Goal: Task Accomplishment & Management: Manage account settings

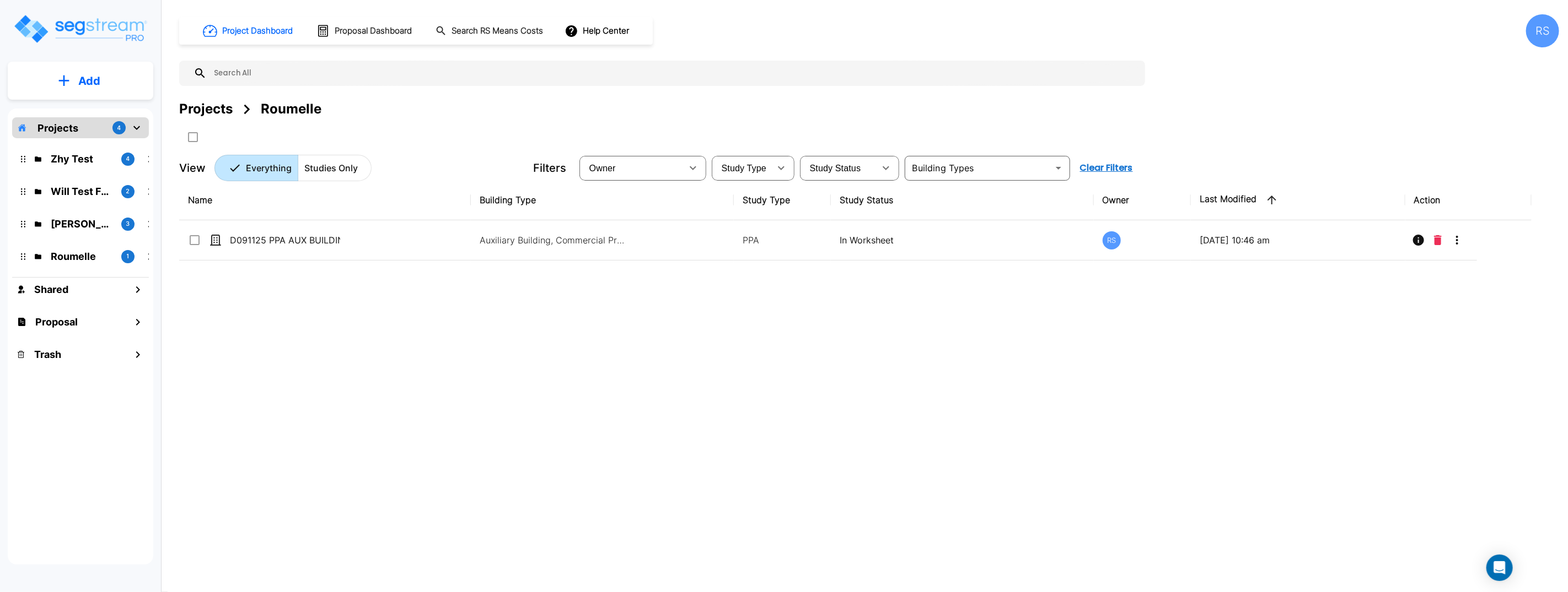
click at [681, 363] on div "Name Building Type Study Type Study Status Owner Last Modified Action D091125 P…" at bounding box center [854, 364] width 1352 height 367
click at [462, 342] on div "Name Building Type Study Type Study Status Owner Last Modified Action D091125 P…" at bounding box center [854, 364] width 1352 height 367
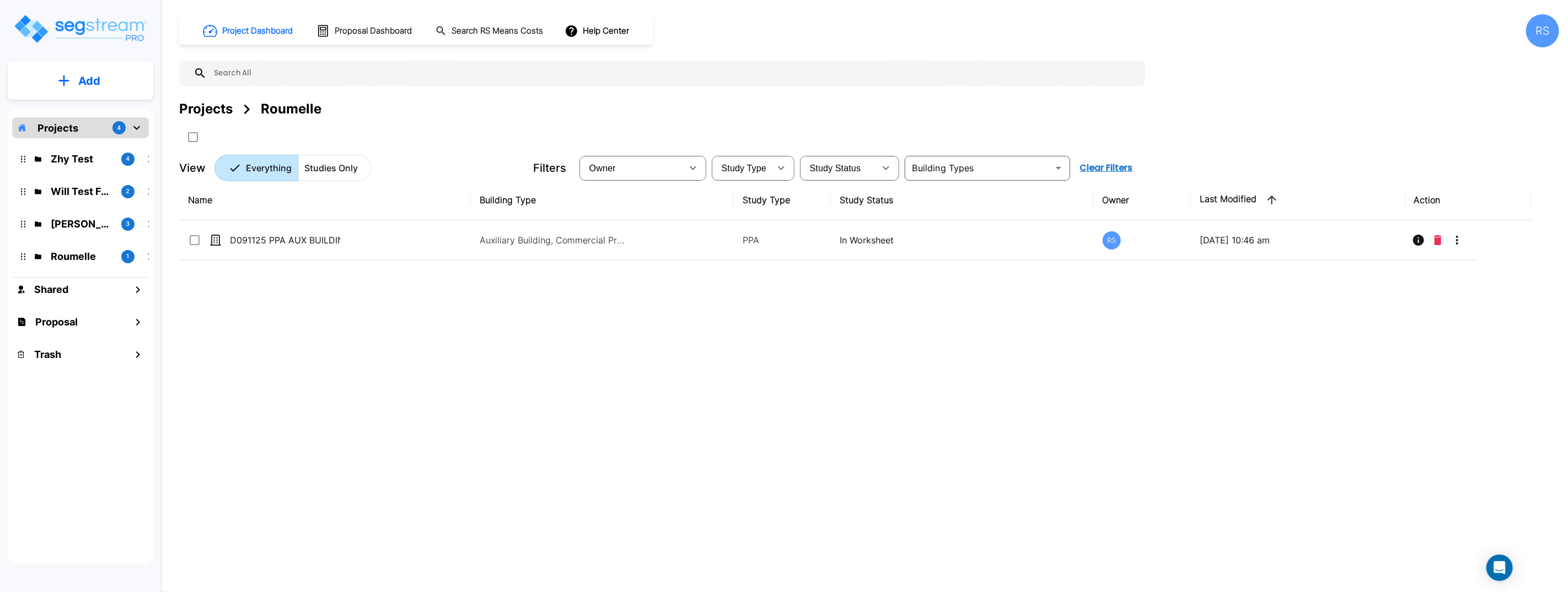
click at [462, 342] on div "Name Building Type Study Type Study Status Owner Last Modified Action D091125 P…" at bounding box center [854, 364] width 1352 height 367
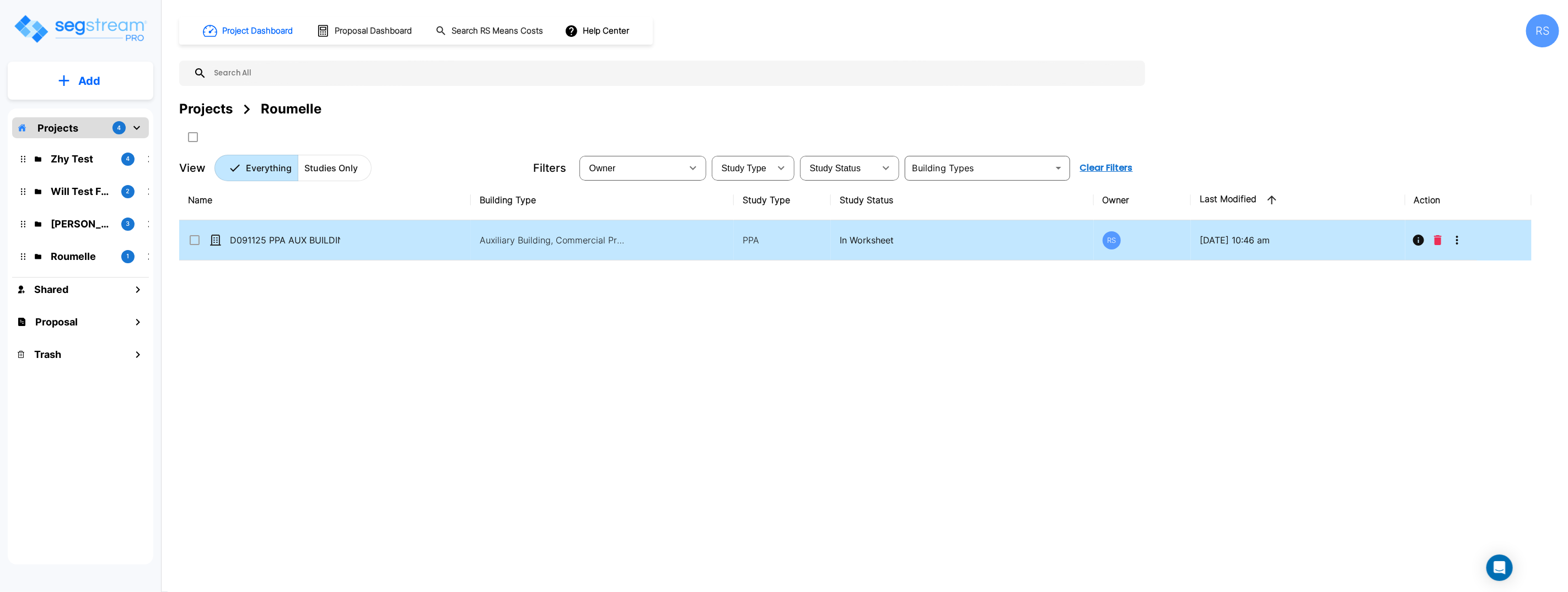
click at [409, 237] on td "D091125 PPA AUX BUILDING" at bounding box center [324, 240] width 291 height 40
checkbox input "true"
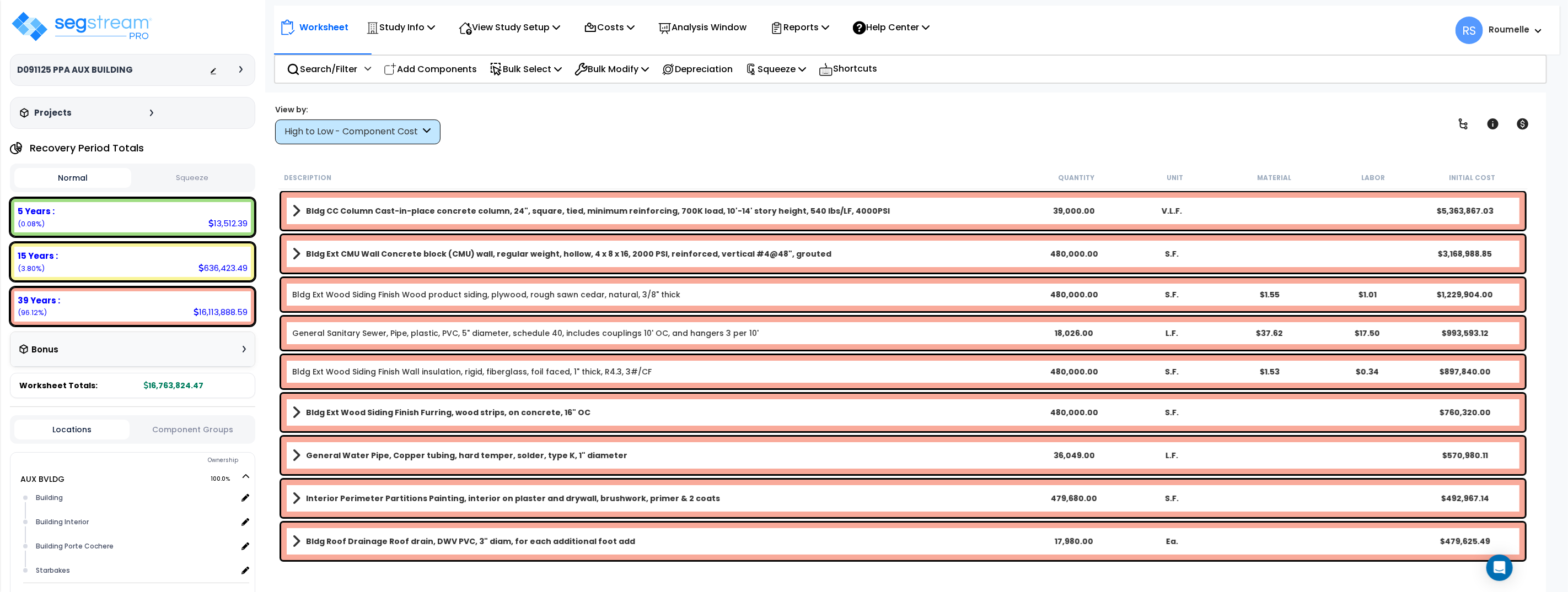
click at [834, 115] on div "View by: High to Low - Component Cost High to Low - Component Cost" at bounding box center [903, 124] width 1263 height 41
click at [806, 72] on icon at bounding box center [802, 69] width 8 height 9
click at [795, 97] on link "Squeeze" at bounding box center [794, 93] width 109 height 22
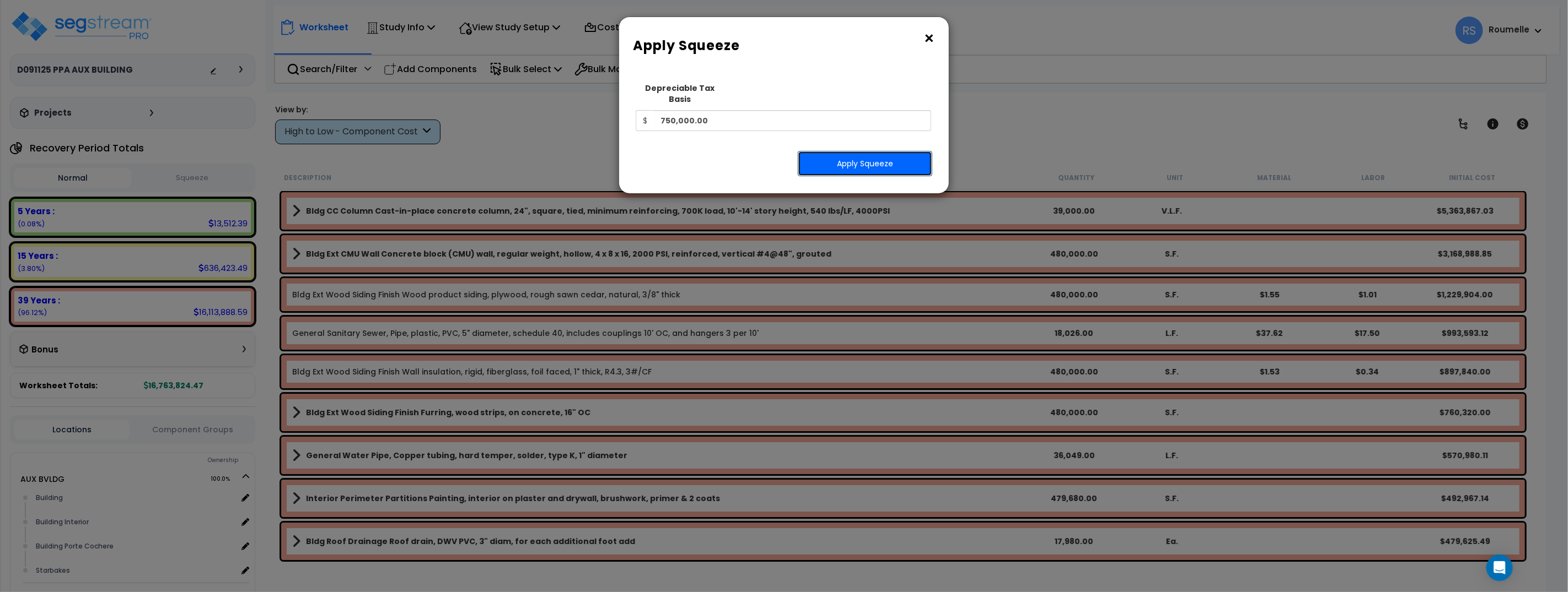
click at [842, 151] on button "Apply Squeeze" at bounding box center [865, 164] width 134 height 26
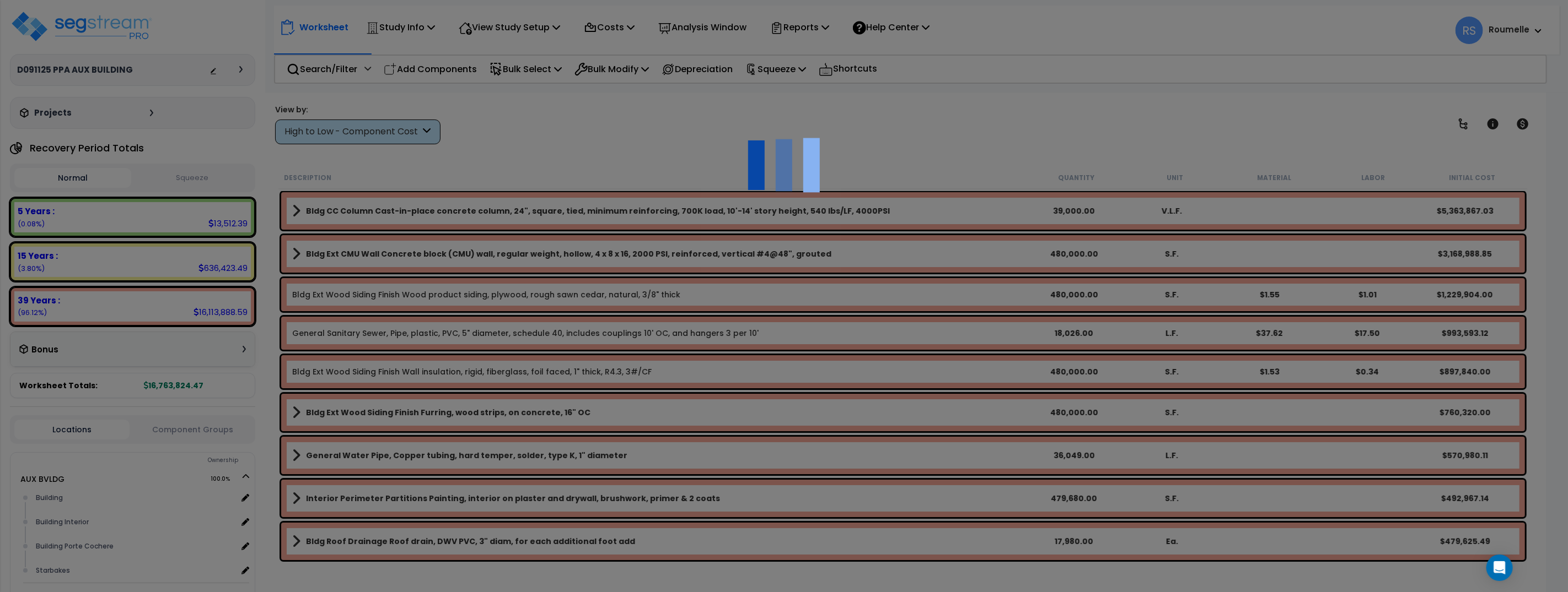
click at [842, 149] on div at bounding box center [784, 296] width 1568 height 592
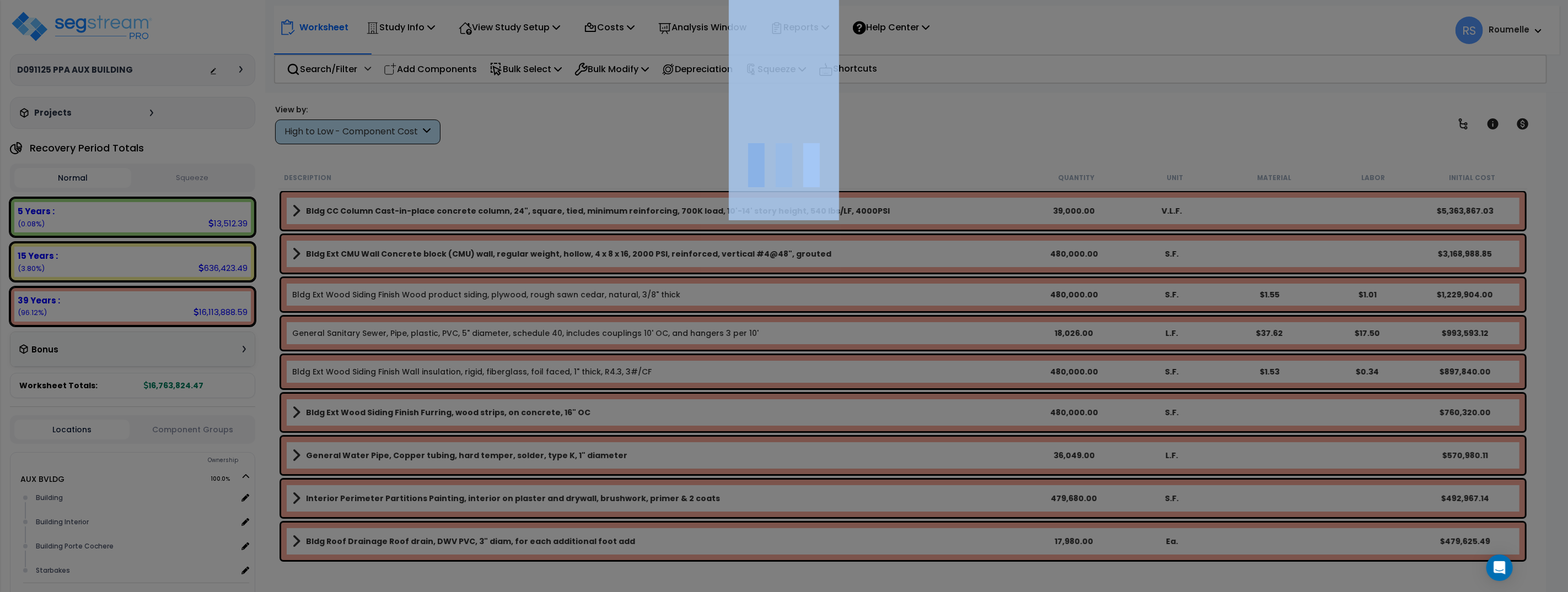
drag, startPoint x: 842, startPoint y: 149, endPoint x: 838, endPoint y: 48, distance: 101.1
click at [843, 137] on div at bounding box center [784, 296] width 1568 height 592
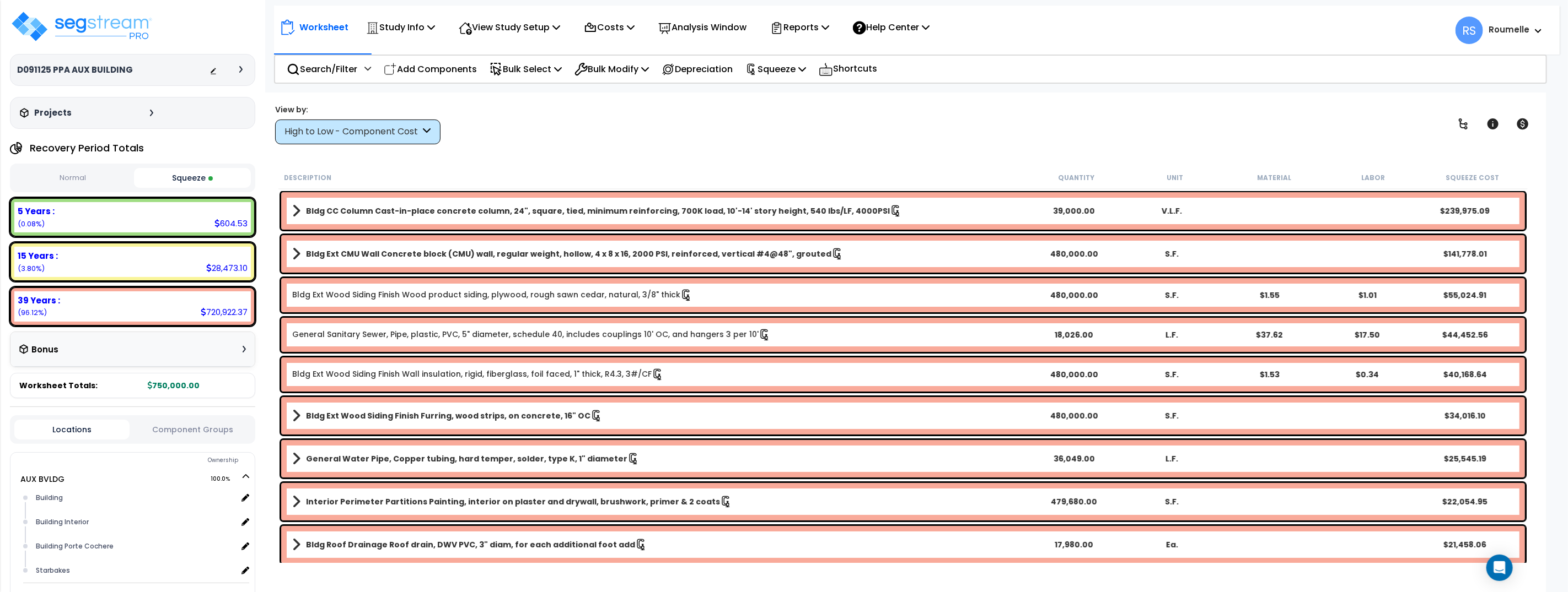
click at [1049, 139] on div "View by: High to Low - Component Cost High to Low - Component Cost" at bounding box center [903, 124] width 1263 height 41
drag, startPoint x: 1049, startPoint y: 139, endPoint x: 824, endPoint y: 82, distance: 232.1
click at [1049, 139] on div "View by: High to Low - Component Cost High to Low - Component Cost" at bounding box center [903, 124] width 1263 height 41
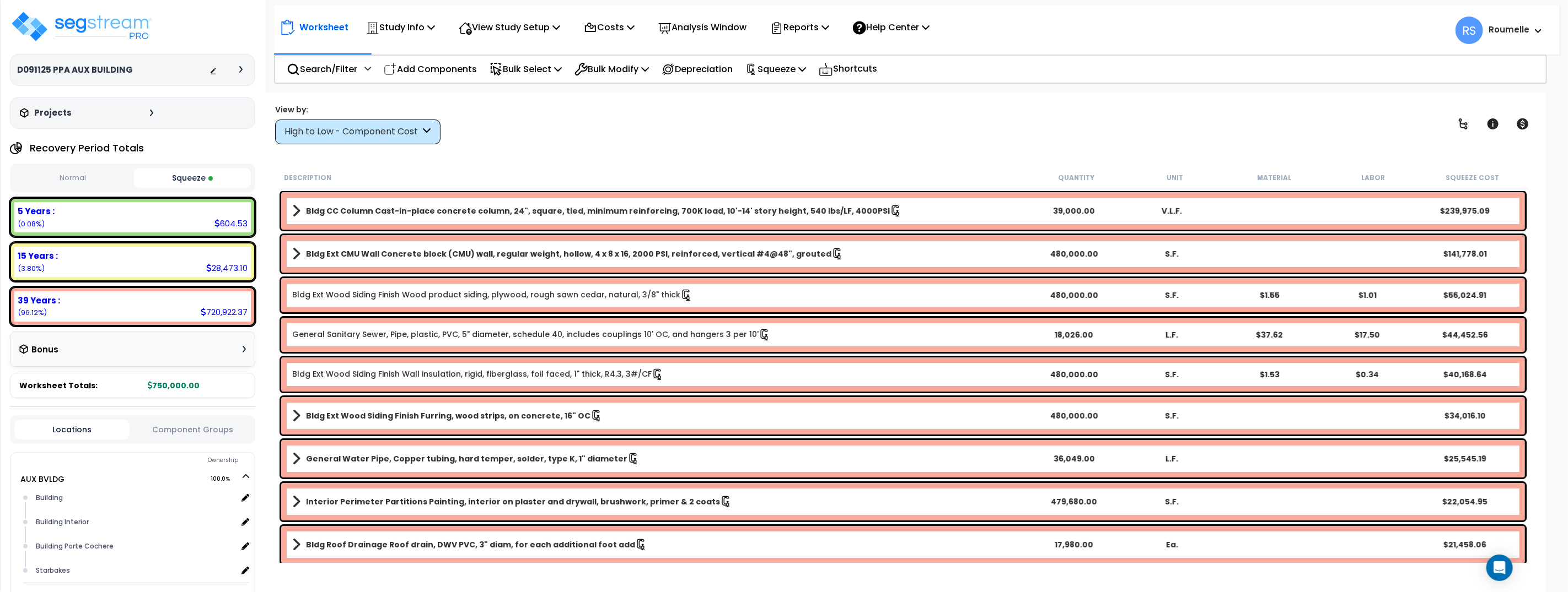
click at [190, 176] on button "Squeeze" at bounding box center [192, 177] width 117 height 20
click at [118, 177] on button "Normal" at bounding box center [73, 178] width 117 height 19
click at [189, 177] on button "Squeeze" at bounding box center [192, 178] width 117 height 19
click at [781, 69] on p "Squeeze" at bounding box center [775, 69] width 61 height 15
click at [810, 115] on link "Reset Squeeze" at bounding box center [794, 117] width 109 height 22
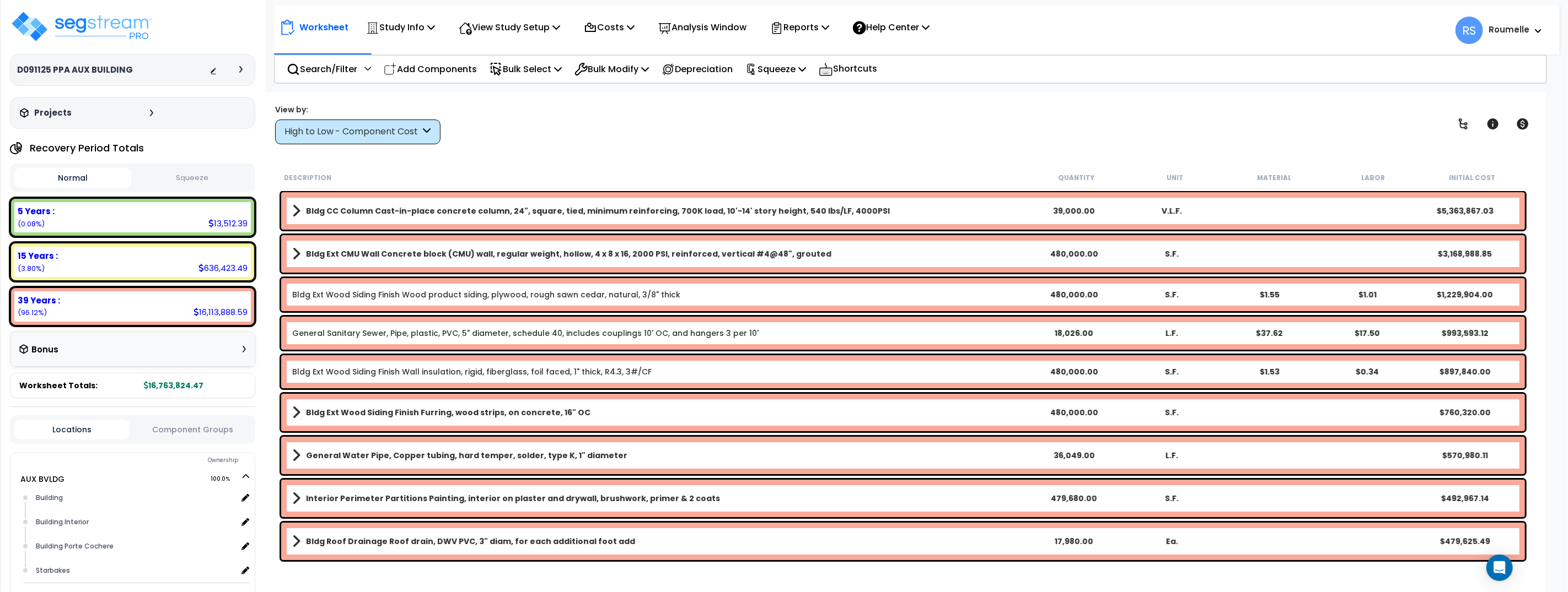
click at [1065, 141] on div "View by: High to Low - Component Cost High to Low - Component Cost" at bounding box center [903, 124] width 1263 height 41
click at [708, 148] on div "Worksheet Study Info Study Setup Add Property Unit Template study Clone study RS" at bounding box center [903, 388] width 1285 height 592
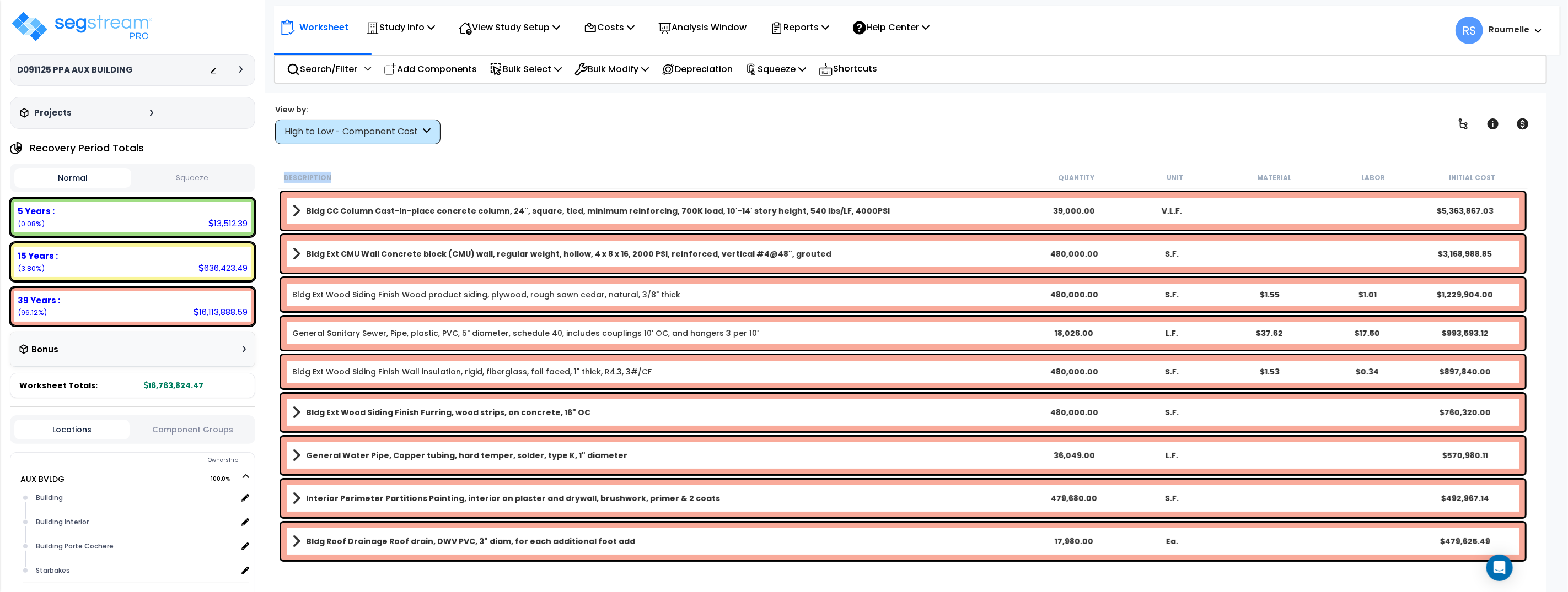
click at [708, 148] on div "Worksheet Study Info Study Setup Add Property Unit Template study Clone study RS" at bounding box center [903, 388] width 1285 height 592
click at [93, 21] on img at bounding box center [82, 26] width 143 height 33
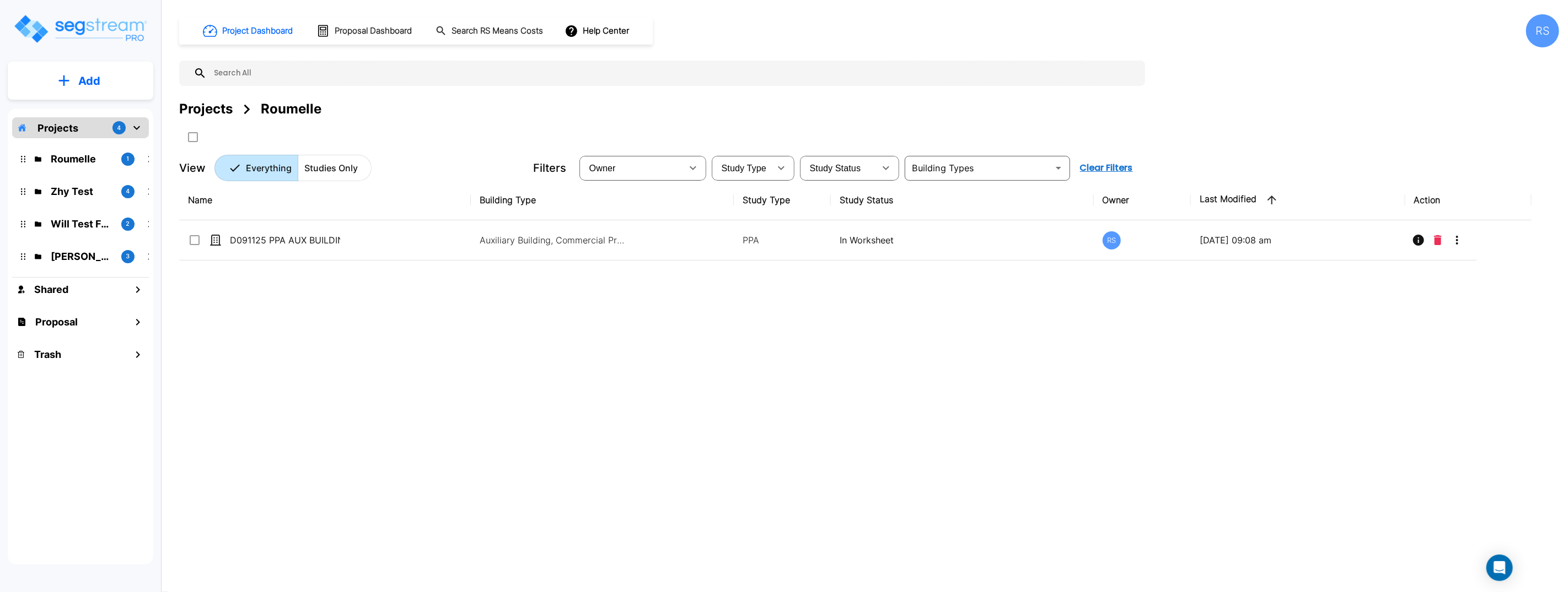
click at [487, 420] on div "Name Building Type Study Type Study Status Owner Last Modified Action D091125 P…" at bounding box center [854, 364] width 1352 height 367
click at [487, 419] on div "Name Building Type Study Type Study Status Owner Last Modified Action D091125 P…" at bounding box center [854, 364] width 1352 height 367
drag, startPoint x: 488, startPoint y: 419, endPoint x: 311, endPoint y: 183, distance: 295.0
click at [487, 418] on div "Name Building Type Study Type Study Status Owner Last Modified Action D091125 P…" at bounding box center [854, 364] width 1352 height 367
click at [85, 157] on p "Roumelle" at bounding box center [81, 159] width 62 height 15
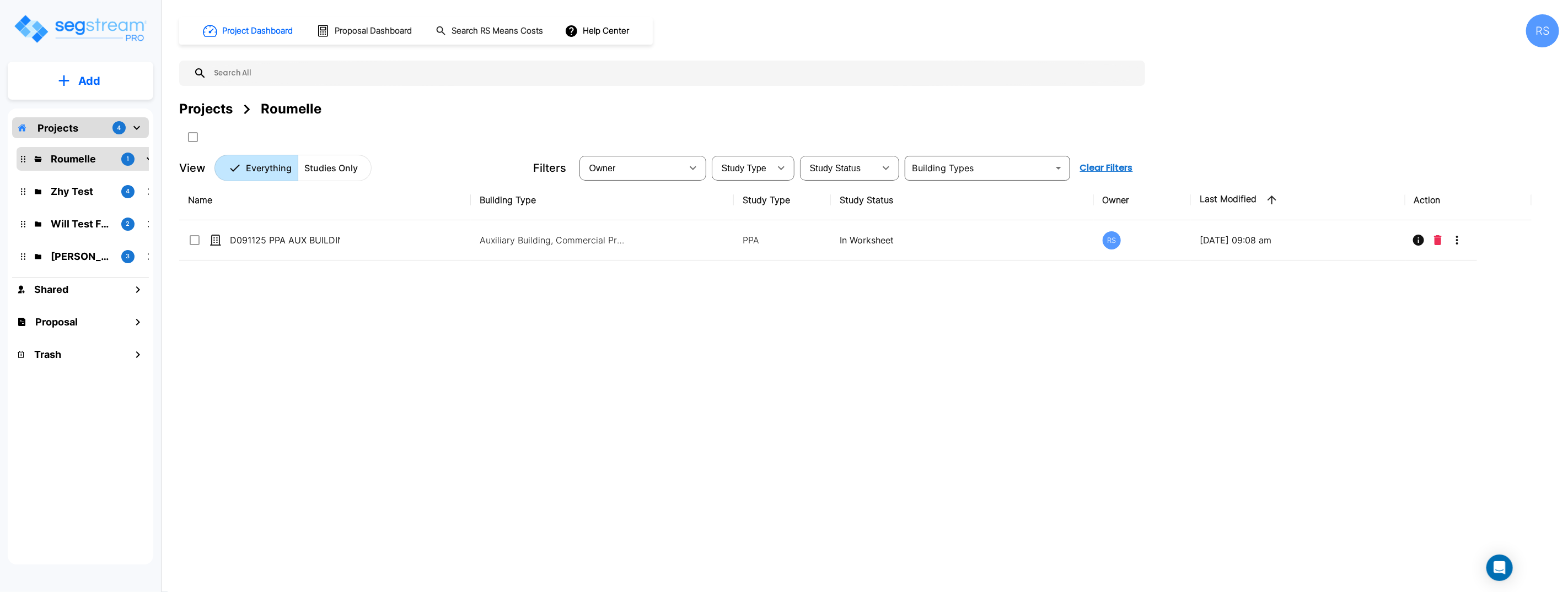
click at [500, 342] on div "Name Building Type Study Type Study Status Owner Last Modified Action D091125 P…" at bounding box center [854, 364] width 1352 height 367
click at [497, 367] on div "Name Building Type Study Type Study Status Owner Last Modified Action D091125 P…" at bounding box center [854, 364] width 1352 height 367
click at [496, 367] on div "Name Building Type Study Type Study Status Owner Last Modified Action D091125 P…" at bounding box center [854, 364] width 1352 height 367
drag, startPoint x: 496, startPoint y: 367, endPoint x: 299, endPoint y: 84, distance: 344.8
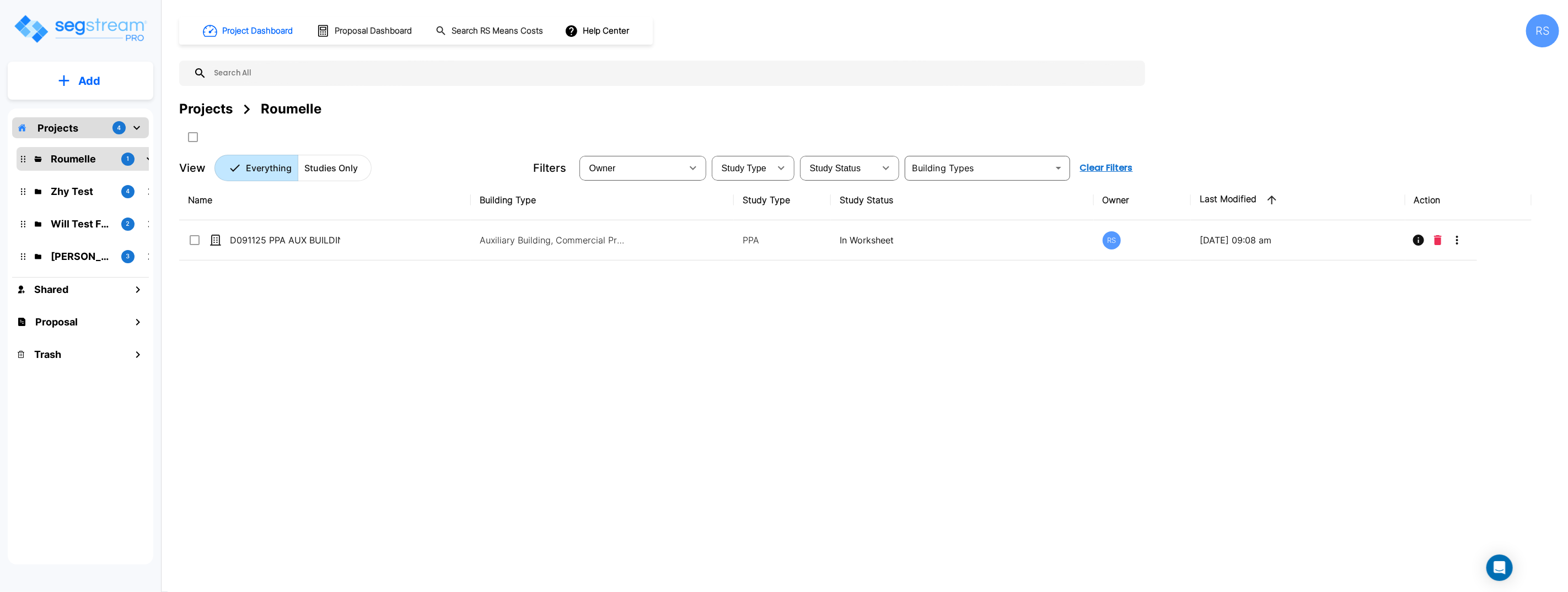
click at [486, 352] on div "Name Building Type Study Type Study Status Owner Last Modified Action D091125 P…" at bounding box center [854, 364] width 1352 height 367
click at [91, 77] on p "Add" at bounding box center [89, 81] width 22 height 17
click at [705, 539] on div "Name Building Type Study Type Study Status Owner Last Modified Action D091125 P…" at bounding box center [854, 364] width 1352 height 367
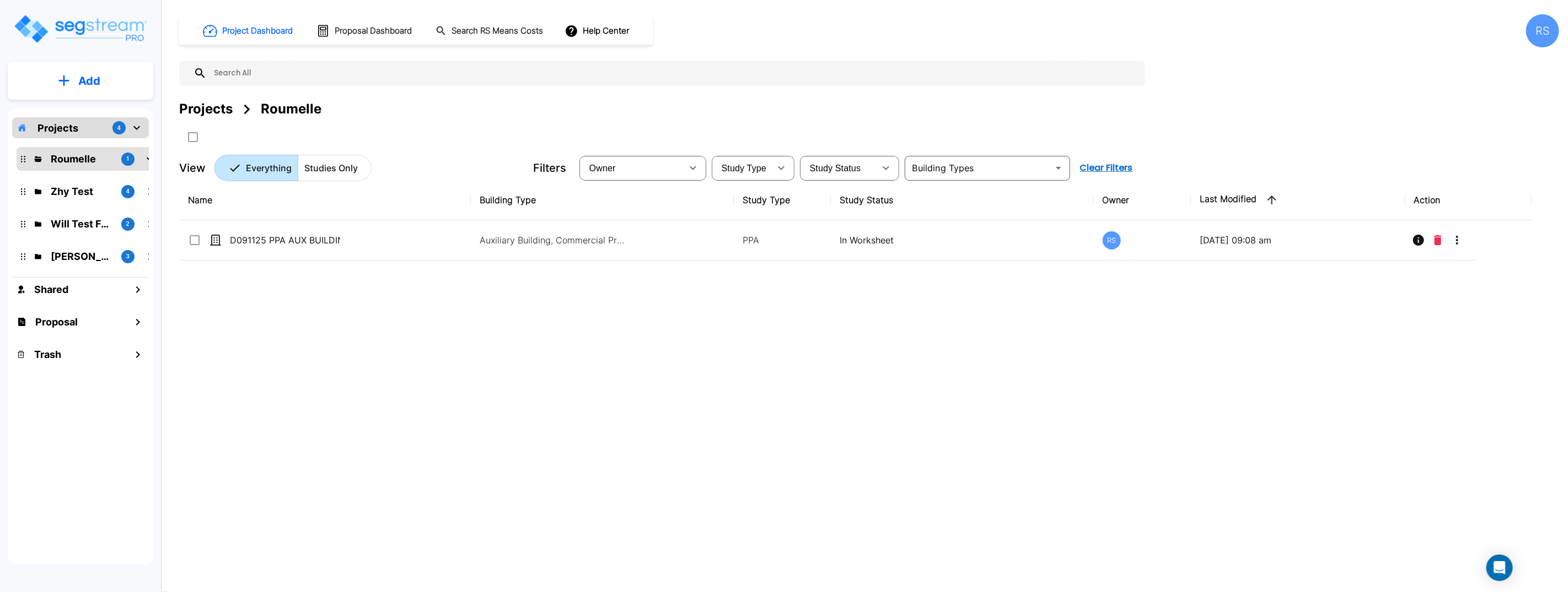
drag, startPoint x: 705, startPoint y: 539, endPoint x: 579, endPoint y: 442, distance: 159.0
click at [705, 539] on div "Name Building Type Study Type Study Status Owner Last Modified Action D091125 P…" at bounding box center [854, 364] width 1352 height 367
click at [820, 422] on div "Name Building Type Study Type Study Status Owner Last Modified Action D091125 P…" at bounding box center [854, 364] width 1352 height 367
click at [760, 393] on div "Name Building Type Study Type Study Status Owner Last Modified Action D091125 P…" at bounding box center [854, 364] width 1352 height 367
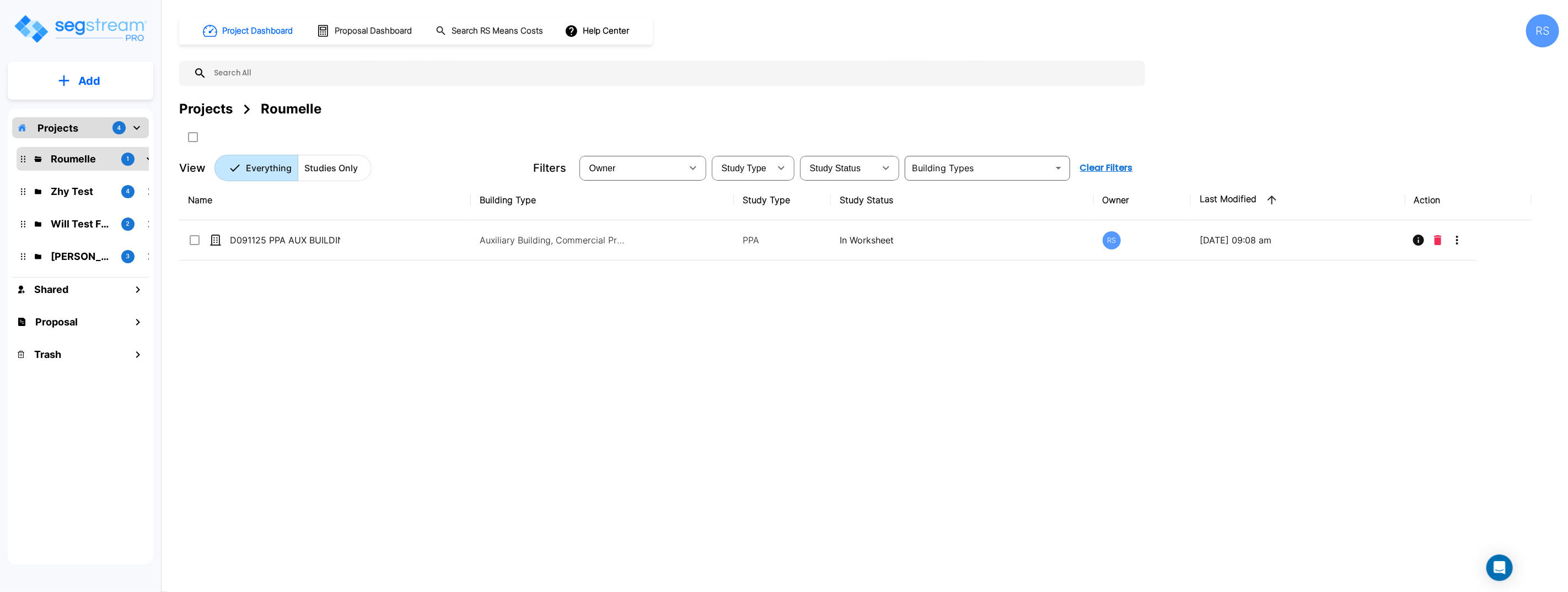
click at [760, 393] on div "Name Building Type Study Type Study Status Owner Last Modified Action D091125 P…" at bounding box center [854, 364] width 1352 height 367
drag, startPoint x: 476, startPoint y: 123, endPoint x: 188, endPoint y: 101, distance: 288.8
click at [464, 123] on div "Projects Roumelle" at bounding box center [868, 123] width 1380 height 47
click at [96, 82] on p "Add" at bounding box center [89, 81] width 22 height 17
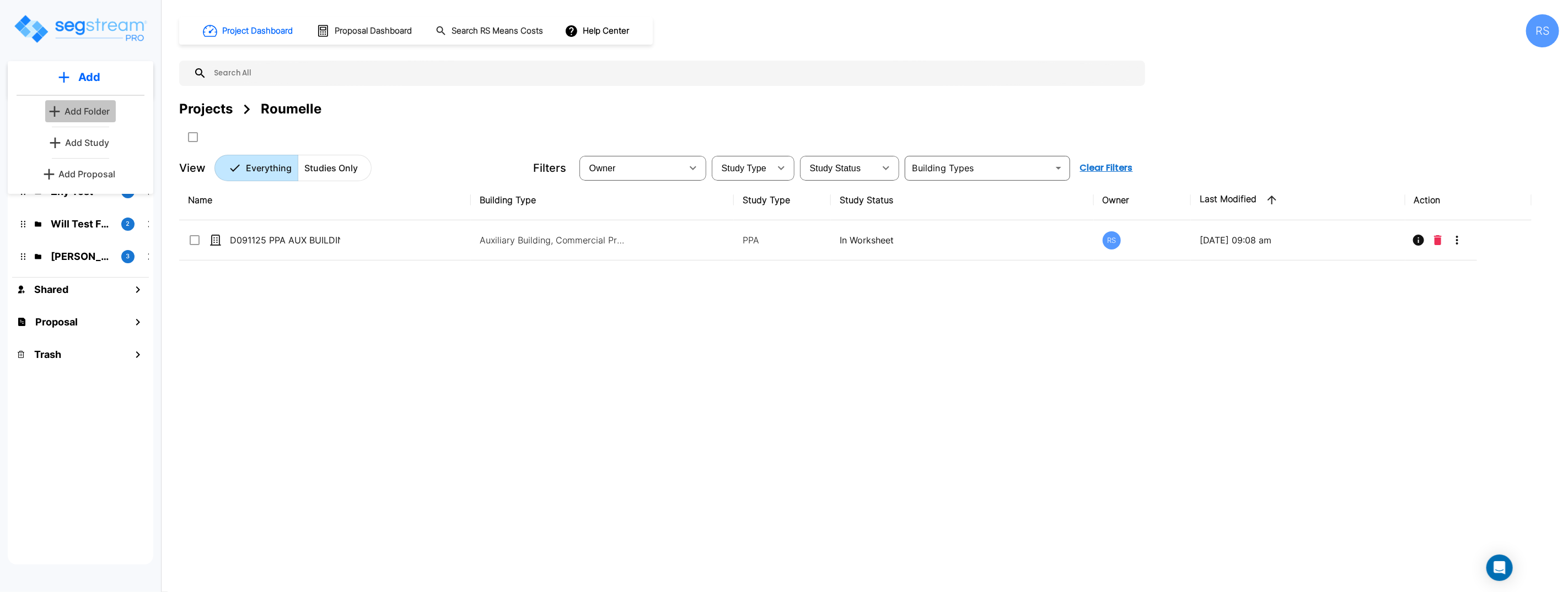
click at [113, 107] on button "Add Folder" at bounding box center [80, 111] width 71 height 22
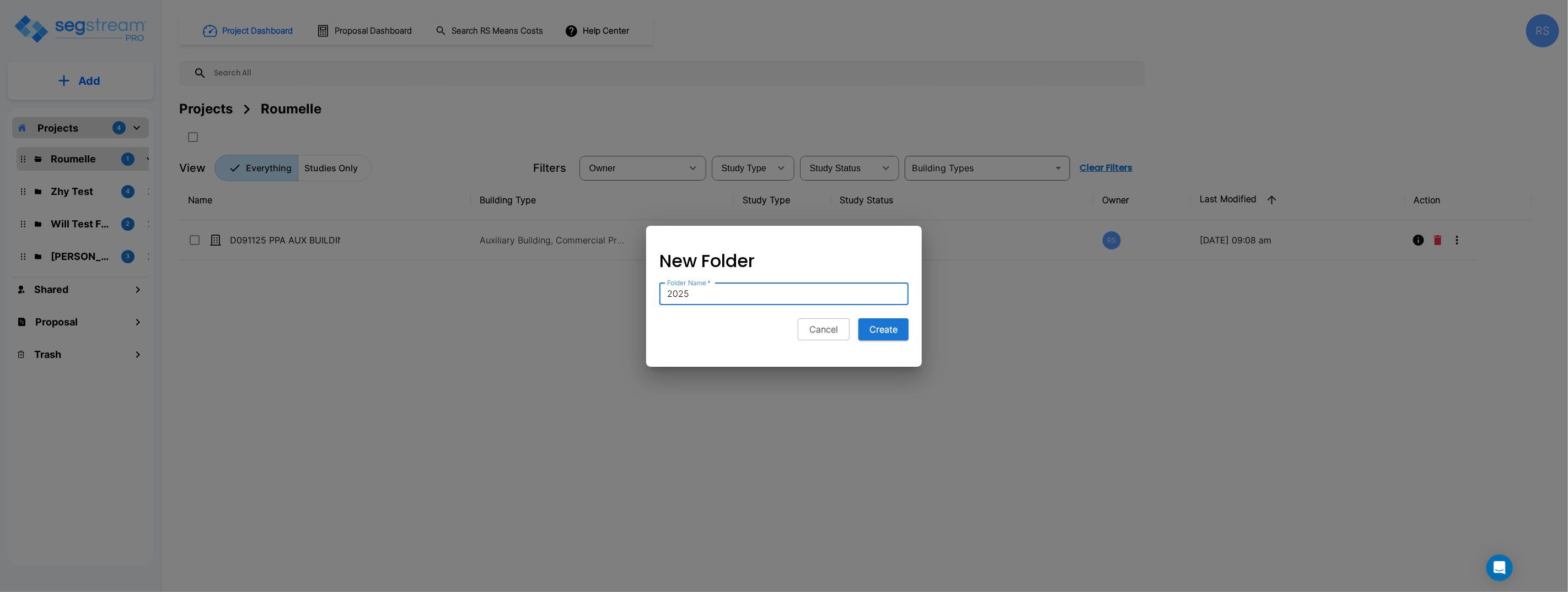
type input "2025"
click at [858, 318] on button "Create" at bounding box center [883, 329] width 50 height 22
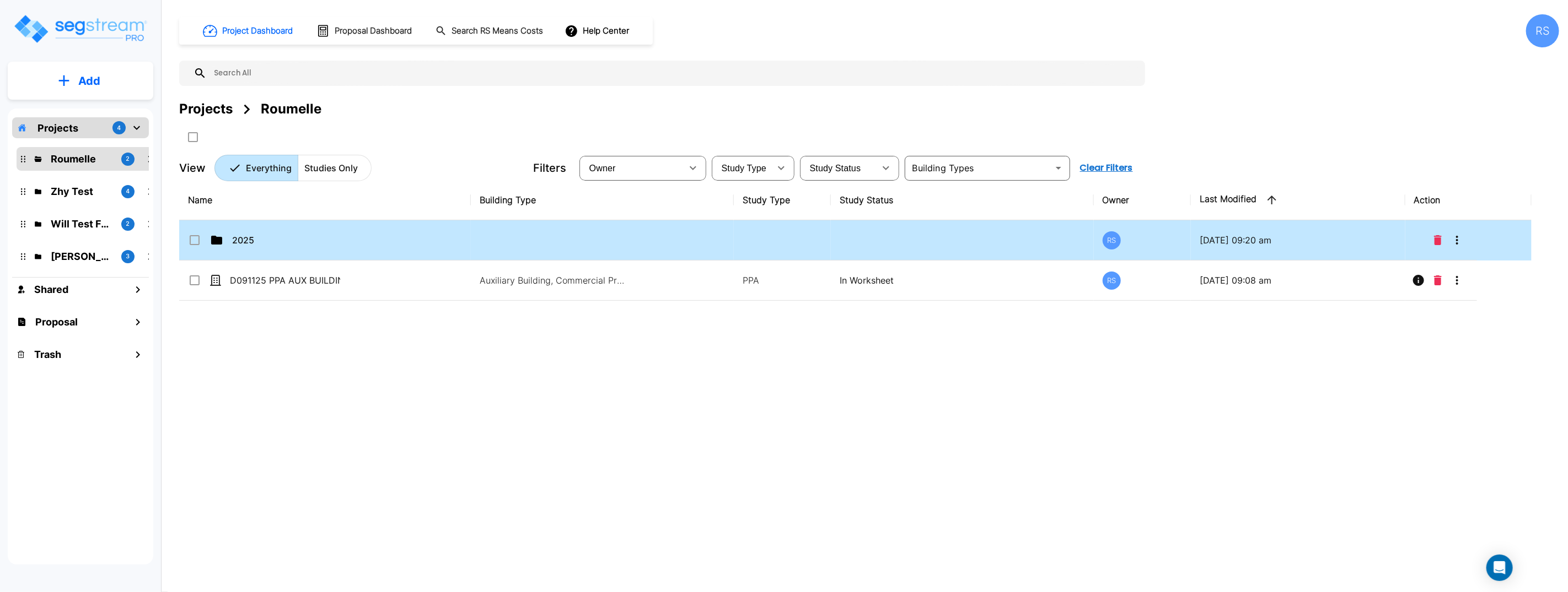
click at [328, 250] on td "2025" at bounding box center [324, 240] width 291 height 40
checkbox input "true"
click at [328, 250] on td "2025" at bounding box center [324, 240] width 291 height 40
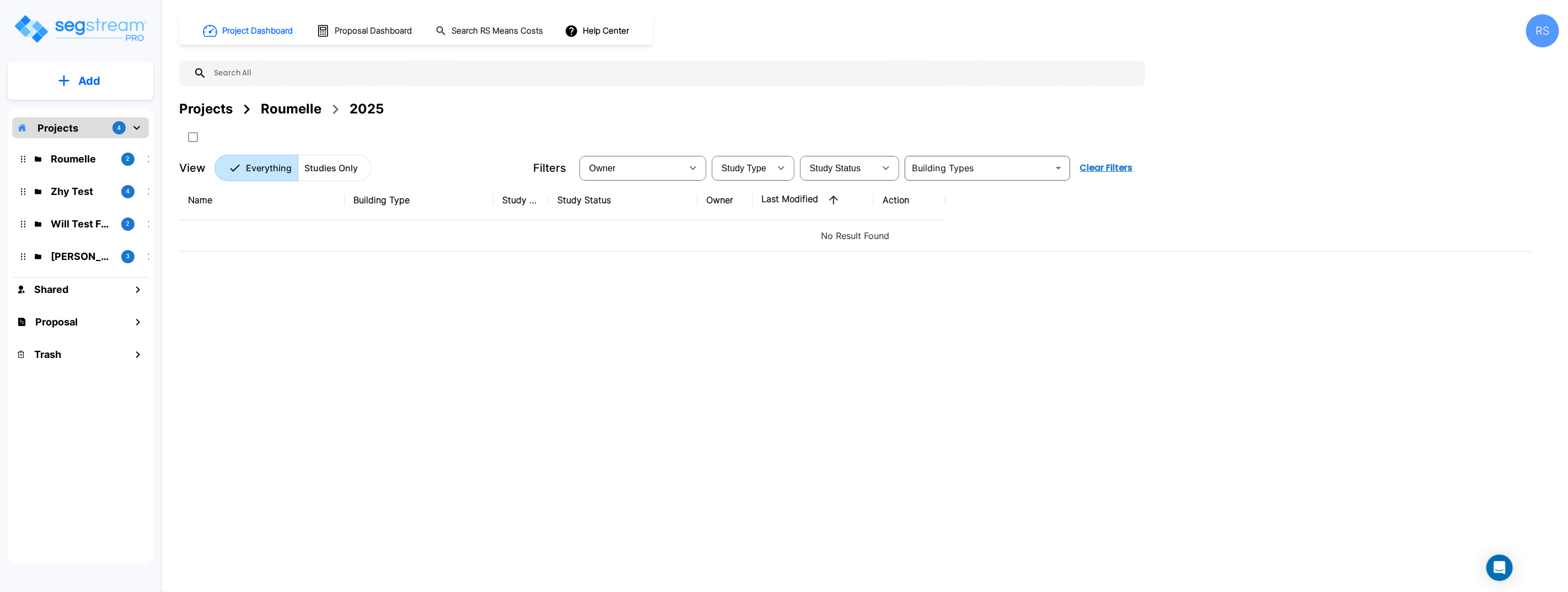
drag, startPoint x: 350, startPoint y: 328, endPoint x: 302, endPoint y: 280, distance: 67.9
click at [347, 326] on div "Name Building Type Study Type Study Status Owner Last Modified Action No Result…" at bounding box center [854, 364] width 1352 height 367
click at [77, 80] on button "Add" at bounding box center [80, 81] width 145 height 32
click at [109, 108] on p "Add Folder" at bounding box center [87, 111] width 45 height 13
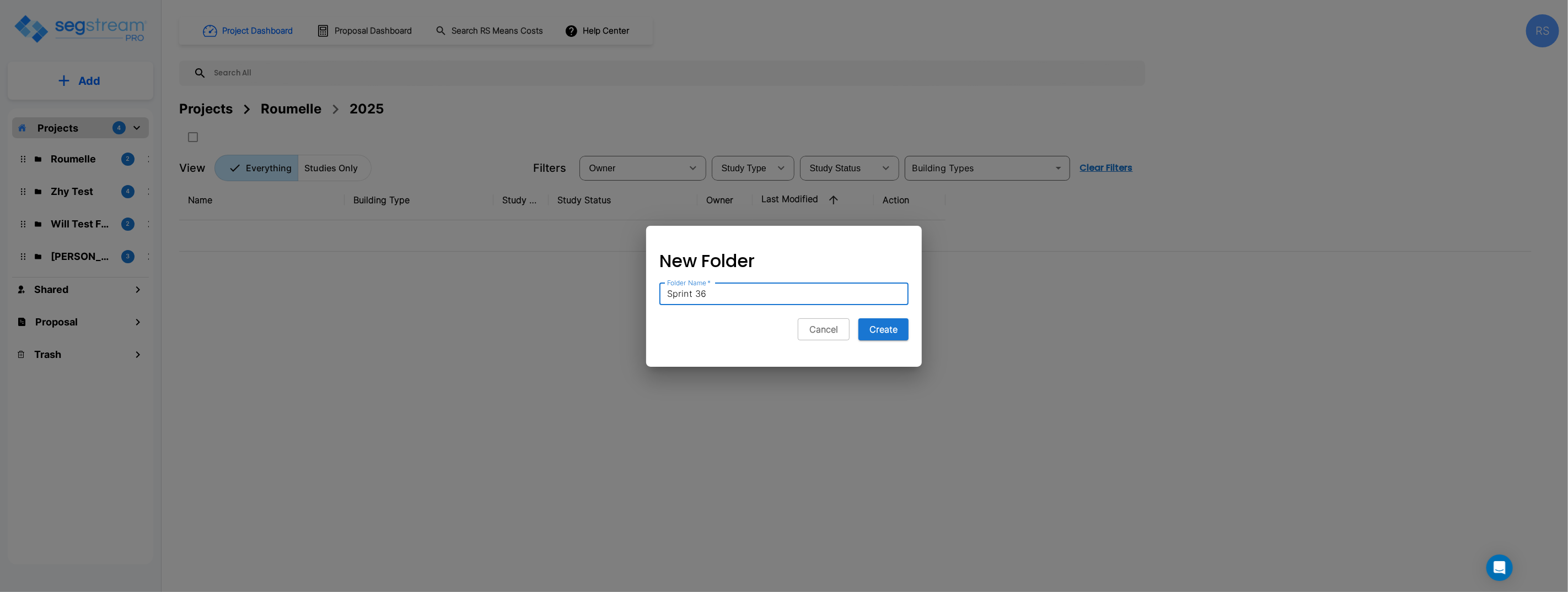
type input "Sprint 36"
click at [858, 318] on button "Create" at bounding box center [883, 329] width 50 height 22
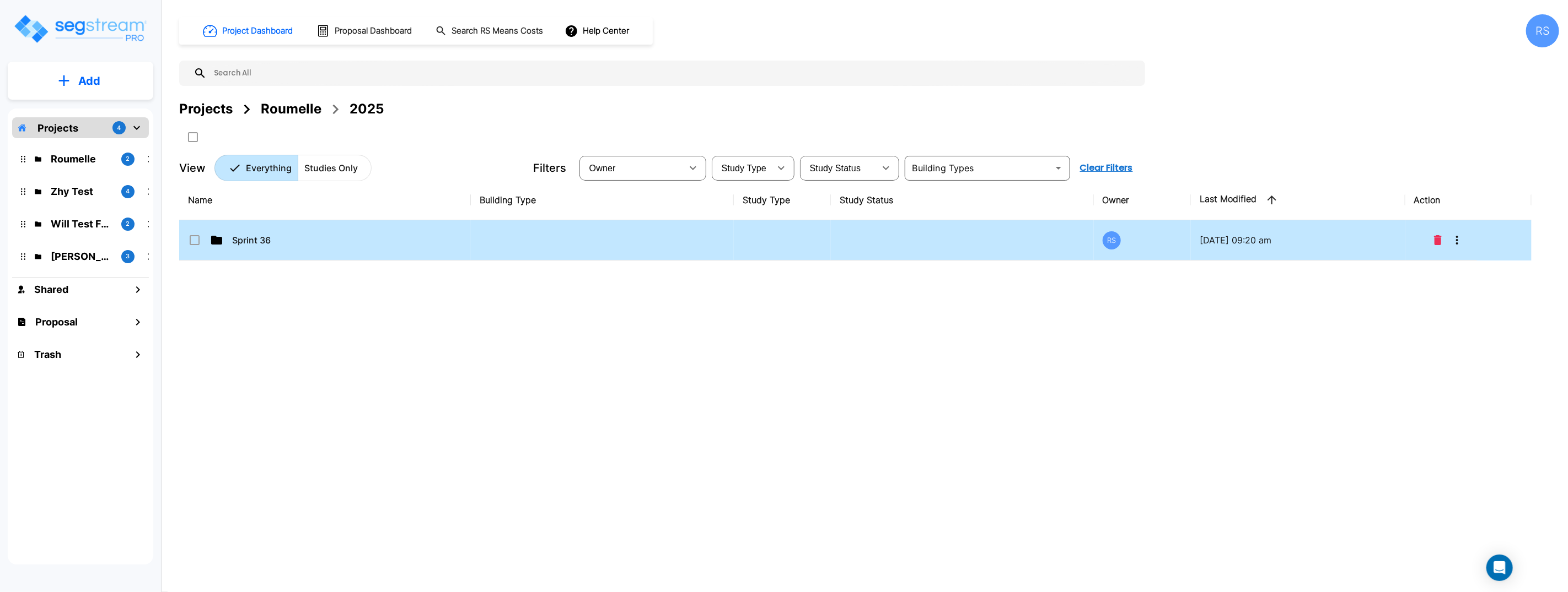
click at [308, 226] on td "Sprint 36" at bounding box center [324, 240] width 291 height 40
checkbox input "true"
click at [308, 226] on td "Sprint 36" at bounding box center [324, 240] width 291 height 40
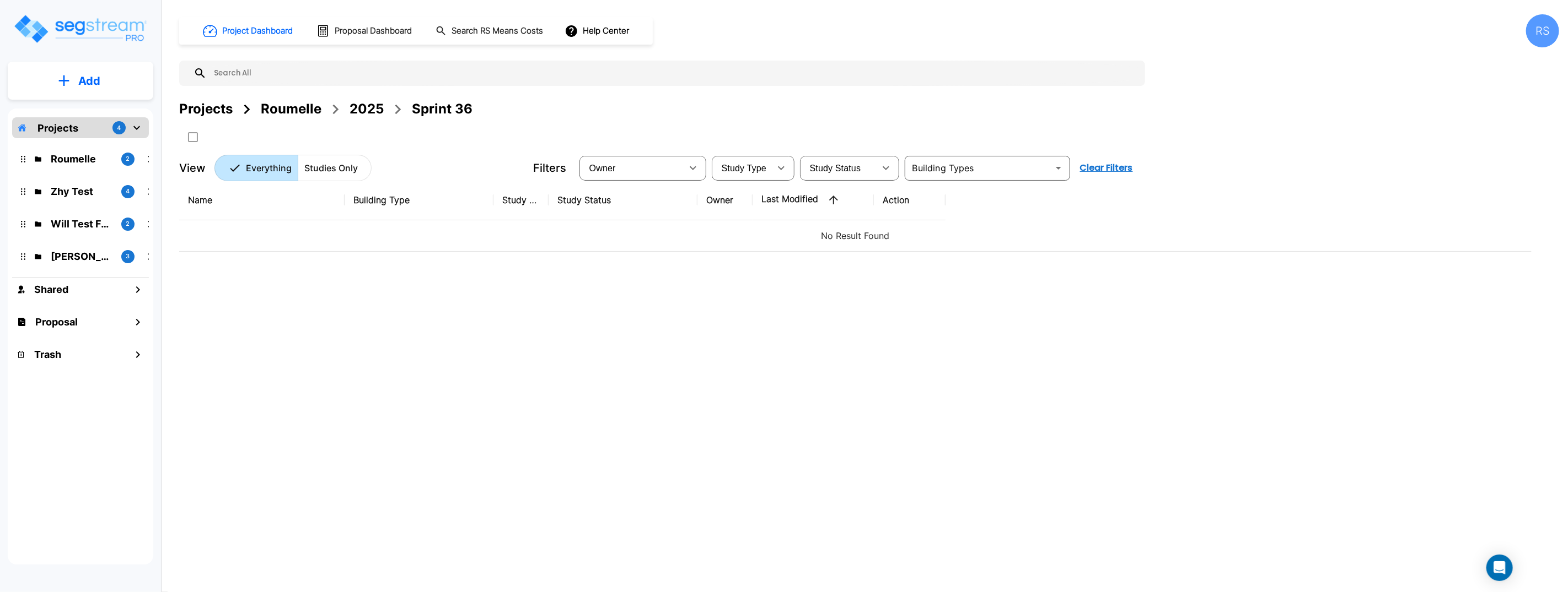
drag, startPoint x: 315, startPoint y: 325, endPoint x: 272, endPoint y: 195, distance: 136.9
click at [313, 320] on div "Name Building Type Study Type Study Status Owner Last Modified Action No Result…" at bounding box center [854, 364] width 1352 height 367
click at [60, 72] on button "Add" at bounding box center [80, 81] width 145 height 32
click at [101, 107] on p "Add Folder" at bounding box center [87, 111] width 45 height 13
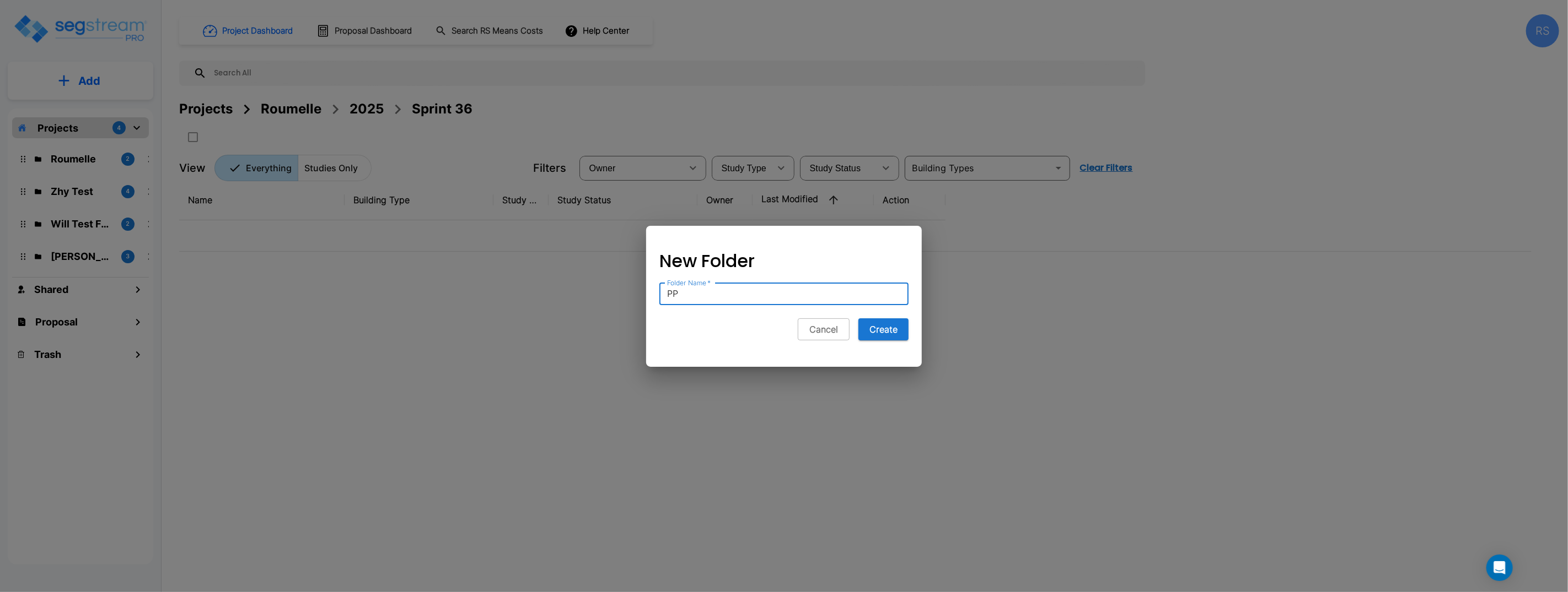
type input "P"
type input "01. PPA"
click at [858, 318] on button "Create" at bounding box center [883, 329] width 50 height 22
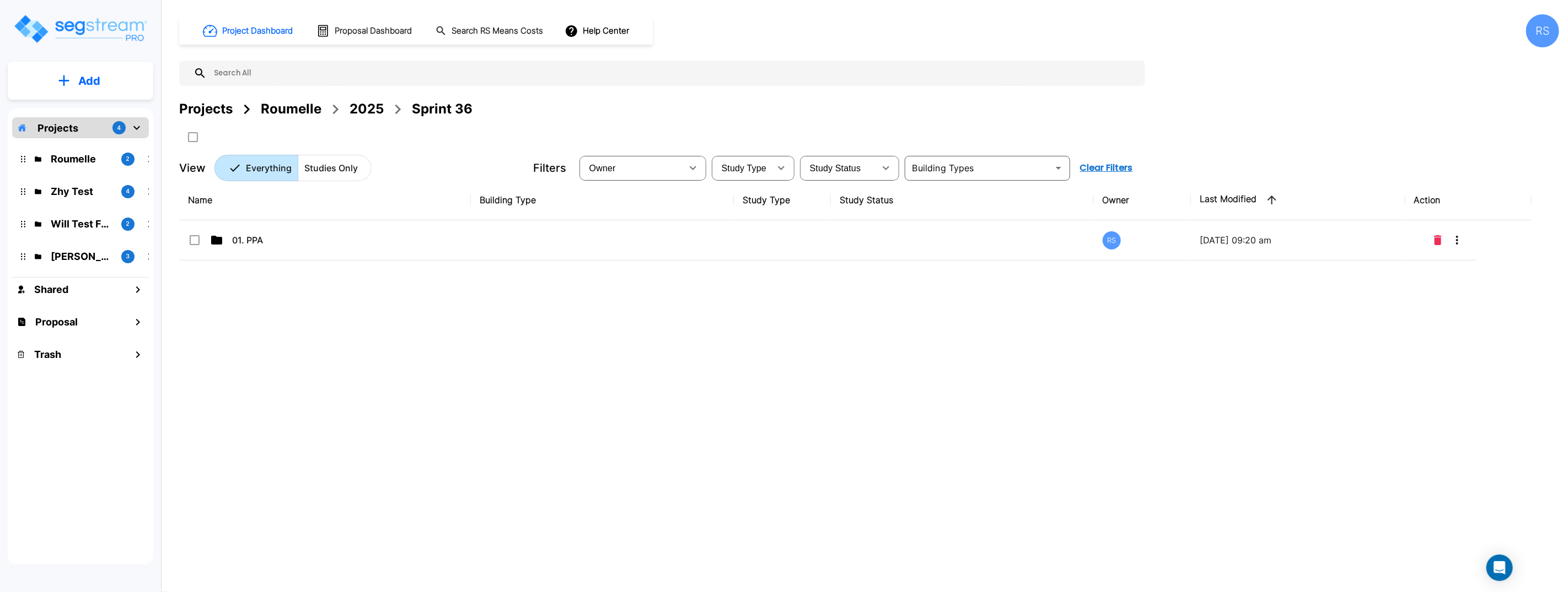
click at [76, 84] on button "Add" at bounding box center [80, 81] width 145 height 32
click at [97, 111] on p "Add Folder" at bounding box center [87, 111] width 45 height 13
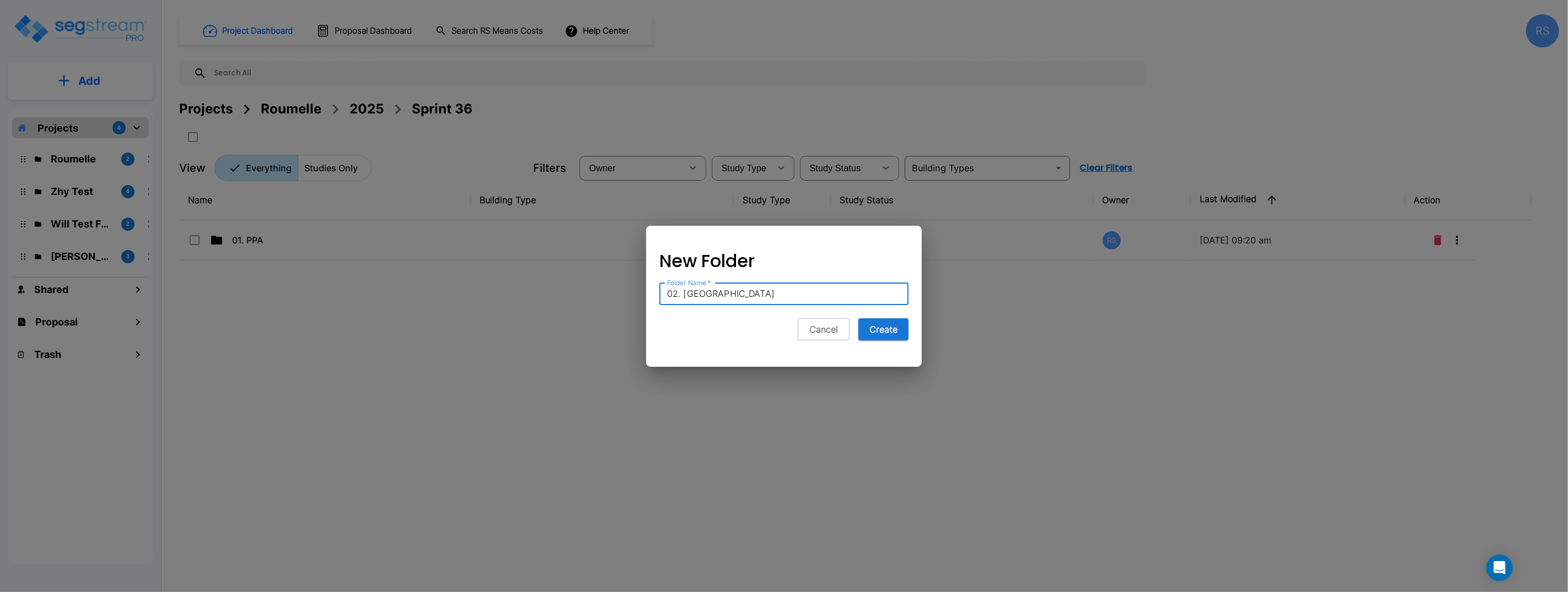
type input "02. NC"
click at [858, 318] on button "Create" at bounding box center [883, 329] width 50 height 22
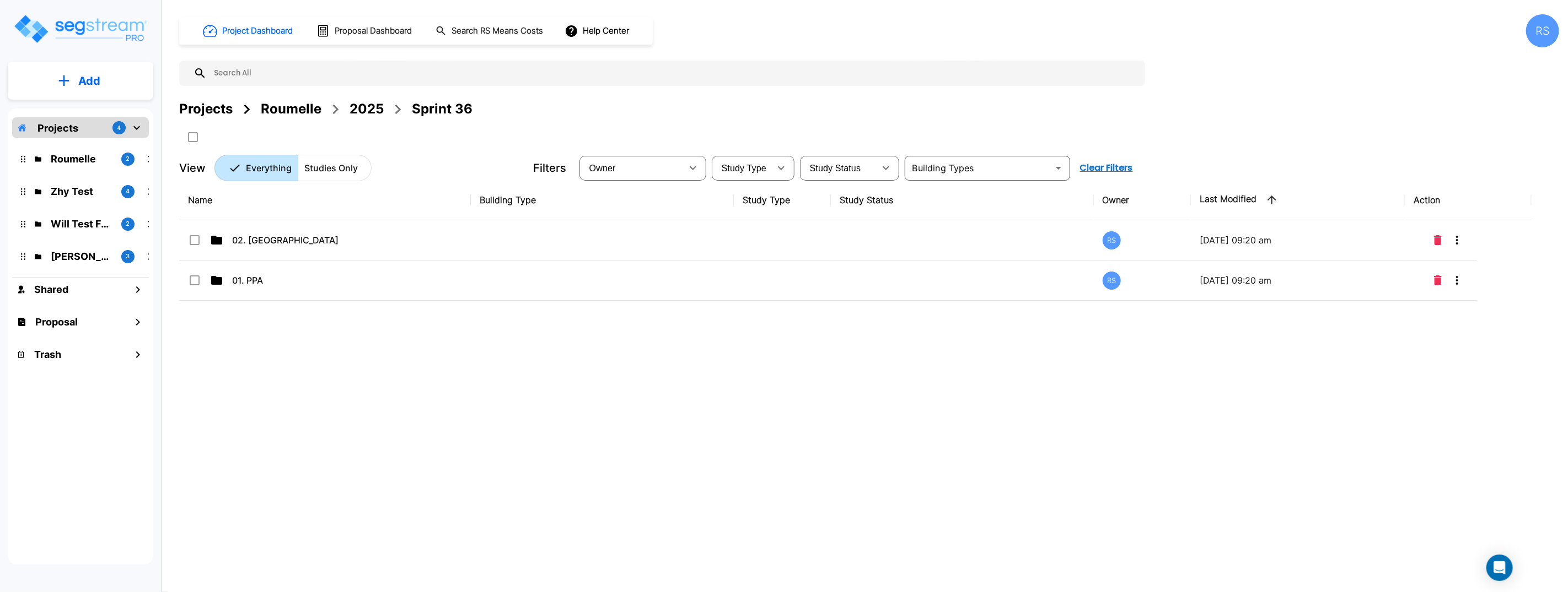
click at [88, 84] on p "Add" at bounding box center [89, 81] width 22 height 17
click at [93, 114] on p "Add Folder" at bounding box center [87, 111] width 45 height 13
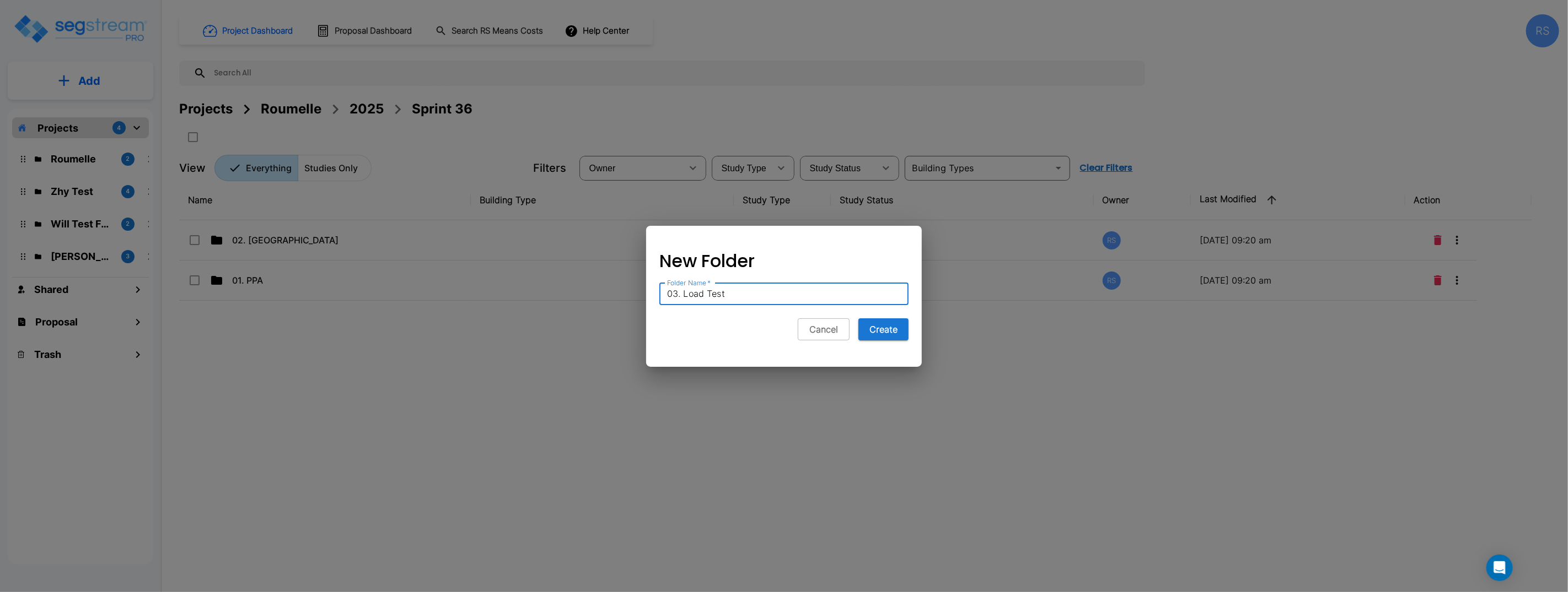
type input "03. Load Test"
click at [858, 318] on button "Create" at bounding box center [883, 329] width 50 height 22
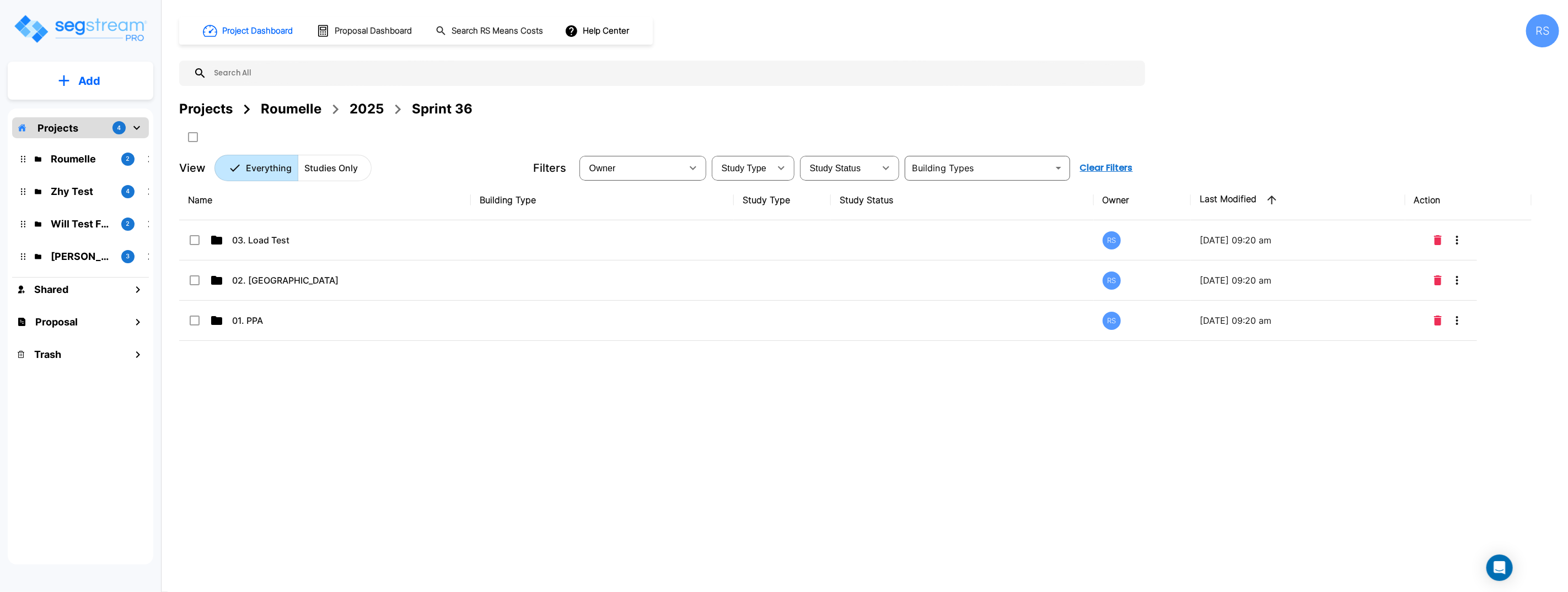
drag, startPoint x: 208, startPoint y: 202, endPoint x: 199, endPoint y: 200, distance: 9.2
click at [207, 202] on th "Name" at bounding box center [324, 200] width 291 height 40
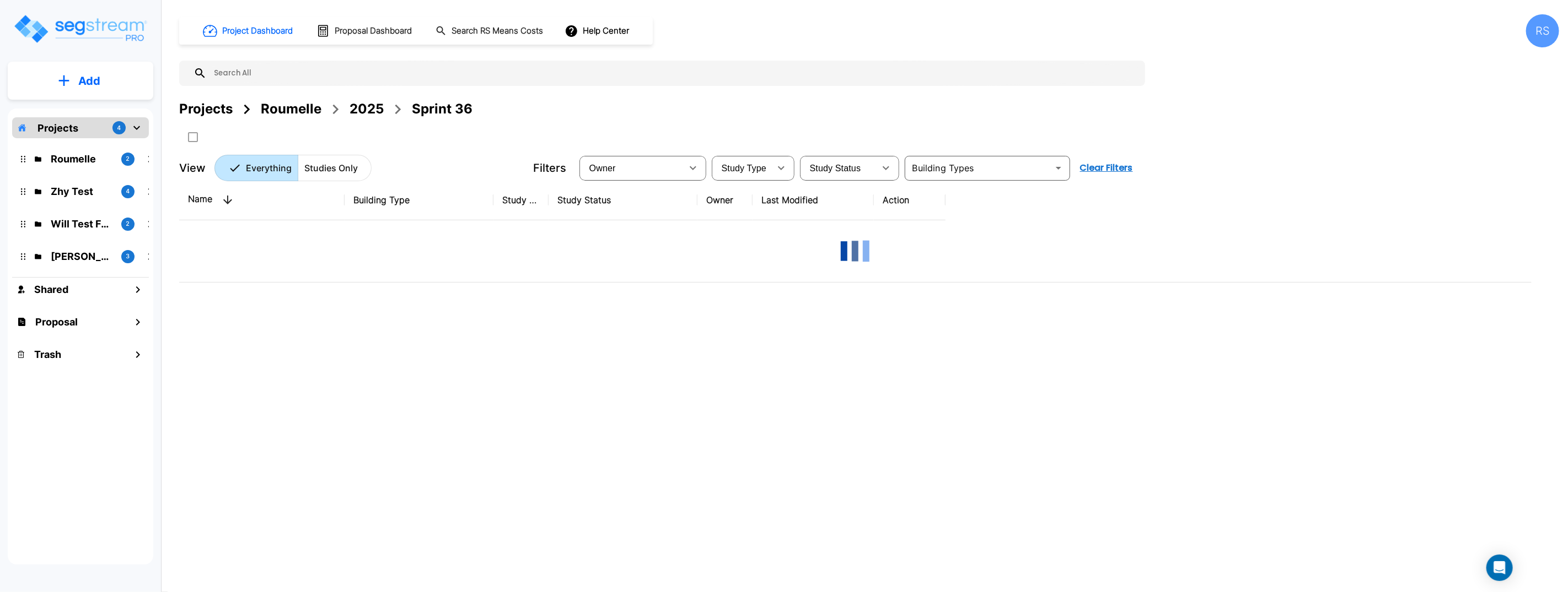
click at [199, 200] on th "Name" at bounding box center [261, 200] width 165 height 40
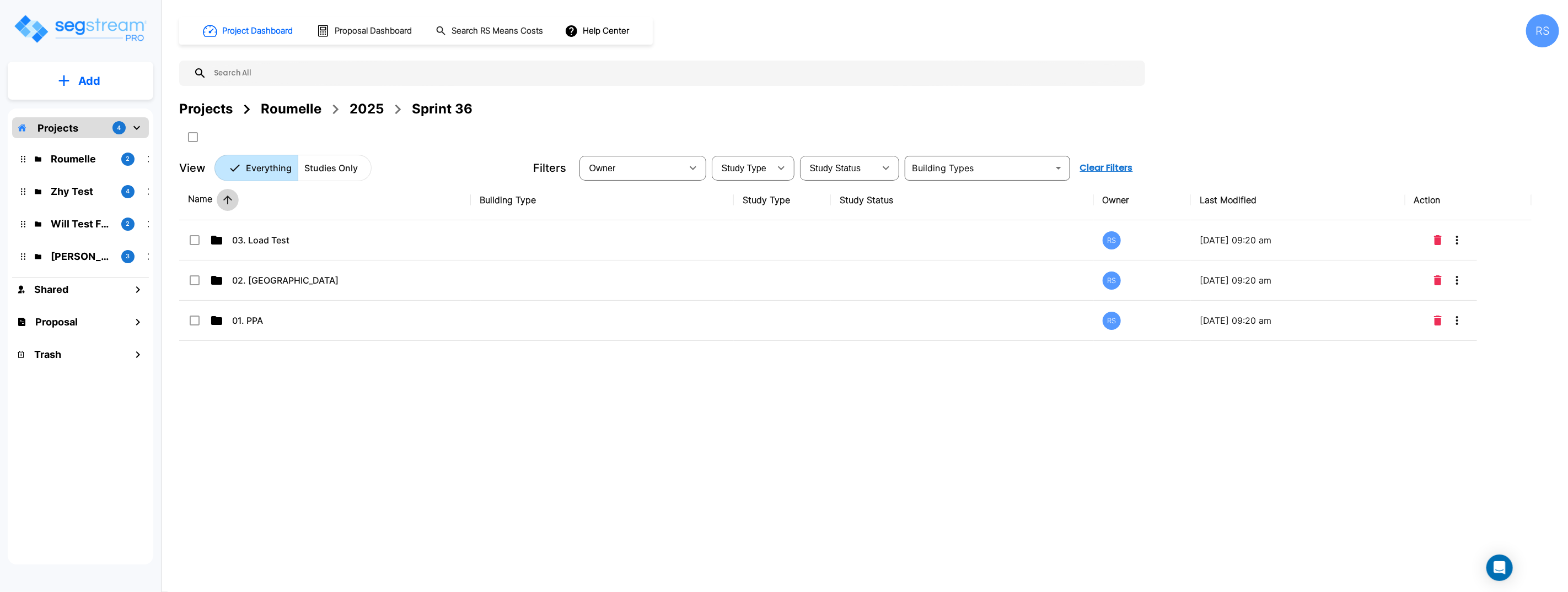
click at [219, 205] on button "button" at bounding box center [228, 200] width 22 height 22
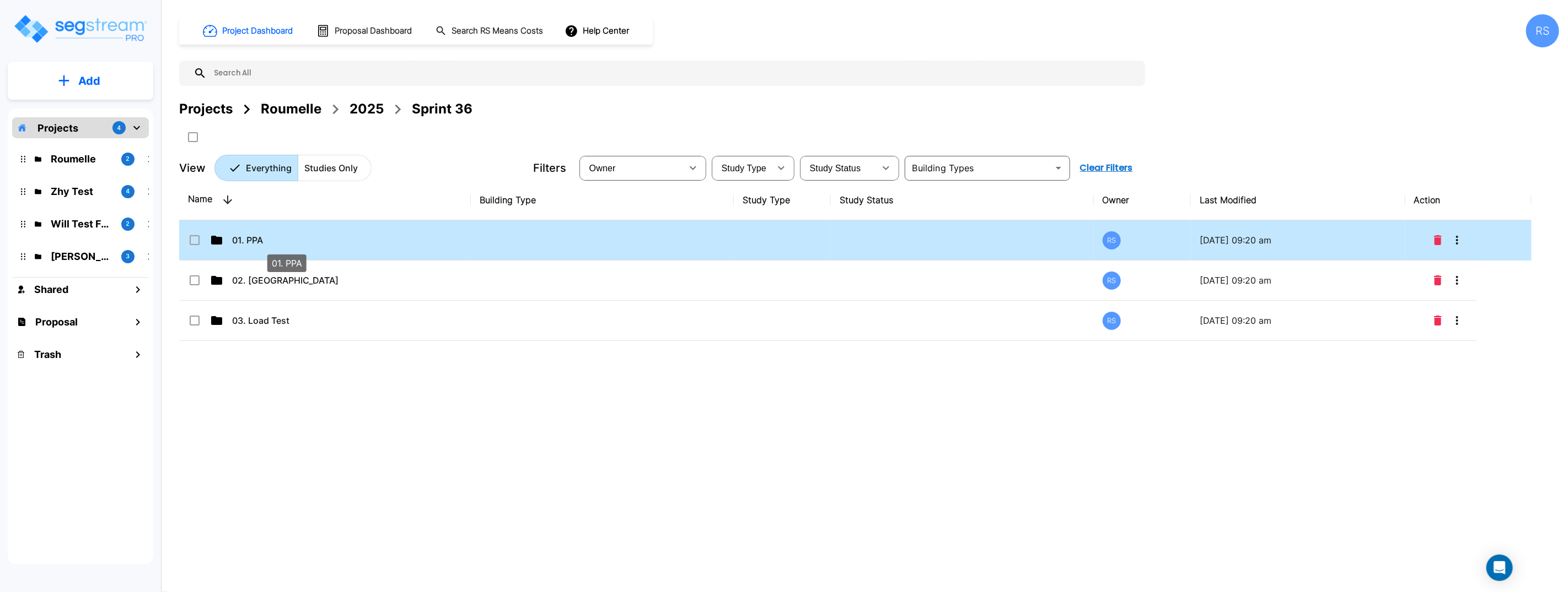
click at [273, 237] on p "01. PPA" at bounding box center [287, 240] width 110 height 13
checkbox input "true"
click at [273, 237] on p "01. PPA" at bounding box center [287, 240] width 110 height 13
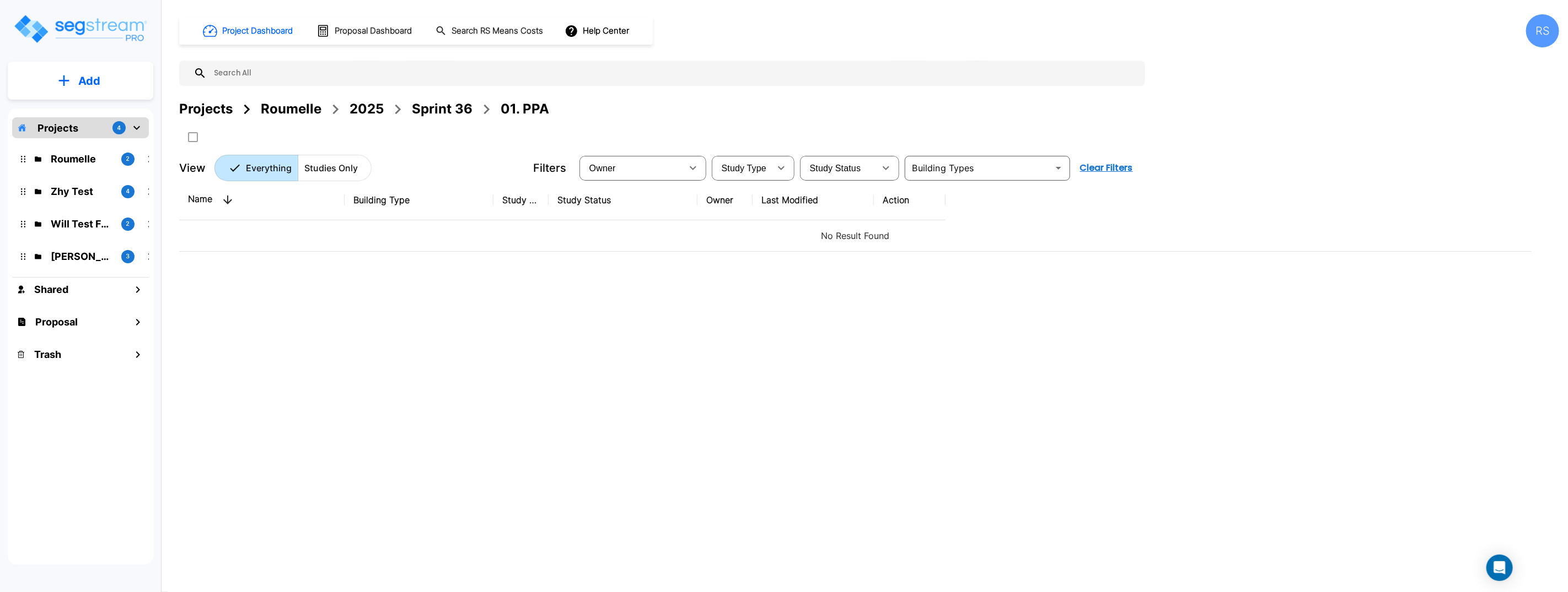
click at [85, 81] on p "Add" at bounding box center [89, 81] width 22 height 17
click at [100, 142] on p "Add Study" at bounding box center [87, 142] width 44 height 13
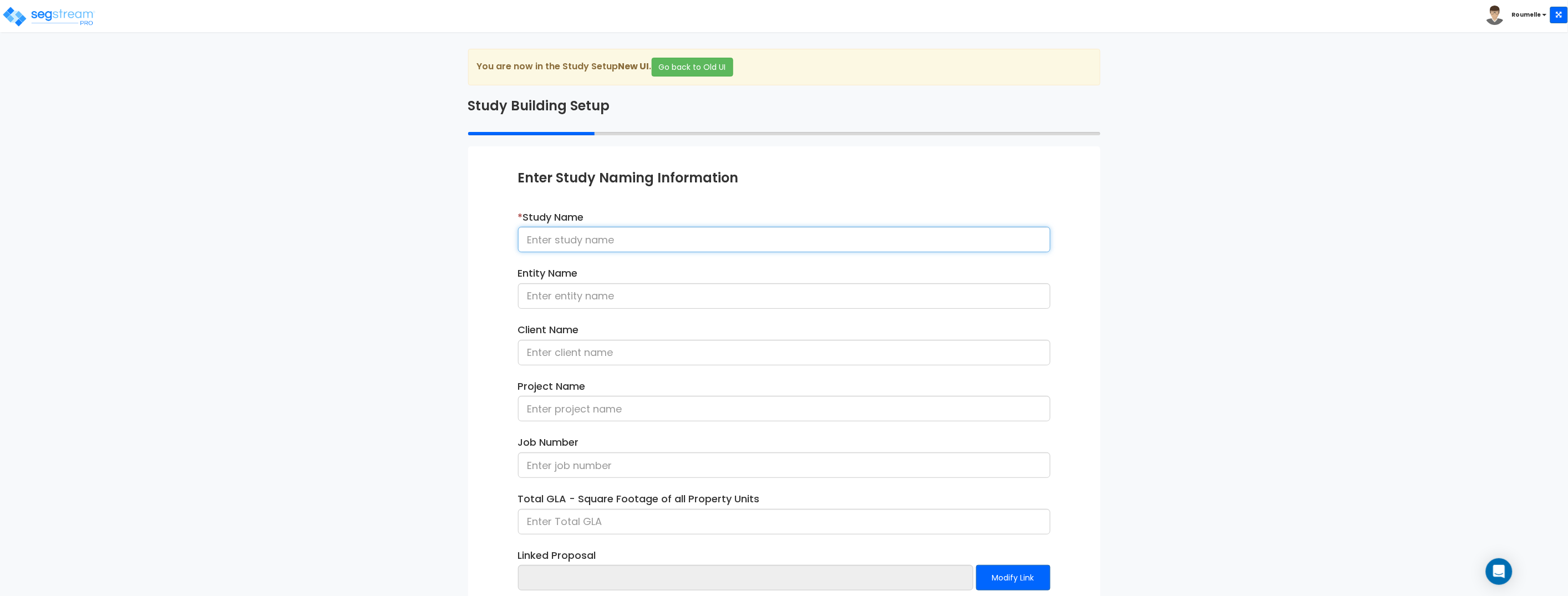
click at [610, 234] on input at bounding box center [784, 240] width 533 height 26
type input "p"
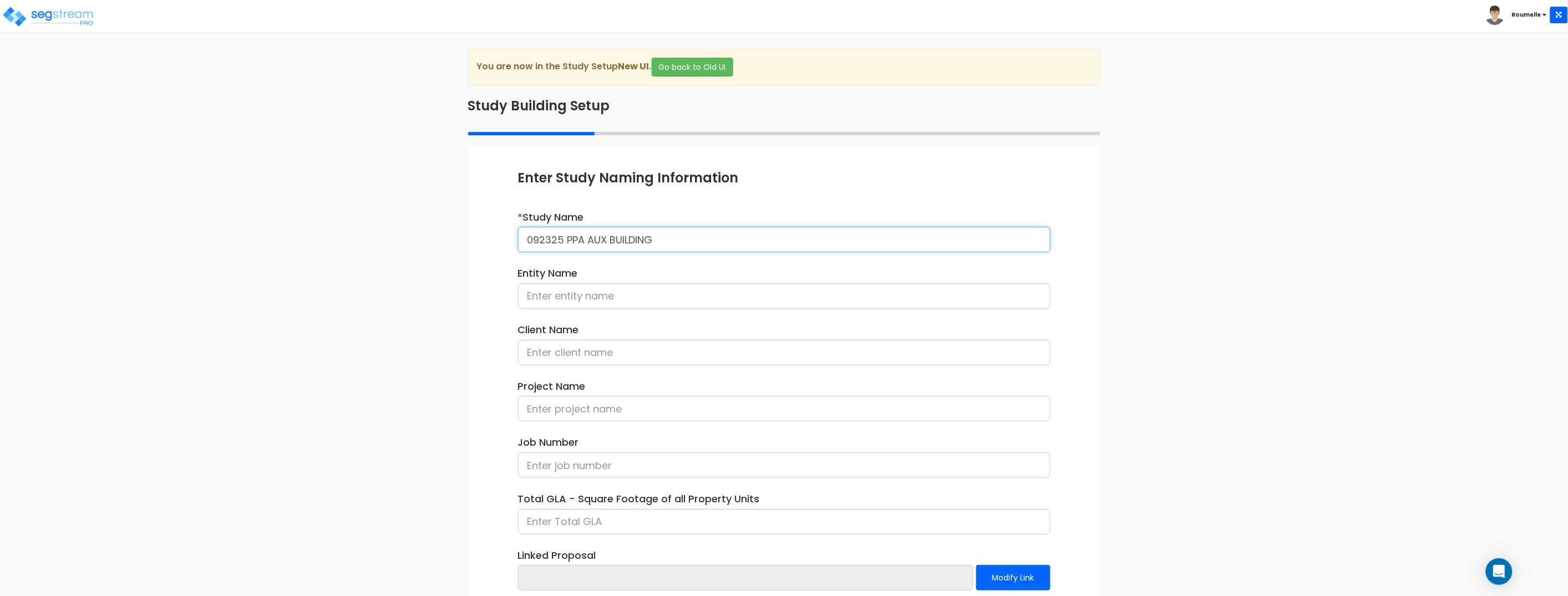
type input "092325 PPA AUX BUILDING"
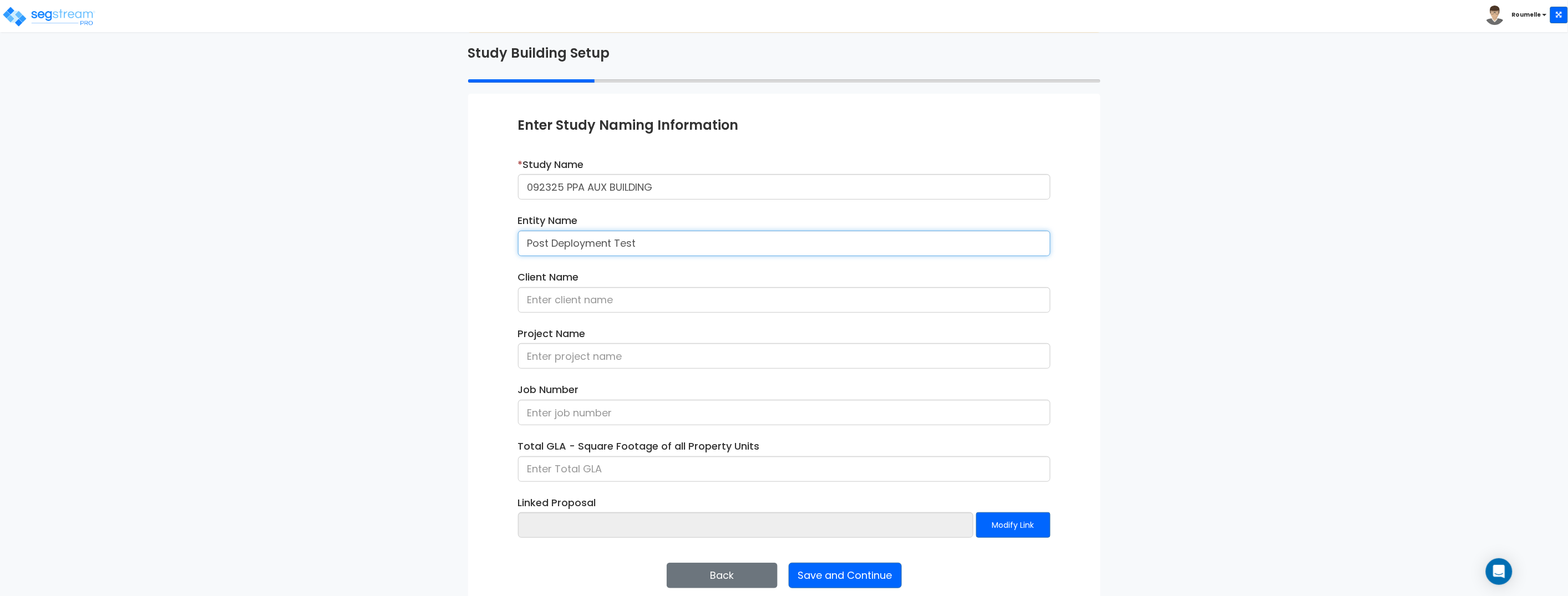
scroll to position [67, 0]
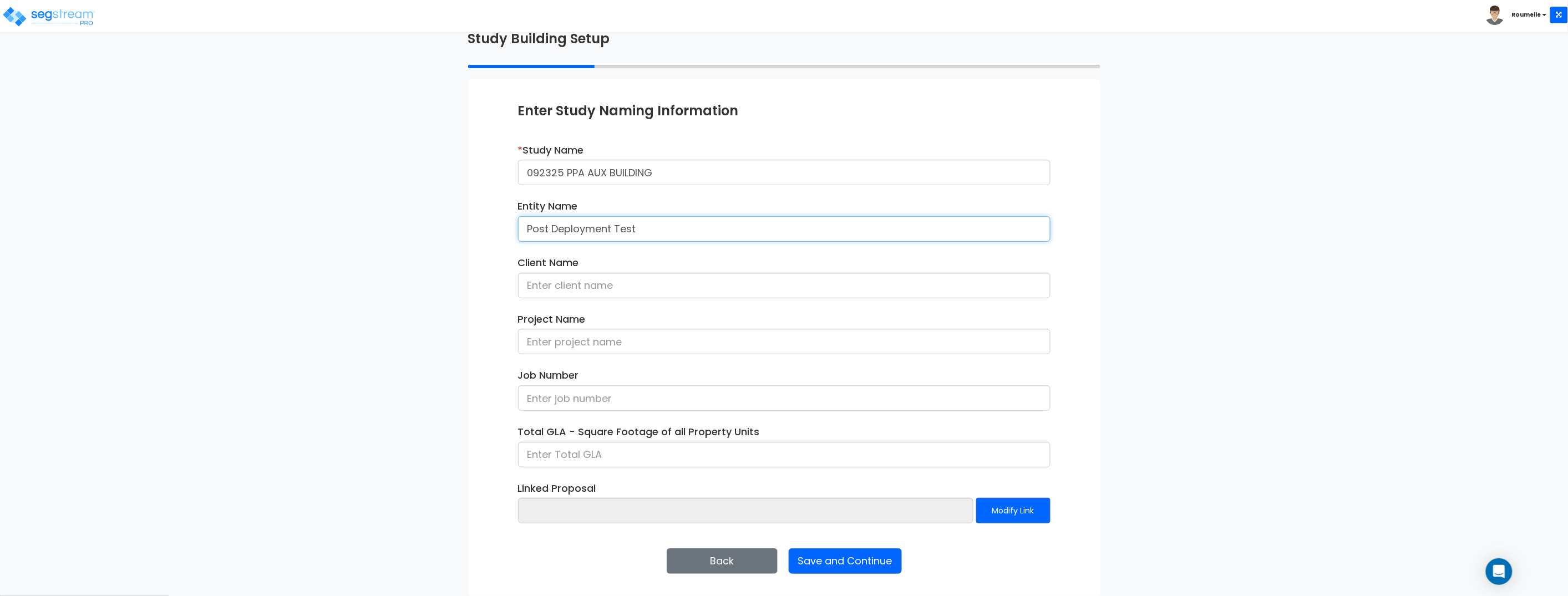
type input "Post Deployment Test"
click at [739, 460] on input at bounding box center [784, 455] width 533 height 26
drag, startPoint x: 991, startPoint y: 509, endPoint x: 979, endPoint y: 506, distance: 12.4
click at [991, 509] on button "Modify Link" at bounding box center [1013, 511] width 74 height 26
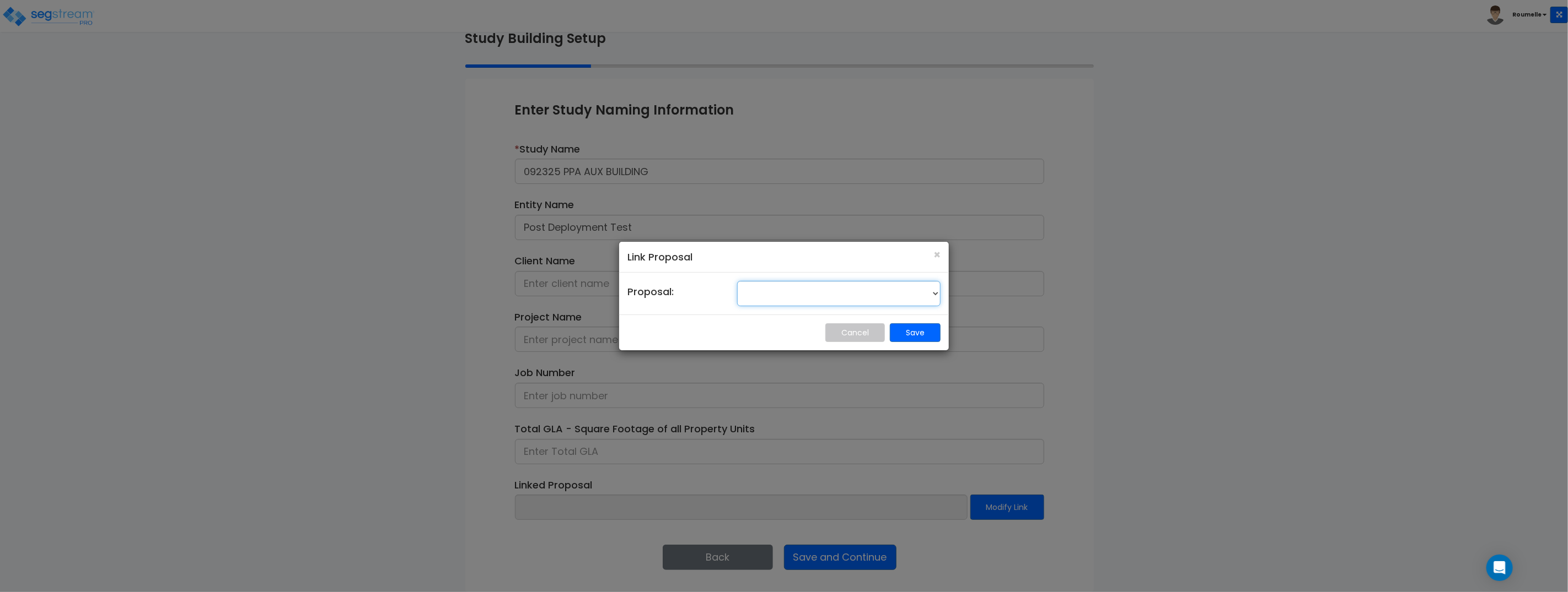
click at [798, 293] on select "[DATE]" at bounding box center [838, 293] width 204 height 26
select select "1769"
click at [737, 281] on select "[DATE]" at bounding box center [838, 293] width 204 height 26
click at [914, 334] on button "Save" at bounding box center [914, 333] width 50 height 19
type input "[DATE]"
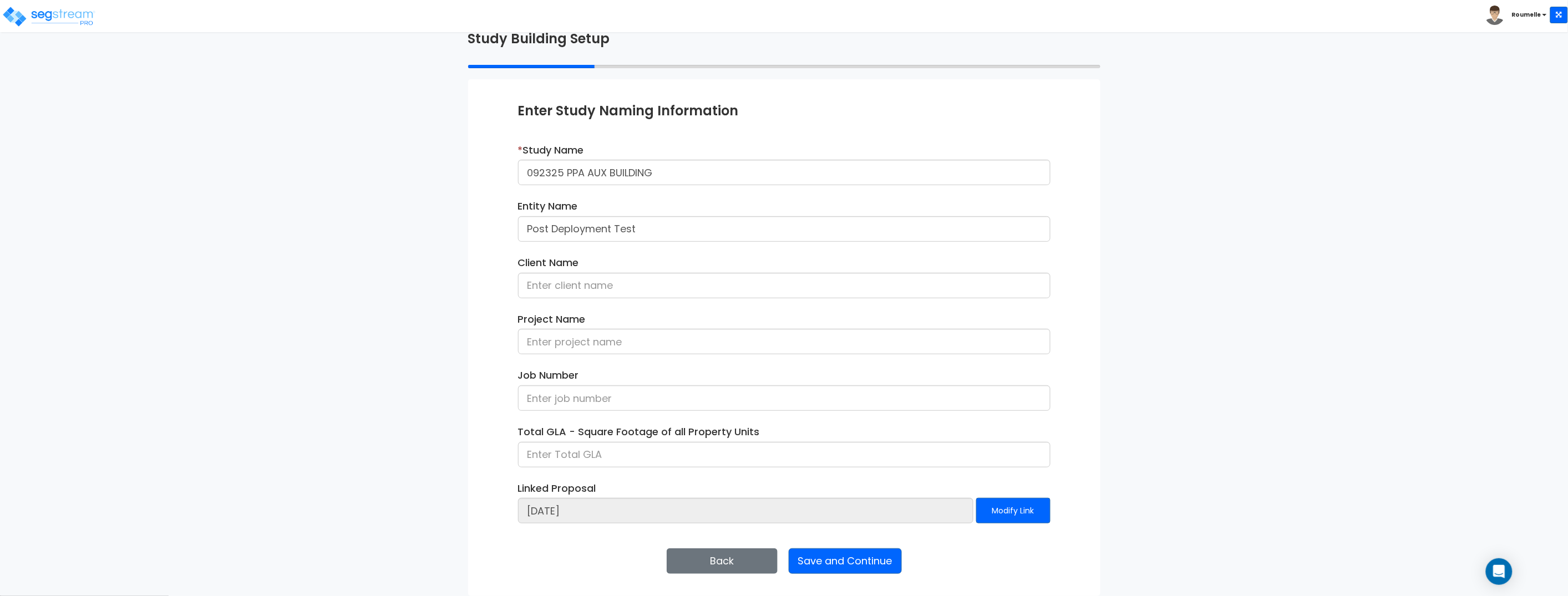
click at [1055, 515] on div "Linked Proposal 05Sept25 Modify Link" at bounding box center [784, 506] width 549 height 51
click at [1028, 514] on button "Modify Link" at bounding box center [1013, 511] width 74 height 26
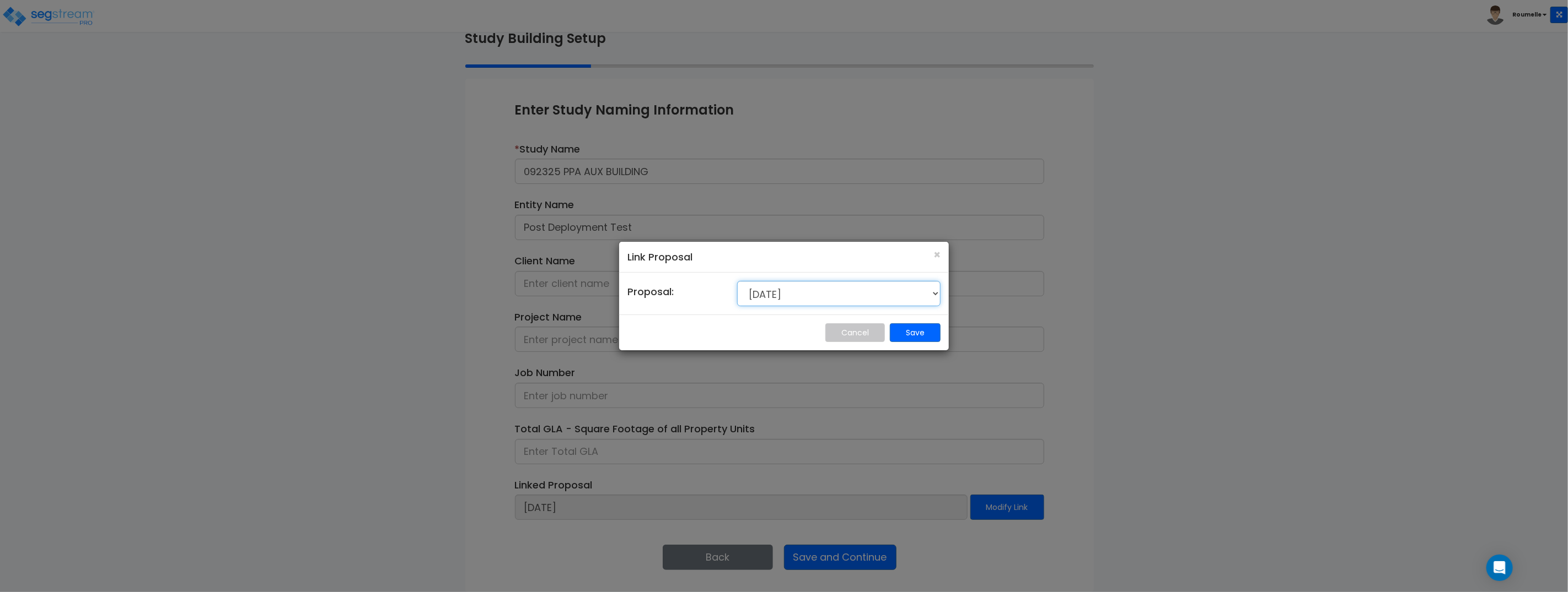
click at [855, 293] on select "[DATE]" at bounding box center [838, 293] width 204 height 26
select select
click at [737, 281] on select "[DATE]" at bounding box center [838, 293] width 204 height 26
click at [914, 334] on button "Save" at bounding box center [914, 333] width 50 height 19
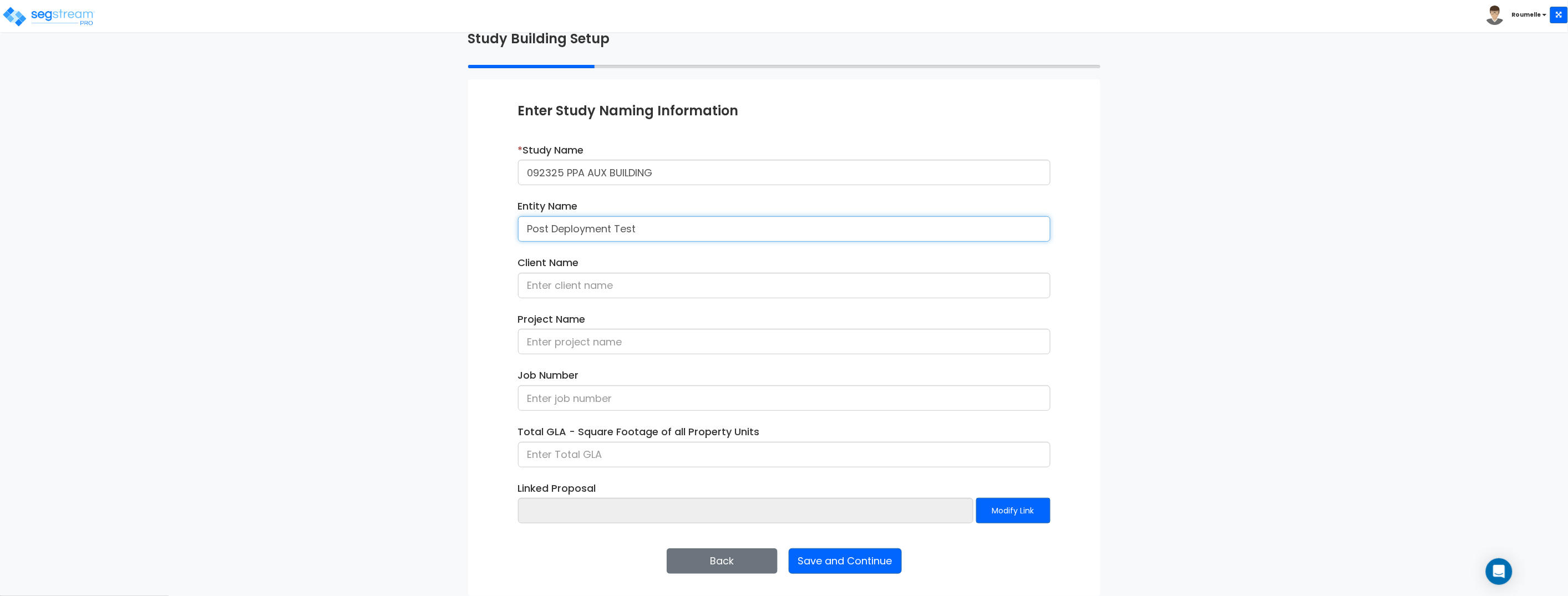
click at [688, 229] on input "Post Deployment Test" at bounding box center [784, 229] width 533 height 26
click at [622, 345] on input at bounding box center [784, 342] width 533 height 26
paste input "Post Deployment Test"
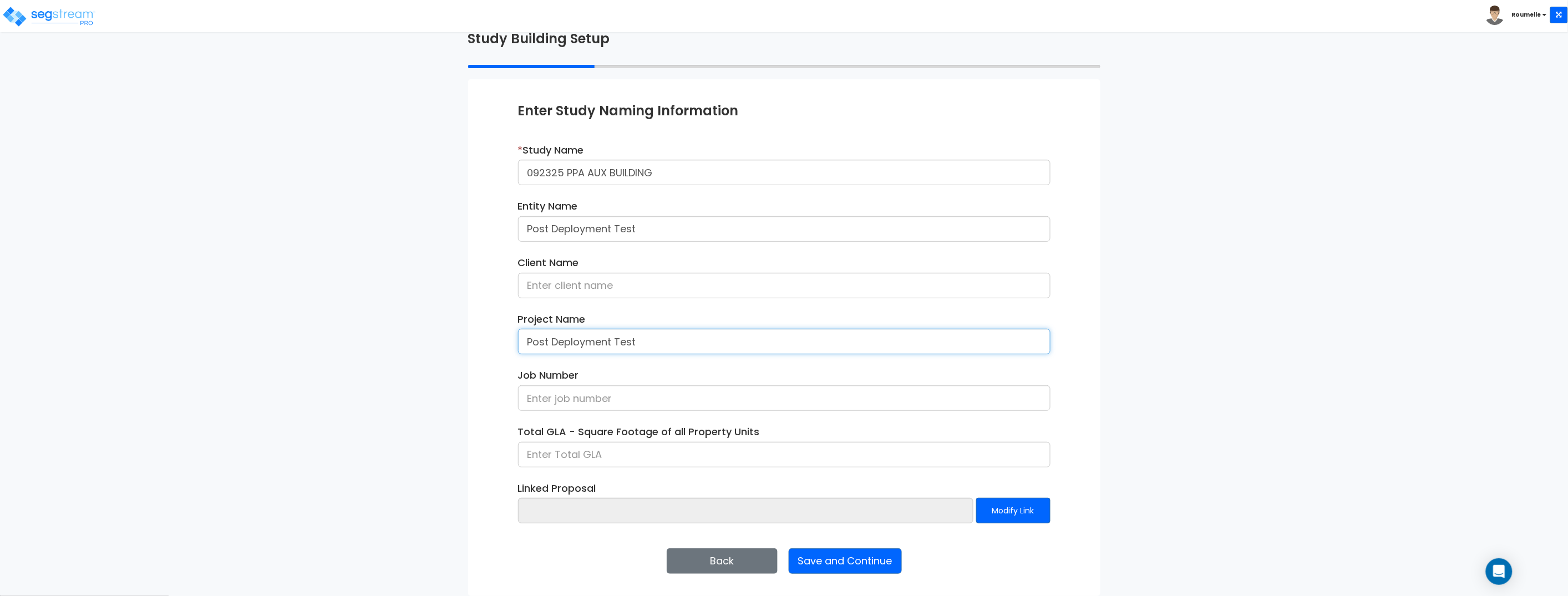
type input "Post Deployment Test"
click at [694, 240] on input "Post Deployment Test" at bounding box center [784, 229] width 533 height 26
drag, startPoint x: 1082, startPoint y: 279, endPoint x: 1014, endPoint y: 431, distance: 166.5
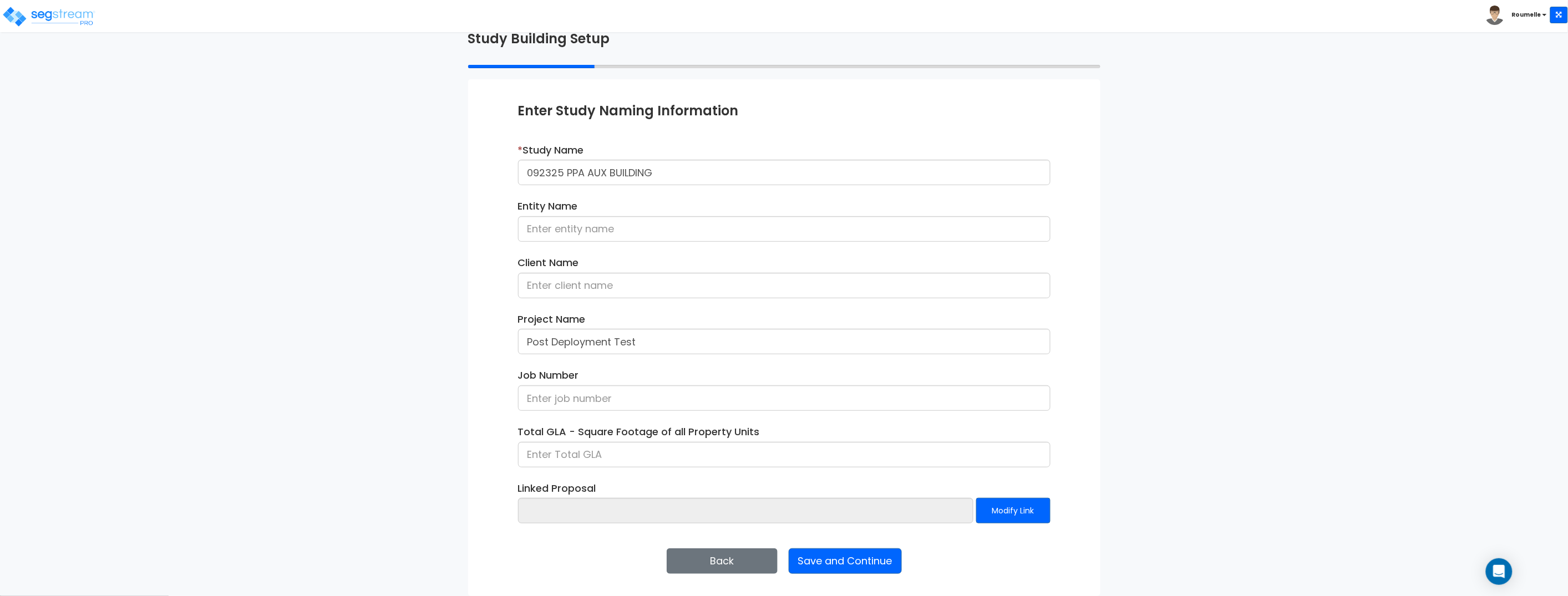
click at [1082, 279] on div "Enter Study Naming Information * Study Name 092325 PPA AUX BUILDING Entity Name…" at bounding box center [784, 337] width 632 height 517
click at [847, 561] on button "Save and Continue" at bounding box center [845, 561] width 113 height 26
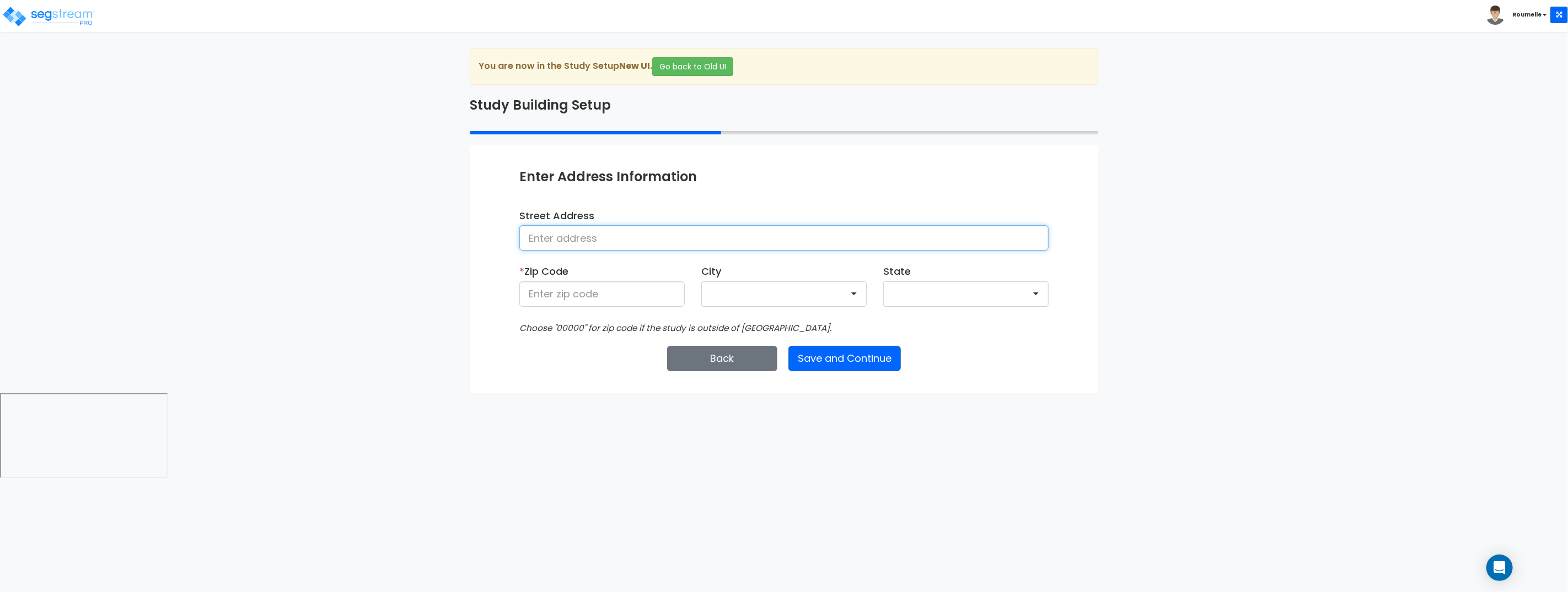
click at [632, 239] on input at bounding box center [784, 238] width 529 height 26
type input "Block 20"
type input "33109"
click at [574, 330] on icon "Choose "00000" for zip code if the study is outside of [GEOGRAPHIC_DATA]." at bounding box center [675, 328] width 312 height 12
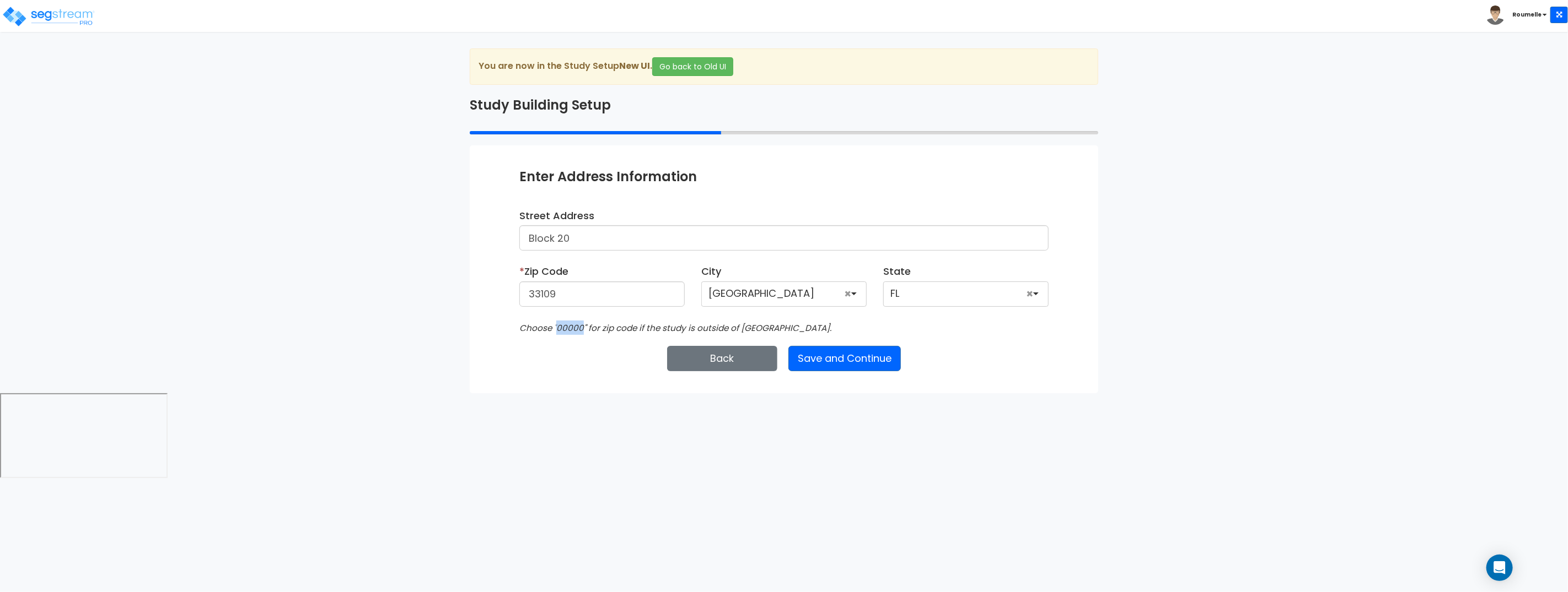
click at [574, 330] on icon "Choose "00000" for zip code if the study is outside of [GEOGRAPHIC_DATA]." at bounding box center [675, 328] width 312 height 12
copy icon "00000"
click at [584, 298] on input "33109" at bounding box center [602, 294] width 165 height 26
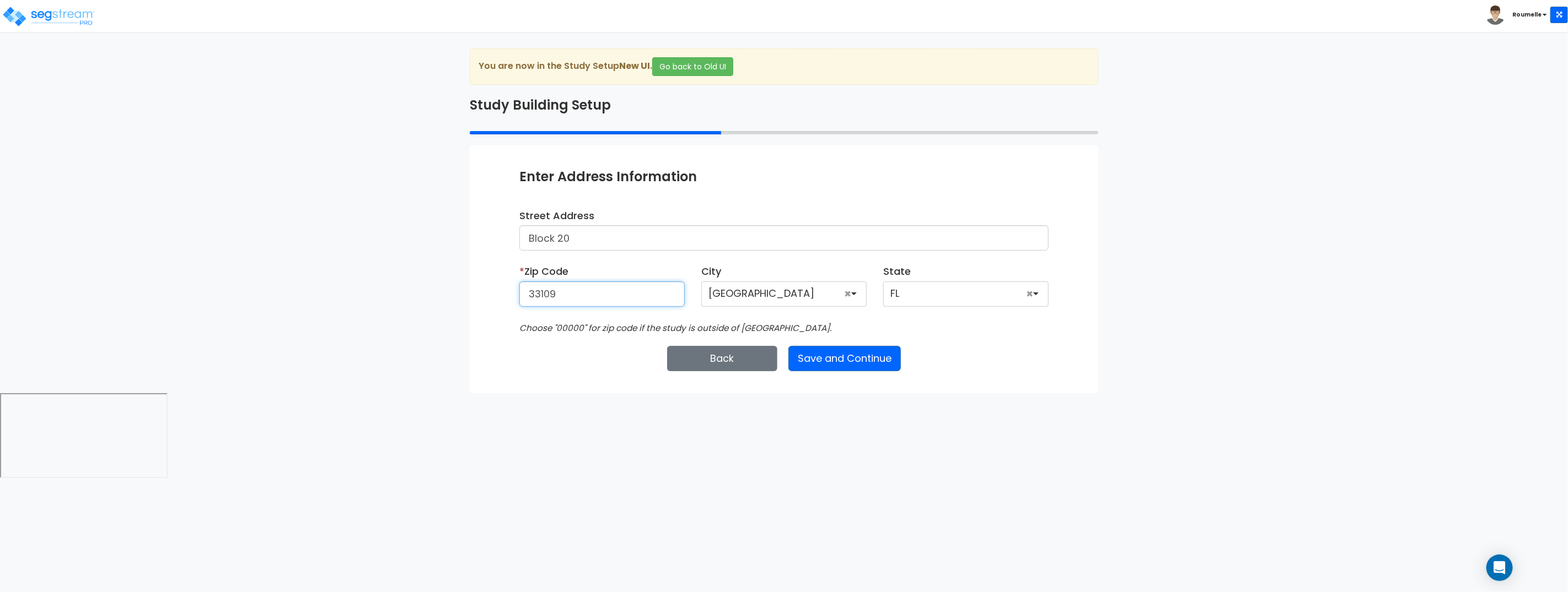
paste input "00000"
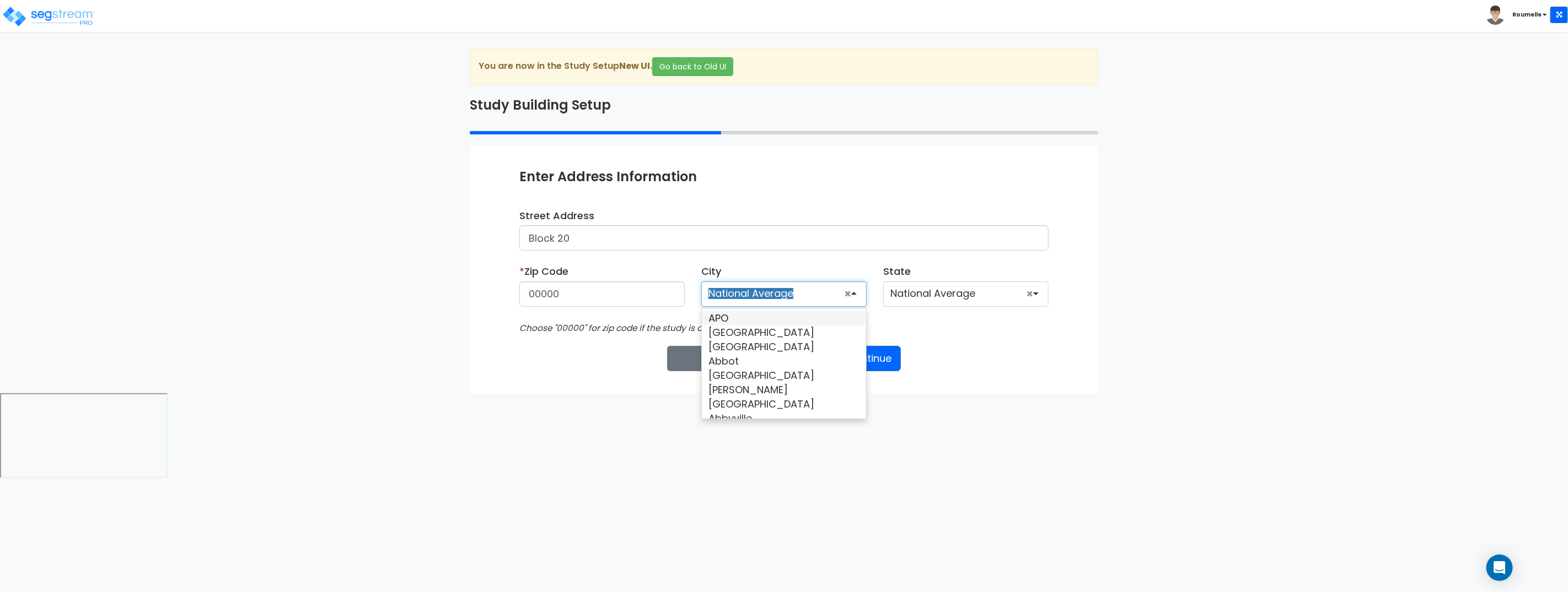
click at [970, 333] on div "Choose "00000" for zip code if the study is outside of the US." at bounding box center [784, 328] width 546 height 15
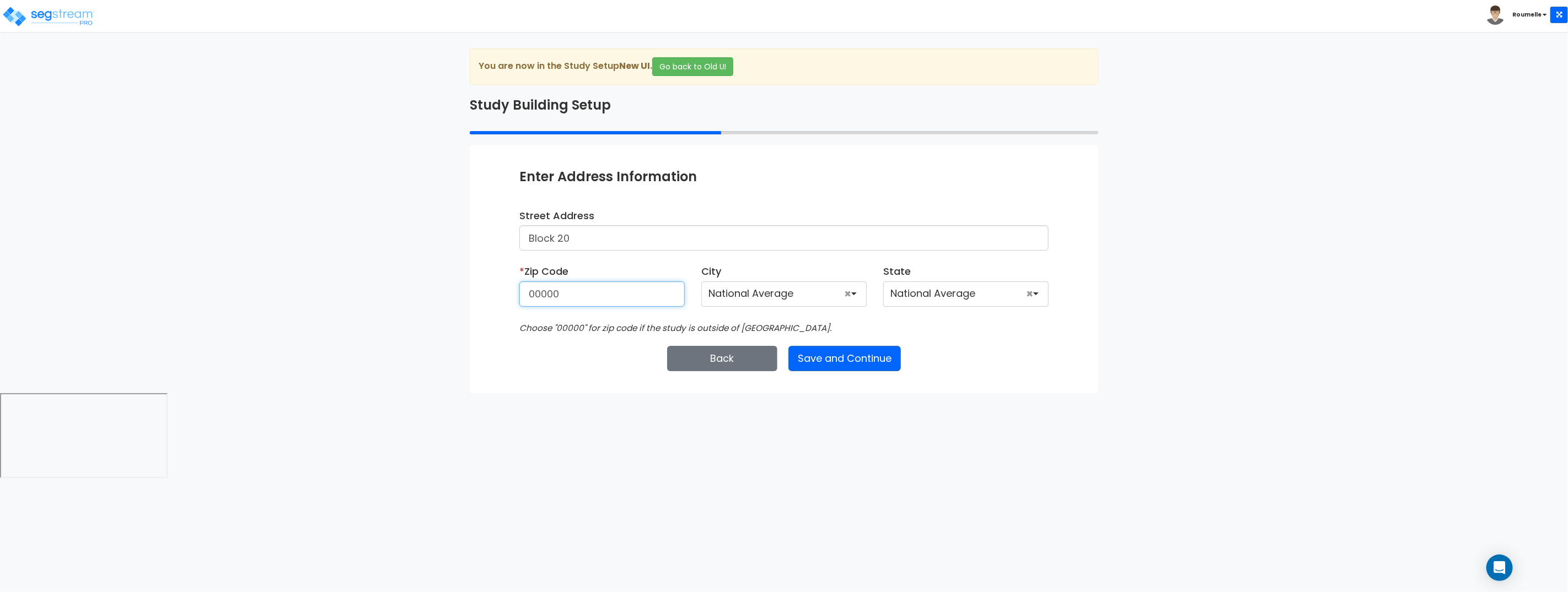
click at [578, 299] on input "00000" at bounding box center [602, 294] width 165 height 26
click at [578, 298] on input "33" at bounding box center [602, 294] width 165 height 26
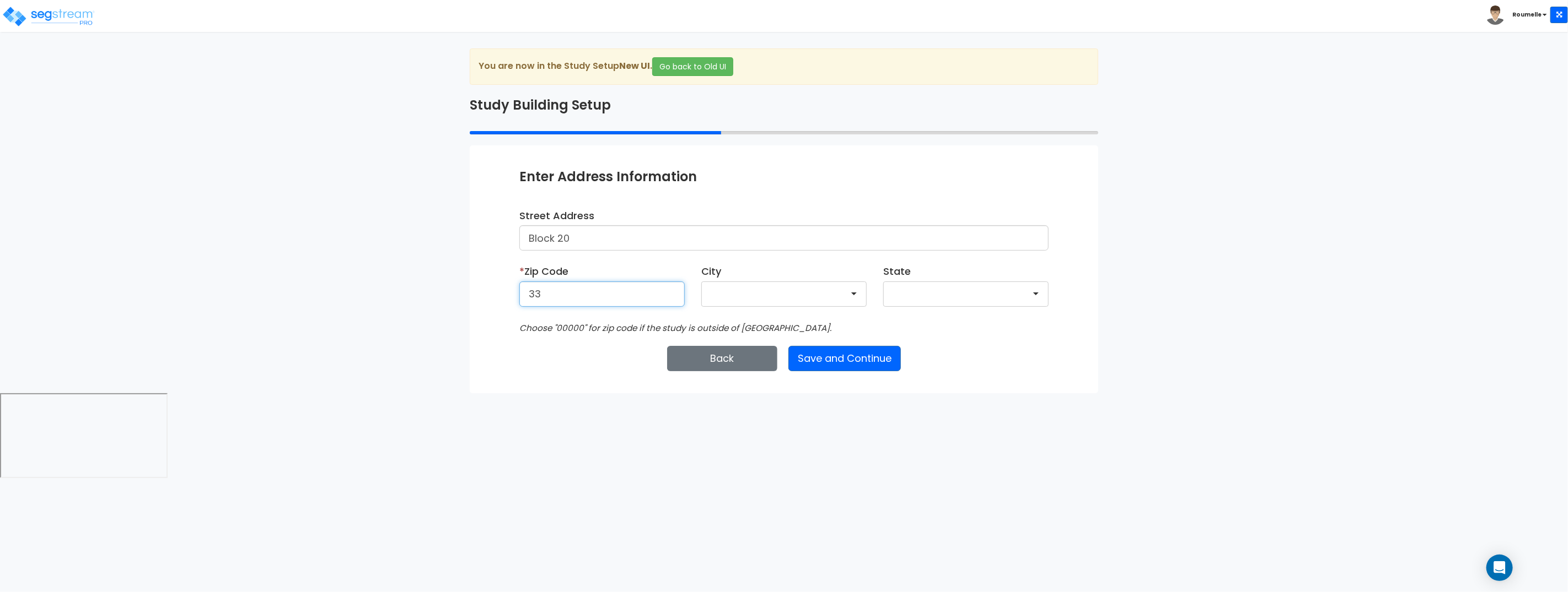
click at [578, 298] on input "33" at bounding box center [602, 294] width 165 height 26
paste input "00000"
type input "00000"
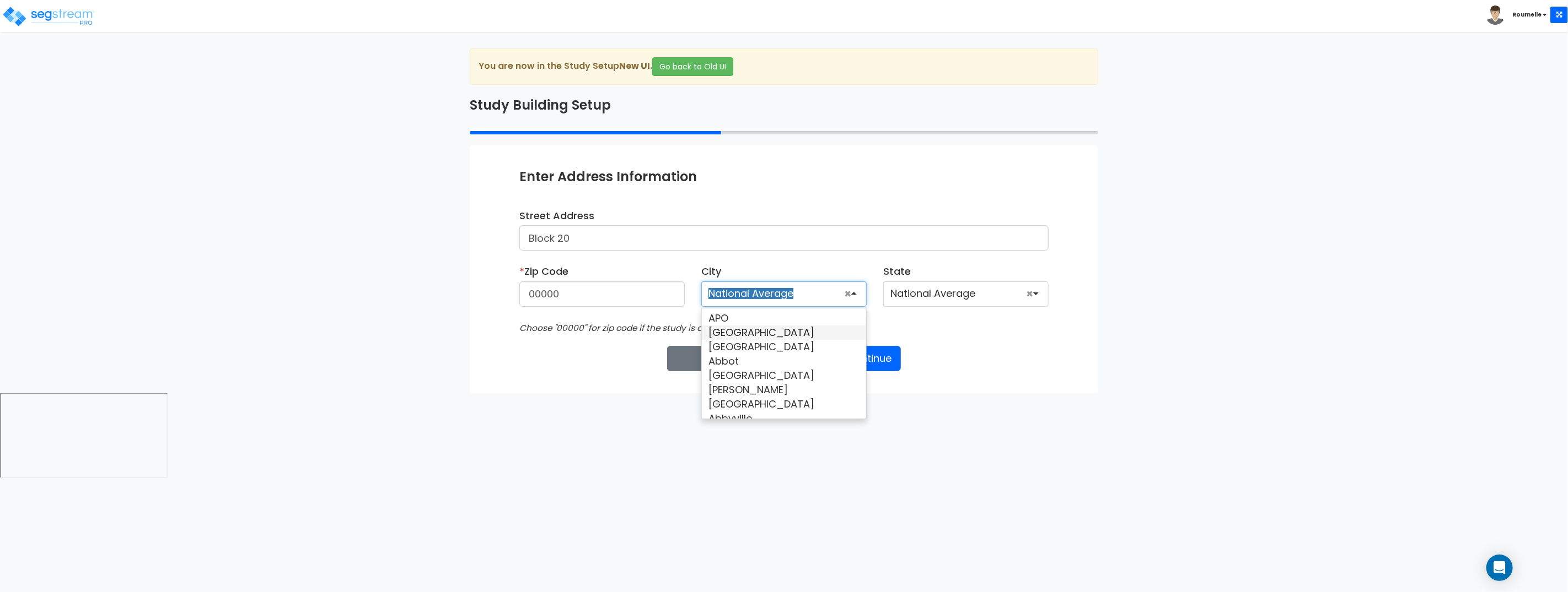
click at [936, 339] on div "Enter Study Naming Information * Study Name 092325 PPA AUX BUILDING Entity Name…" at bounding box center [784, 269] width 628 height 247
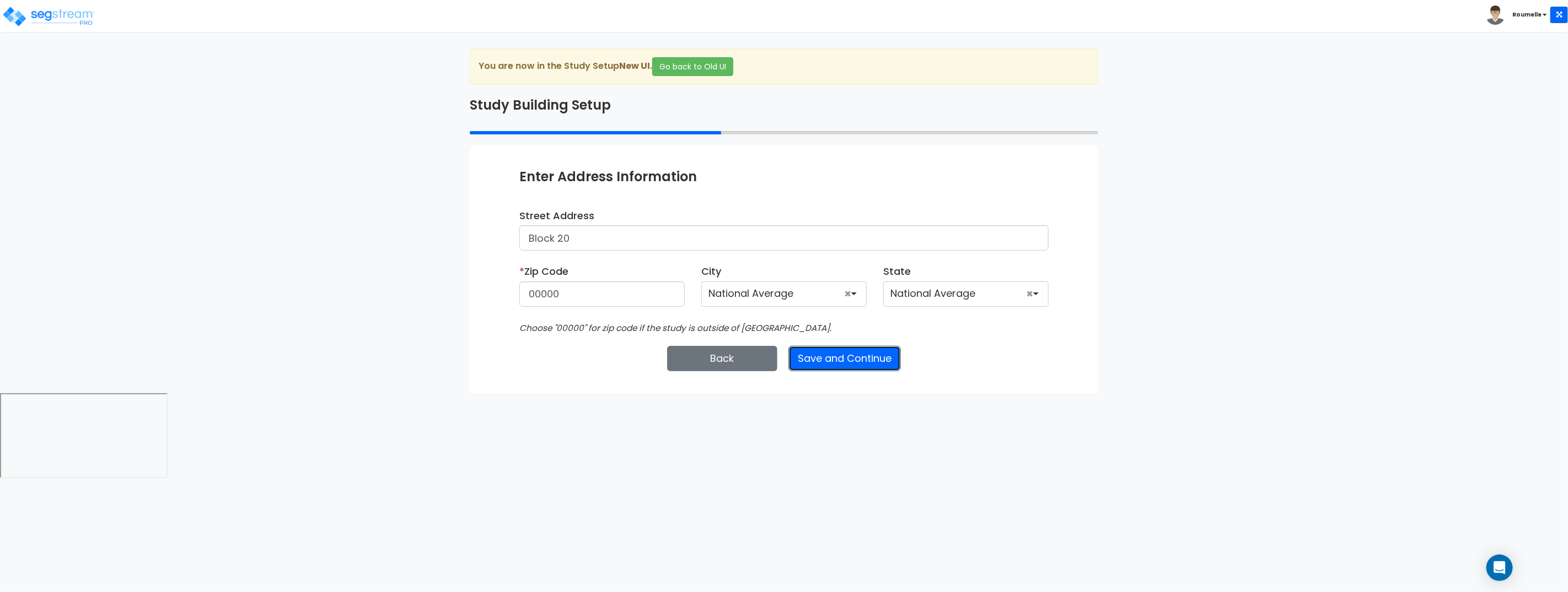
click at [840, 356] on button "Save and Continue" at bounding box center [844, 358] width 112 height 26
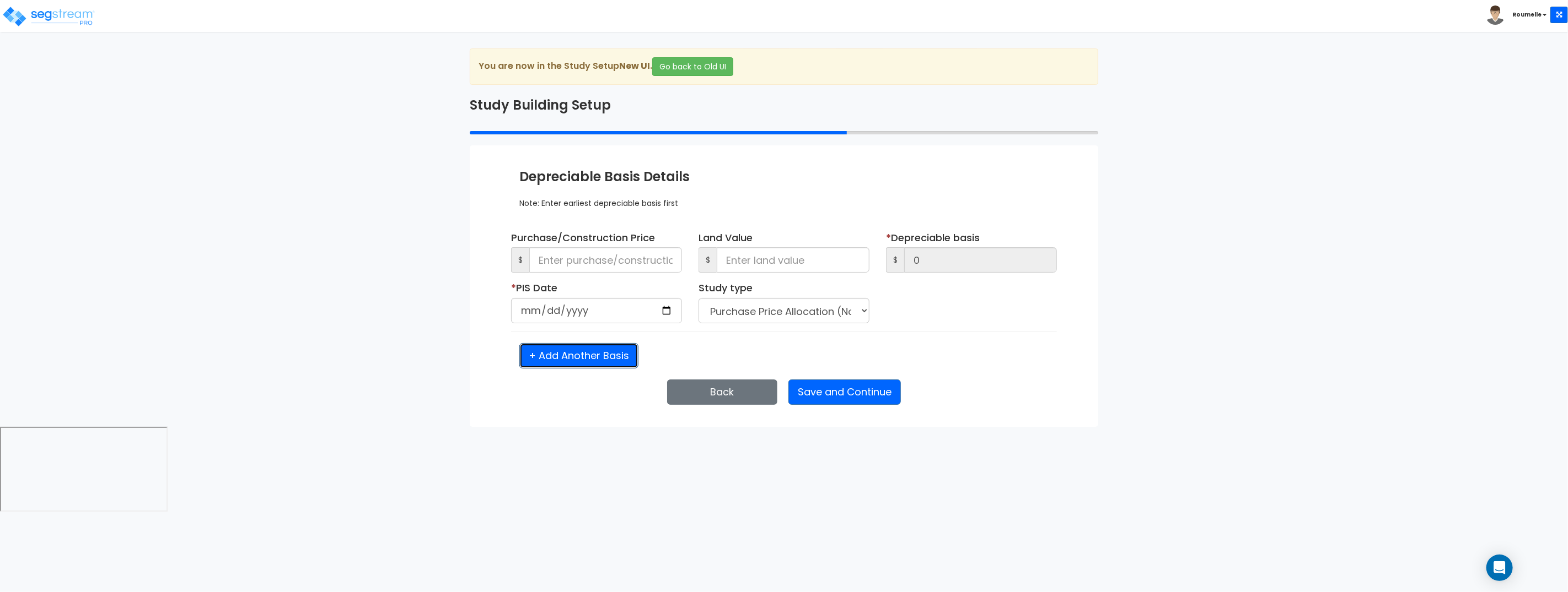
click at [592, 361] on button "+ Add Another Basis" at bounding box center [578, 355] width 119 height 26
select select "NEW"
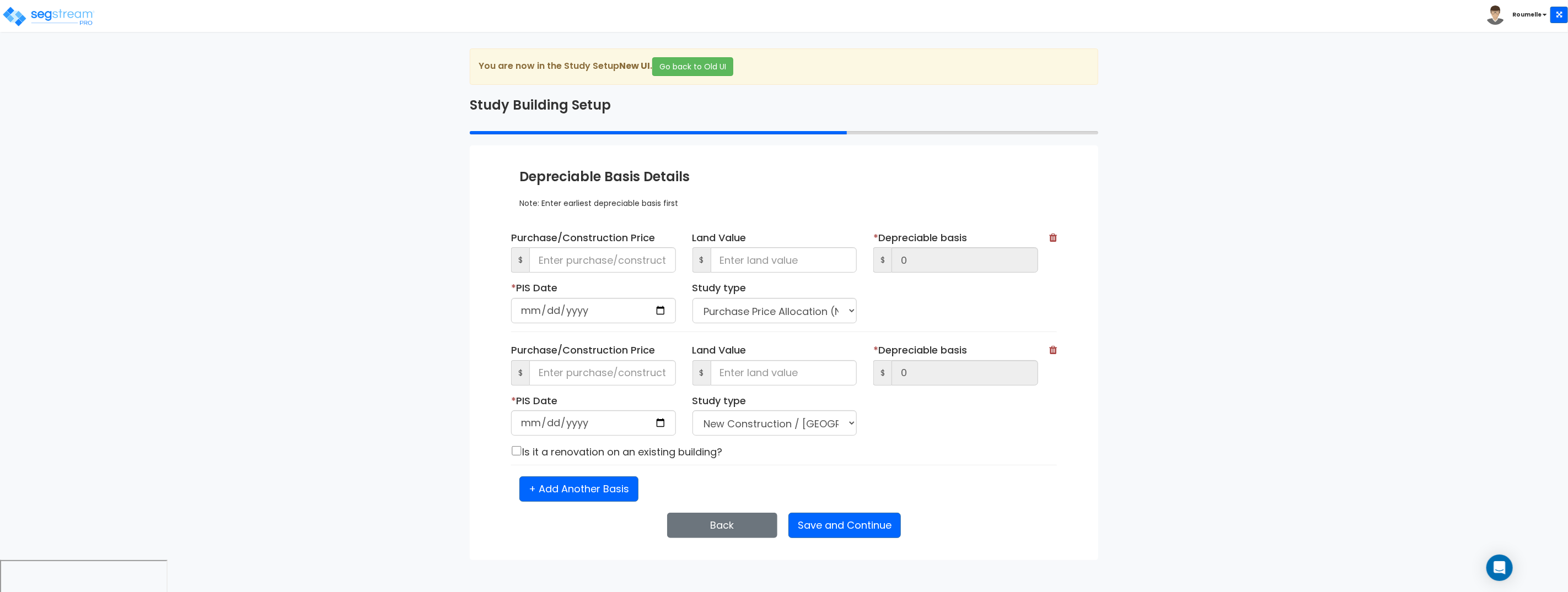
click at [1053, 237] on icon at bounding box center [1052, 238] width 8 height 10
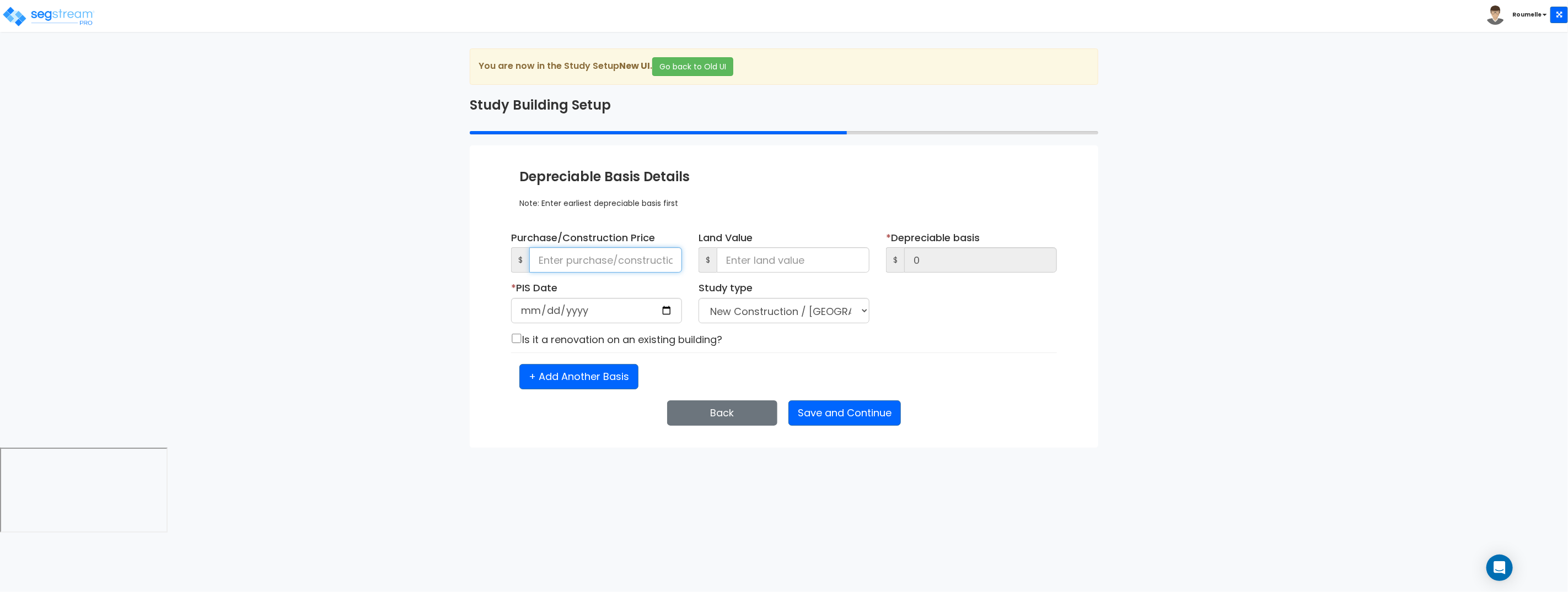
click at [594, 264] on input at bounding box center [605, 260] width 153 height 26
click at [841, 412] on button "Save and Continue" at bounding box center [844, 413] width 112 height 26
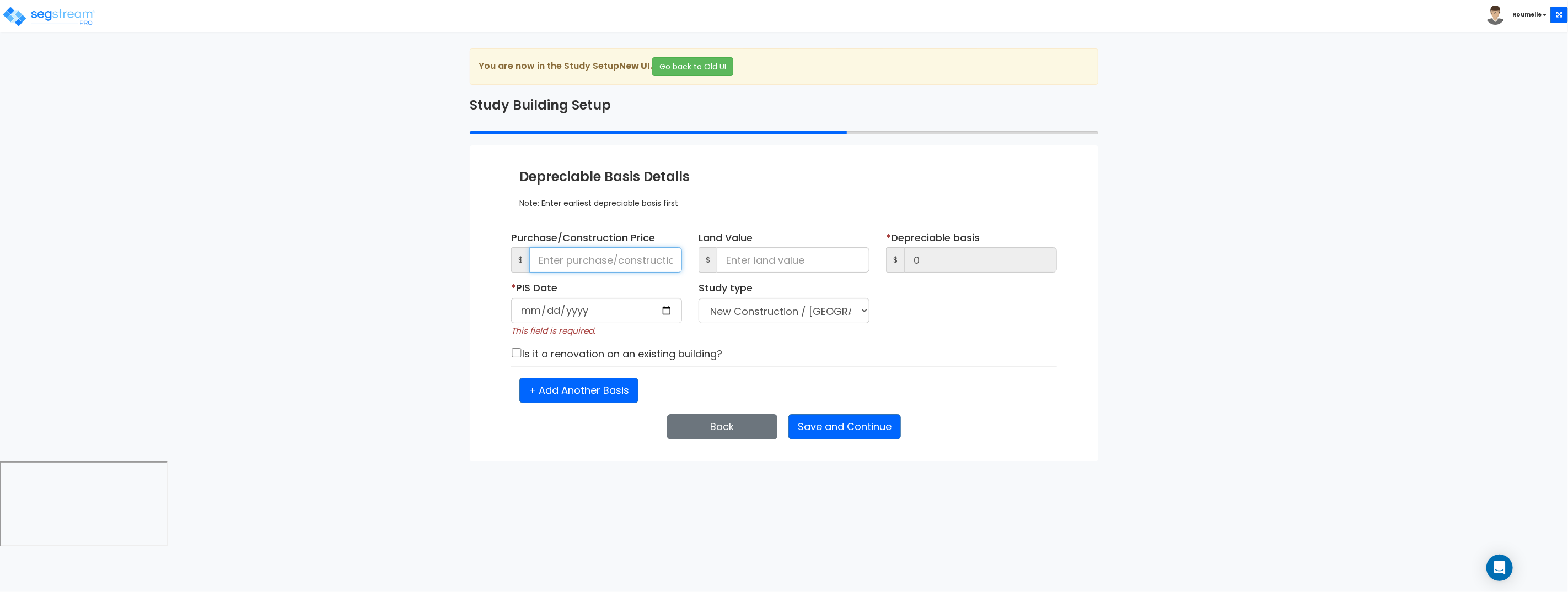
click at [624, 263] on input at bounding box center [605, 260] width 153 height 26
type input "0"
click at [778, 258] on input at bounding box center [792, 260] width 153 height 26
type input "9"
type input "-9"
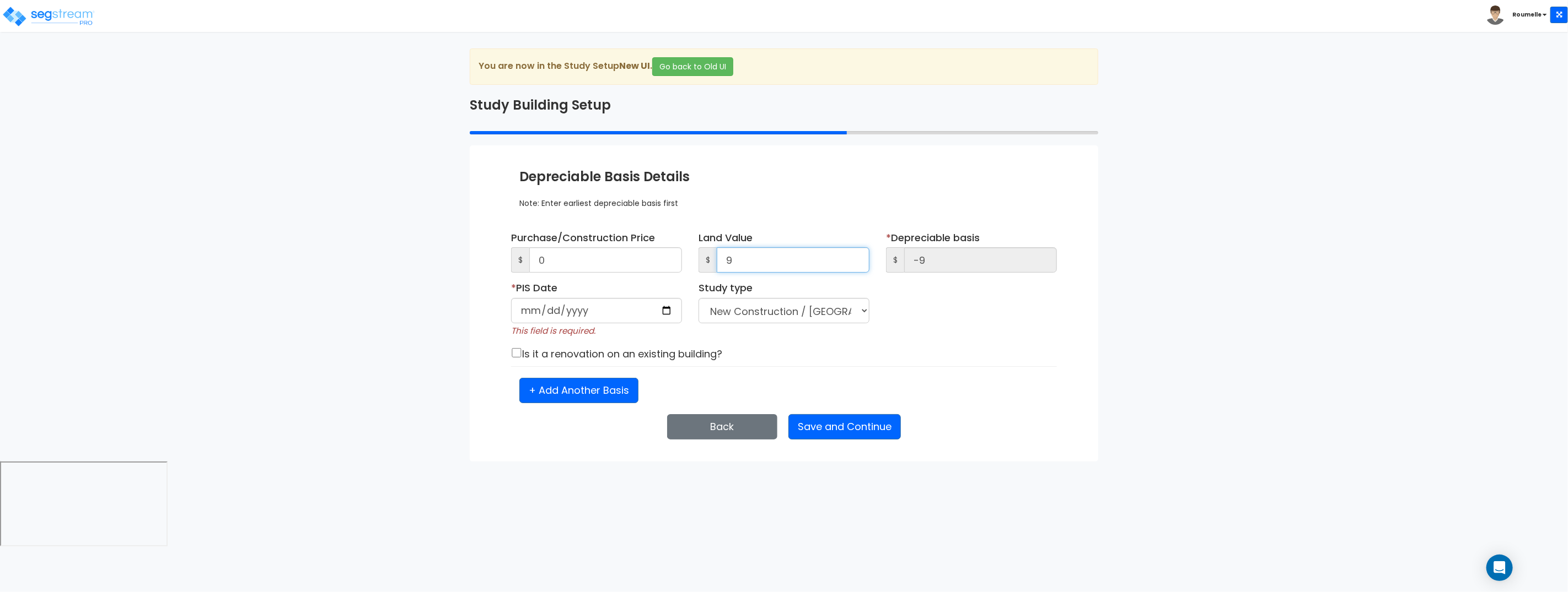
type input "9"
click at [608, 261] on input "0" at bounding box center [605, 260] width 153 height 26
type input "10"
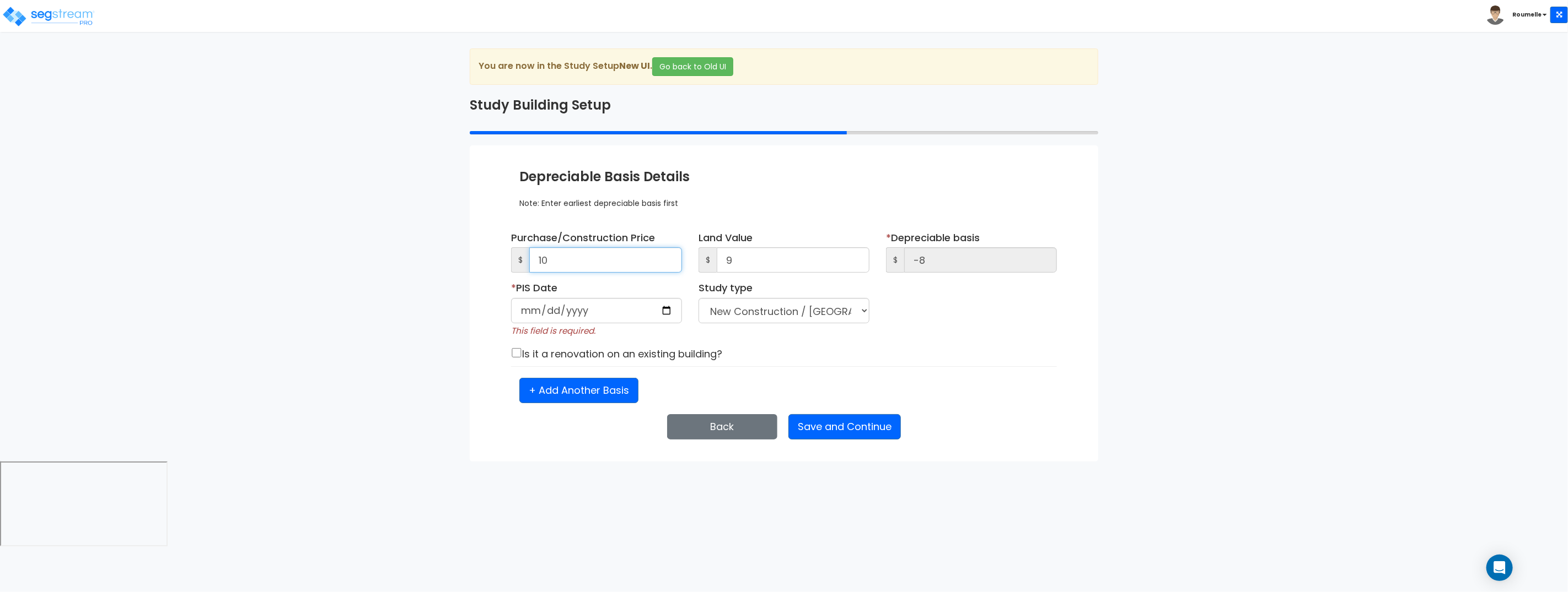
type input "1"
click at [623, 264] on input "10" at bounding box center [605, 260] width 153 height 26
type input "0"
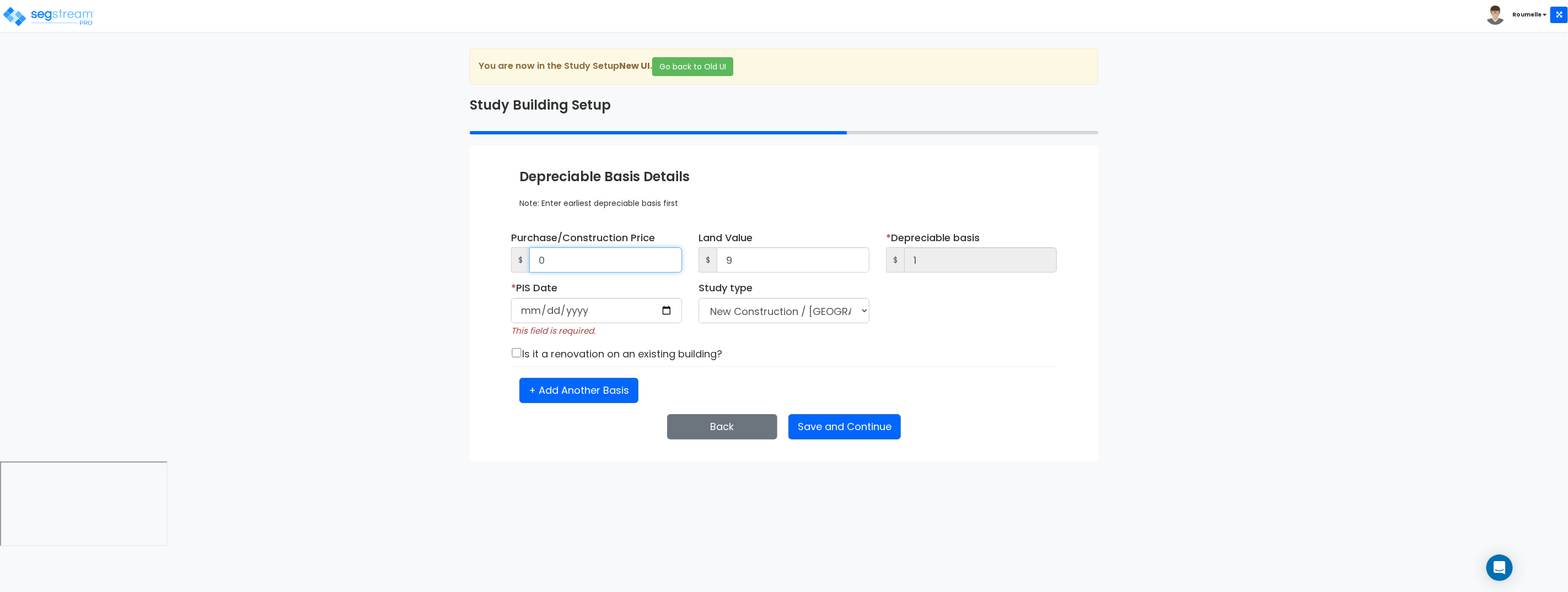
type input "-9"
type input "0"
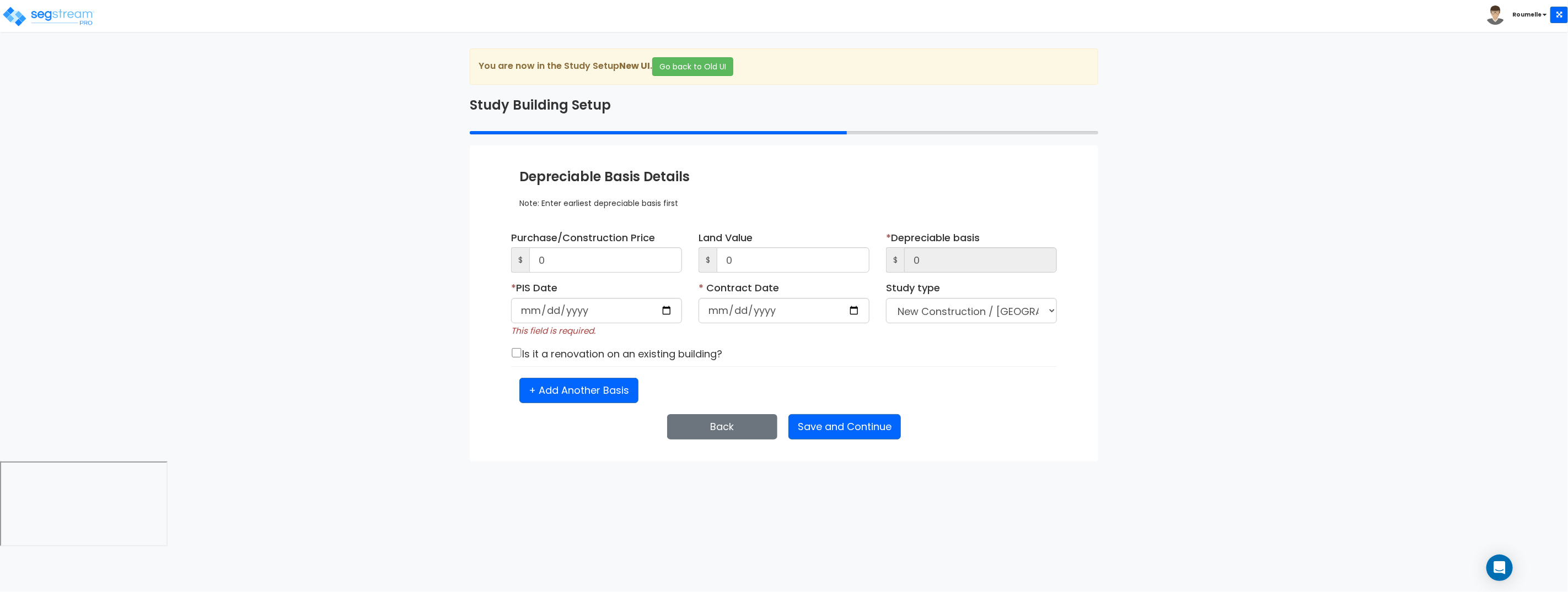
type input "1111-11-11"
click at [754, 312] on select "Purchase Price Allocation (No Given Costs) New Construction / Reno / TI's (Give…" at bounding box center [784, 310] width 171 height 26
select select "PPA"
click at [698, 298] on select "Purchase Price Allocation (No Given Costs) New Construction / Reno / TI's (Give…" at bounding box center [784, 310] width 171 height 26
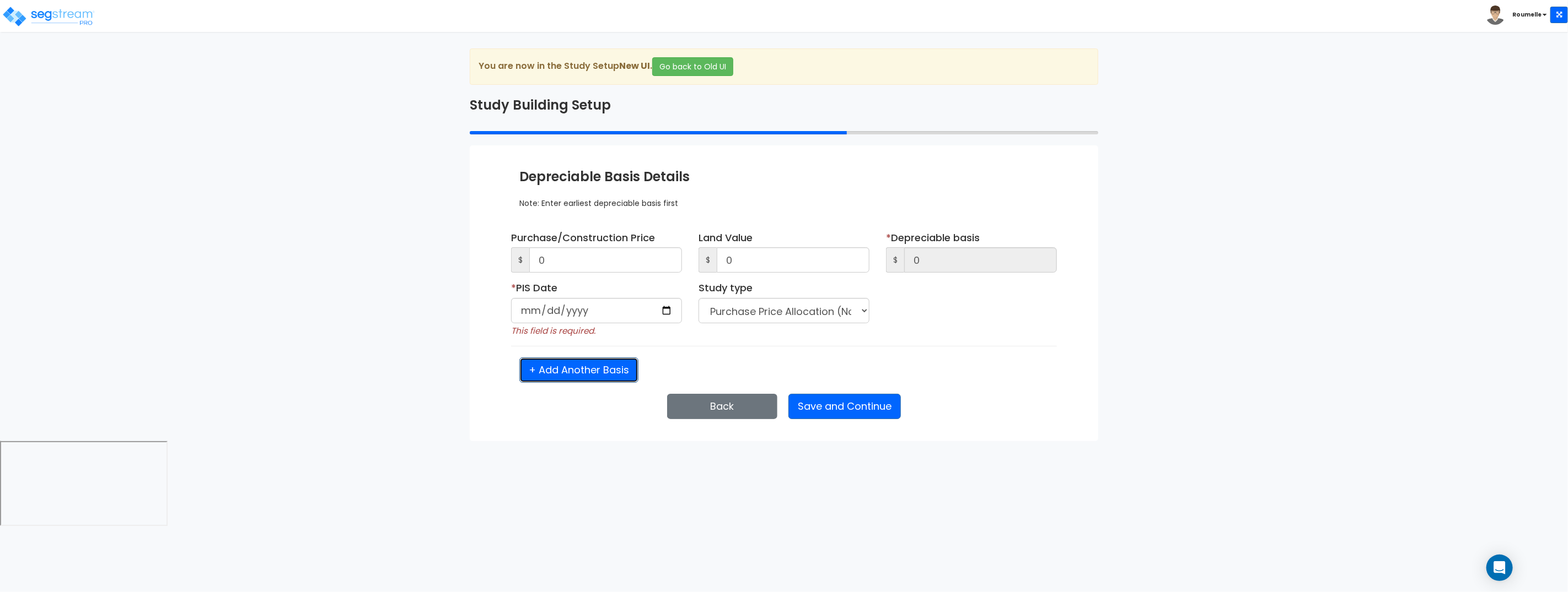
click at [581, 375] on button "+ Add Another Basis" at bounding box center [578, 370] width 119 height 26
select select "NEW"
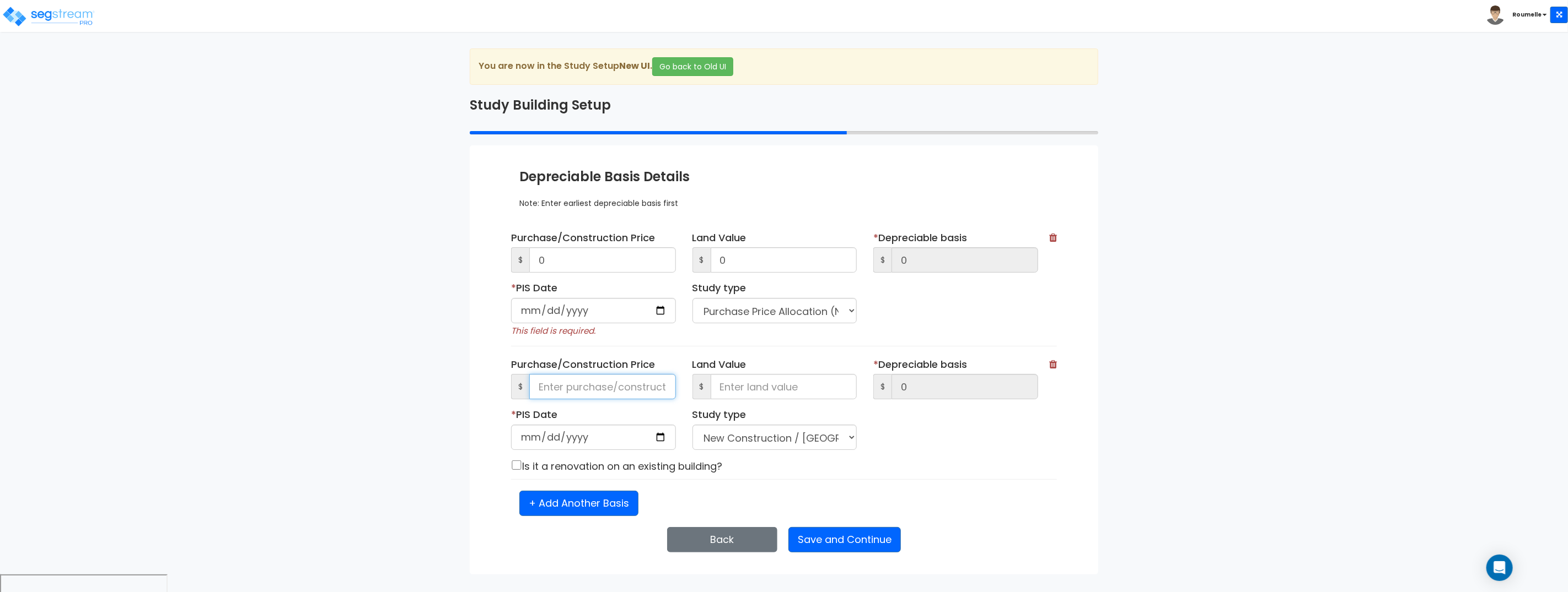
click at [587, 388] on input at bounding box center [603, 386] width 147 height 26
type input "0"
click at [597, 260] on input "0" at bounding box center [603, 260] width 147 height 26
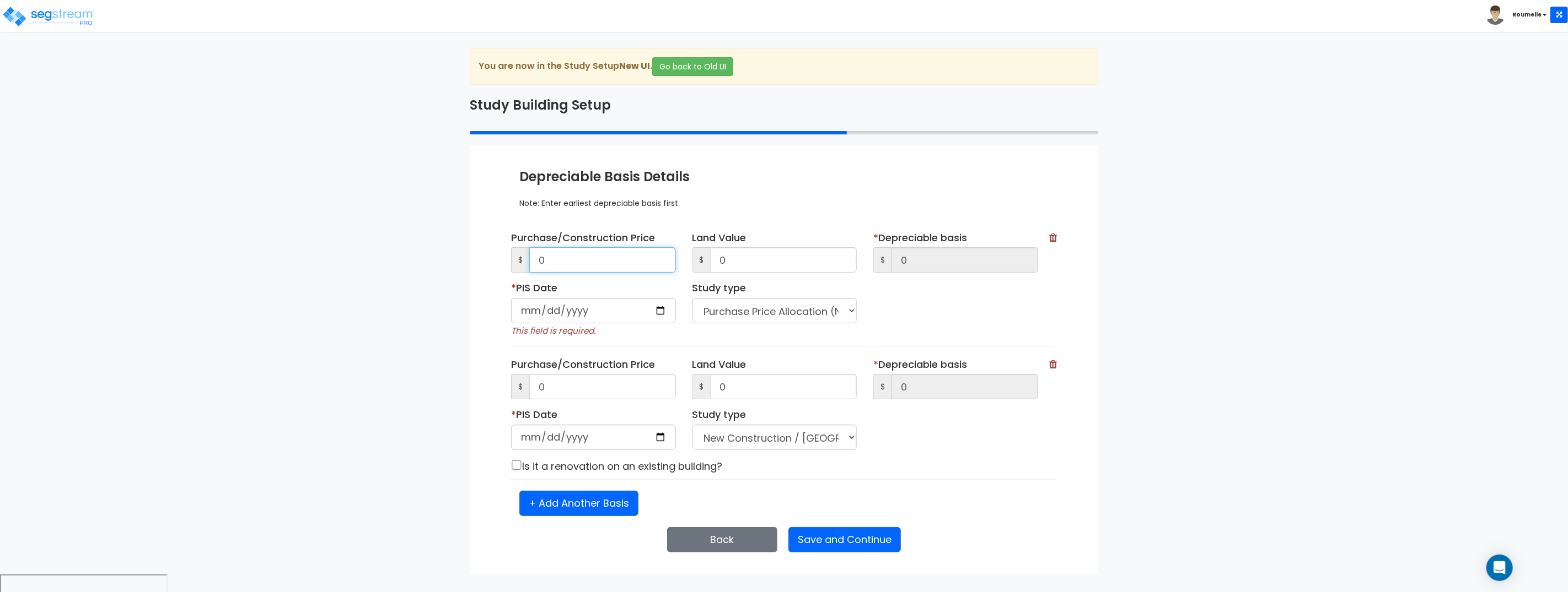
click at [597, 260] on input "0" at bounding box center [603, 260] width 147 height 26
type input "75"
type input "750"
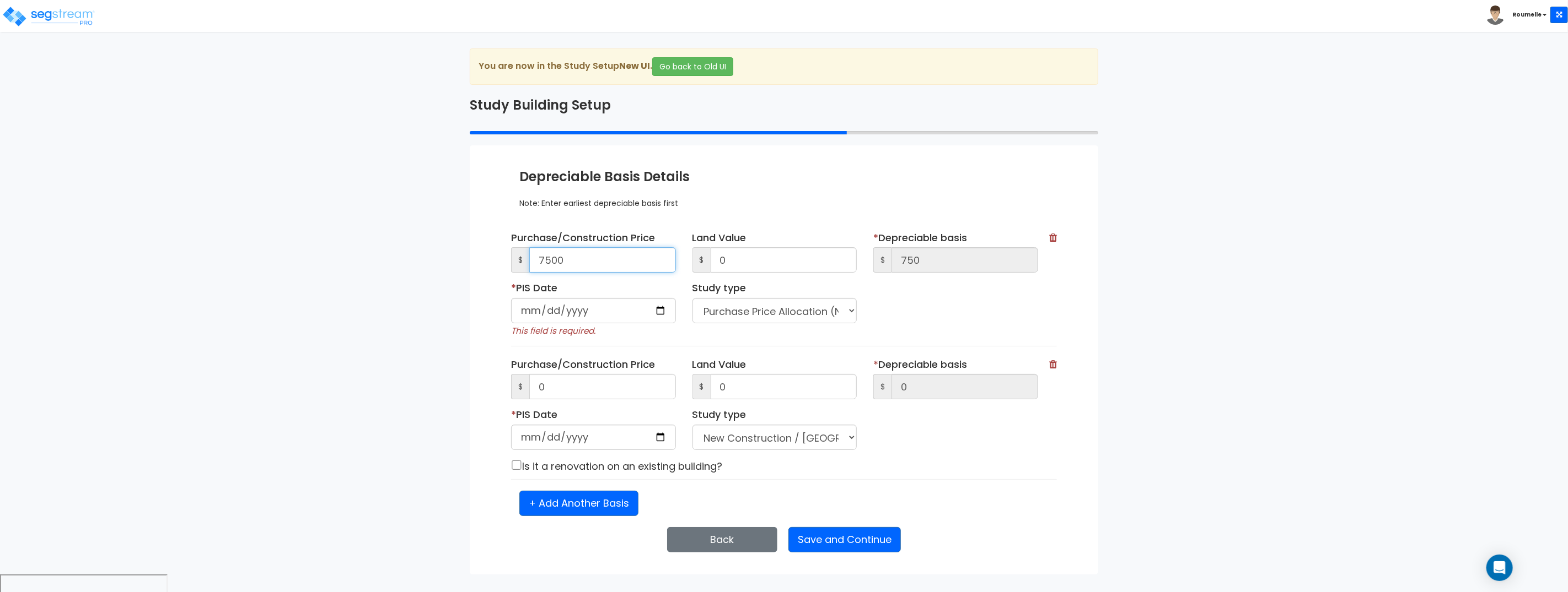
type input "7,500"
type input "75,000"
type input "750,000"
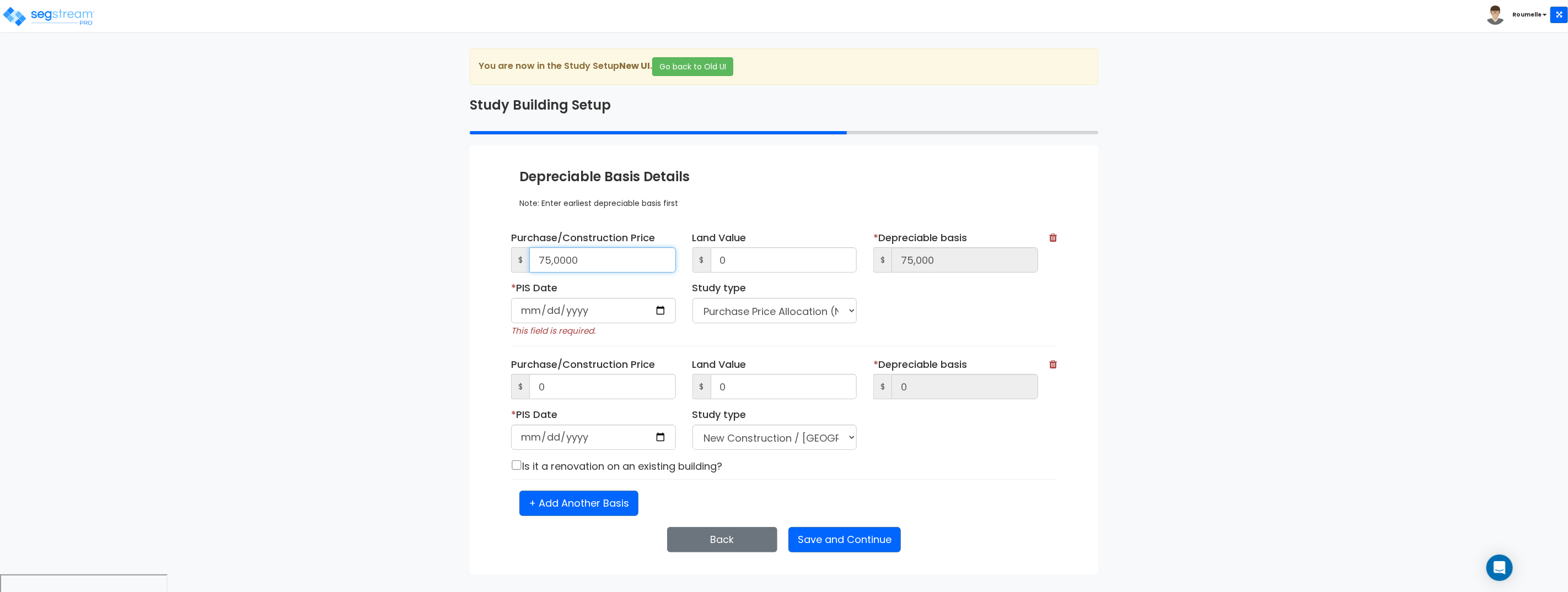
type input "750,000"
type input "1"
type input "749,999"
type input "10"
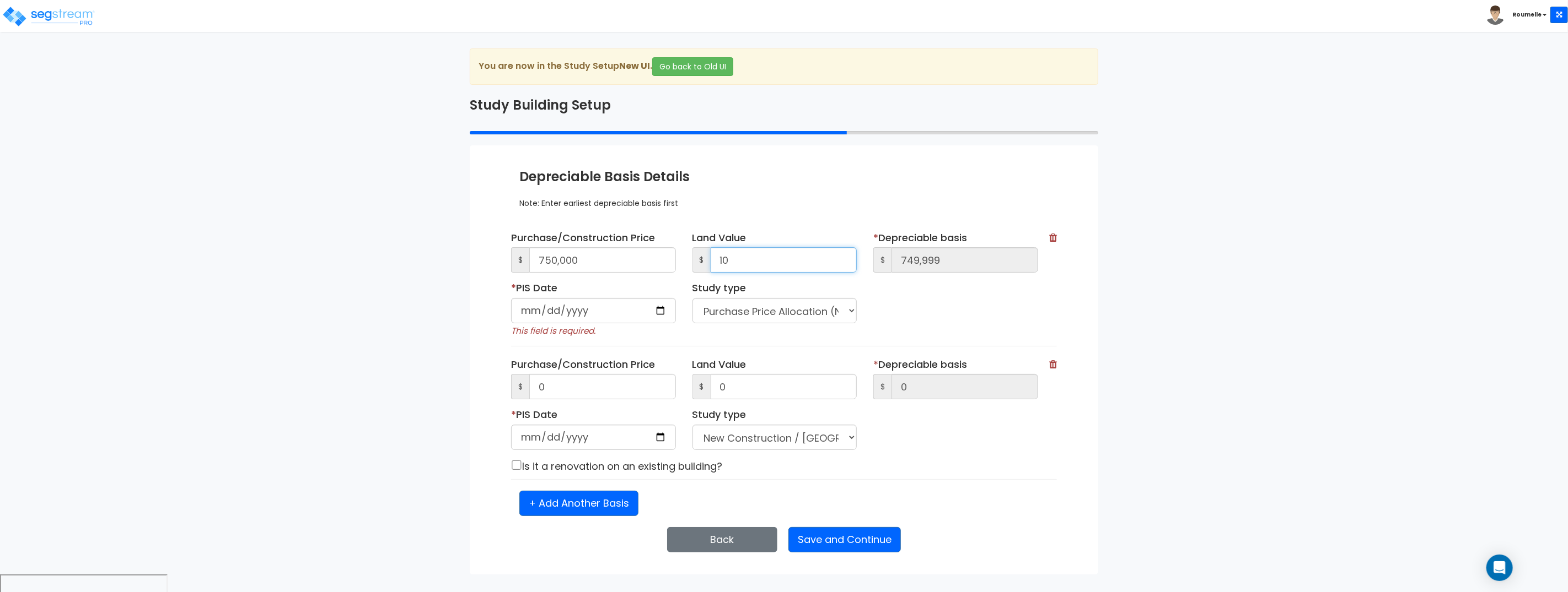
type input "749,990"
type input "100"
type input "749,900"
type input "1,000"
type input "749,000"
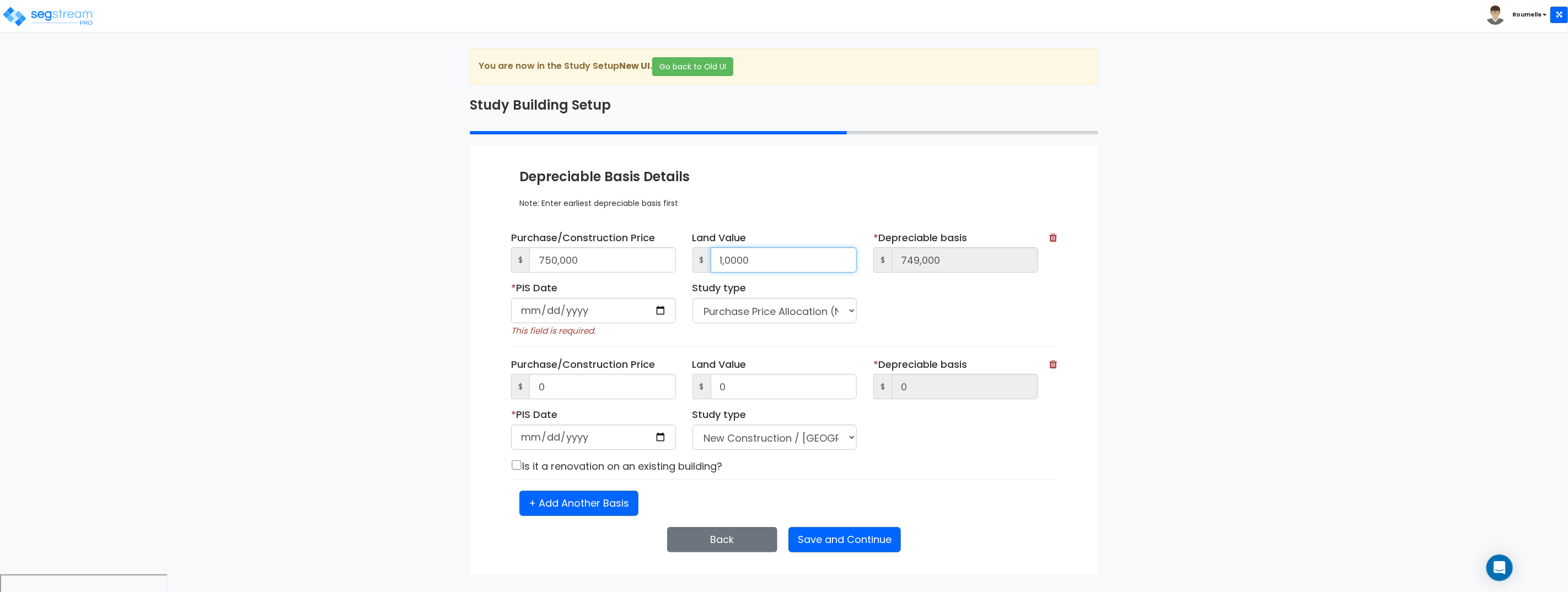
type input "10,000"
type input "740,000"
type input "100,000"
type input "650,000"
type input "100,000"
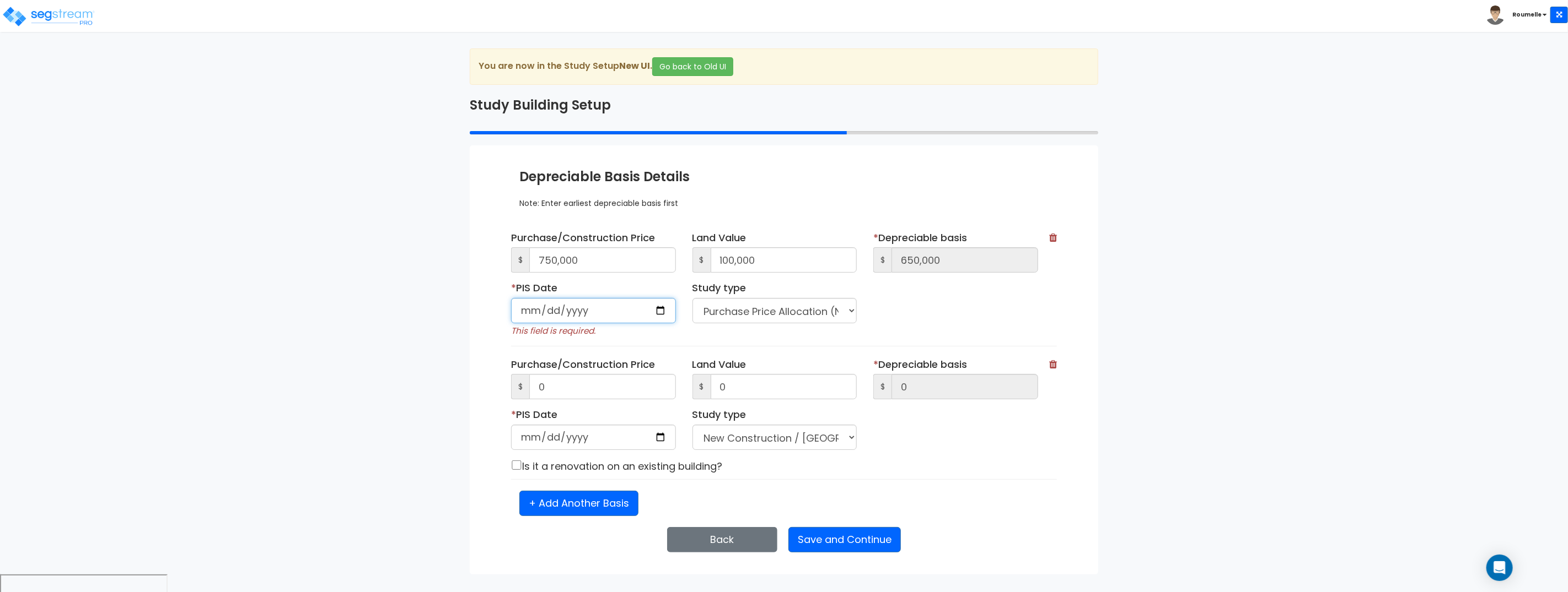
click at [660, 308] on input "1111-11-11" at bounding box center [594, 310] width 165 height 26
click at [581, 310] on input "1111-11-11" at bounding box center [594, 310] width 165 height 26
click at [582, 310] on input "1111-11-11" at bounding box center [594, 310] width 165 height 26
type input "2023-01-22"
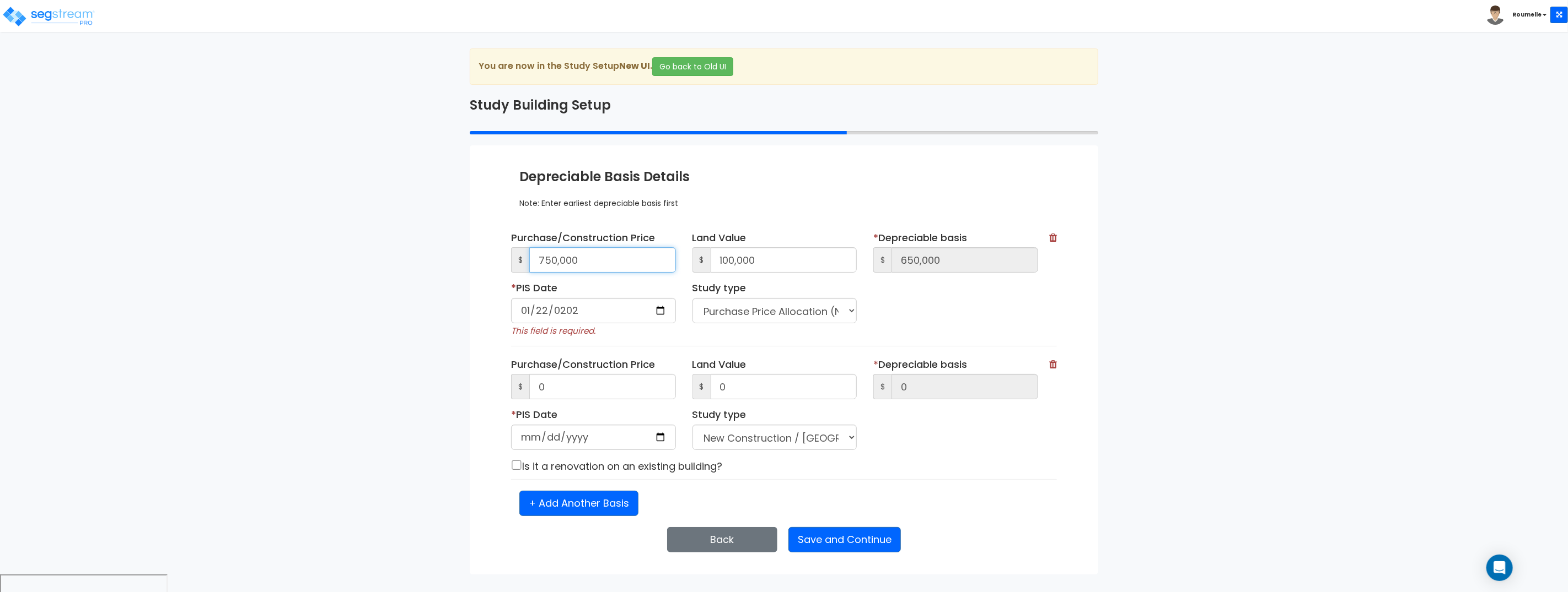
click at [607, 266] on input "750,000" at bounding box center [603, 260] width 147 height 26
drag, startPoint x: 607, startPoint y: 266, endPoint x: 632, endPoint y: 415, distance: 151.1
click at [607, 267] on input "750,000" at bounding box center [603, 260] width 147 height 26
click at [615, 390] on input "0" at bounding box center [603, 386] width 147 height 26
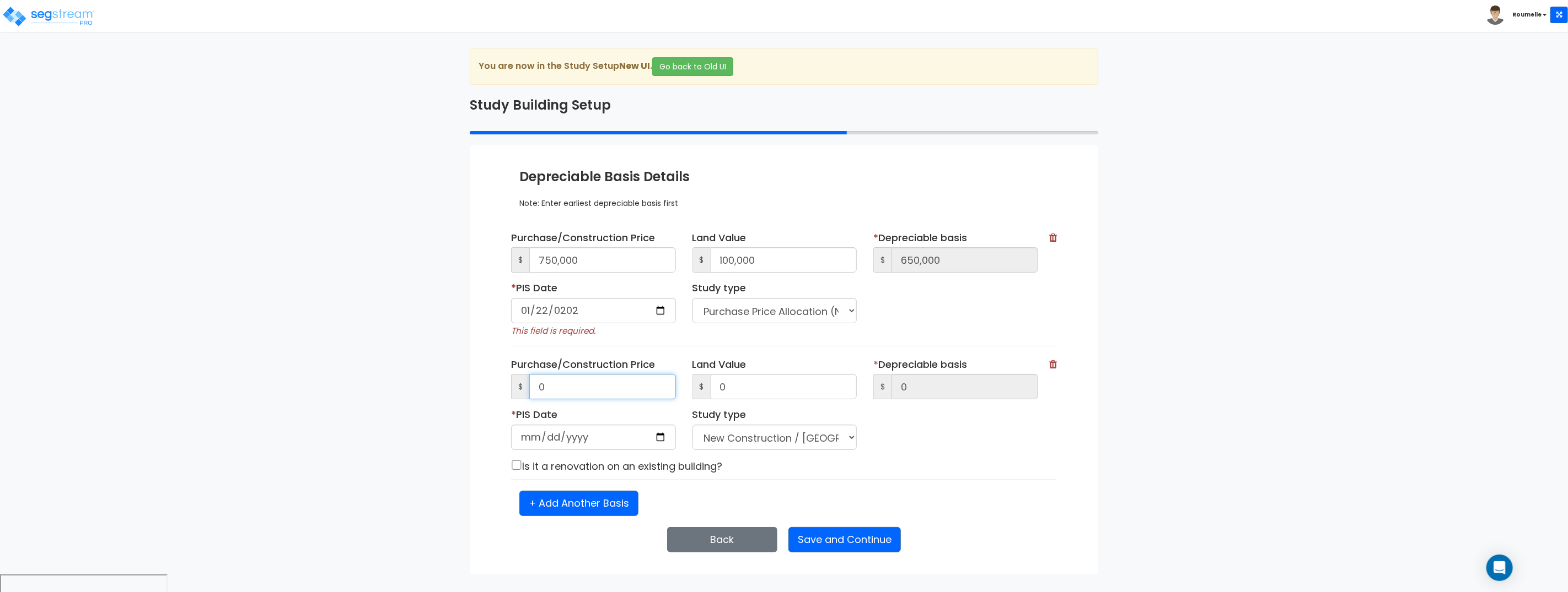
paste input "750,00"
type input "750,000"
click at [797, 261] on input "100,000" at bounding box center [784, 260] width 147 height 26
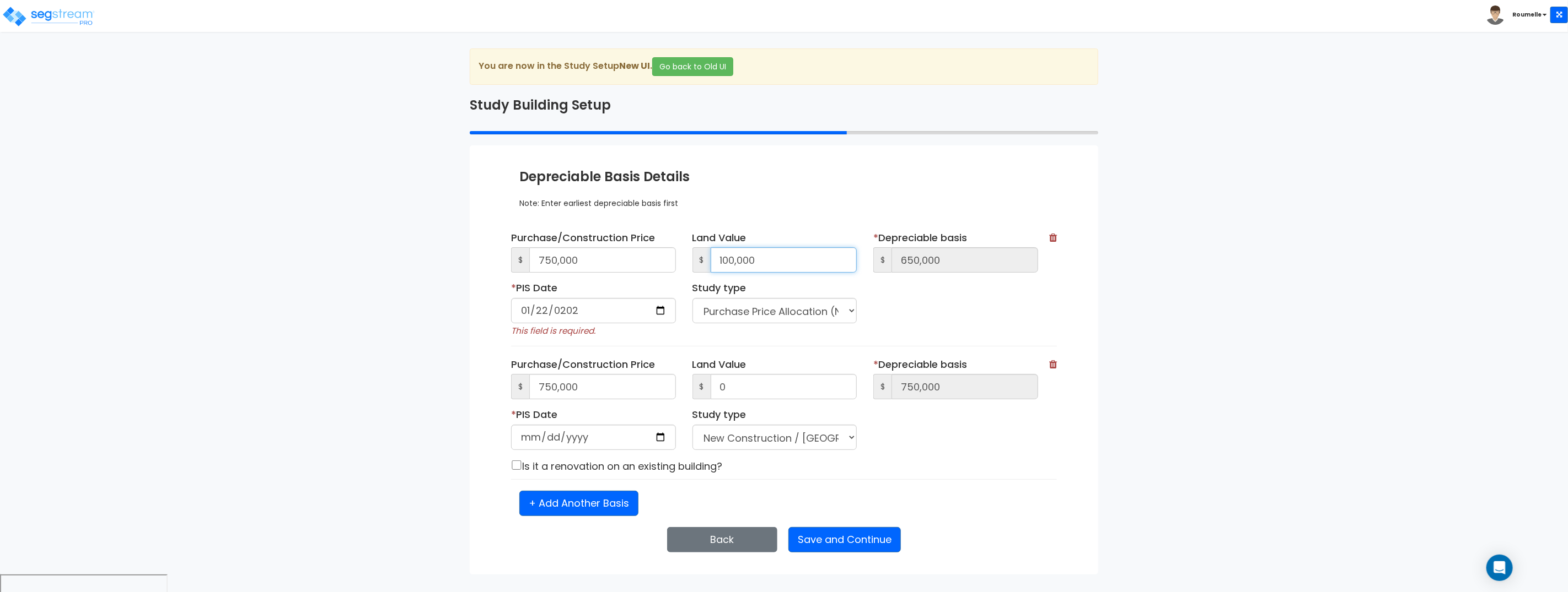
click at [797, 261] on input "100,000" at bounding box center [784, 260] width 147 height 26
drag, startPoint x: 797, startPoint y: 261, endPoint x: 789, endPoint y: 315, distance: 54.6
click at [796, 264] on input "100,000" at bounding box center [784, 260] width 147 height 26
click at [765, 387] on input "0" at bounding box center [784, 386] width 147 height 26
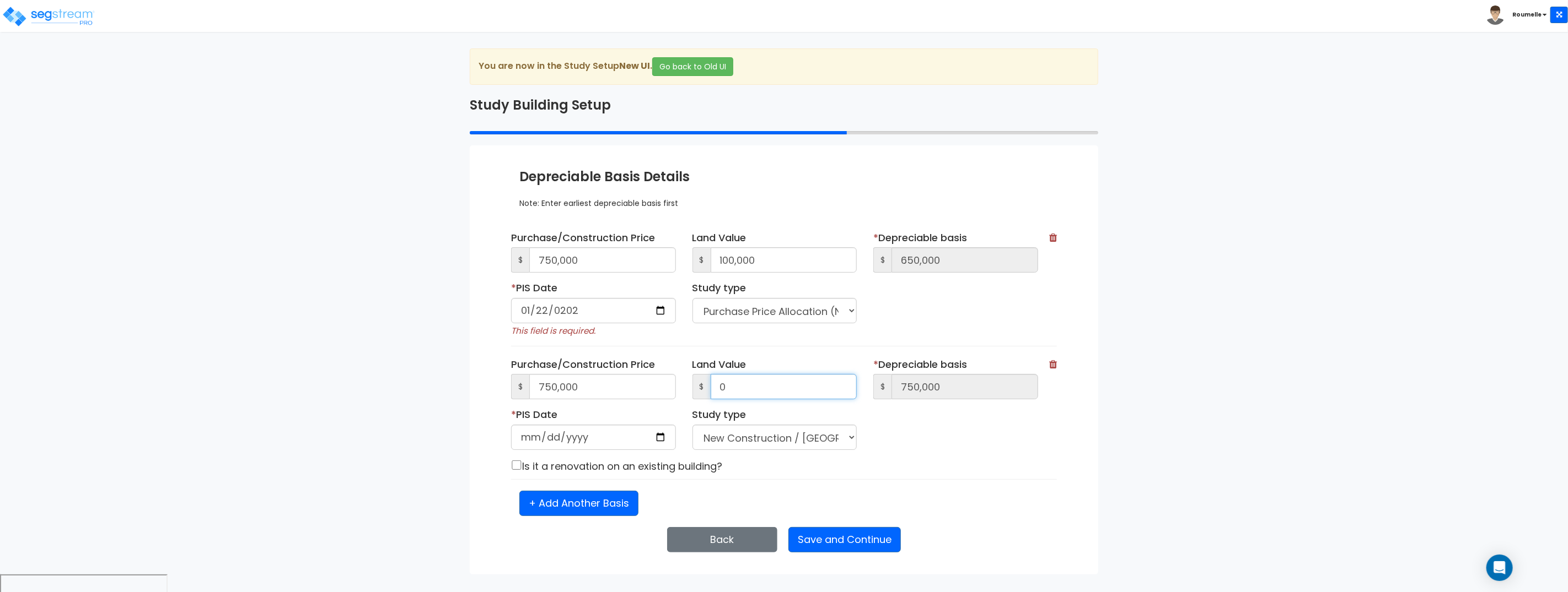
paste input "100,00"
type input "100,000"
type input "650,000"
type input "100,000"
click at [608, 307] on input "2023-01-22" at bounding box center [594, 310] width 165 height 26
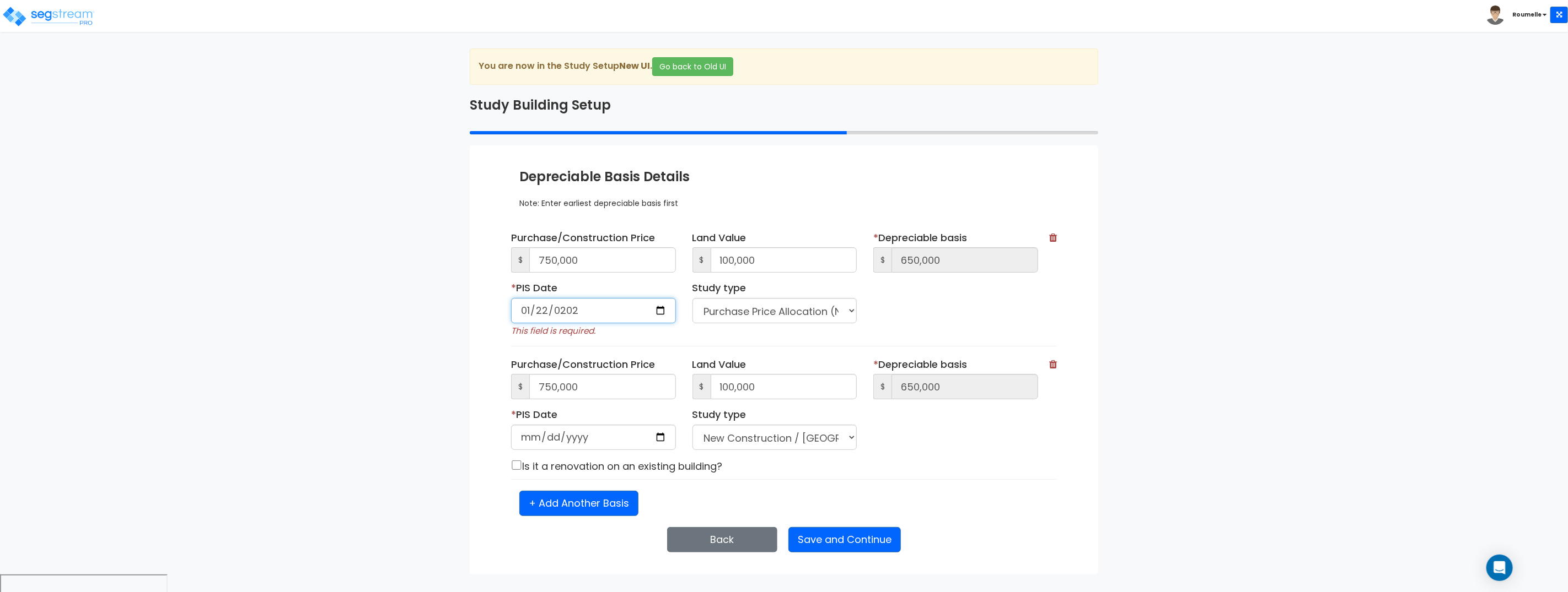
click at [608, 307] on input "2023-01-22" at bounding box center [594, 310] width 165 height 26
click at [529, 438] on input "date" at bounding box center [594, 437] width 165 height 26
click at [529, 437] on input "date" at bounding box center [594, 437] width 165 height 26
type input "2024-01-22"
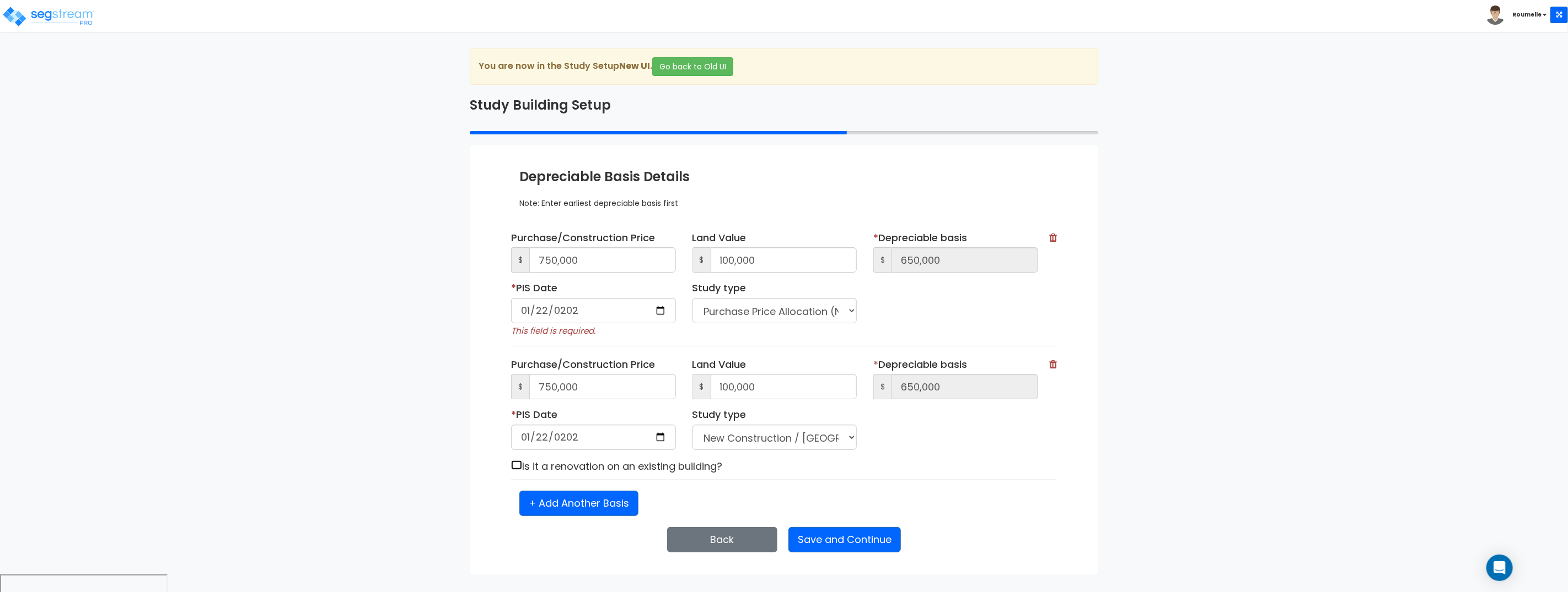
click at [516, 466] on input "checkbox" at bounding box center [516, 465] width 11 height 9
checkbox input "true"
click at [752, 437] on select "Purchase Price Allocation (No Given Costs) New Construction / Reno / TI's (Give…" at bounding box center [775, 437] width 165 height 26
select select "PPA"
click at [692, 425] on select "Purchase Price Allocation (No Given Costs) New Construction / Reno / TI's (Give…" at bounding box center [775, 437] width 165 height 26
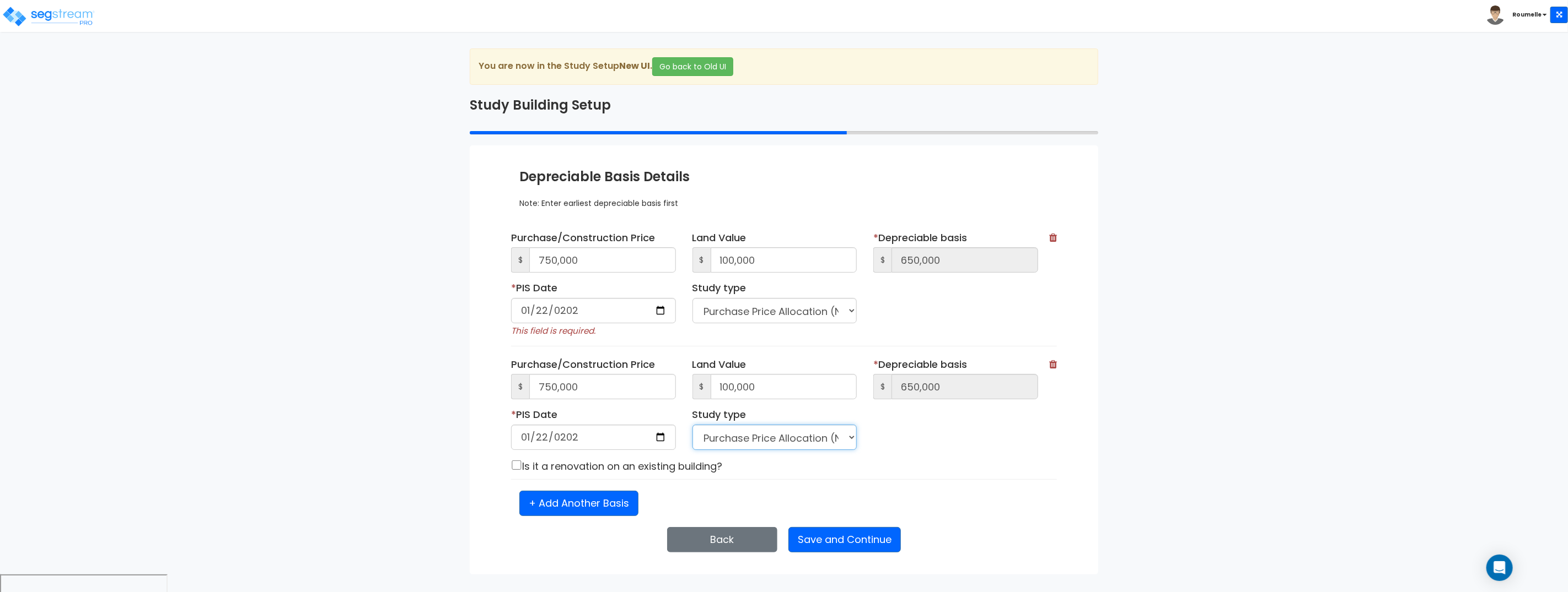
checkbox input "false"
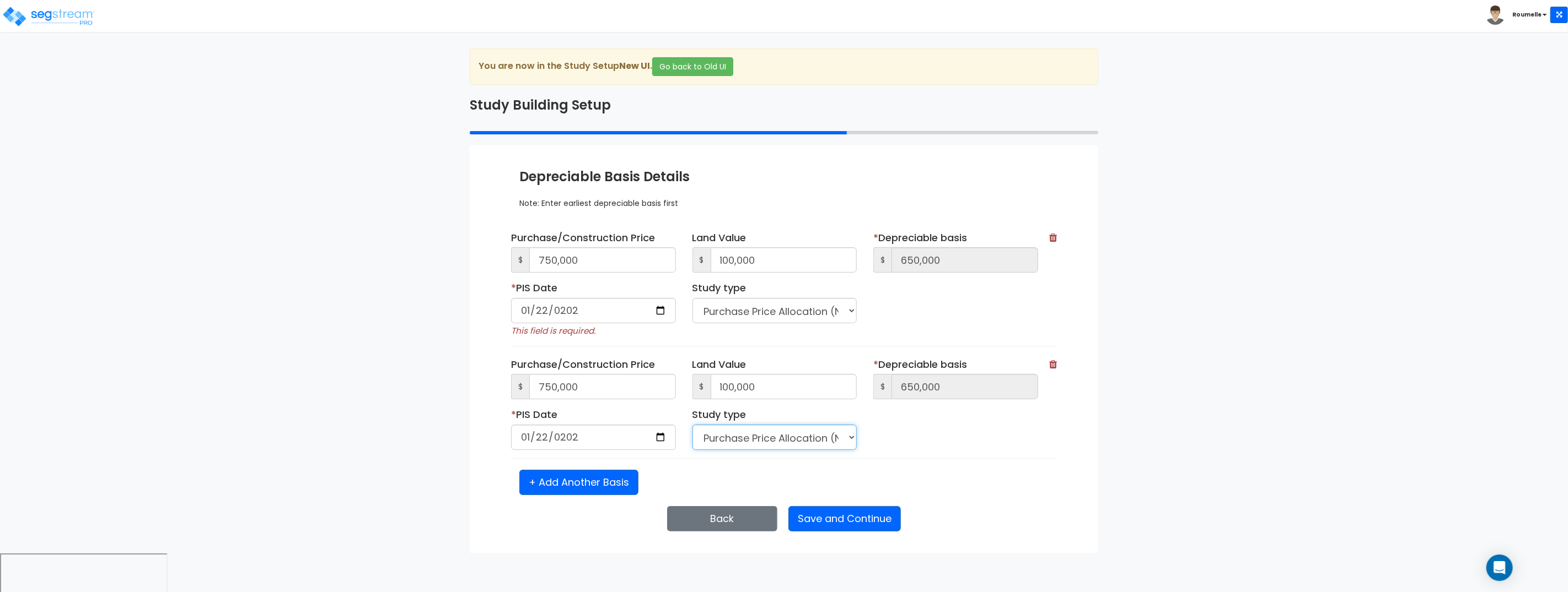
click at [763, 431] on select "Purchase Price Allocation (No Given Costs) New Construction / Reno / TI's (Give…" at bounding box center [775, 437] width 165 height 26
select select "NEW"
click at [692, 425] on select "Purchase Price Allocation (No Given Costs) New Construction / Reno / TI's (Give…" at bounding box center [775, 437] width 165 height 26
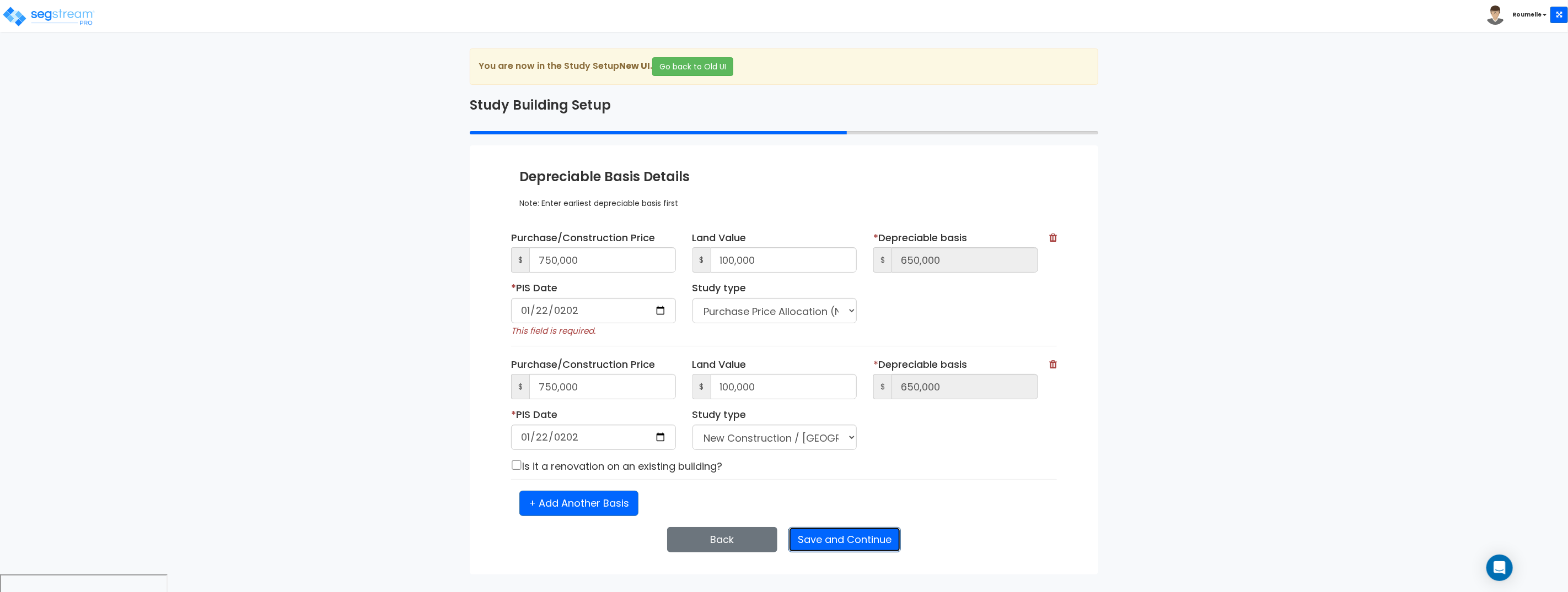
click at [875, 542] on button "Save and Continue" at bounding box center [844, 539] width 112 height 26
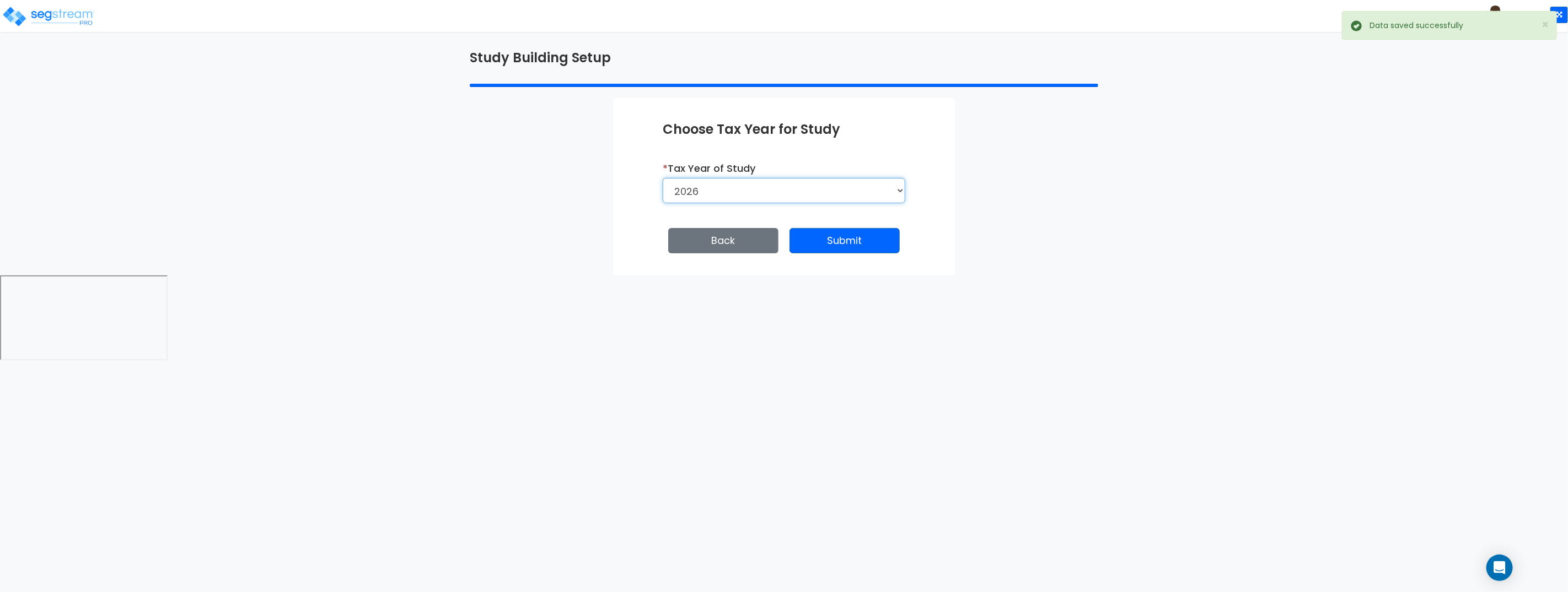
click at [765, 188] on select "2026 2025 2024 2023" at bounding box center [784, 191] width 242 height 26
click at [662, 178] on select "2026 2025 2024 2023" at bounding box center [784, 191] width 242 height 26
click at [832, 185] on select "2026 2025 2024 2023" at bounding box center [784, 191] width 245 height 26
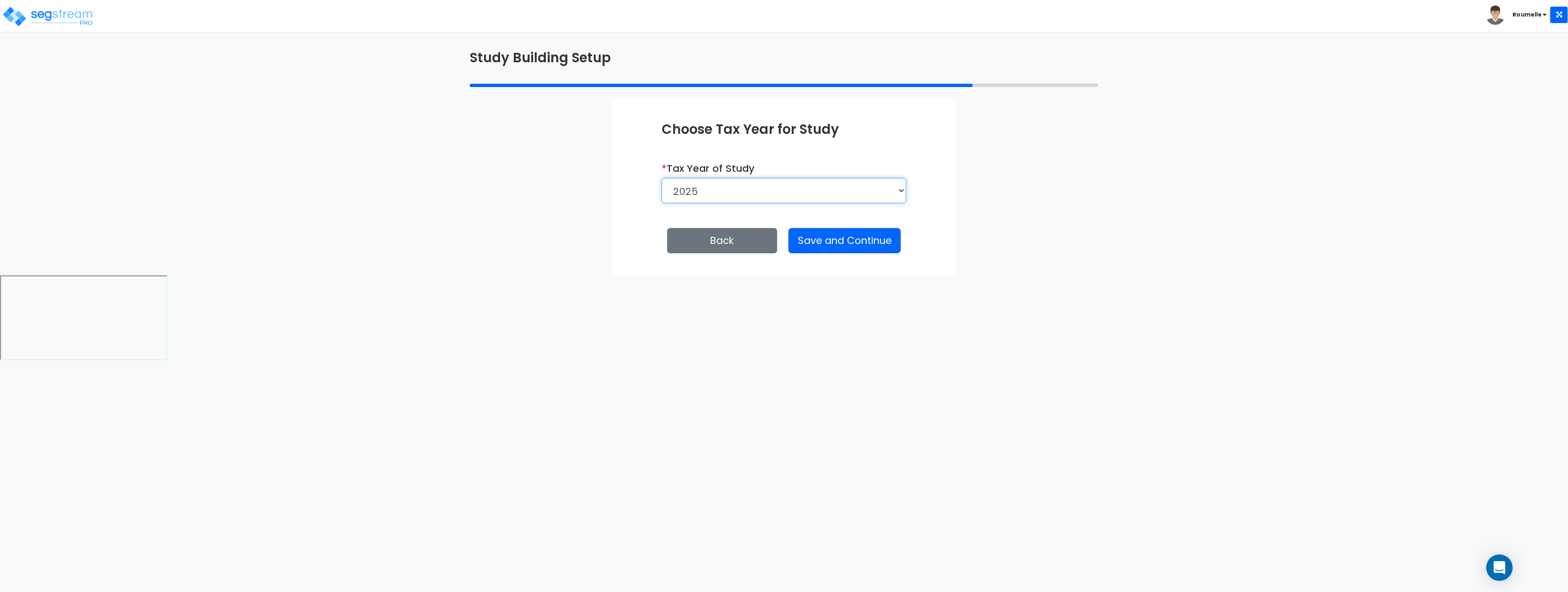
click at [662, 178] on select "2026 2025 2024 2023" at bounding box center [784, 191] width 245 height 26
click at [830, 189] on select "2026 2025 2024 2023" at bounding box center [784, 191] width 245 height 26
click at [662, 178] on select "2026 2025 2024 2023" at bounding box center [784, 191] width 245 height 26
click at [824, 193] on select "2026 2025 2024 2023" at bounding box center [784, 191] width 242 height 26
select select "2024"
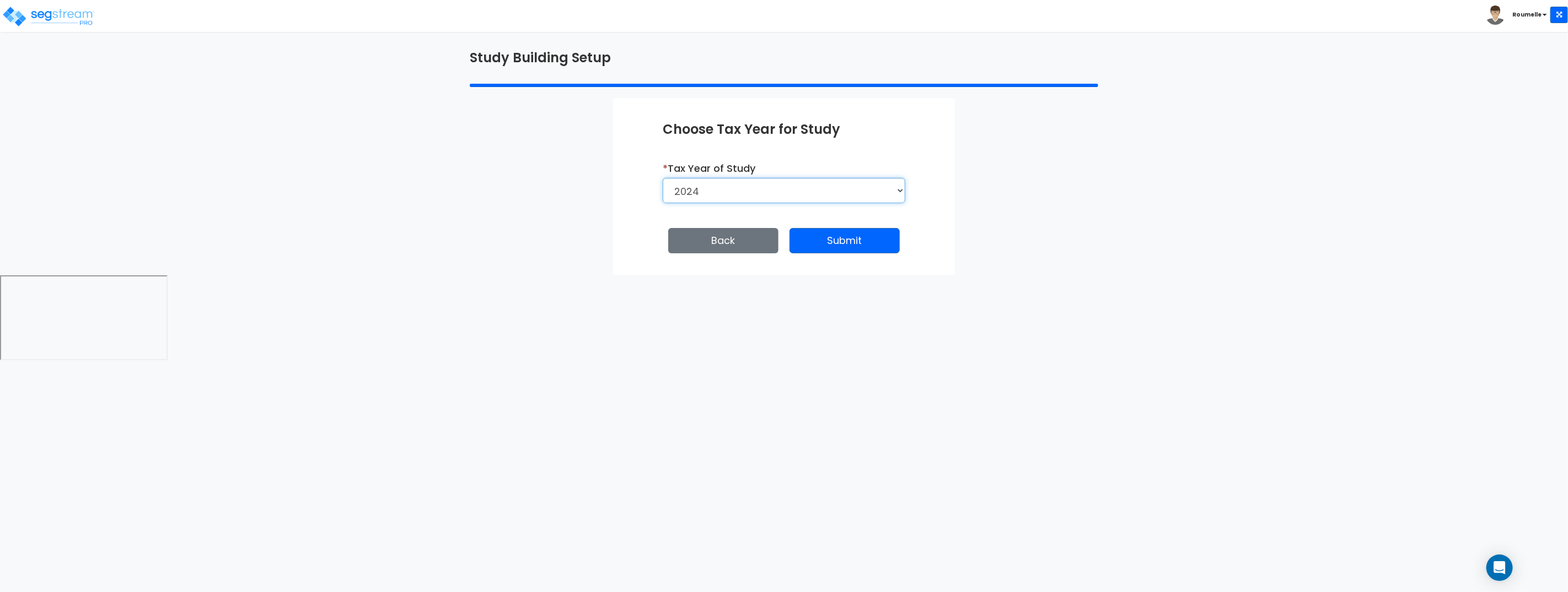
click at [662, 178] on select "2026 2025 2024 2023" at bounding box center [784, 191] width 242 height 26
click at [848, 245] on button "Save and Continue" at bounding box center [844, 240] width 112 height 26
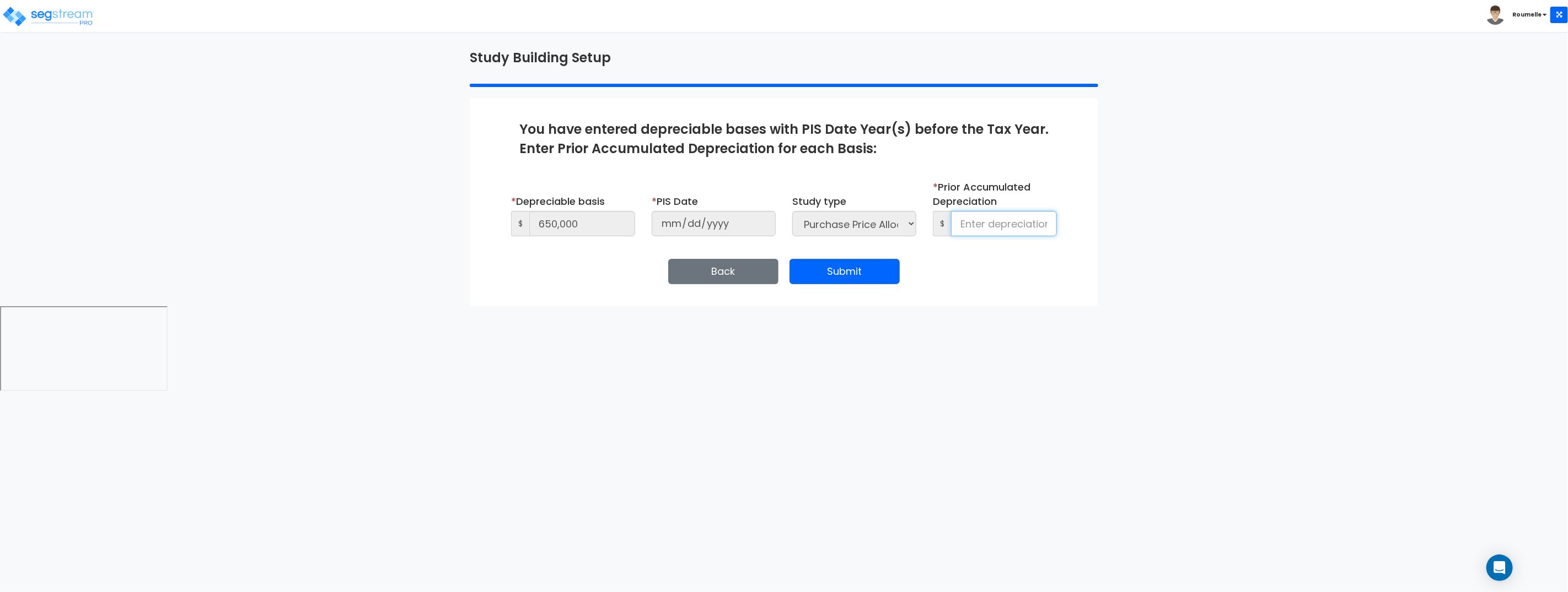
click at [995, 218] on input at bounding box center [1003, 223] width 106 height 26
type input "9,000"
click at [730, 273] on button "Back" at bounding box center [723, 272] width 110 height 26
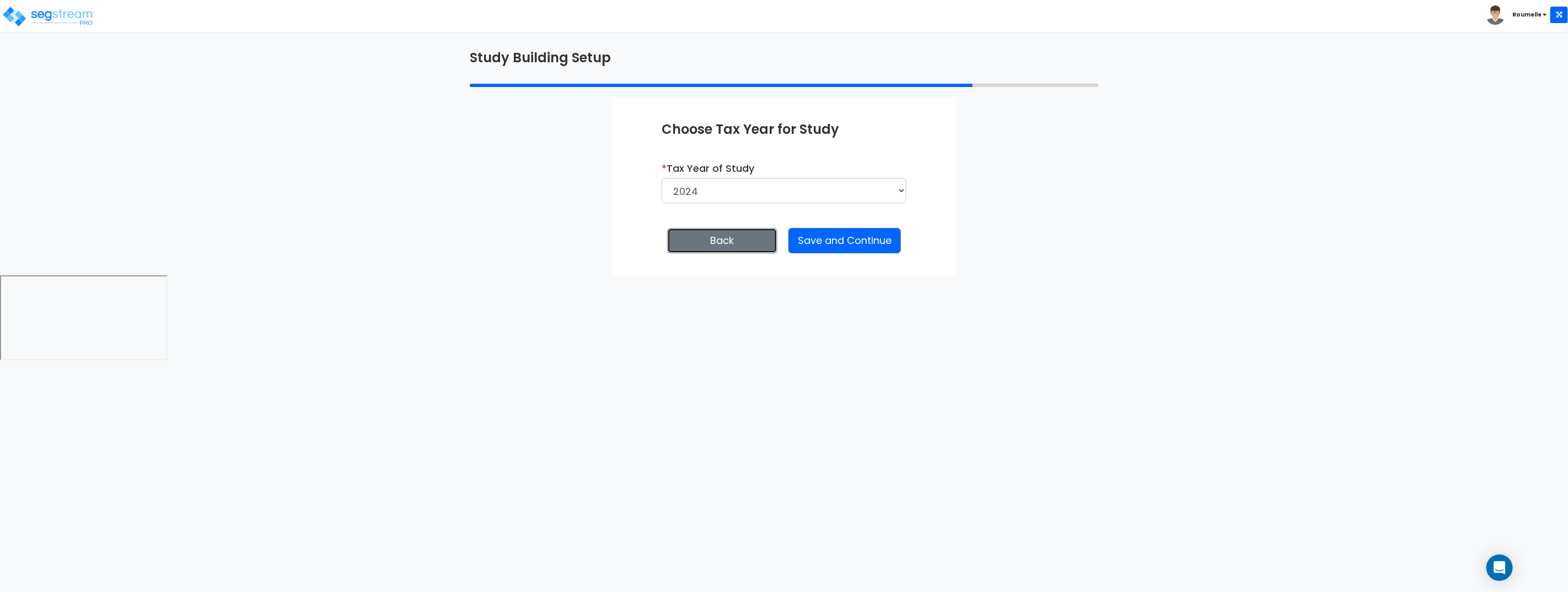
click at [727, 237] on button "Back" at bounding box center [722, 240] width 110 height 26
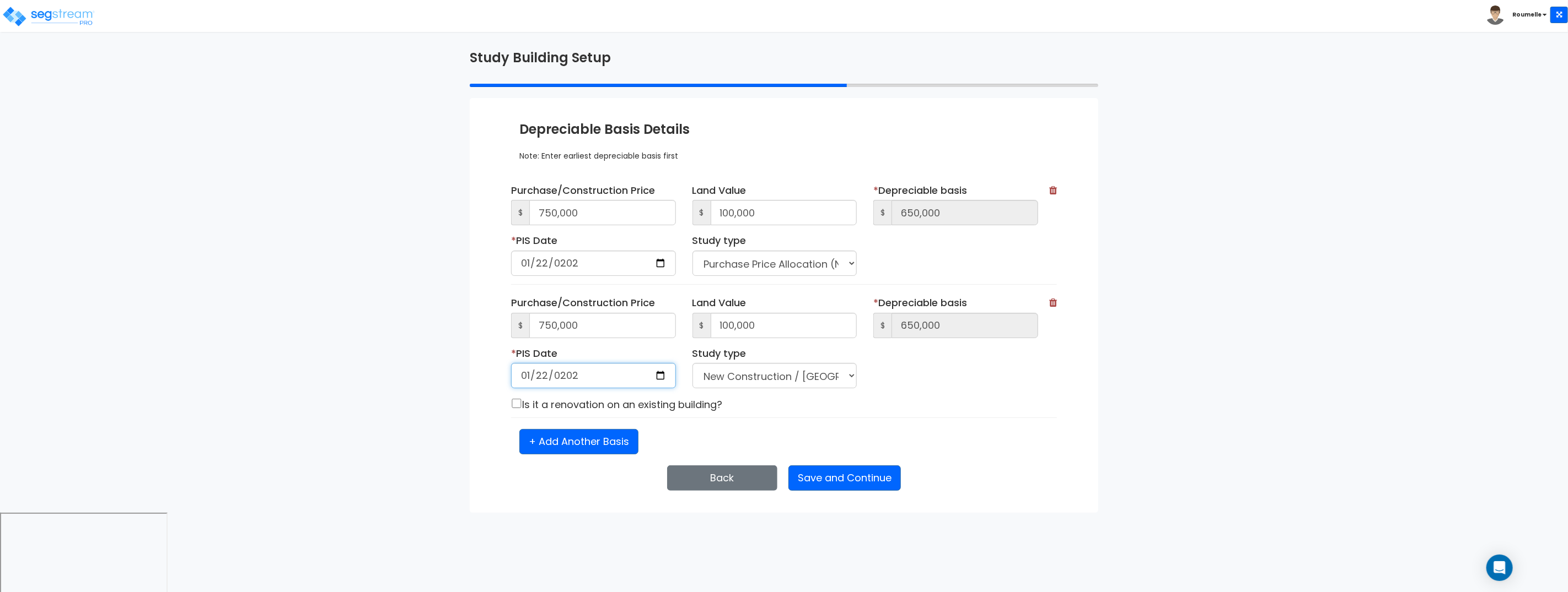
click at [659, 377] on input "2024-01-22" at bounding box center [594, 375] width 165 height 26
click at [603, 374] on input "2024-01-22" at bounding box center [594, 375] width 165 height 26
drag, startPoint x: 607, startPoint y: 375, endPoint x: 584, endPoint y: 377, distance: 23.1
click at [605, 376] on input "2024-01-22" at bounding box center [594, 375] width 165 height 26
click at [573, 377] on input "2024-01-22" at bounding box center [594, 375] width 165 height 26
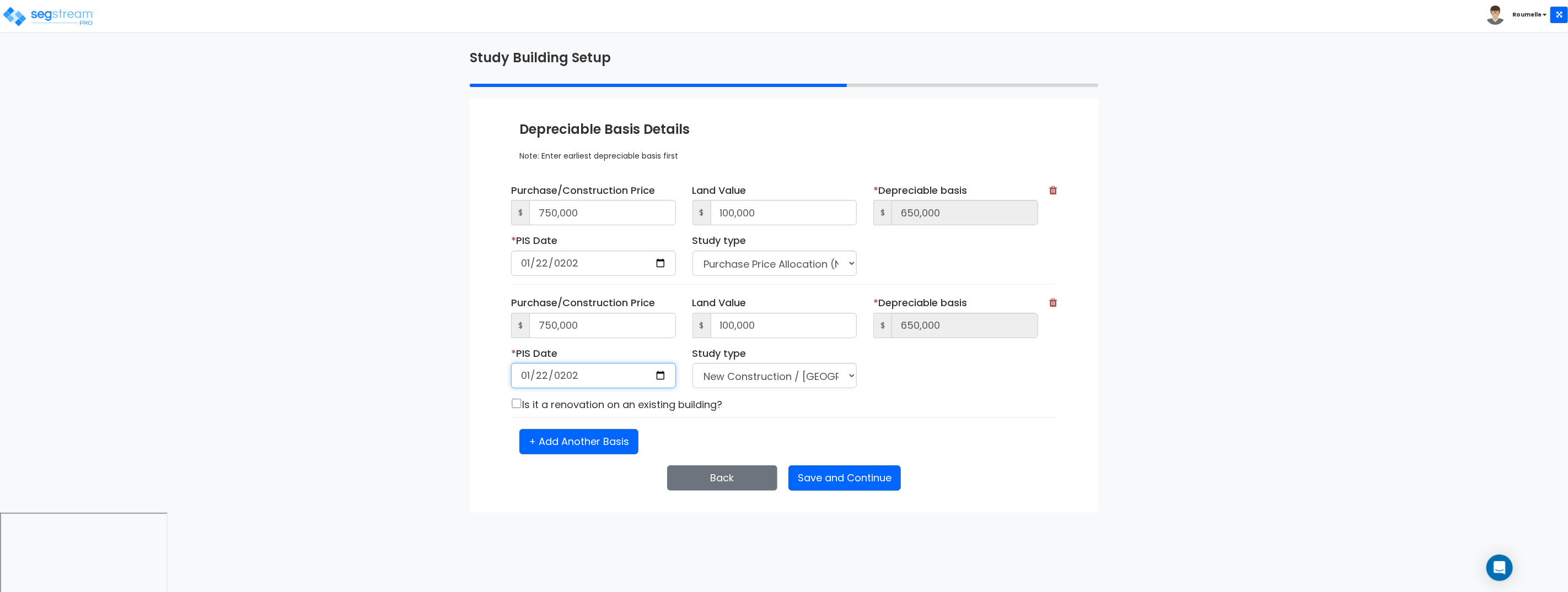
type input "2023-01-22"
select select "2024"
click at [518, 402] on input "checkbox" at bounding box center [516, 403] width 11 height 9
checkbox input "true"
click at [849, 477] on button "Save and Continue" at bounding box center [844, 478] width 112 height 26
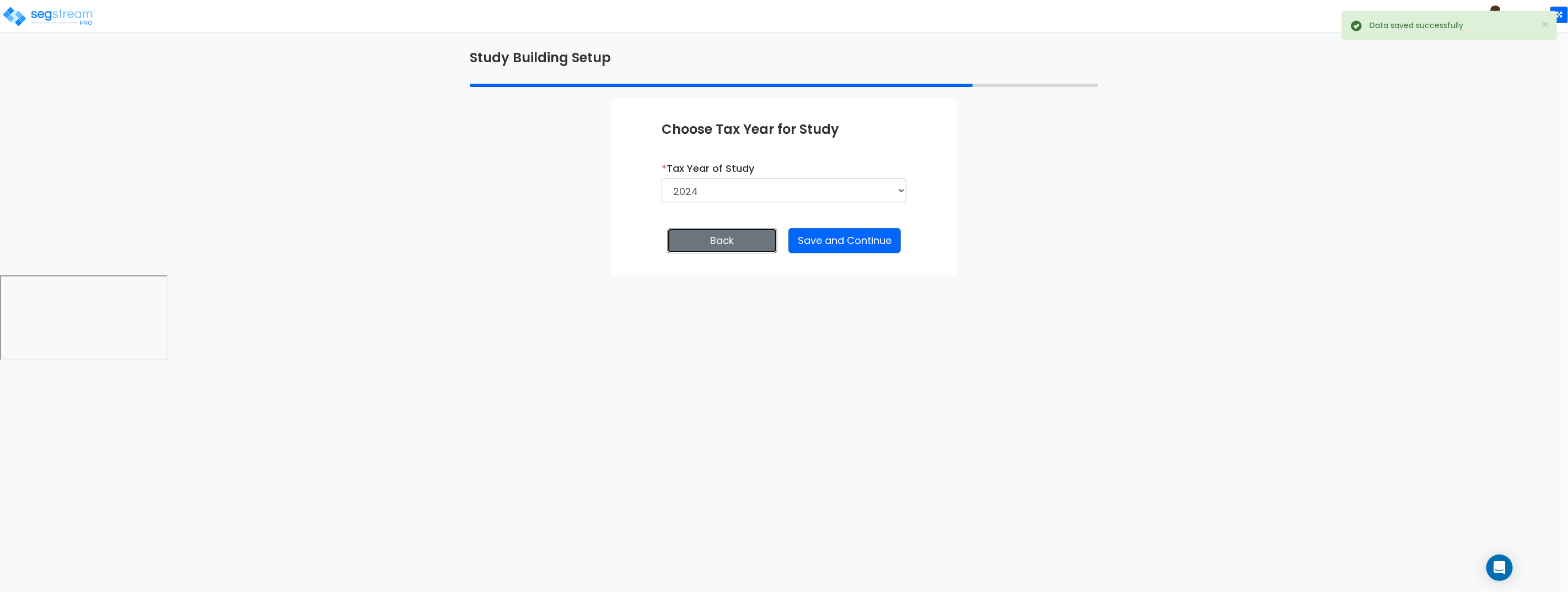
click at [701, 237] on button "Back" at bounding box center [722, 240] width 110 height 26
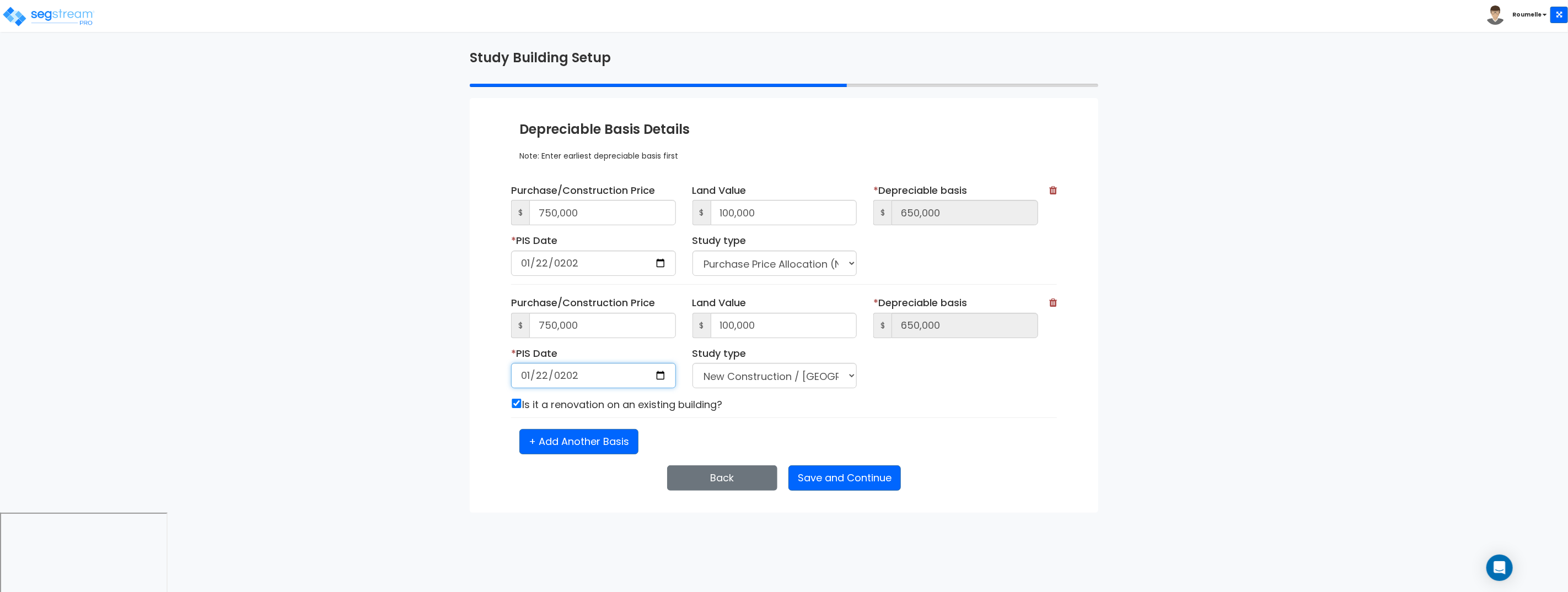
click at [603, 377] on input "2023-01-22" at bounding box center [594, 375] width 165 height 26
drag, startPoint x: 584, startPoint y: 377, endPoint x: 575, endPoint y: 377, distance: 9.0
click at [581, 377] on input "2023-01-22" at bounding box center [594, 375] width 165 height 26
click at [572, 377] on input "2023-01-22" at bounding box center [594, 375] width 165 height 26
click at [567, 377] on input "2024-01-22" at bounding box center [594, 375] width 165 height 26
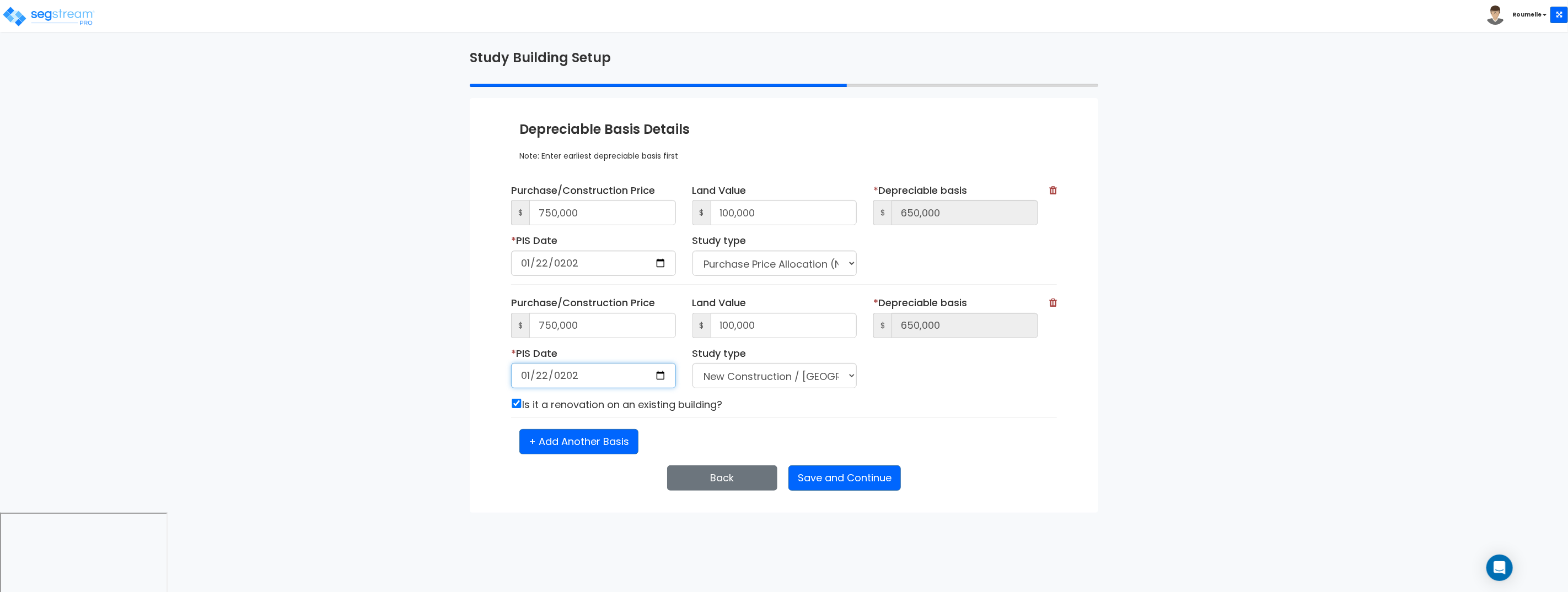
type input "2023-01-22"
click at [873, 480] on button "Save and Continue" at bounding box center [844, 478] width 112 height 26
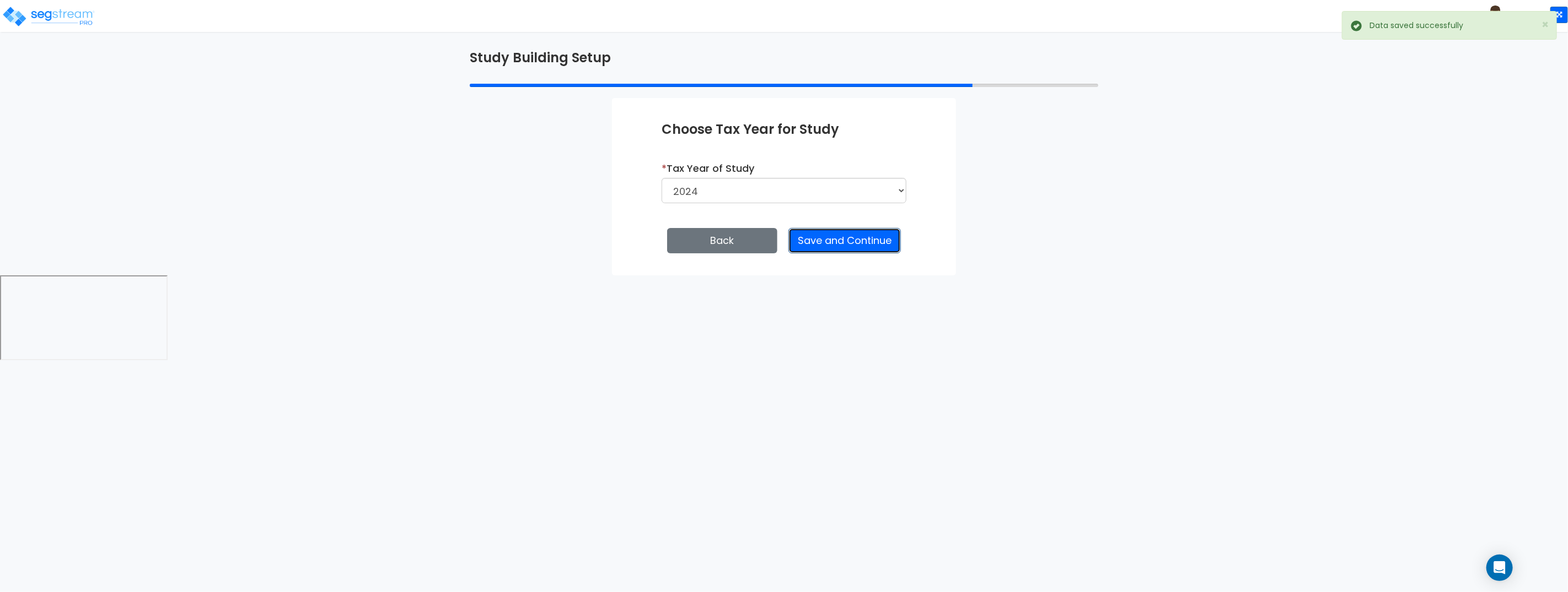
click at [872, 240] on button "Save and Continue" at bounding box center [844, 240] width 112 height 26
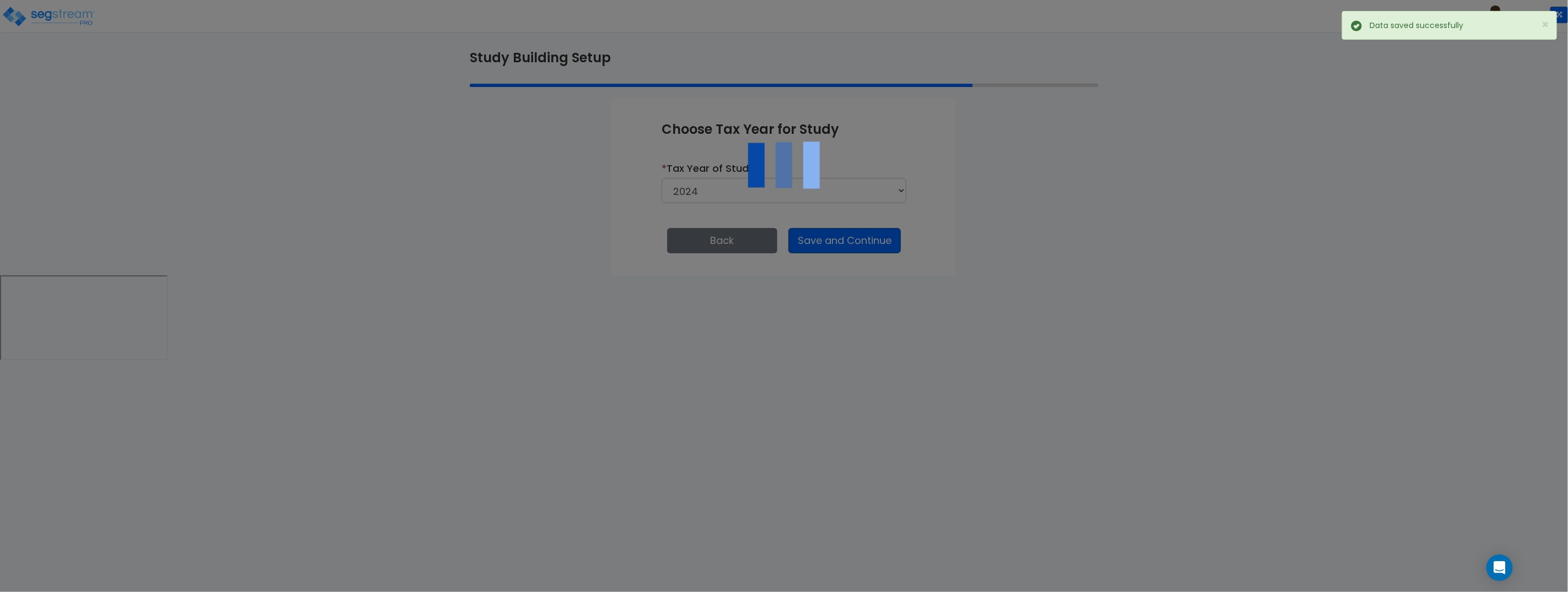
select select "NEW"
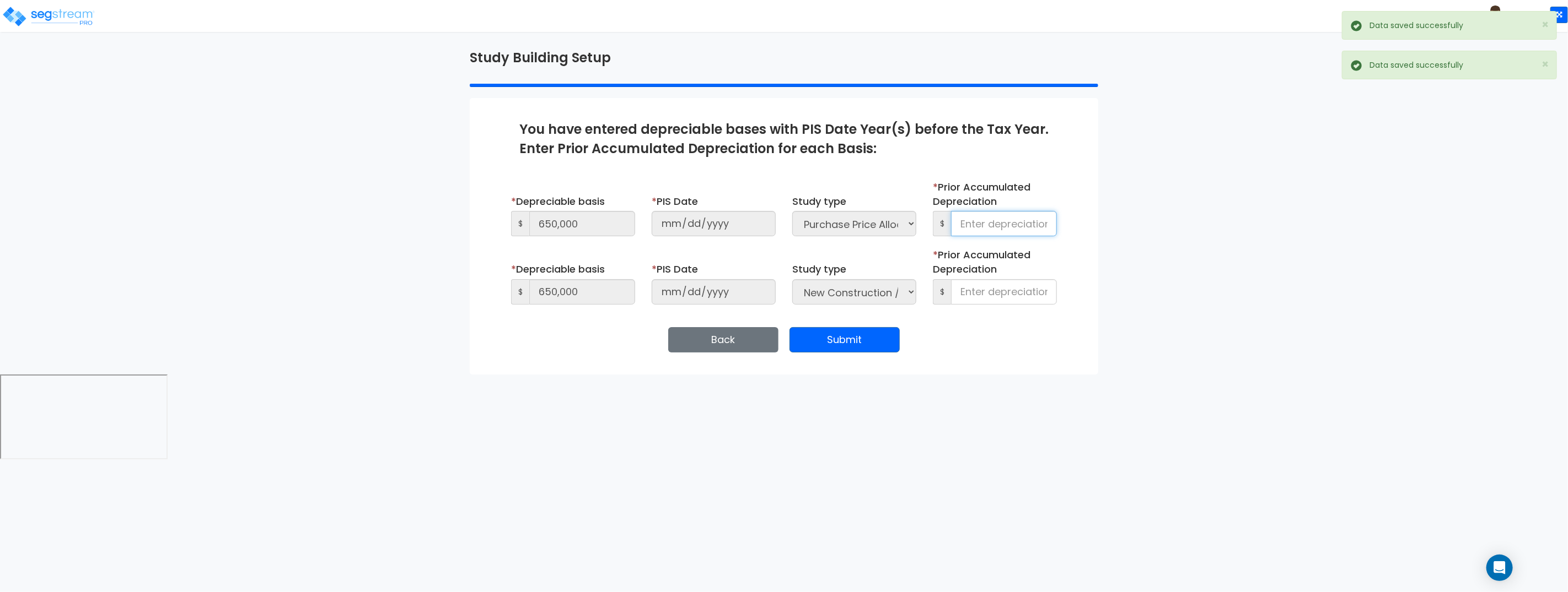
click at [1029, 220] on input at bounding box center [1003, 223] width 106 height 26
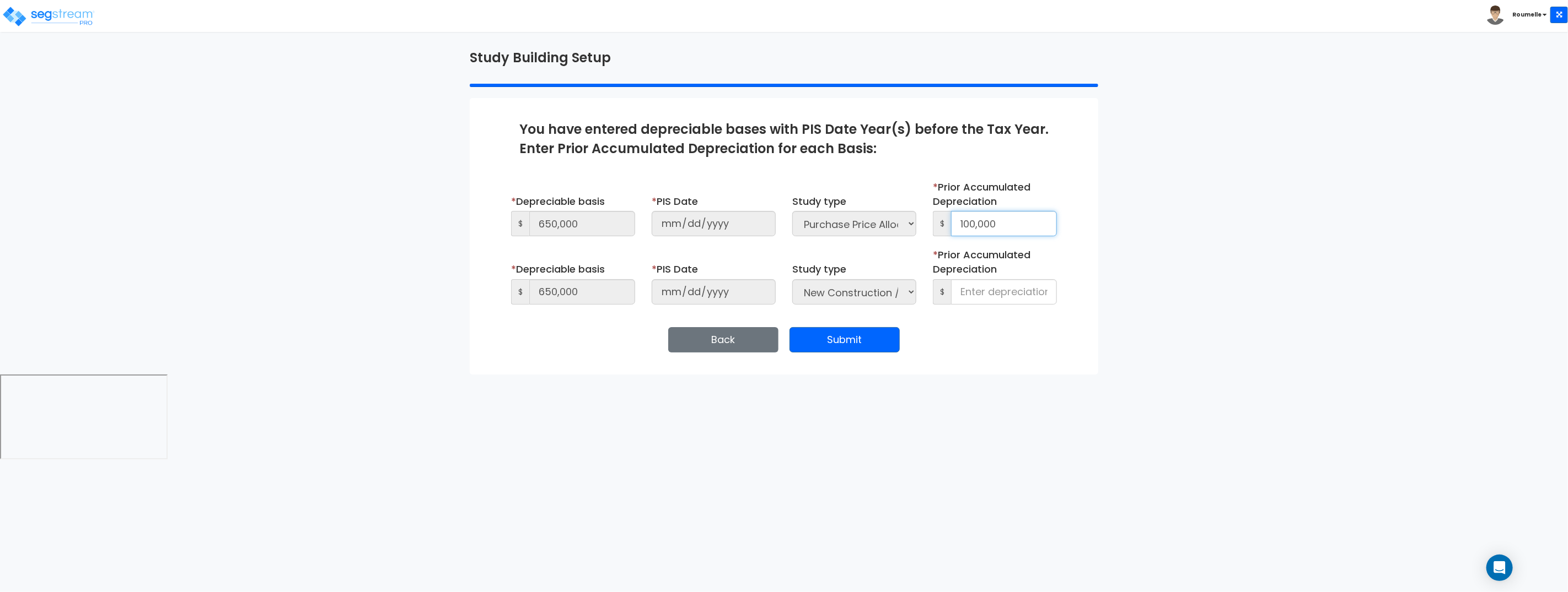
drag, startPoint x: 1030, startPoint y: 221, endPoint x: 942, endPoint y: 215, distance: 88.2
click at [941, 213] on div "$ 100,000" at bounding box center [995, 223] width 124 height 26
type input "100,000"
click at [1006, 286] on input at bounding box center [1003, 292] width 106 height 26
paste input "100,000"
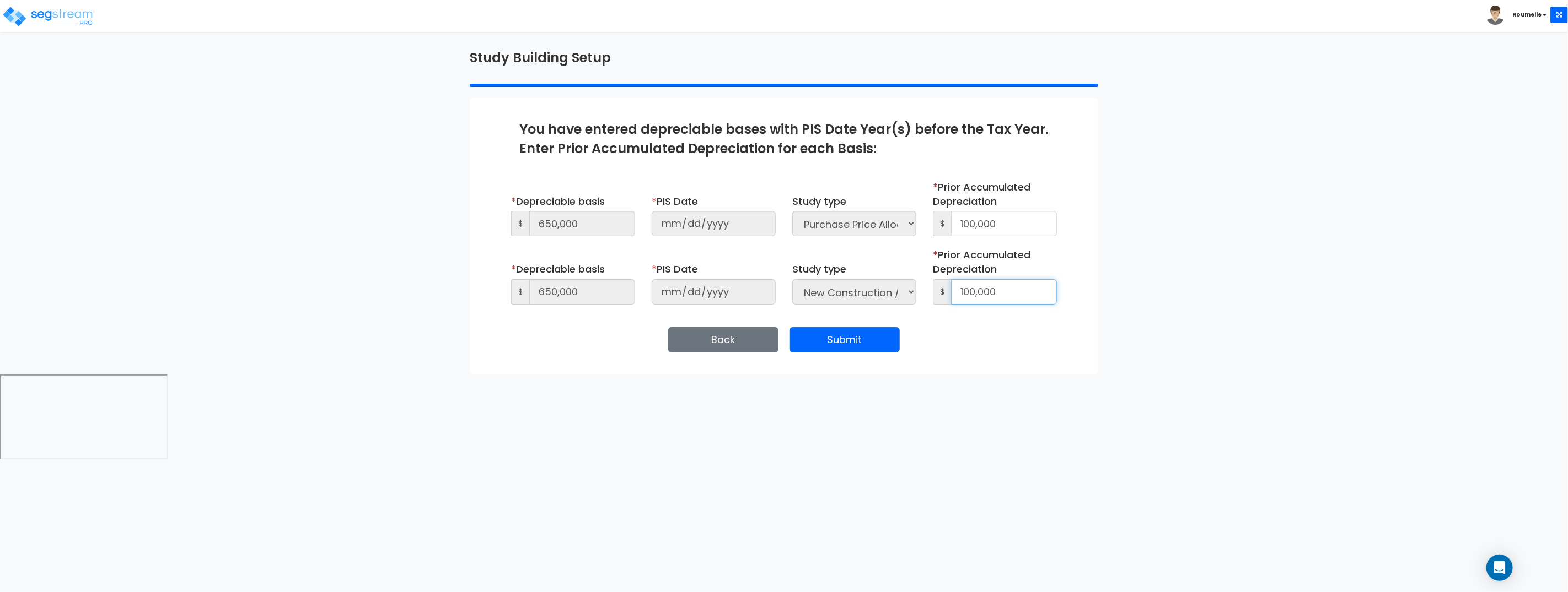
type input "100,000"
click at [1150, 294] on div "We are Building your Study. So please grab a coffee and let us do the heavy lif…" at bounding box center [784, 211] width 1568 height 326
click at [871, 342] on button "Submit" at bounding box center [844, 339] width 110 height 26
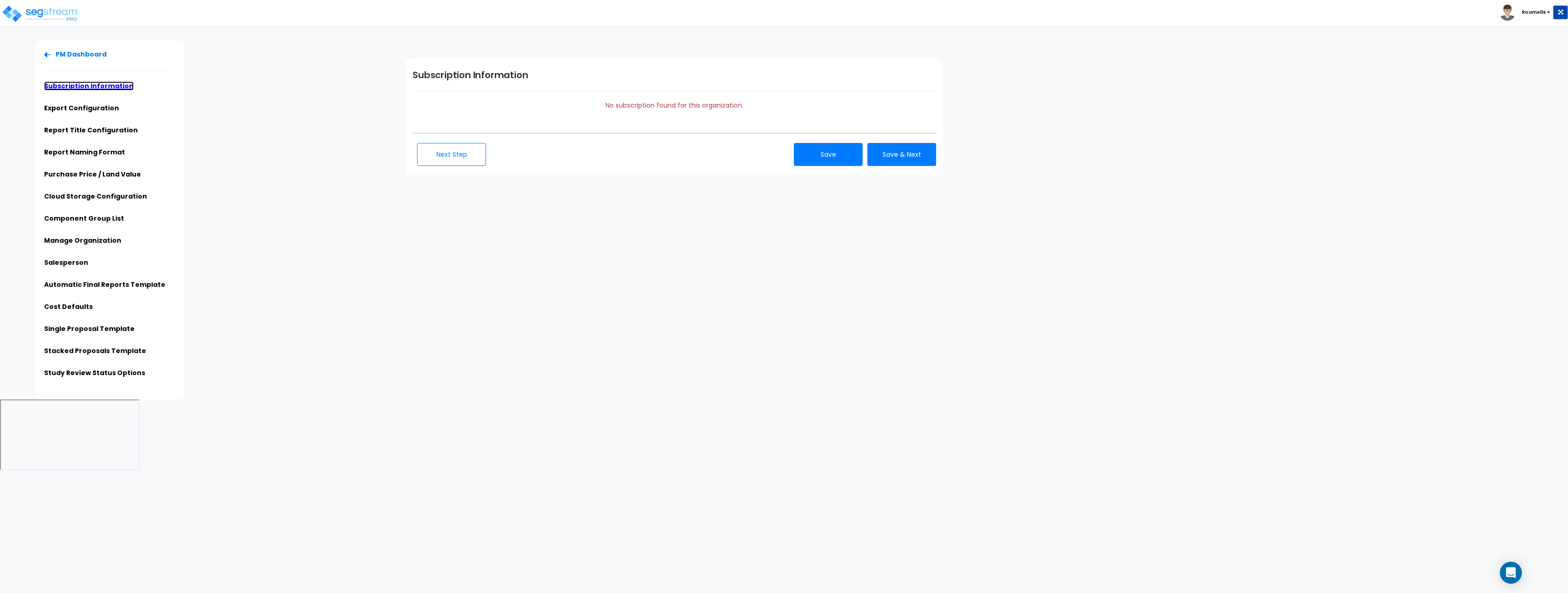
click at [114, 87] on link "Subscription Information" at bounding box center [88, 86] width 89 height 9
click at [91, 113] on li "Export Configuration" at bounding box center [109, 111] width 131 height 15
click at [94, 106] on link "Export Configuration" at bounding box center [81, 108] width 75 height 9
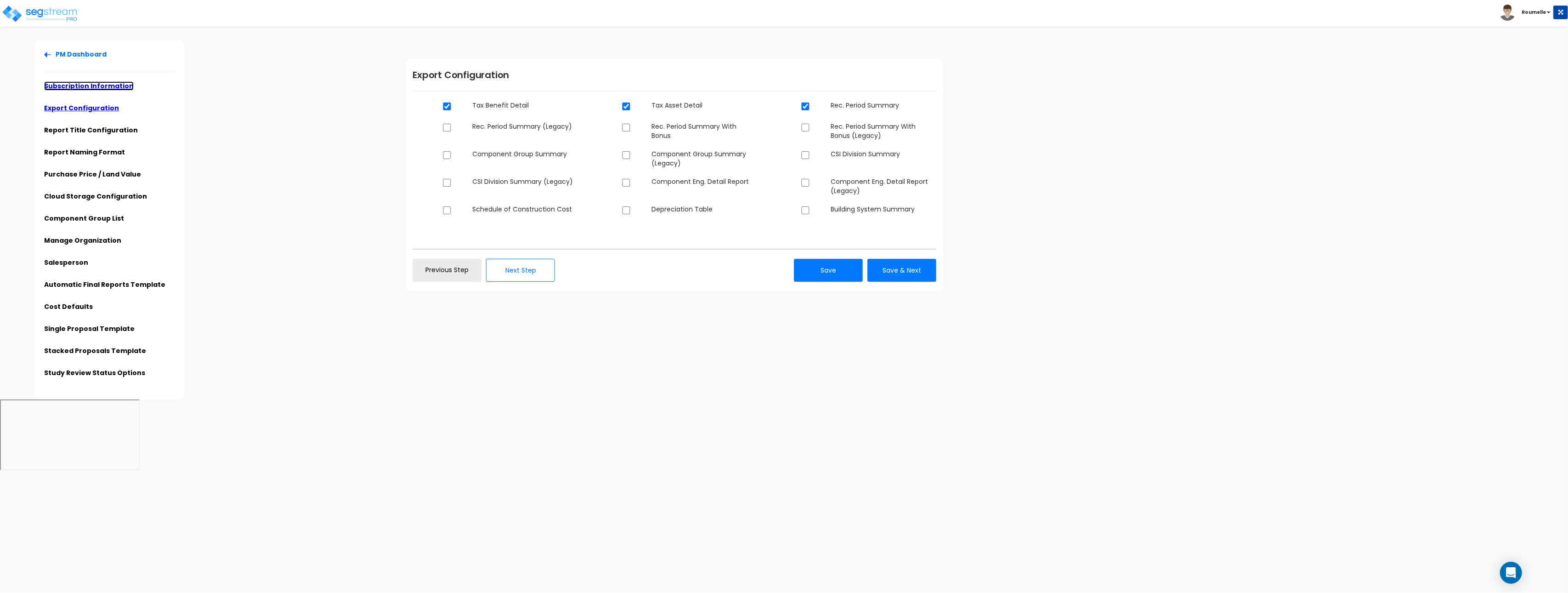
click at [108, 83] on link "Subscription Information" at bounding box center [88, 86] width 89 height 9
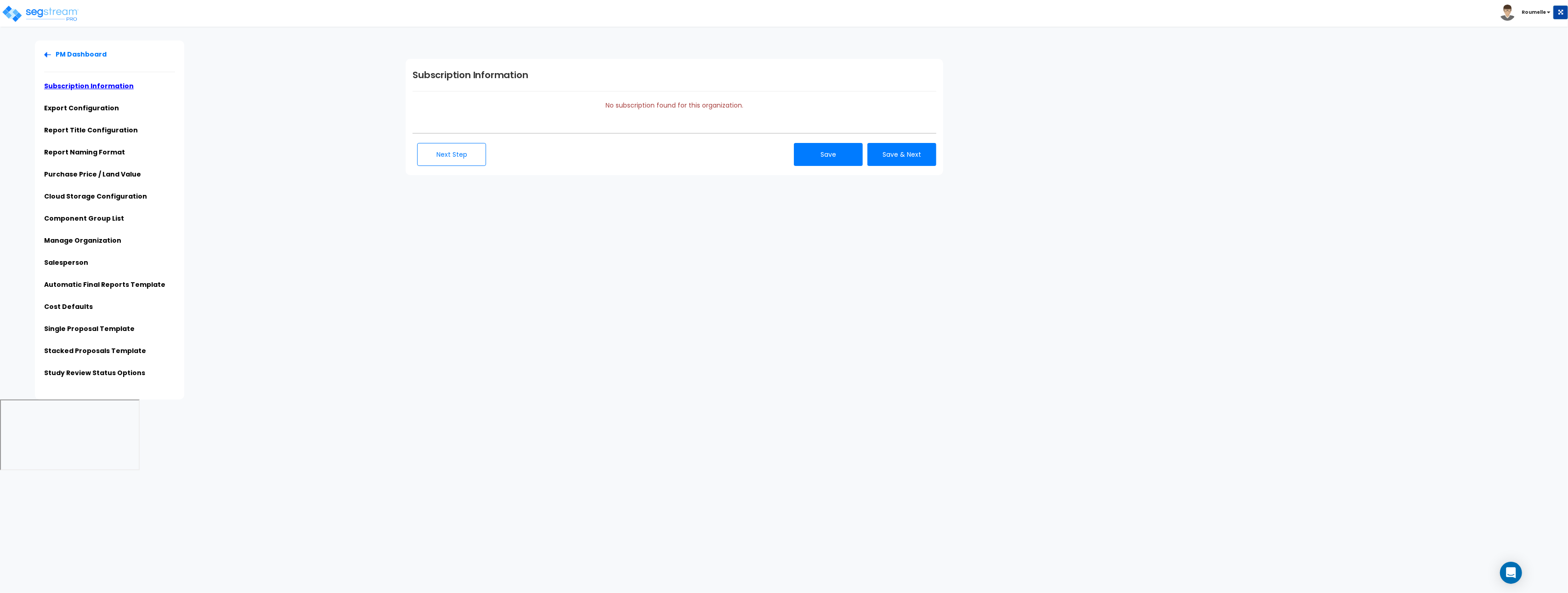
click at [104, 113] on li "Export Configuration" at bounding box center [109, 111] width 131 height 15
click at [96, 105] on link "Export Configuration" at bounding box center [81, 108] width 75 height 9
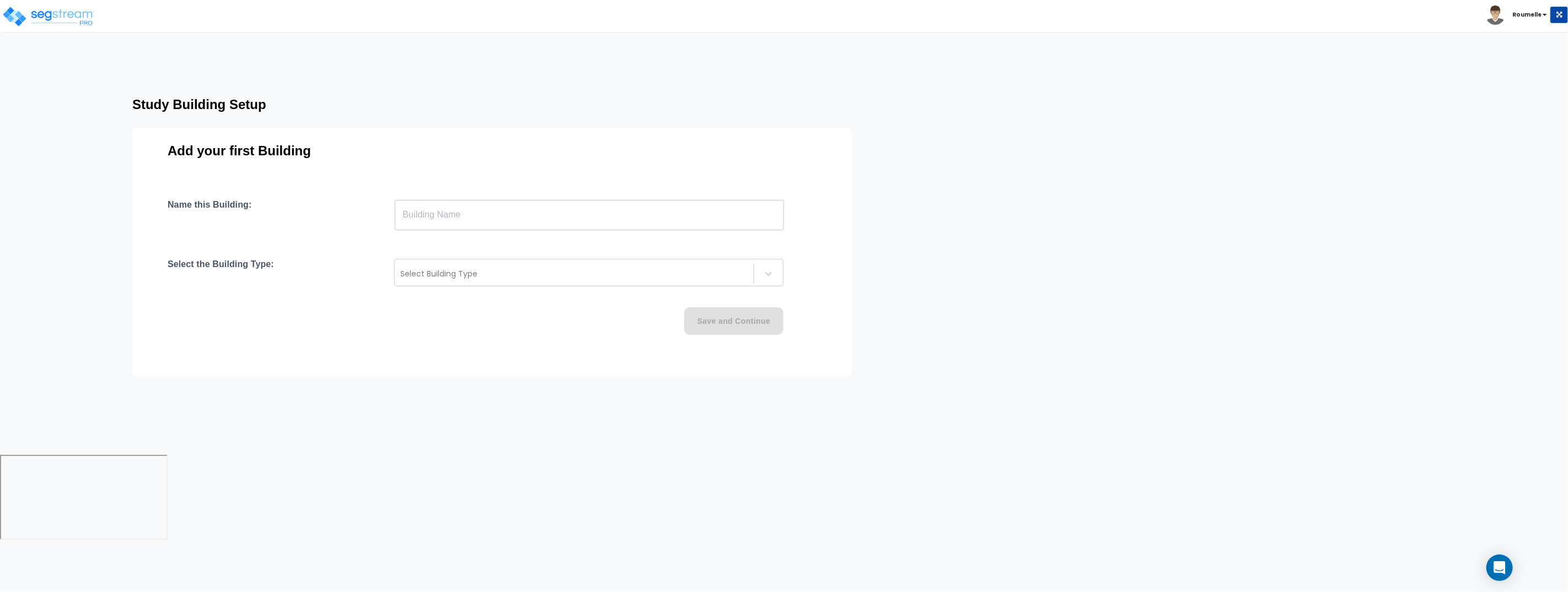
click at [694, 221] on input "text" at bounding box center [589, 215] width 389 height 31
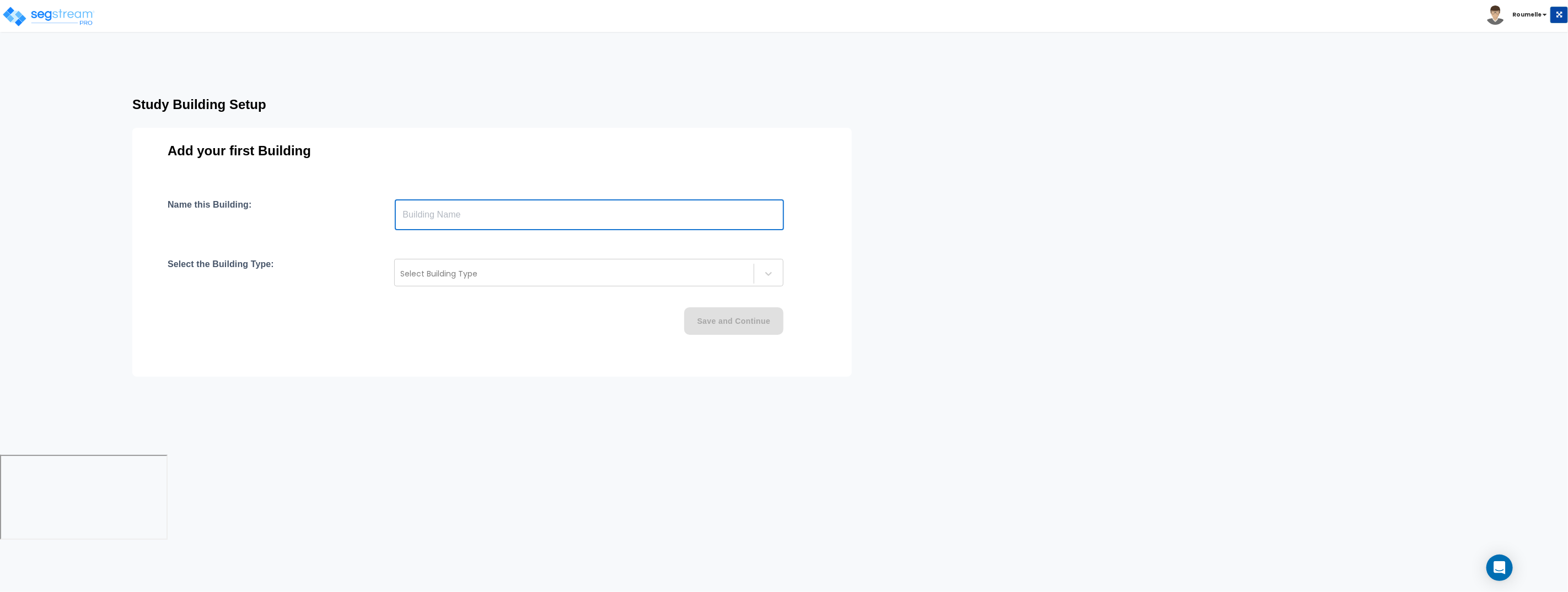
type input "B"
type input "A"
type input "Aux Building"
paste input "100,000"
type input "Aux Building"
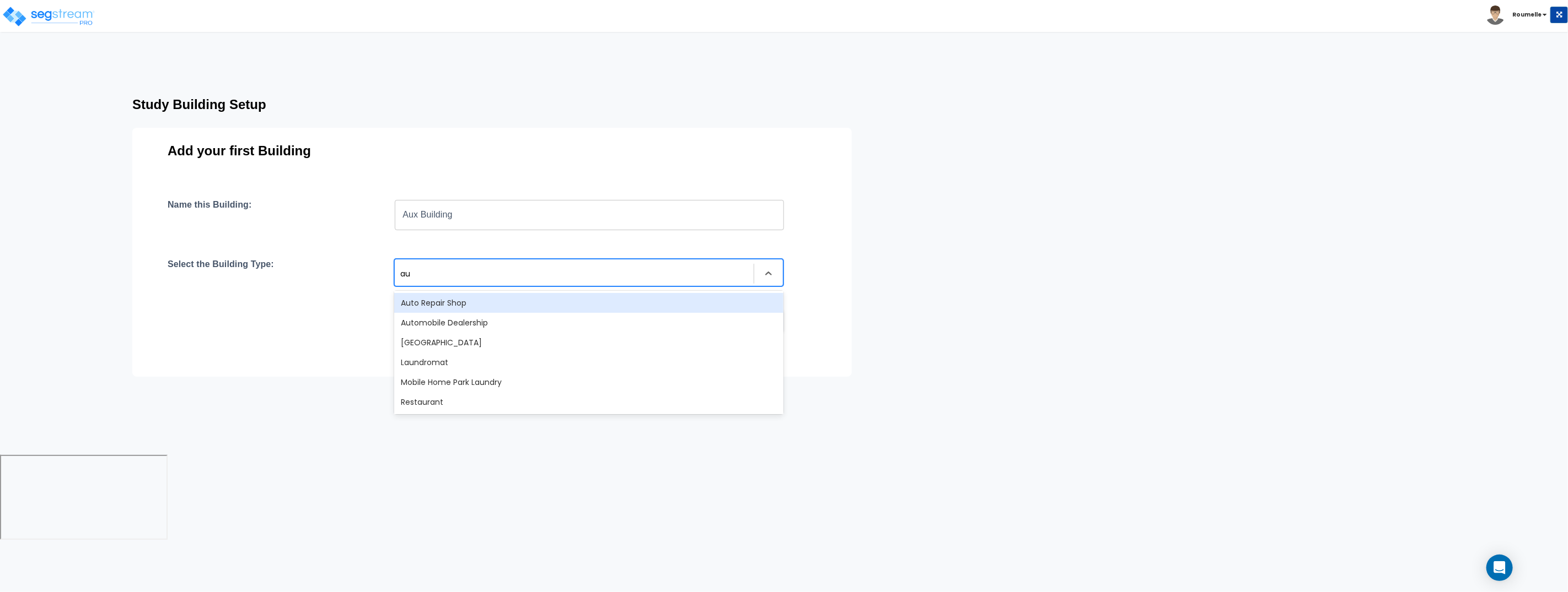
type input "aux"
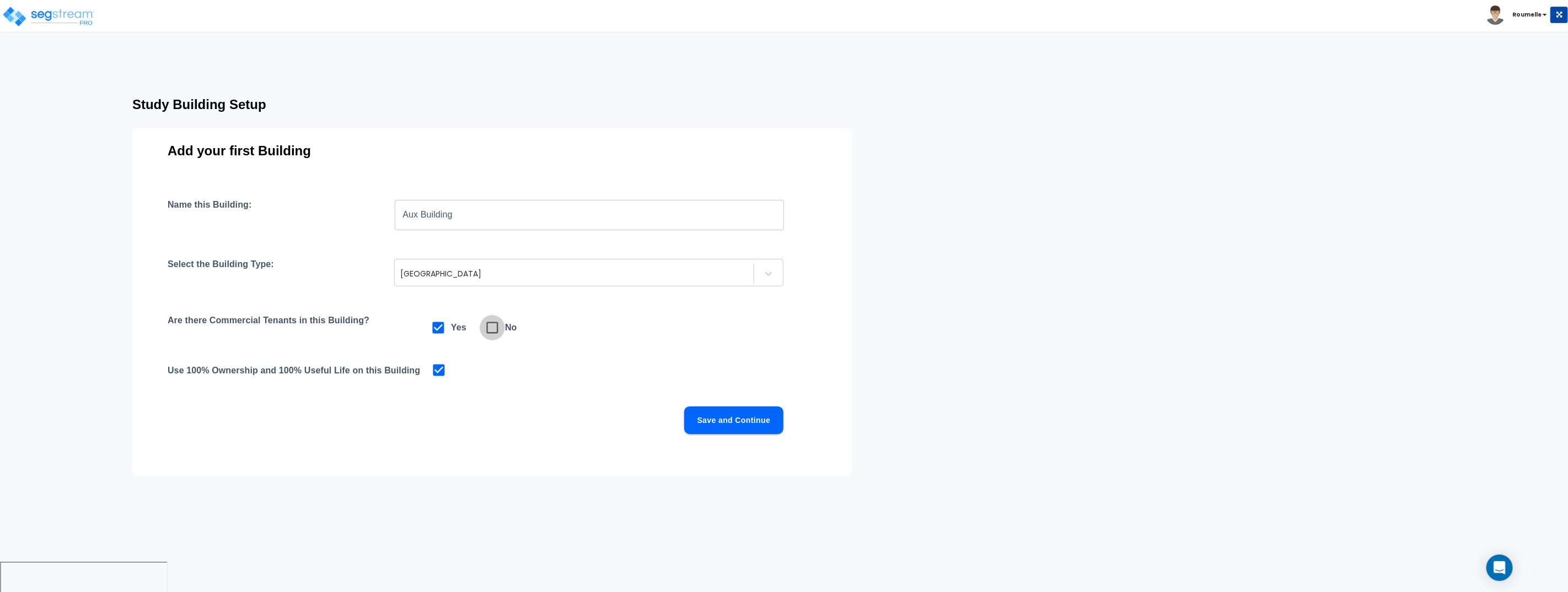
click at [480, 318] on input "checkbox" at bounding box center [485, 322] width 11 height 9
checkbox input "true"
click at [426, 318] on input "checkbox" at bounding box center [431, 322] width 11 height 9
checkbox input "true"
click at [480, 318] on input "checkbox" at bounding box center [485, 322] width 11 height 9
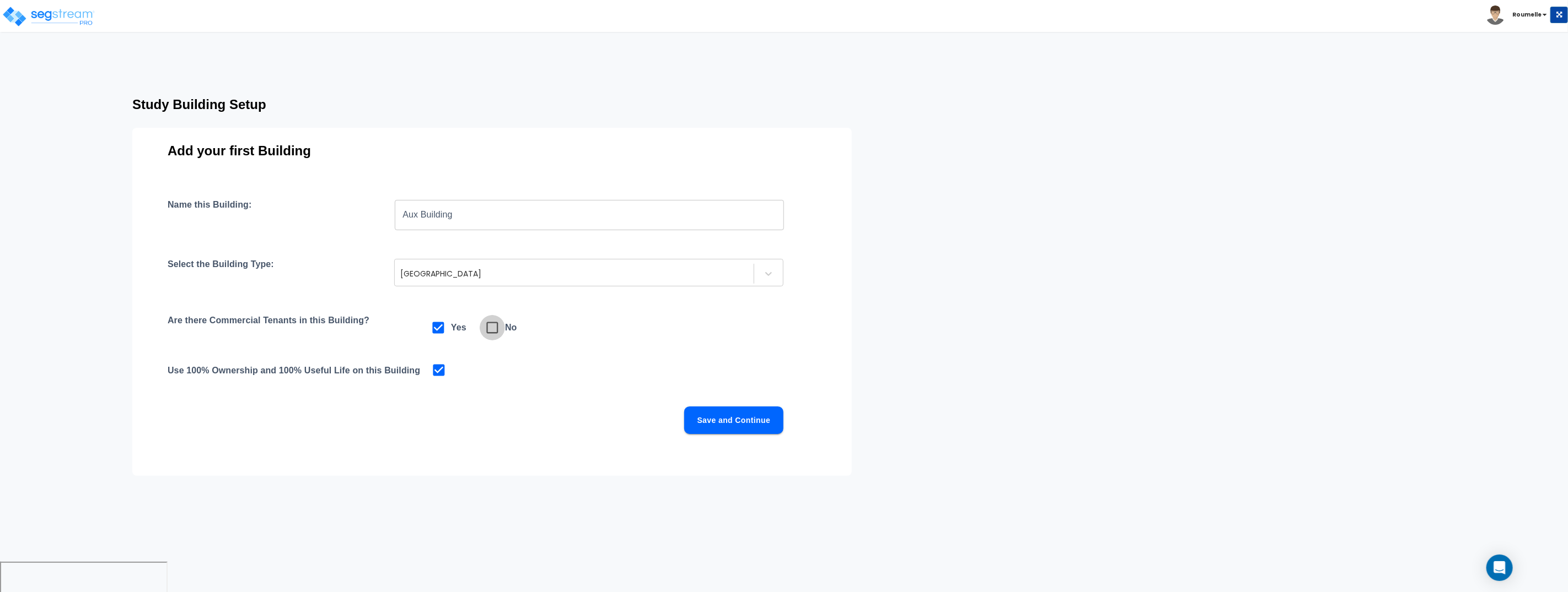
checkbox input "true"
click at [426, 318] on input "checkbox" at bounding box center [431, 322] width 11 height 9
checkbox input "true"
checkbox input "false"
click button "Save and Continue" at bounding box center [734, 420] width 99 height 28
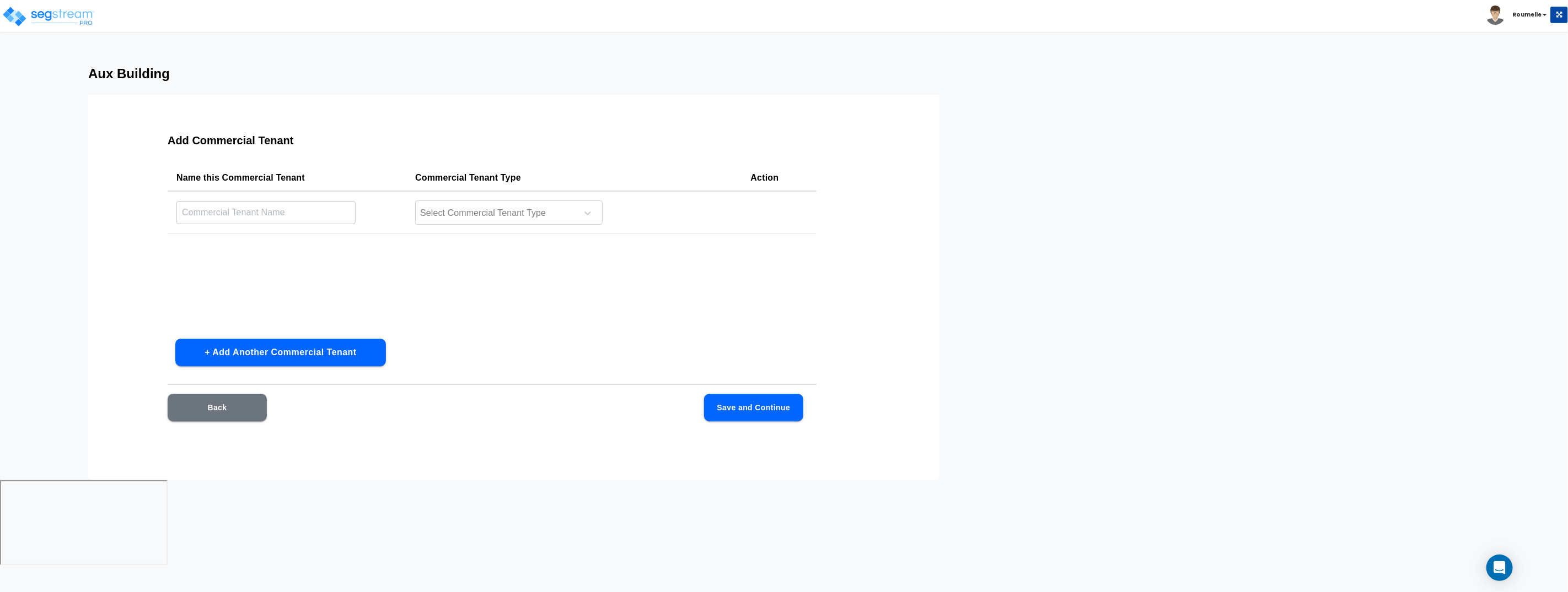
click at [272, 206] on input "text" at bounding box center [266, 212] width 179 height 23
click at [272, 207] on input "text" at bounding box center [266, 212] width 179 height 23
click at [273, 207] on input "text" at bounding box center [266, 212] width 179 height 23
click at [274, 207] on input "text" at bounding box center [266, 212] width 179 height 23
type input "StarBucks"
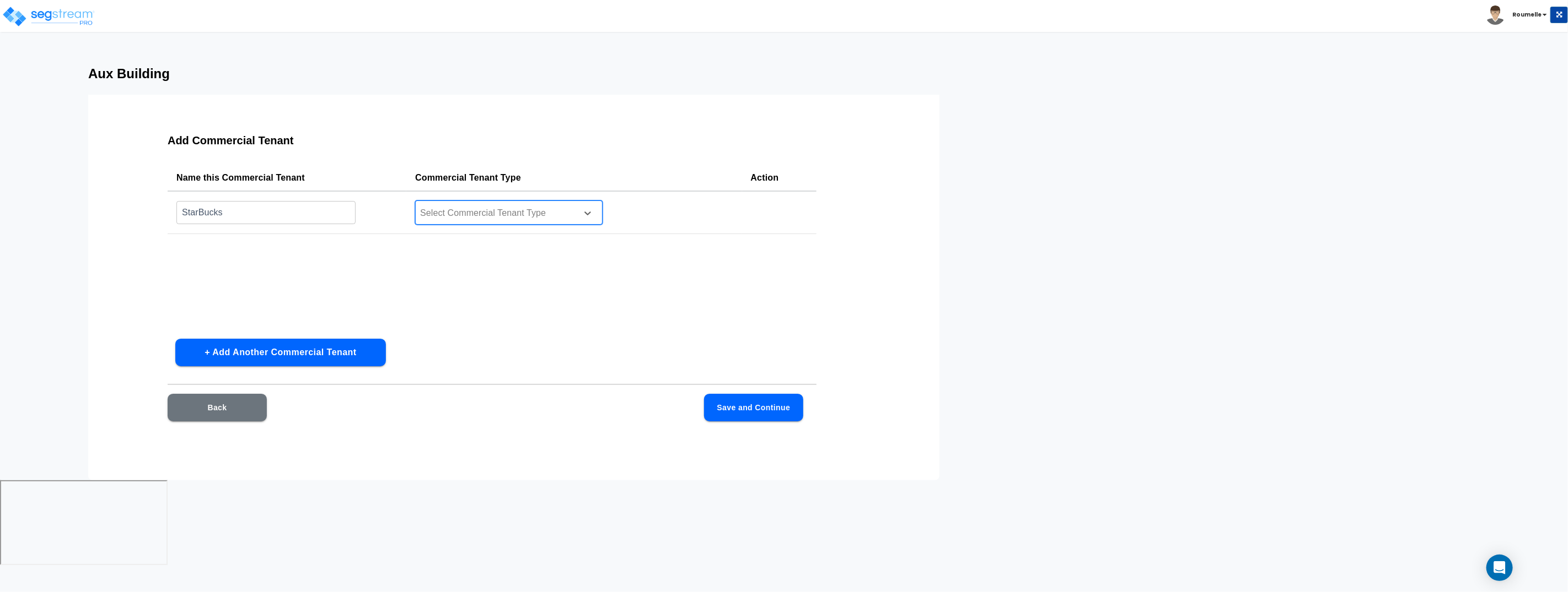
type input "s"
type input "coff"
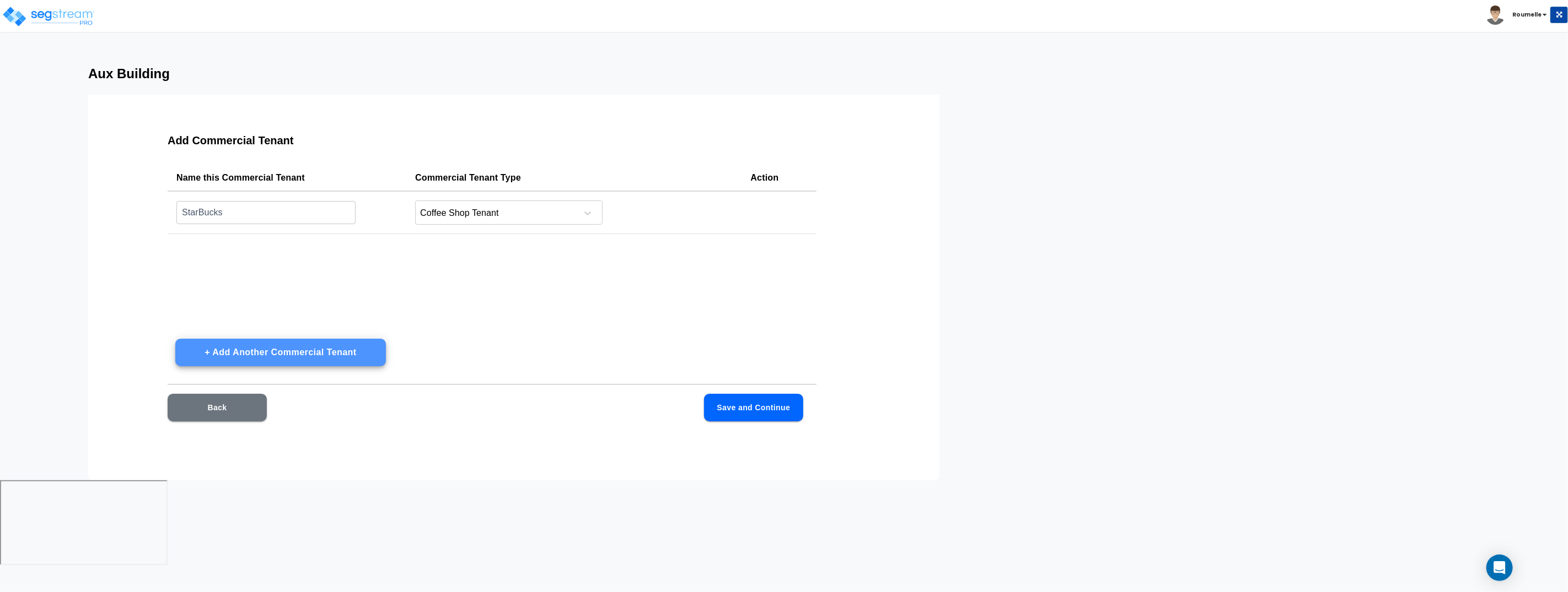
click at [175, 339] on button "+ Add Another Commercial Tenant" at bounding box center [280, 353] width 210 height 28
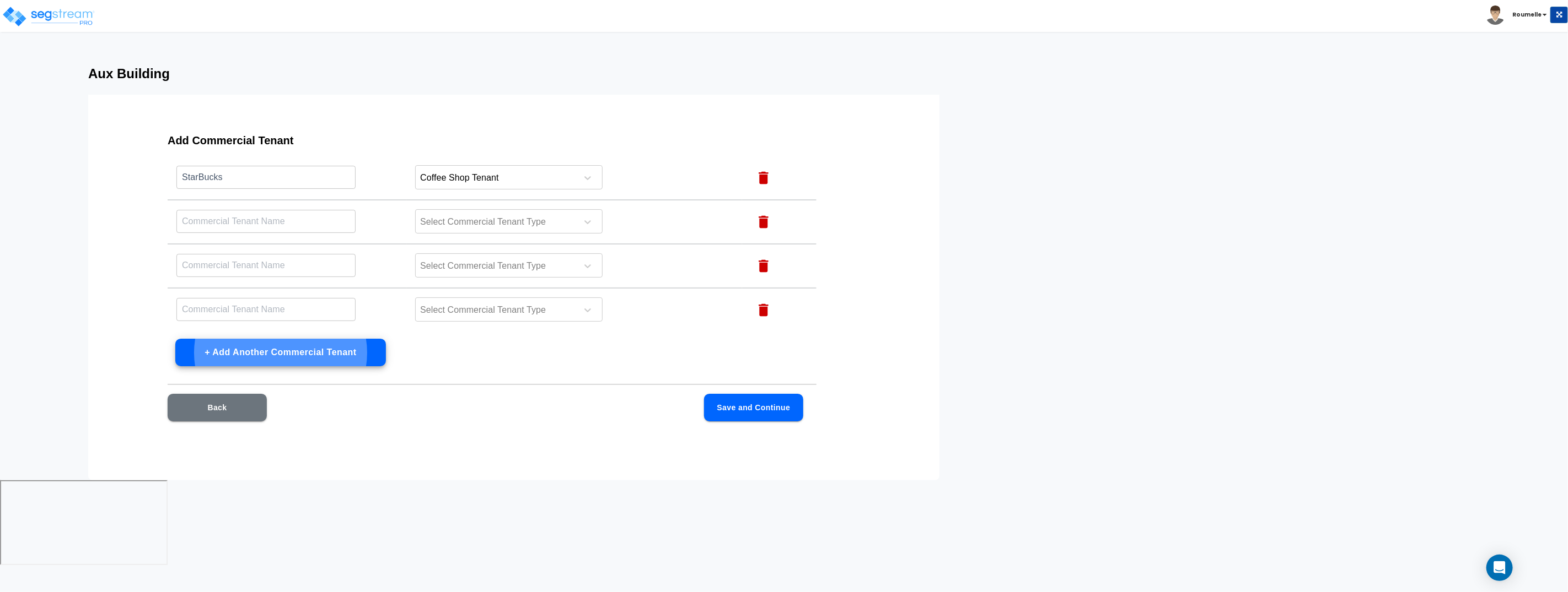
click at [175, 339] on button "+ Add Another Commercial Tenant" at bounding box center [280, 353] width 210 height 28
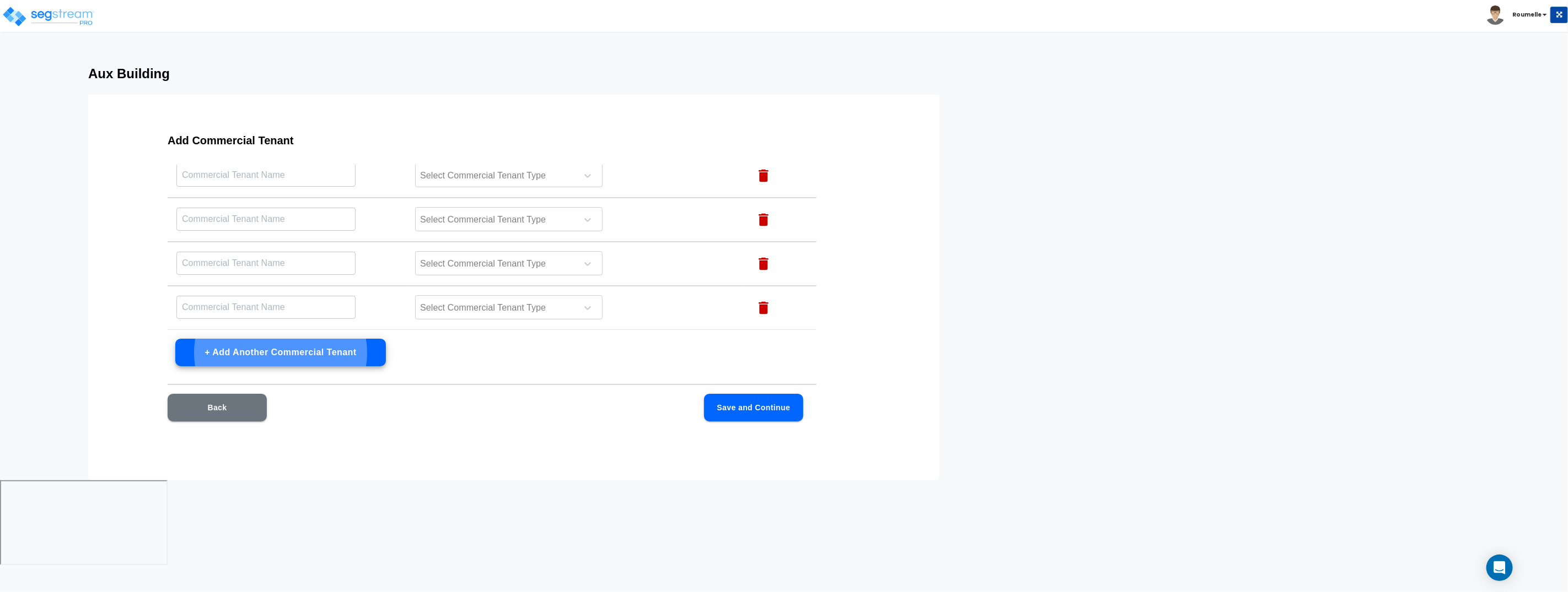
click at [175, 339] on button "+ Add Another Commercial Tenant" at bounding box center [280, 353] width 210 height 28
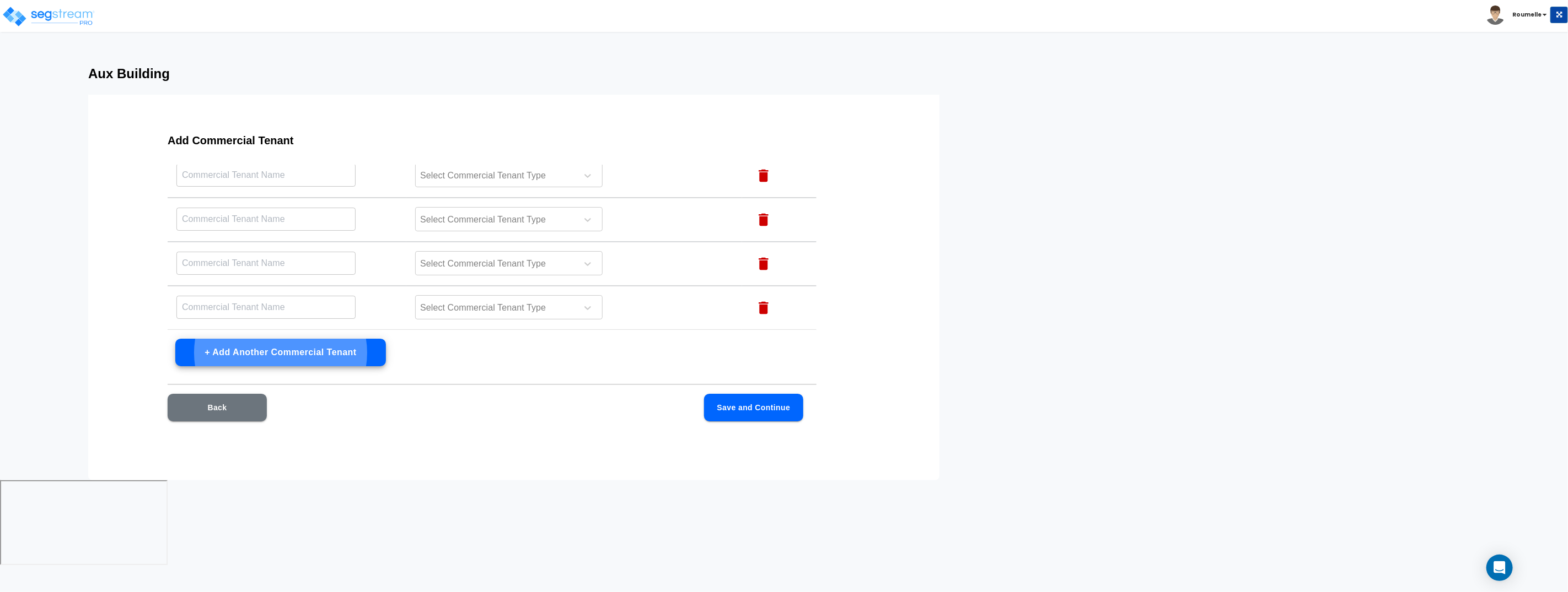
click at [175, 339] on button "+ Add Another Commercial Tenant" at bounding box center [280, 353] width 210 height 28
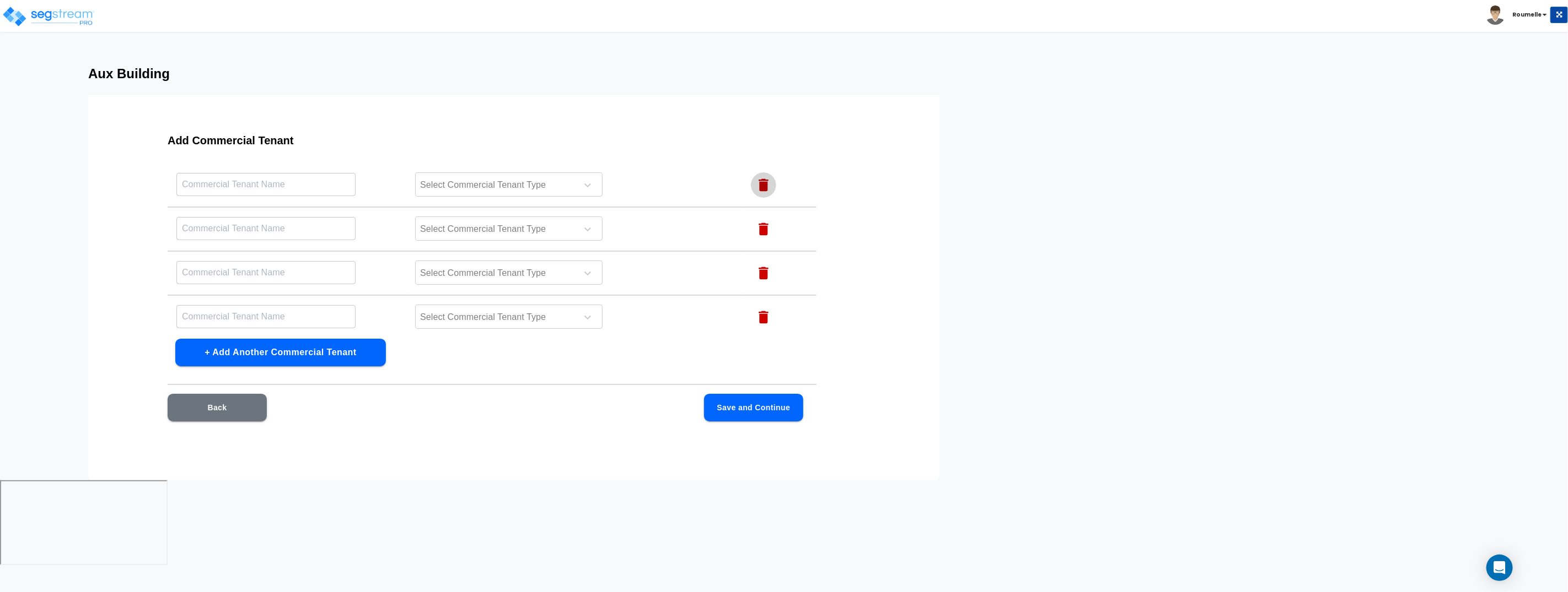
click at [761, 177] on icon "button" at bounding box center [763, 185] width 17 height 17
click at [761, 177] on icon "button" at bounding box center [763, 184] width 17 height 17
click at [761, 177] on icon "button" at bounding box center [763, 183] width 17 height 17
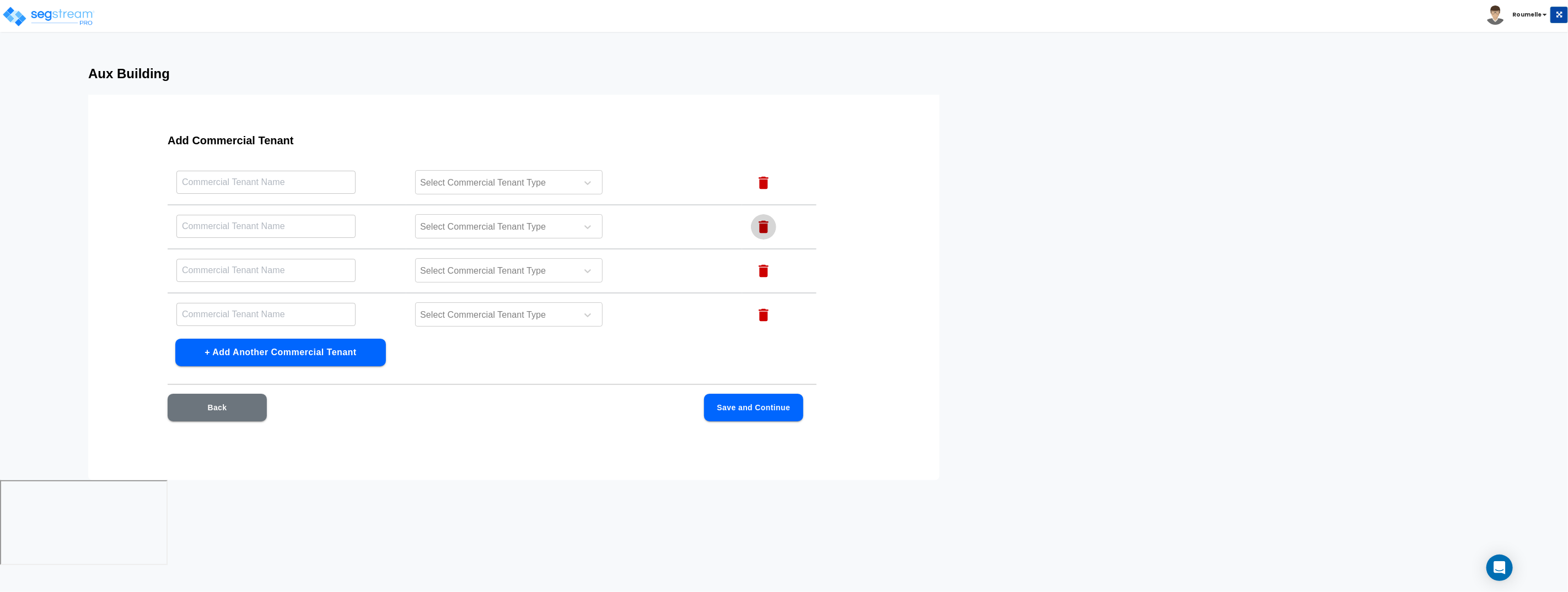
click at [761, 177] on icon "button" at bounding box center [763, 182] width 17 height 17
click at [761, 177] on icon "button" at bounding box center [763, 182] width 17 height 17
click at [761, 177] on icon "button" at bounding box center [763, 181] width 17 height 17
click at [761, 177] on icon "button" at bounding box center [763, 180] width 17 height 17
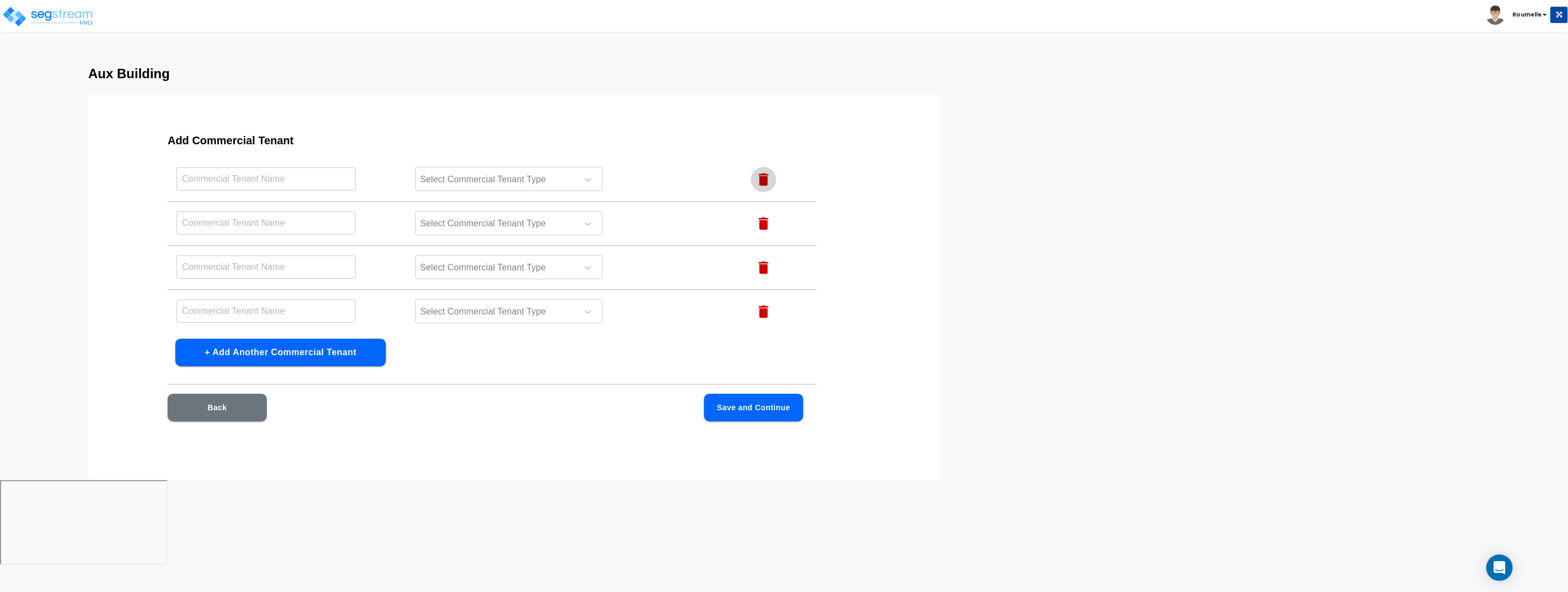
click at [761, 177] on icon "button" at bounding box center [763, 180] width 17 height 17
click at [761, 177] on icon "button" at bounding box center [763, 179] width 17 height 17
click at [761, 177] on icon "button" at bounding box center [763, 178] width 17 height 17
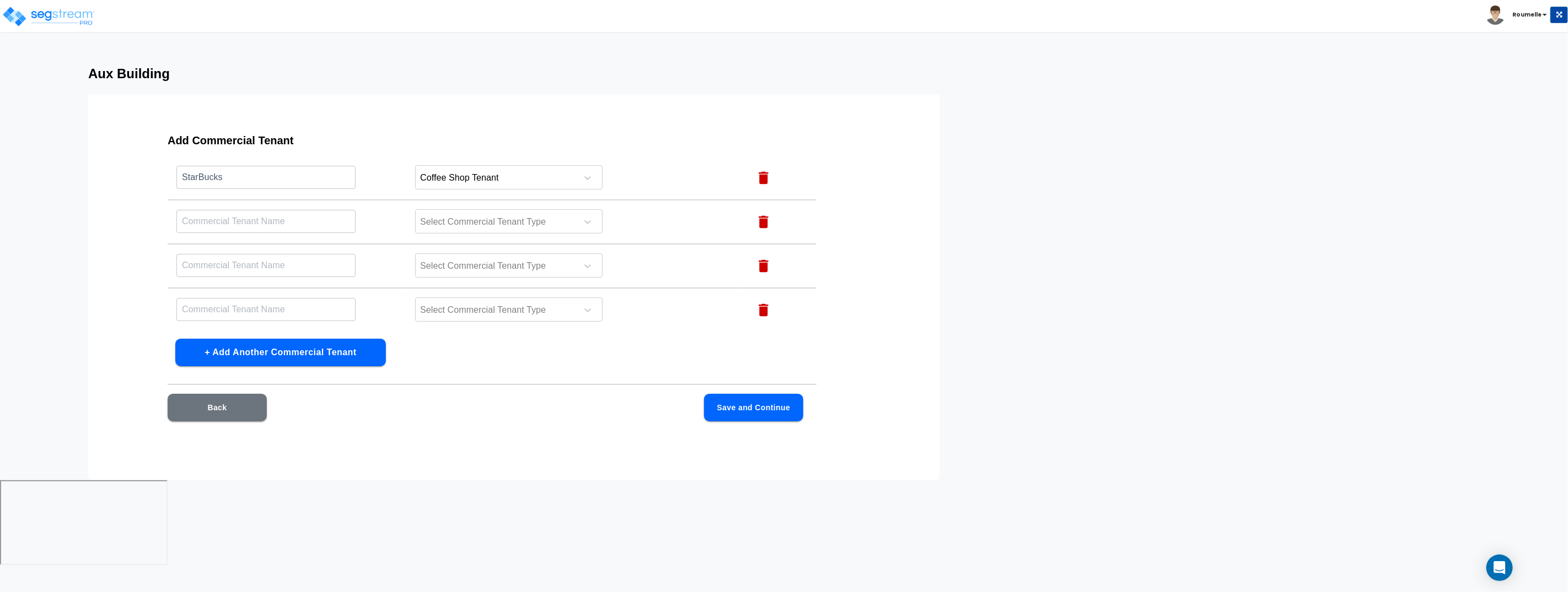
click at [761, 177] on icon "button" at bounding box center [763, 177] width 17 height 17
click at [761, 177] on th "Action" at bounding box center [779, 178] width 74 height 26
click at [761, 256] on icon "button" at bounding box center [764, 257] width 10 height 12
drag, startPoint x: 764, startPoint y: 256, endPoint x: 589, endPoint y: 361, distance: 204.1
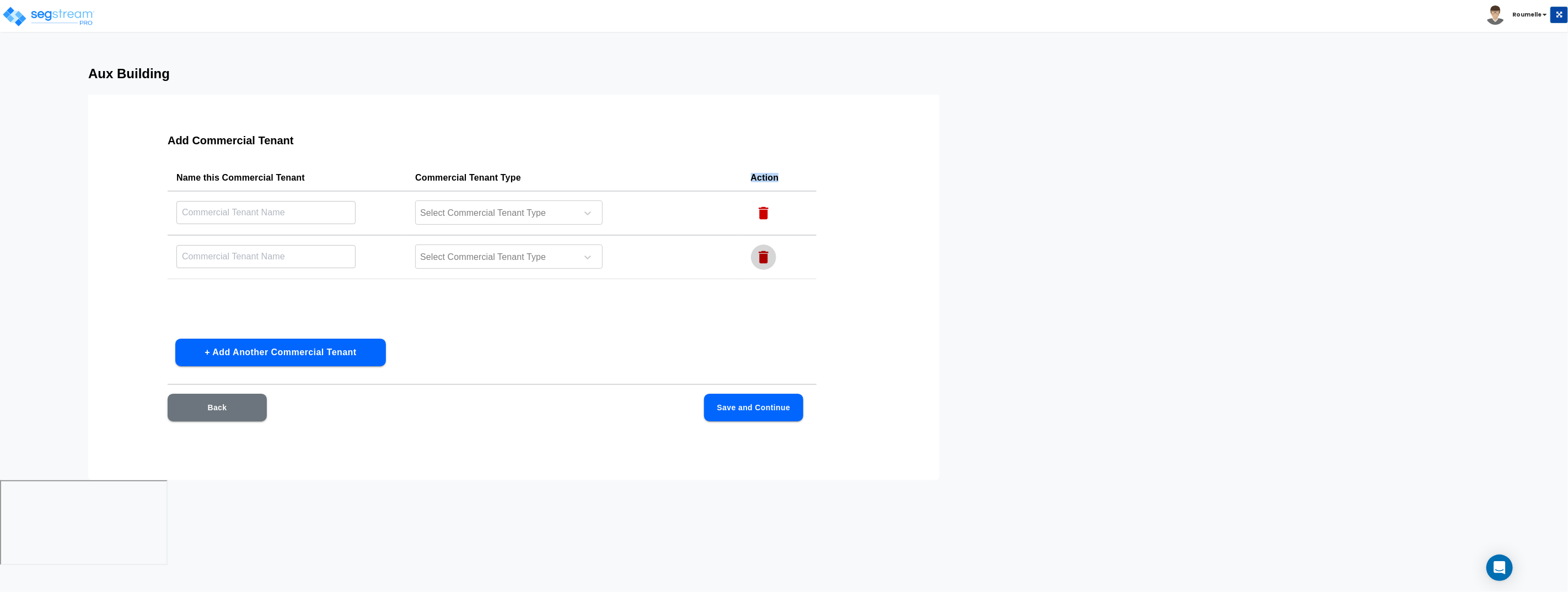
click at [764, 256] on icon "button" at bounding box center [764, 257] width 10 height 12
click at [286, 214] on input "text" at bounding box center [266, 212] width 179 height 23
type input "COffeE ShoP"
type input "Co"
click at [735, 412] on button "Save and Continue" at bounding box center [754, 408] width 99 height 28
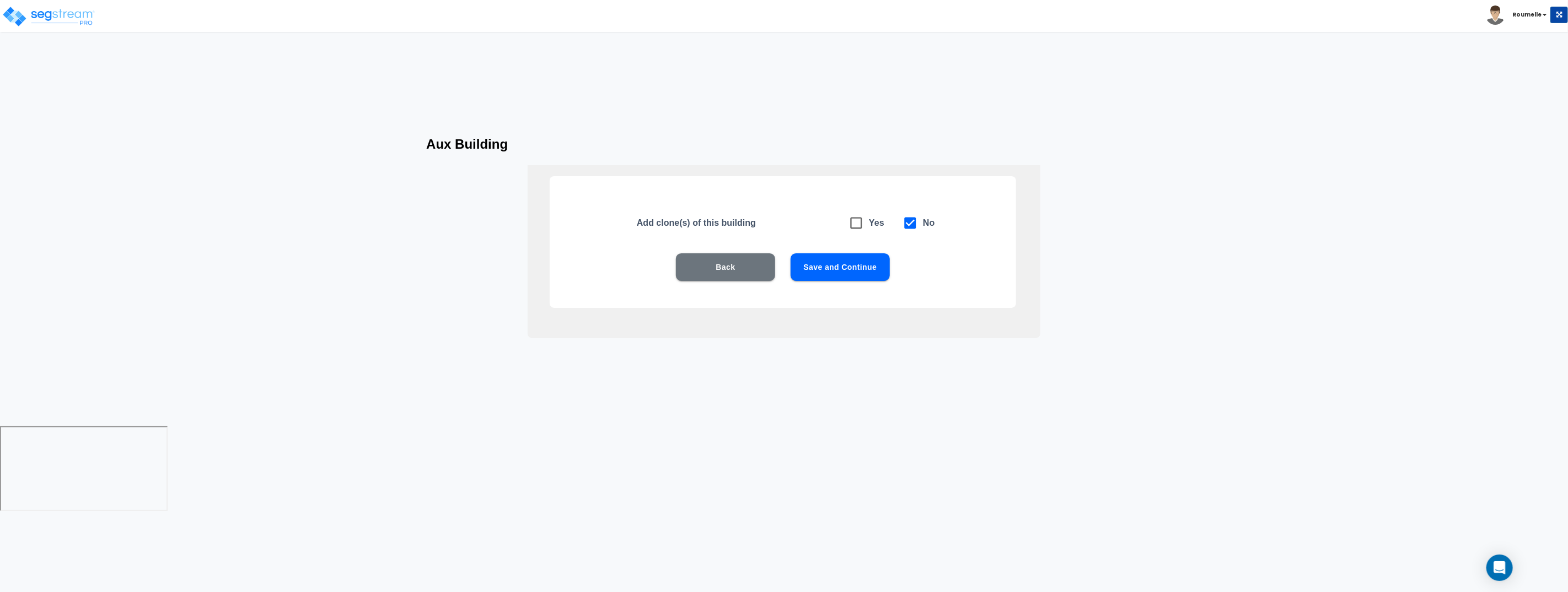
drag, startPoint x: 845, startPoint y: 277, endPoint x: 846, endPoint y: 228, distance: 49.0
click at [813, 288] on div "Back Save and Continue" at bounding box center [783, 283] width 396 height 61
drag, startPoint x: 854, startPoint y: 223, endPoint x: 851, endPoint y: 276, distance: 53.1
click at [854, 229] on icon at bounding box center [856, 223] width 15 height 15
checkbox input "true"
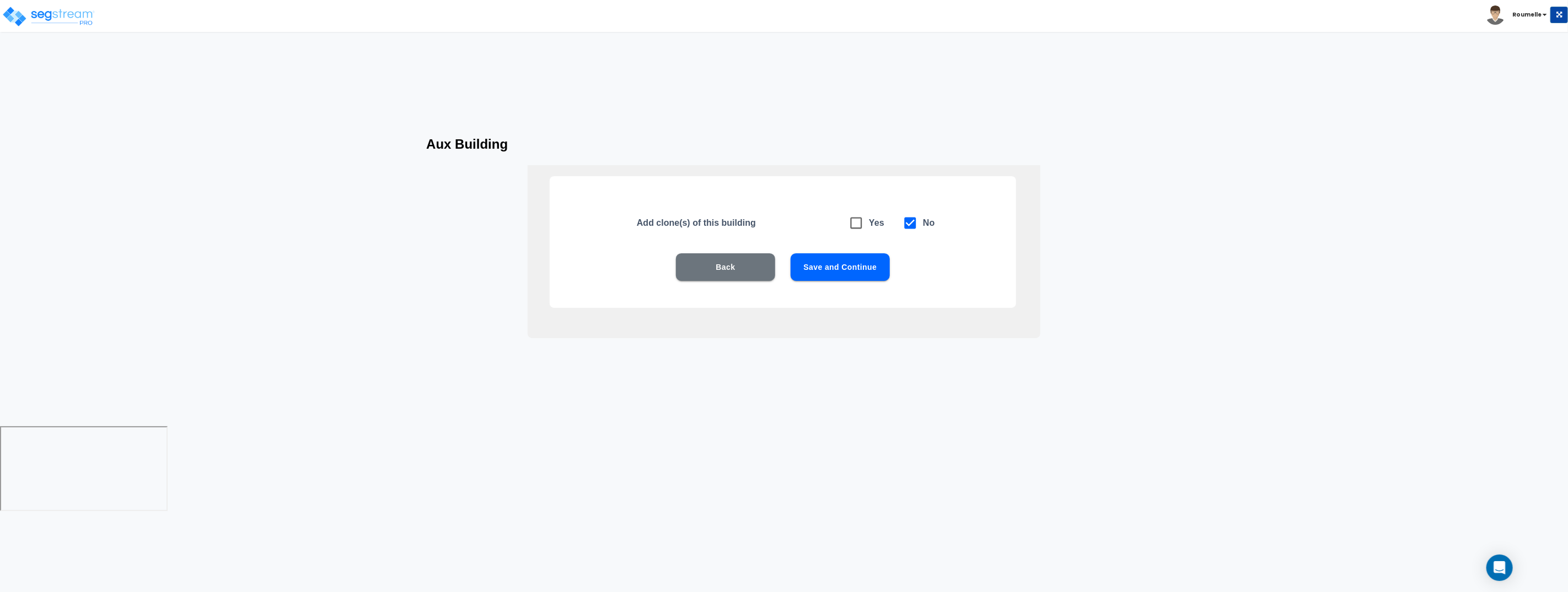
checkbox input "false"
click at [852, 272] on button "Save and Continue" at bounding box center [840, 267] width 99 height 28
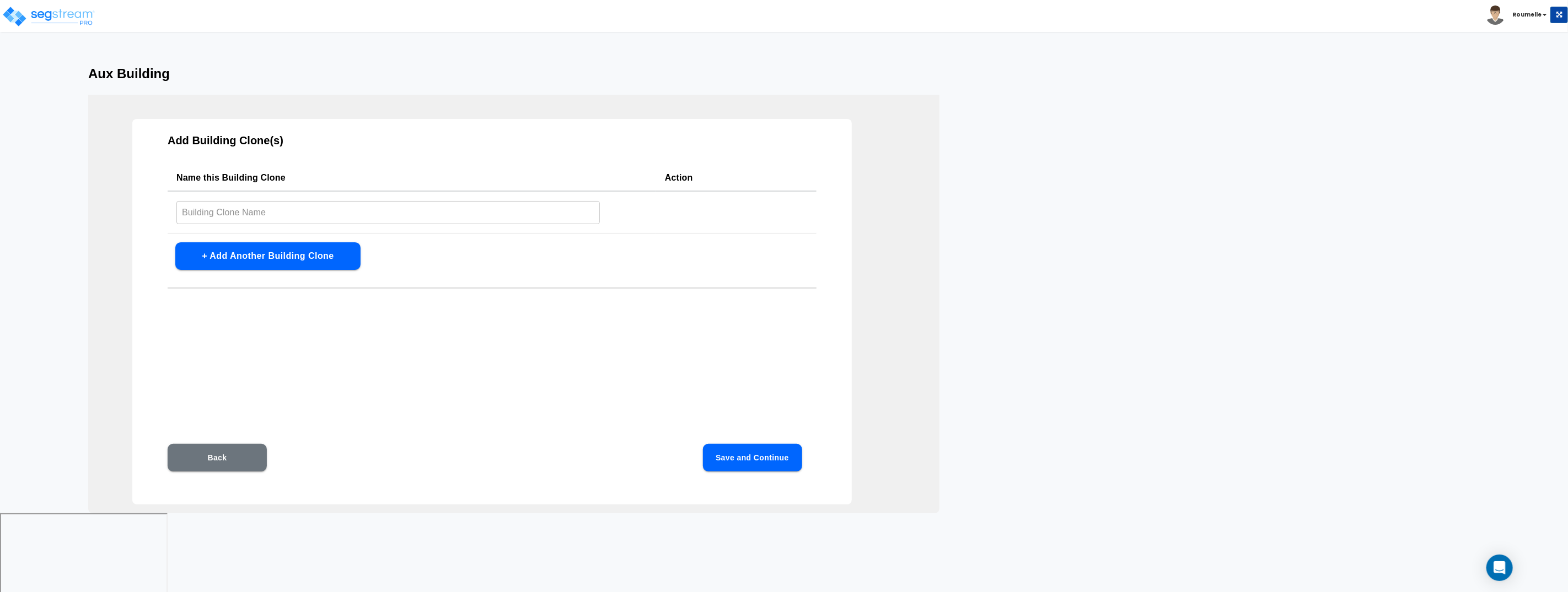
click at [851, 269] on div "Add Building Clone(s) Name this Building Clone Action ​ + Add Another Building …" at bounding box center [513, 304] width 851 height 419
click at [571, 291] on div "Add Building Clone(s) Name this Building Clone Action ​ + Add Another Building …" at bounding box center [492, 312] width 719 height 385
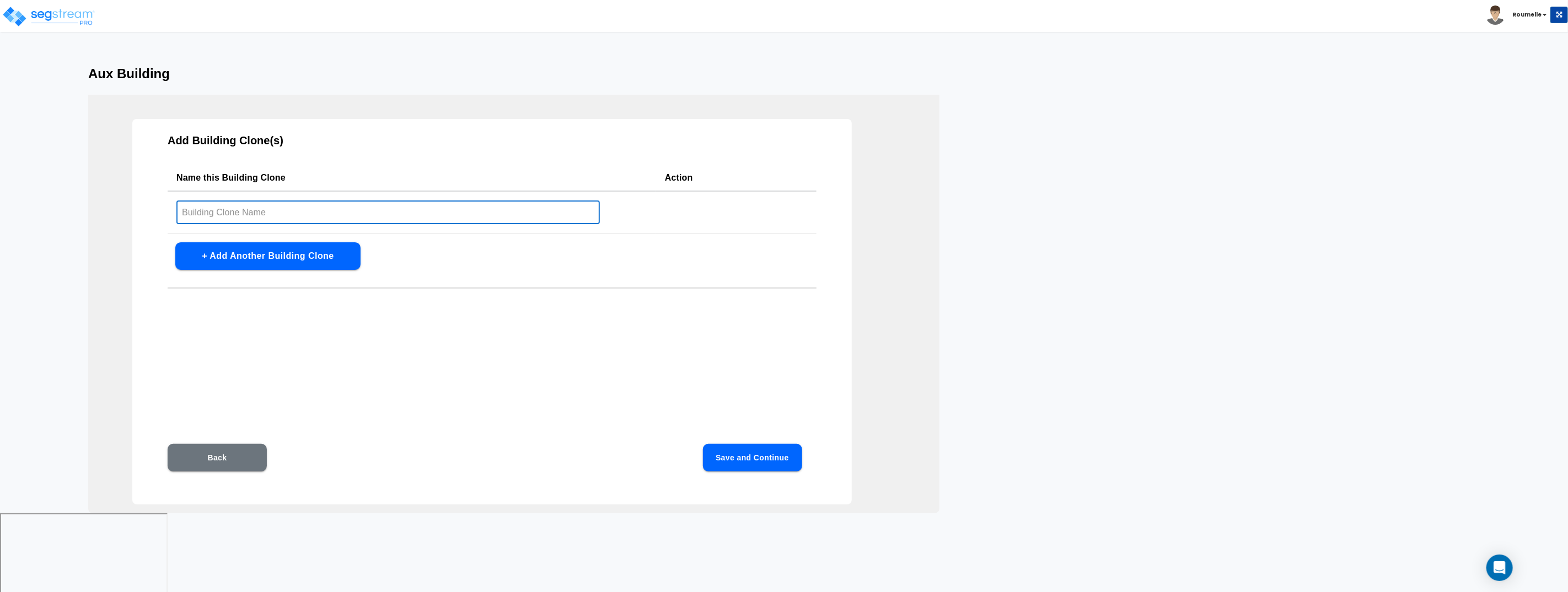
click at [374, 217] on input "text" at bounding box center [389, 212] width 424 height 23
click at [374, 215] on input "text" at bounding box center [389, 212] width 424 height 23
type input "Clone One"
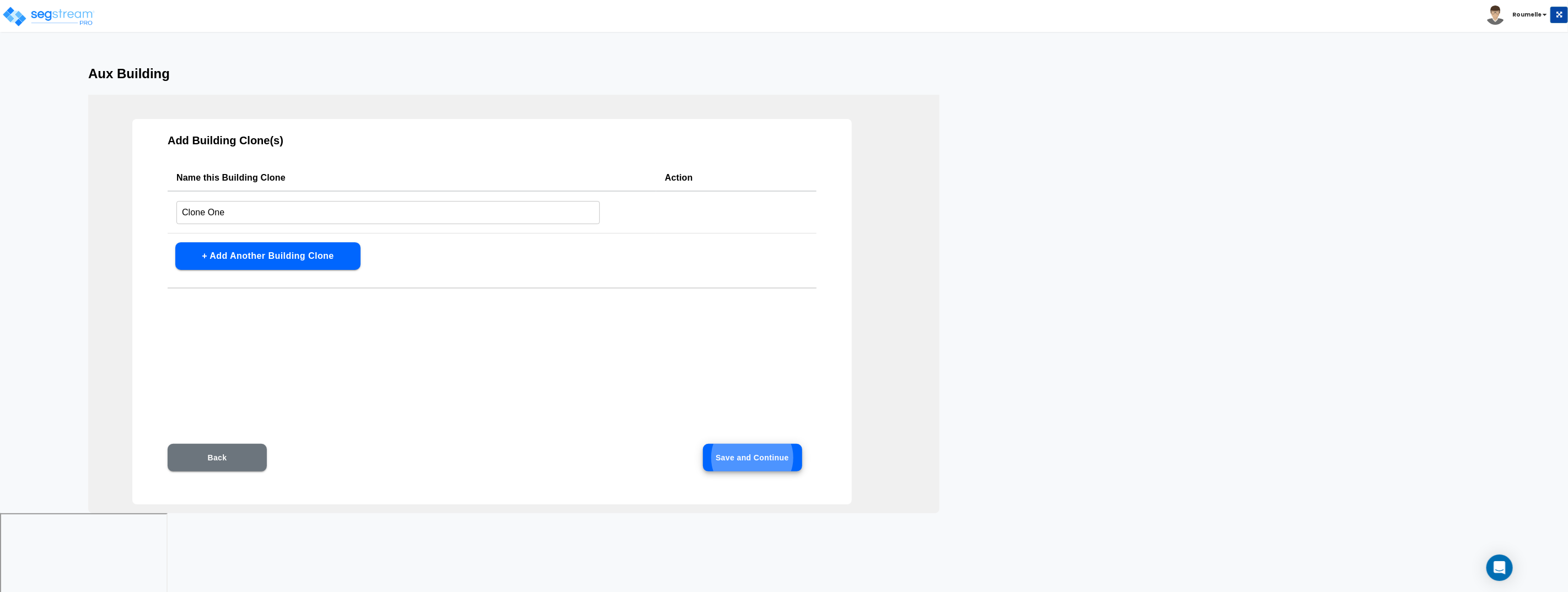
click button "Save and Continue" at bounding box center [752, 458] width 99 height 28
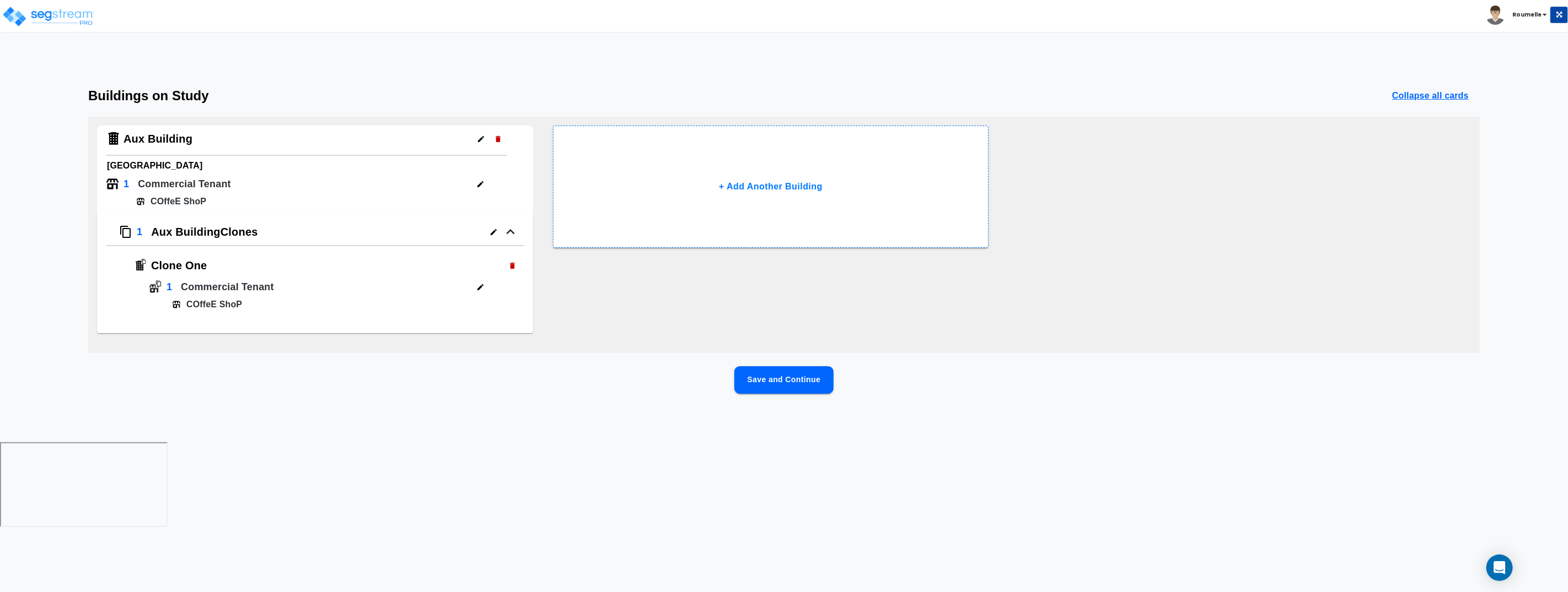
click at [779, 377] on button "Save and Continue" at bounding box center [784, 380] width 99 height 28
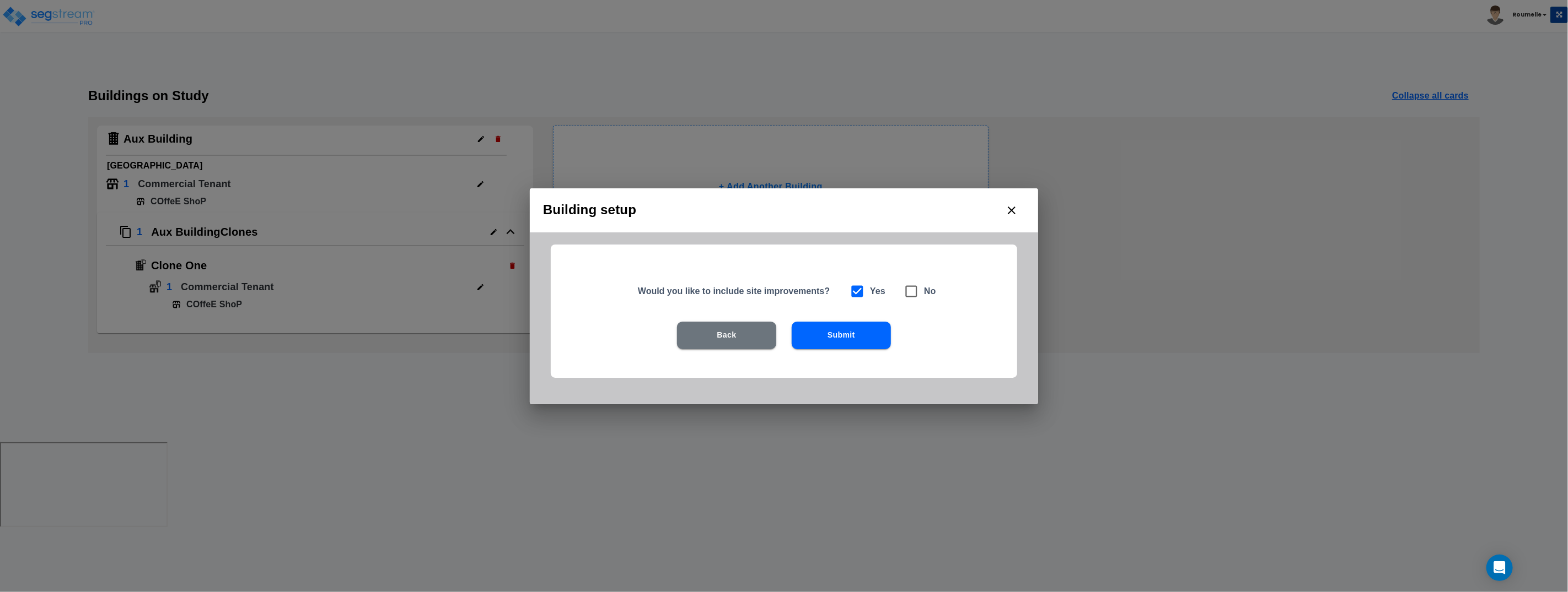
click at [833, 330] on button "Submit" at bounding box center [841, 336] width 99 height 28
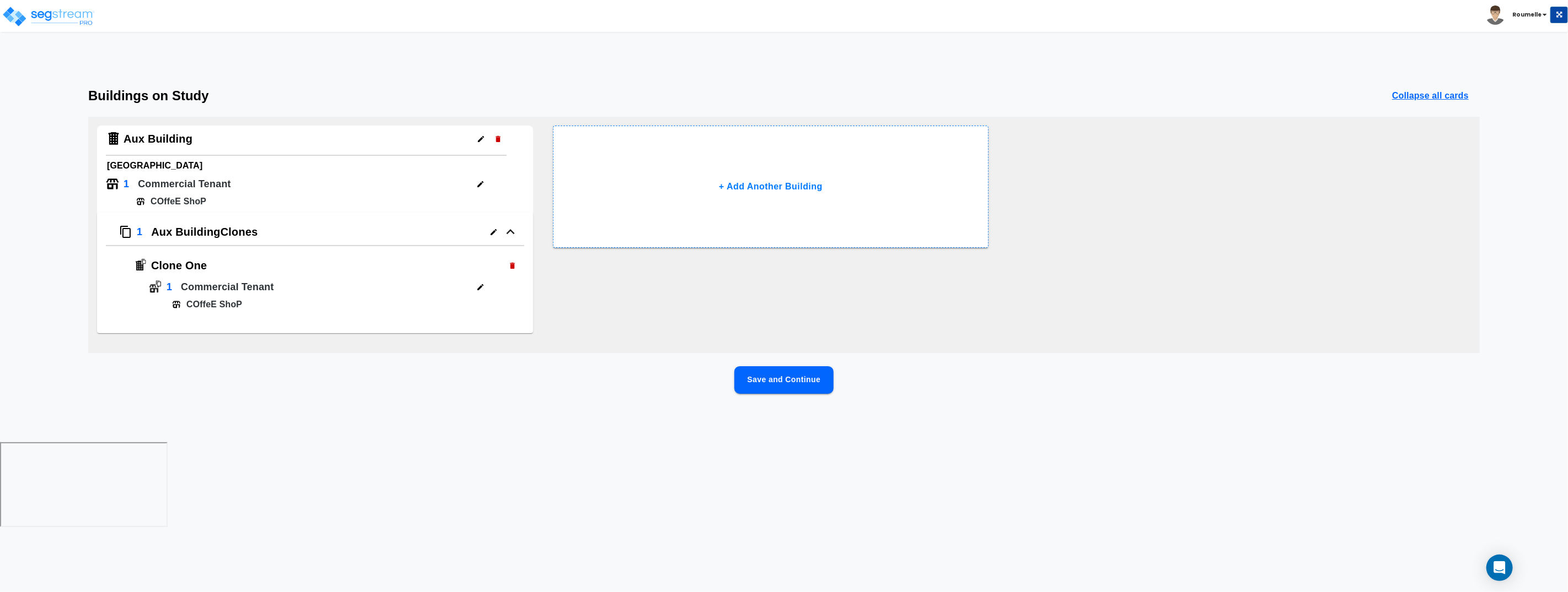
click at [900, 301] on div "Aux Building [GEOGRAPHIC_DATA] 1 Commercial Tenant COffeE ShoP 1 Aux Building C…" at bounding box center [784, 235] width 1391 height 237
click at [410, 142] on div "Aux Building" at bounding box center [306, 141] width 401 height 31
click at [167, 137] on h4 "Aux Building" at bounding box center [158, 139] width 69 height 14
click at [171, 167] on h6 "[GEOGRAPHIC_DATA]" at bounding box center [315, 166] width 416 height 15
drag, startPoint x: 336, startPoint y: 174, endPoint x: 343, endPoint y: 177, distance: 7.6
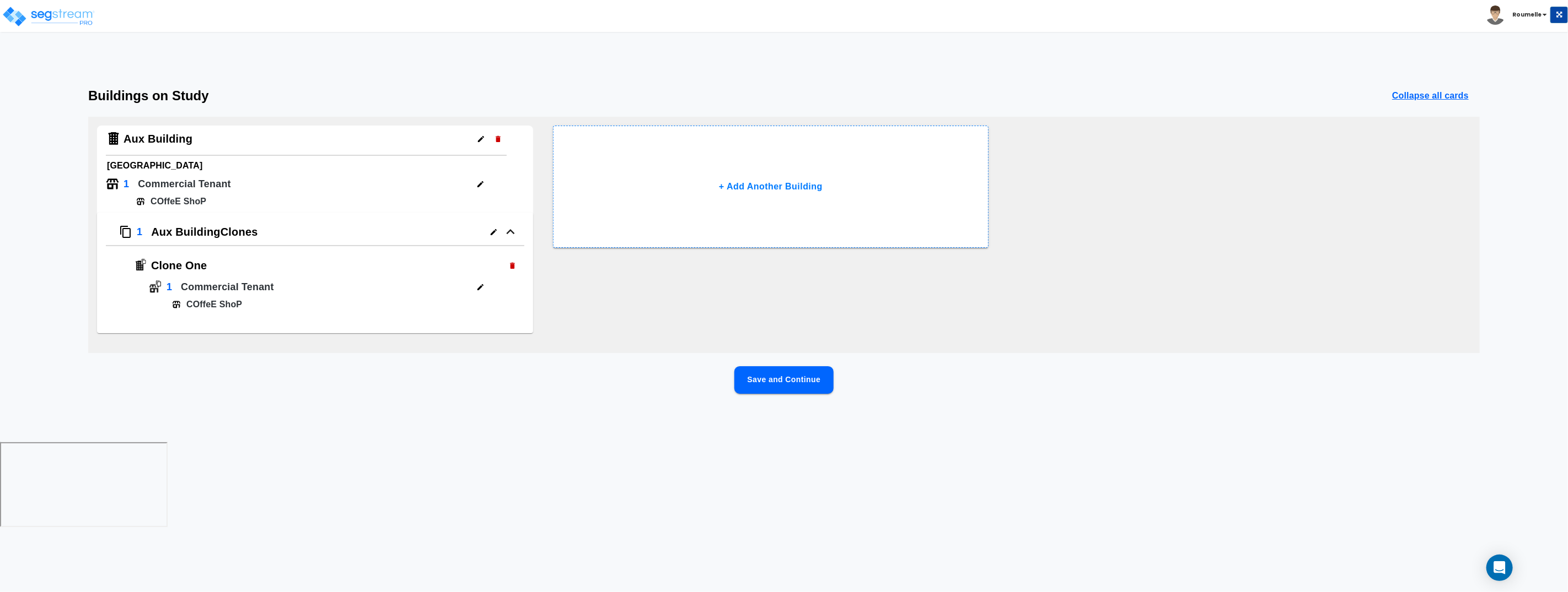
click at [338, 176] on div "1 Commercial Tenant" at bounding box center [306, 185] width 401 height 19
click at [515, 228] on icon "button" at bounding box center [510, 231] width 28 height 17
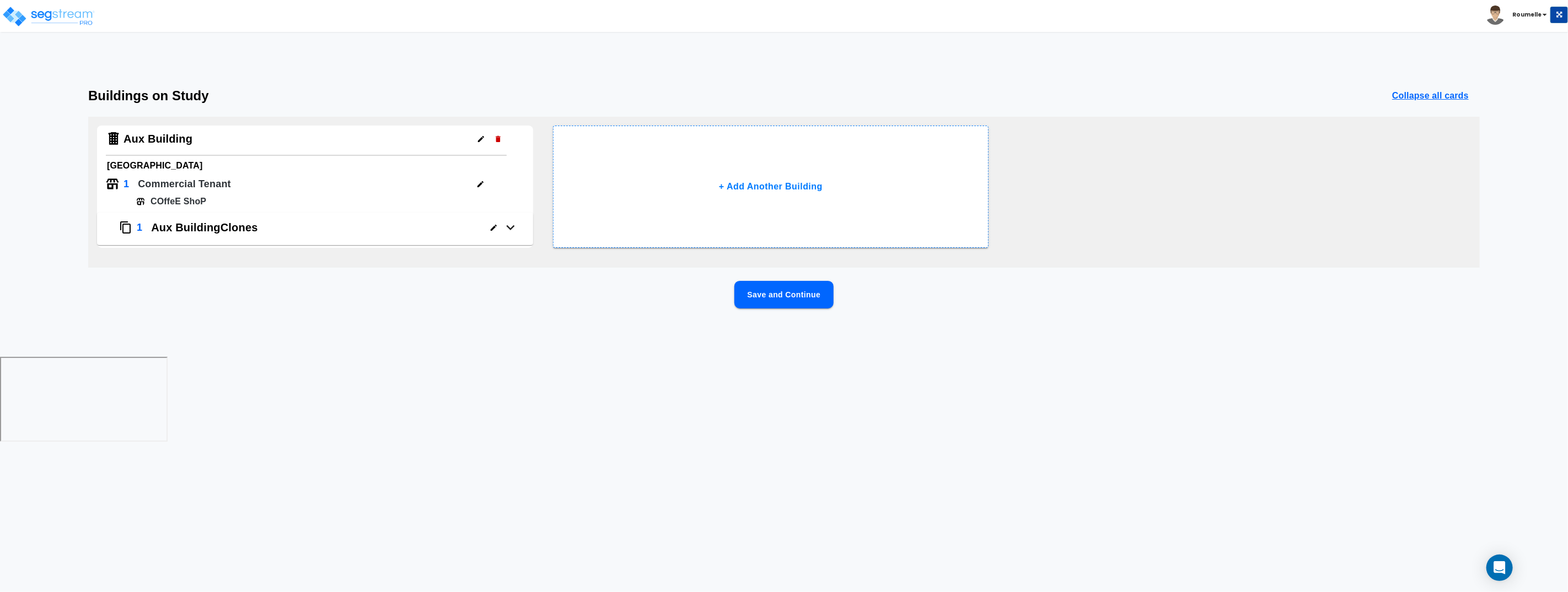
click at [509, 217] on button "1 Aux Building Clones" at bounding box center [315, 228] width 436 height 33
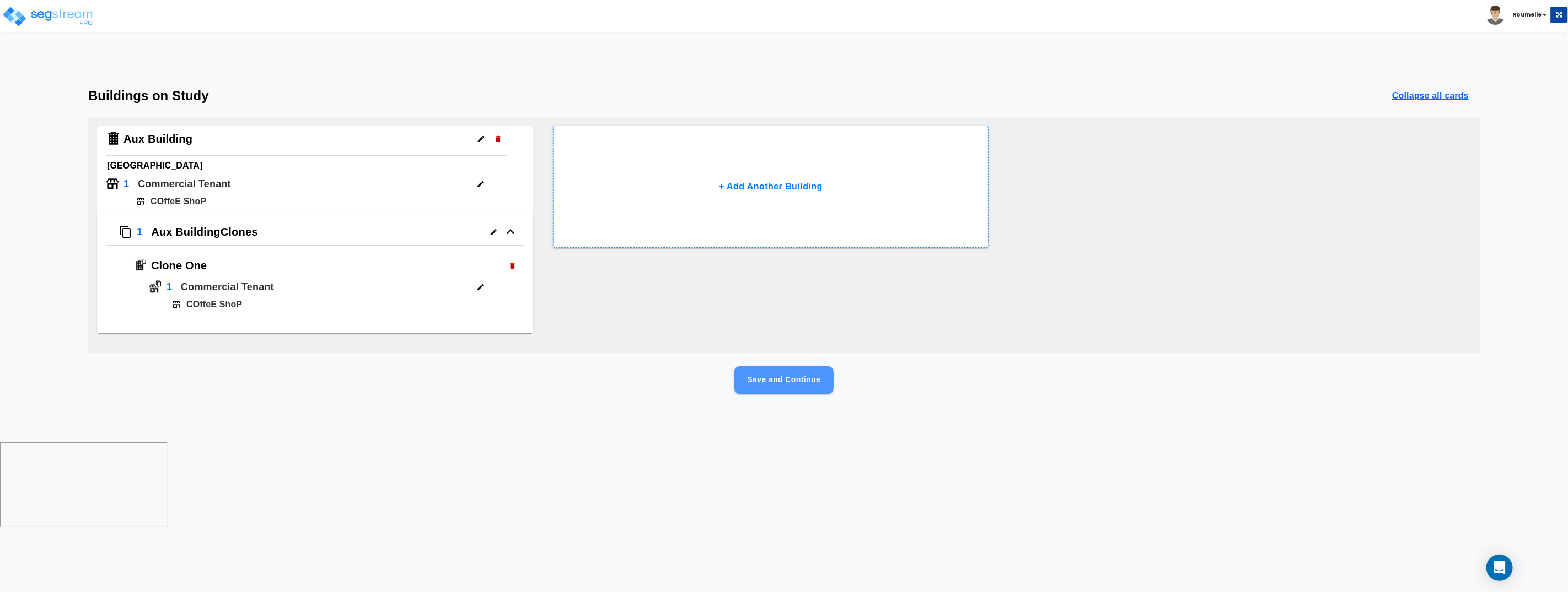
click at [782, 378] on button "Save and Continue" at bounding box center [784, 380] width 99 height 28
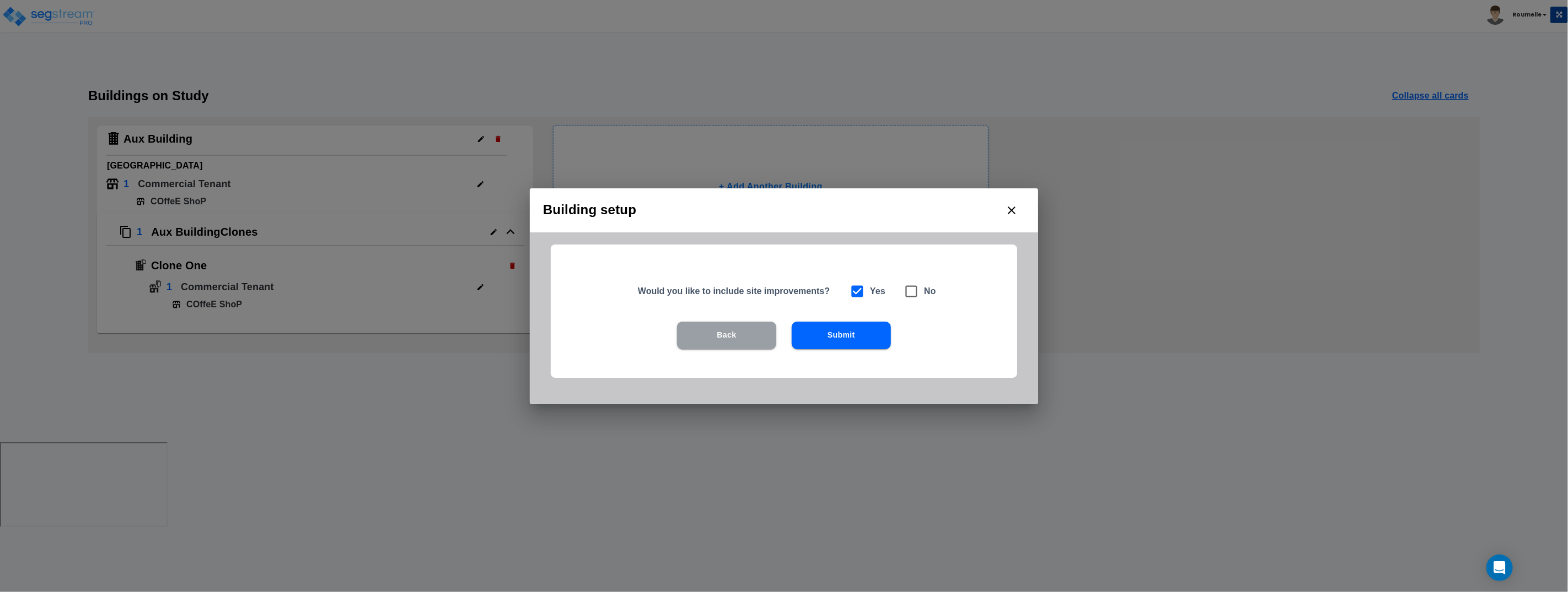
drag, startPoint x: 756, startPoint y: 333, endPoint x: 1439, endPoint y: 96, distance: 723.0
click at [772, 327] on button "Back" at bounding box center [727, 336] width 99 height 28
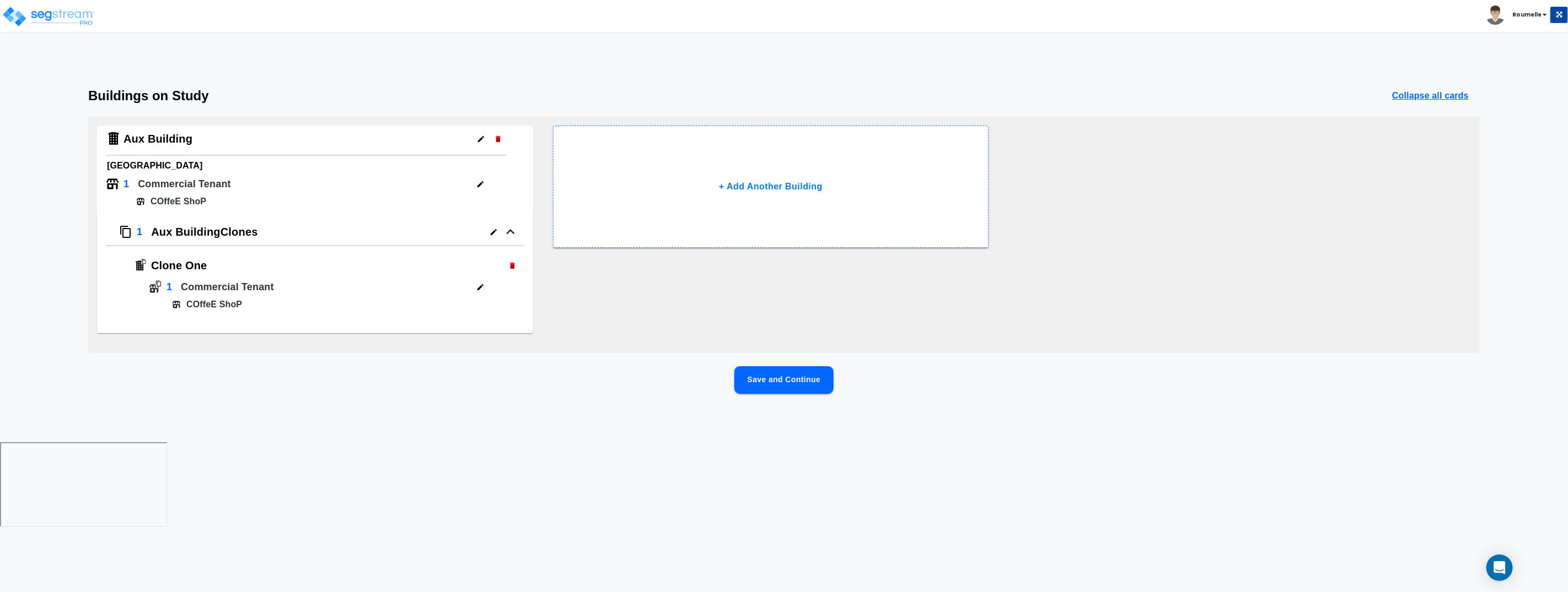
click at [1434, 93] on p "Collapse all cards" at bounding box center [1430, 96] width 77 height 13
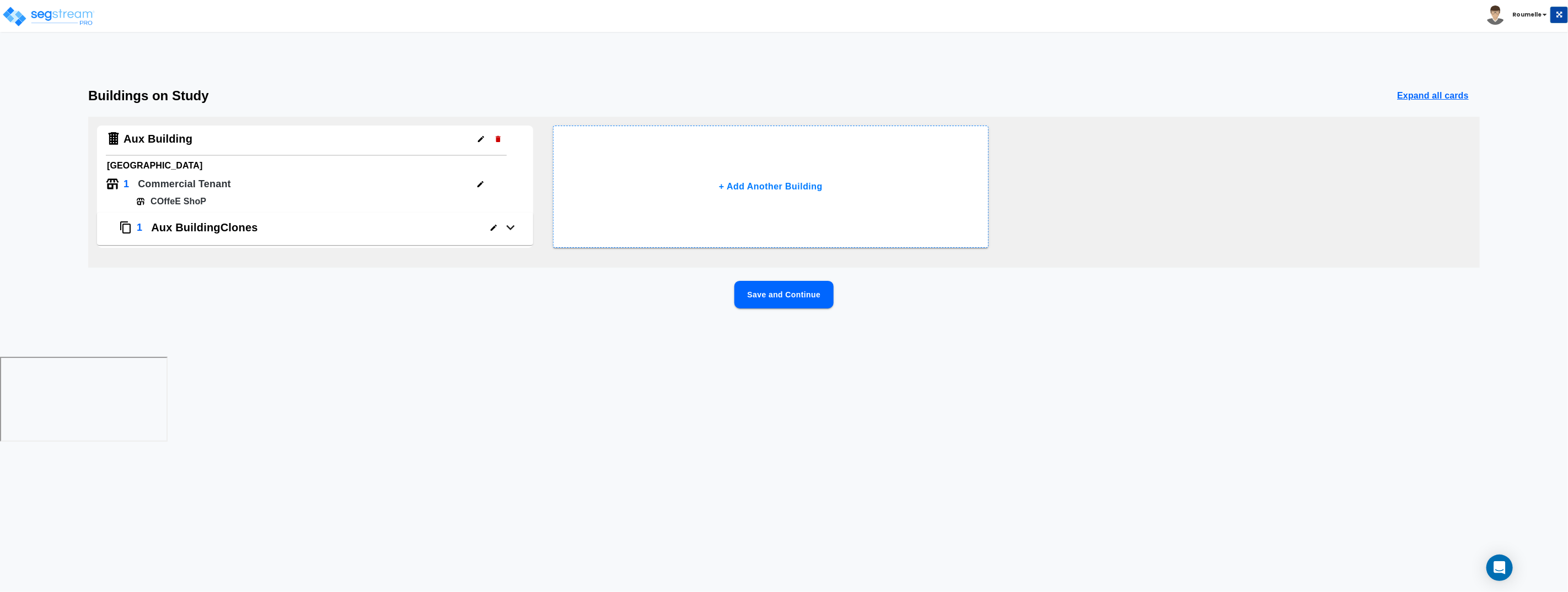
click at [1434, 93] on p "Expand all cards" at bounding box center [1433, 96] width 72 height 13
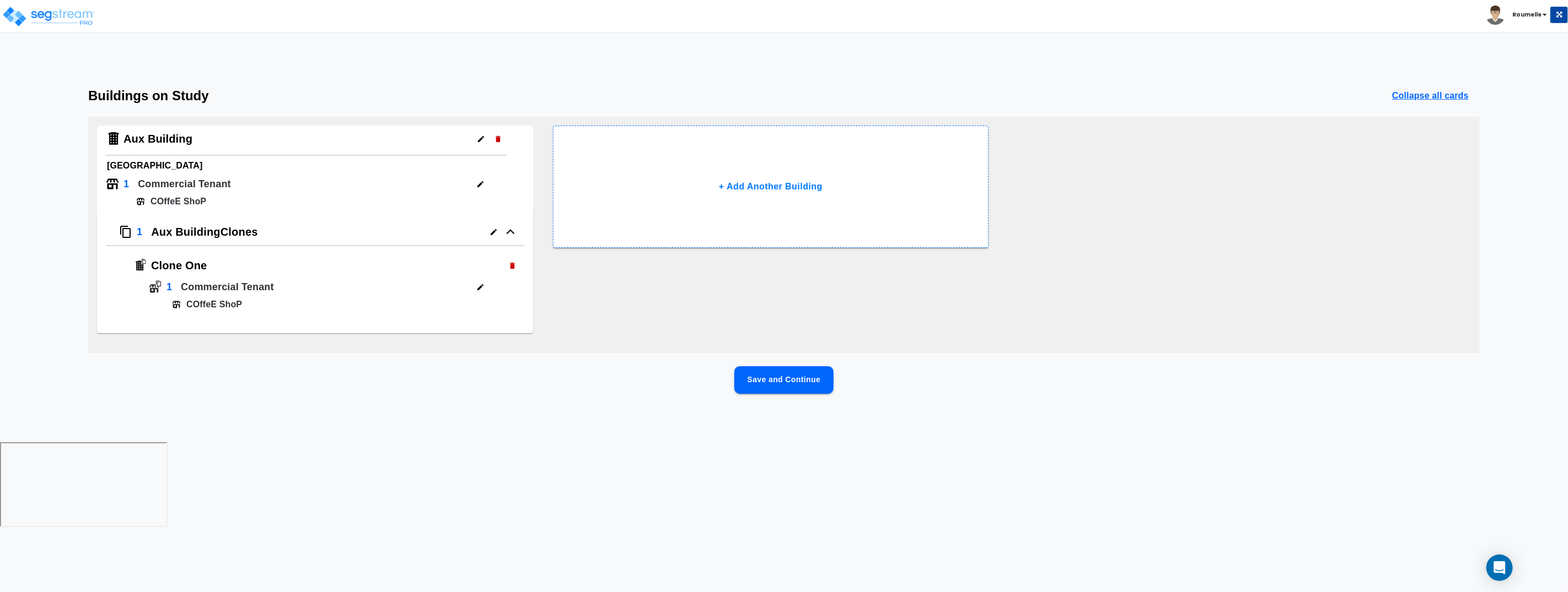
click at [819, 381] on button "Save and Continue" at bounding box center [784, 380] width 99 height 28
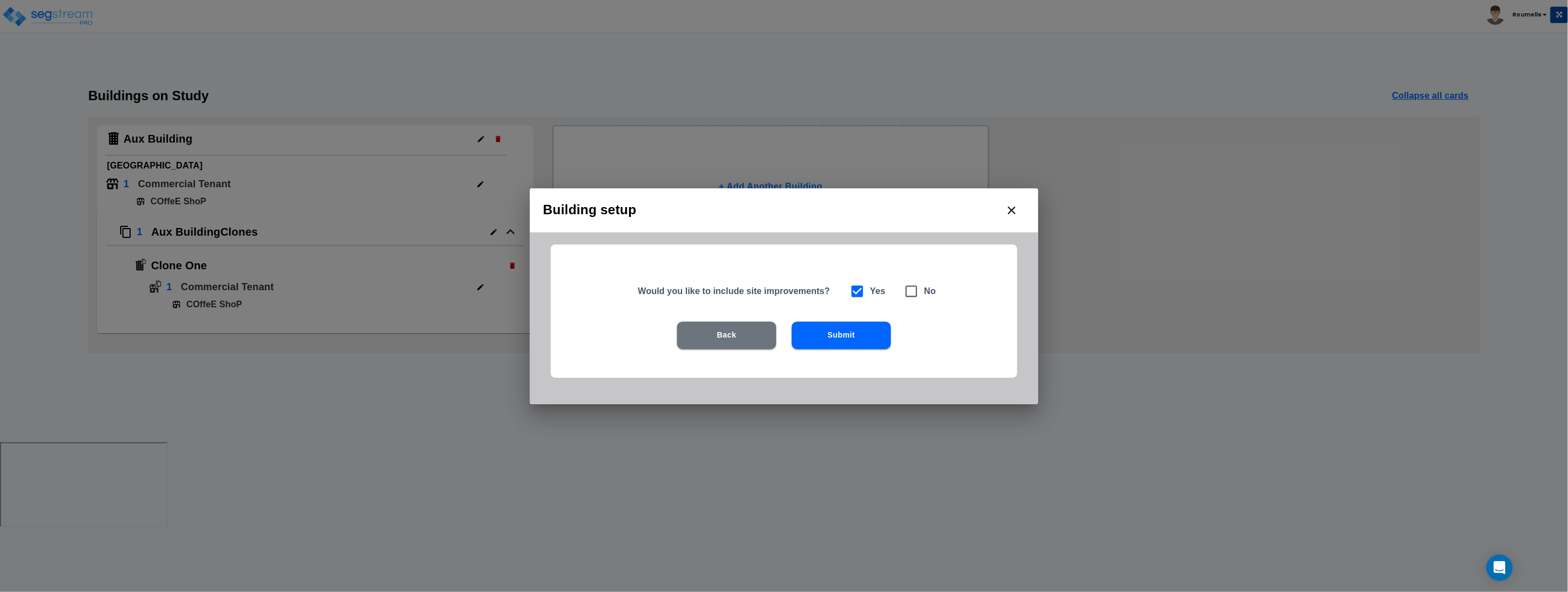
drag, startPoint x: 851, startPoint y: 335, endPoint x: 844, endPoint y: 320, distance: 16.6
click at [851, 334] on button "Submit" at bounding box center [841, 336] width 99 height 28
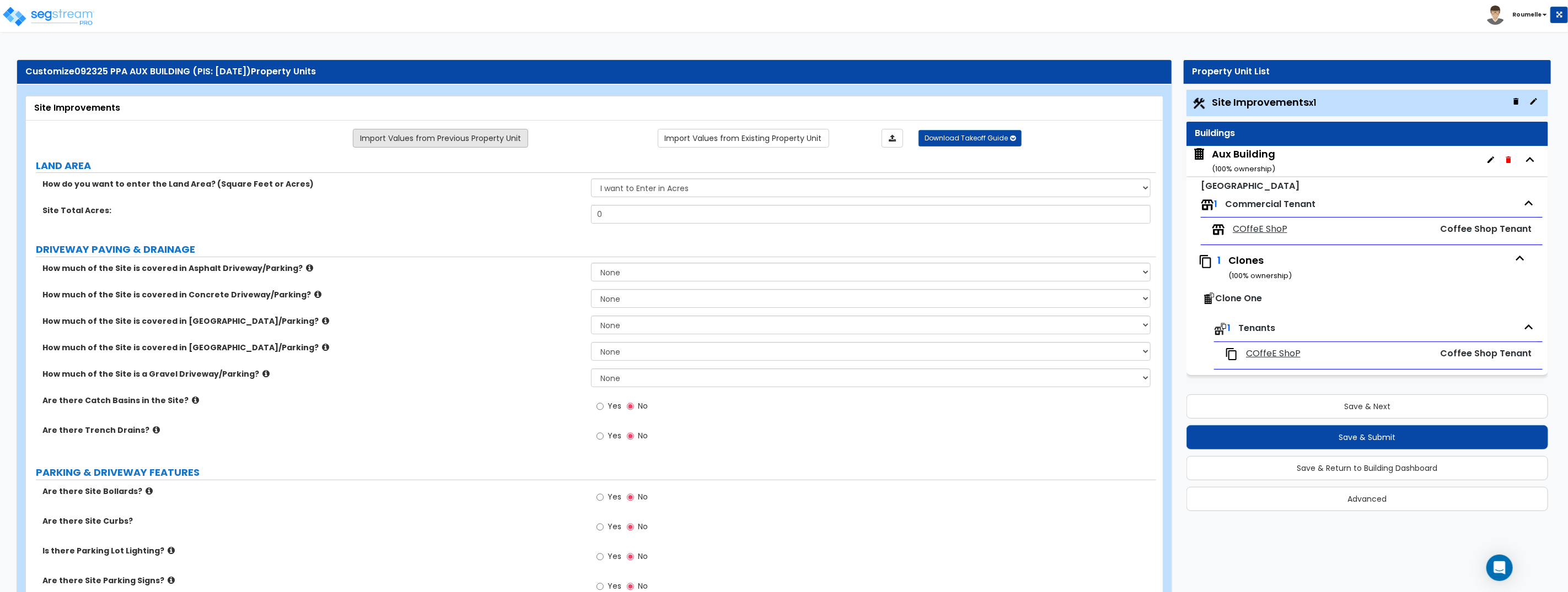
click at [460, 140] on link "Import Values from Previous Property Unit" at bounding box center [440, 139] width 175 height 19
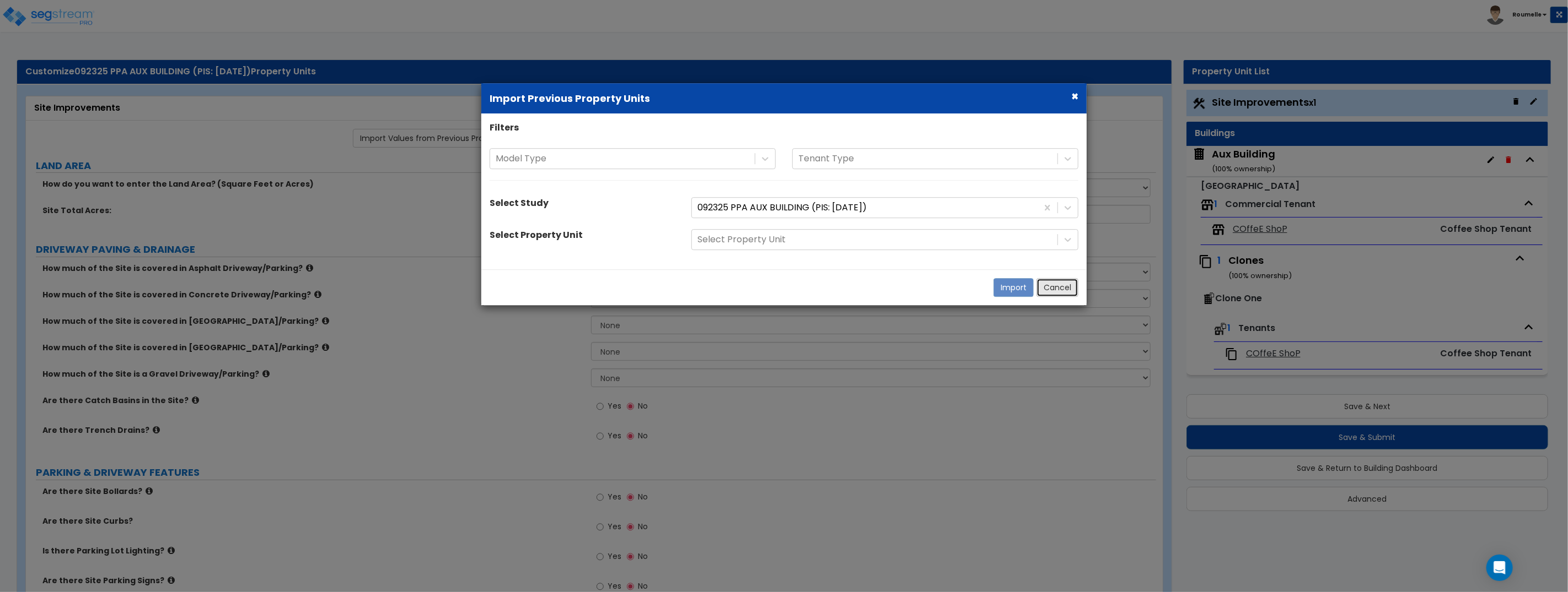
click at [1058, 284] on button "Cancel" at bounding box center [1057, 288] width 42 height 19
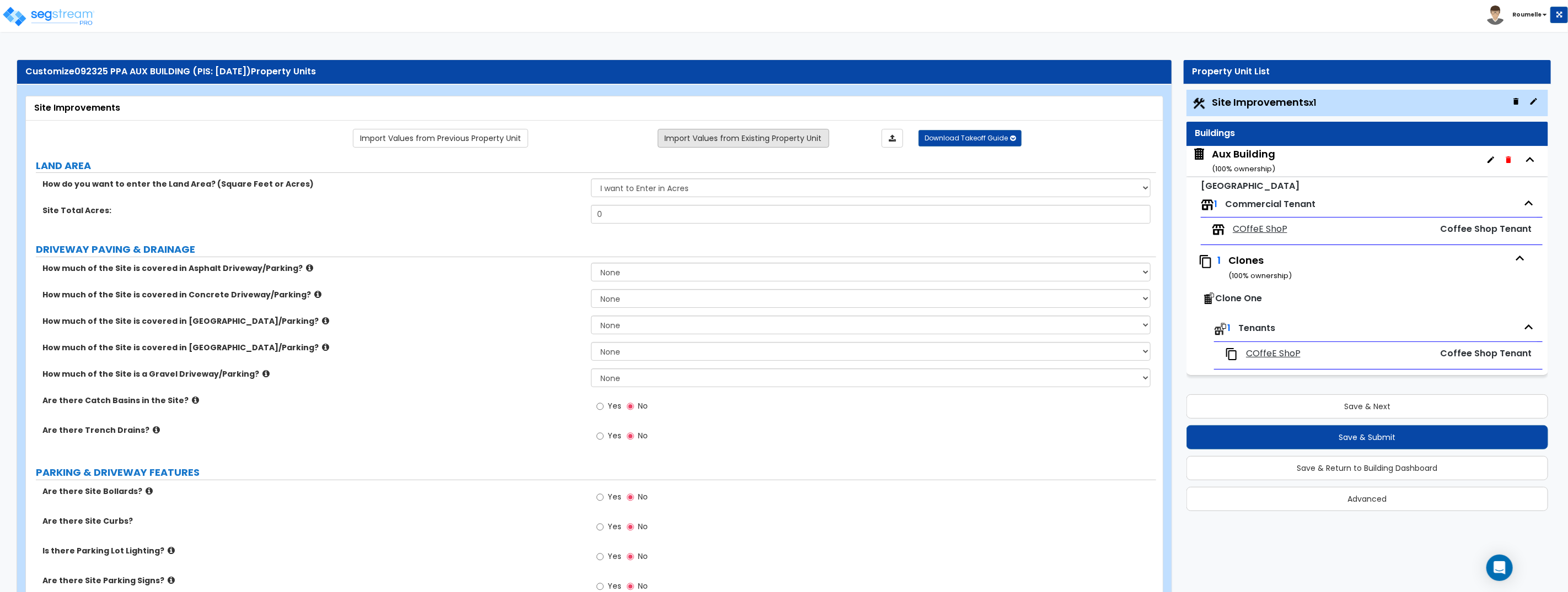
click at [729, 139] on link "Import Values from Existing Property Unit" at bounding box center [743, 139] width 172 height 19
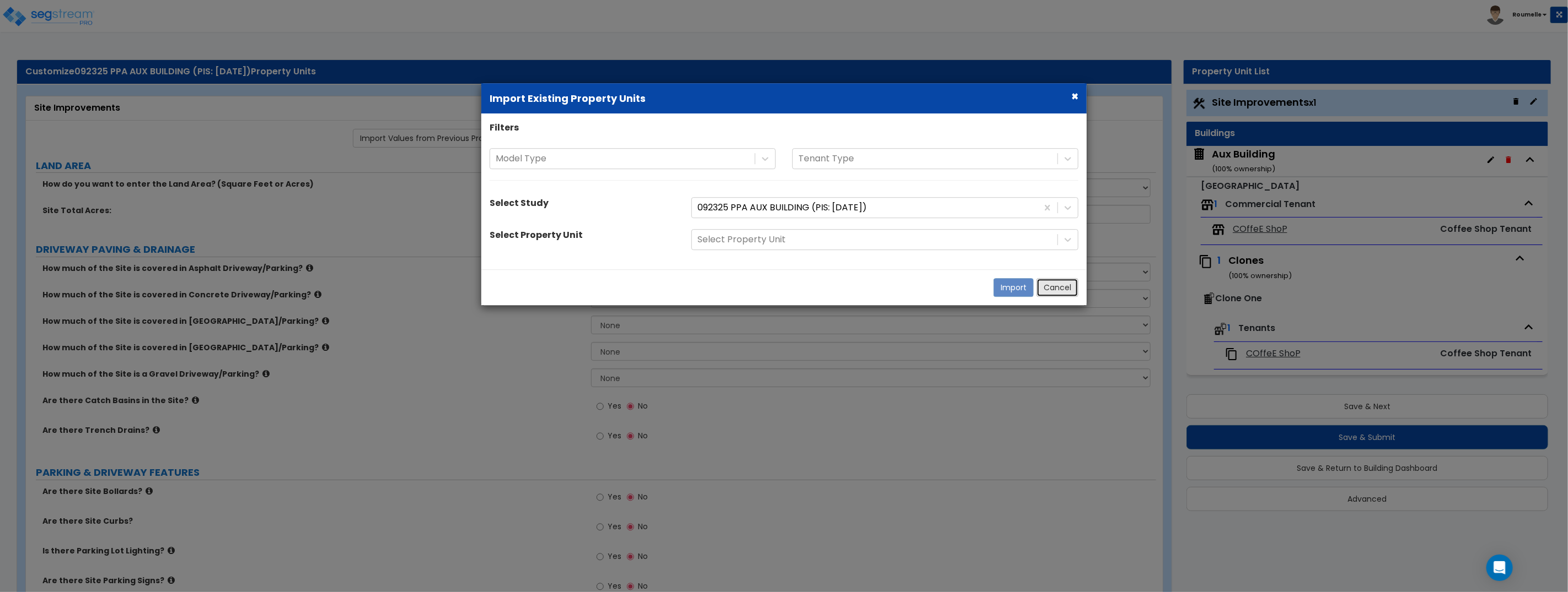
click at [1053, 285] on button "Cancel" at bounding box center [1057, 288] width 42 height 19
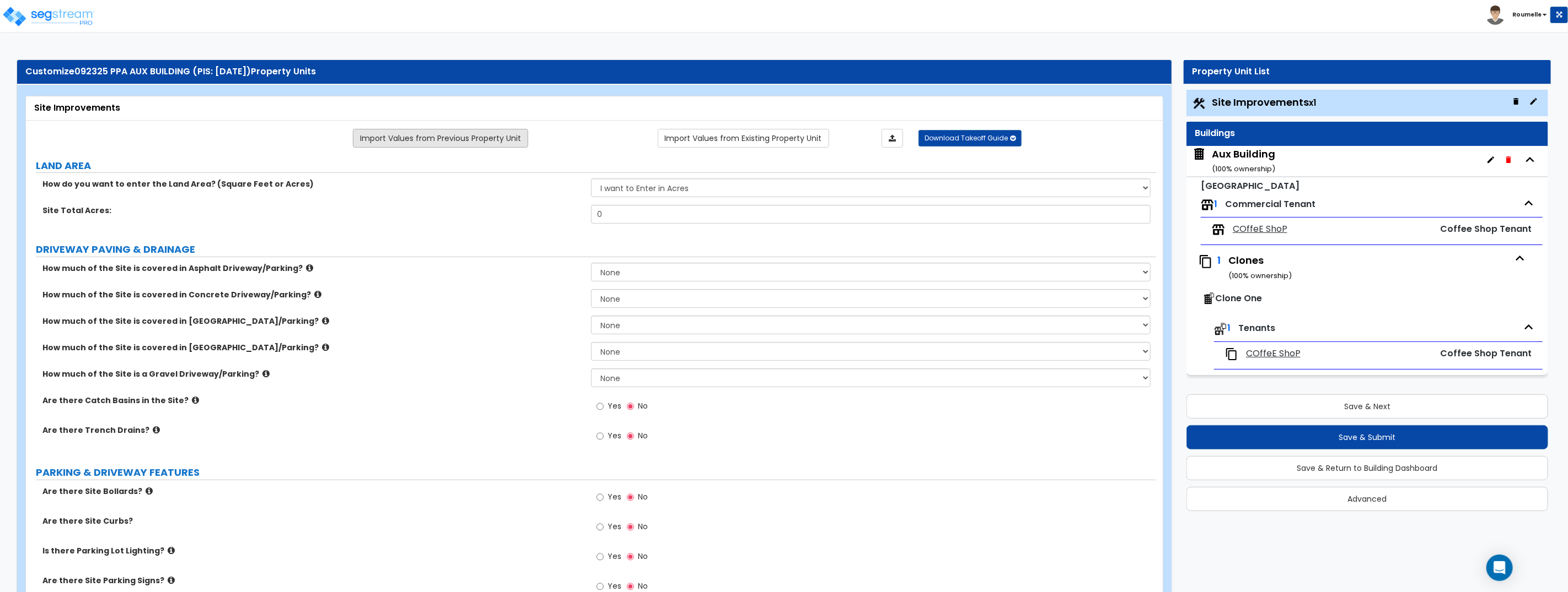
click at [454, 137] on link "Import Values from Previous Property Unit" at bounding box center [440, 139] width 175 height 19
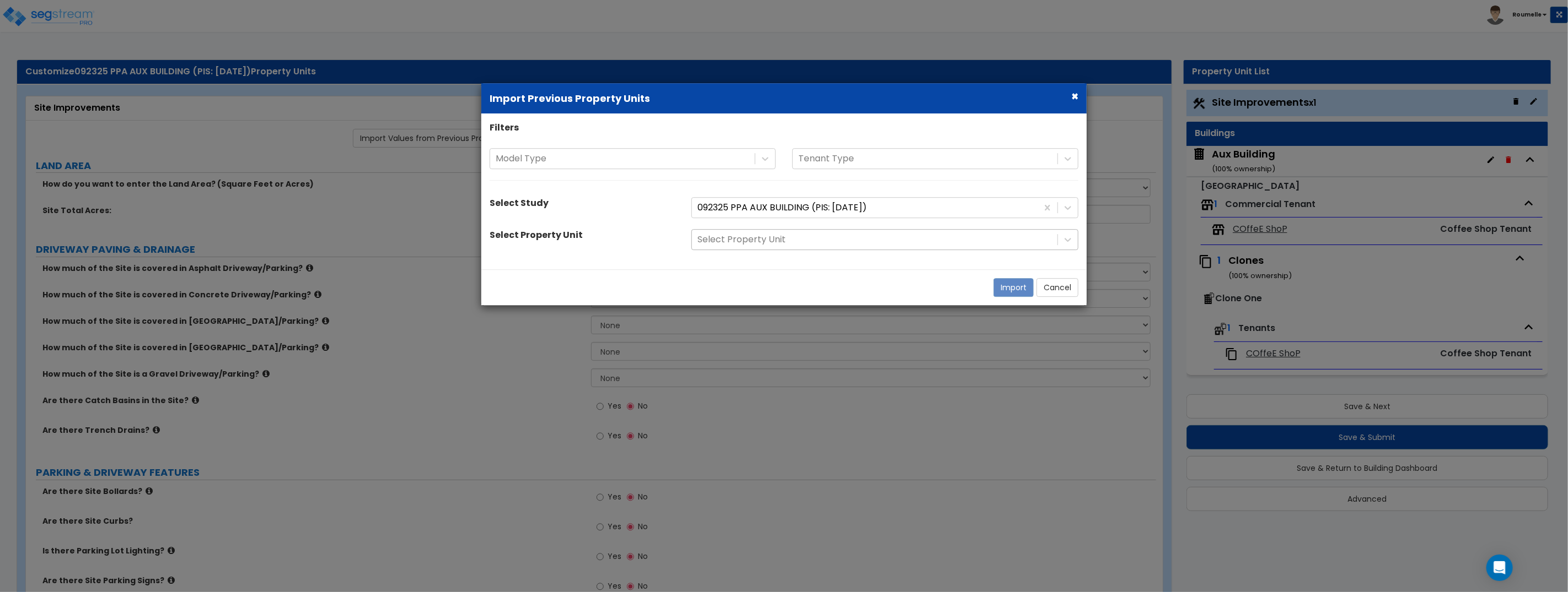
click at [757, 239] on div at bounding box center [874, 240] width 354 height 15
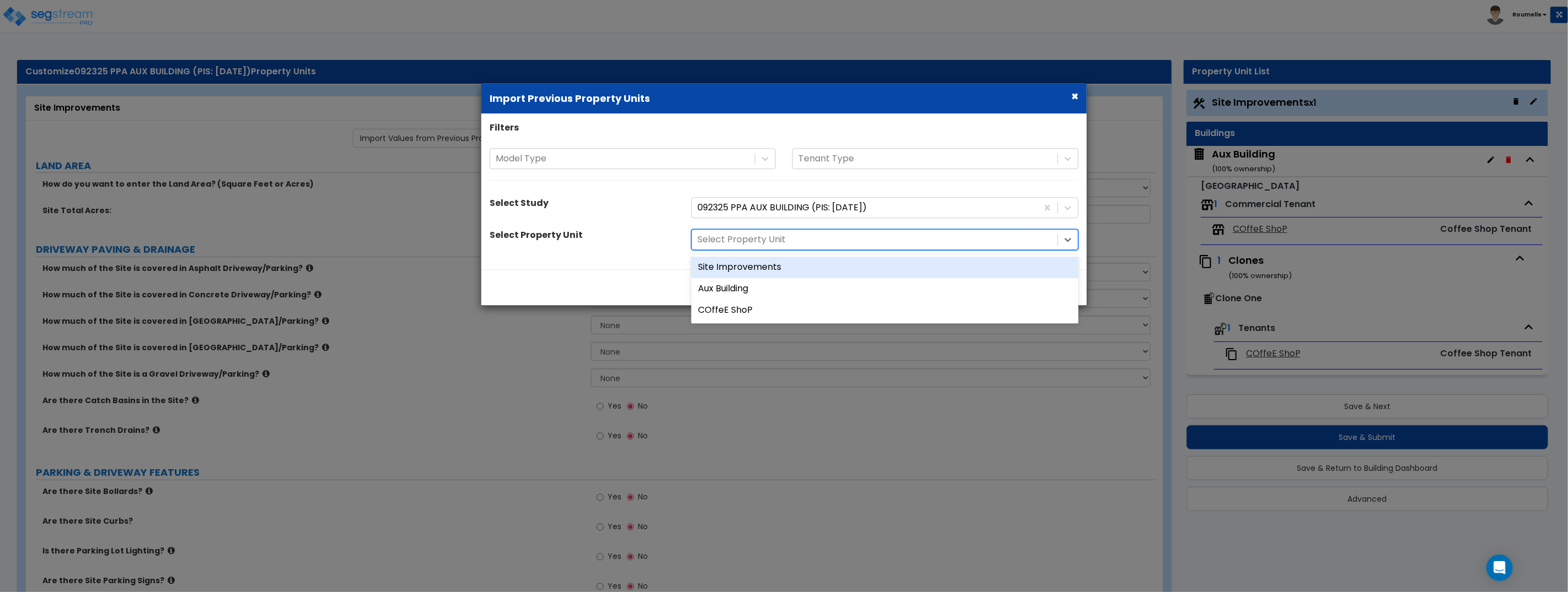
click at [756, 266] on div "Site Improvements" at bounding box center [884, 267] width 387 height 21
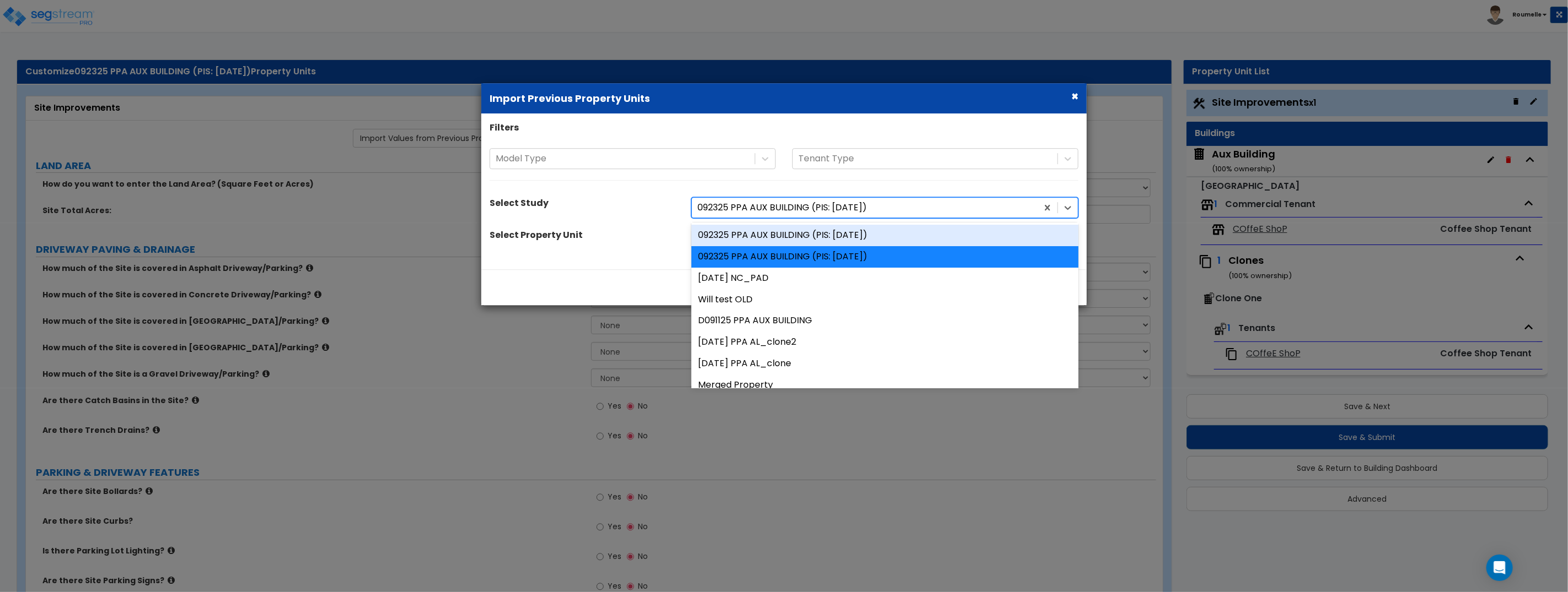
click at [879, 203] on div at bounding box center [865, 208] width 334 height 15
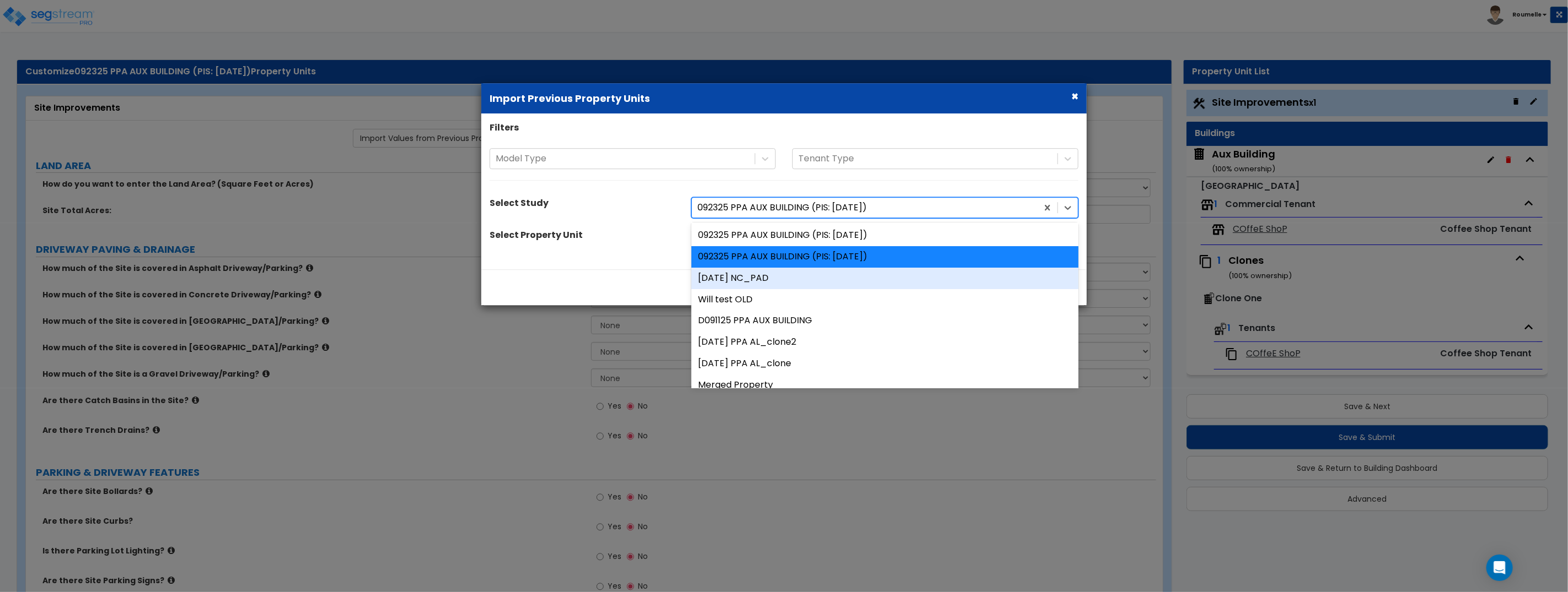
click at [833, 281] on div "[DATE] NC_PAD" at bounding box center [884, 278] width 387 height 21
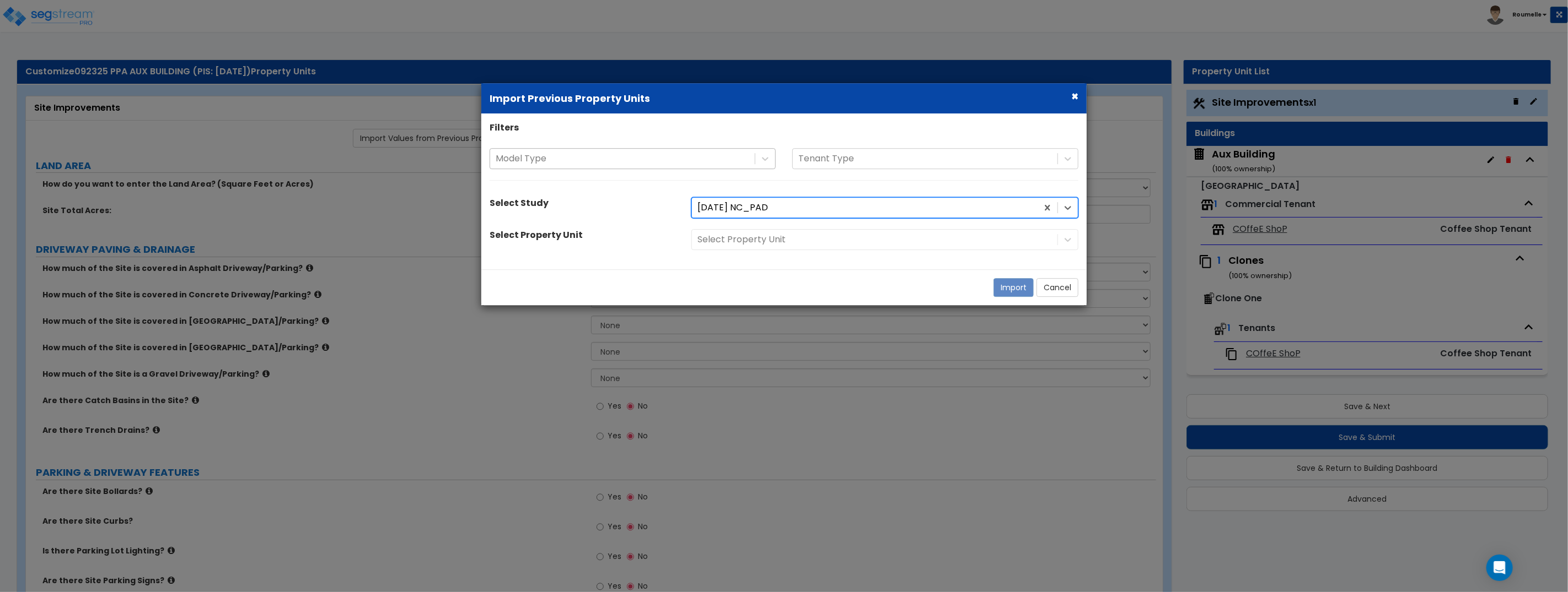
click at [687, 163] on div at bounding box center [622, 159] width 253 height 15
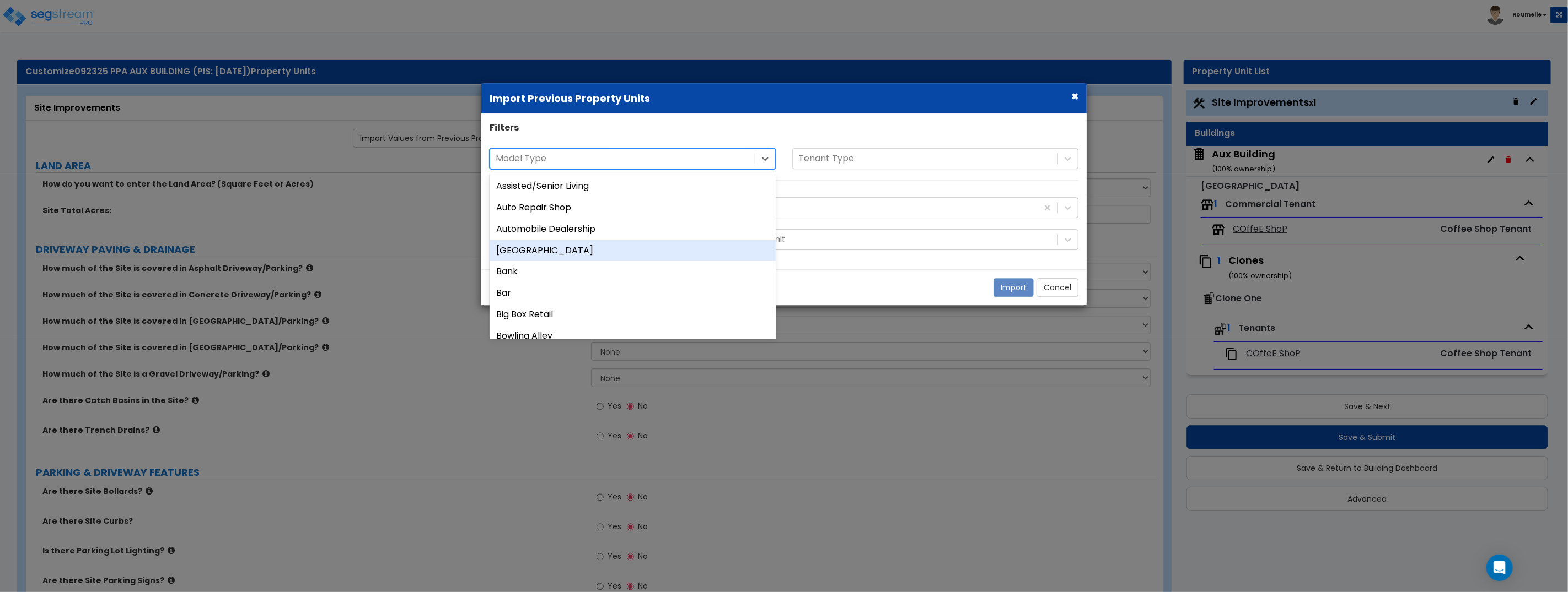
click at [629, 248] on div "[GEOGRAPHIC_DATA]" at bounding box center [632, 250] width 286 height 21
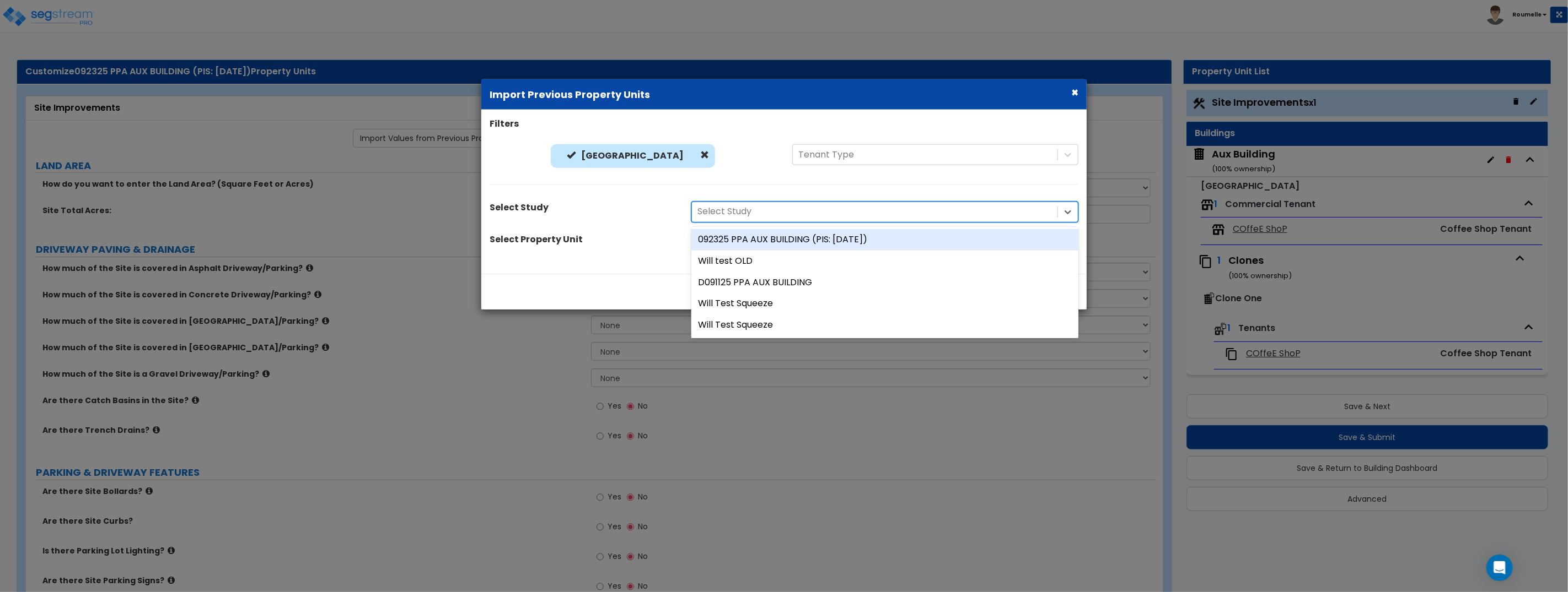
click at [835, 208] on div at bounding box center [874, 212] width 354 height 15
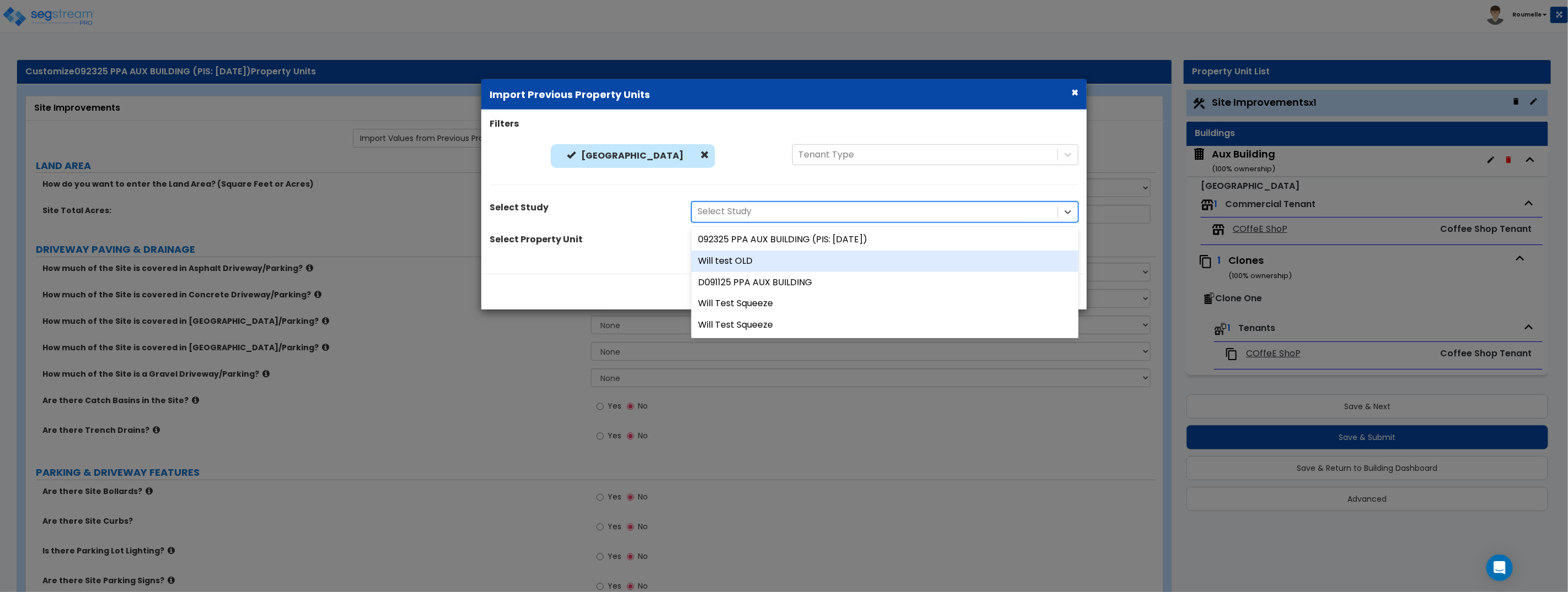
click at [795, 263] on div "Will test OLD" at bounding box center [884, 261] width 387 height 21
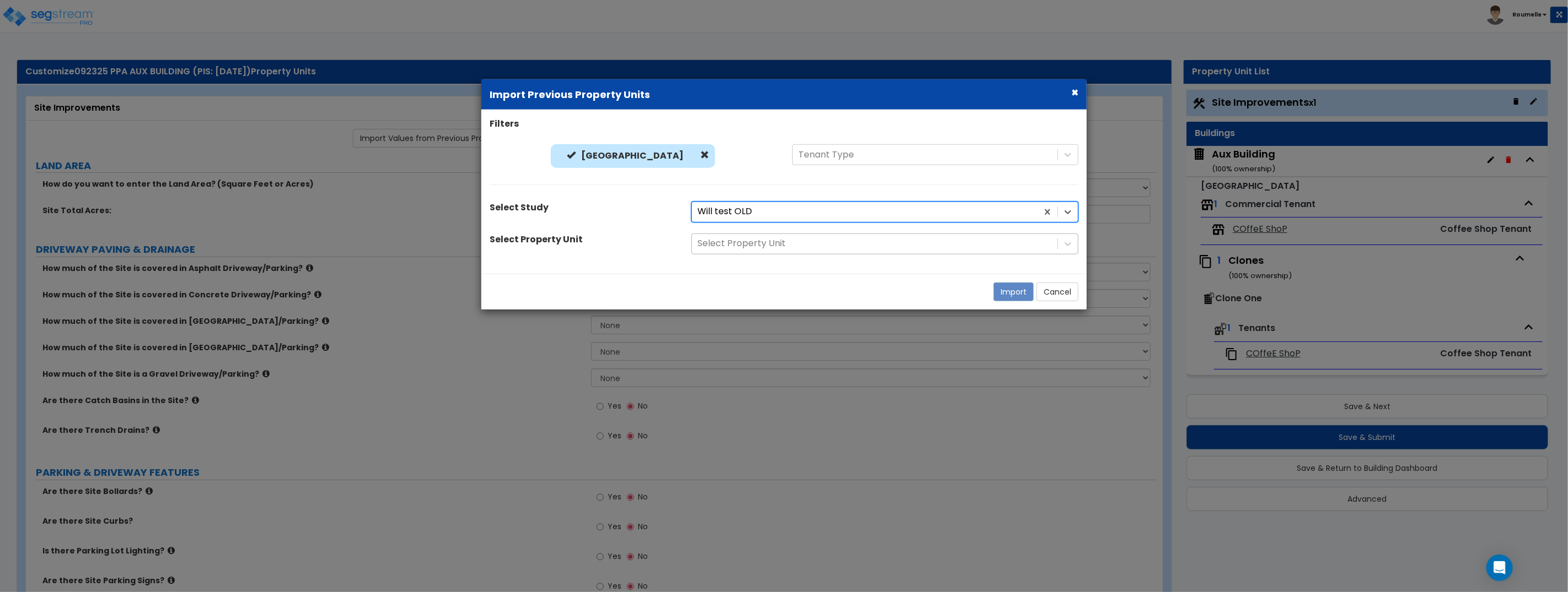
click at [784, 248] on div at bounding box center [874, 244] width 354 height 15
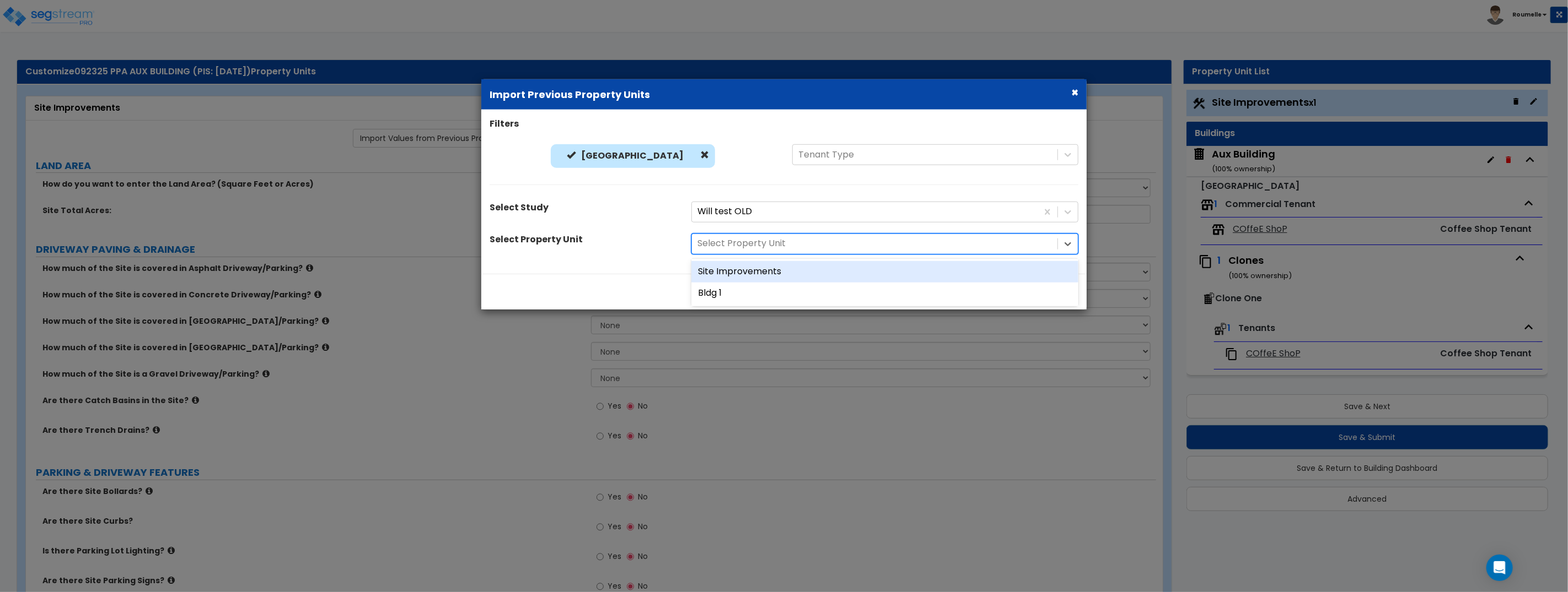
click at [765, 273] on div "Site Improvements" at bounding box center [884, 272] width 387 height 21
click at [1017, 293] on button "Import" at bounding box center [1013, 292] width 40 height 19
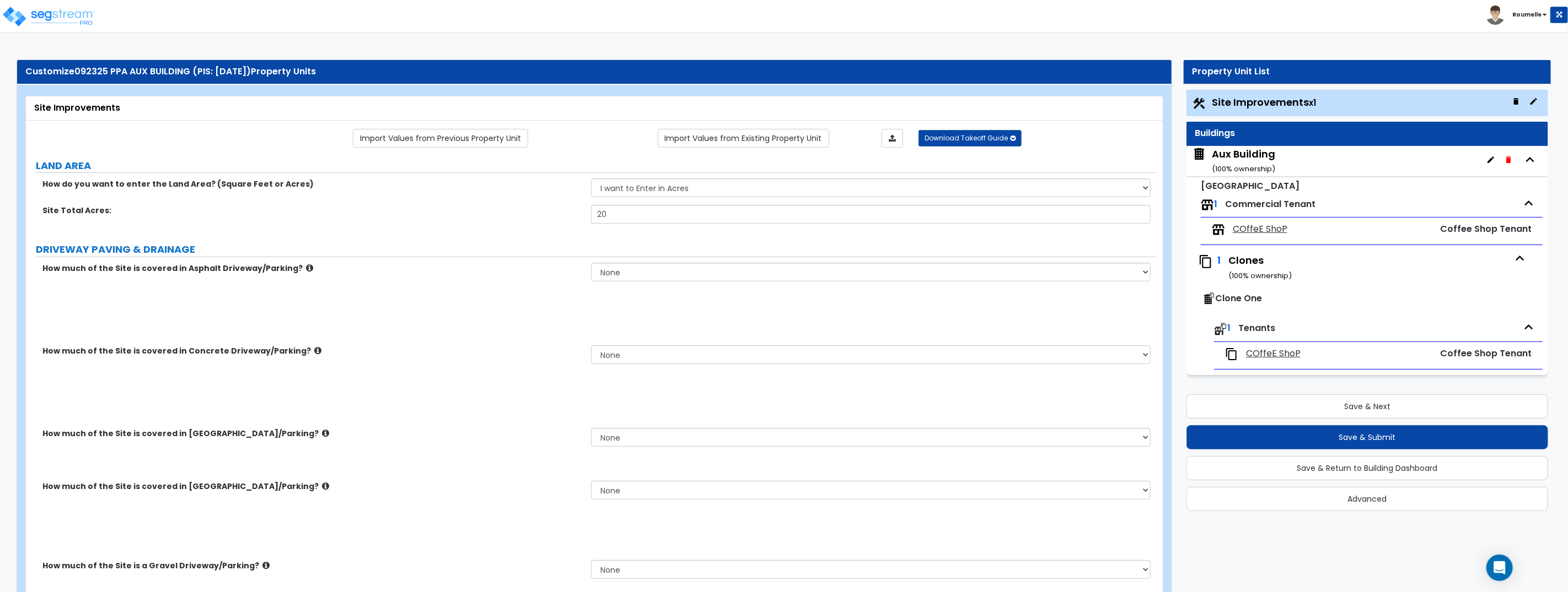
type input "20"
select select "1"
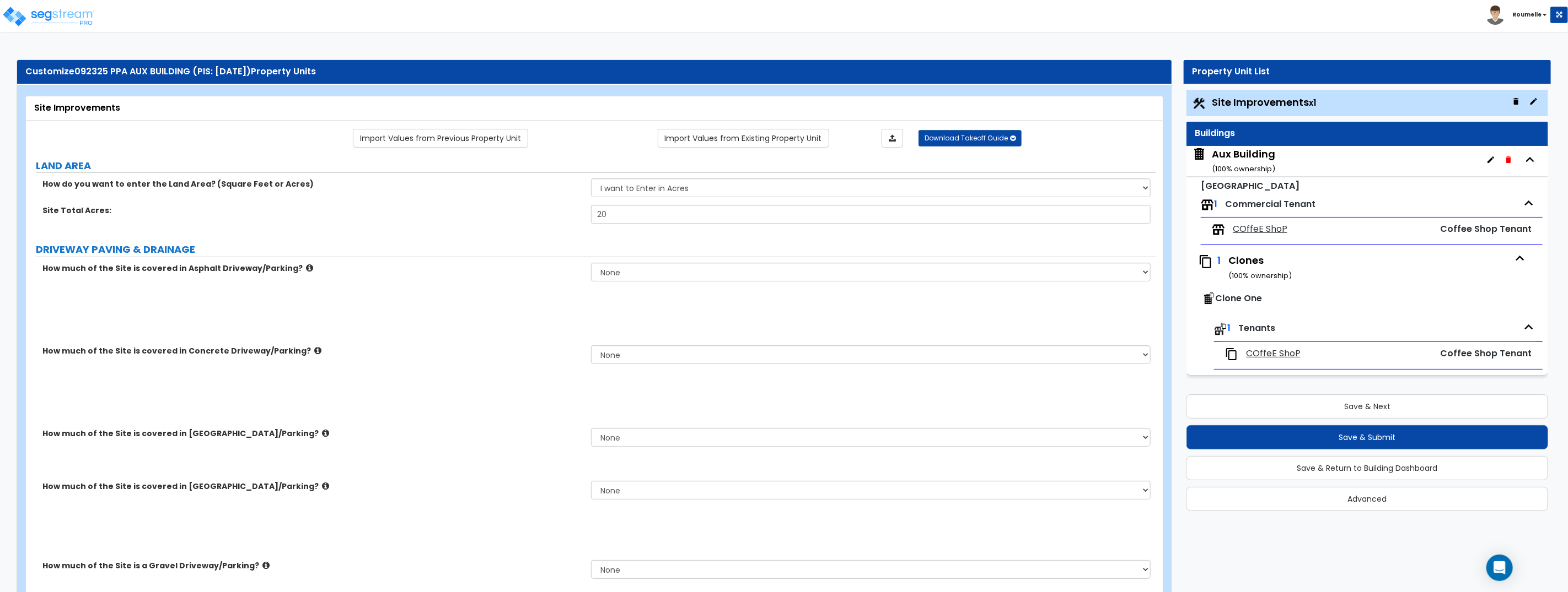
select select "1"
radio input "true"
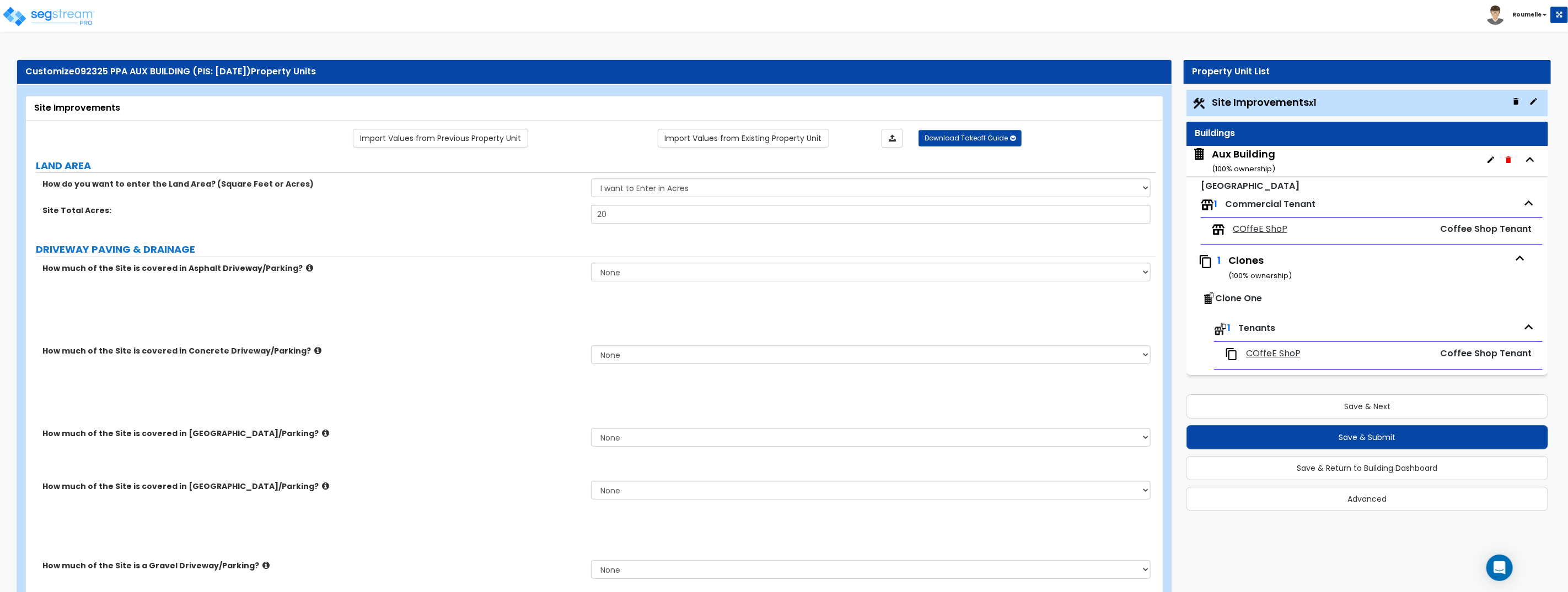
radio input "true"
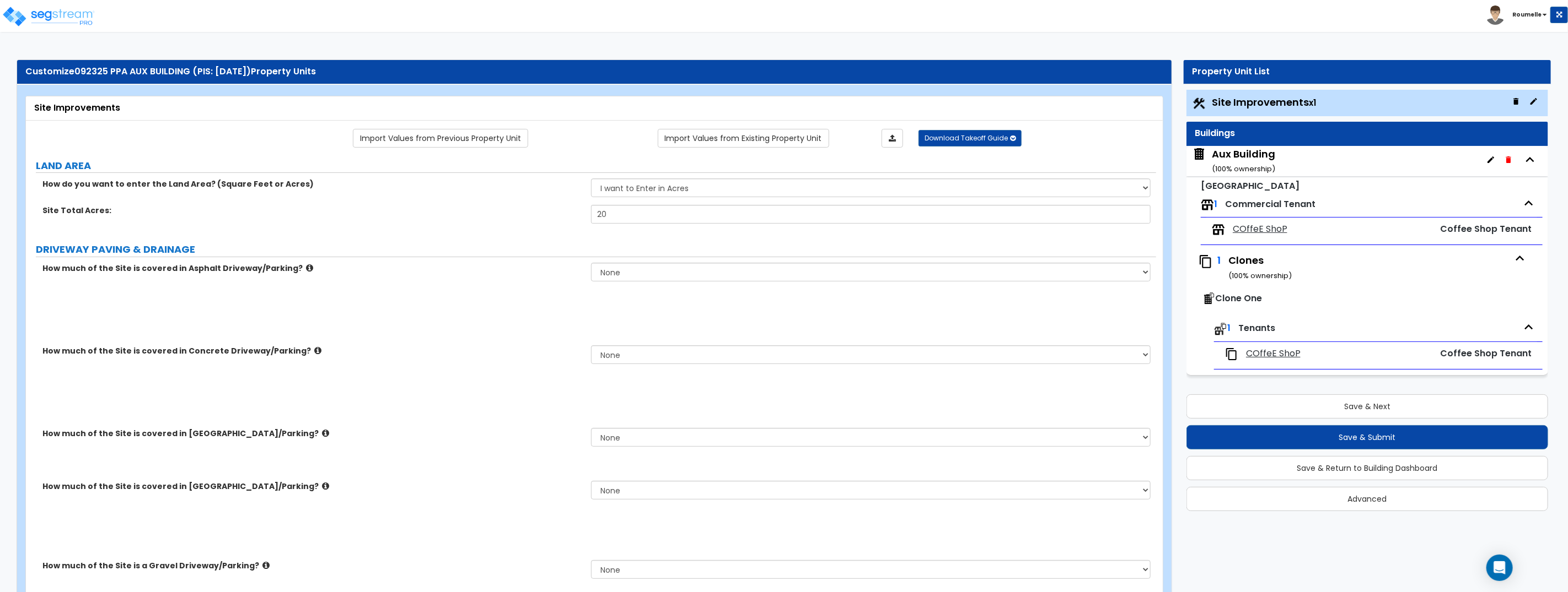
radio input "true"
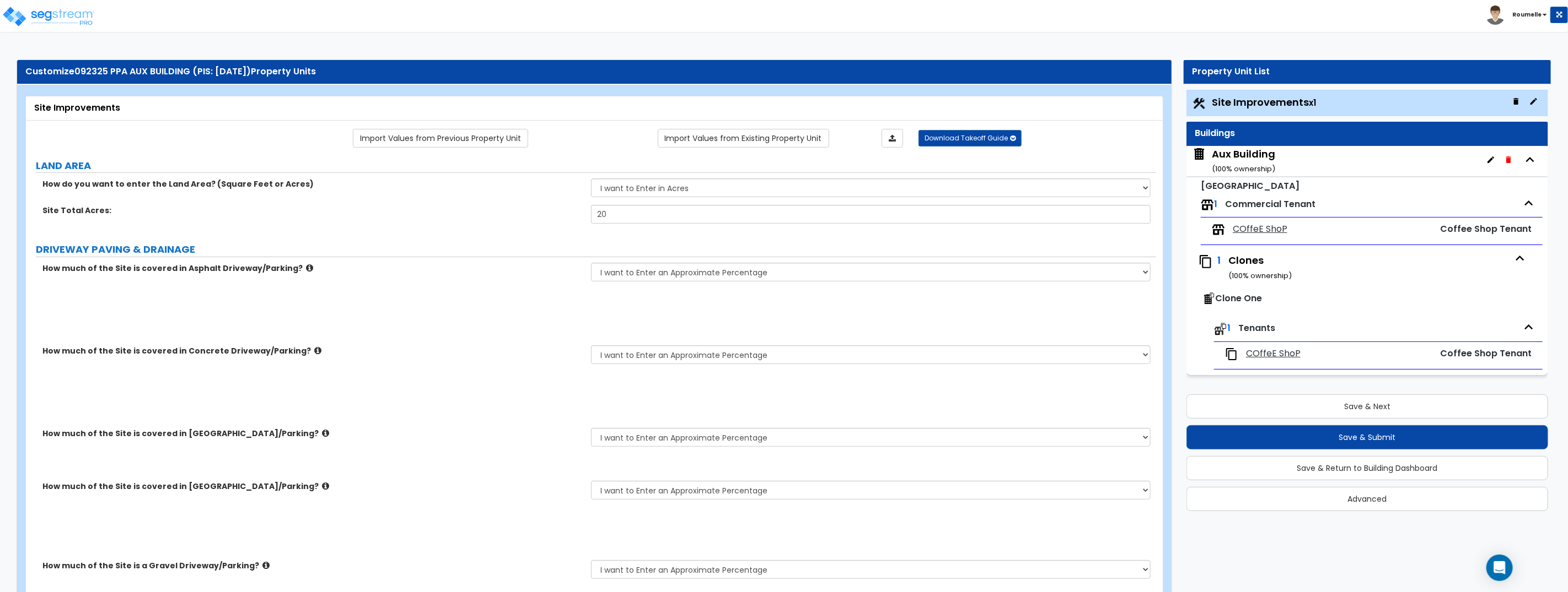
type input "12"
select select "1"
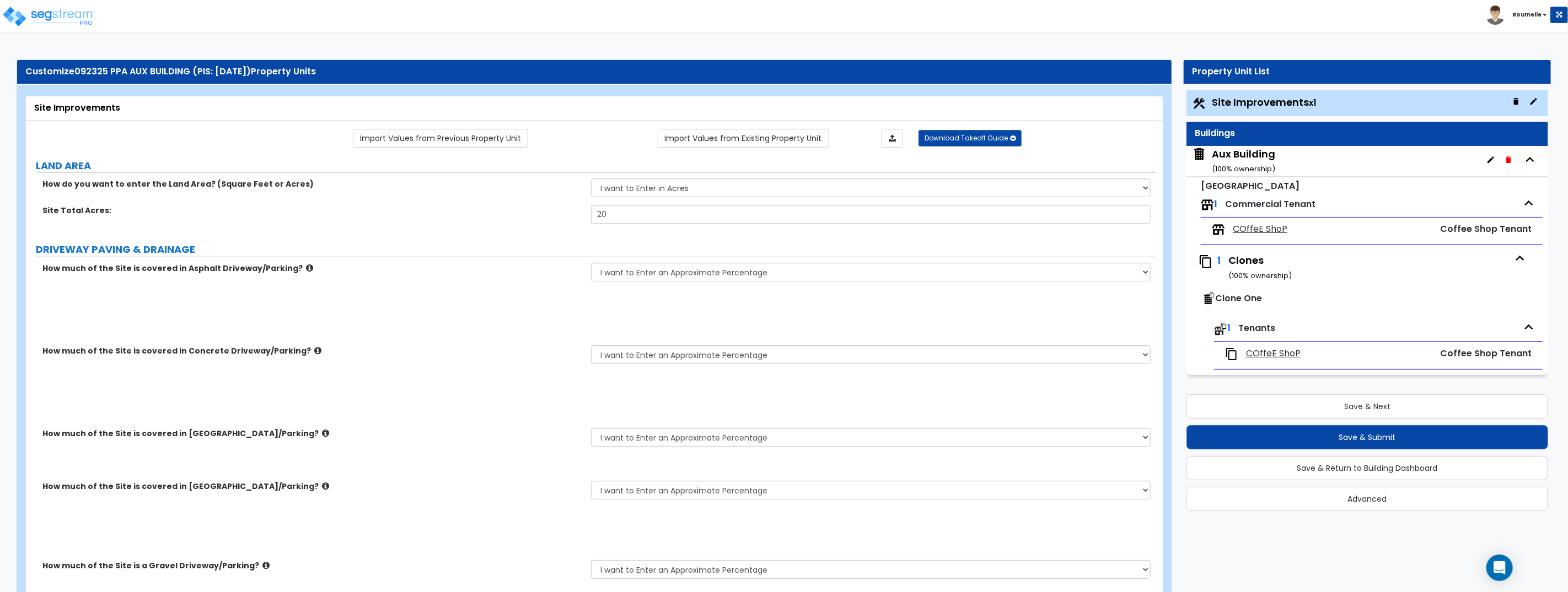
type input "12"
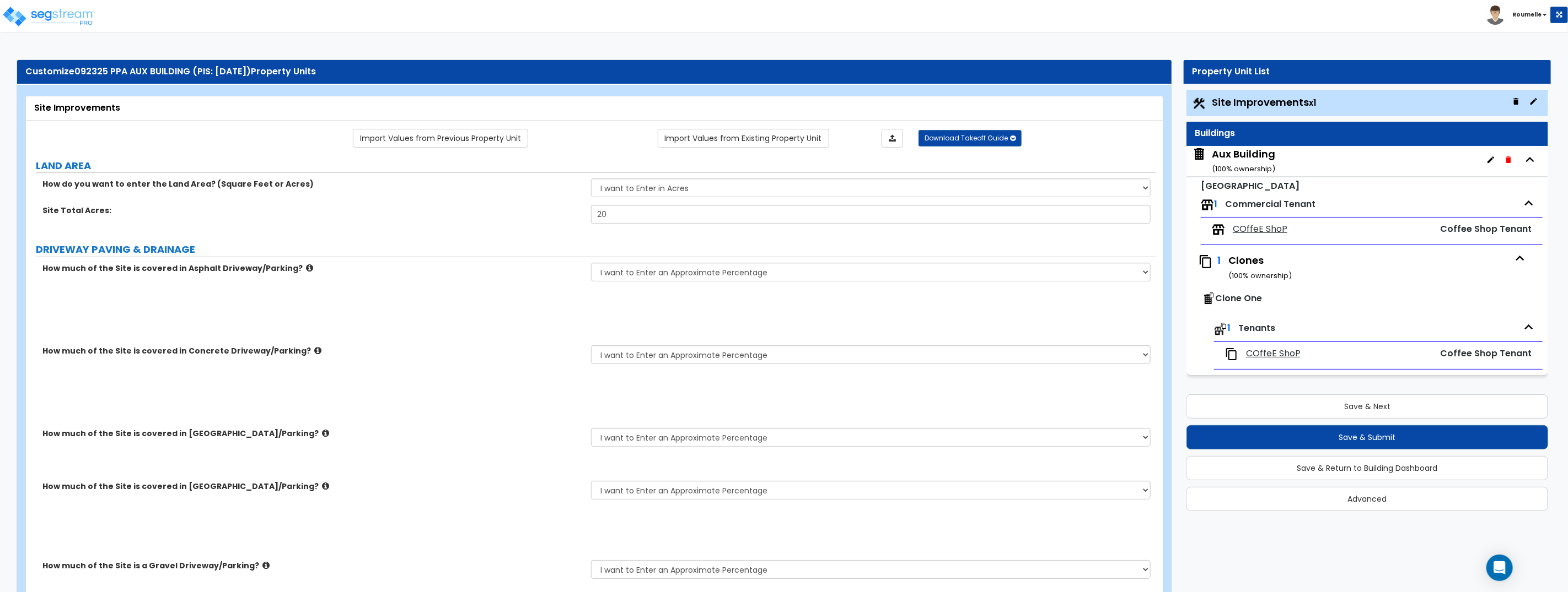
type input "12"
select select "1"
type input "12"
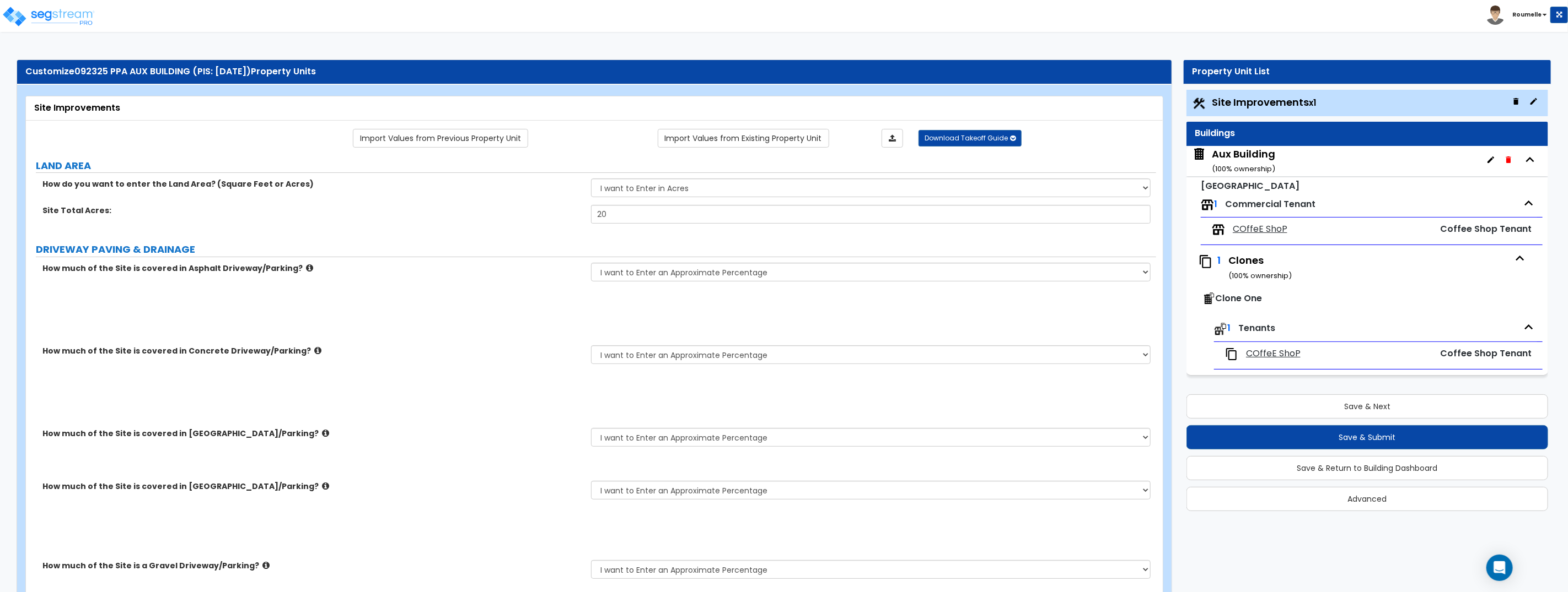
type input "12"
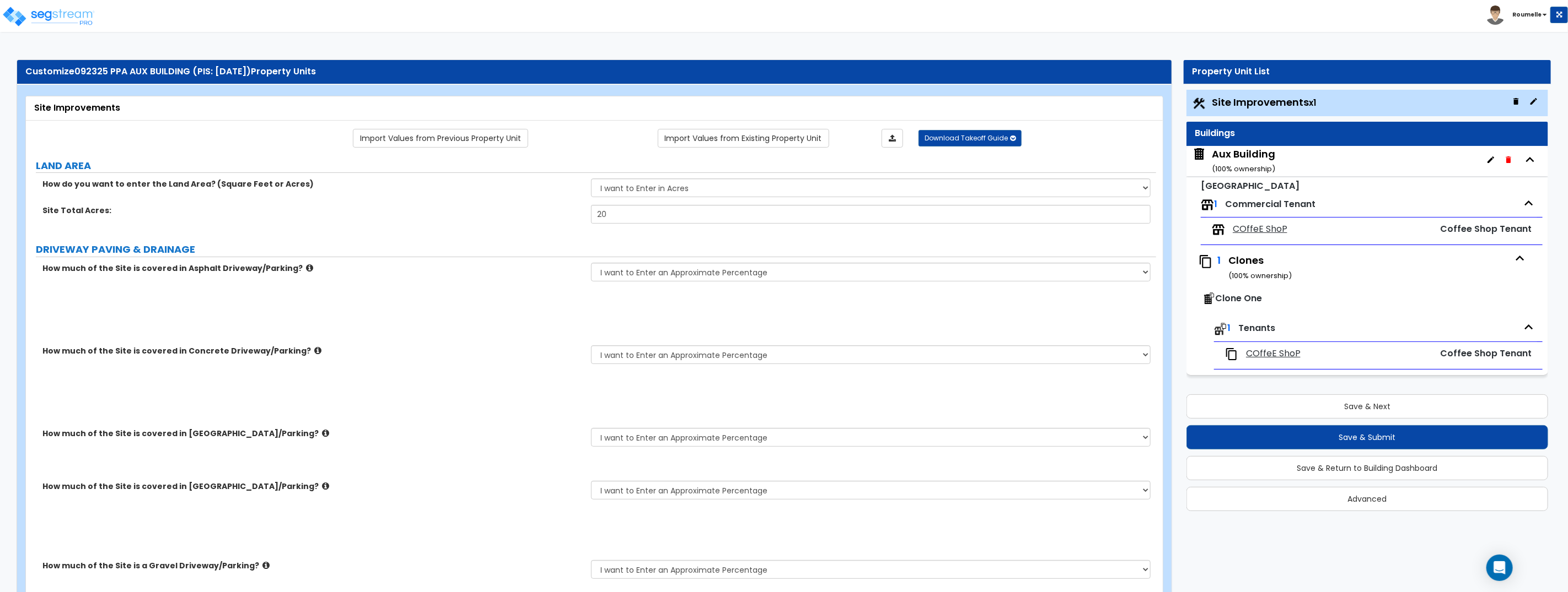
type input "12"
select select "1"
radio input "true"
select select "1"
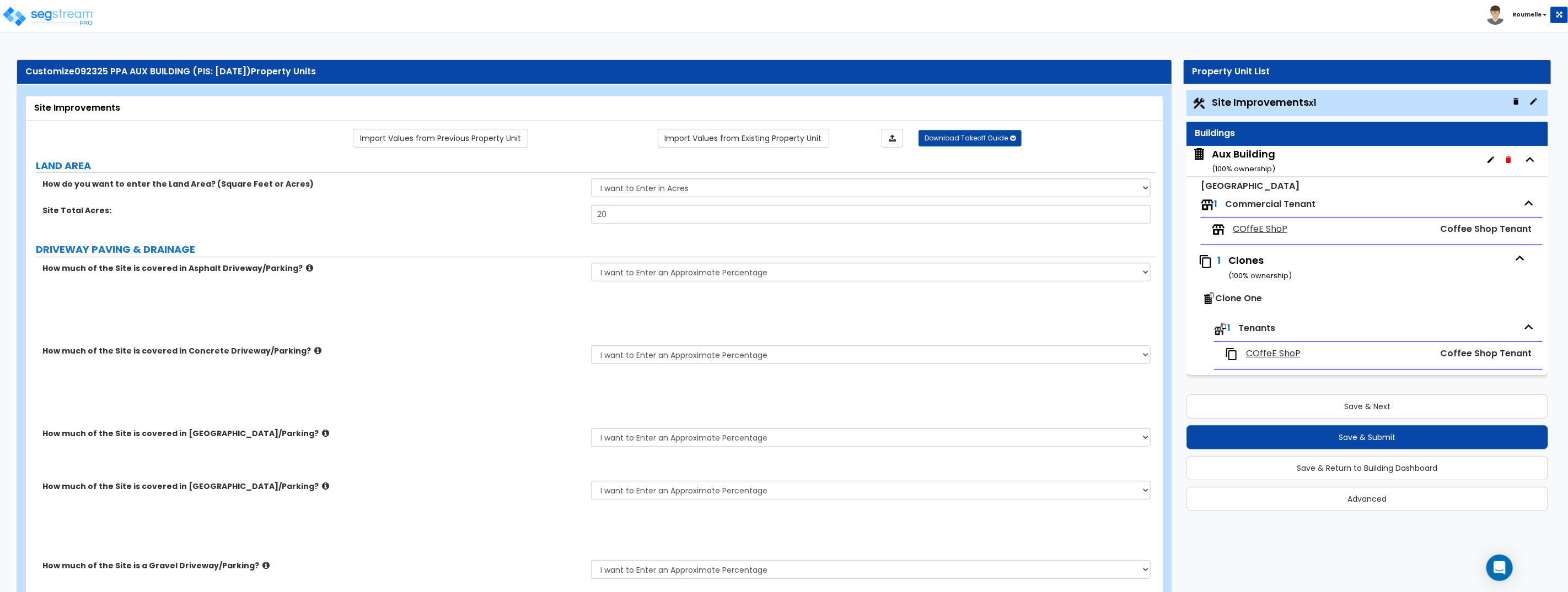
select select "1"
radio input "true"
select select "1"
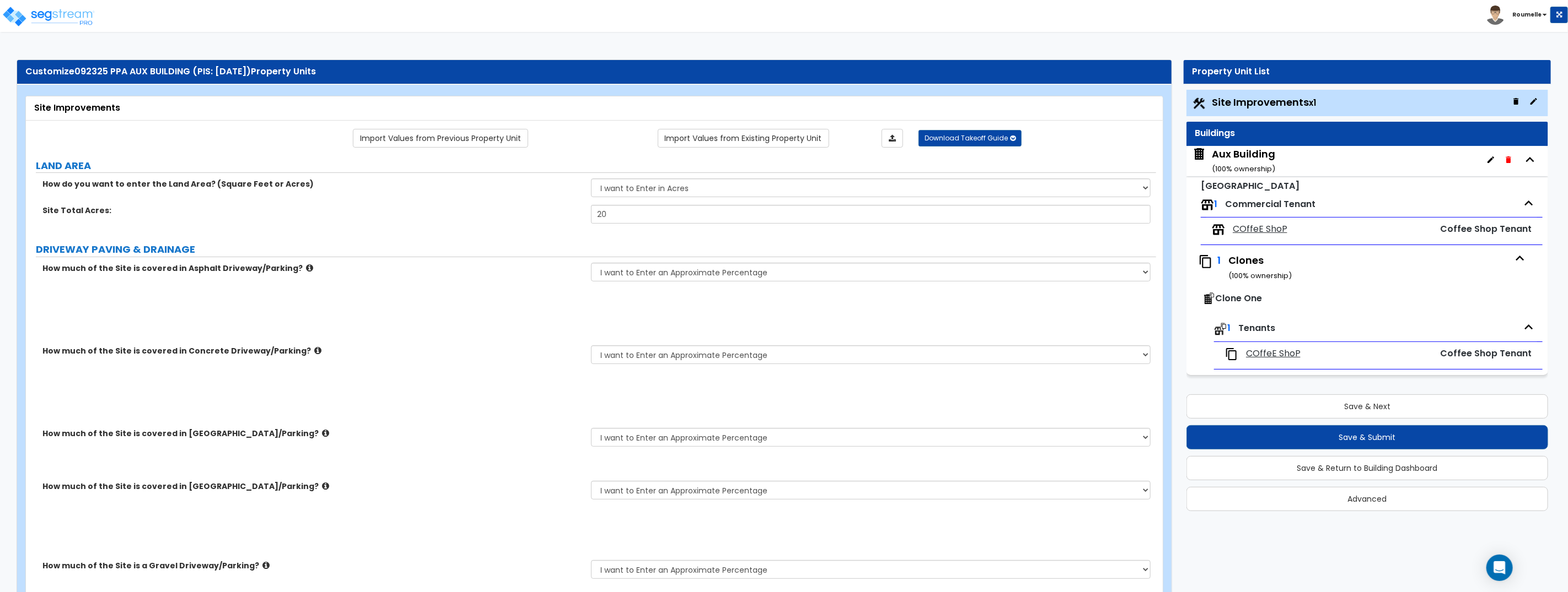
type input "1222"
select select "1"
type input "12"
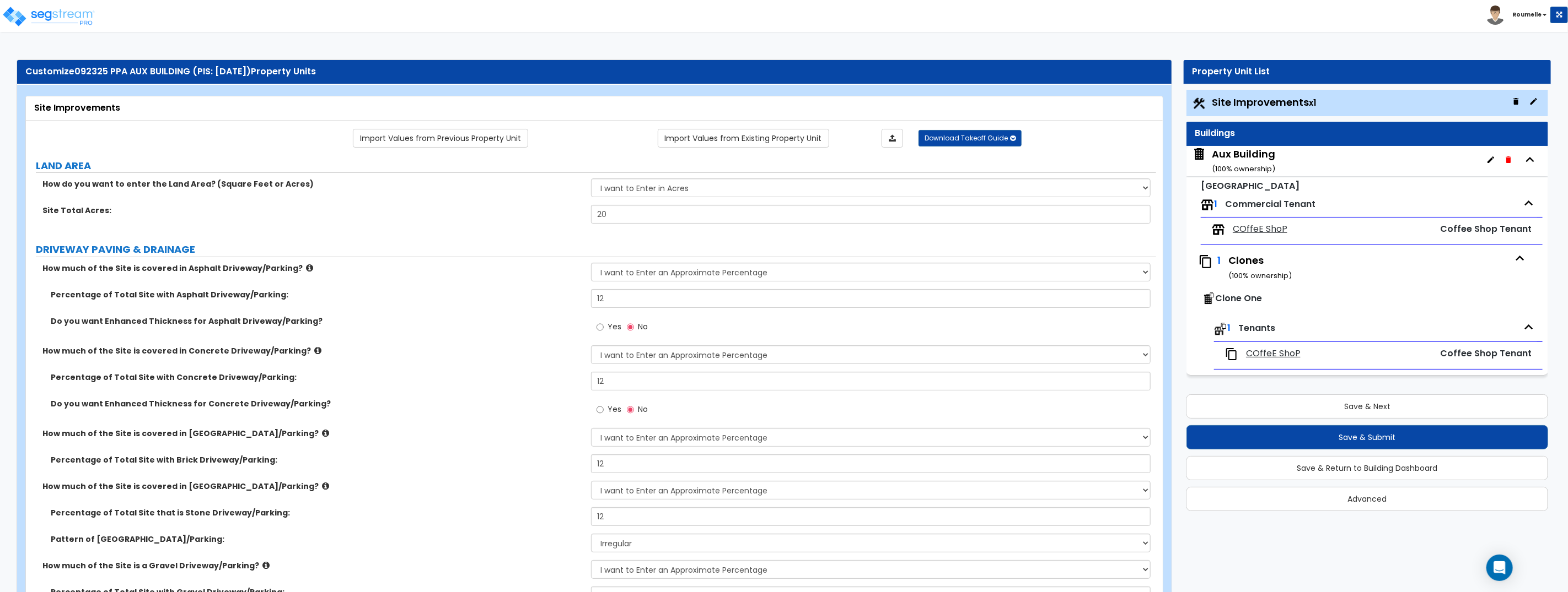
drag, startPoint x: 1269, startPoint y: 155, endPoint x: 1018, endPoint y: 147, distance: 251.1
click at [1269, 155] on div "Aux Building ( 100 % ownership)" at bounding box center [1243, 161] width 64 height 28
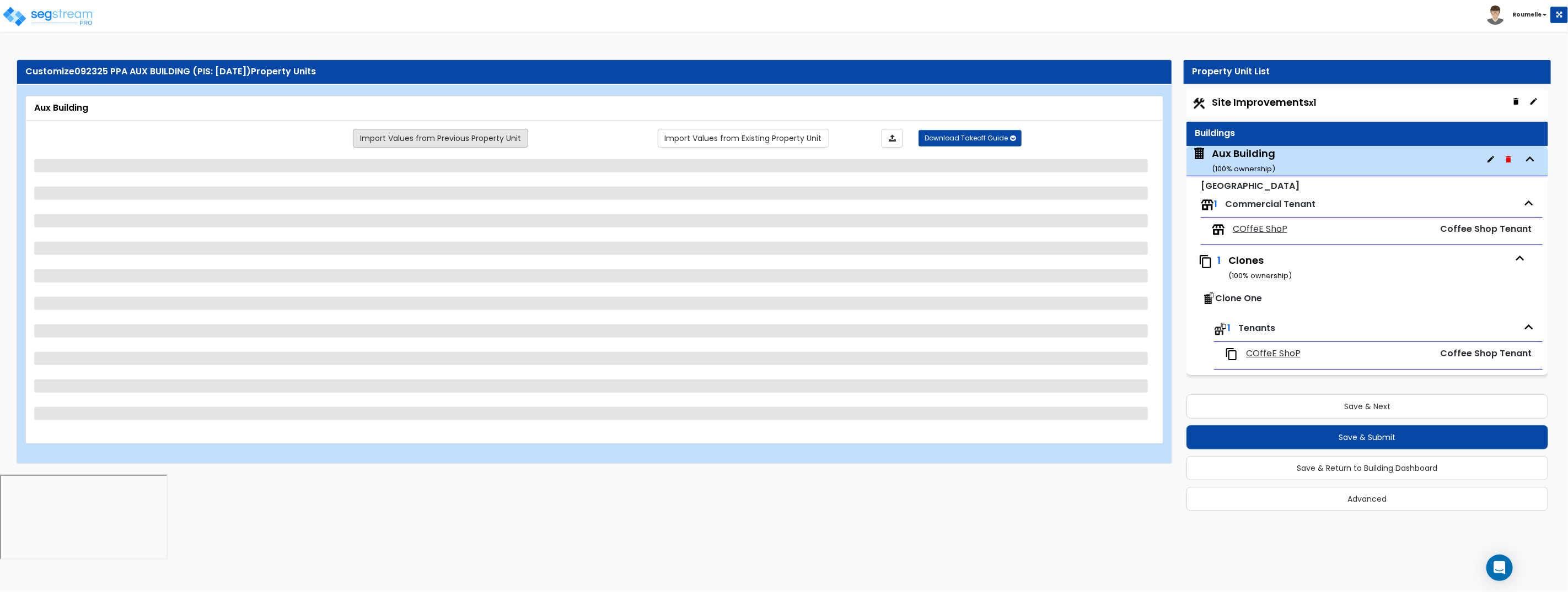
click at [475, 139] on link "Import Values from Previous Property Unit" at bounding box center [440, 139] width 175 height 19
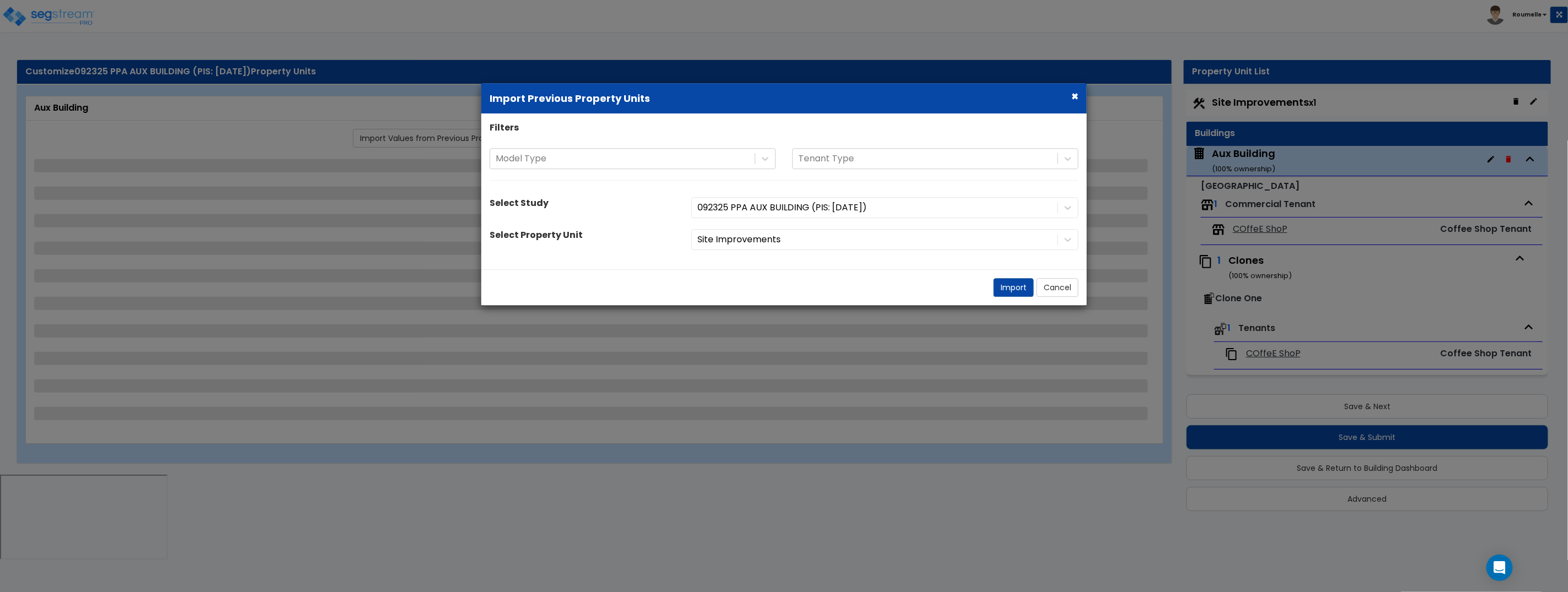
click at [749, 244] on div "Site Improvements" at bounding box center [884, 239] width 403 height 21
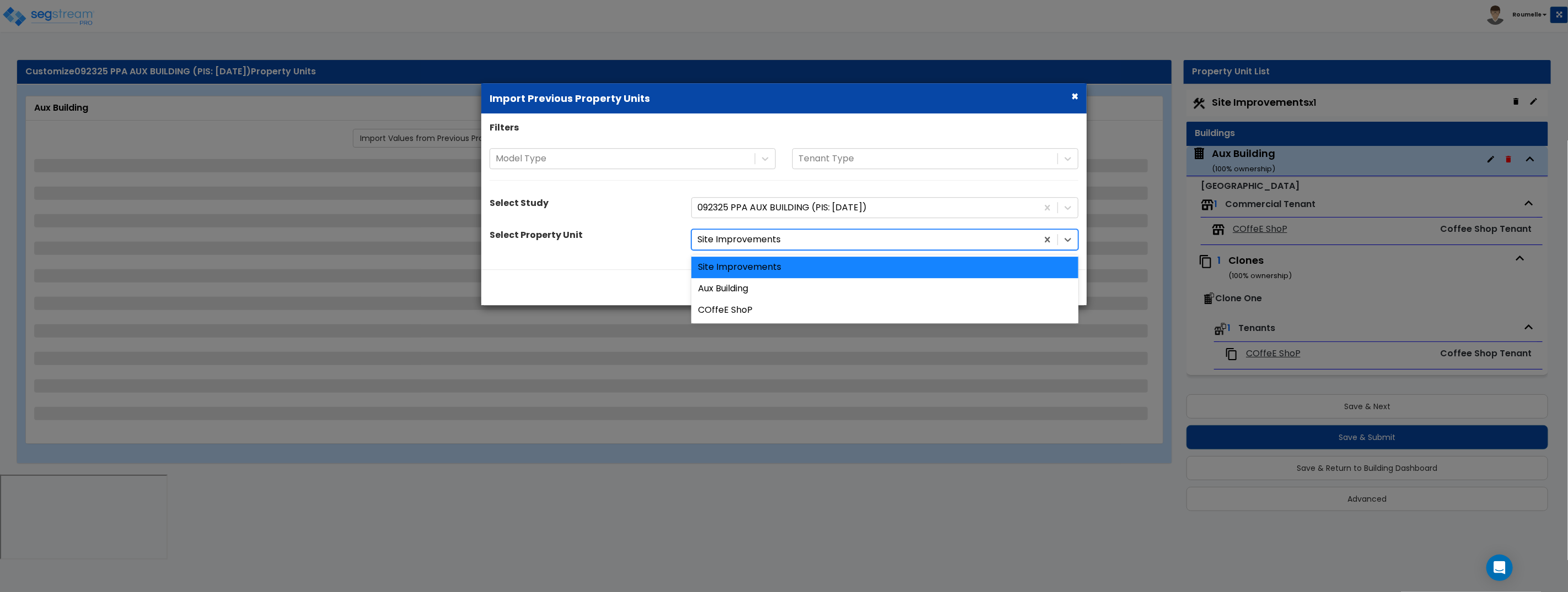
click at [757, 240] on div at bounding box center [865, 240] width 334 height 15
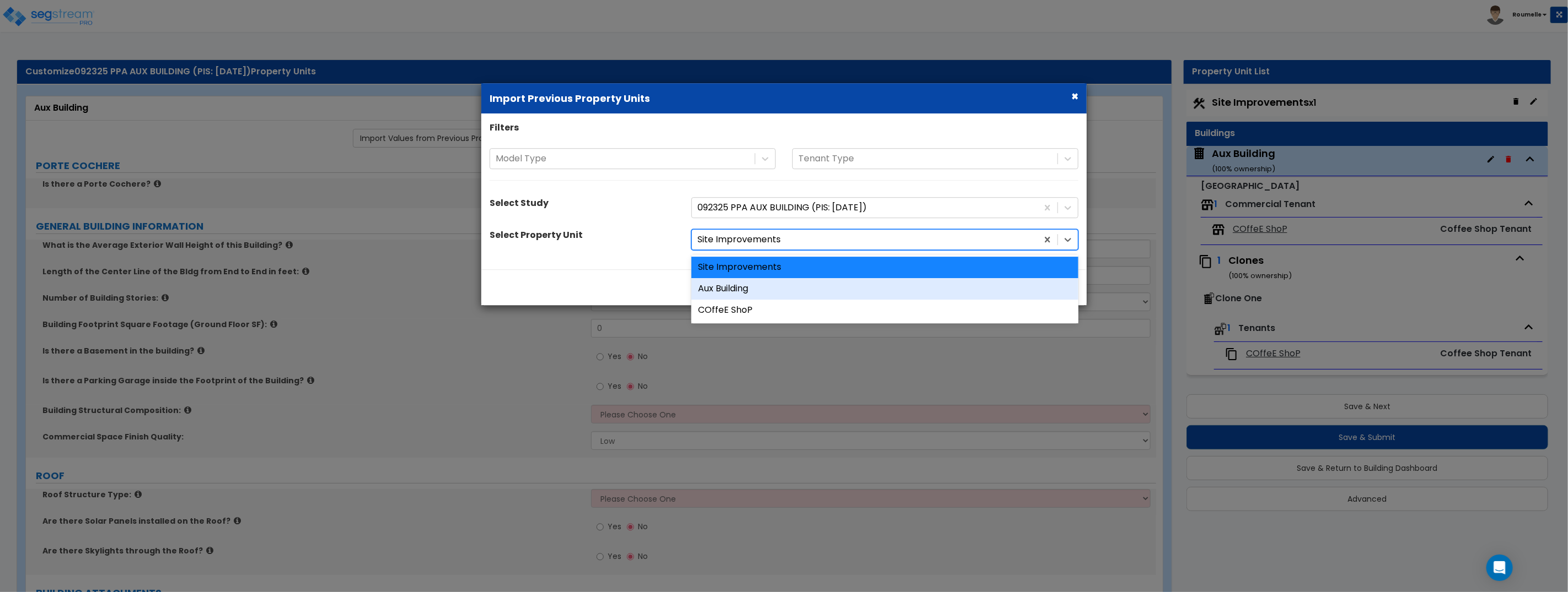
click at [754, 288] on div "Aux Building" at bounding box center [884, 288] width 387 height 21
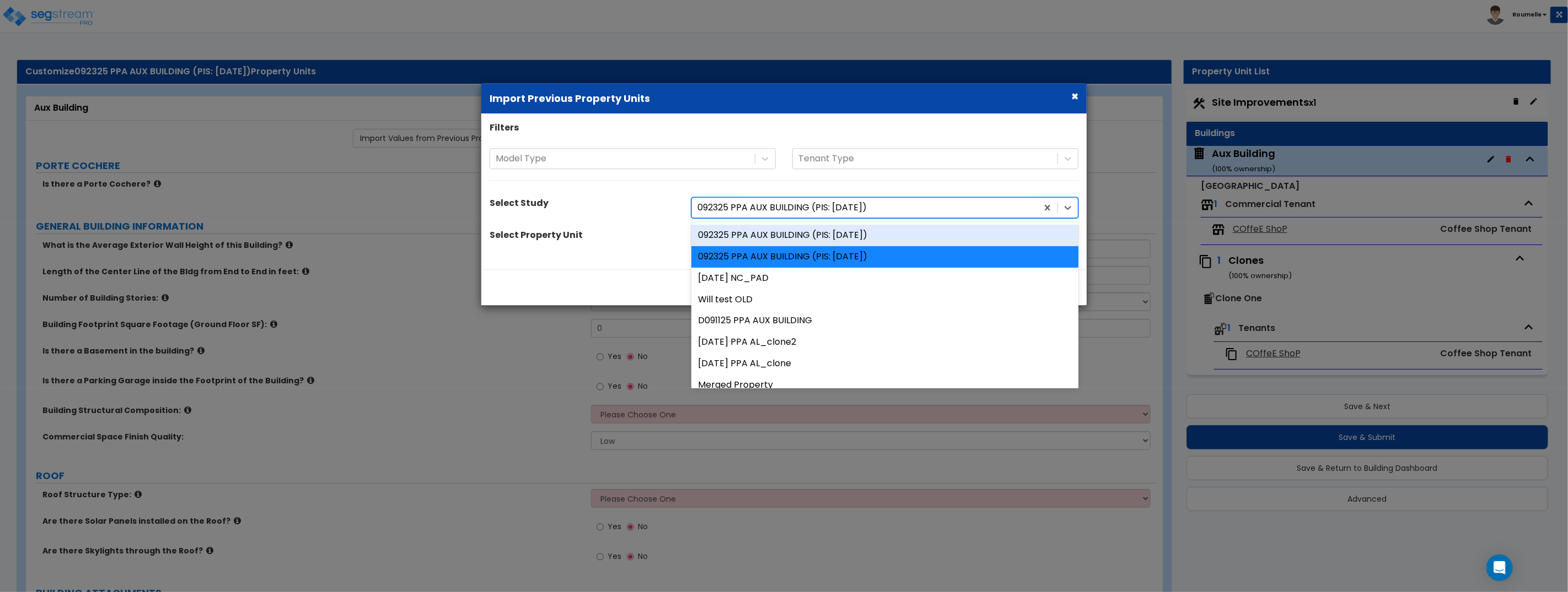
click at [892, 207] on div at bounding box center [865, 208] width 334 height 15
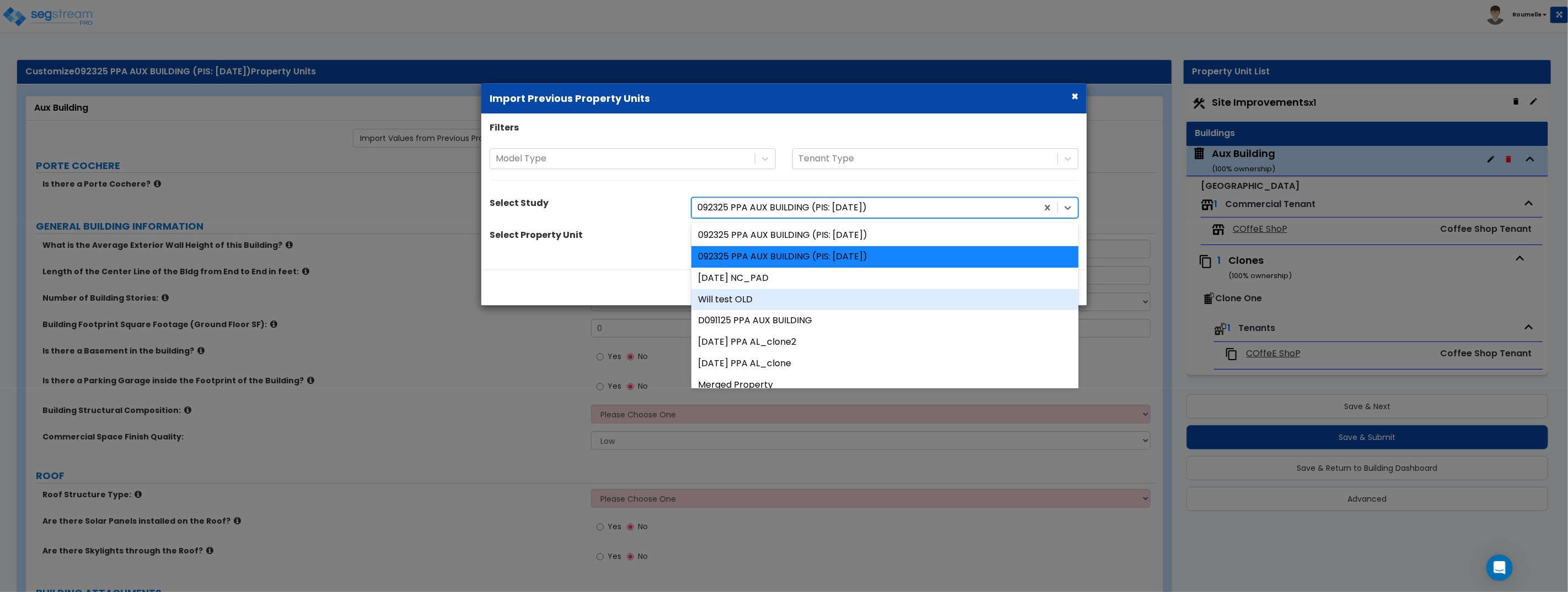
click at [828, 301] on div "Will test OLD" at bounding box center [884, 299] width 387 height 21
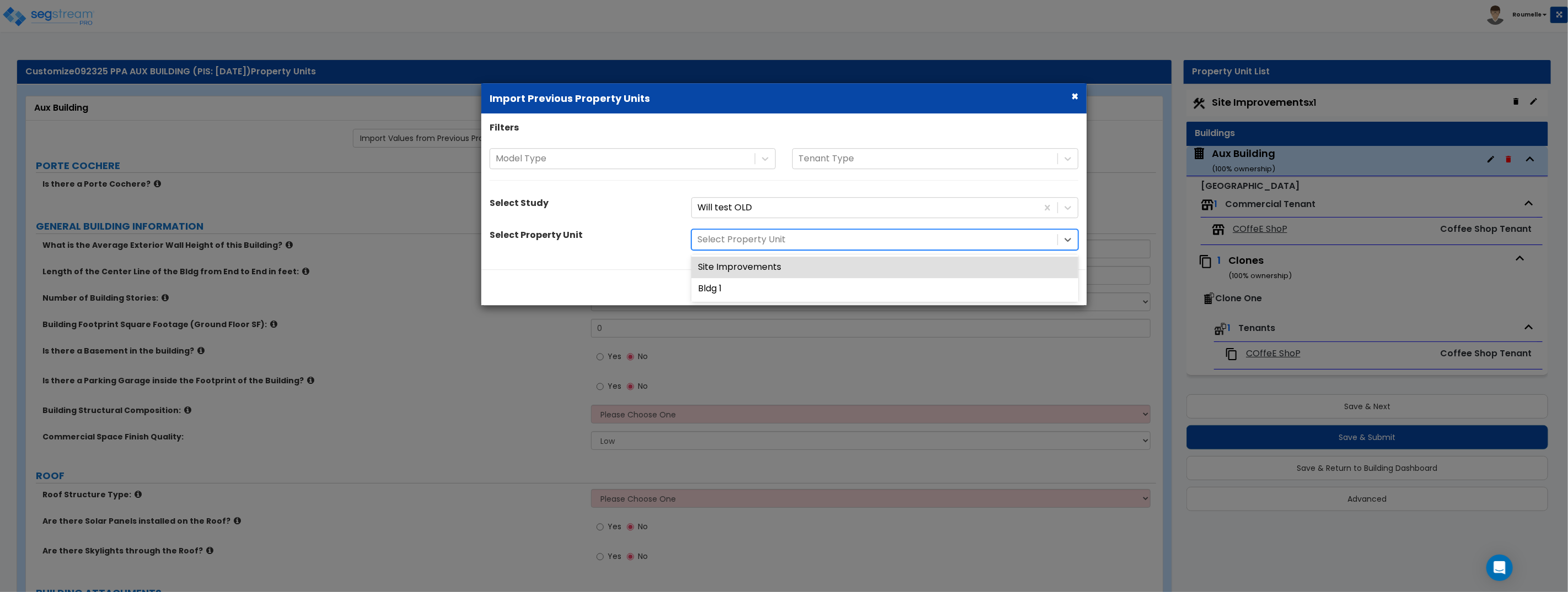
drag, startPoint x: 886, startPoint y: 239, endPoint x: 869, endPoint y: 248, distance: 19.2
click at [886, 239] on div at bounding box center [874, 240] width 354 height 15
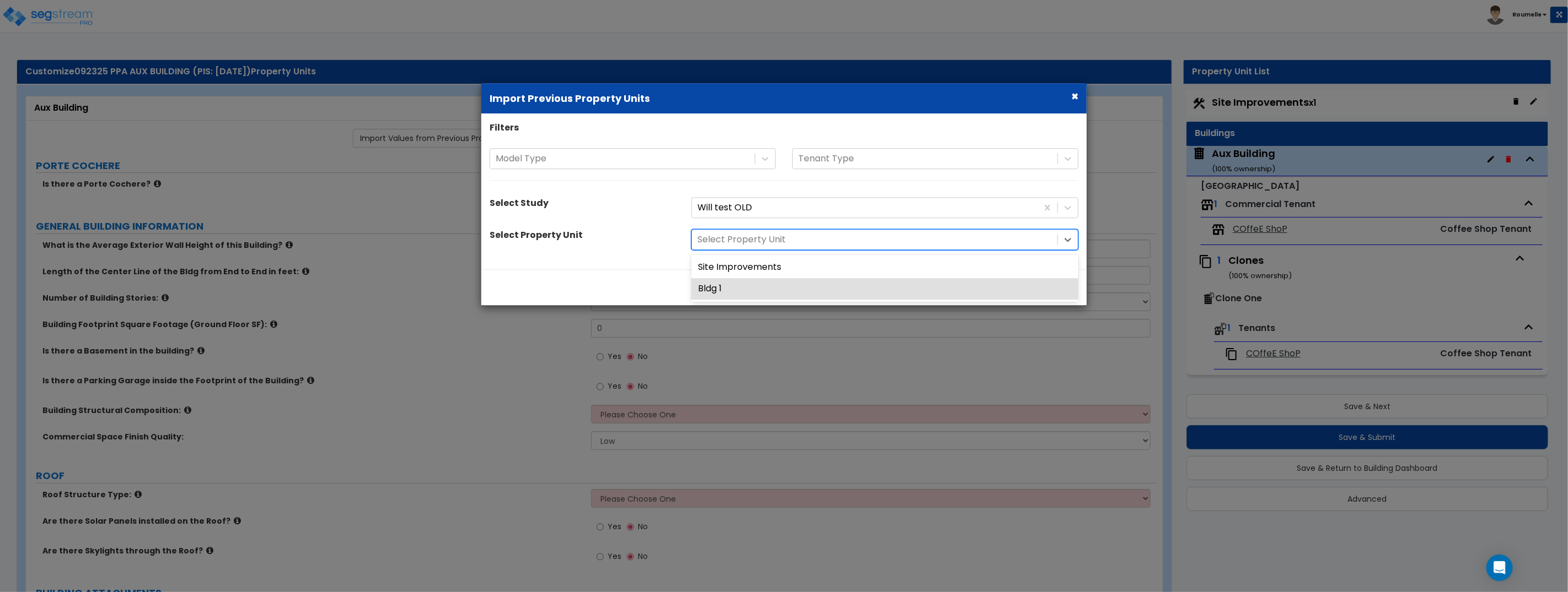
click at [772, 288] on div "Bldg 1" at bounding box center [884, 288] width 387 height 21
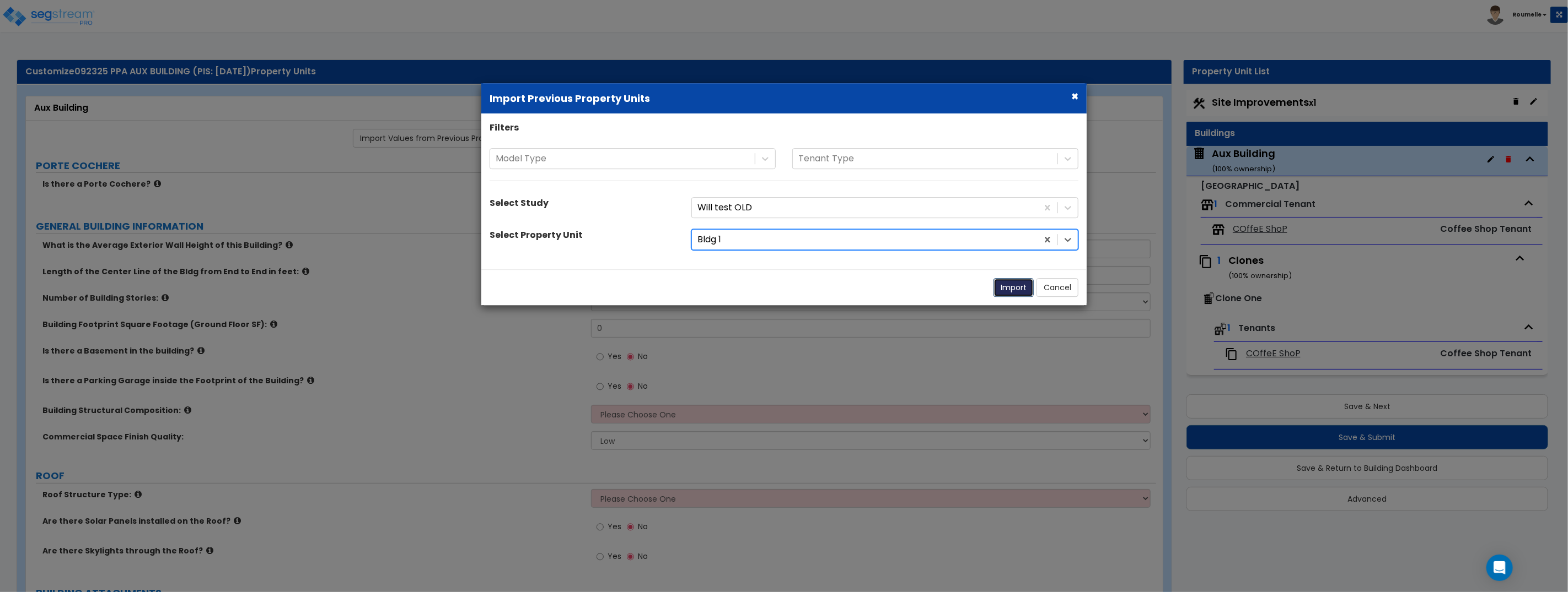
click at [1006, 293] on button "Import" at bounding box center [1013, 288] width 40 height 19
type input "12"
radio input "true"
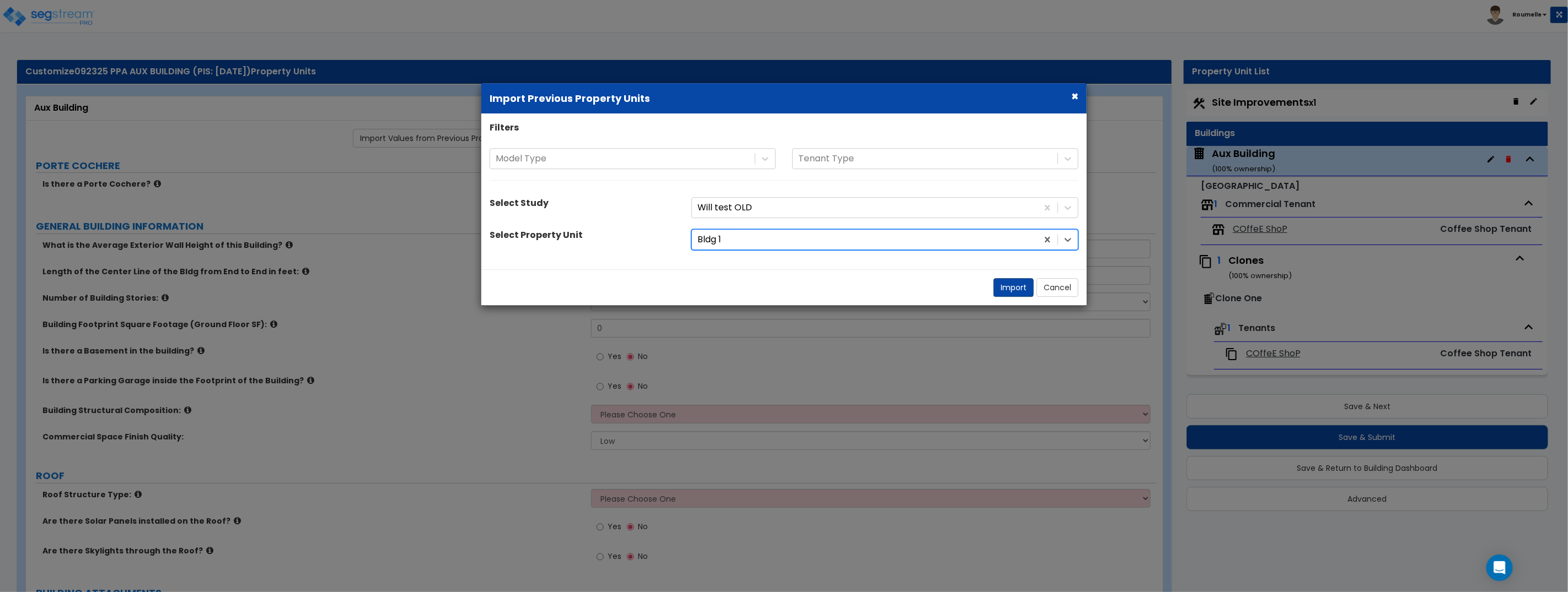
radio input "true"
select select "1"
radio input "true"
select select "2"
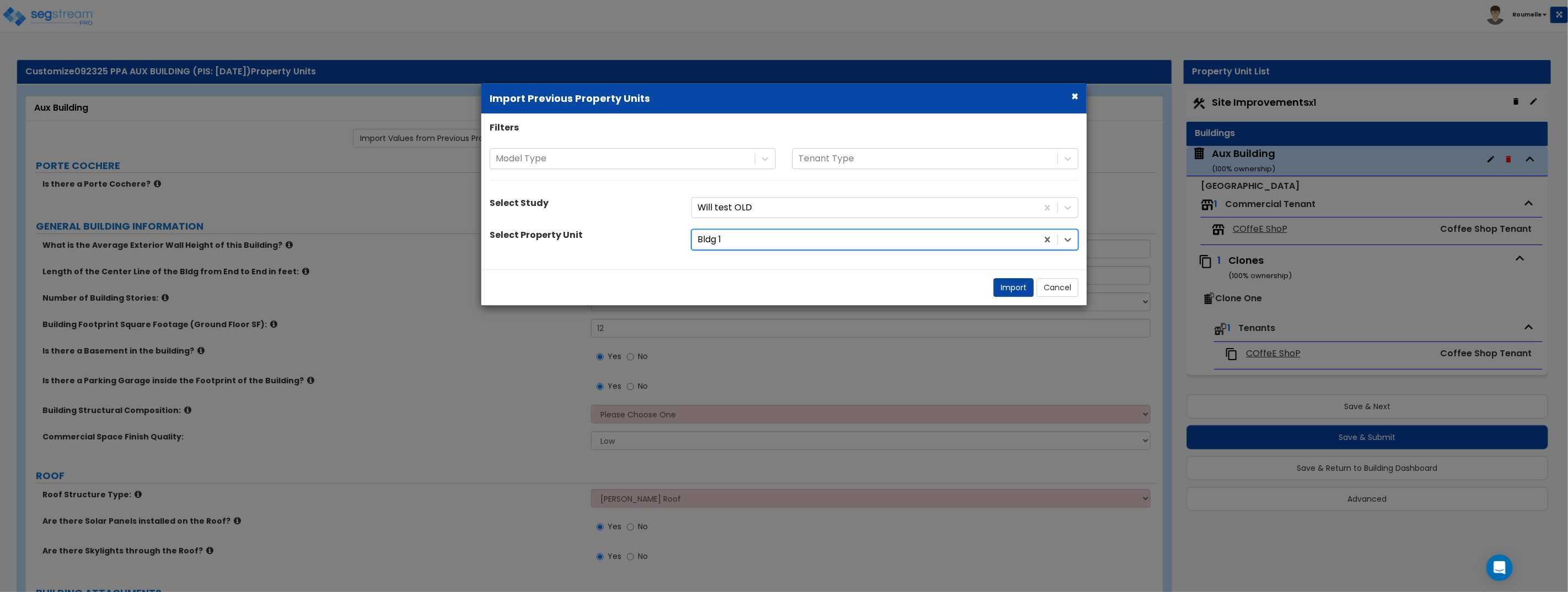
select select "1"
select select "2"
select select "1"
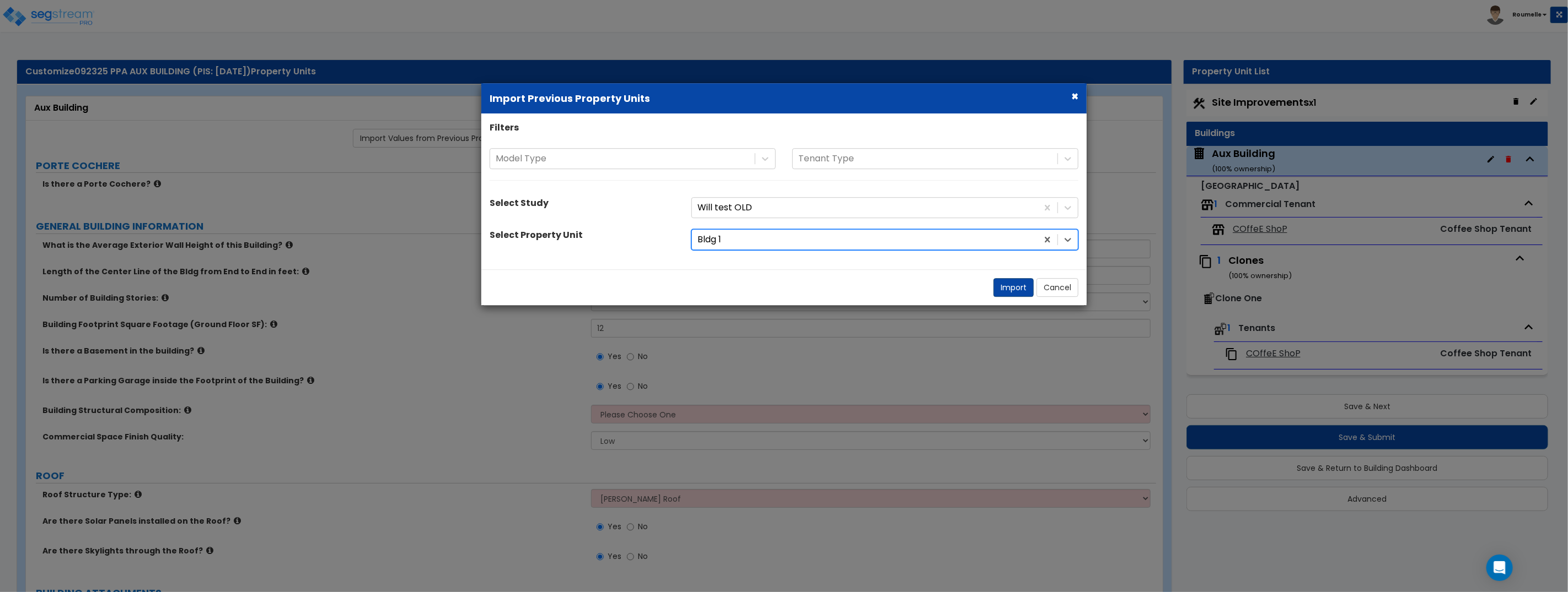
select select "1"
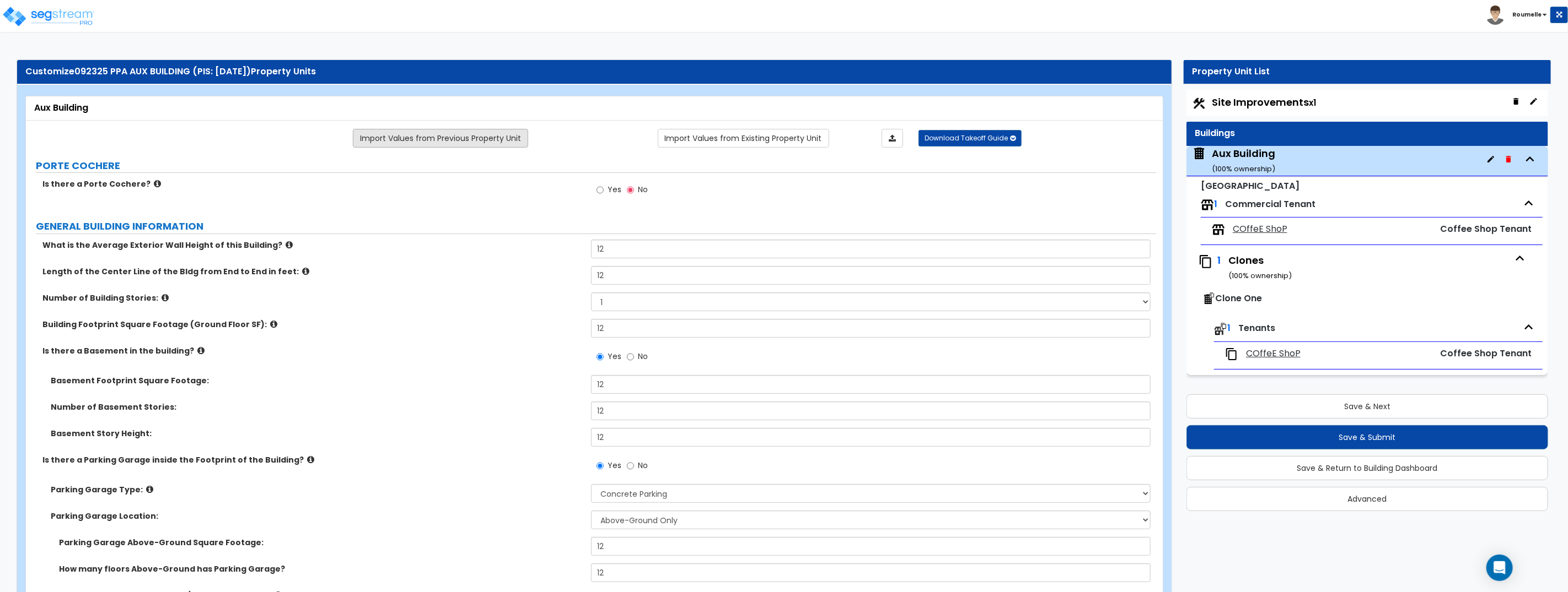
click at [511, 133] on link "Import Values from Previous Property Unit" at bounding box center [440, 139] width 175 height 19
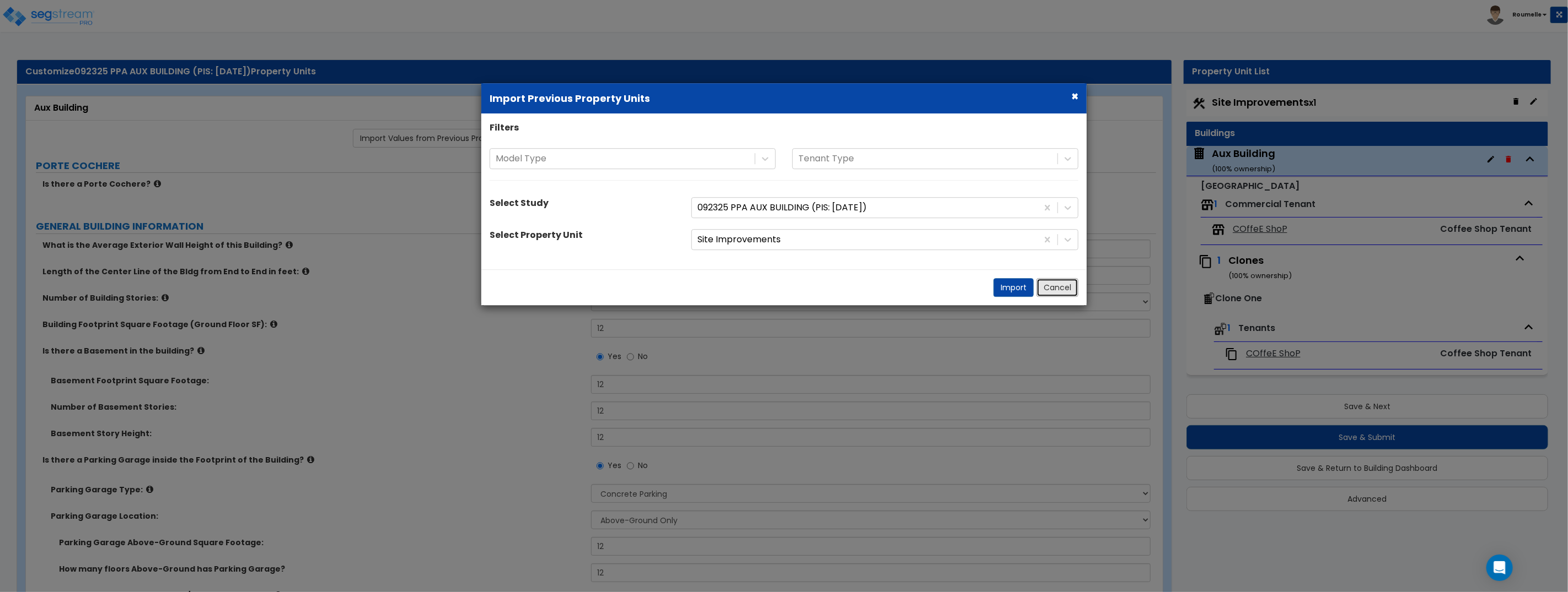
drag, startPoint x: 1063, startPoint y: 287, endPoint x: 1249, endPoint y: 208, distance: 202.1
click at [1065, 286] on button "Cancel" at bounding box center [1057, 288] width 42 height 19
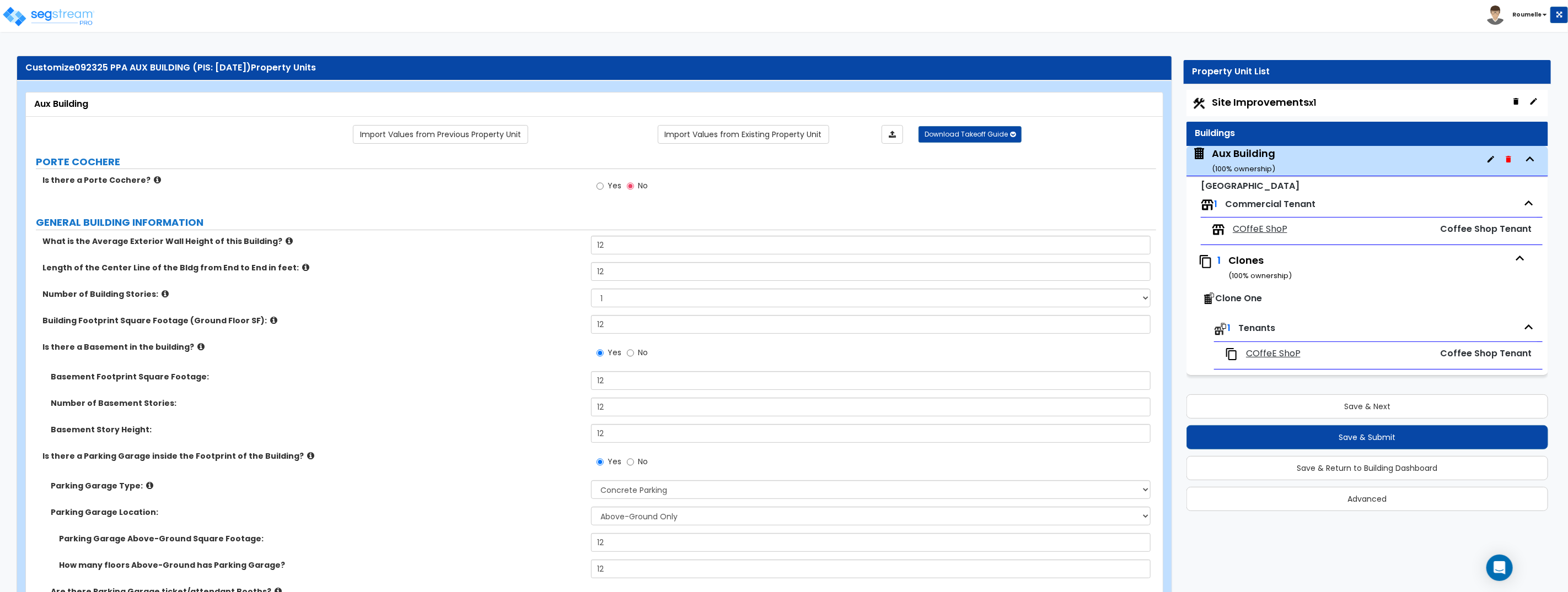
scroll to position [1, 0]
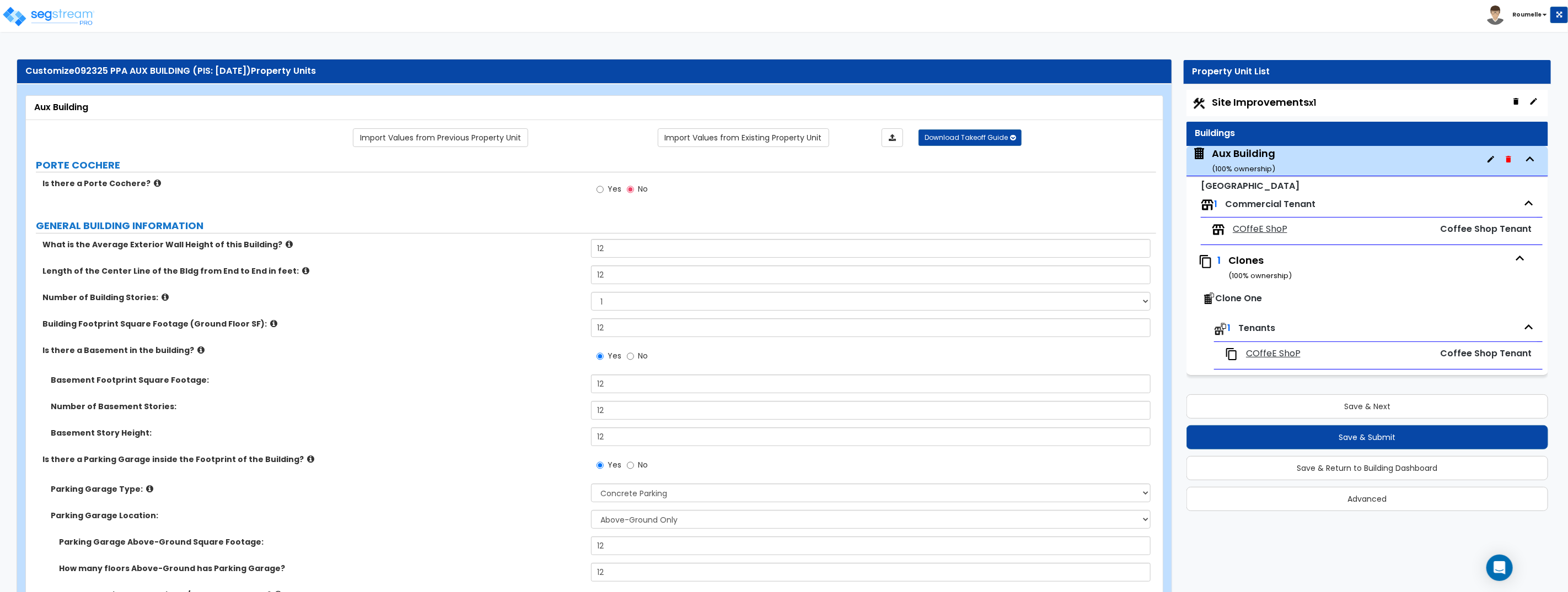
click at [1260, 228] on span "COffeE ShoP" at bounding box center [1260, 229] width 55 height 12
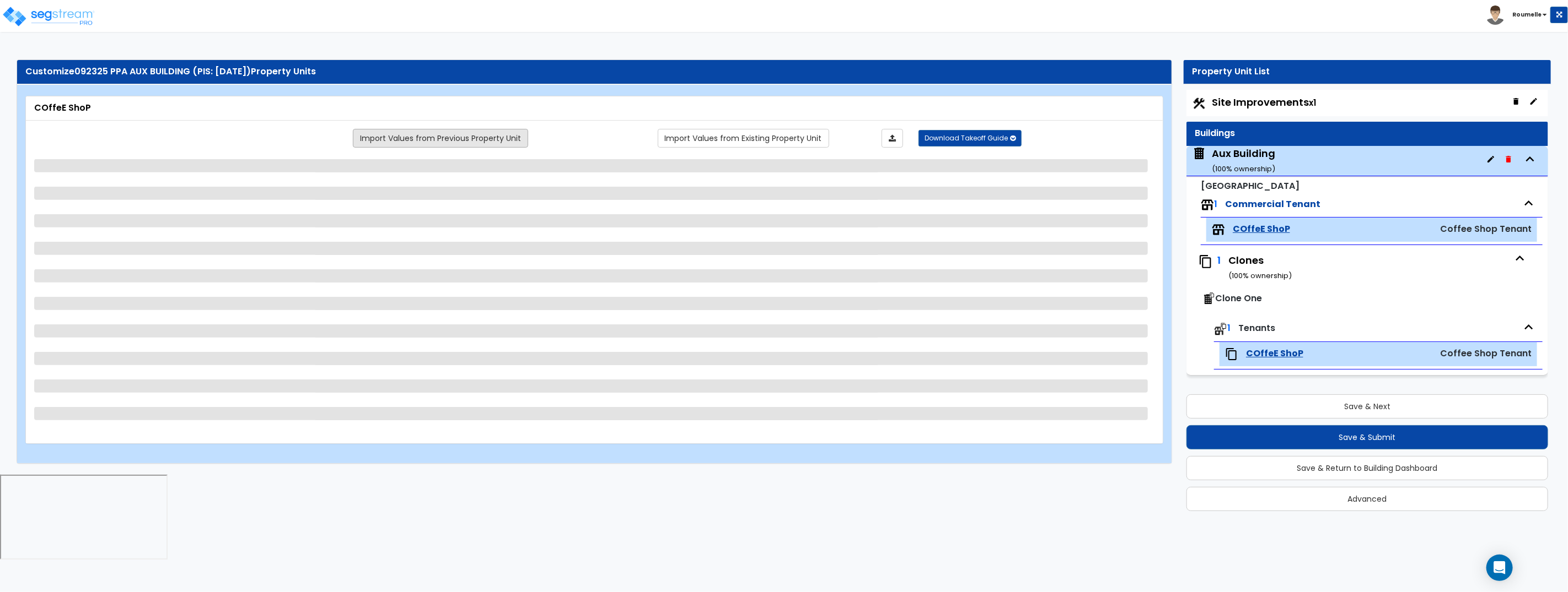
click at [508, 137] on link "Import Values from Previous Property Unit" at bounding box center [440, 139] width 175 height 19
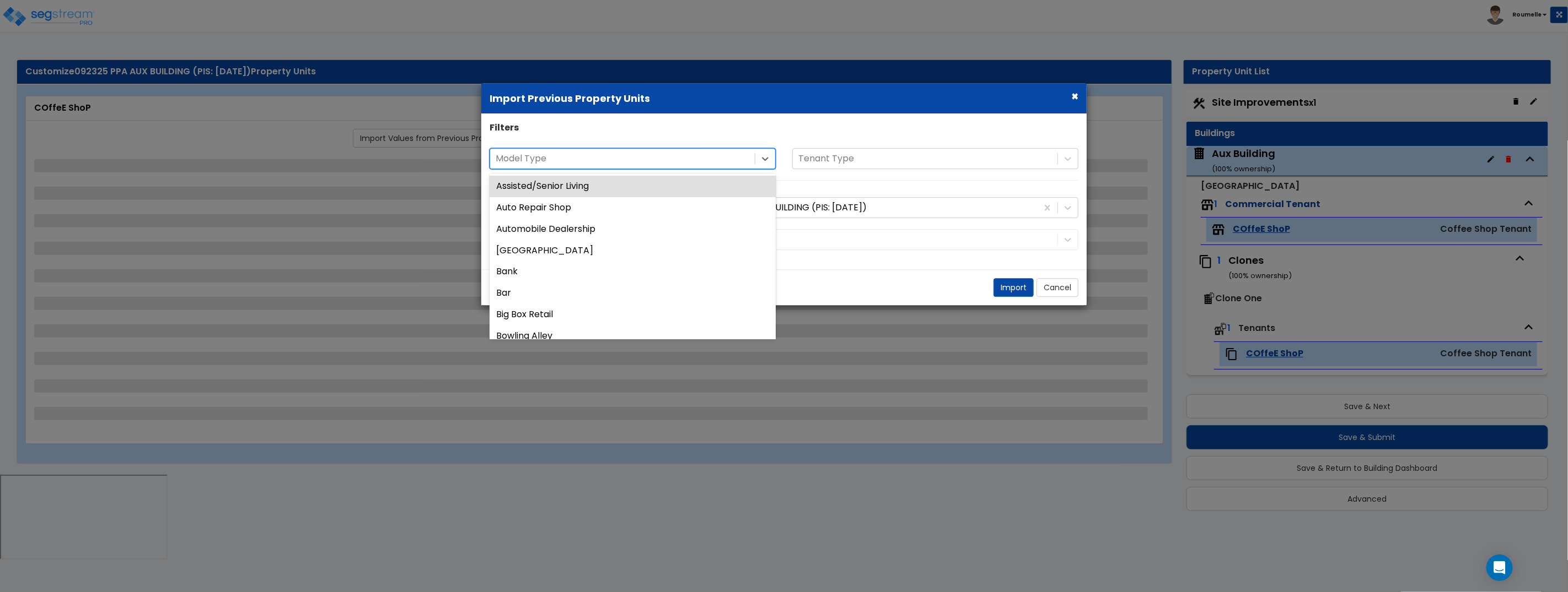
click at [683, 150] on div "Model Type" at bounding box center [622, 159] width 264 height 19
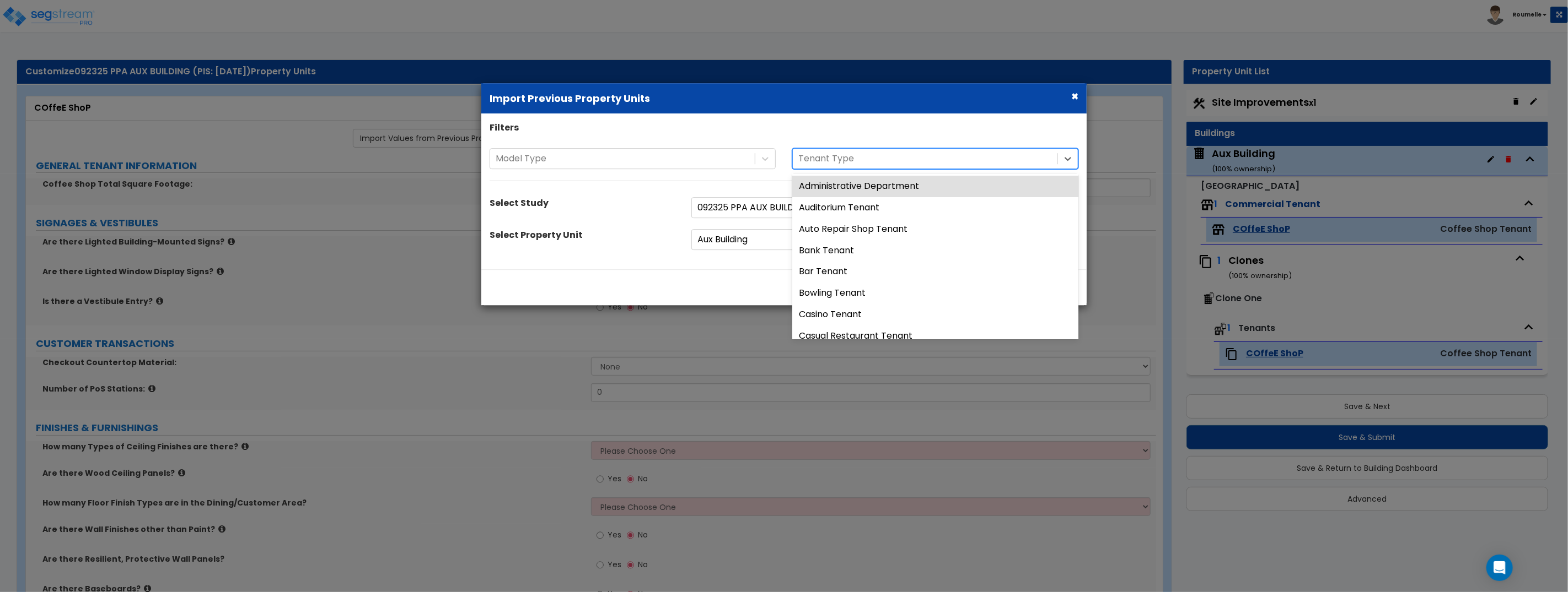
drag, startPoint x: 838, startPoint y: 158, endPoint x: 865, endPoint y: 158, distance: 27.0
click at [838, 158] on div at bounding box center [925, 159] width 253 height 15
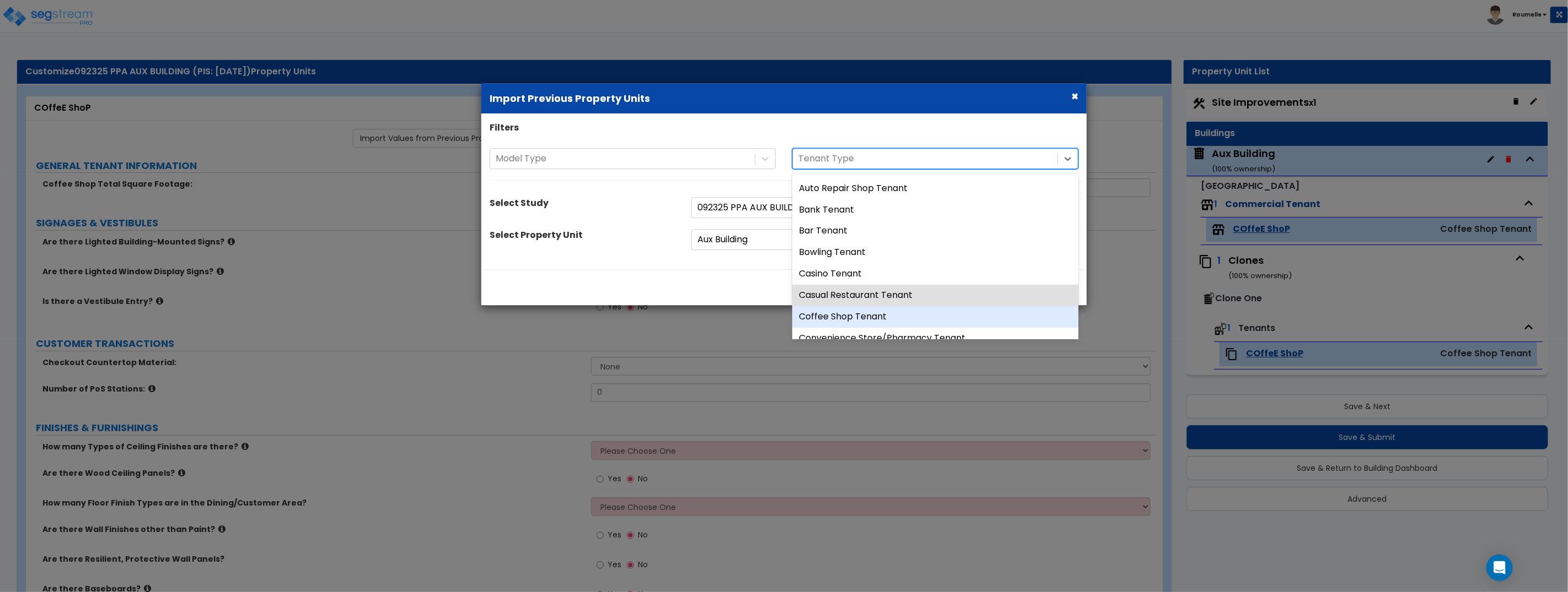
scroll to position [43, 0]
click at [855, 313] on div "Coffee Shop Tenant" at bounding box center [936, 315] width 286 height 21
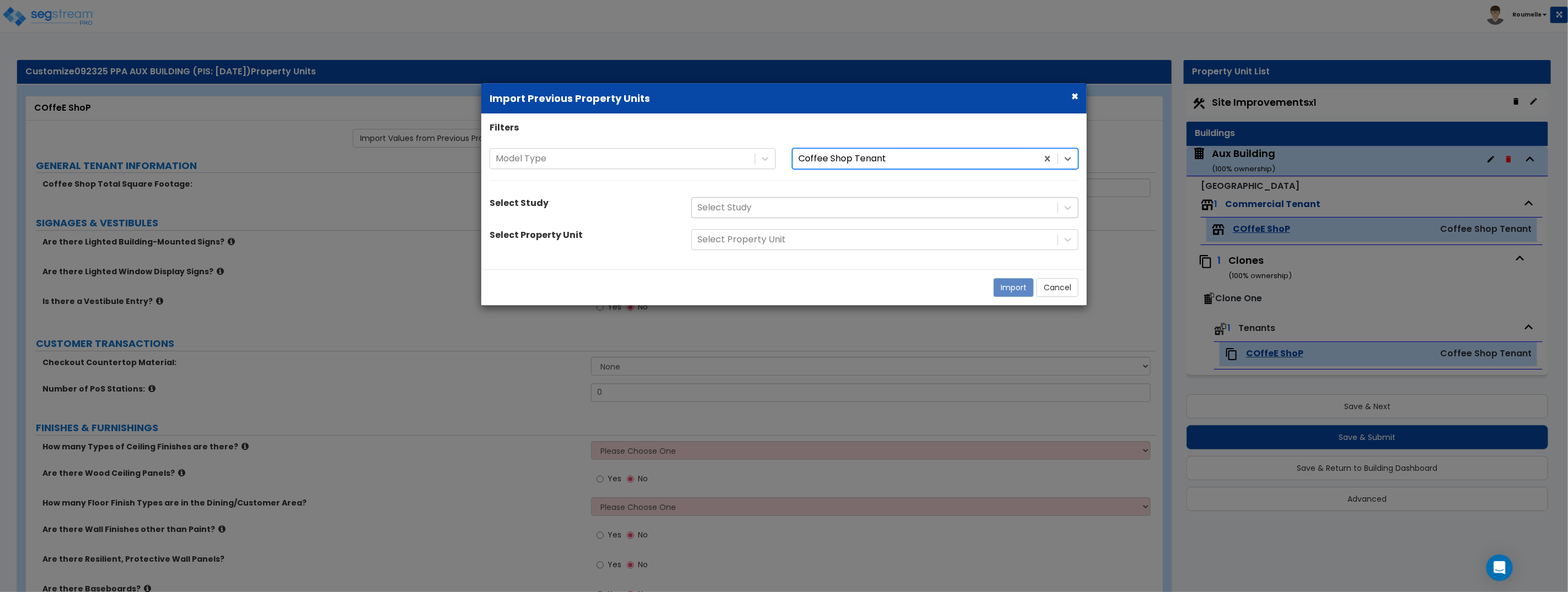
click at [854, 210] on div at bounding box center [874, 208] width 354 height 15
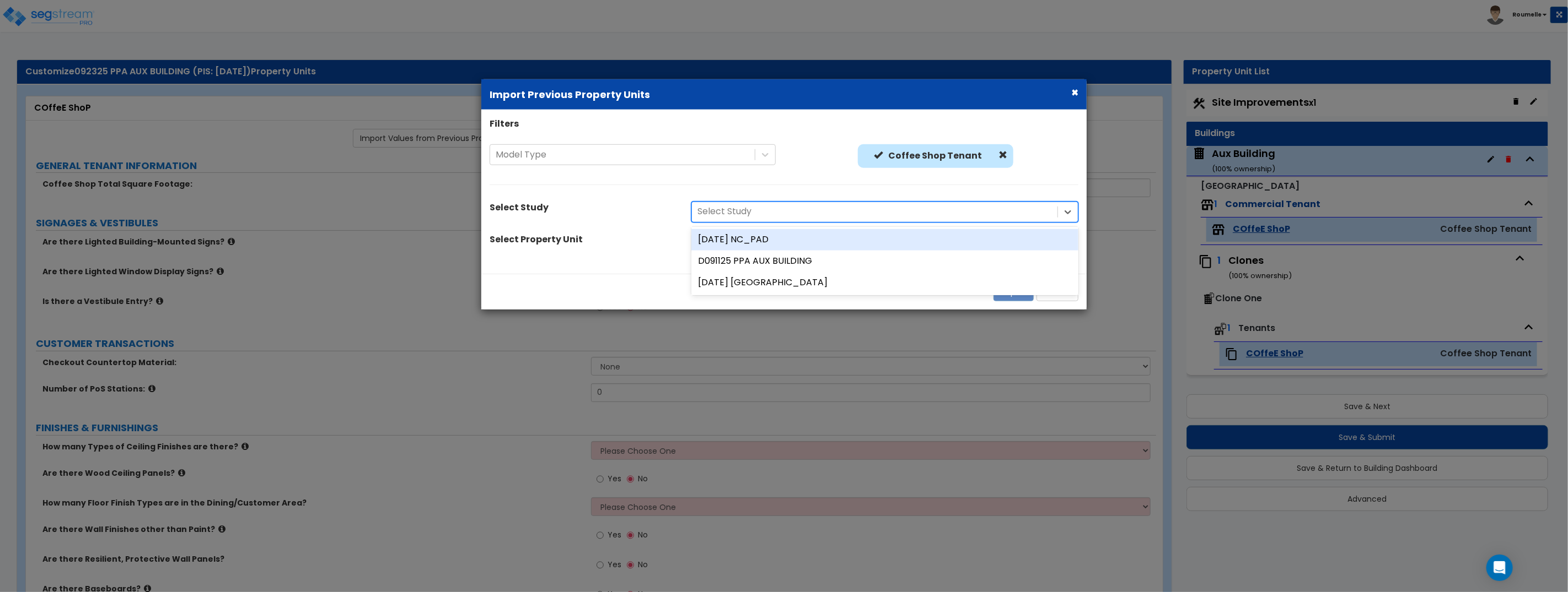
click at [826, 243] on div "04Sept25 NC_PAD" at bounding box center [884, 239] width 387 height 21
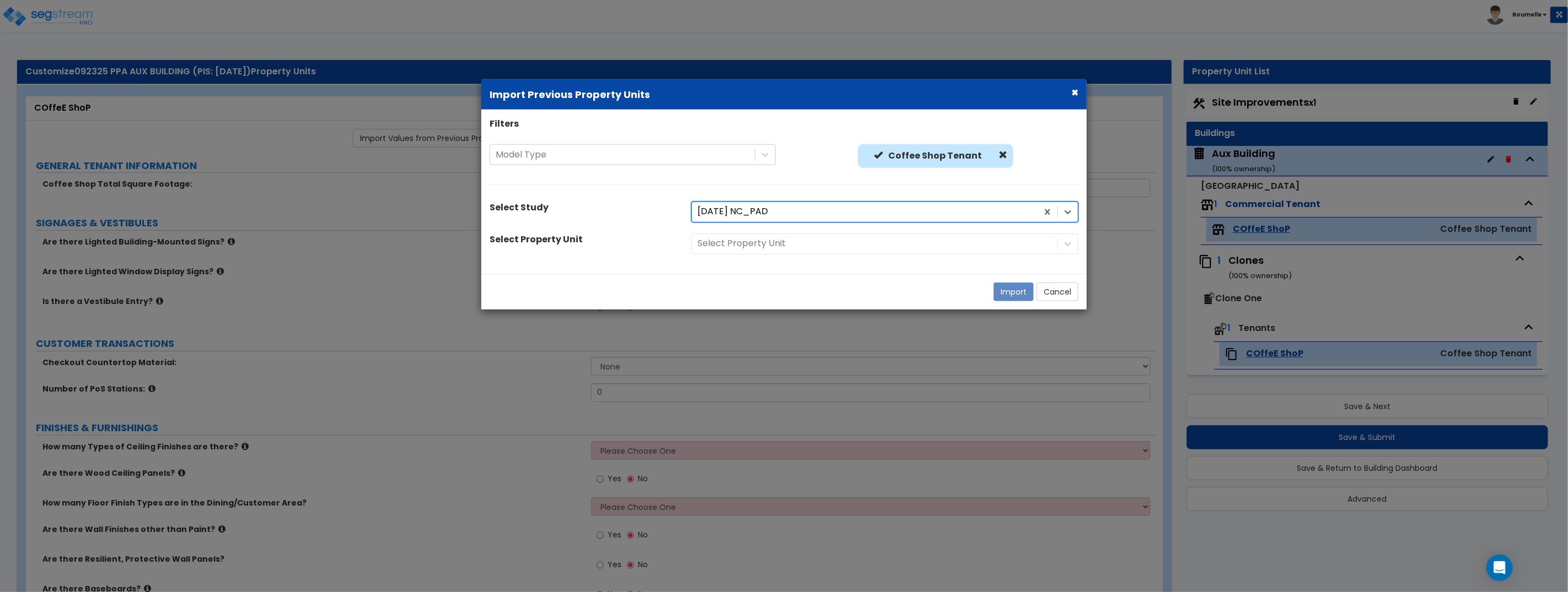
click at [820, 244] on div "Select Property Unit" at bounding box center [884, 244] width 403 height 21
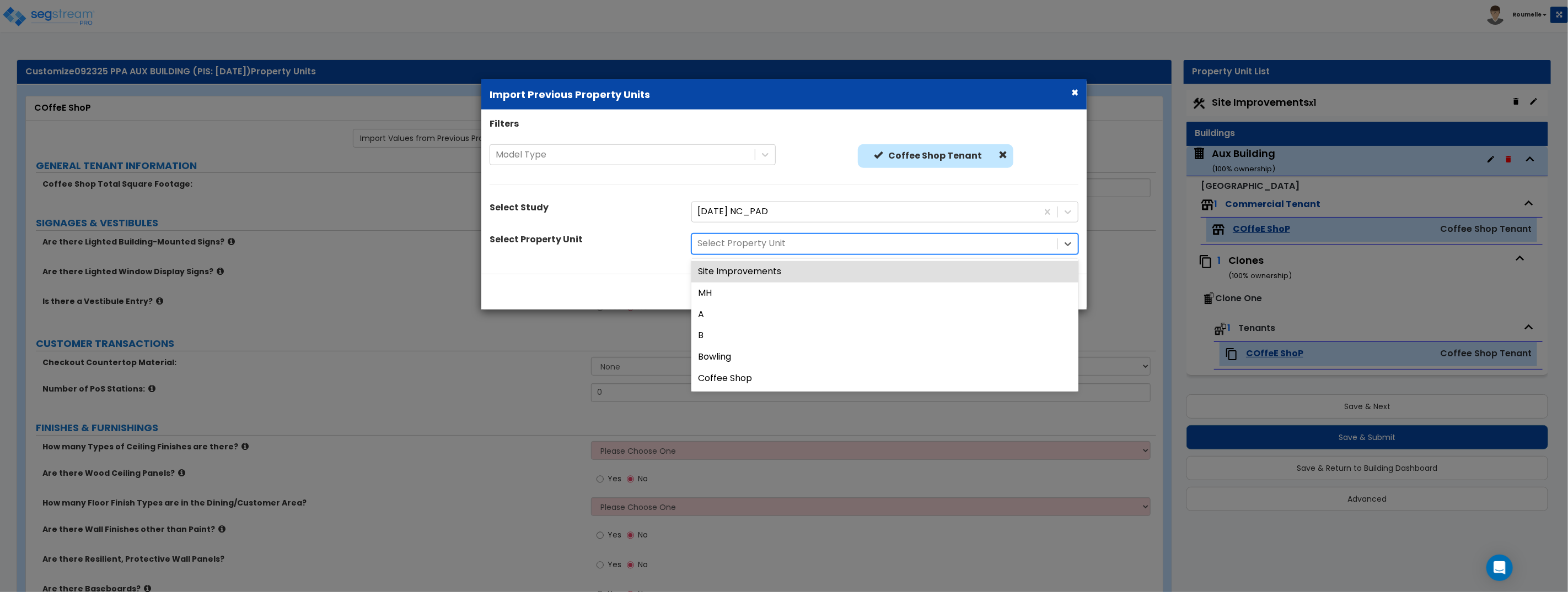
click at [818, 244] on div at bounding box center [874, 244] width 354 height 15
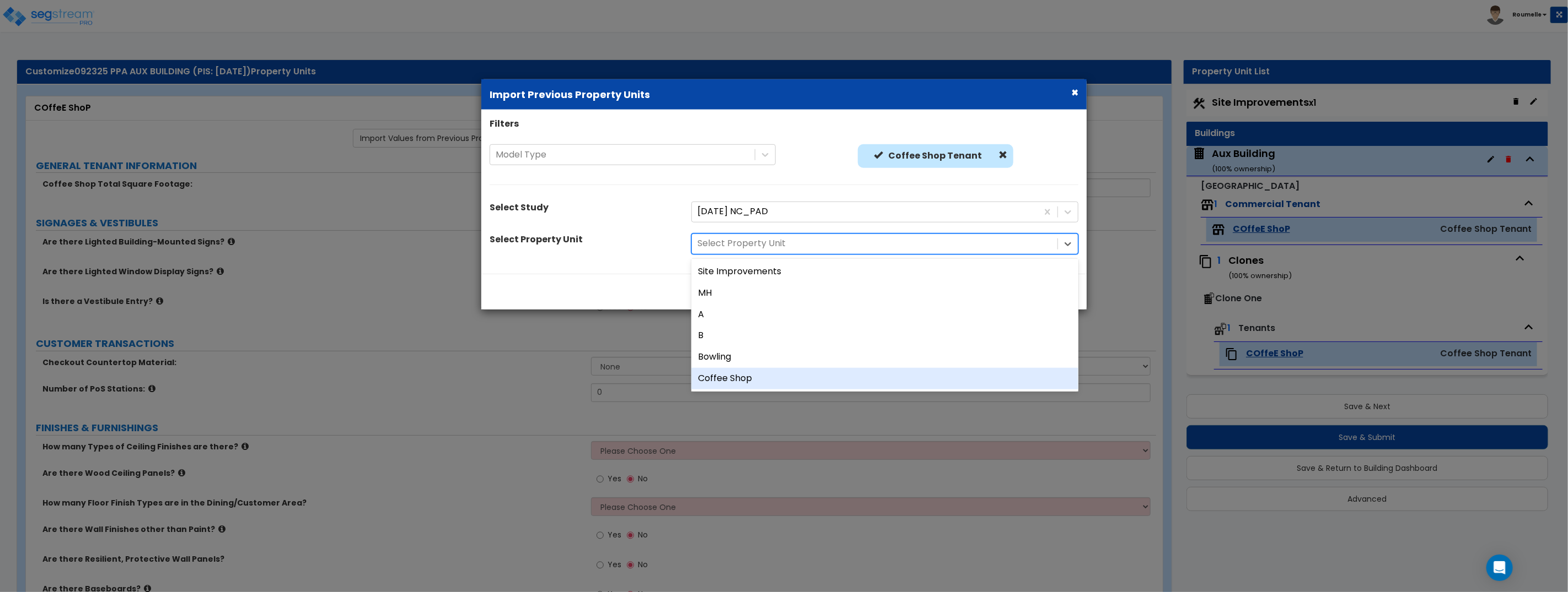
click at [795, 377] on div "Coffee Shop" at bounding box center [884, 378] width 387 height 21
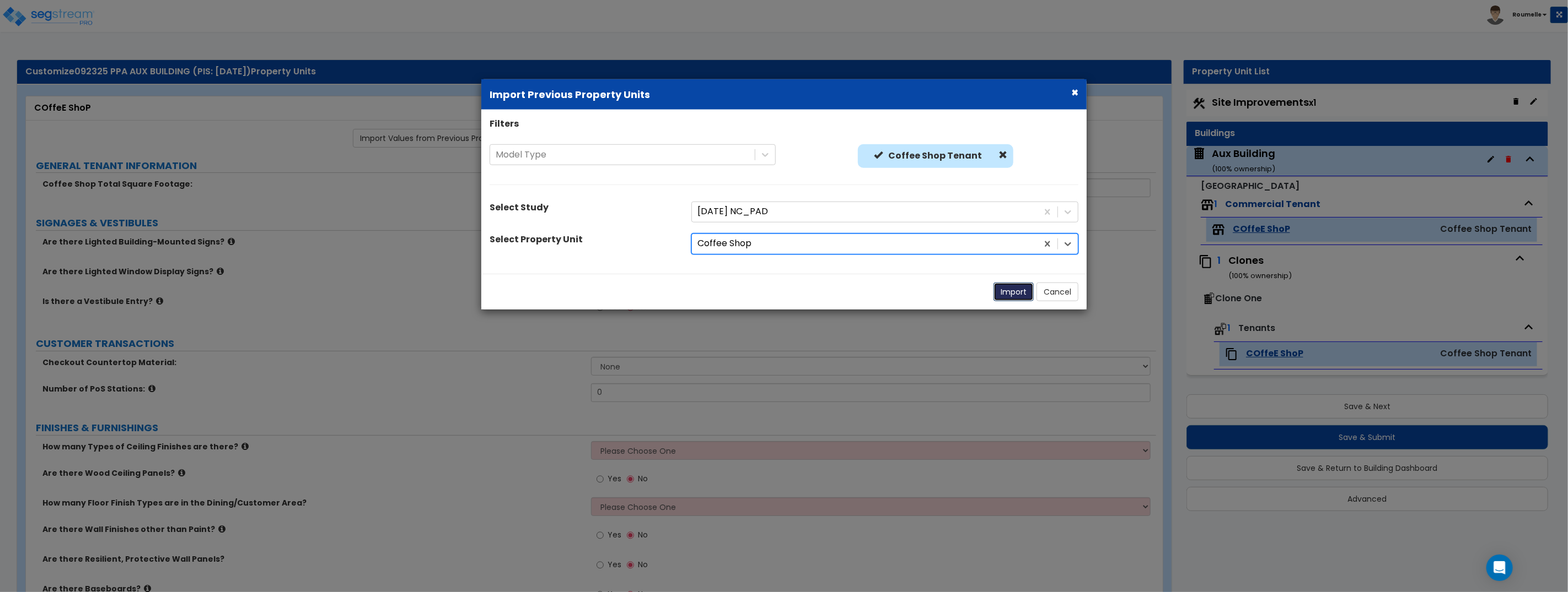
click at [1012, 294] on button "Import" at bounding box center [1013, 292] width 40 height 19
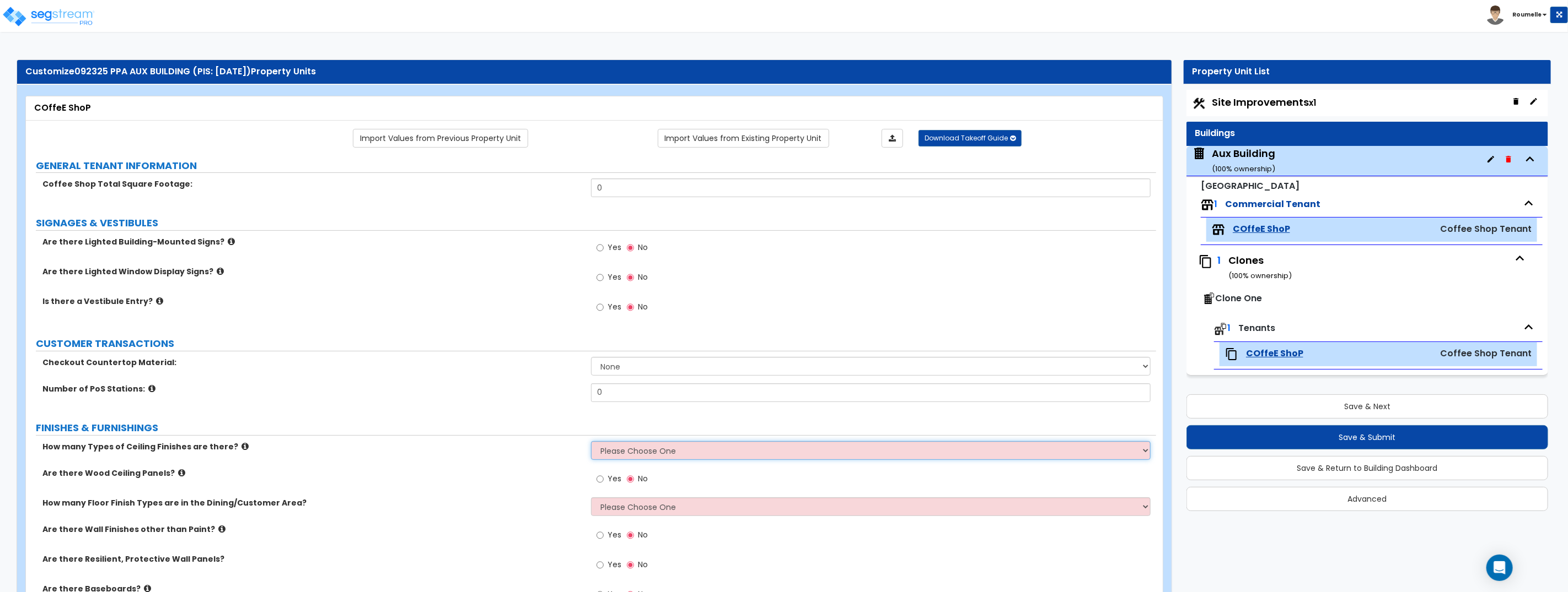
click at [690, 450] on select "Please Choose One 1 2 3" at bounding box center [871, 451] width 559 height 19
select select "1"
click at [591, 442] on select "Please Choose One 1 2 3" at bounding box center [871, 451] width 559 height 19
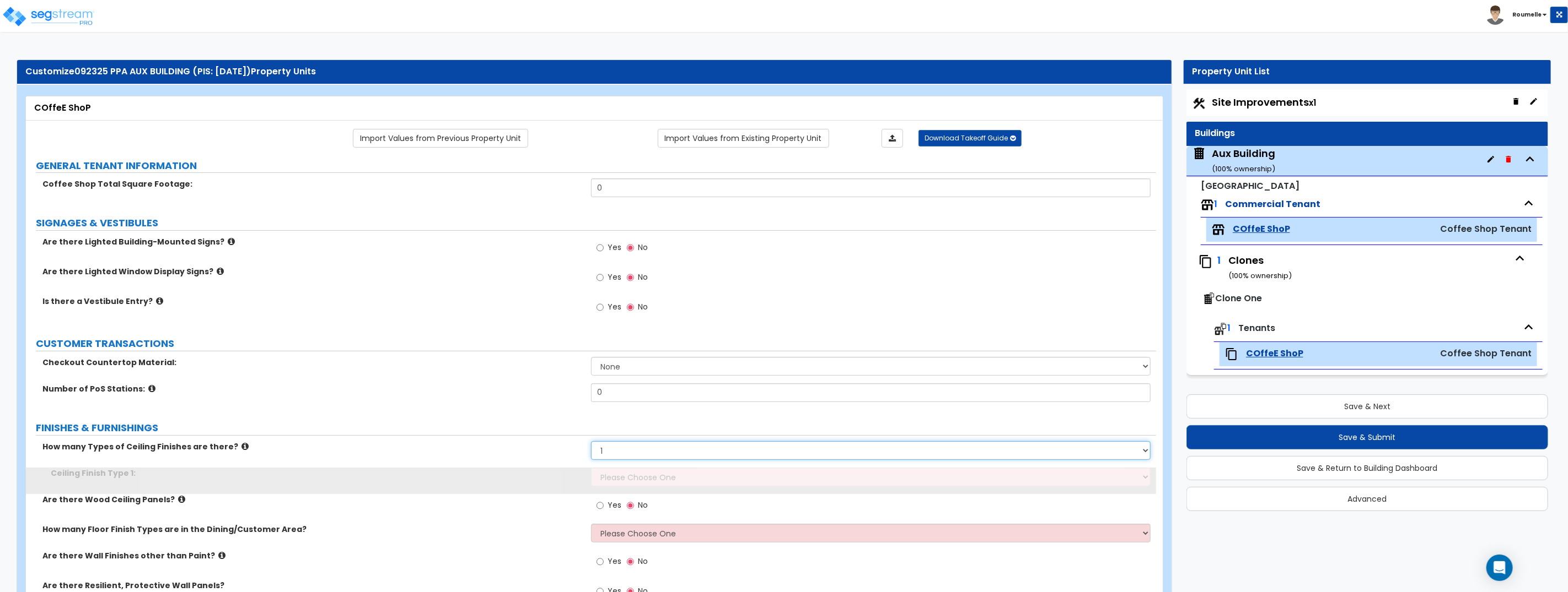
scroll to position [69, 0]
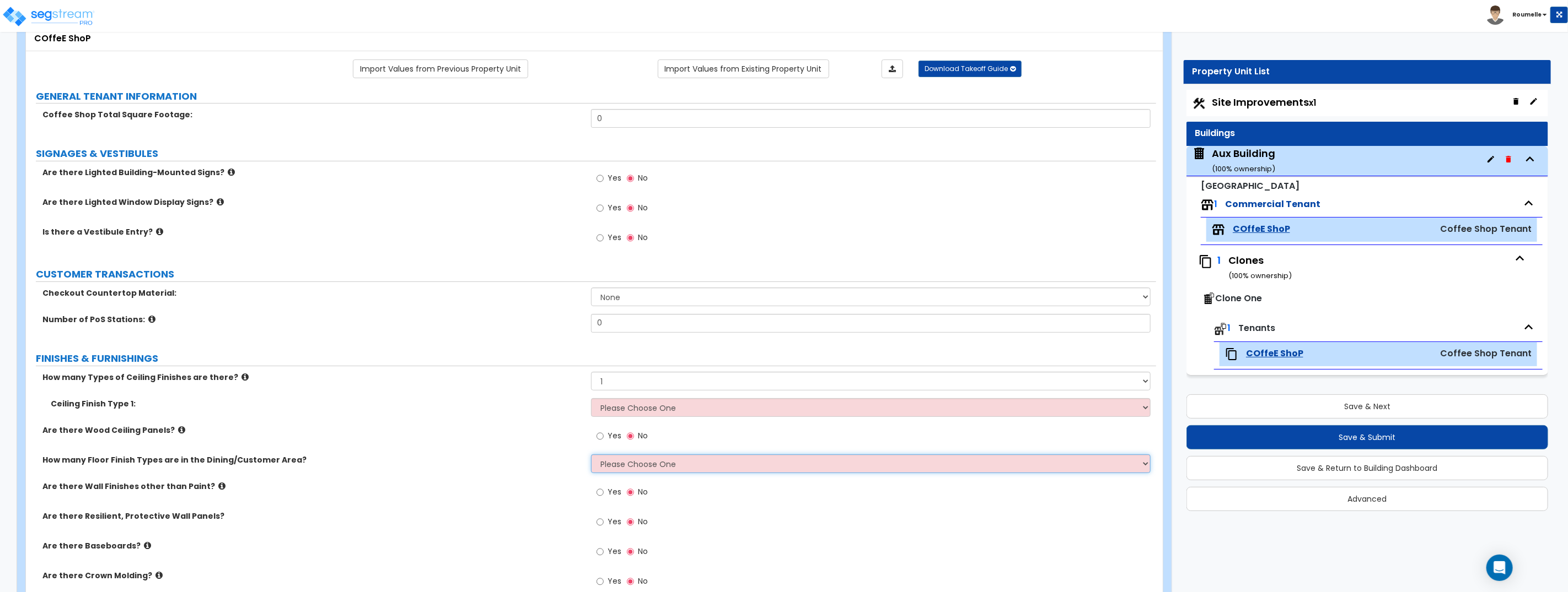
click at [689, 465] on select "Please Choose One 1 2 3 4" at bounding box center [871, 464] width 559 height 19
select select "1"
click at [591, 455] on select "Please Choose One 1 2 3 4" at bounding box center [871, 464] width 559 height 19
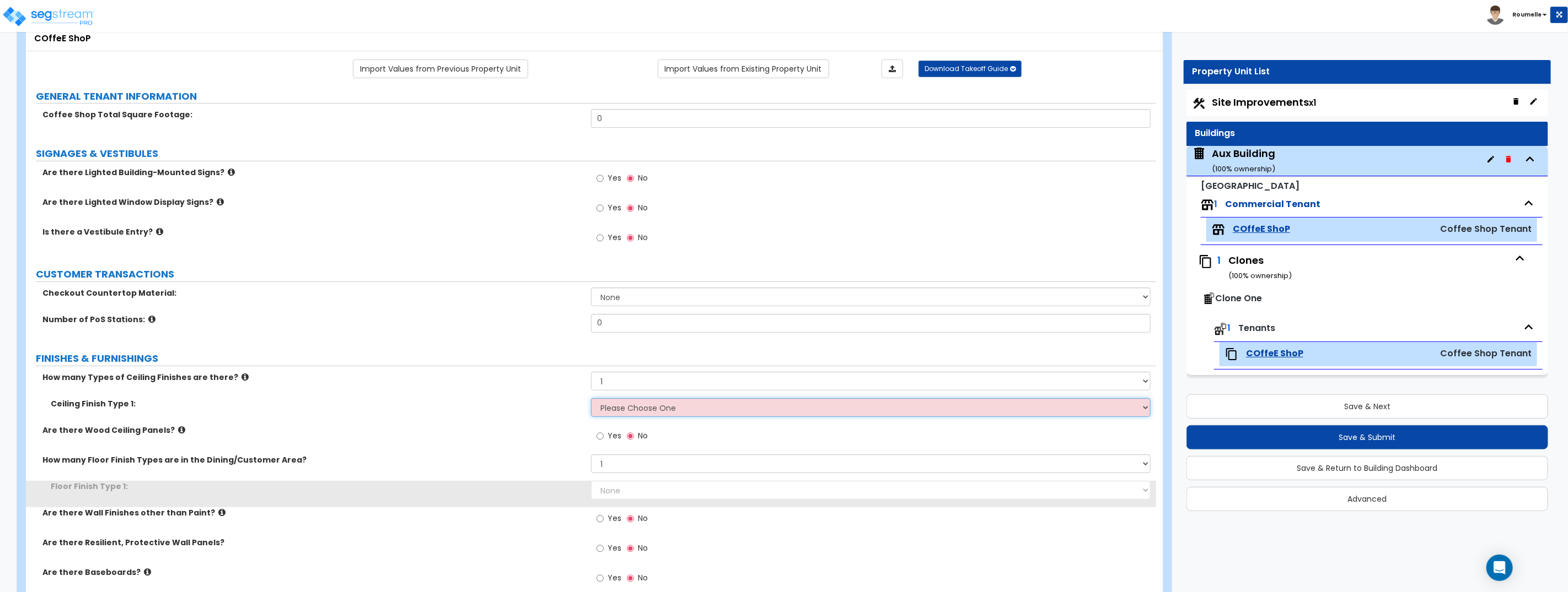
click at [695, 410] on select "Please Choose One Drywall Ceiling Open Ceiling Drop Ceiling" at bounding box center [871, 408] width 559 height 19
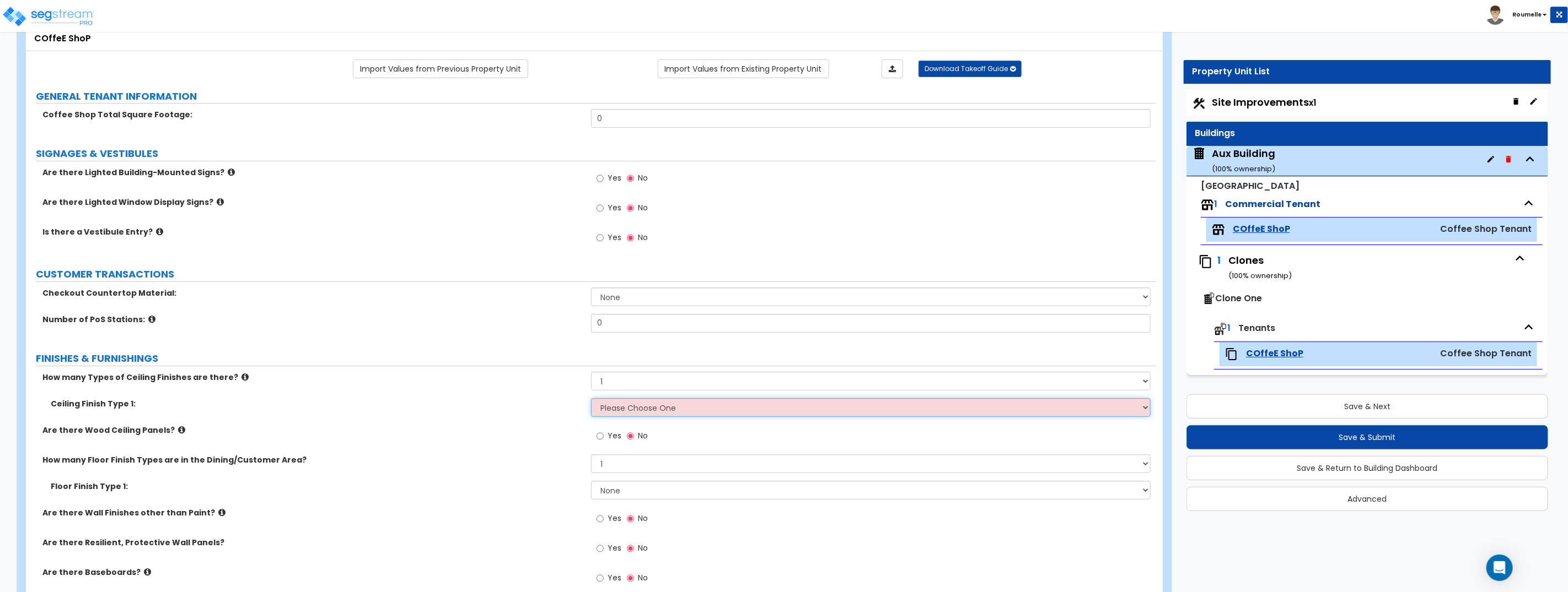
select select "1"
click at [591, 399] on select "Please Choose One Drywall Ceiling Open Ceiling Drop Ceiling" at bounding box center [871, 408] width 559 height 19
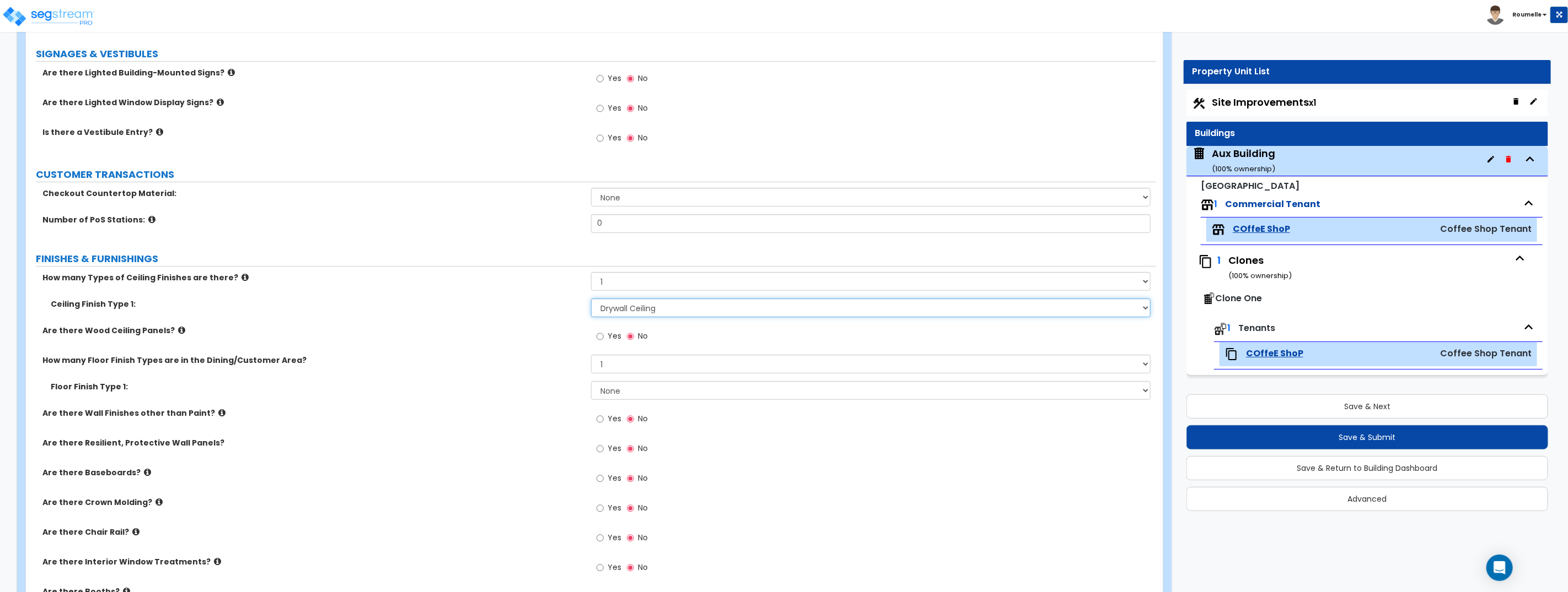
scroll to position [178, 0]
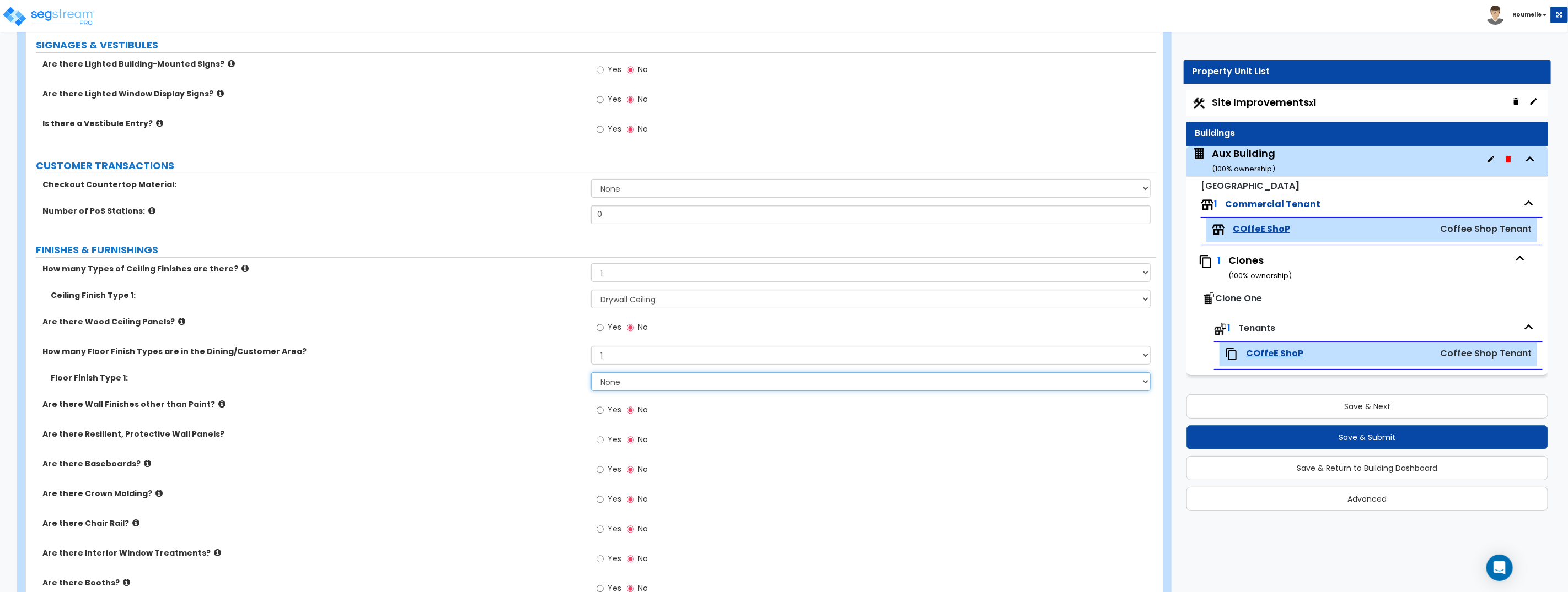
click at [670, 383] on select "None Tile Flooring Marble Flooring Hardwood Flooring Resilient Laminate Floorin…" at bounding box center [871, 382] width 559 height 19
select select "1"
click at [591, 372] on select "None Tile Flooring Marble Flooring Hardwood Flooring Resilient Laminate Floorin…" at bounding box center [871, 382] width 559 height 19
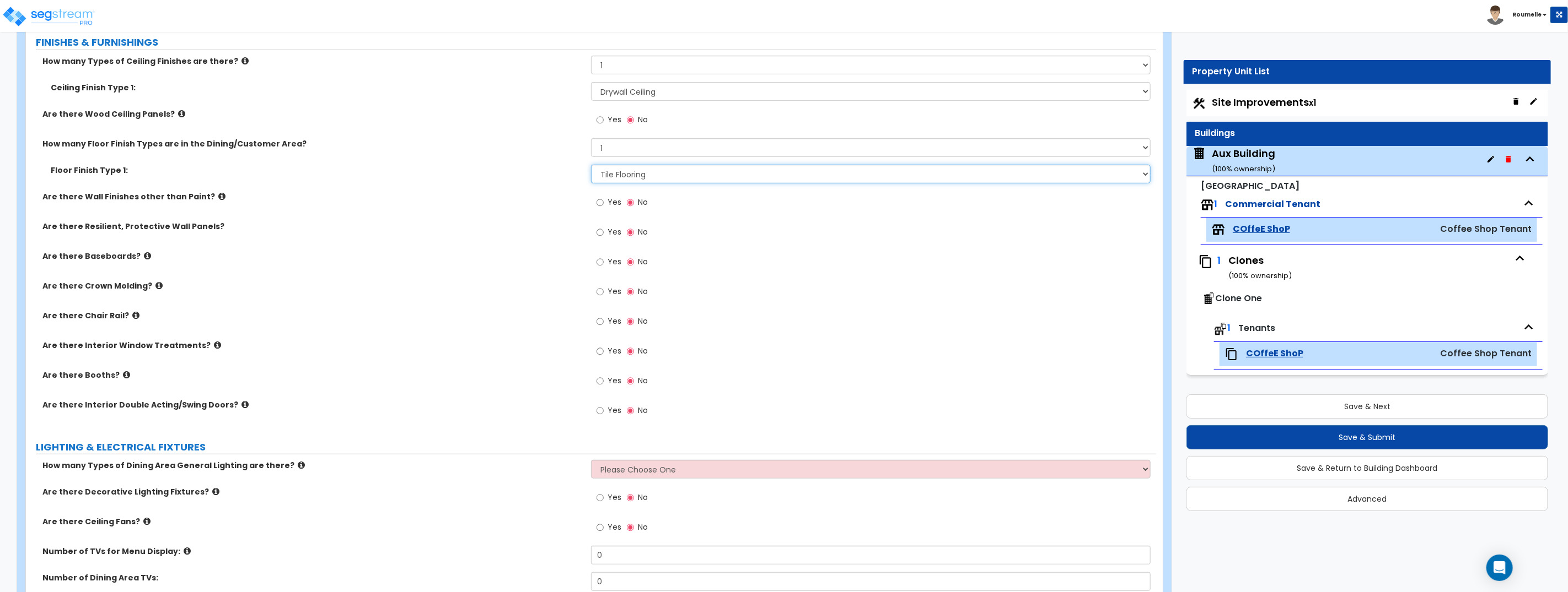
scroll to position [399, 0]
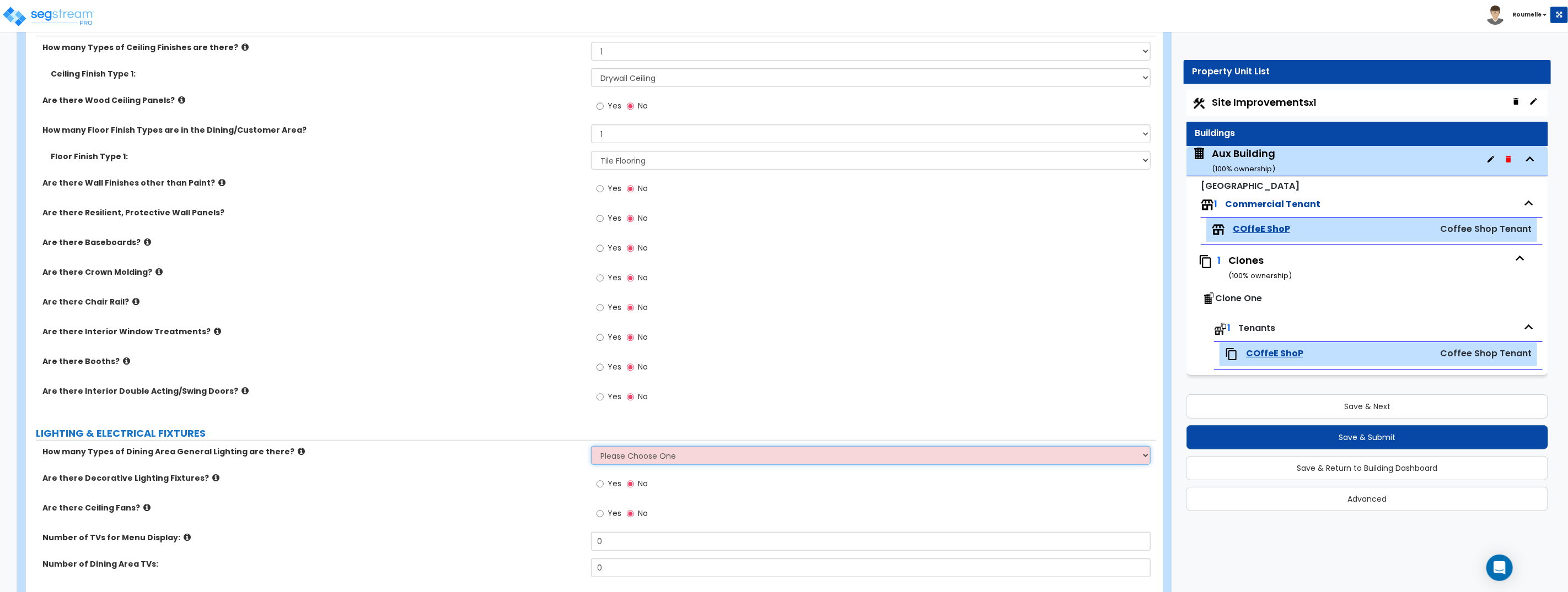
click at [696, 456] on select "Please Choose One 1 2 3" at bounding box center [871, 455] width 559 height 19
select select "1"
click at [591, 446] on select "Please Choose One 1 2 3" at bounding box center [871, 455] width 559 height 19
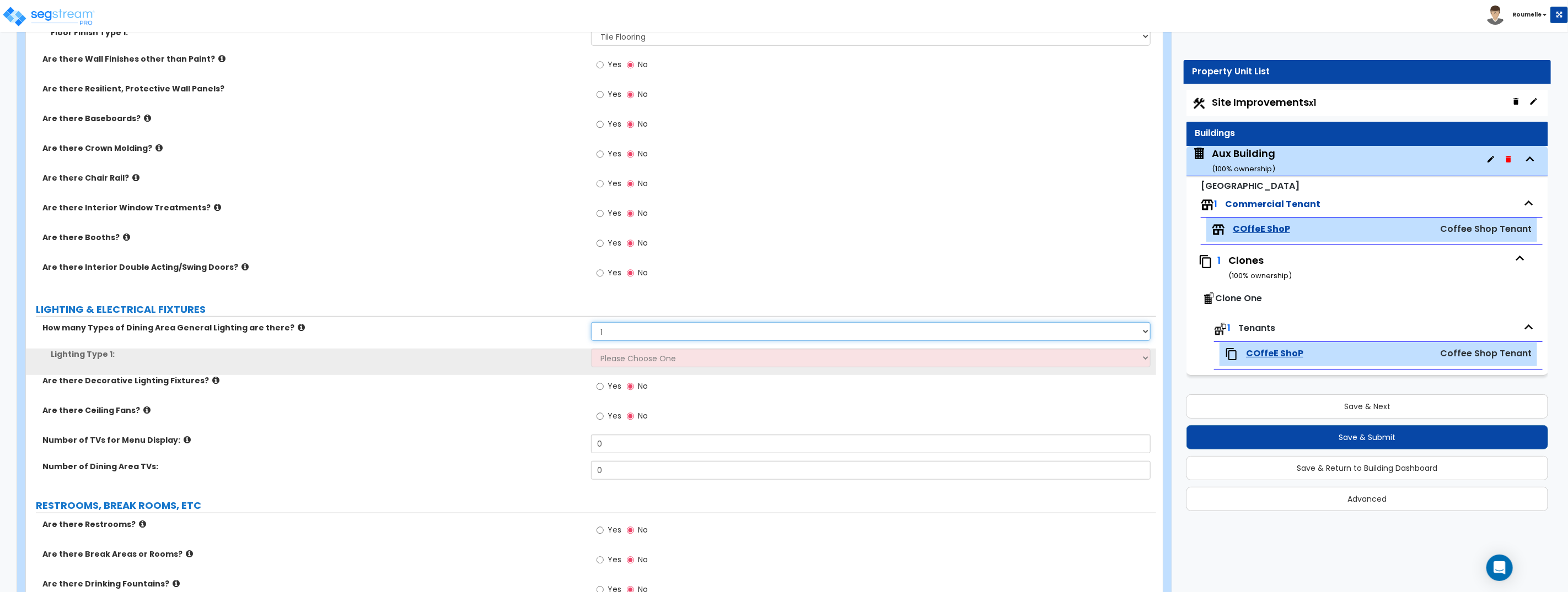
scroll to position [538, 0]
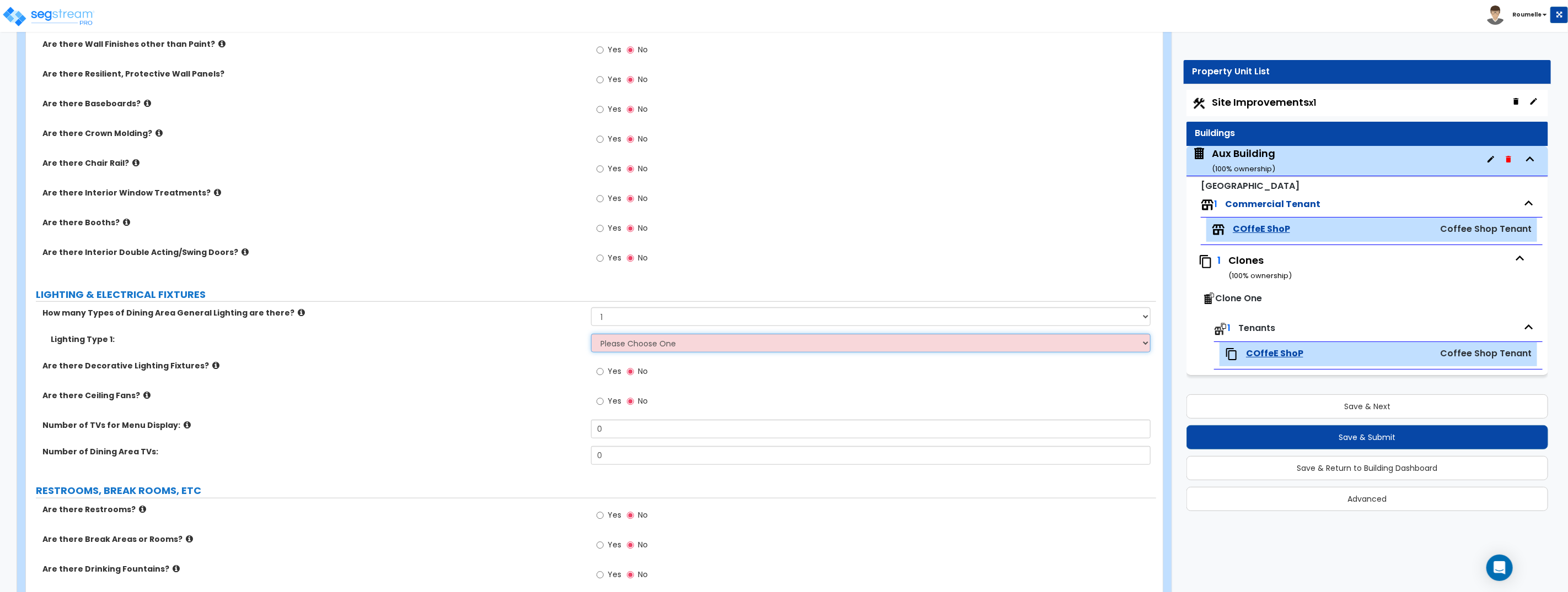
click at [682, 346] on select "Please Choose One LED Surface-Mounted LED Recessed Fluorescent Surface-Mounted …" at bounding box center [871, 343] width 559 height 19
select select "2"
click at [591, 334] on select "Please Choose One LED Surface-Mounted LED Recessed Fluorescent Surface-Mounted …" at bounding box center [871, 343] width 559 height 19
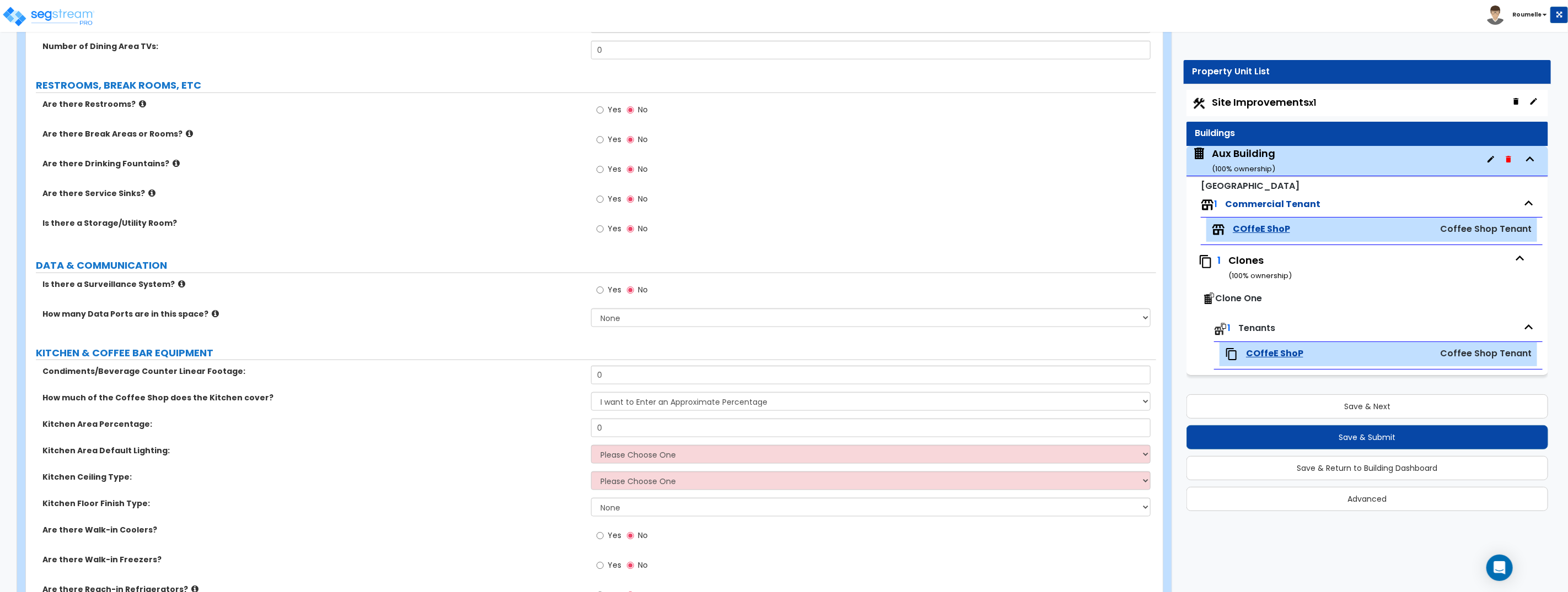
scroll to position [996, 0]
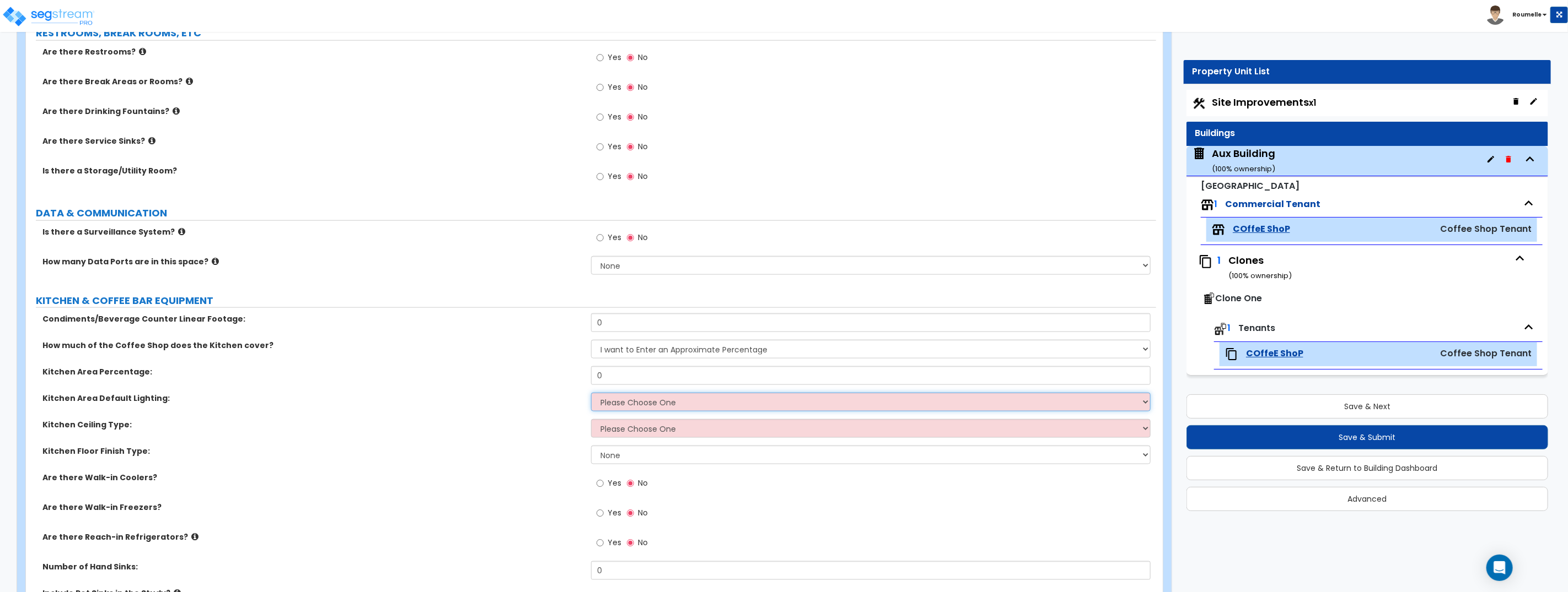
click at [678, 402] on select "Please Choose One LED Surface-Mounted LED Recessed Fluorescent Surface-Mounted …" at bounding box center [871, 402] width 559 height 19
select select "2"
click at [591, 393] on select "Please Choose One LED Surface-Mounted LED Recessed Fluorescent Surface-Mounted …" at bounding box center [871, 402] width 559 height 19
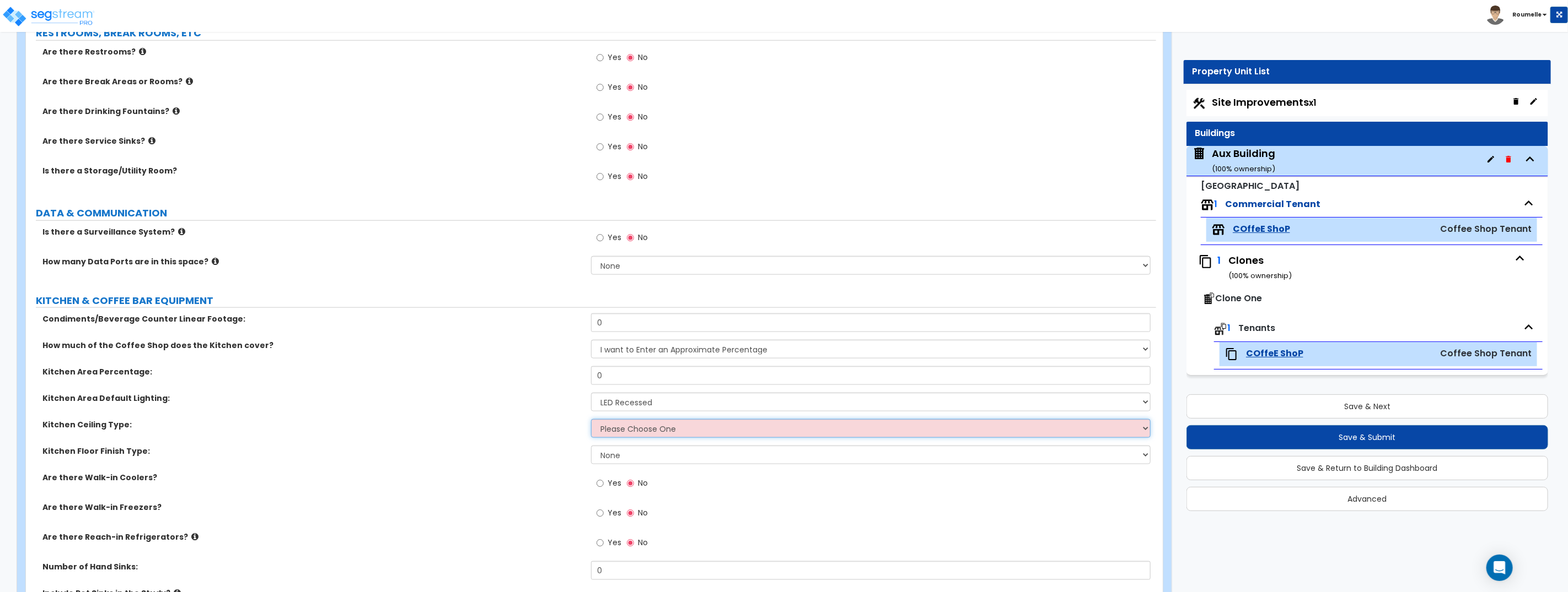
click at [699, 426] on select "Please Choose One Drop Ceiling Open Ceiling Drywall Ceiling" at bounding box center [871, 428] width 559 height 19
select select "3"
click at [591, 419] on select "Please Choose One Drop Ceiling Open Ceiling Drywall Ceiling" at bounding box center [871, 428] width 559 height 19
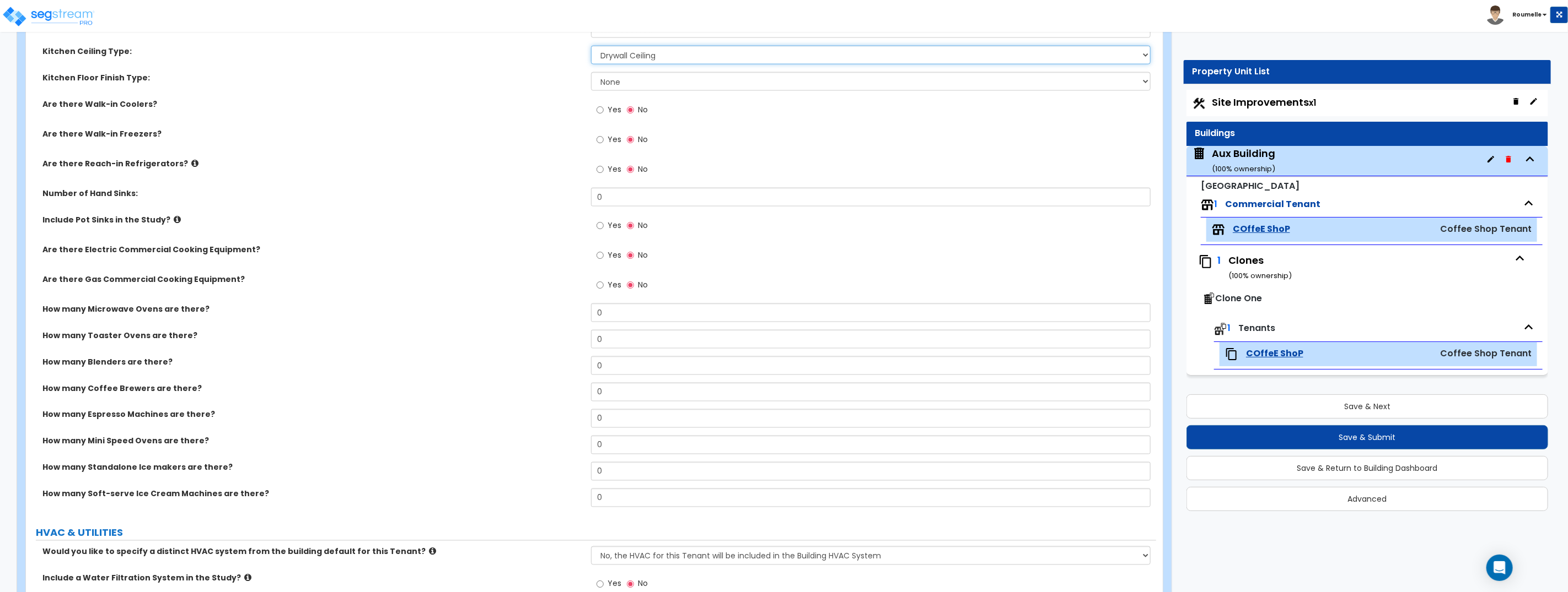
scroll to position [1490, 0]
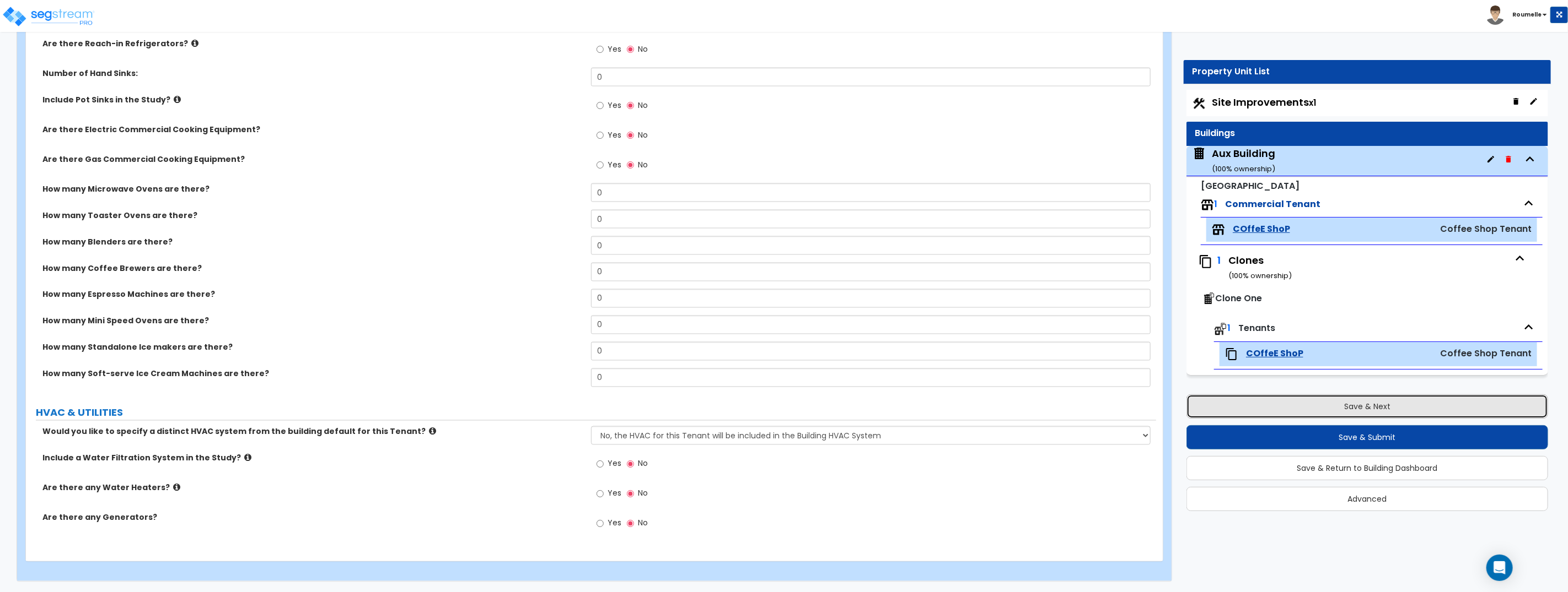
click at [1318, 411] on button "Save & Next" at bounding box center [1366, 406] width 362 height 24
select select "1"
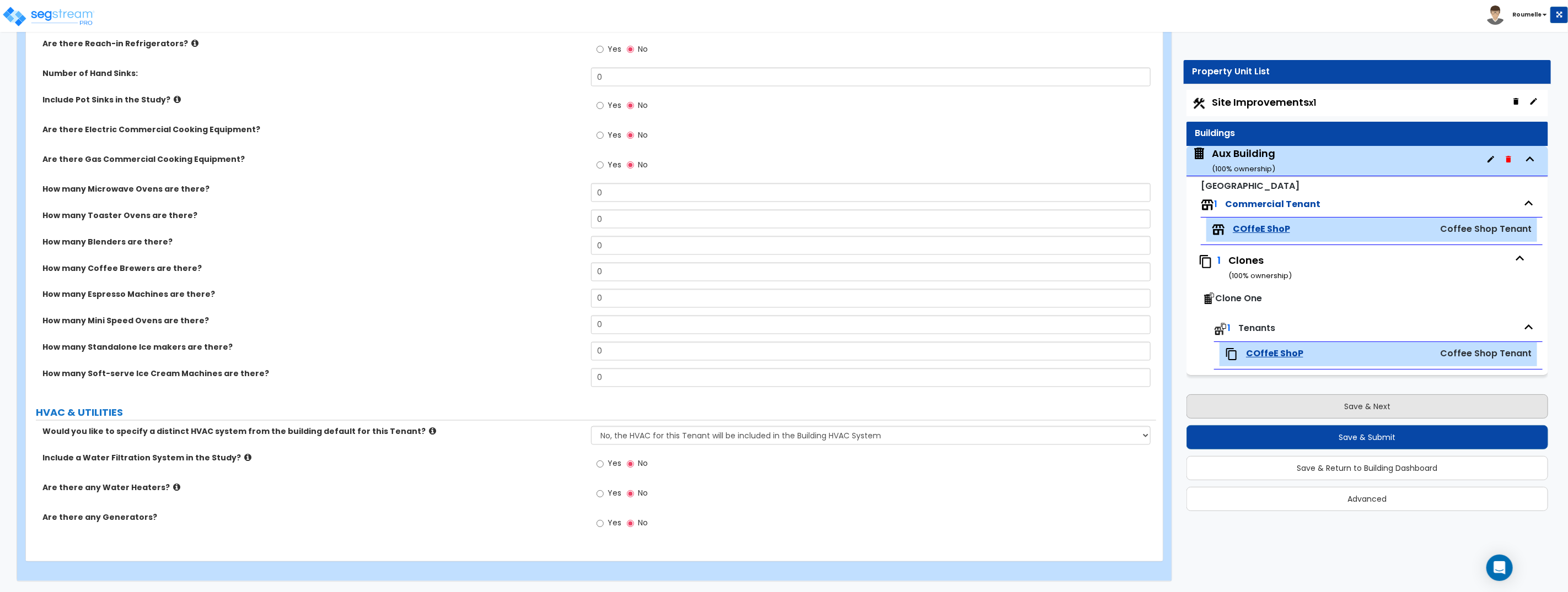
select select "1"
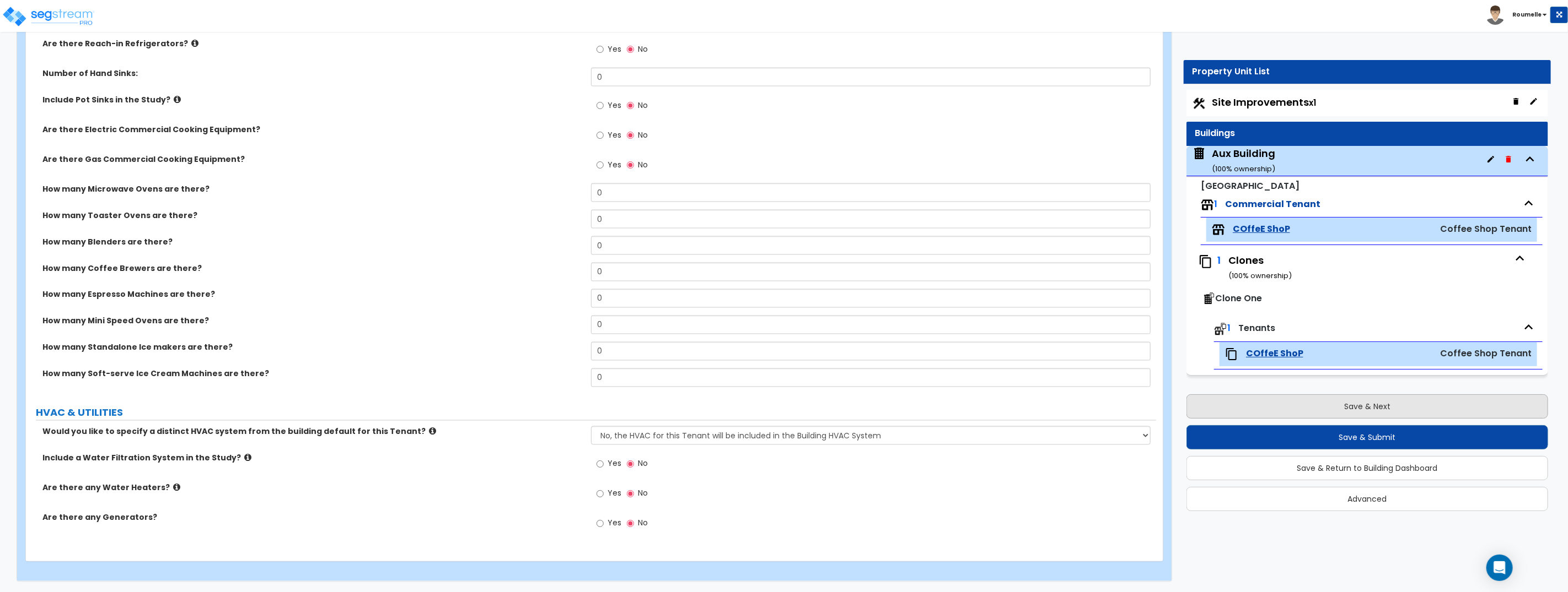
select select "1"
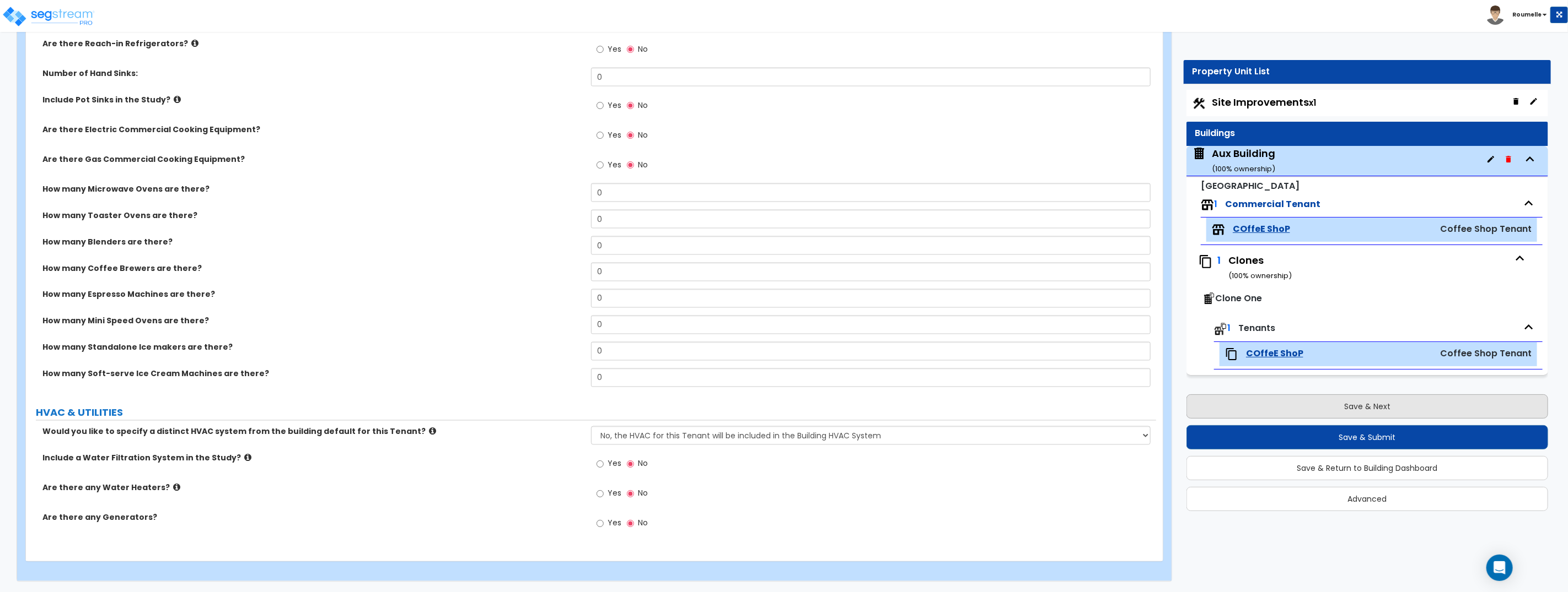
select select "1"
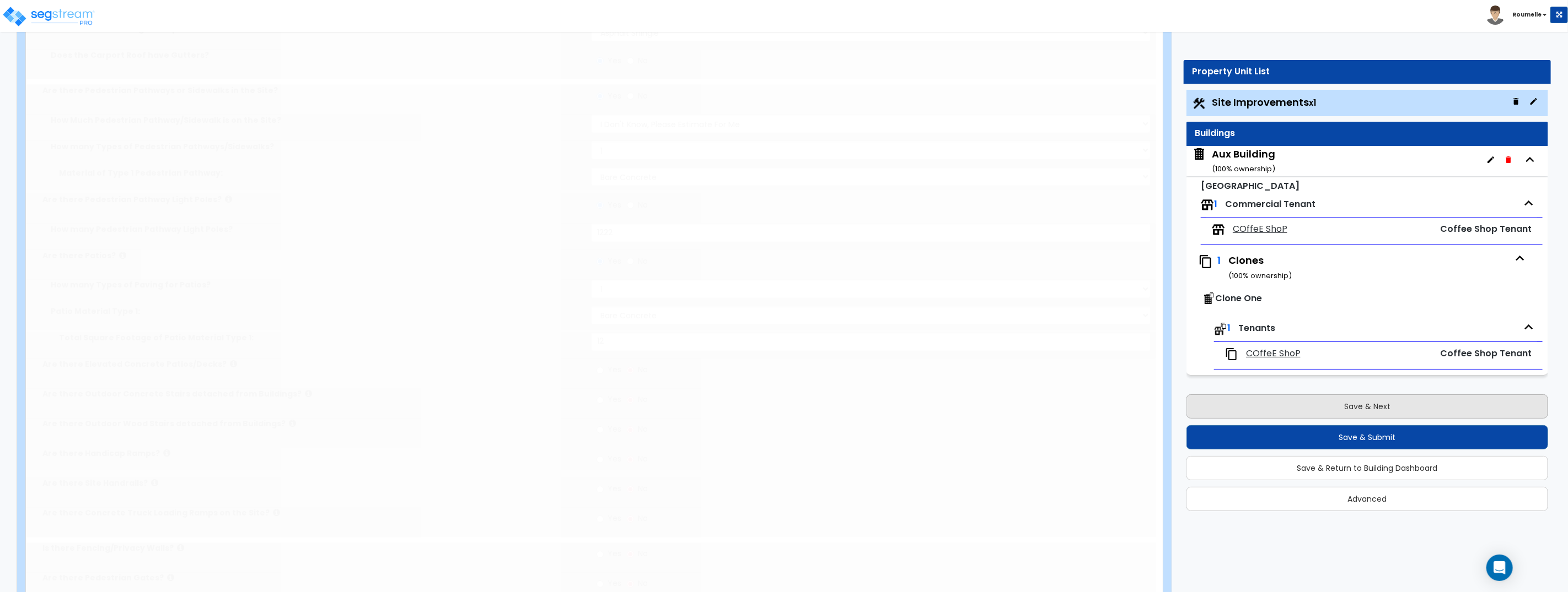
scroll to position [0, 0]
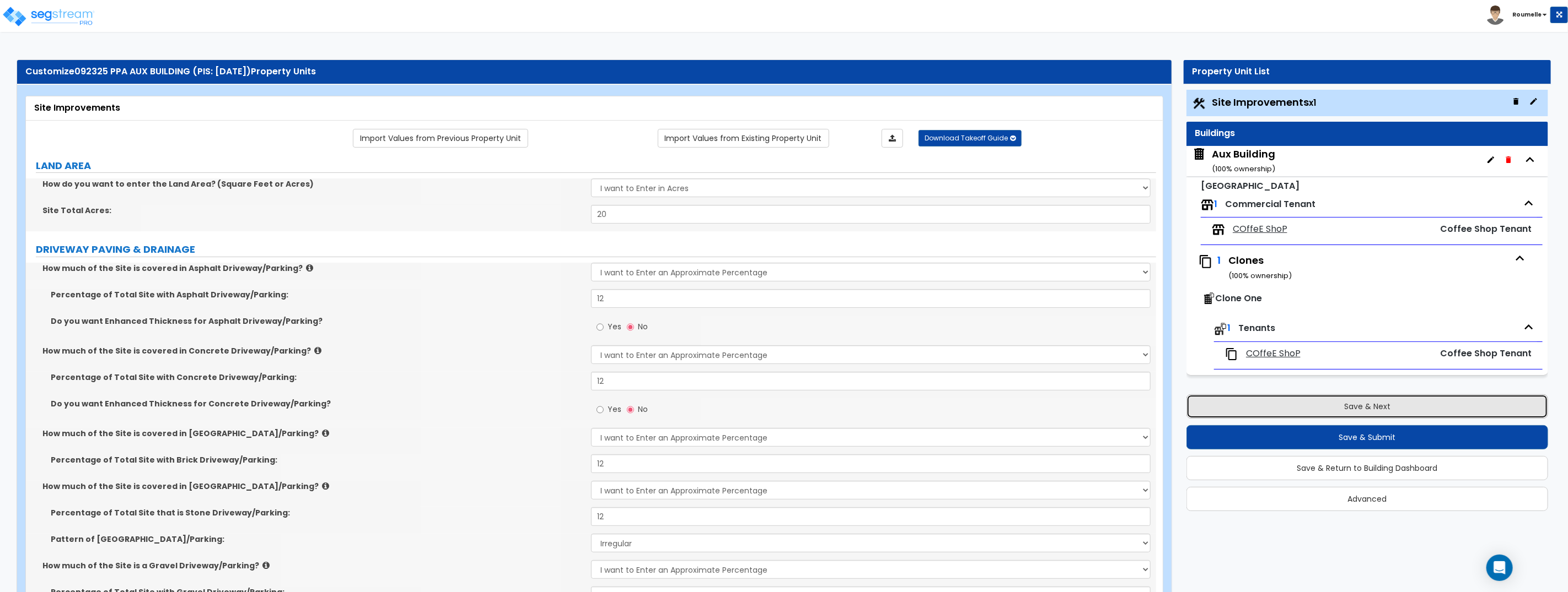
click at [1317, 410] on button "Save & Next" at bounding box center [1366, 406] width 362 height 24
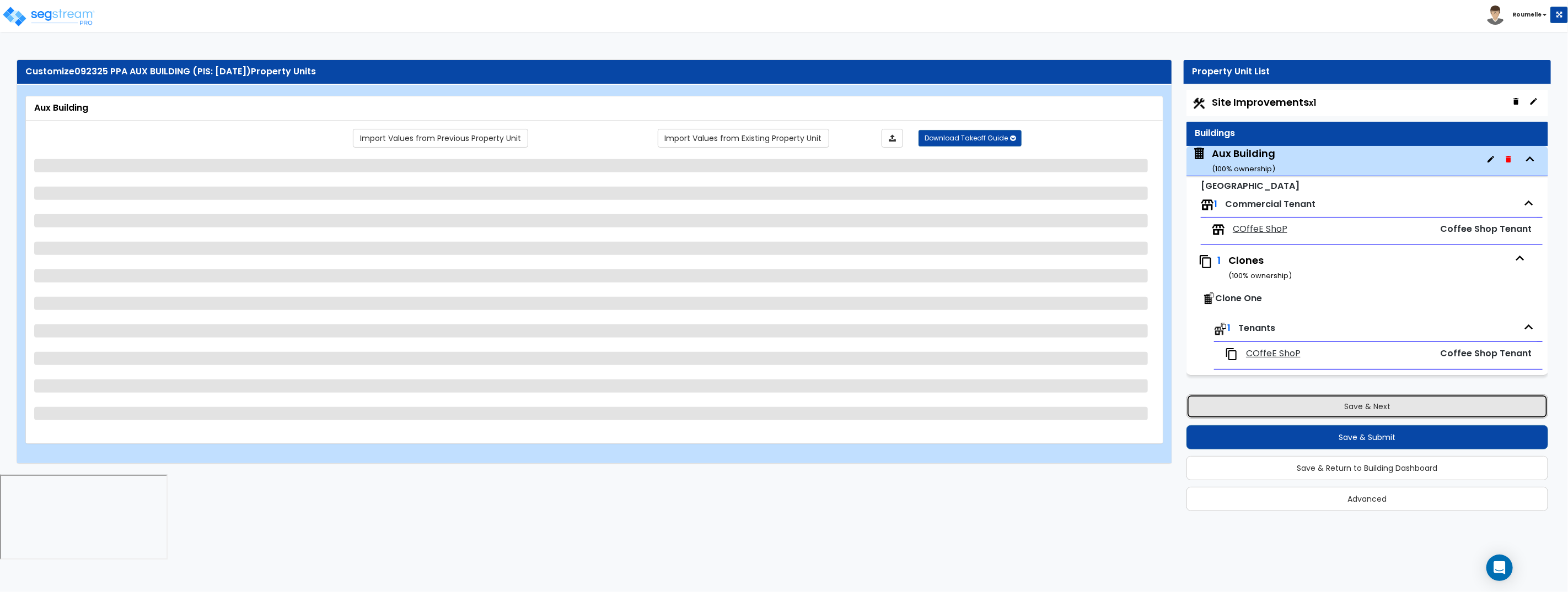
click at [1317, 410] on button "Save & Next" at bounding box center [1366, 406] width 362 height 24
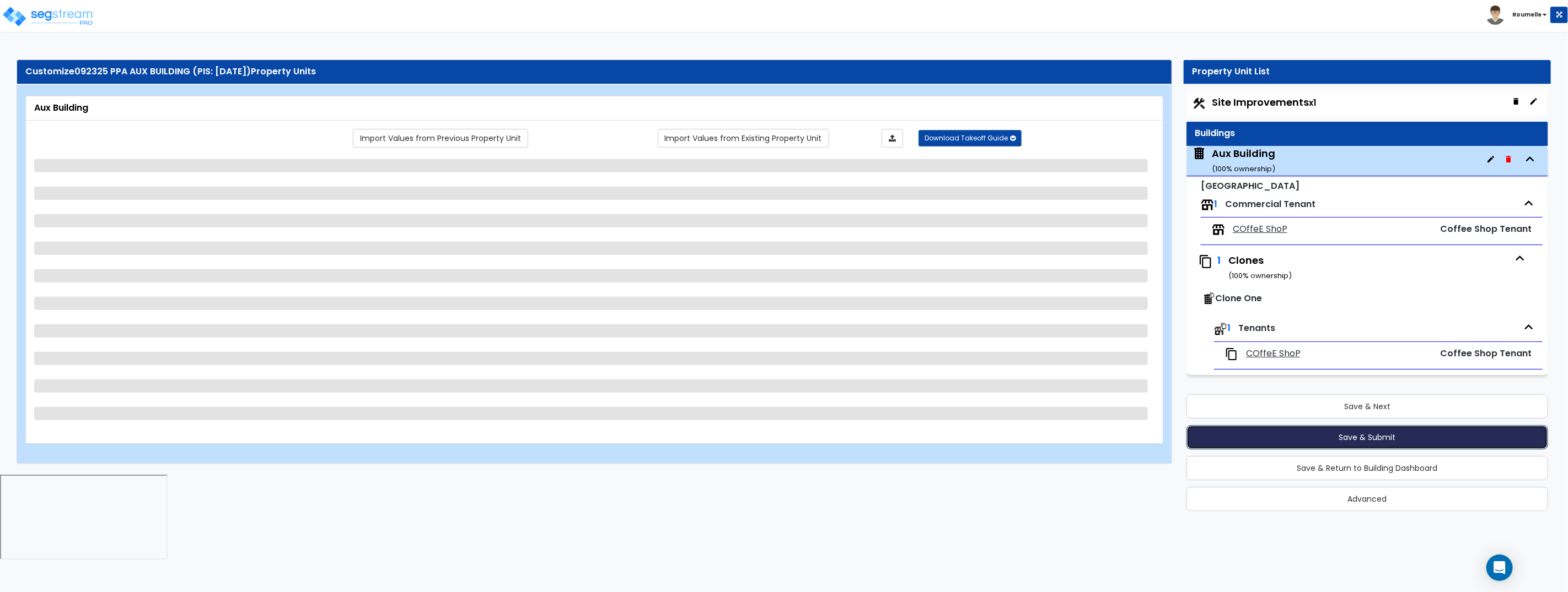
click at [1337, 430] on button "Save & Submit" at bounding box center [1366, 437] width 362 height 24
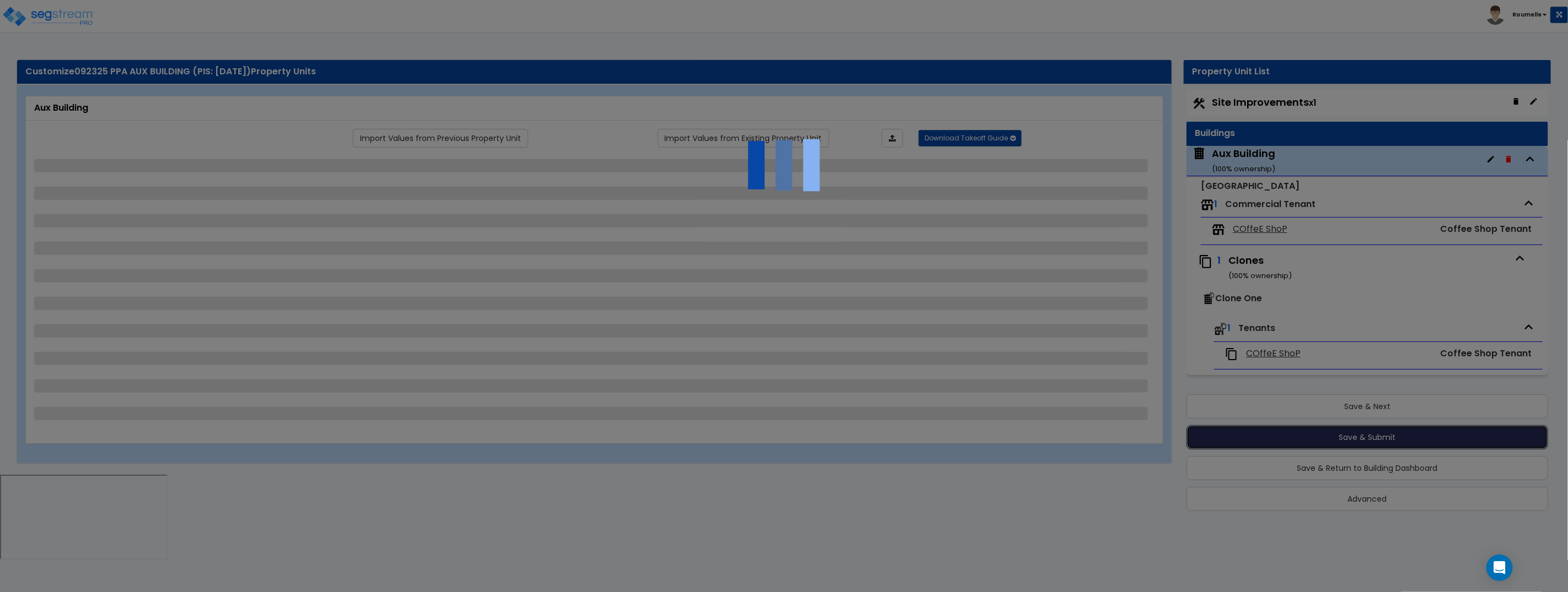
select select "1"
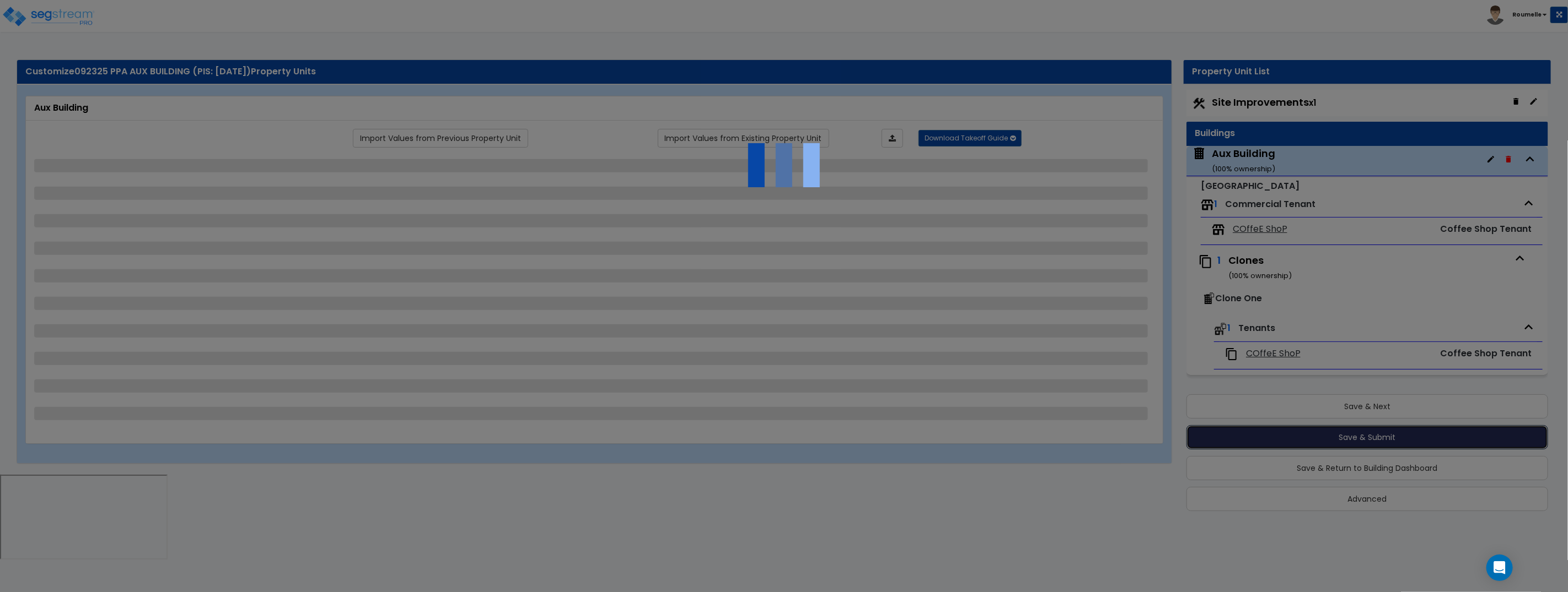
select select "1"
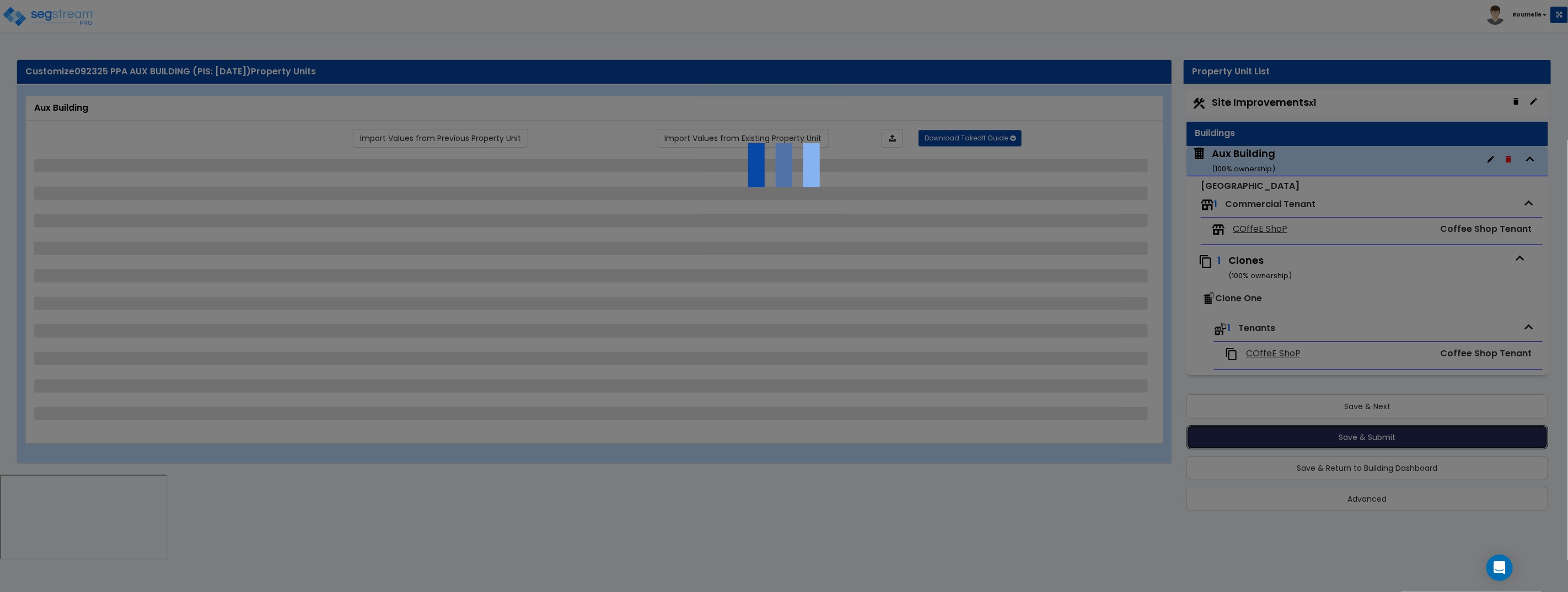
select select "1"
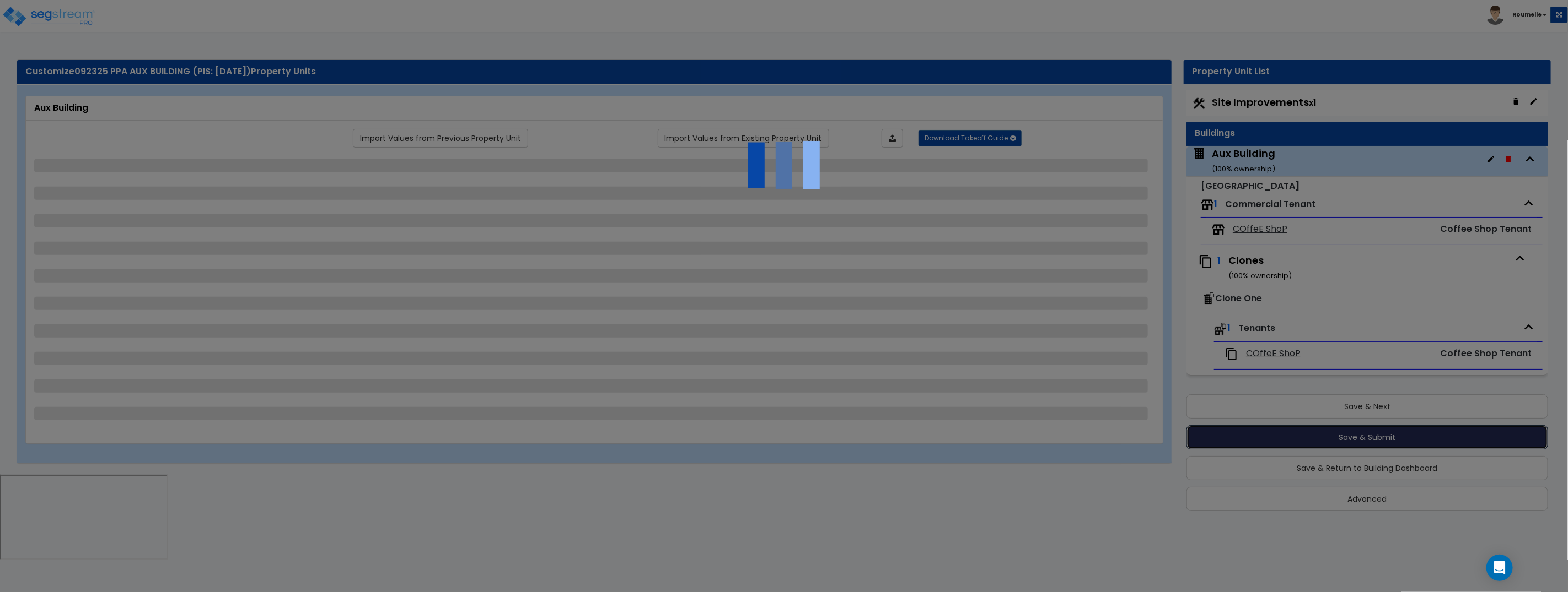
select select "1"
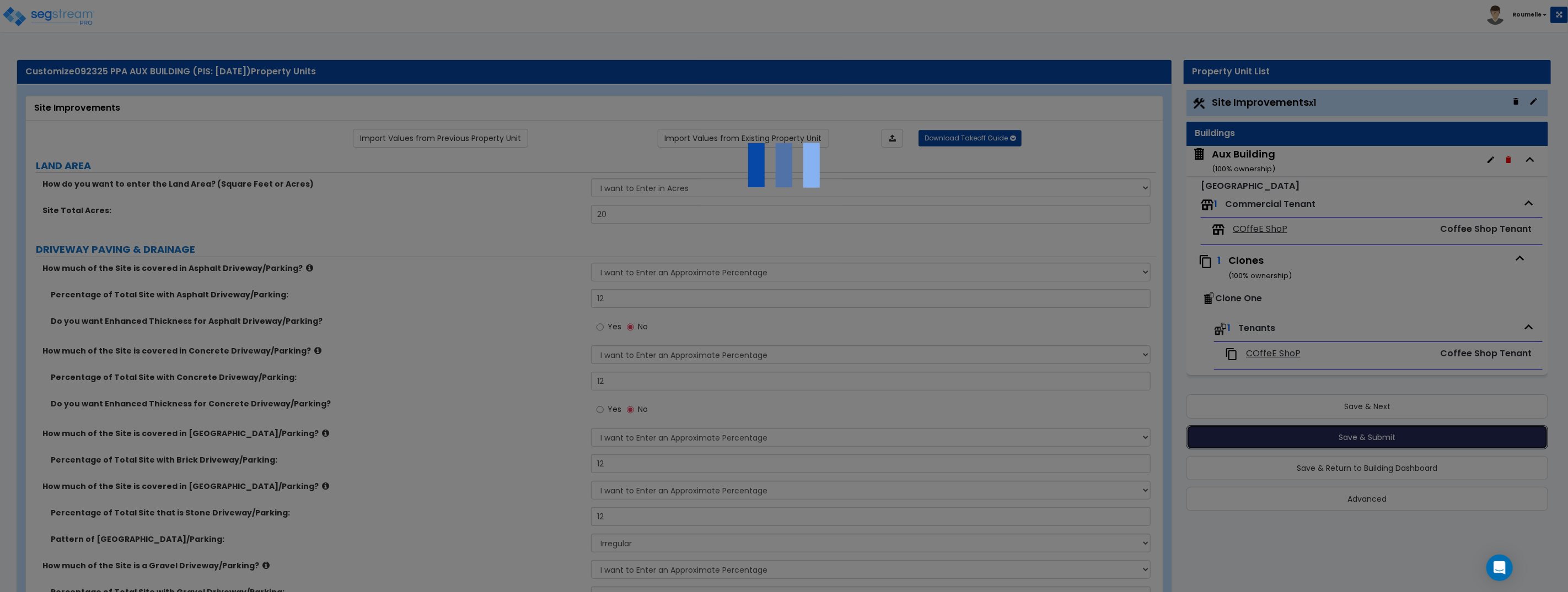
select select "1"
select select "2"
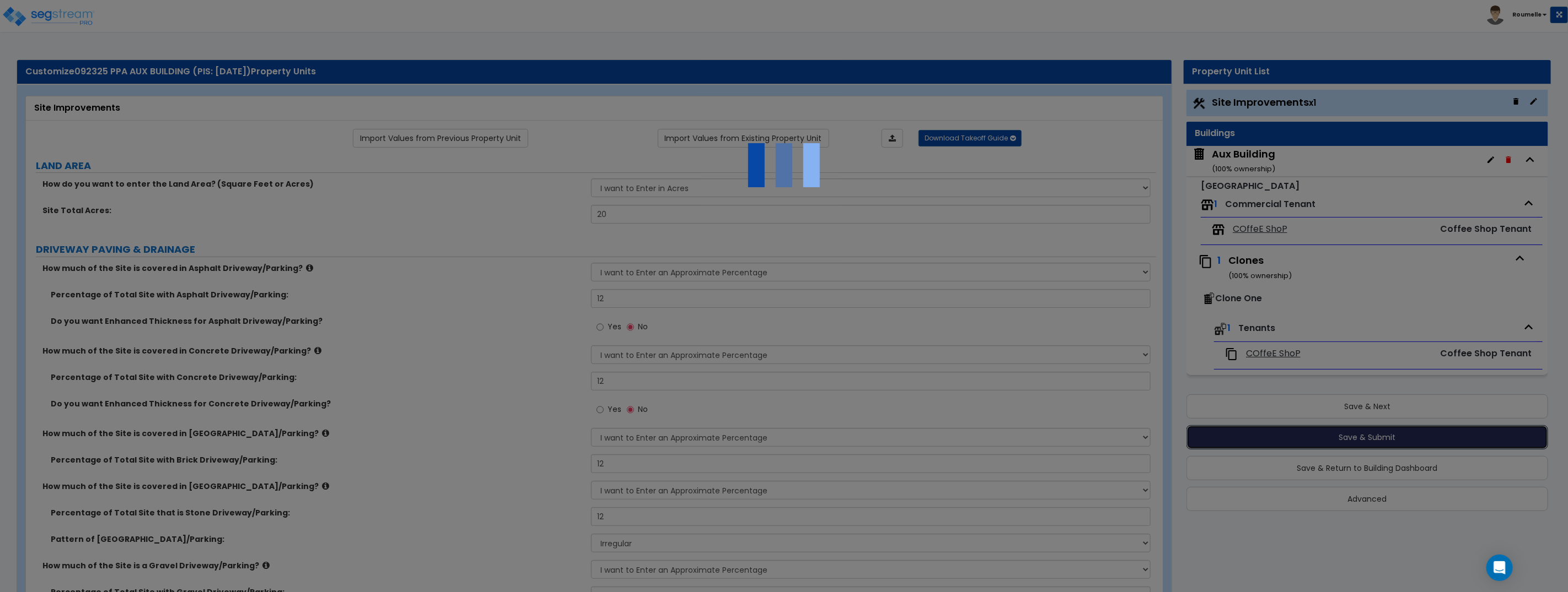
select select "2"
select select "1"
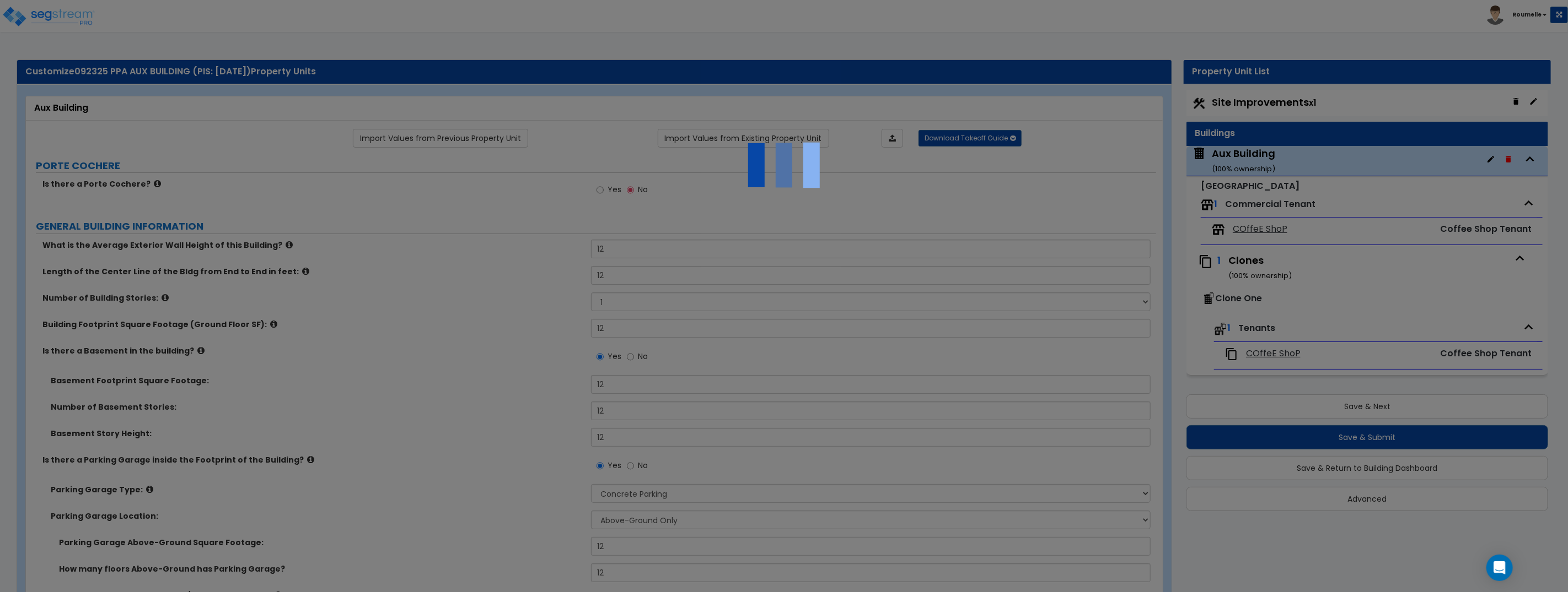
click at [944, 99] on div at bounding box center [784, 296] width 1568 height 592
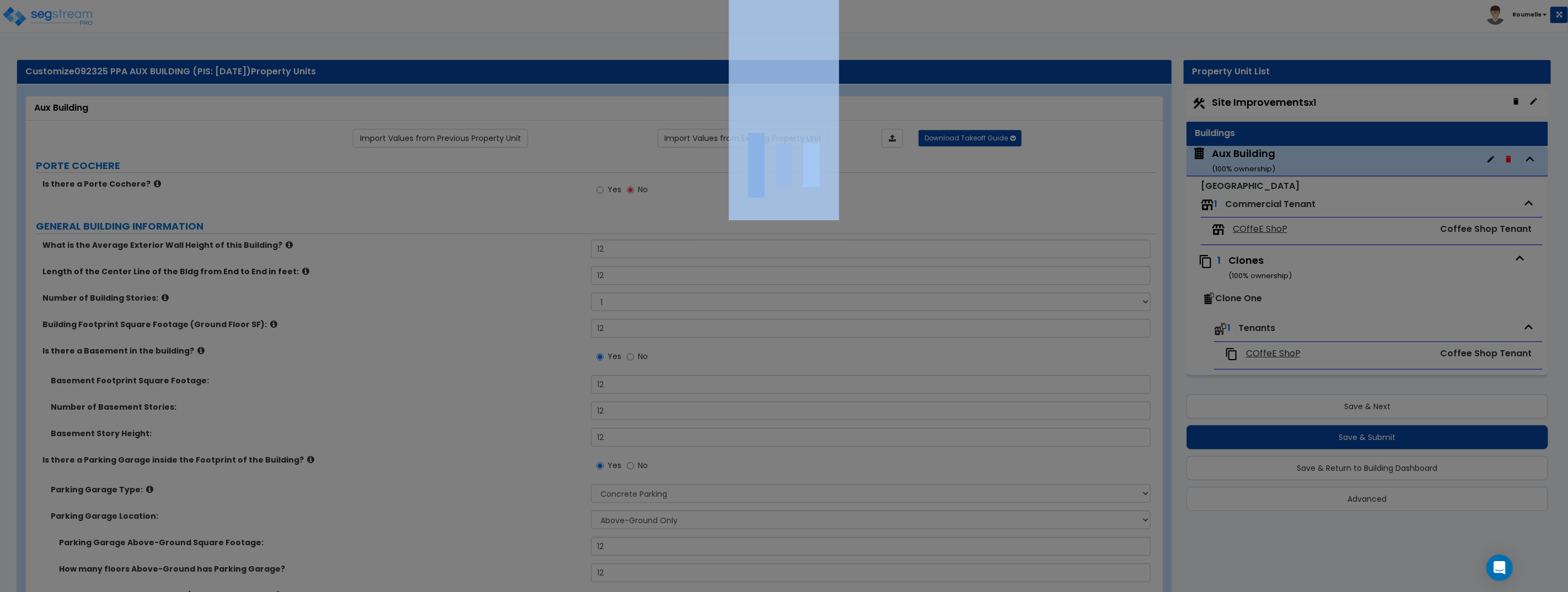
click at [944, 99] on div at bounding box center [784, 296] width 1568 height 592
click at [1038, 93] on div at bounding box center [784, 296] width 1568 height 592
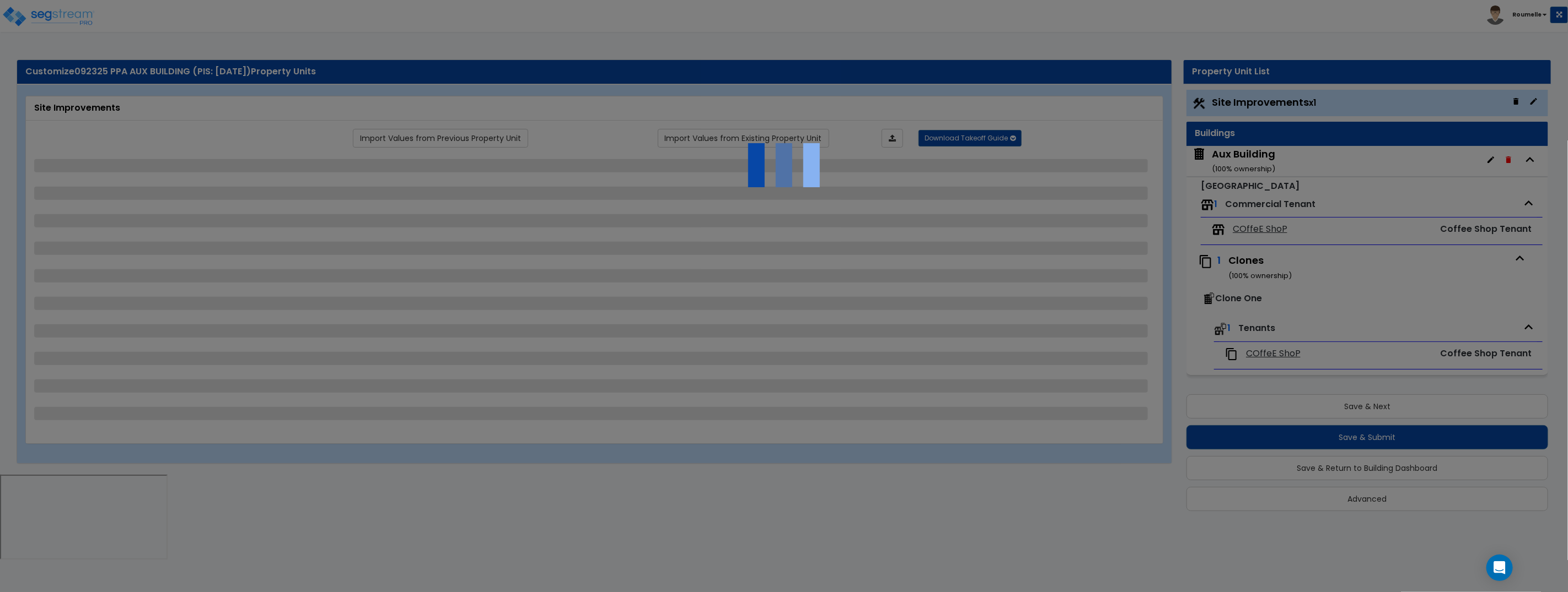
select select "1"
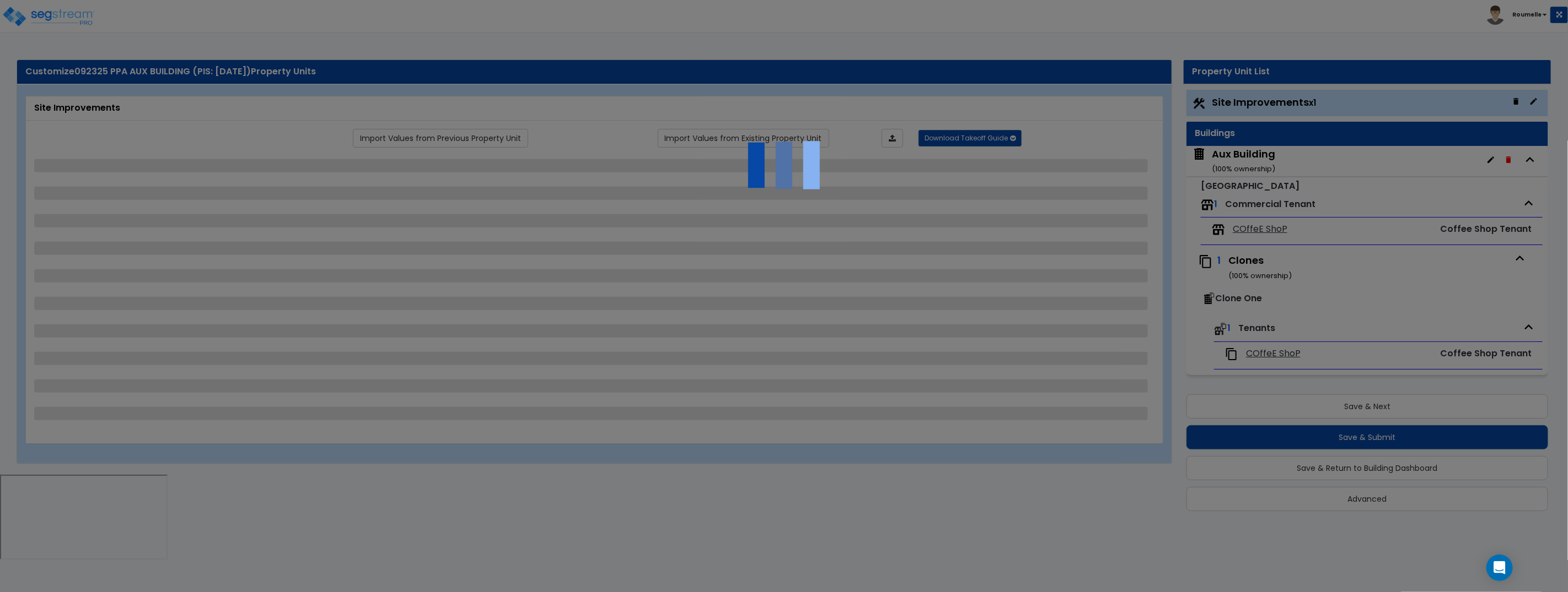
select select "1"
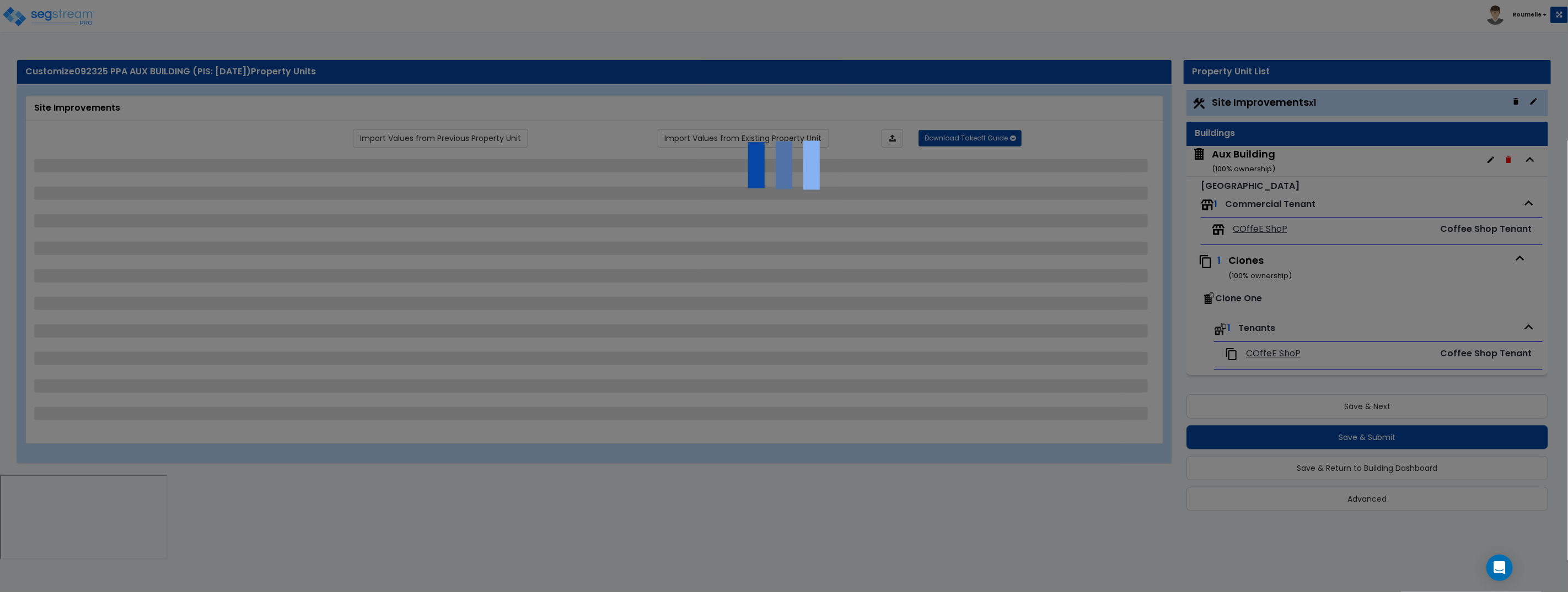
select select "1"
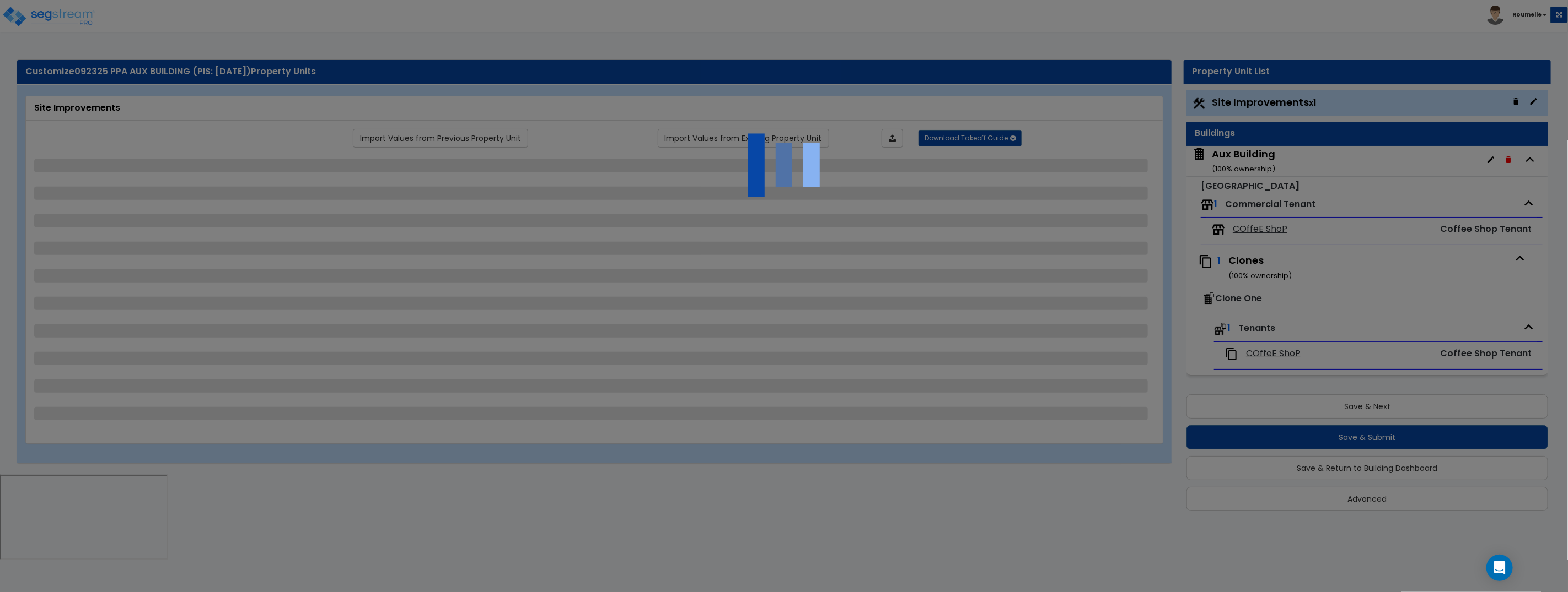
select select "1"
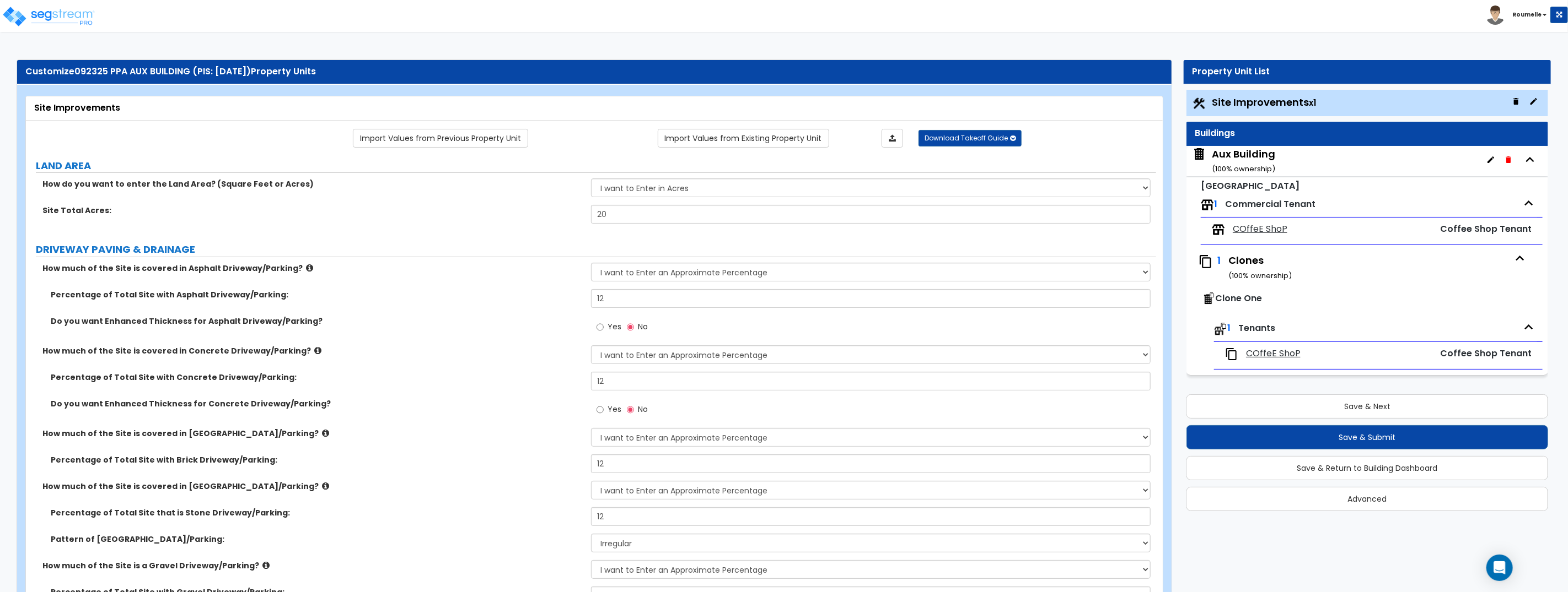
click at [1258, 264] on div "Clones ( 100 % ownership)" at bounding box center [1369, 267] width 281 height 28
click at [1261, 150] on div "Aux Building ( 100 % ownership)" at bounding box center [1243, 161] width 64 height 28
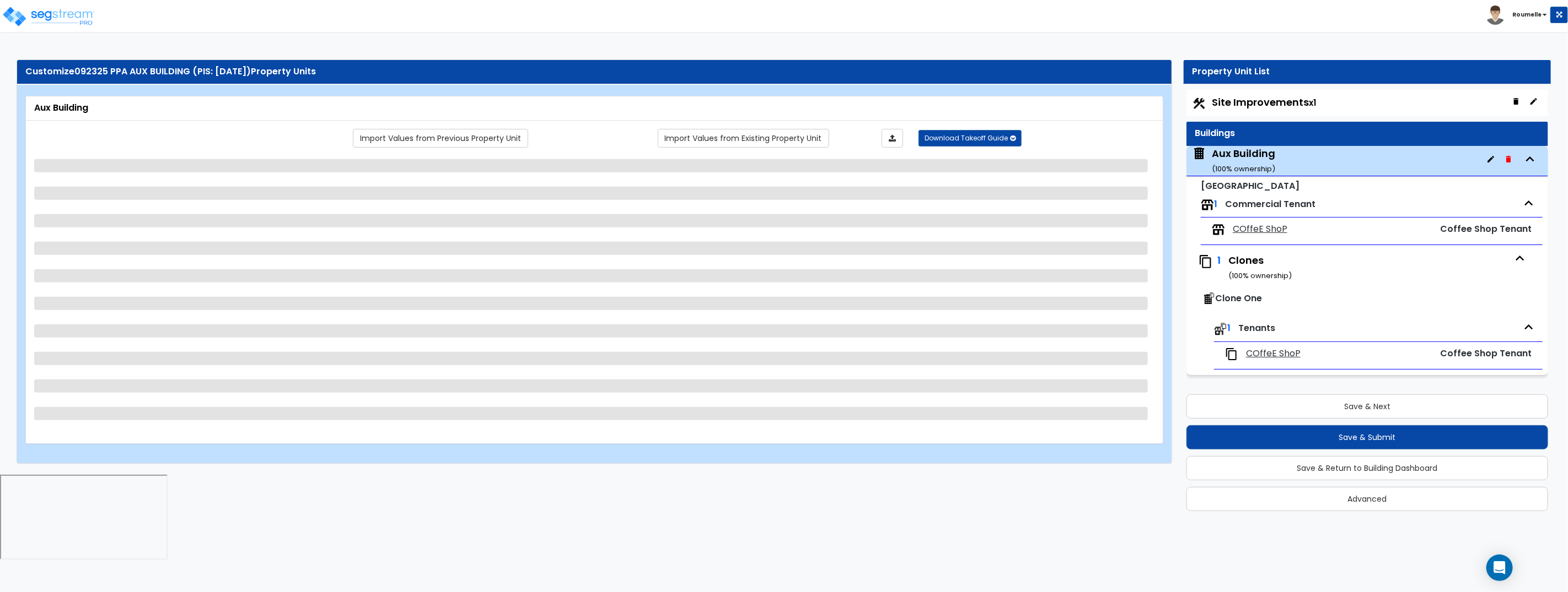
click at [1258, 102] on span "Site Improvements x1" at bounding box center [1263, 102] width 104 height 14
select select "1"
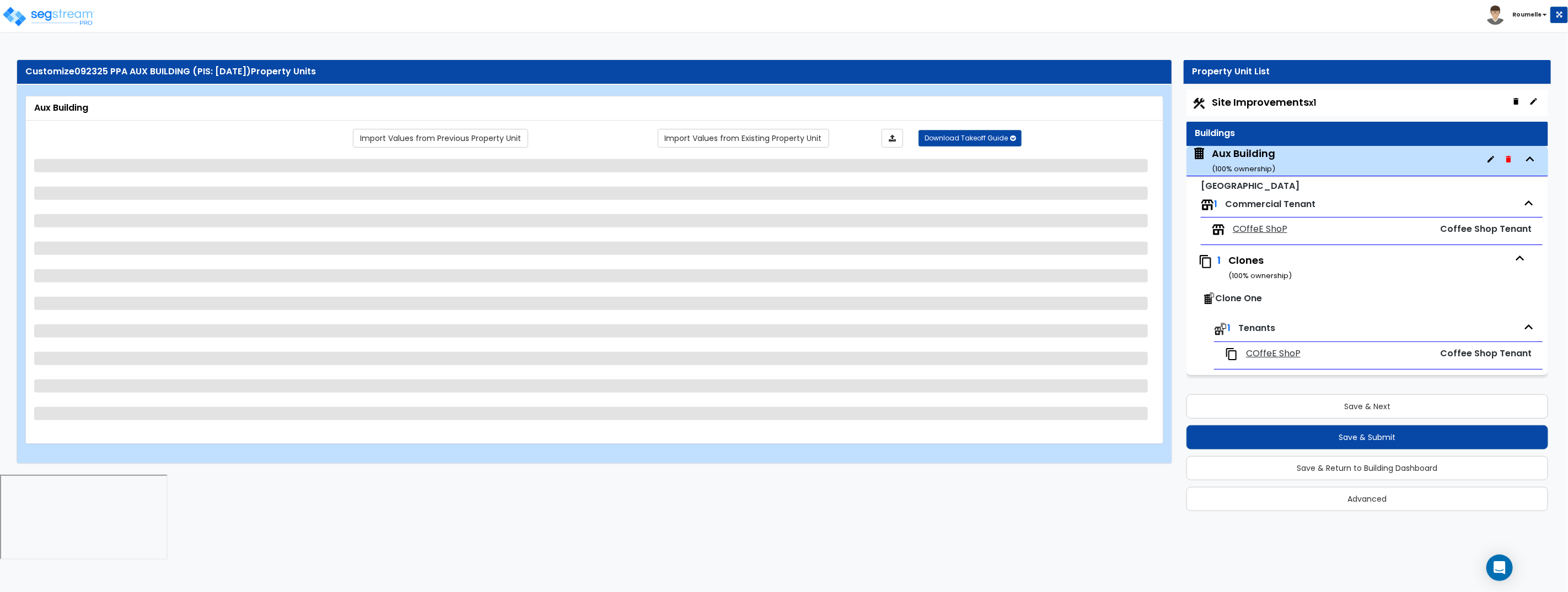
select select "1"
select select "2"
select select "1"
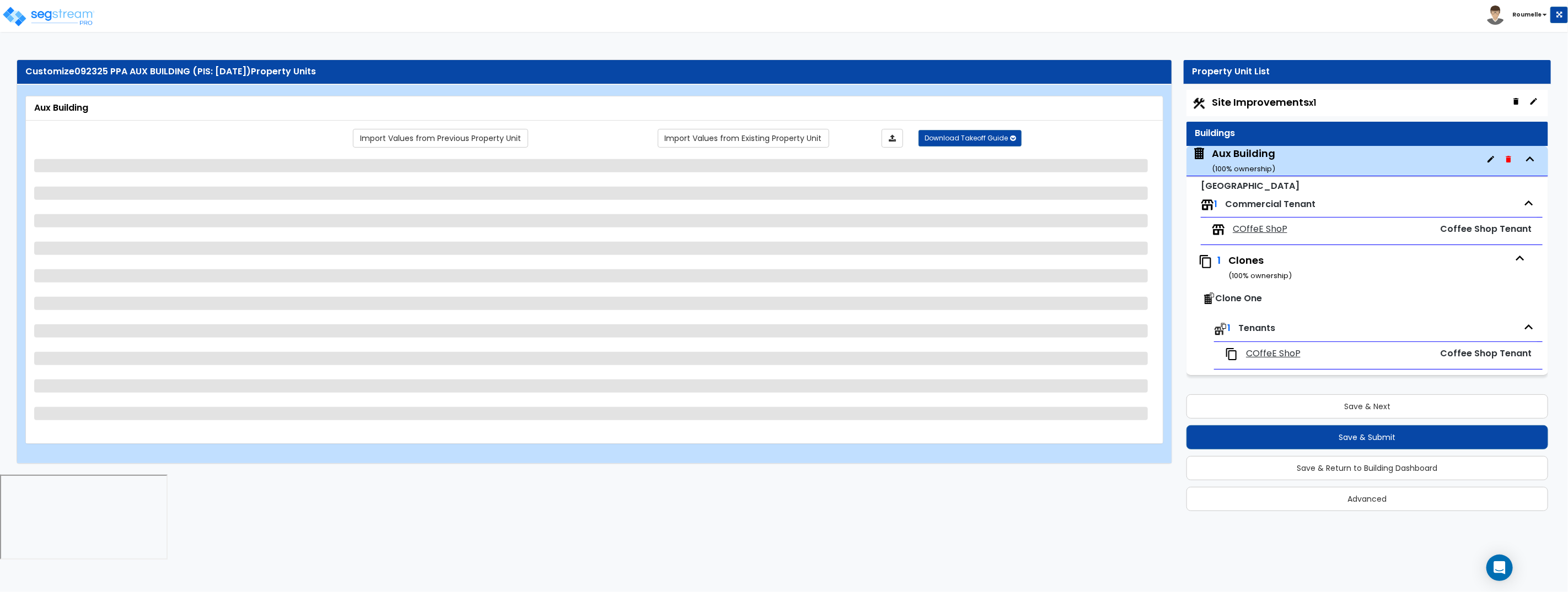
select select "1"
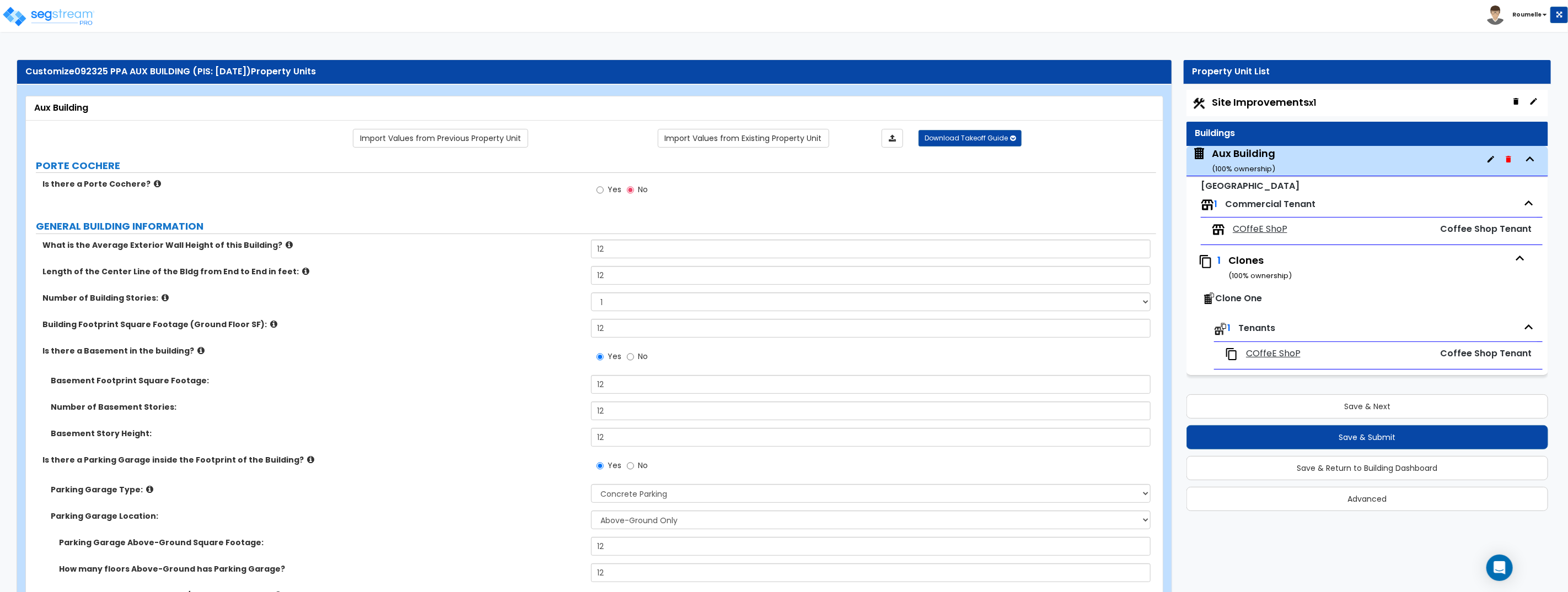
click at [1260, 156] on div "Aux Building ( 100 % ownership)" at bounding box center [1243, 161] width 64 height 28
click at [1269, 187] on small "[GEOGRAPHIC_DATA]" at bounding box center [1250, 185] width 99 height 12
click at [1263, 231] on span "COffeE ShoP" at bounding box center [1260, 229] width 55 height 12
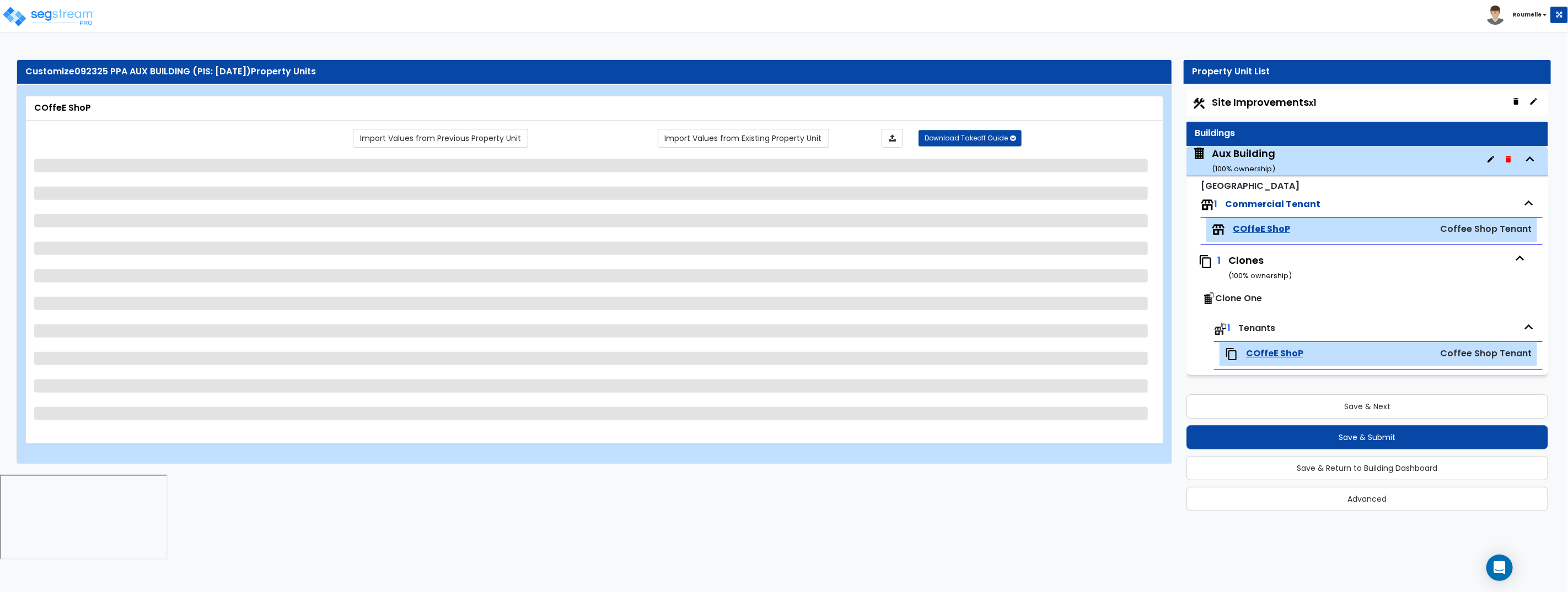
select select "1"
select select "2"
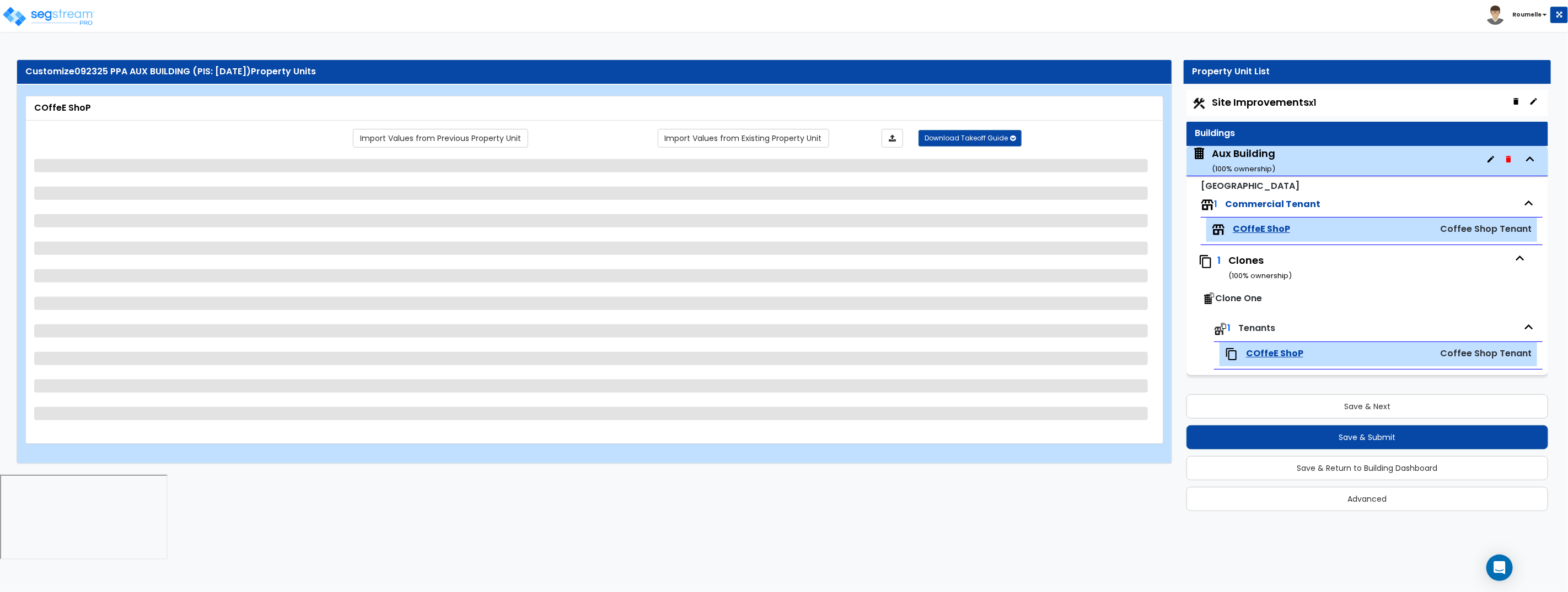
select select "2"
select select "3"
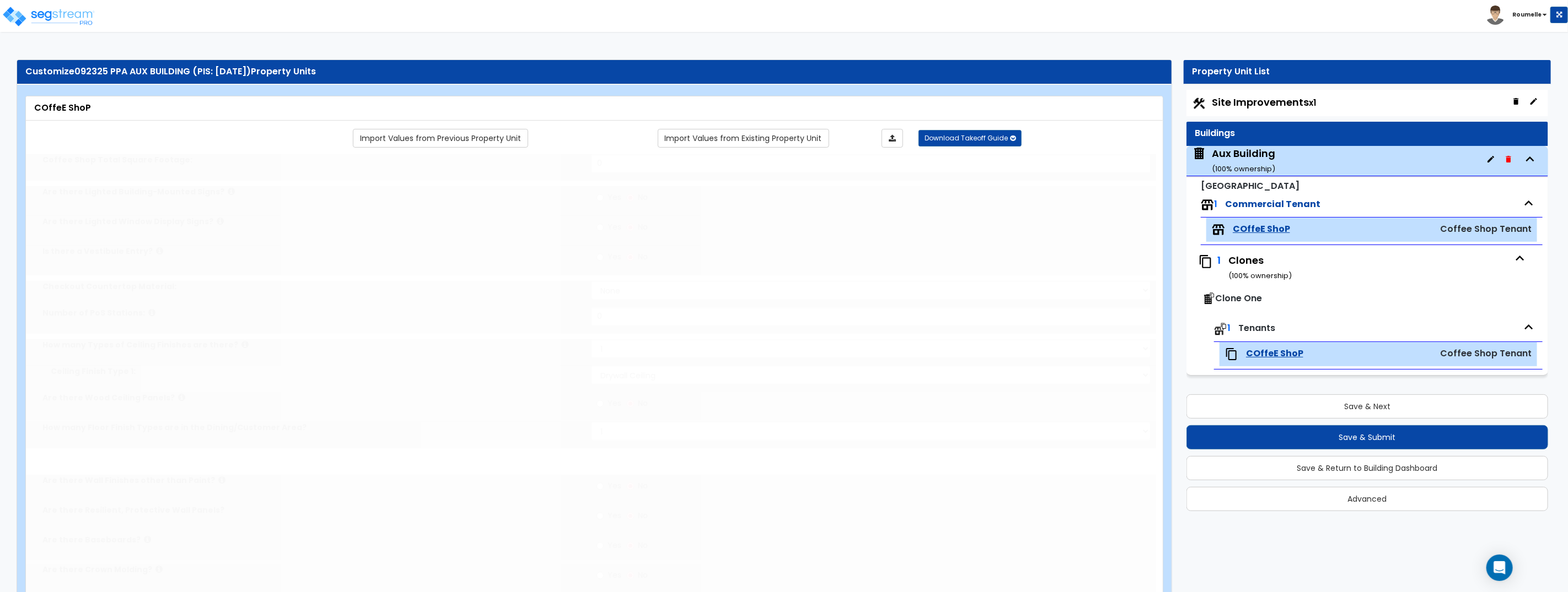
select select "1"
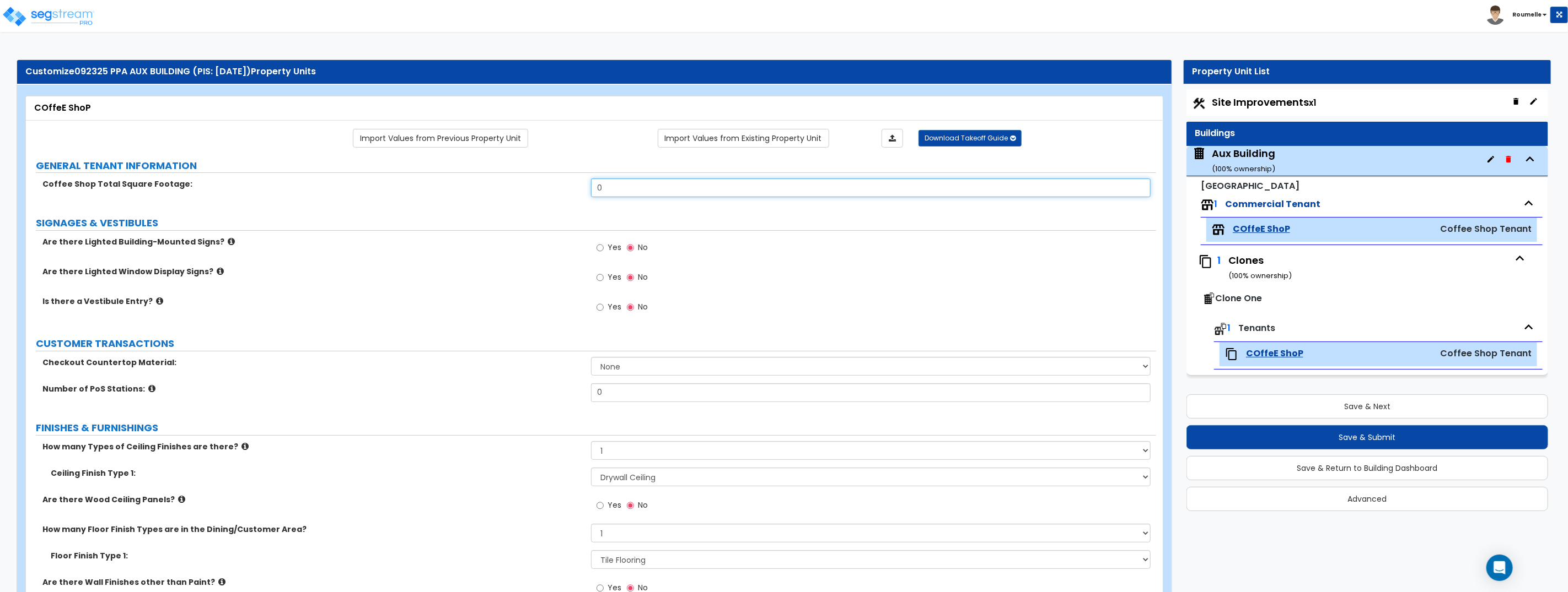
click at [700, 188] on input "0" at bounding box center [871, 188] width 559 height 19
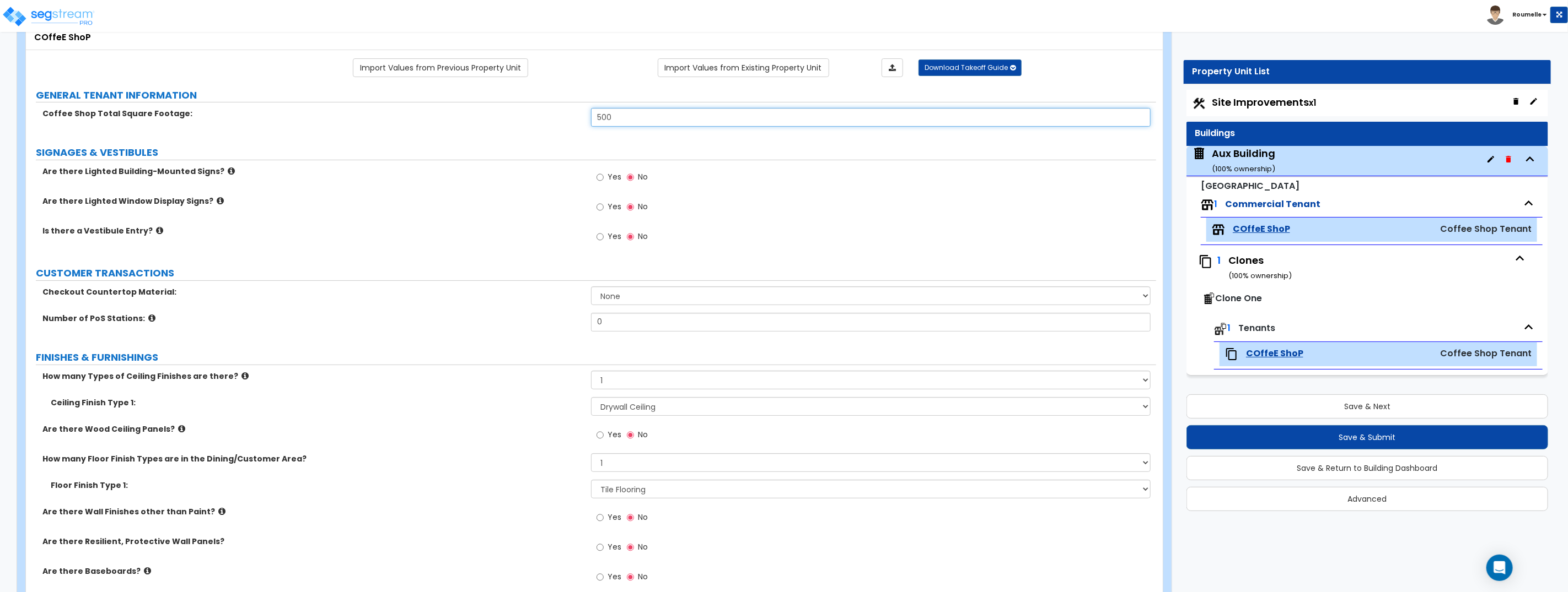
scroll to position [158, 0]
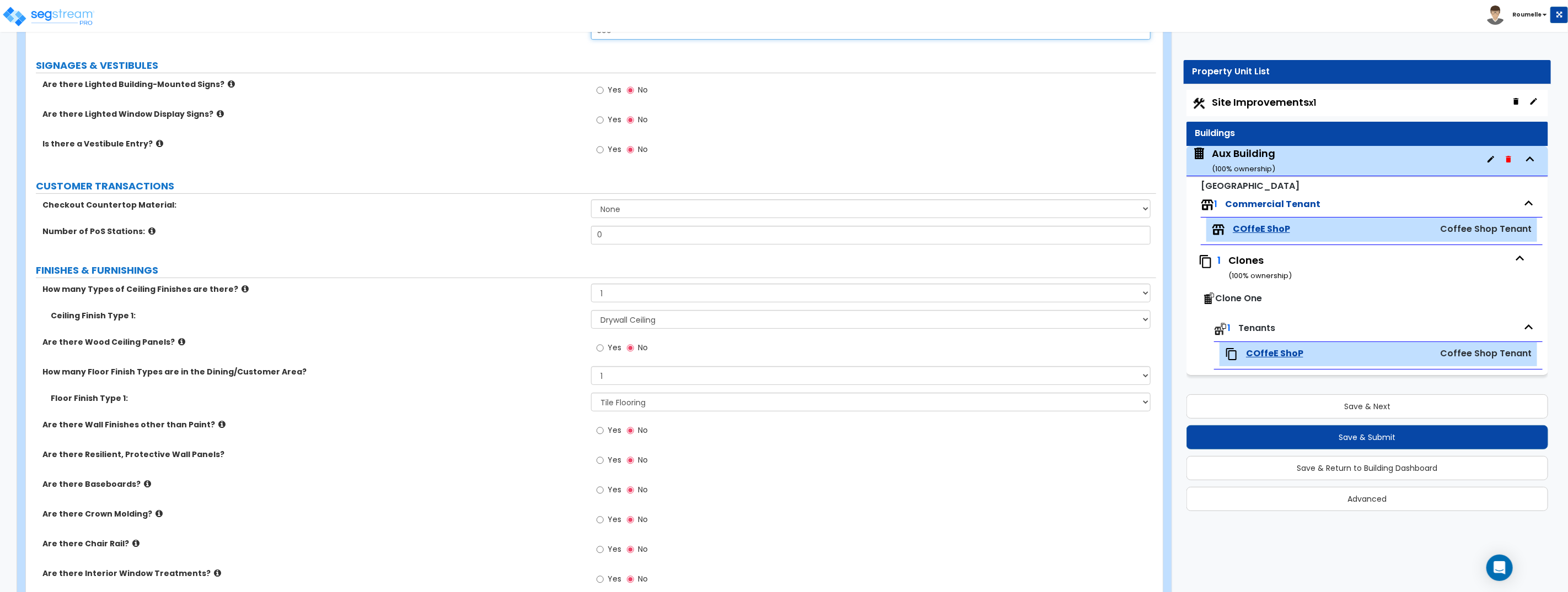
type input "500"
click at [641, 207] on select "None Plastic Laminate Solid Surface Stone Quartz Marble Tile Wood Stainless Ste…" at bounding box center [871, 209] width 559 height 19
select select "1"
click at [591, 199] on select "None Plastic Laminate Solid Surface Stone Quartz Marble Tile Wood Stainless Ste…" at bounding box center [871, 209] width 559 height 19
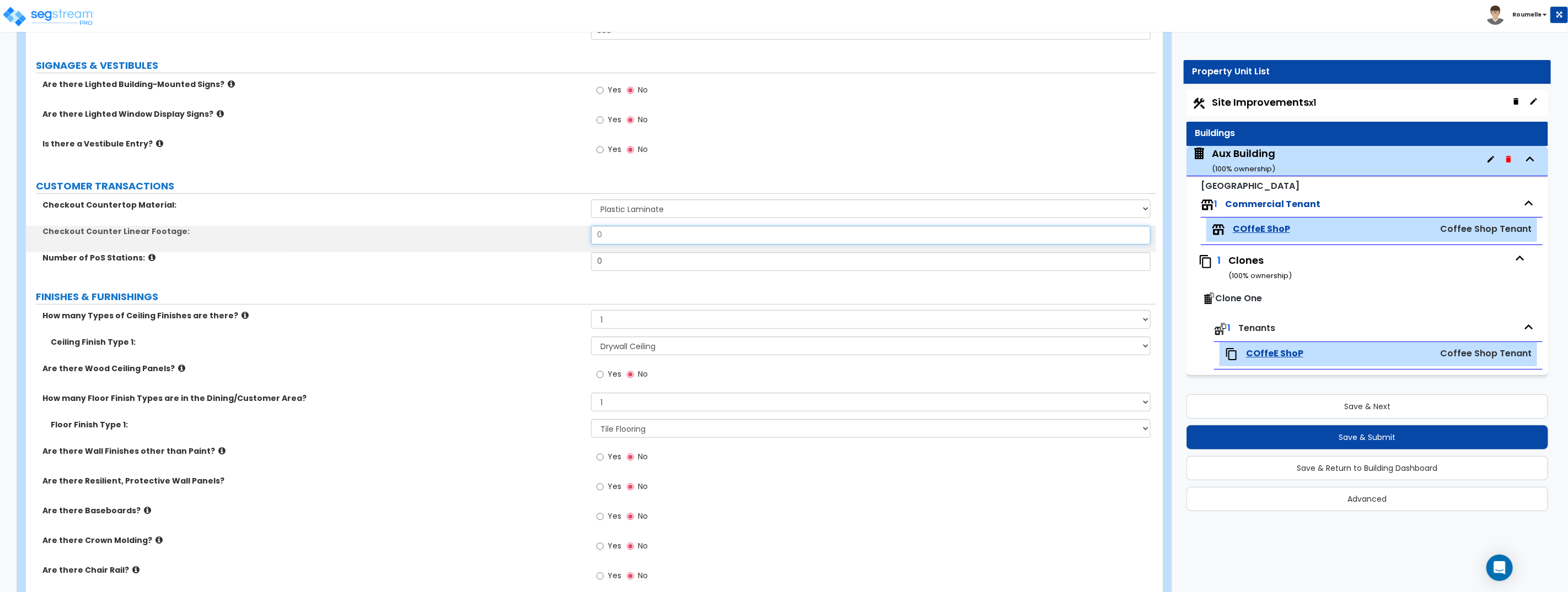
click at [633, 239] on input "0" at bounding box center [871, 235] width 559 height 19
drag, startPoint x: 632, startPoint y: 239, endPoint x: 575, endPoint y: 234, distance: 57.2
click at [575, 234] on div "Checkout Counter Linear Footage: 0" at bounding box center [590, 239] width 1130 height 26
type input "122"
drag, startPoint x: 614, startPoint y: 257, endPoint x: 528, endPoint y: 255, distance: 86.0
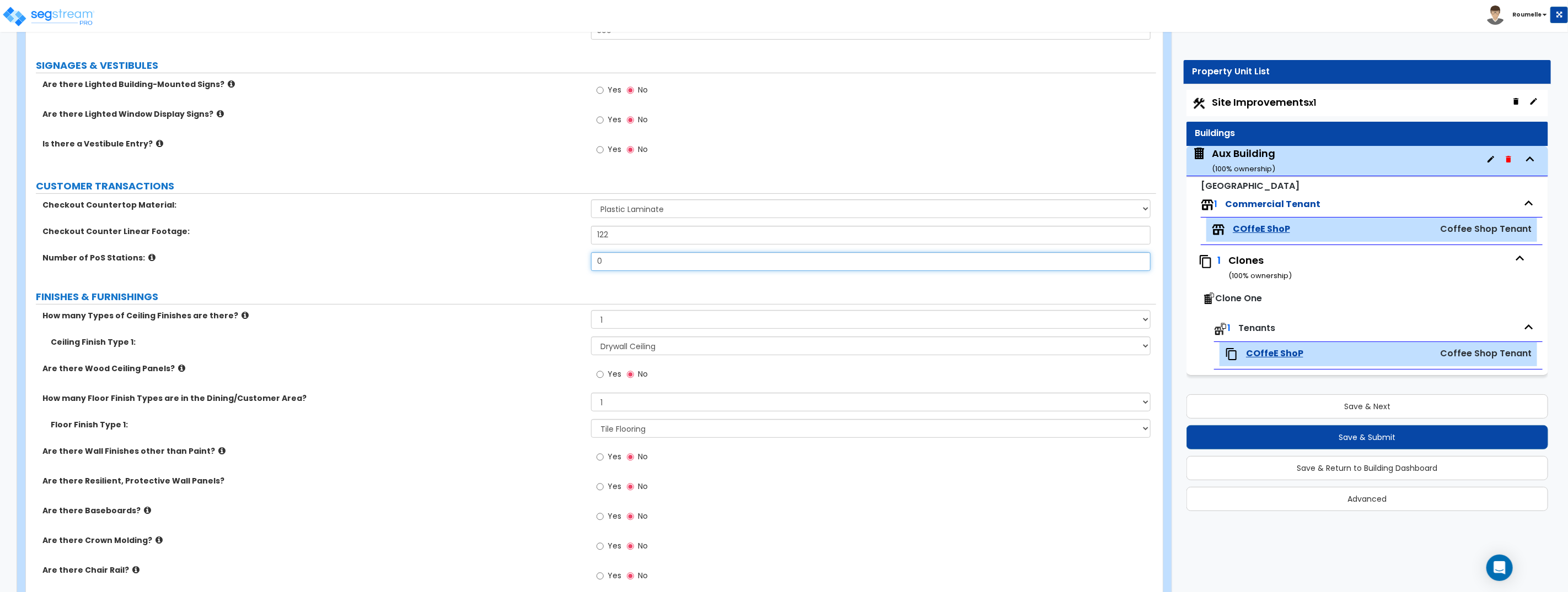
click at [528, 255] on div "Number of PoS Stations: 0" at bounding box center [590, 266] width 1130 height 26
type input "1"
drag, startPoint x: 616, startPoint y: 238, endPoint x: 551, endPoint y: 233, distance: 65.2
click at [551, 233] on div "Checkout Counter Linear Footage: 122" at bounding box center [590, 239] width 1130 height 26
type input "23"
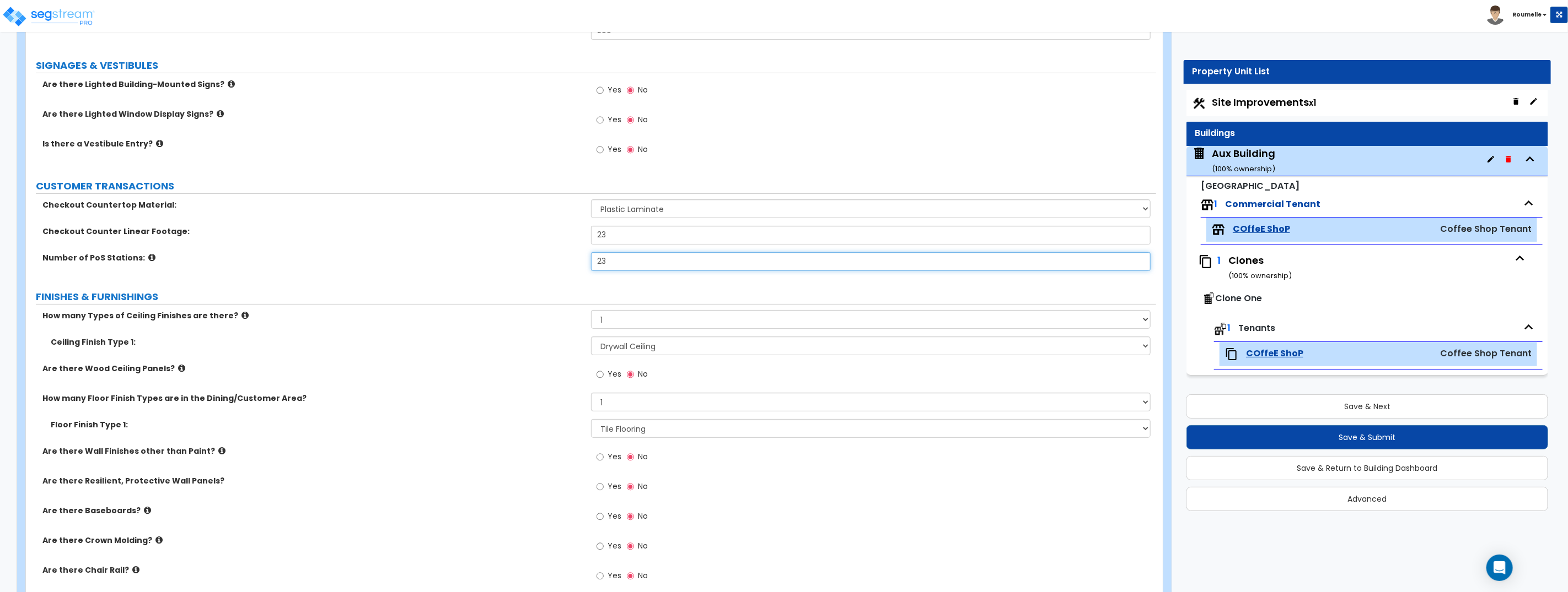
type input "23"
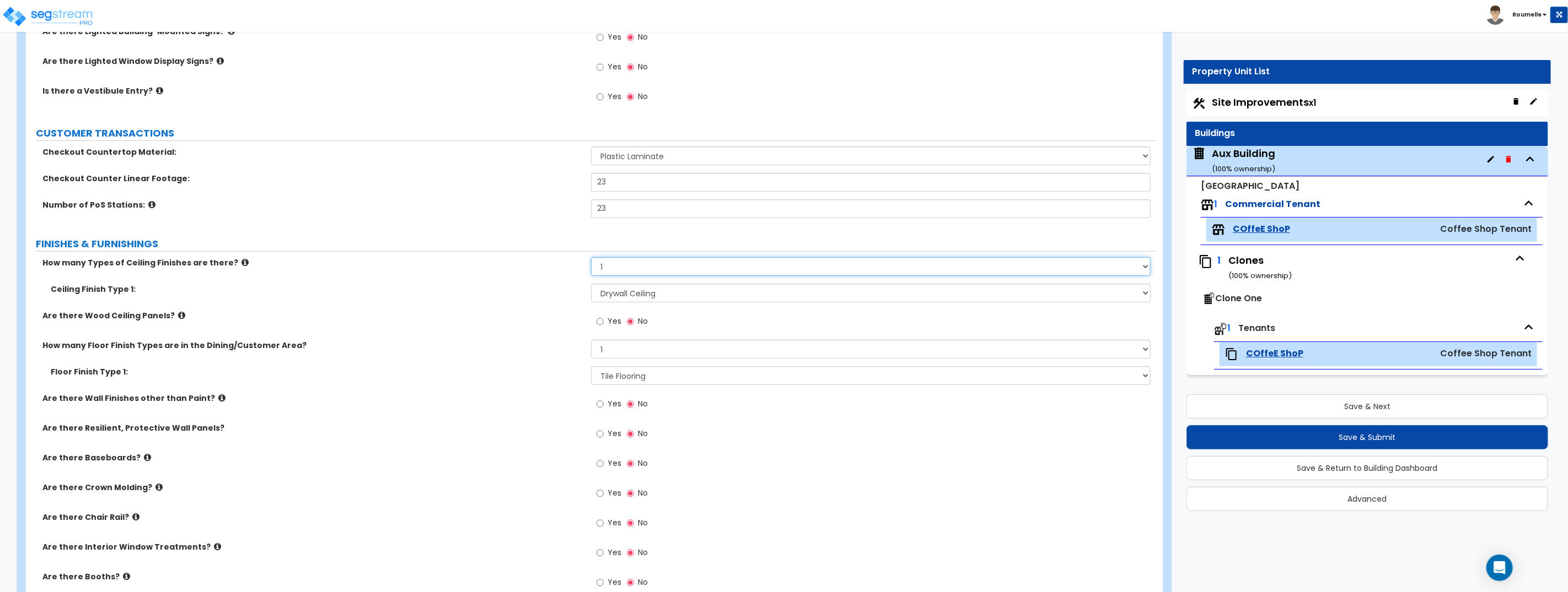
scroll to position [253, 0]
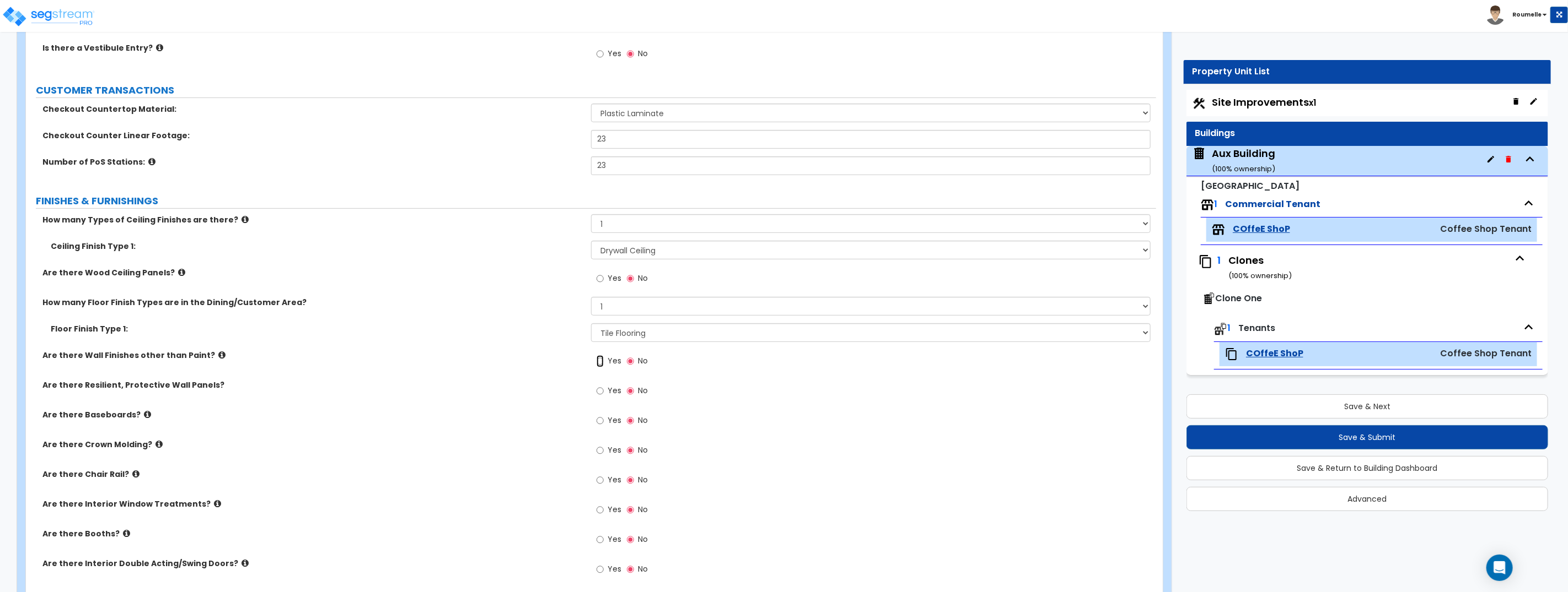
click at [600, 361] on input "Yes" at bounding box center [600, 361] width 7 height 12
radio input "true"
drag, startPoint x: 600, startPoint y: 389, endPoint x: 600, endPoint y: 396, distance: 7.0
click at [600, 389] on input "Yes" at bounding box center [600, 391] width 7 height 12
radio input "true"
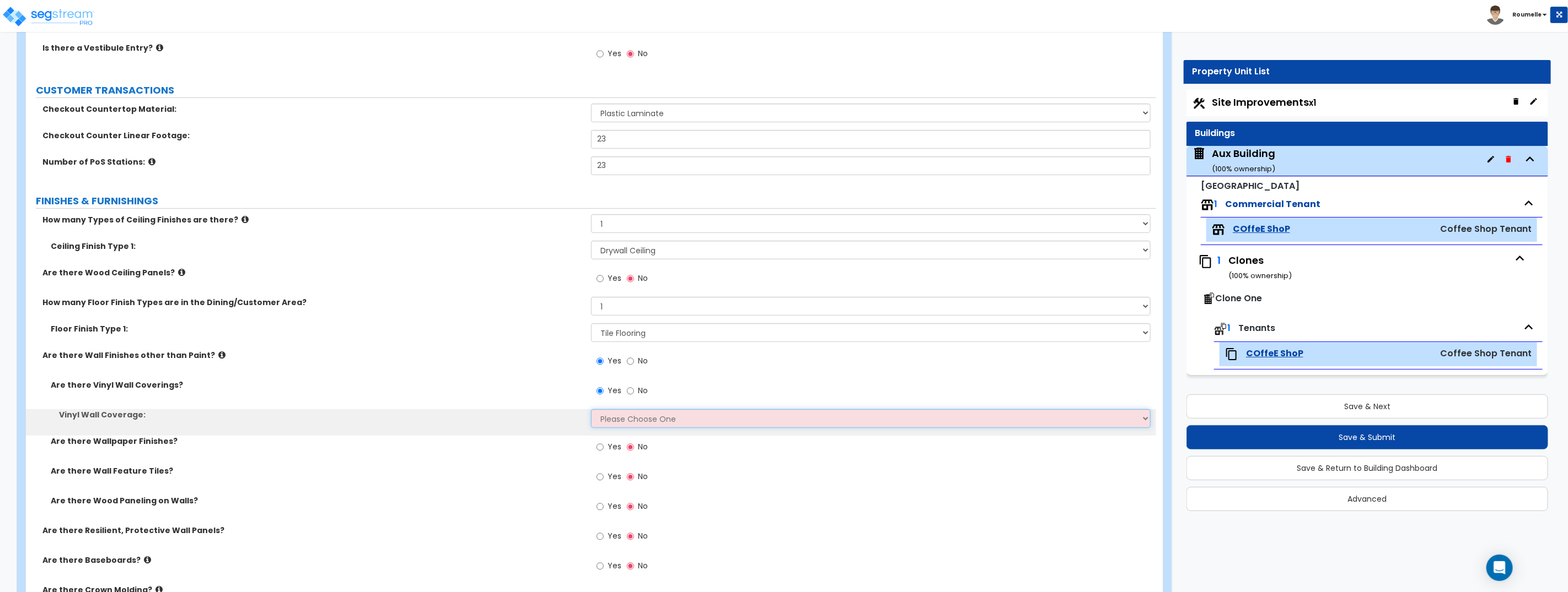
click at [606, 419] on select "Please Choose One Only a Small Portion of Walls are Covered Several Walls are C…" at bounding box center [871, 419] width 559 height 19
select select "1"
click at [591, 410] on select "Please Choose One Only a Small Portion of Walls are Covered Several Walls are C…" at bounding box center [871, 419] width 559 height 19
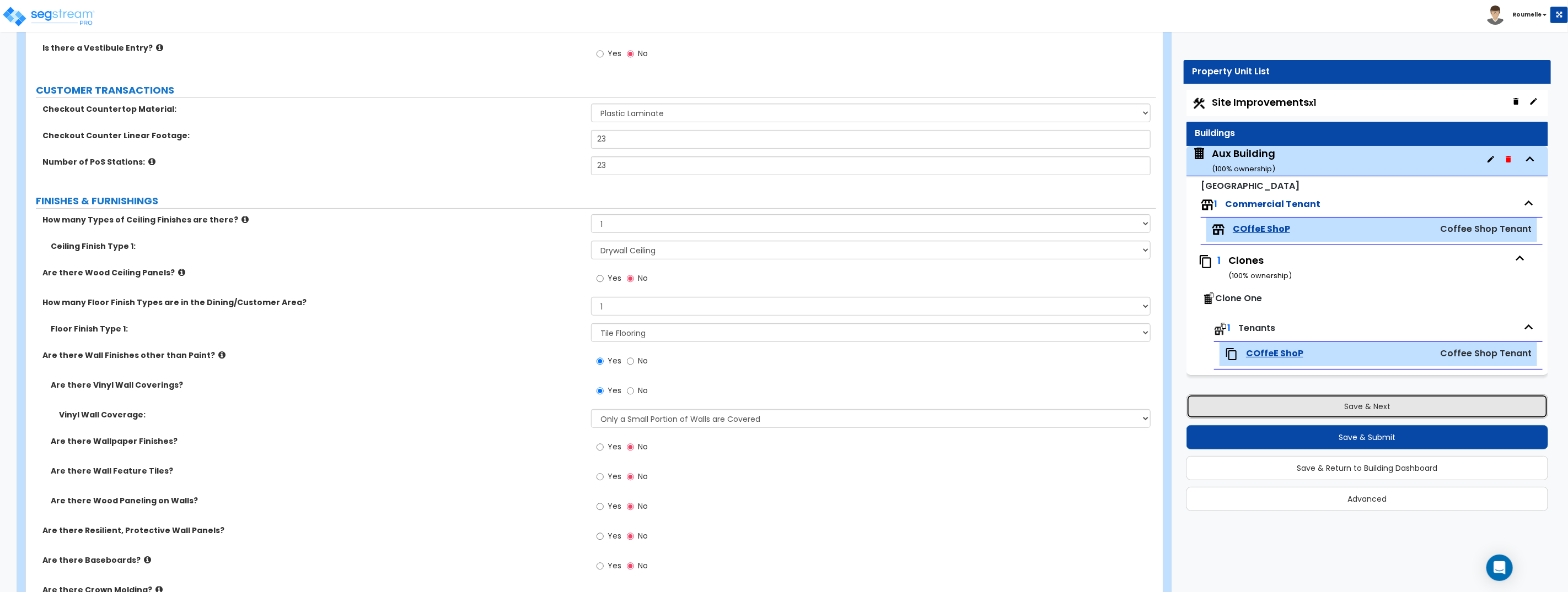
click at [1366, 410] on button "Save & Next" at bounding box center [1366, 406] width 362 height 24
select select "1"
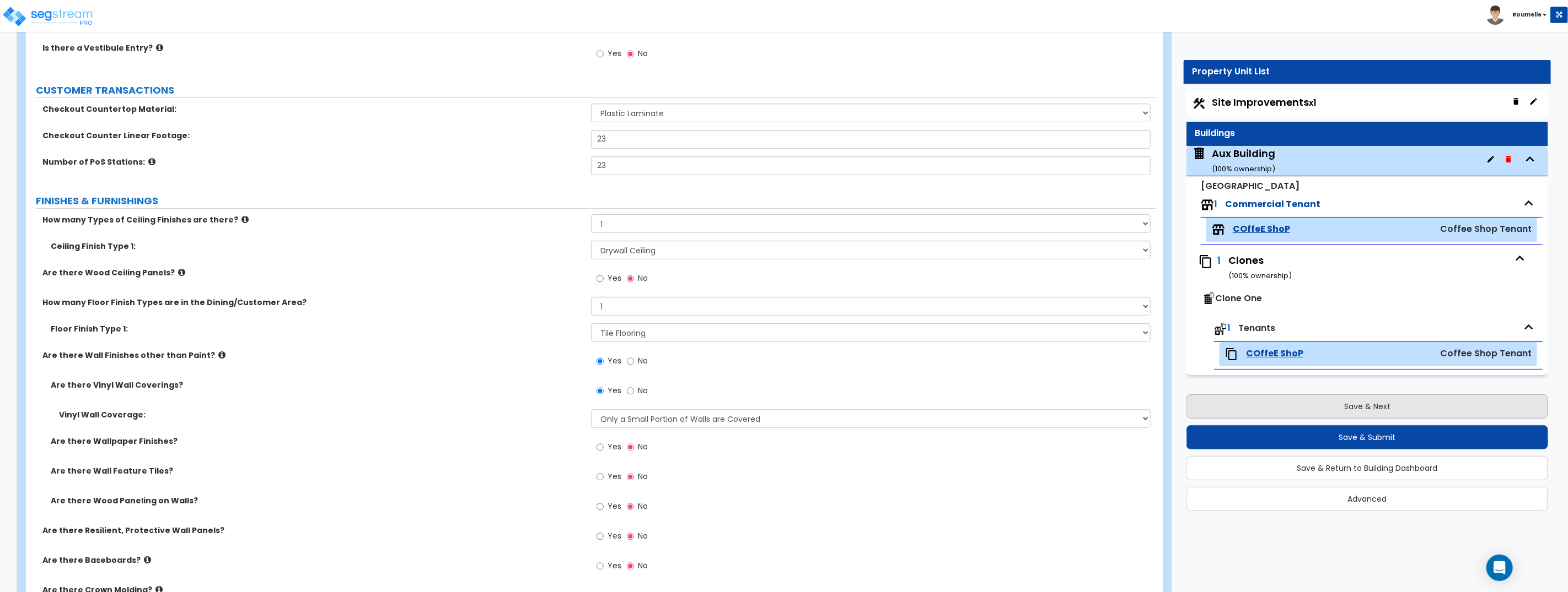
select select "1"
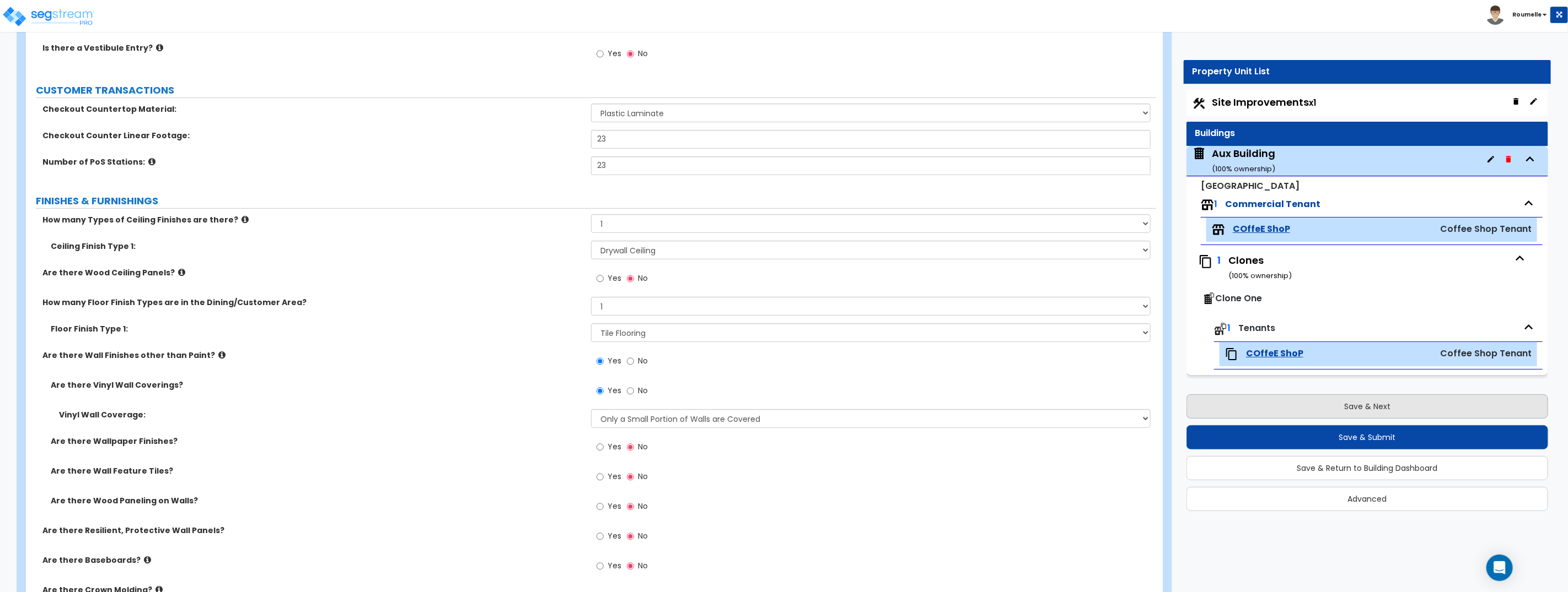
select select "1"
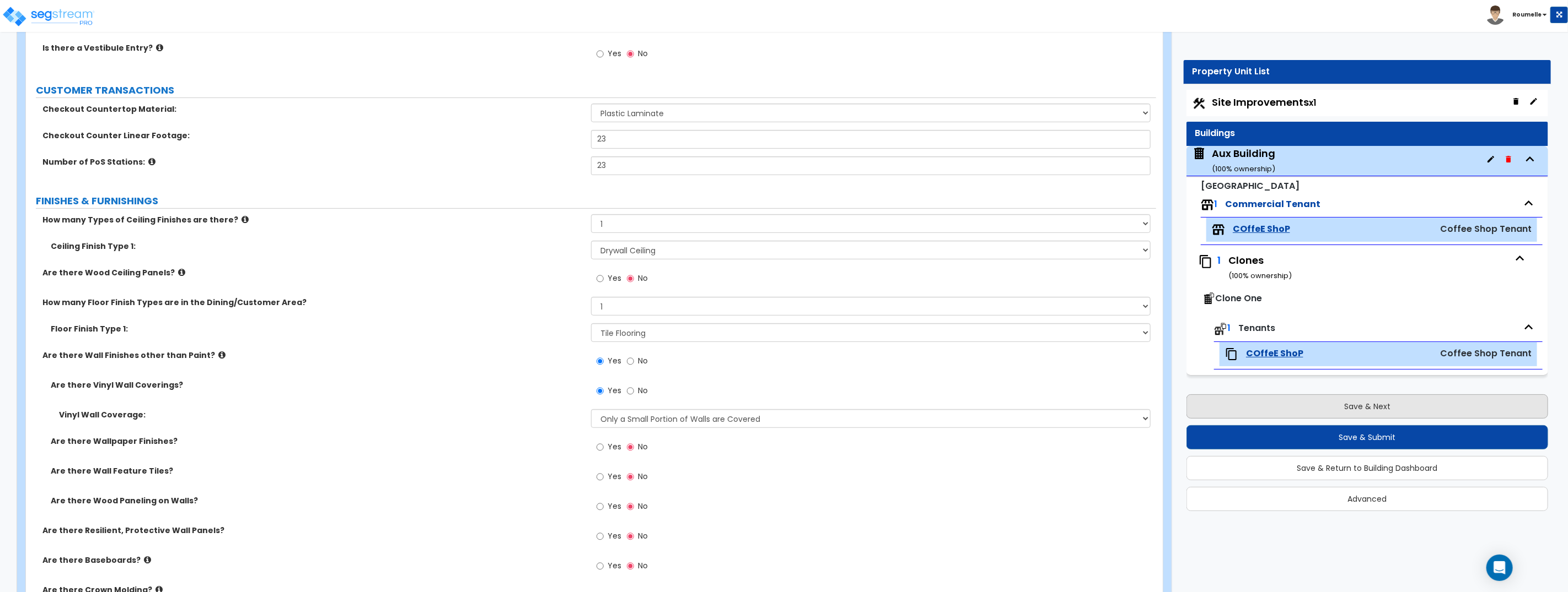
select select "1"
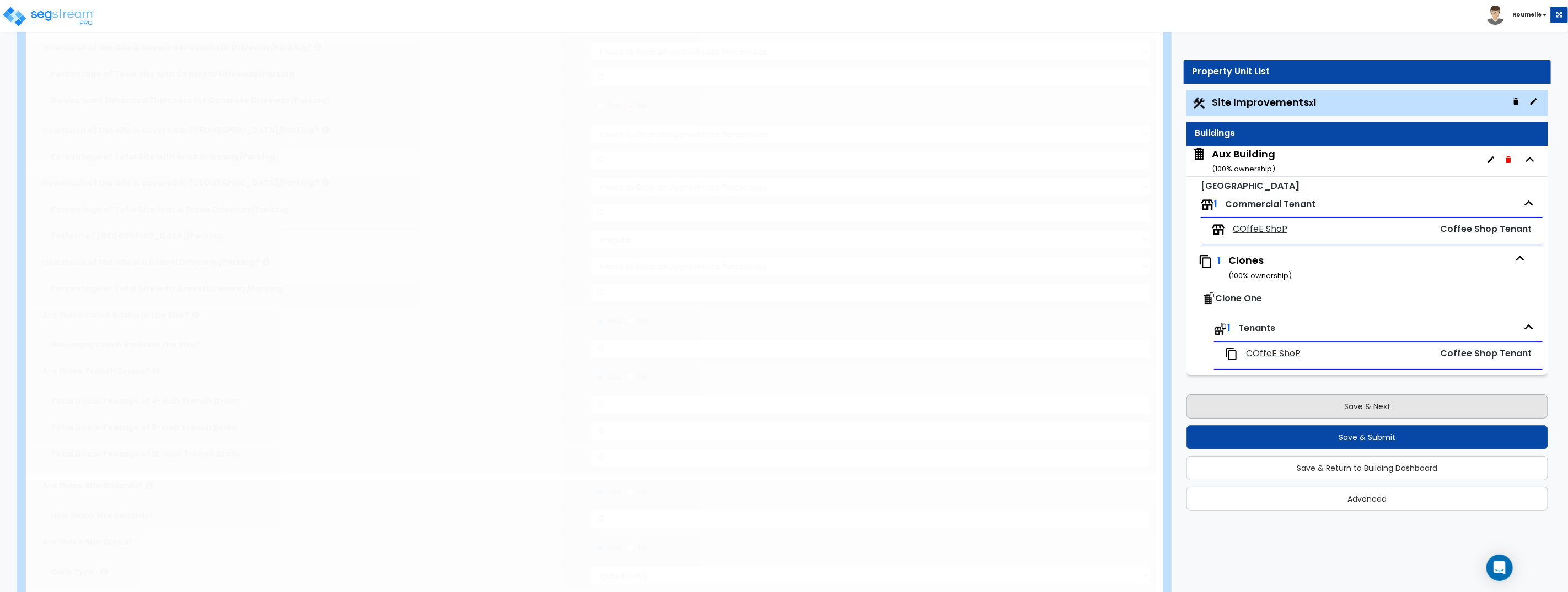
scroll to position [0, 0]
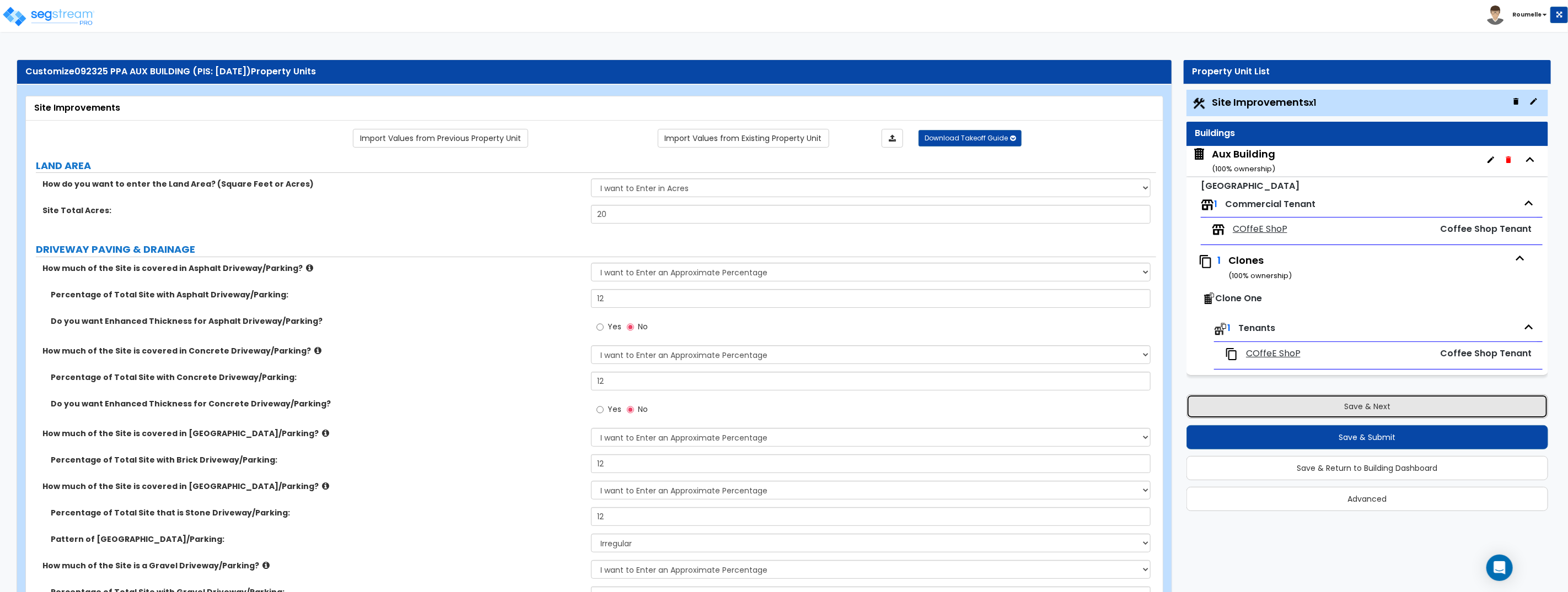
click at [1352, 409] on button "Save & Next" at bounding box center [1366, 406] width 362 height 24
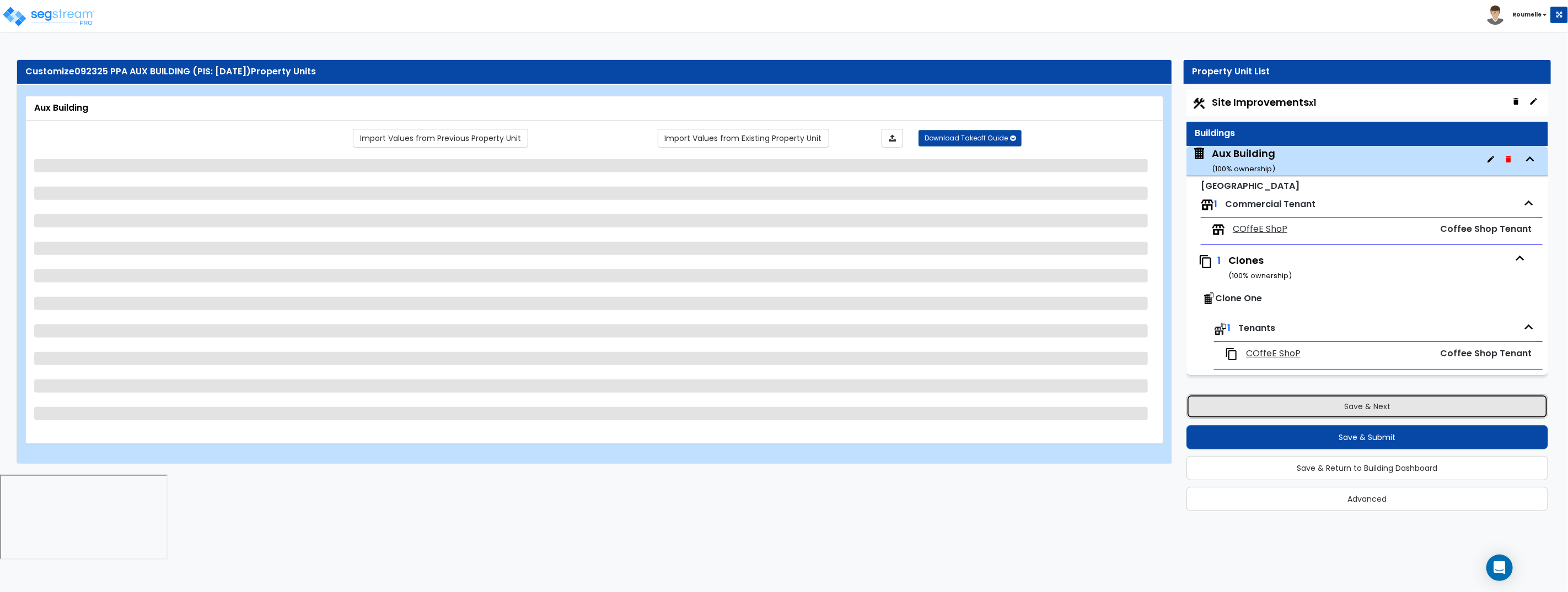
click at [1352, 409] on button "Save & Next" at bounding box center [1366, 406] width 362 height 24
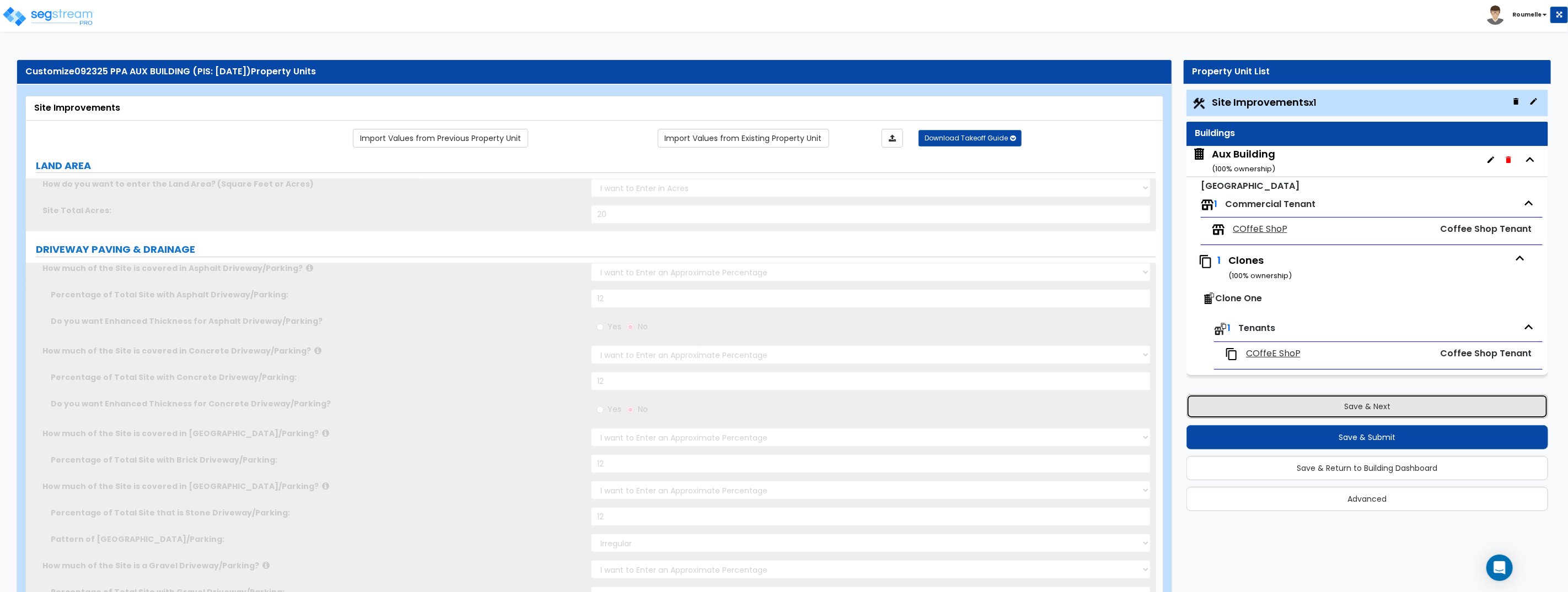
click at [1352, 408] on button "Save & Next" at bounding box center [1366, 406] width 362 height 24
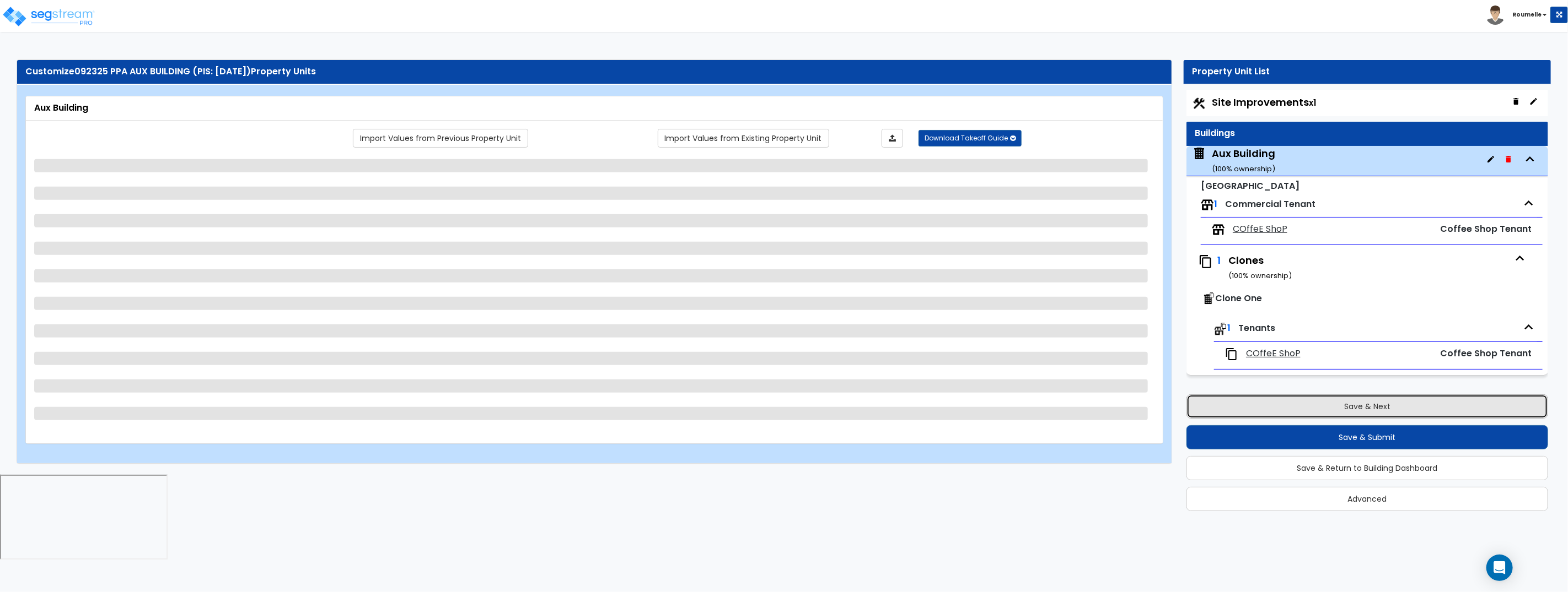
click at [1352, 408] on button "Save & Next" at bounding box center [1366, 406] width 362 height 24
click at [1351, 408] on button "Save & Next" at bounding box center [1366, 406] width 362 height 24
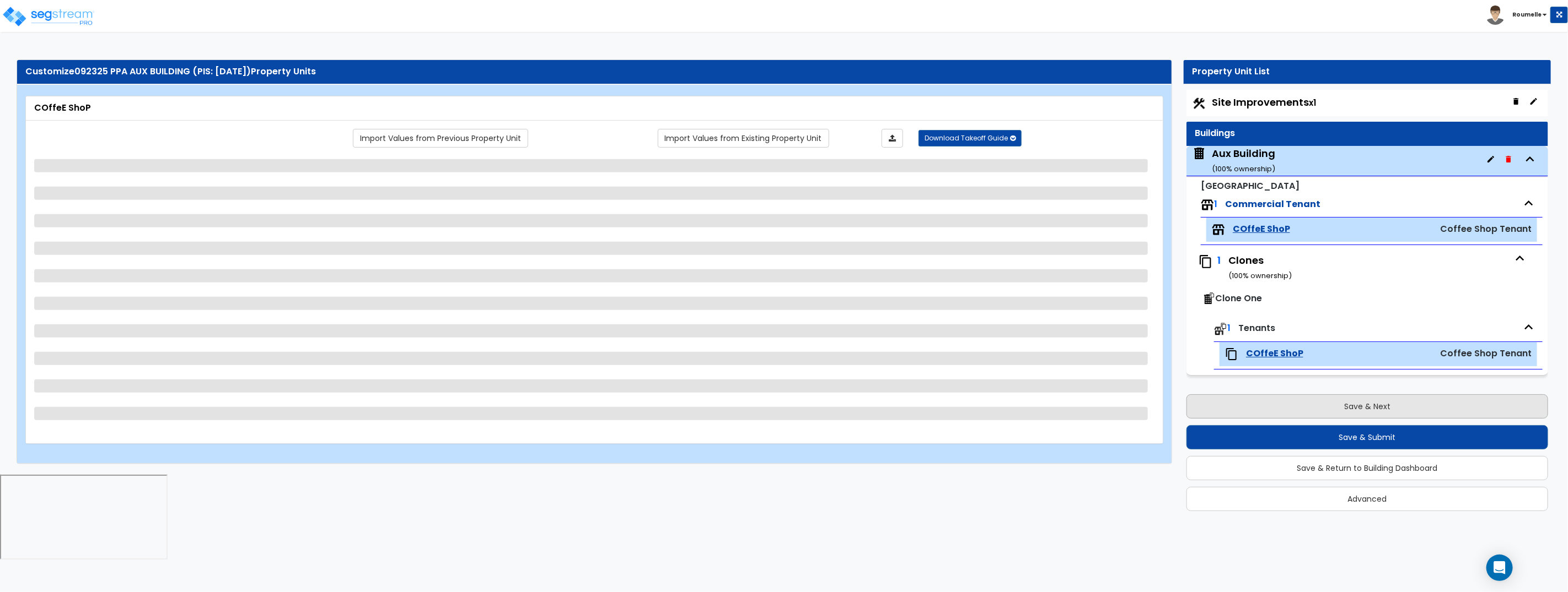
click at [1351, 408] on button "Save & Next" at bounding box center [1366, 406] width 362 height 24
select select "1"
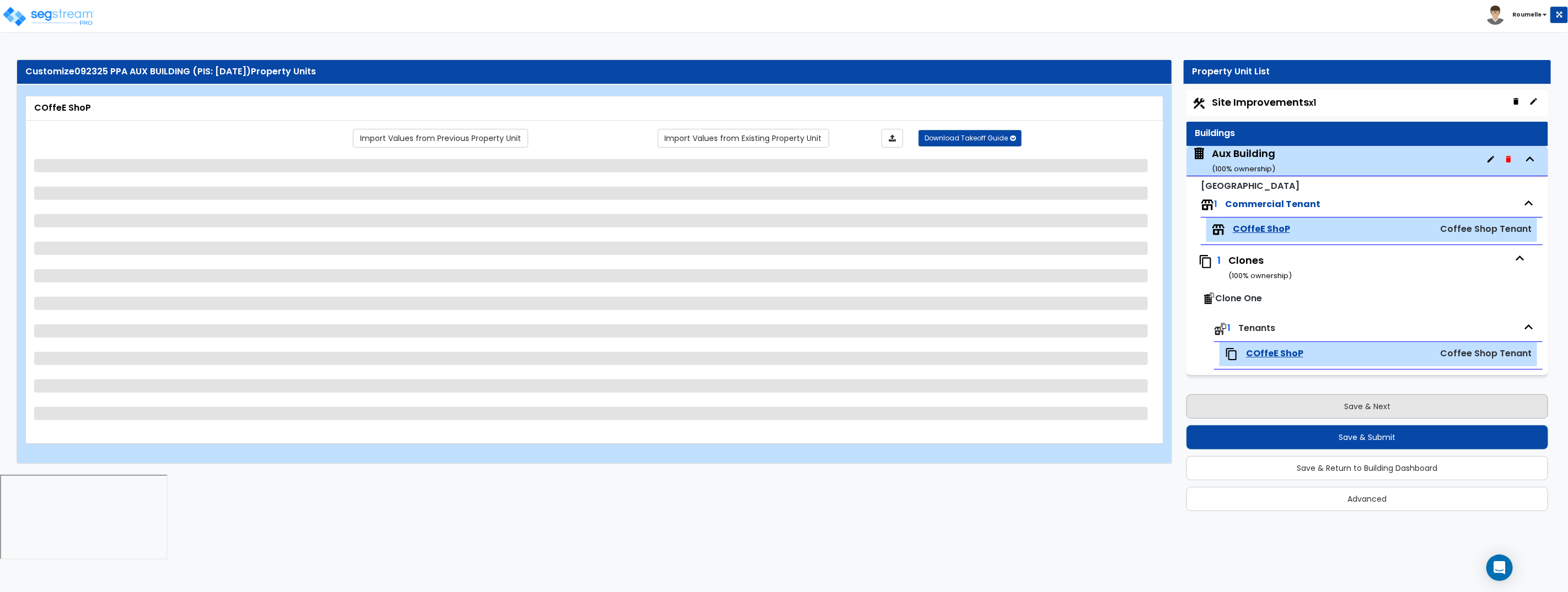
select select "2"
select select "1"
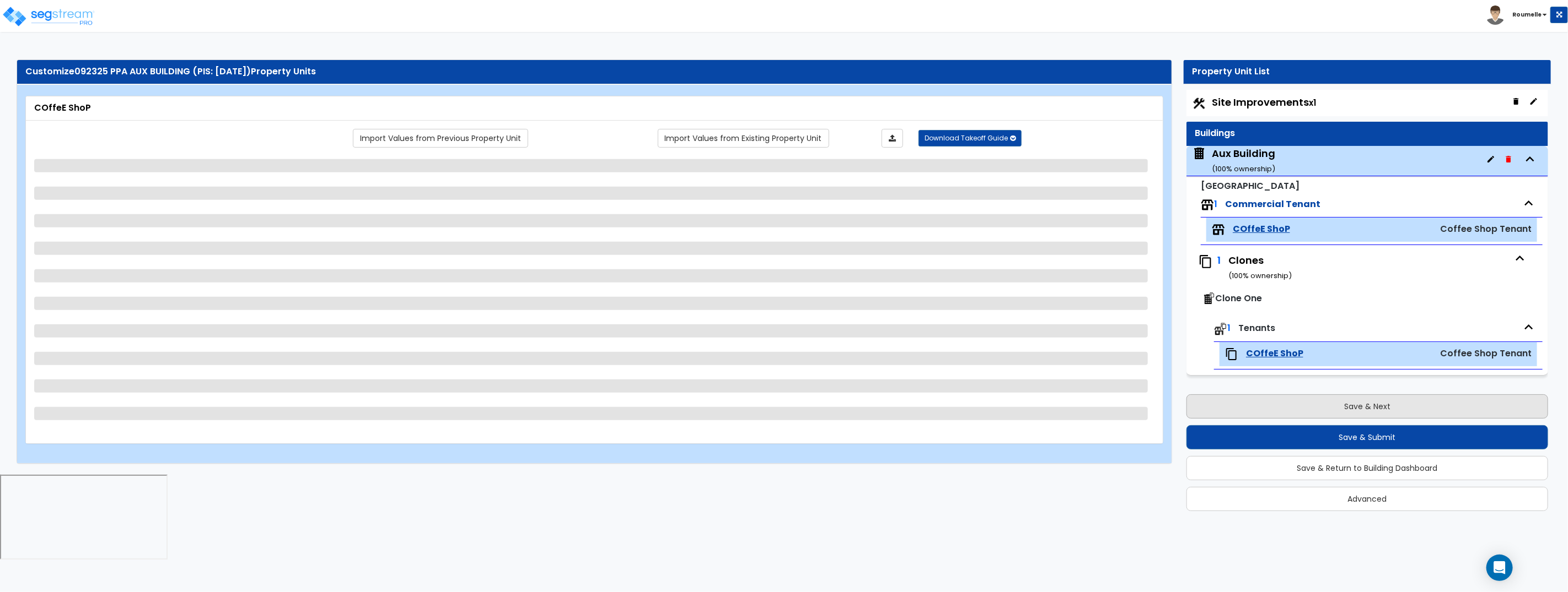
select select "1"
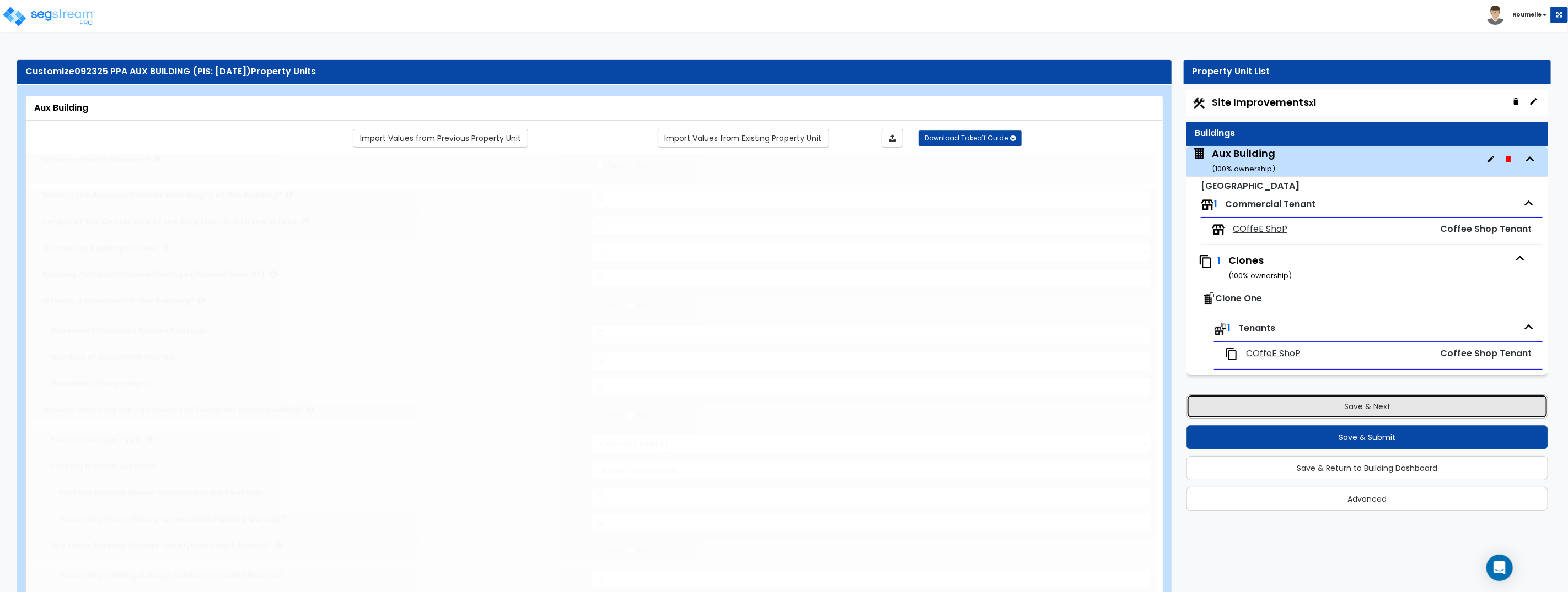
click at [1351, 408] on button "Save & Next" at bounding box center [1366, 406] width 362 height 24
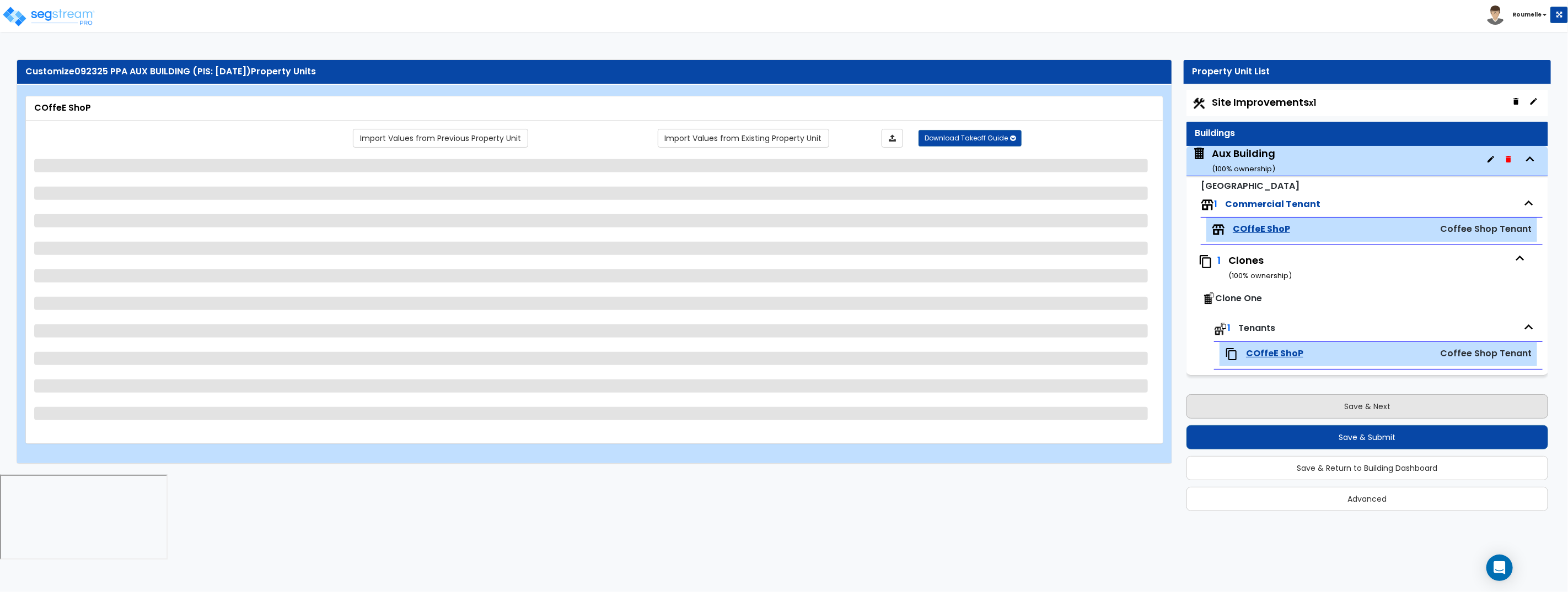
select select "1"
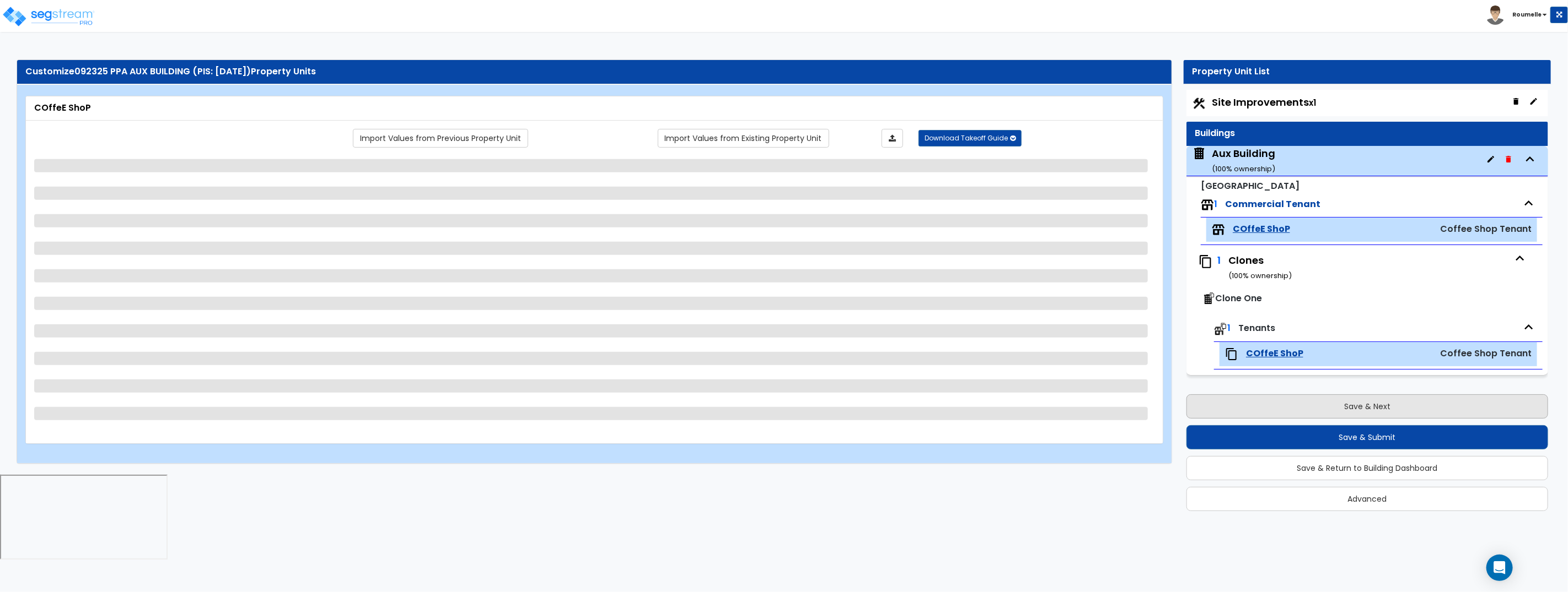
select select "1"
select select "2"
select select "3"
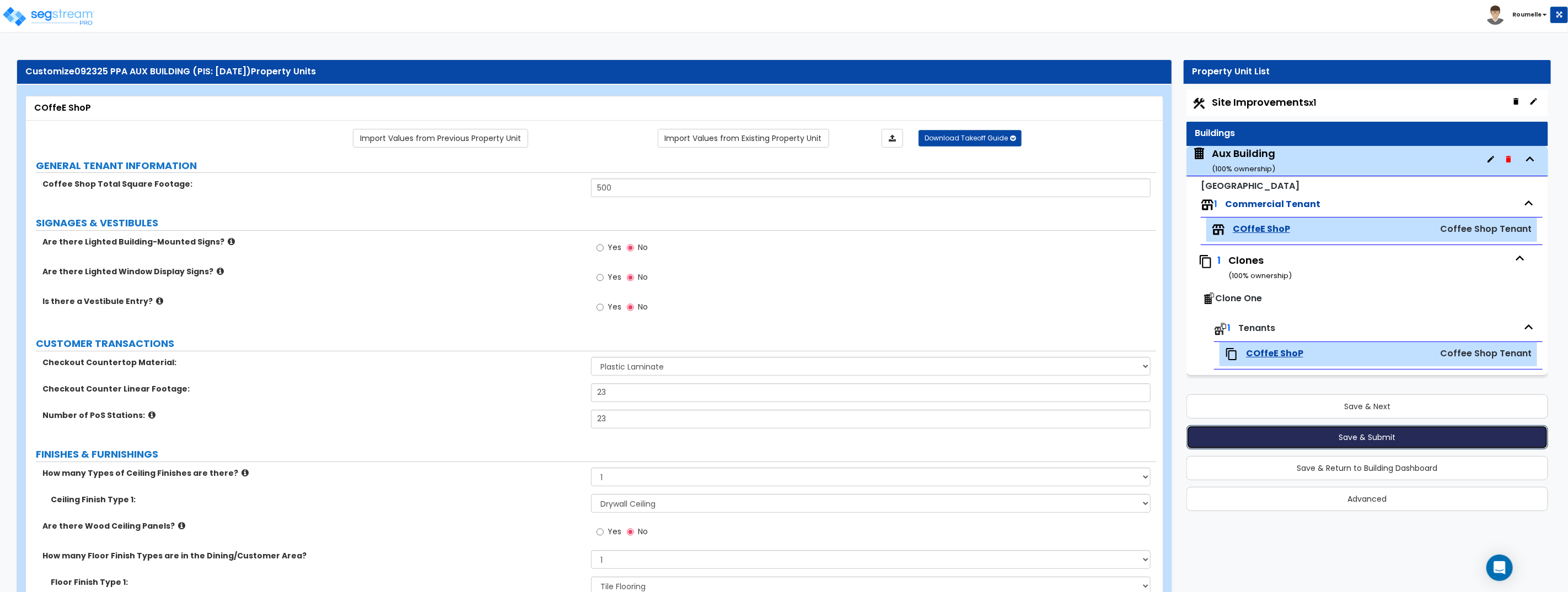
click at [1372, 438] on button "Save & Submit" at bounding box center [1366, 437] width 362 height 24
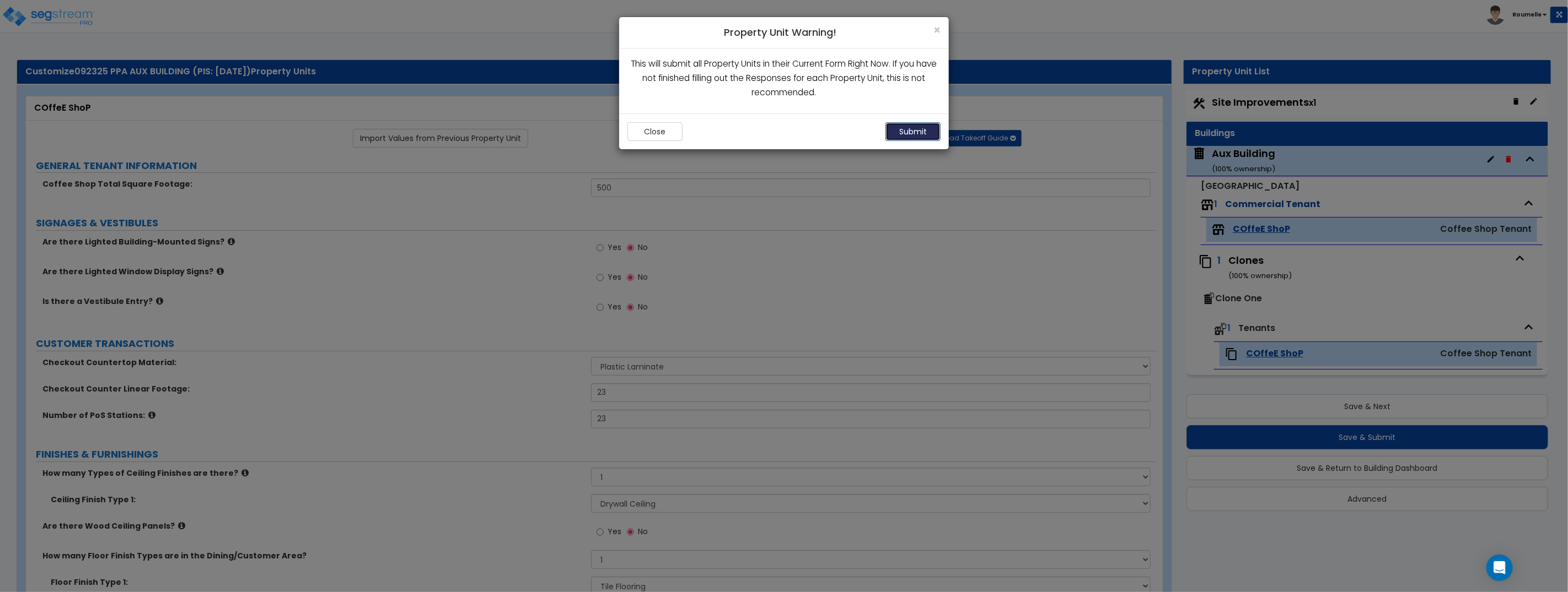
click at [916, 134] on button "Submit" at bounding box center [912, 132] width 55 height 19
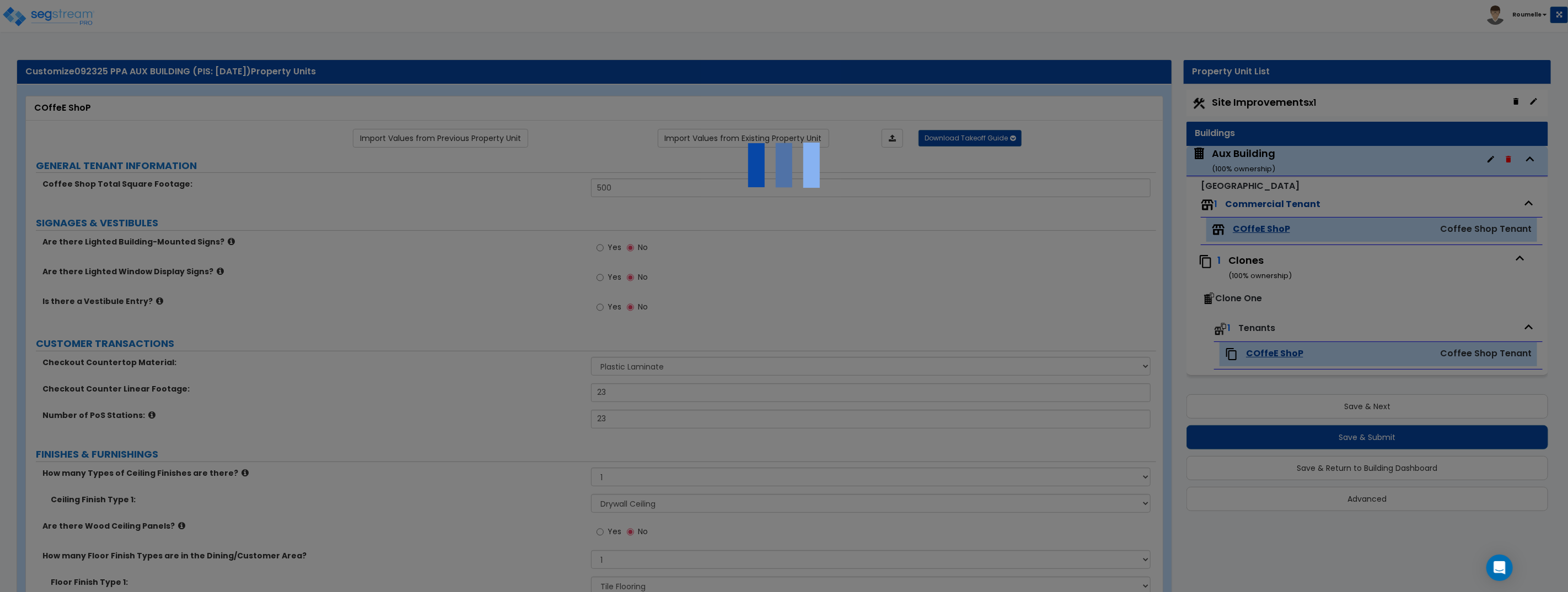
scroll to position [2, 0]
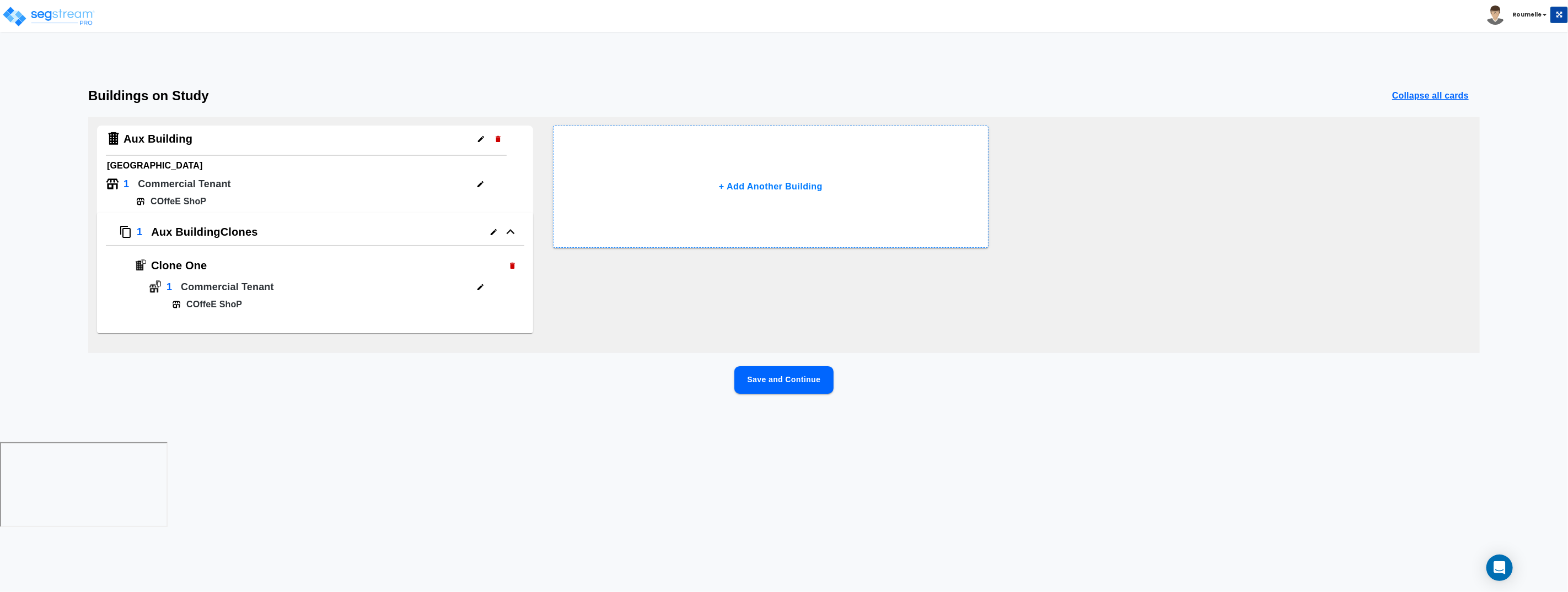
click at [781, 377] on button "Save and Continue" at bounding box center [784, 380] width 99 height 28
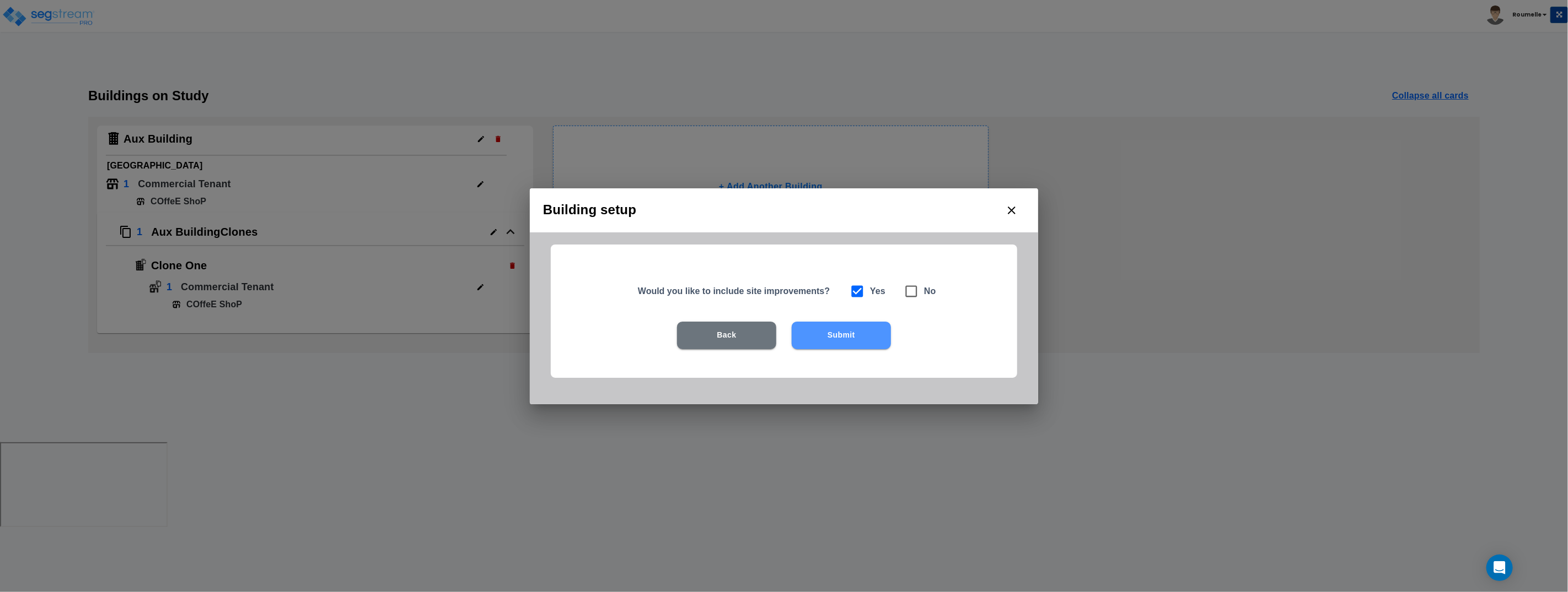
click at [833, 338] on button "Submit" at bounding box center [841, 336] width 99 height 28
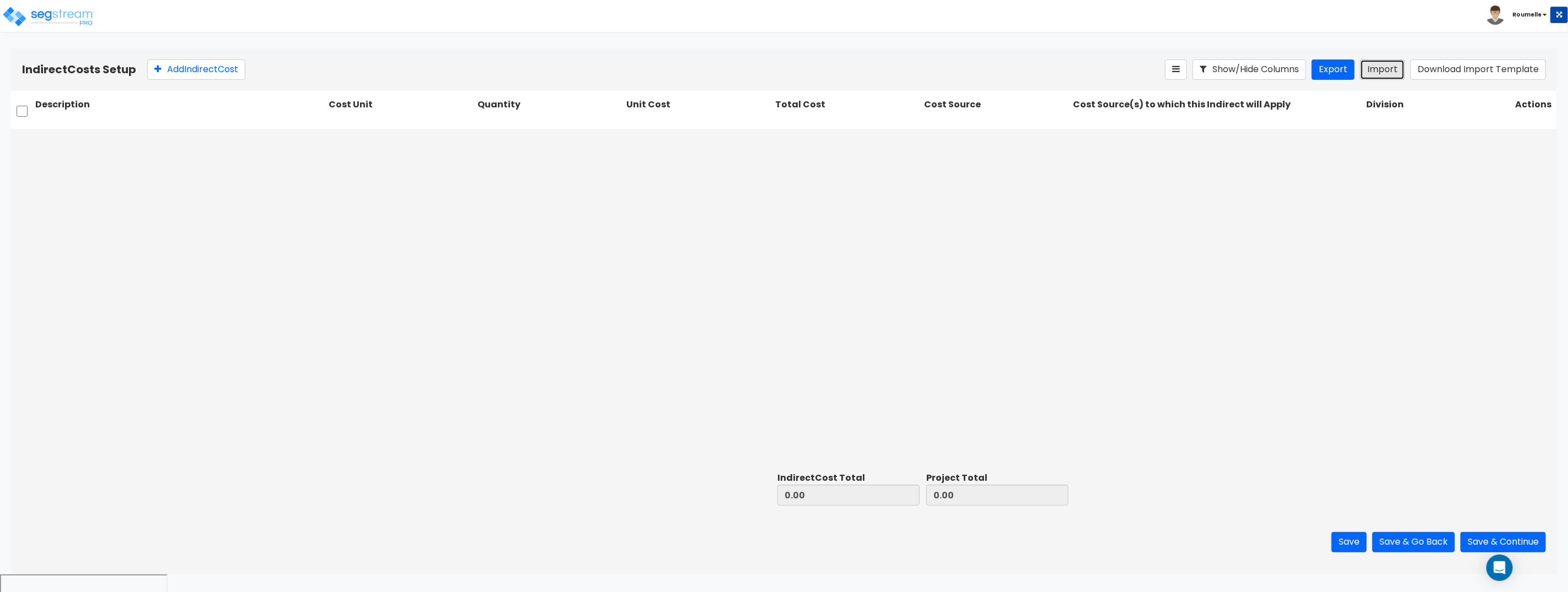
click at [1374, 71] on button "Import" at bounding box center [1382, 70] width 45 height 20
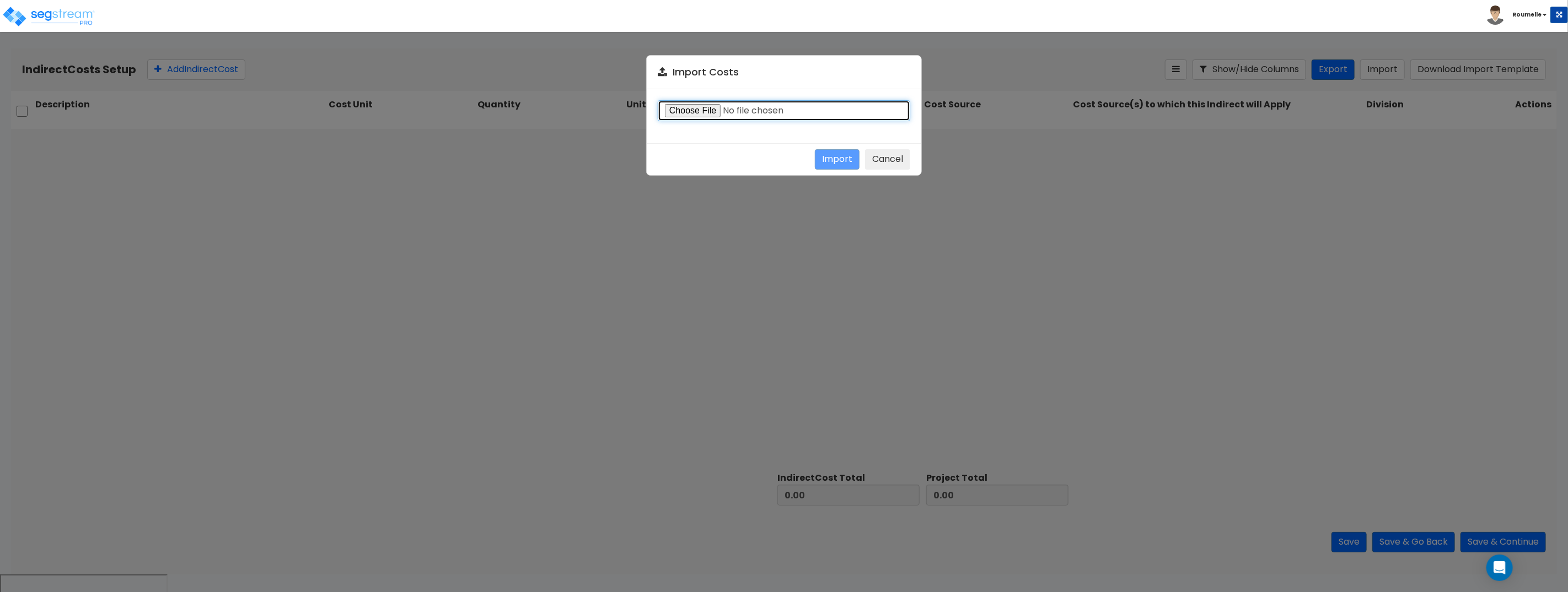
click at [706, 113] on input "file" at bounding box center [784, 110] width 253 height 21
type input "C:\fakepath\Indirect costs 26625.csv"
click at [842, 161] on button "Import" at bounding box center [837, 160] width 45 height 20
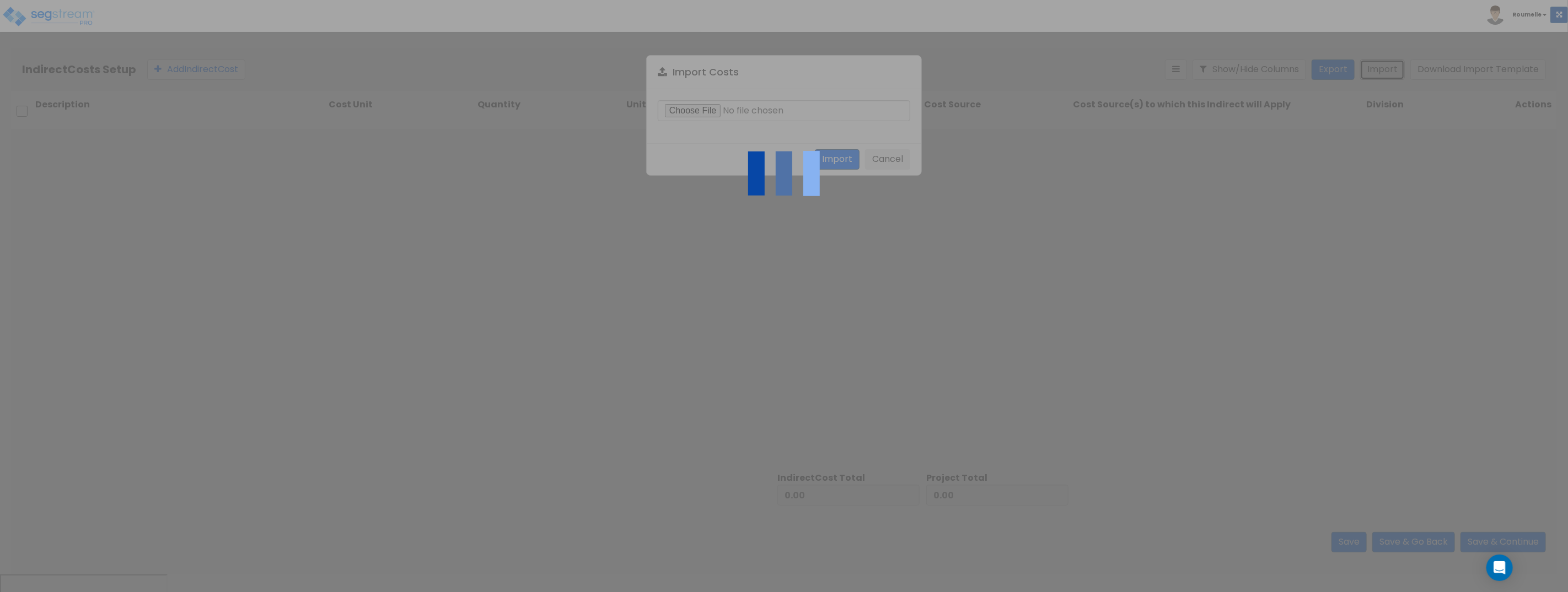
type input "18,720,000.00"
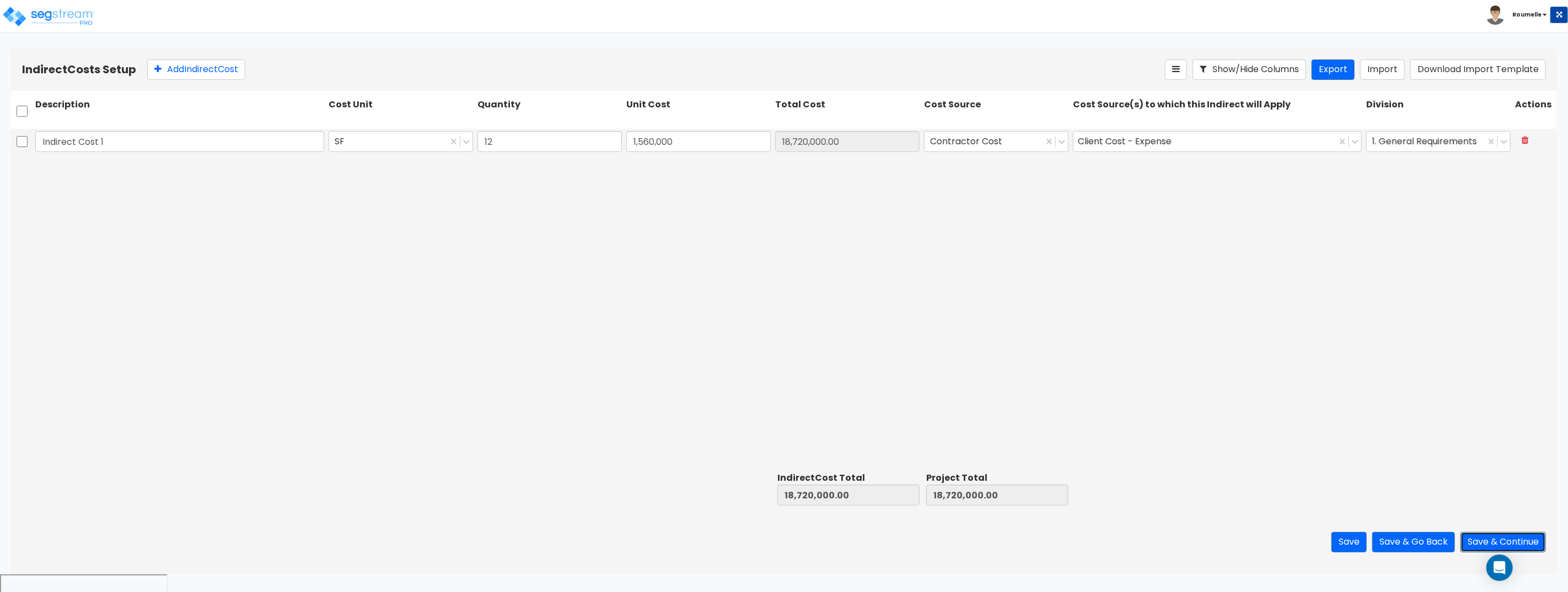
click at [1476, 541] on button "Save & Continue" at bounding box center [1502, 542] width 85 height 20
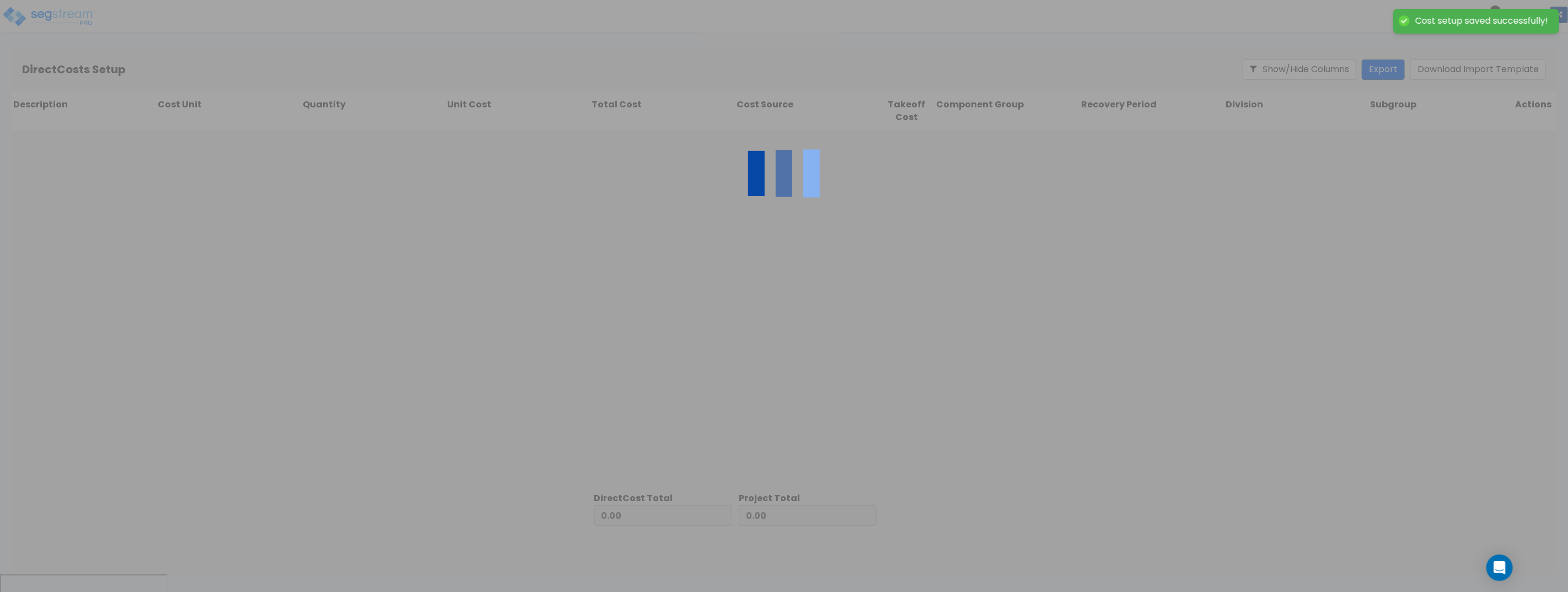
type input "18,720,000.00"
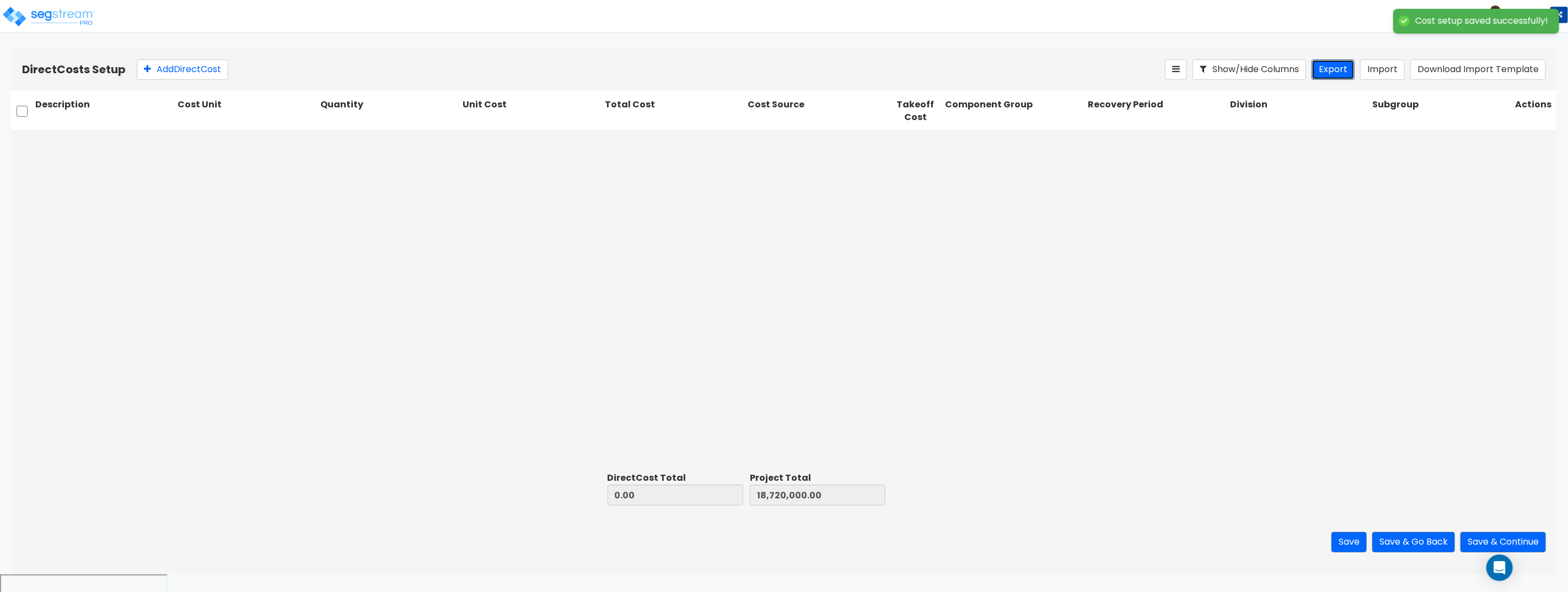
click at [1338, 74] on button "Export" at bounding box center [1333, 70] width 43 height 20
click at [1393, 69] on button "Import" at bounding box center [1382, 70] width 45 height 20
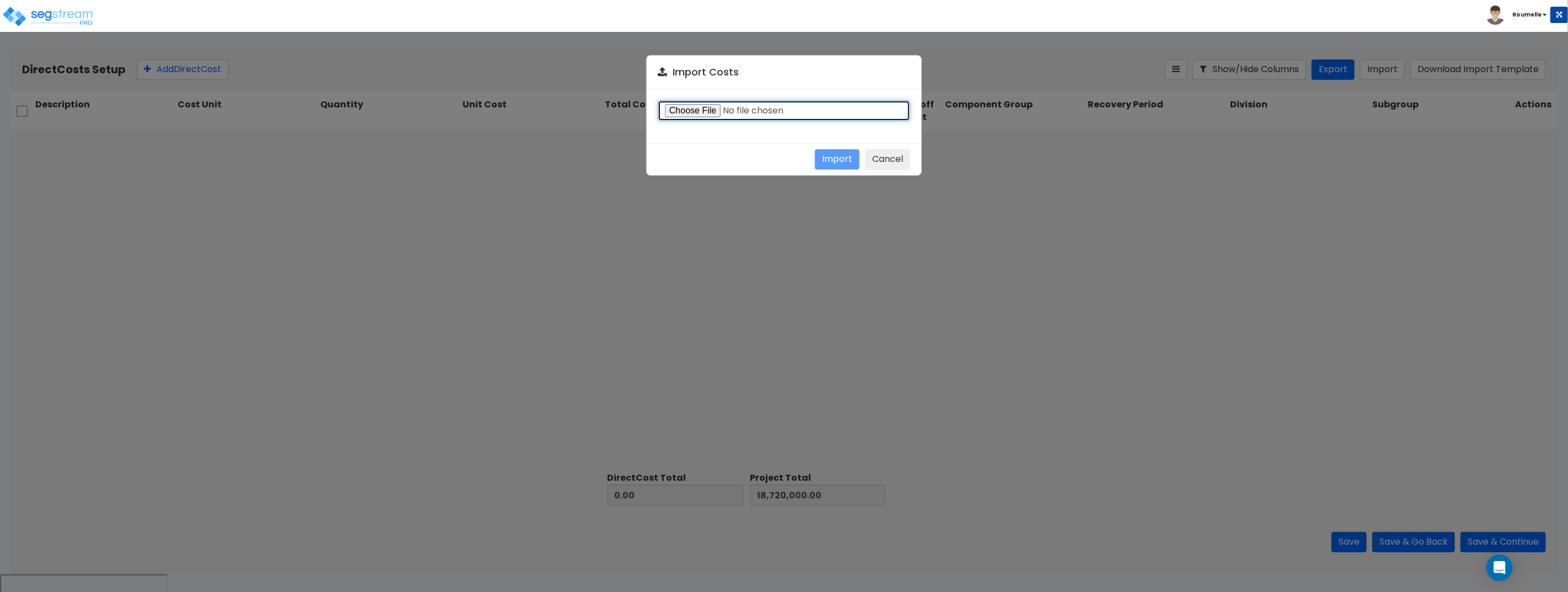
click at [751, 106] on input "file" at bounding box center [784, 110] width 253 height 21
type input "C:\fakepath\Direct costs import template.csv"
click at [842, 161] on button "Import" at bounding box center [837, 160] width 45 height 20
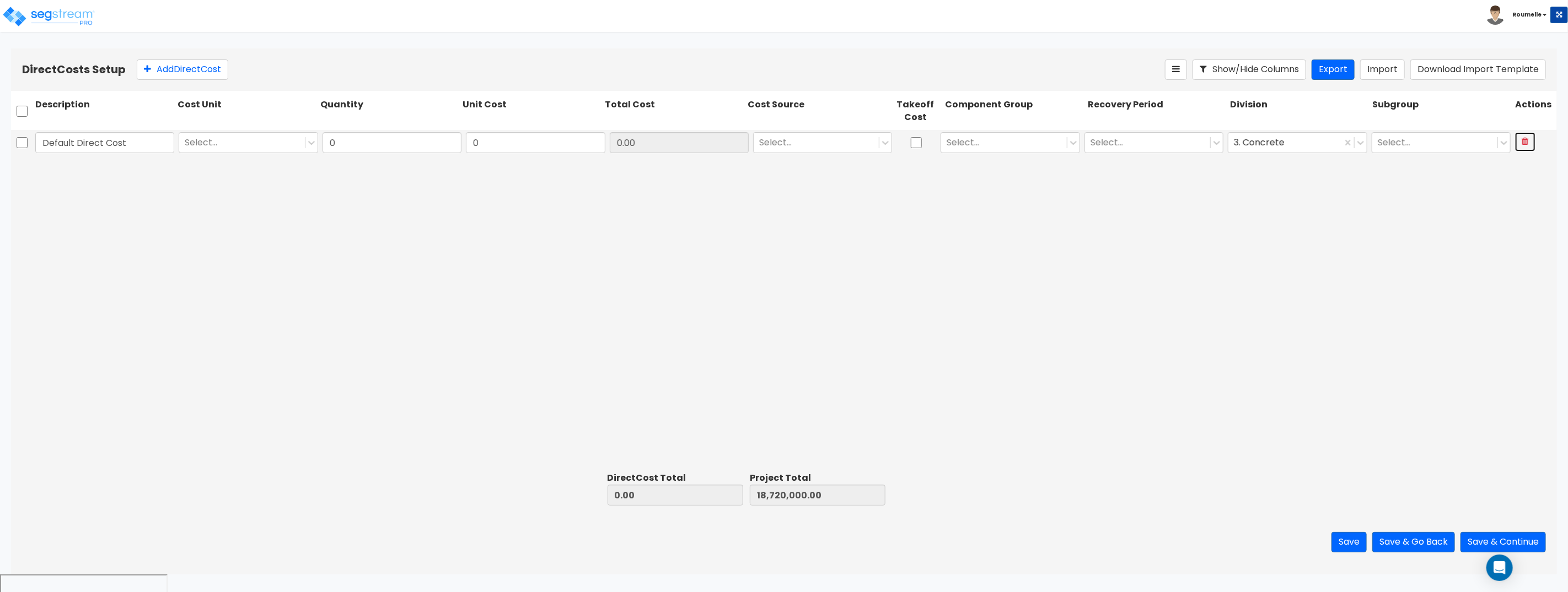
drag, startPoint x: 1529, startPoint y: 141, endPoint x: 1454, endPoint y: 88, distance: 91.8
click at [1527, 140] on button at bounding box center [1525, 142] width 20 height 19
click at [1376, 73] on button "Import" at bounding box center [1382, 70] width 45 height 20
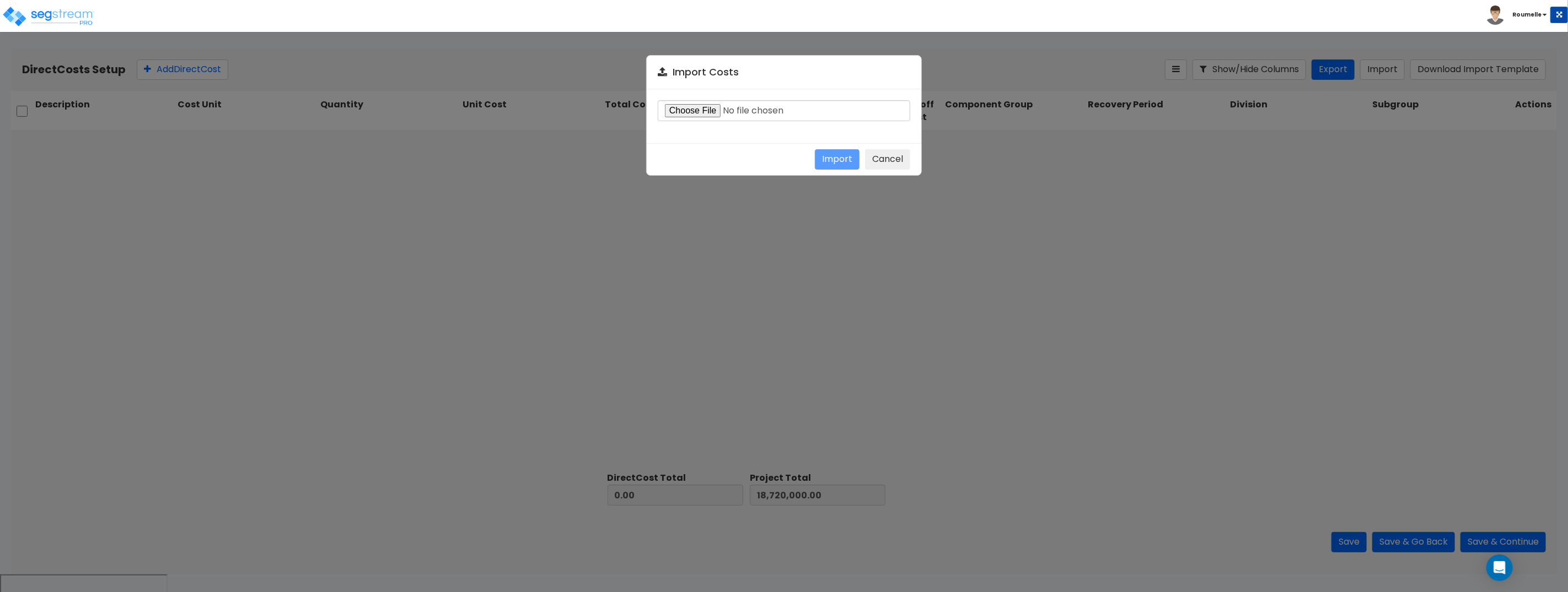
click at [781, 123] on div at bounding box center [784, 116] width 275 height 54
click at [724, 111] on input "file" at bounding box center [784, 110] width 253 height 21
type input "C:\fakepath\Direct costs 25765.csv"
click at [835, 156] on button "Import" at bounding box center [837, 160] width 45 height 20
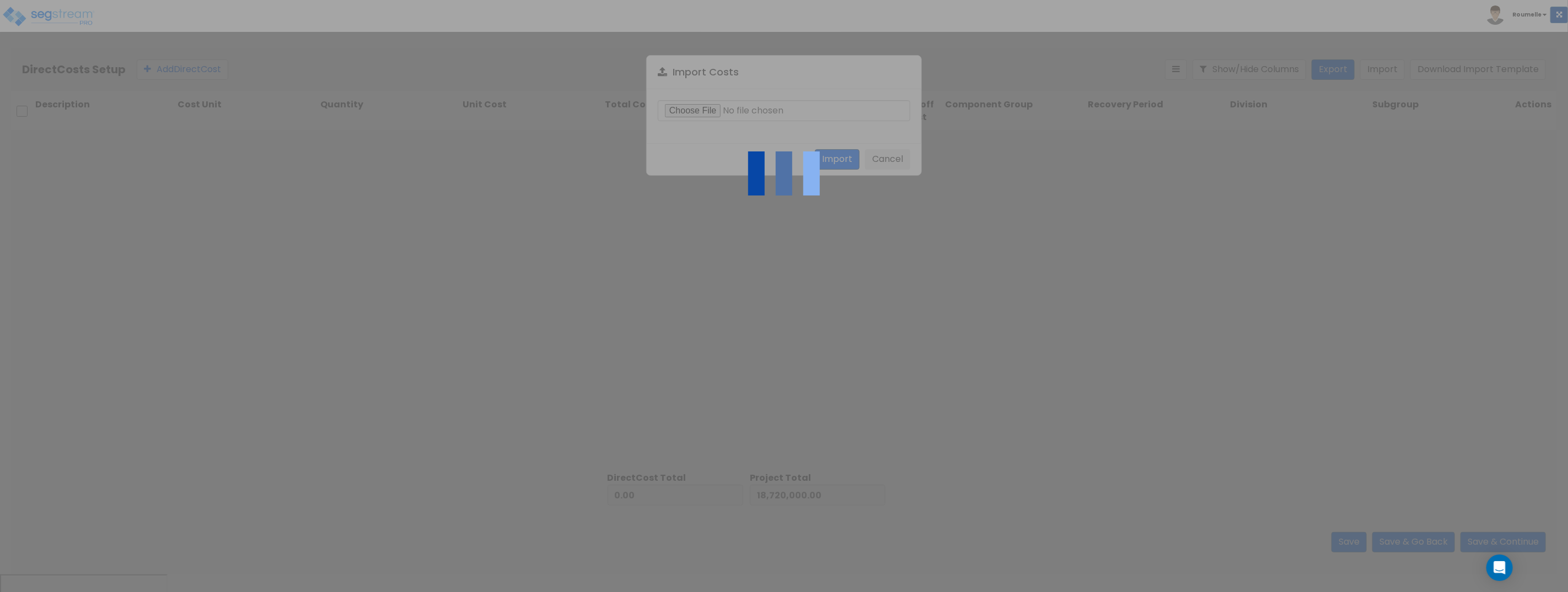
click at [835, 156] on img at bounding box center [784, 173] width 110 height 110
type input "1,735,048.51"
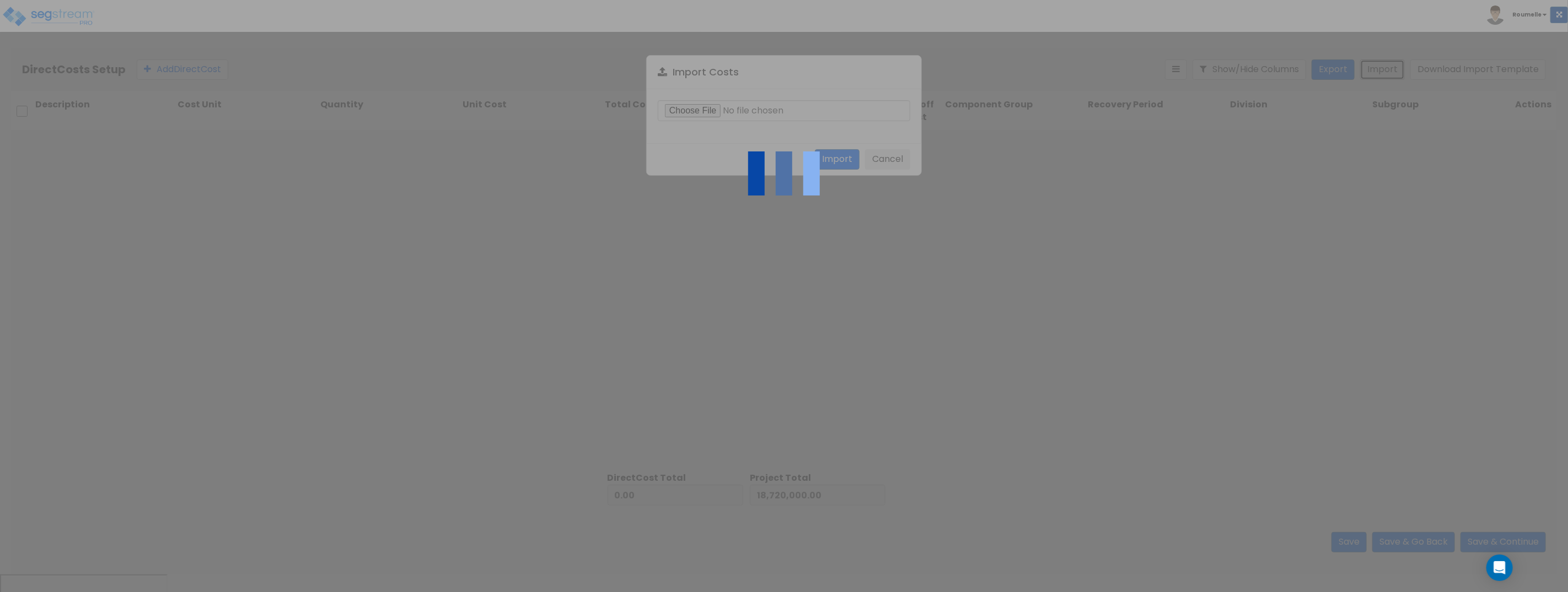
type input "20,455,048.51"
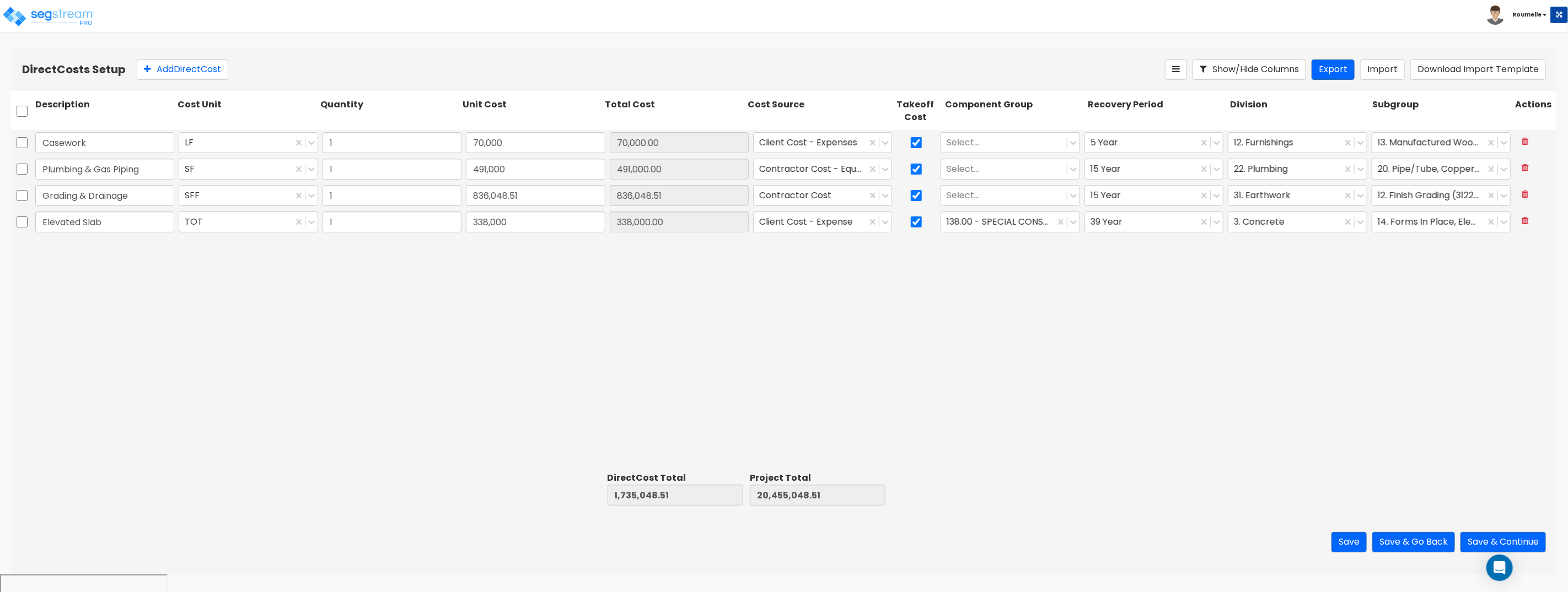
click at [835, 156] on div "Contractor Cost - Equipment" at bounding box center [822, 169] width 143 height 26
click at [990, 146] on div at bounding box center [1003, 143] width 114 height 15
click at [990, 172] on div "1.00 - LAND" at bounding box center [1010, 169] width 139 height 20
click at [980, 174] on div at bounding box center [1003, 169] width 114 height 15
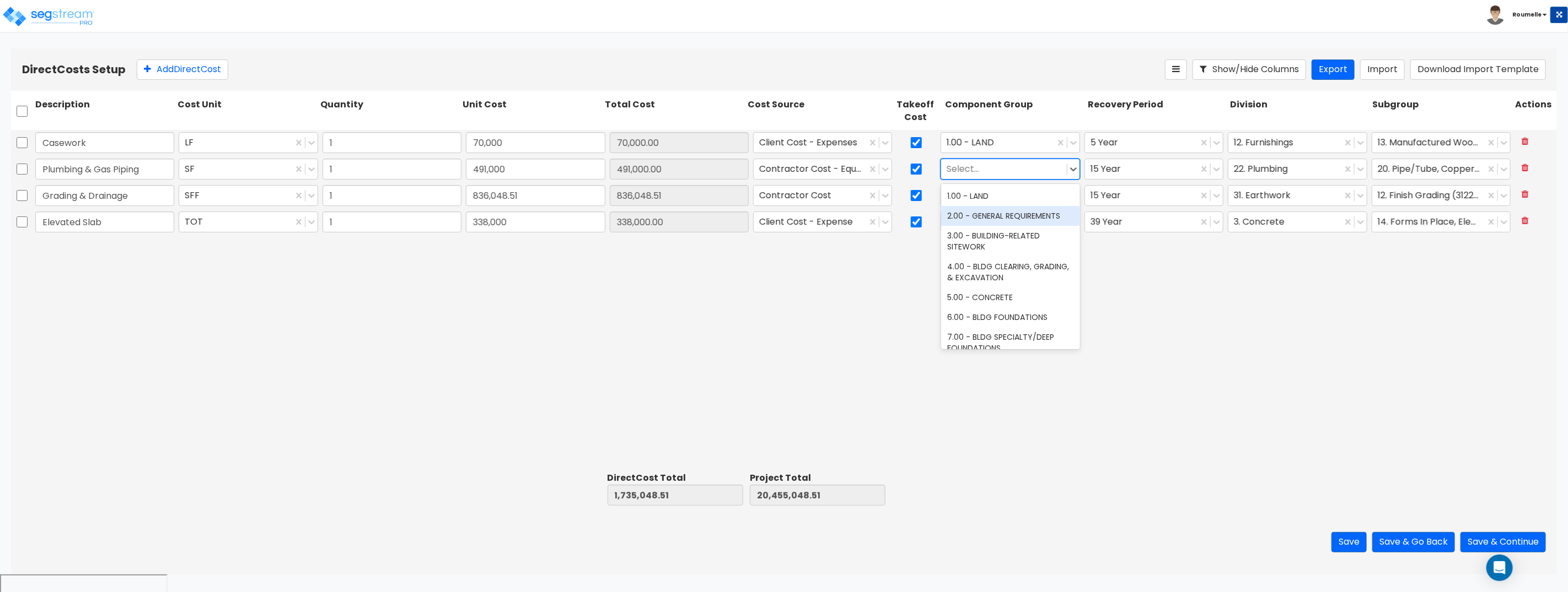
click at [980, 217] on div "2.00 - GENERAL REQUIREMENTS" at bounding box center [1010, 215] width 139 height 20
click at [981, 201] on div at bounding box center [1003, 196] width 114 height 15
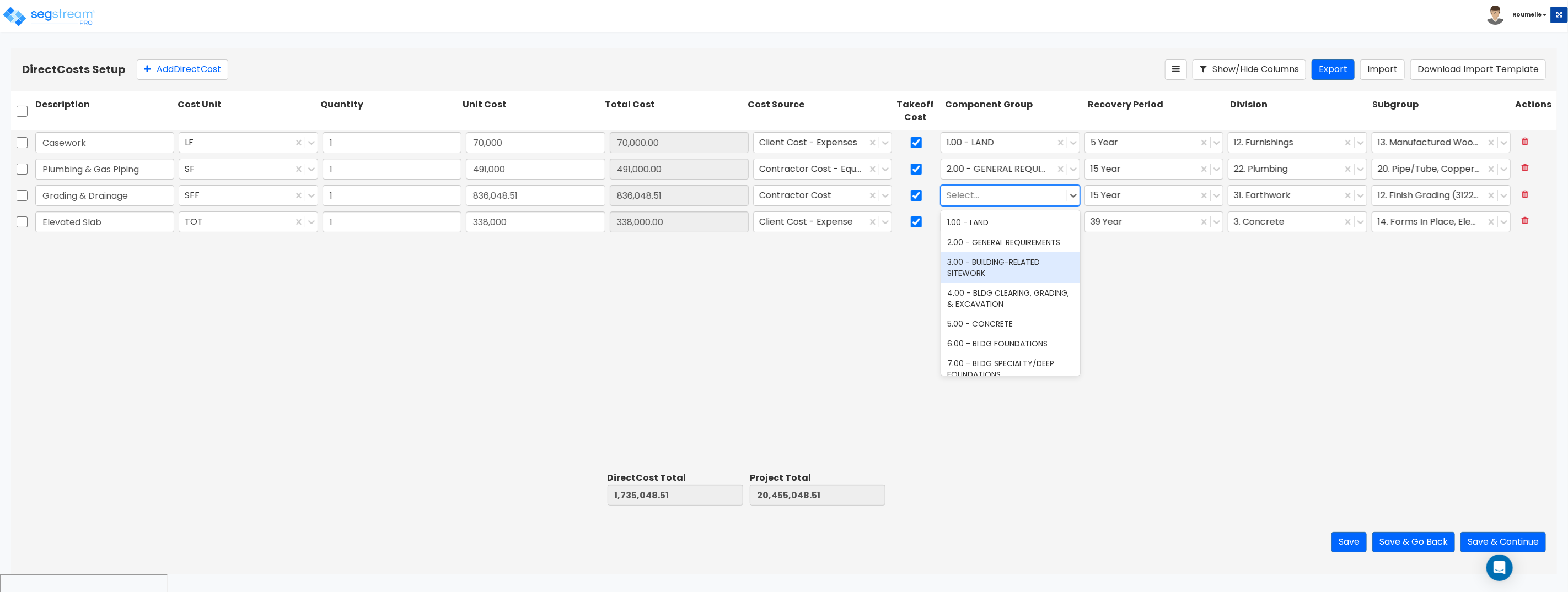
click at [983, 260] on div "3.00 - BUILDING-RELATED SITEWORK" at bounding box center [1010, 268] width 139 height 31
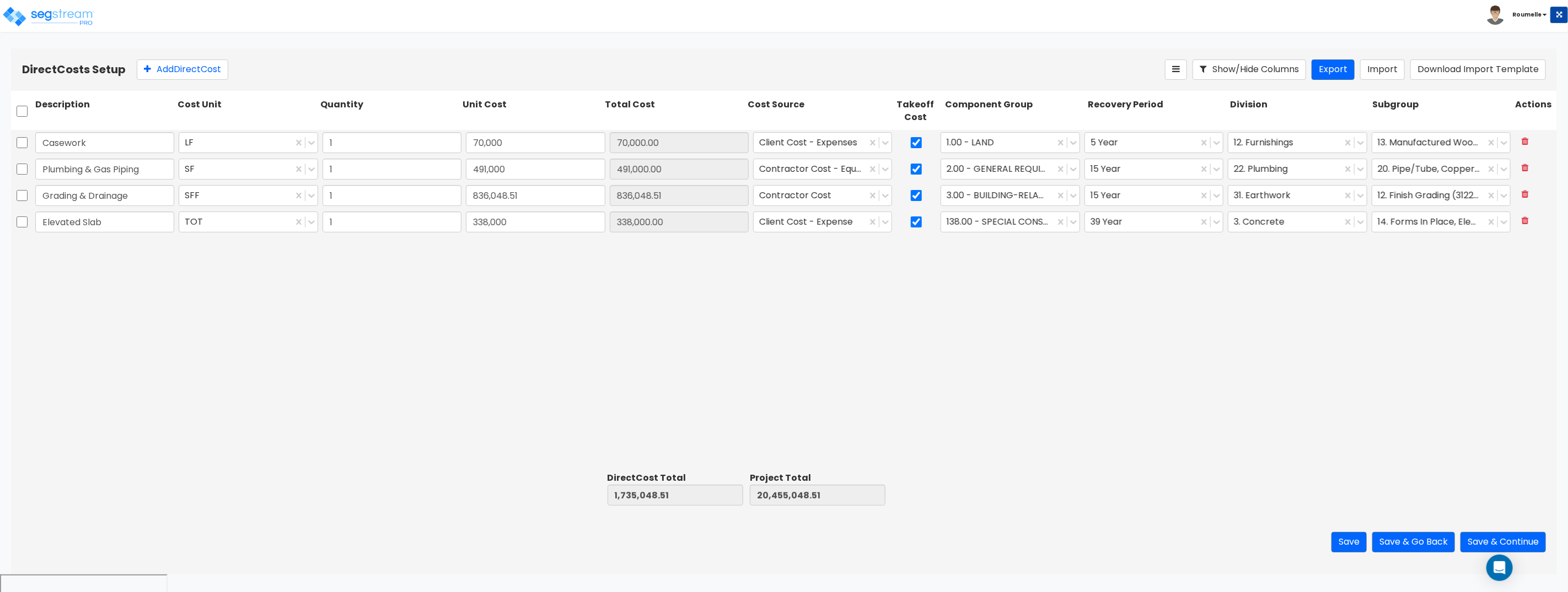
click at [1143, 305] on div "Casework LF 1 70,000 70,000.00 Client Cost - Expenses 1.00 - LAND 5 Year 12. Fu…" at bounding box center [784, 299] width 1545 height 338
click at [1491, 541] on button "Save & Continue" at bounding box center [1502, 542] width 85 height 20
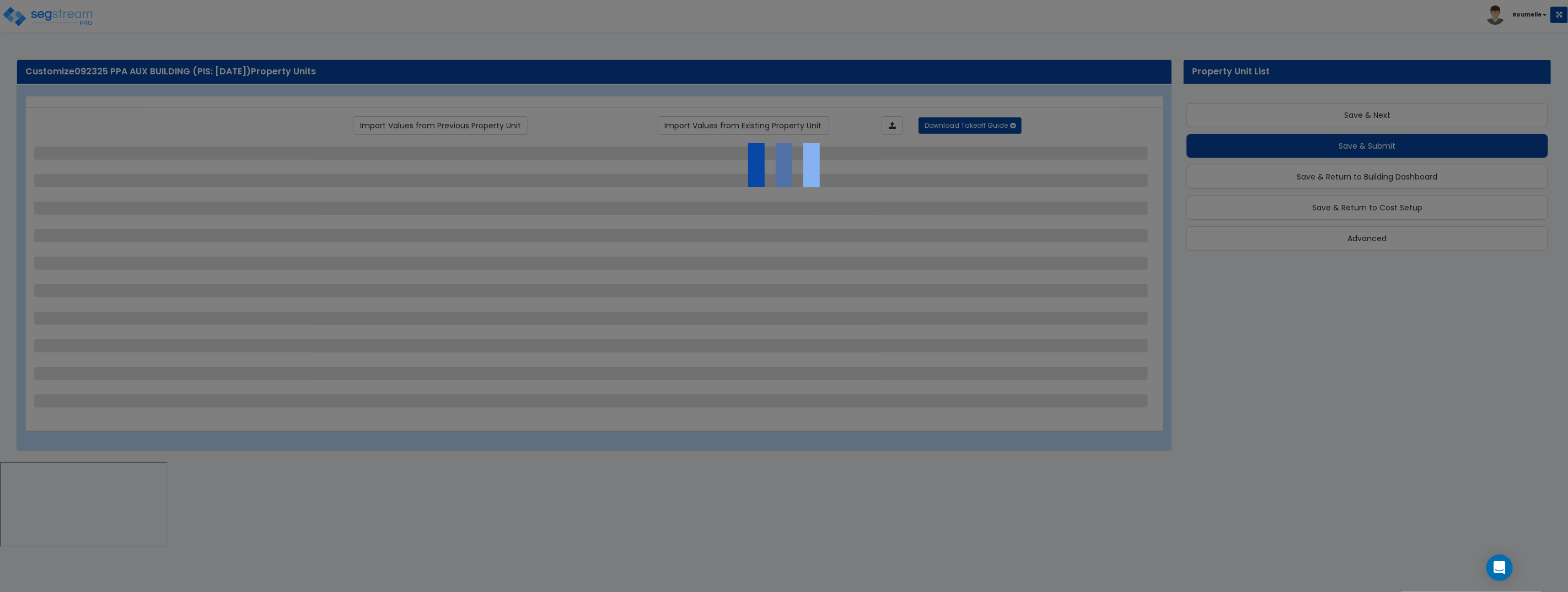
scroll to position [20, 0]
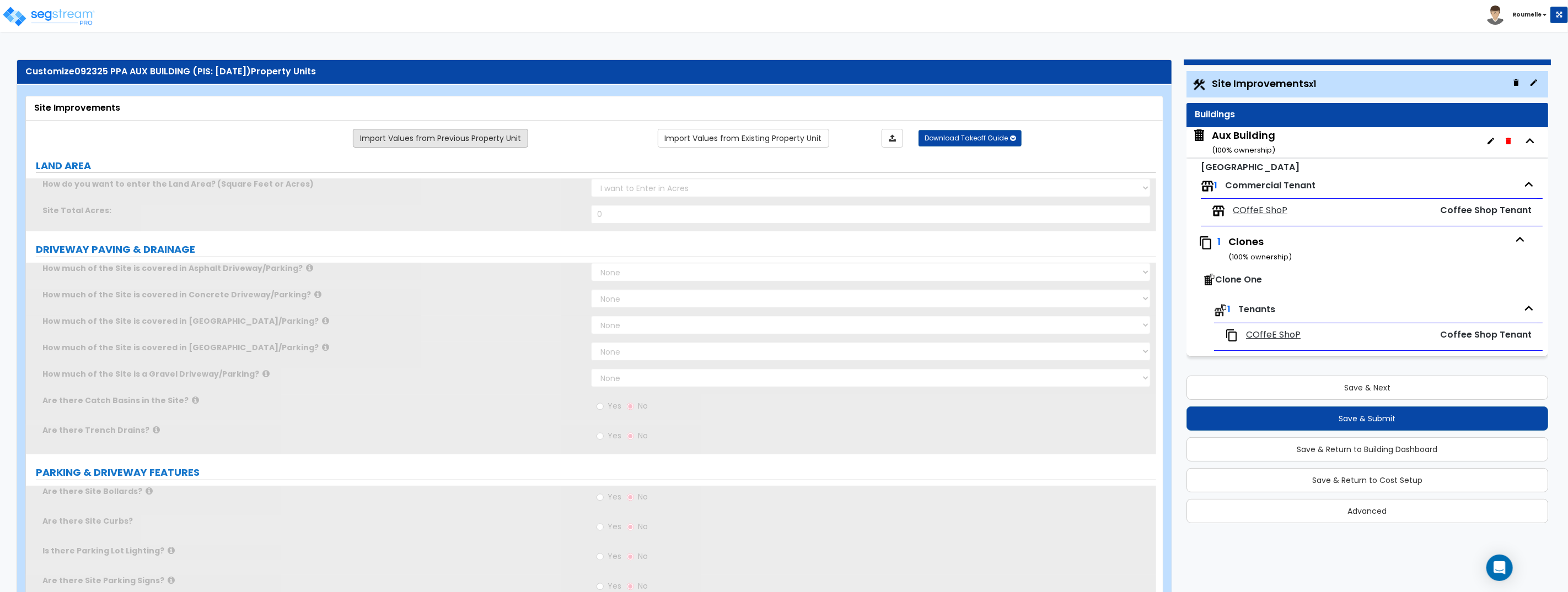
click at [501, 139] on link "Import Values from Previous Property Unit" at bounding box center [440, 139] width 175 height 19
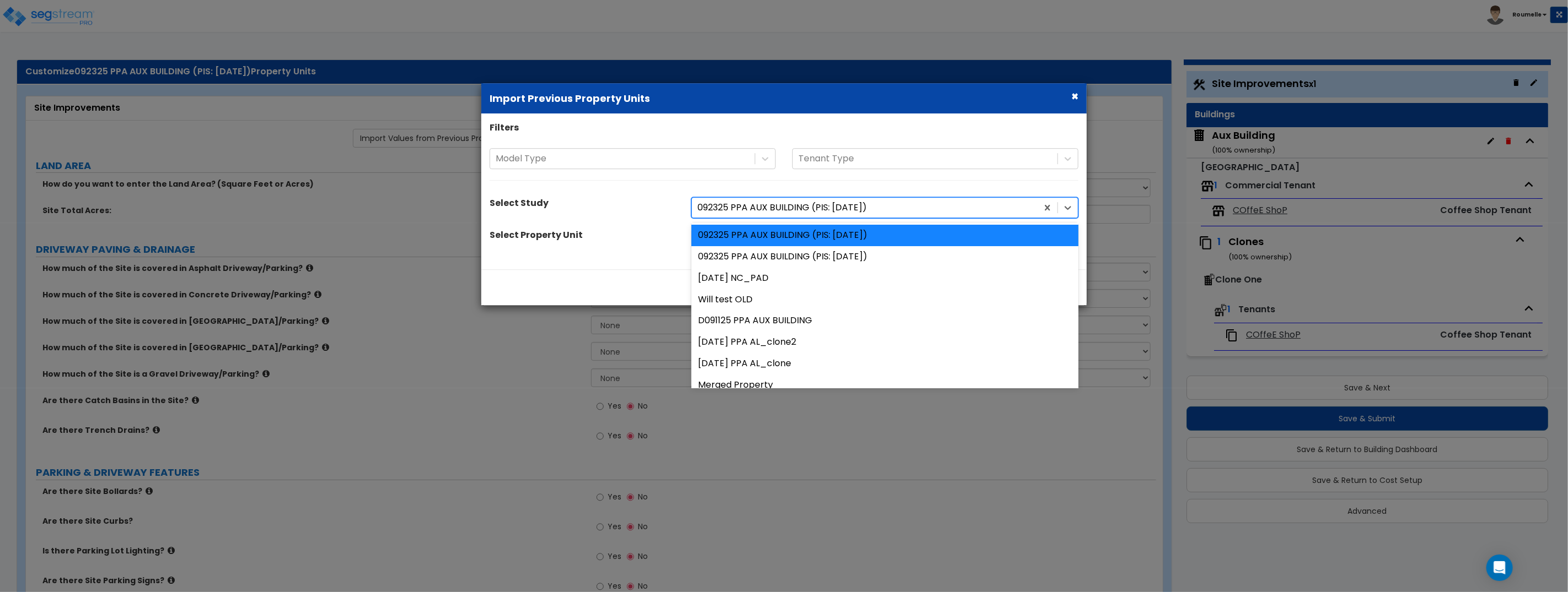
click at [895, 209] on div at bounding box center [865, 208] width 334 height 15
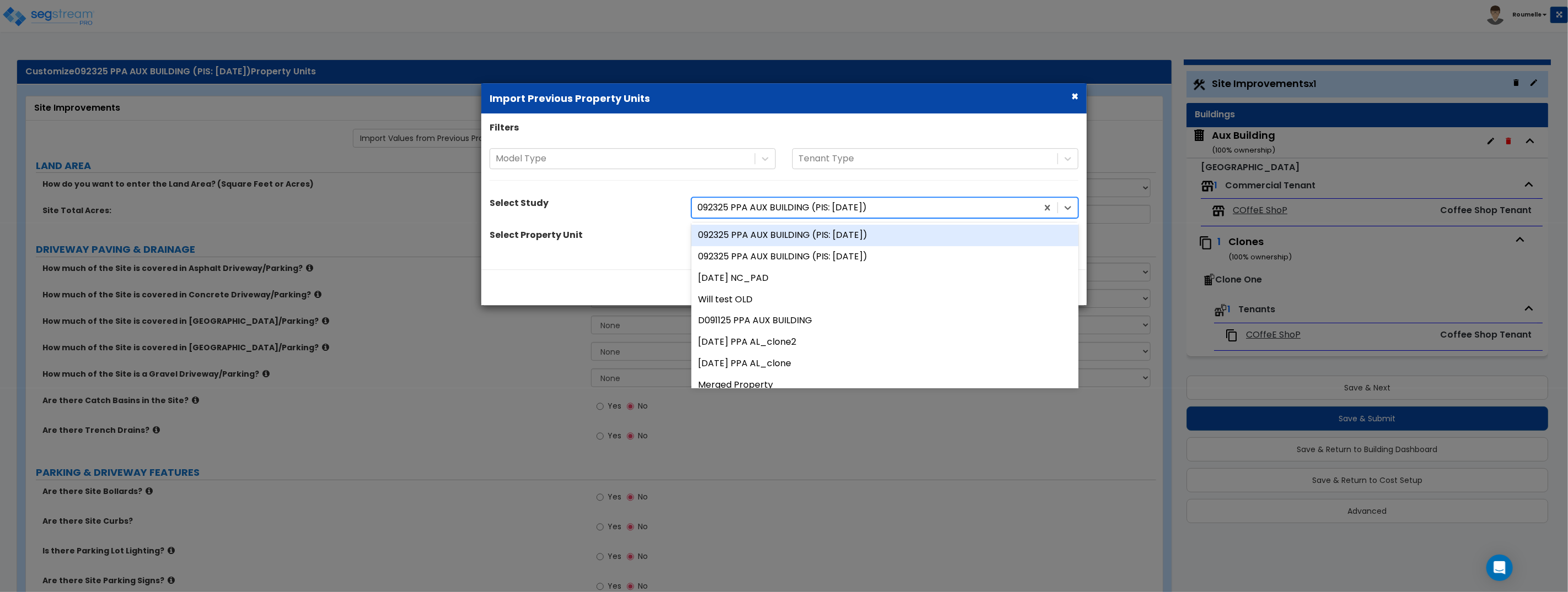
click at [890, 239] on div "092325 PPA AUX BUILDING (PIS: [DATE])" at bounding box center [884, 235] width 387 height 21
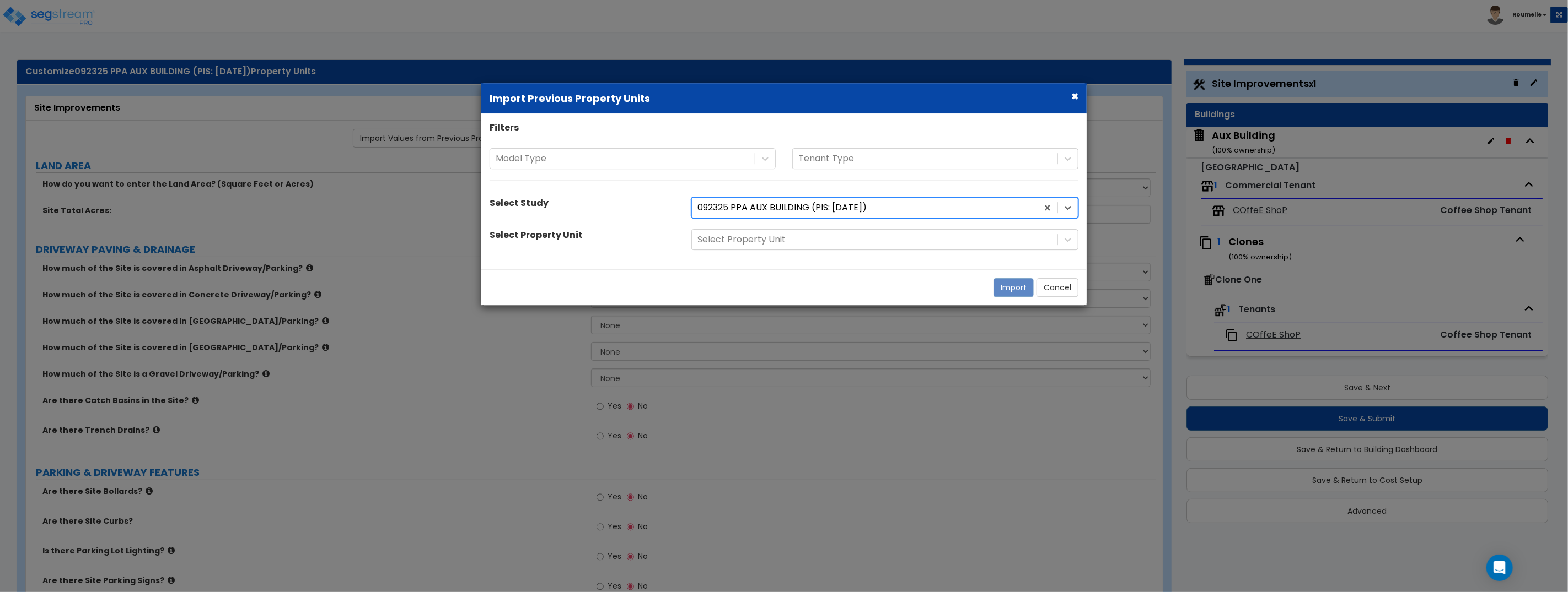
click at [890, 239] on div at bounding box center [874, 240] width 354 height 15
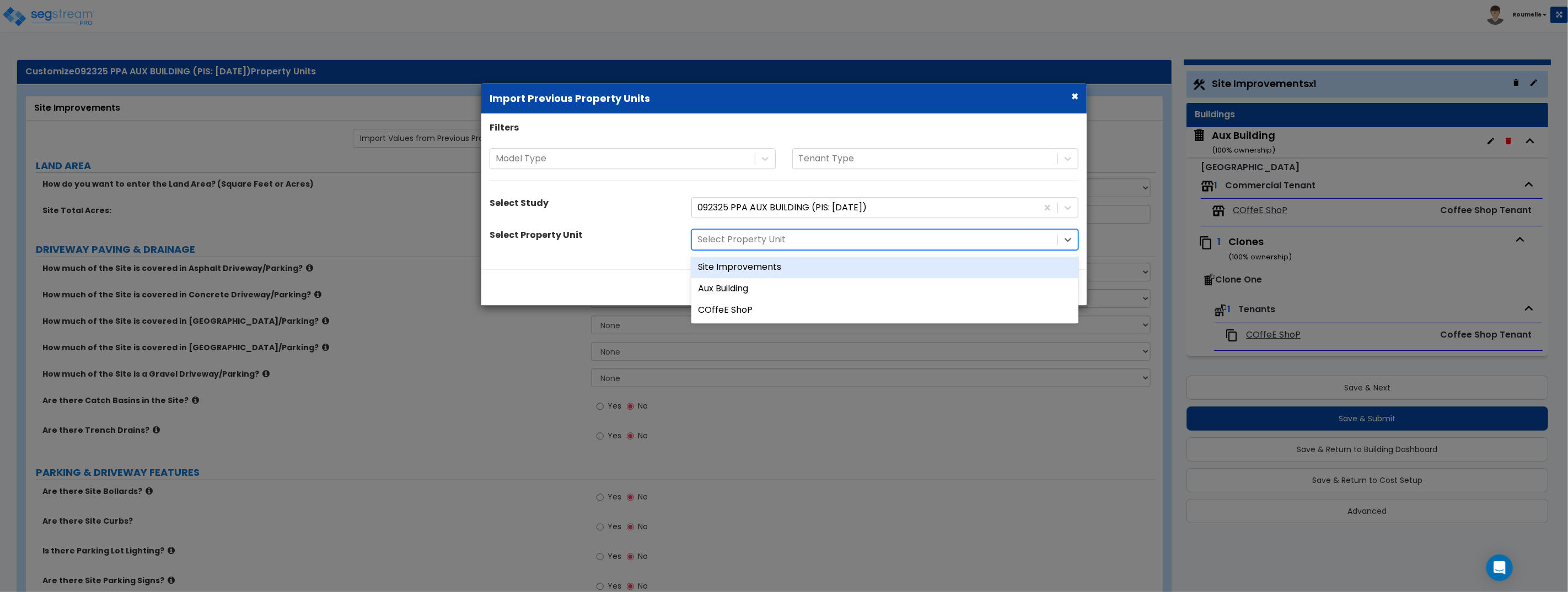
click at [871, 265] on div "Site Improvements" at bounding box center [884, 267] width 387 height 21
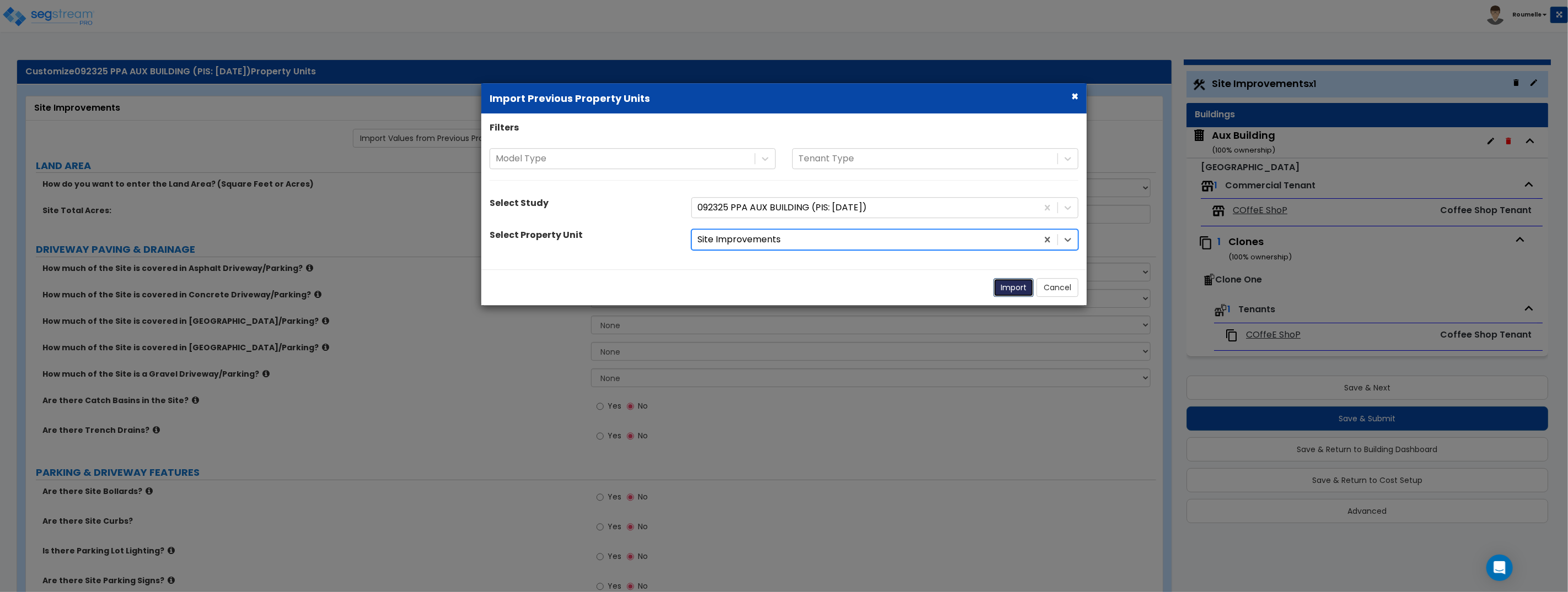
click at [1017, 292] on button "Import" at bounding box center [1013, 288] width 40 height 19
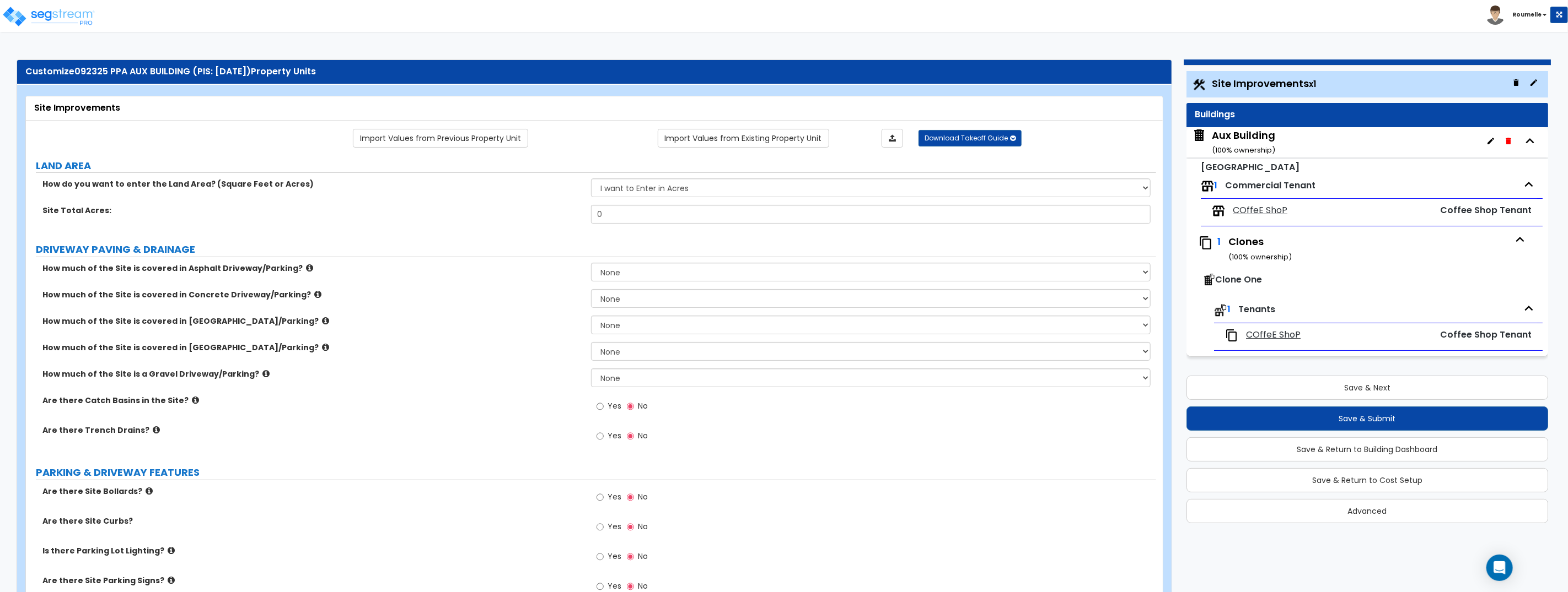
click at [1237, 129] on div "Aux Building ( 100 % ownership)" at bounding box center [1243, 142] width 64 height 28
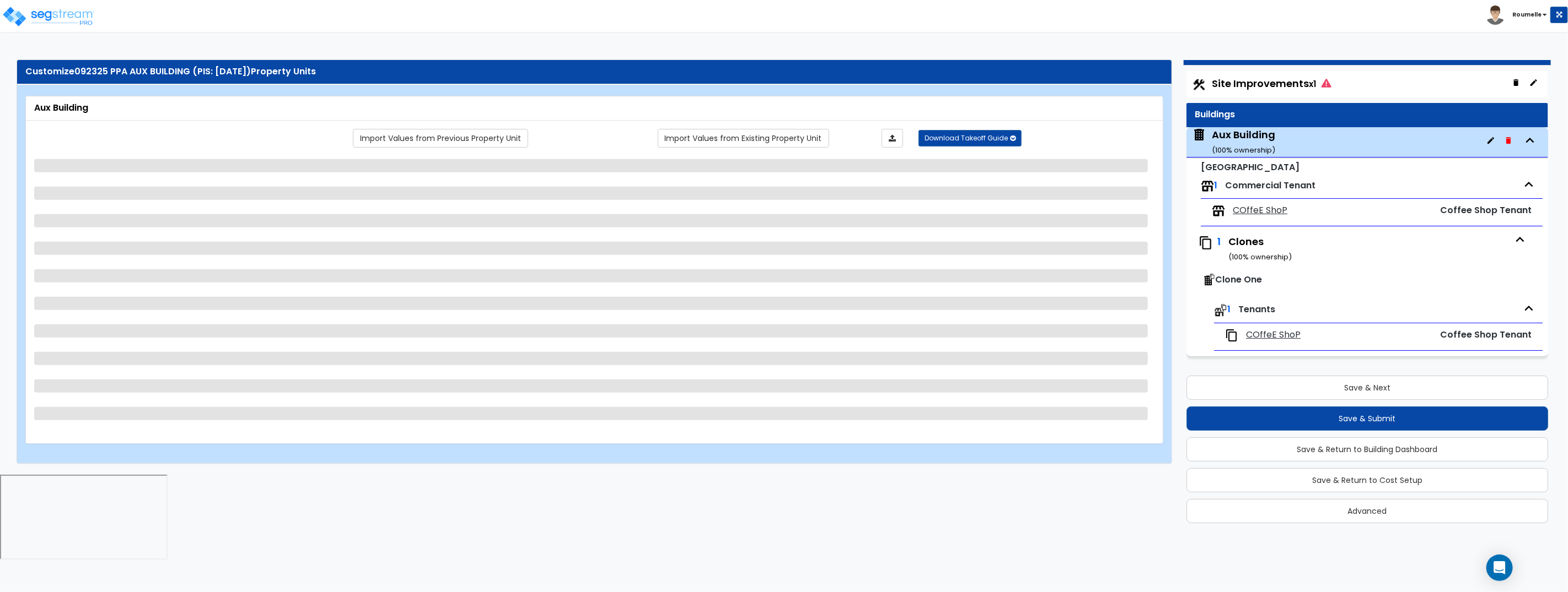
click at [1247, 87] on span "Site Improvements x1" at bounding box center [1271, 83] width 120 height 14
click at [1240, 85] on span "Site Improvements x1" at bounding box center [1271, 83] width 120 height 14
click at [1247, 80] on span "Site Improvements x1" at bounding box center [1271, 83] width 120 height 14
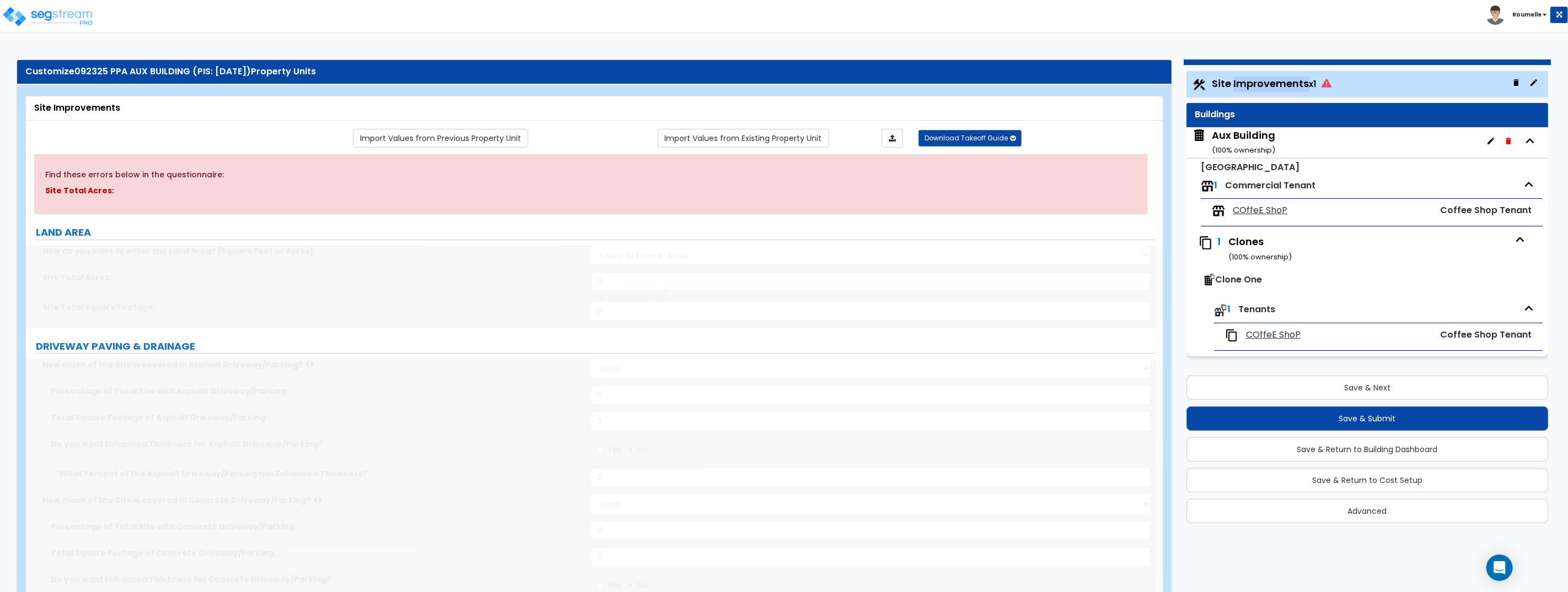
click at [1247, 80] on span "Site Improvements x1" at bounding box center [1271, 83] width 120 height 14
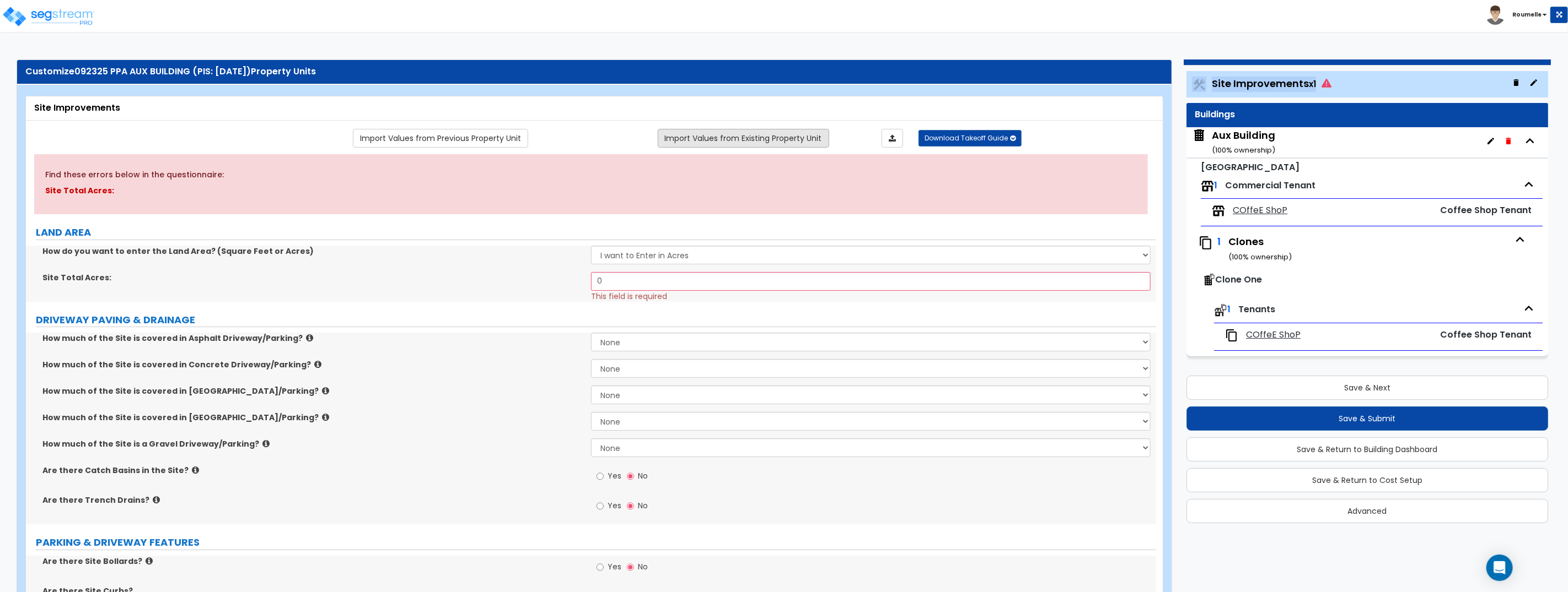
click at [788, 139] on link "Import Values from Existing Property Unit" at bounding box center [743, 139] width 172 height 19
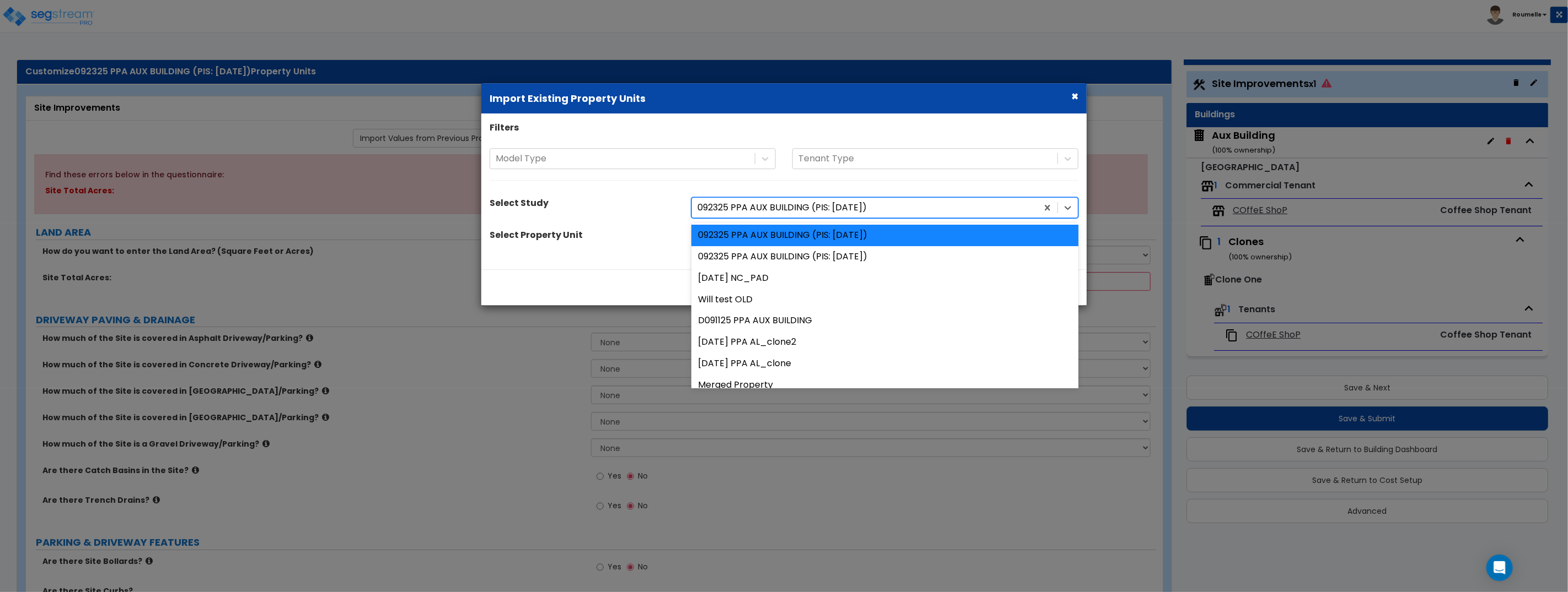
click at [803, 210] on div at bounding box center [865, 208] width 334 height 15
click at [795, 251] on div "092325 PPA AUX BUILDING (PIS: [DATE])" at bounding box center [884, 256] width 387 height 21
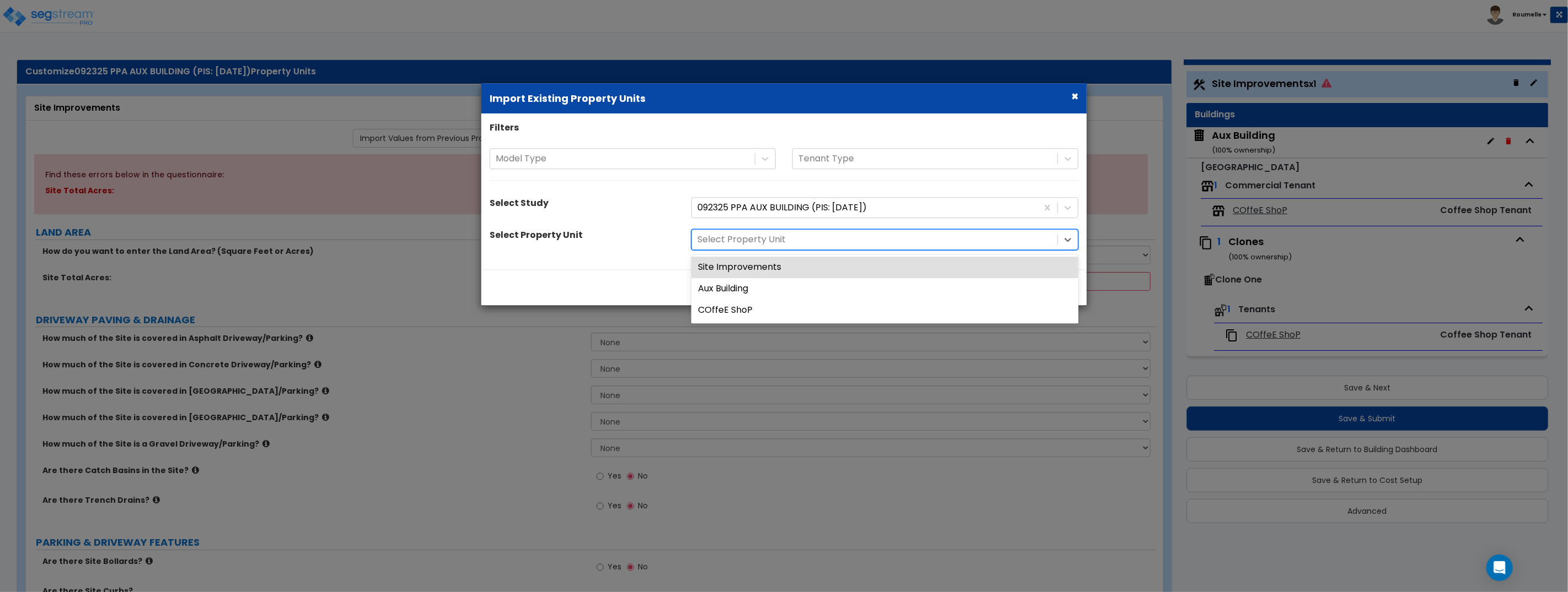
click at [889, 241] on div at bounding box center [874, 240] width 354 height 15
click at [863, 269] on div "Site Improvements" at bounding box center [884, 267] width 387 height 21
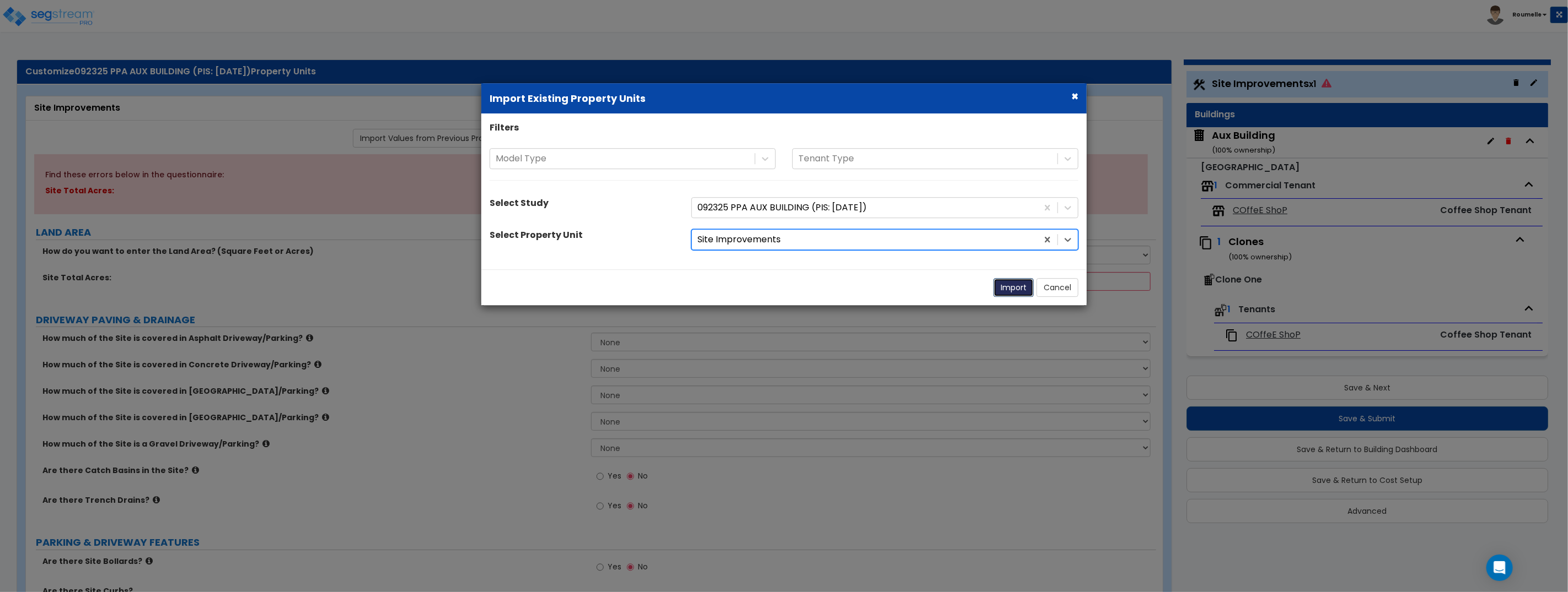
click at [1020, 291] on button "Import" at bounding box center [1013, 288] width 40 height 19
type input "20"
select select "1"
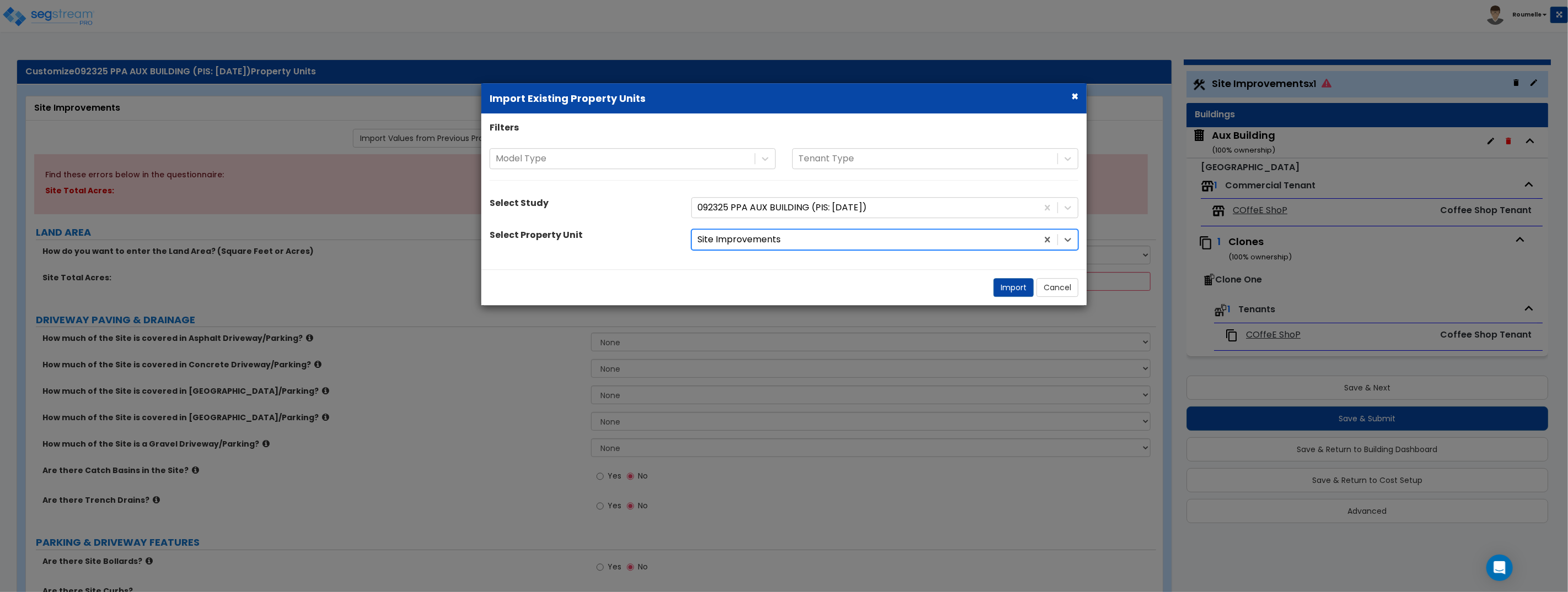
select select "1"
radio input "true"
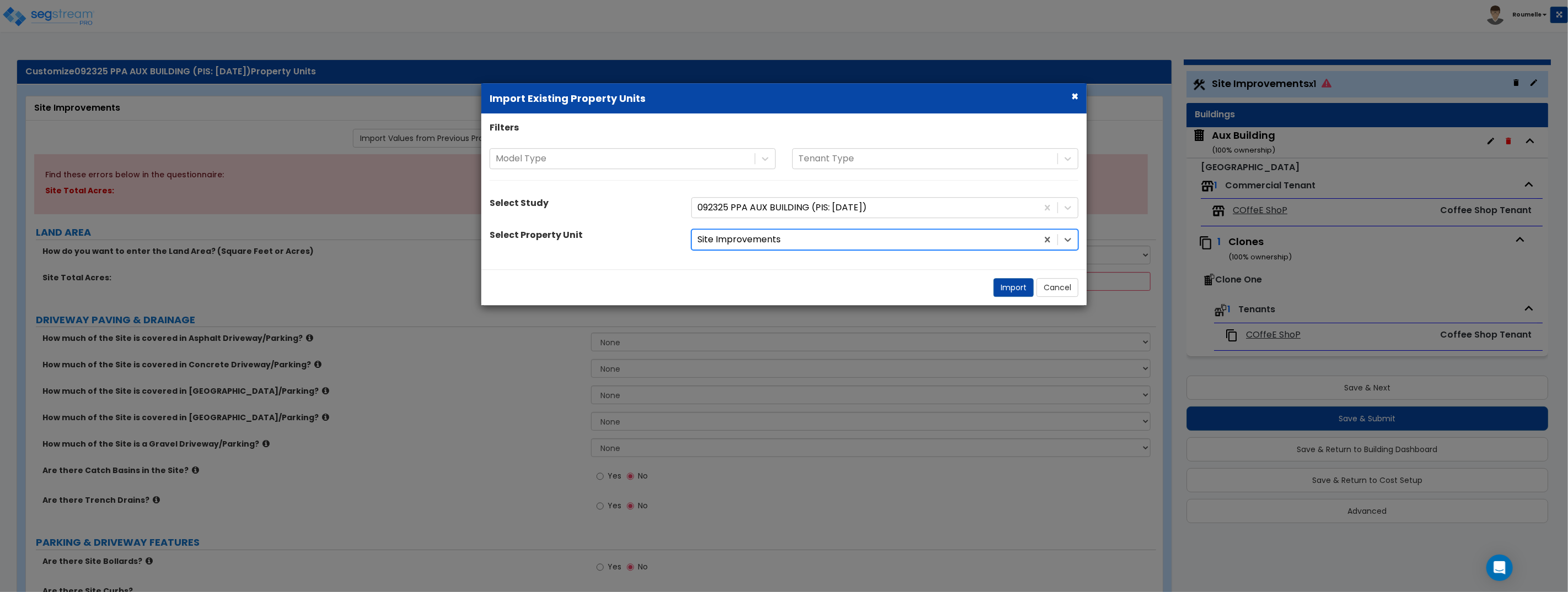
radio input "true"
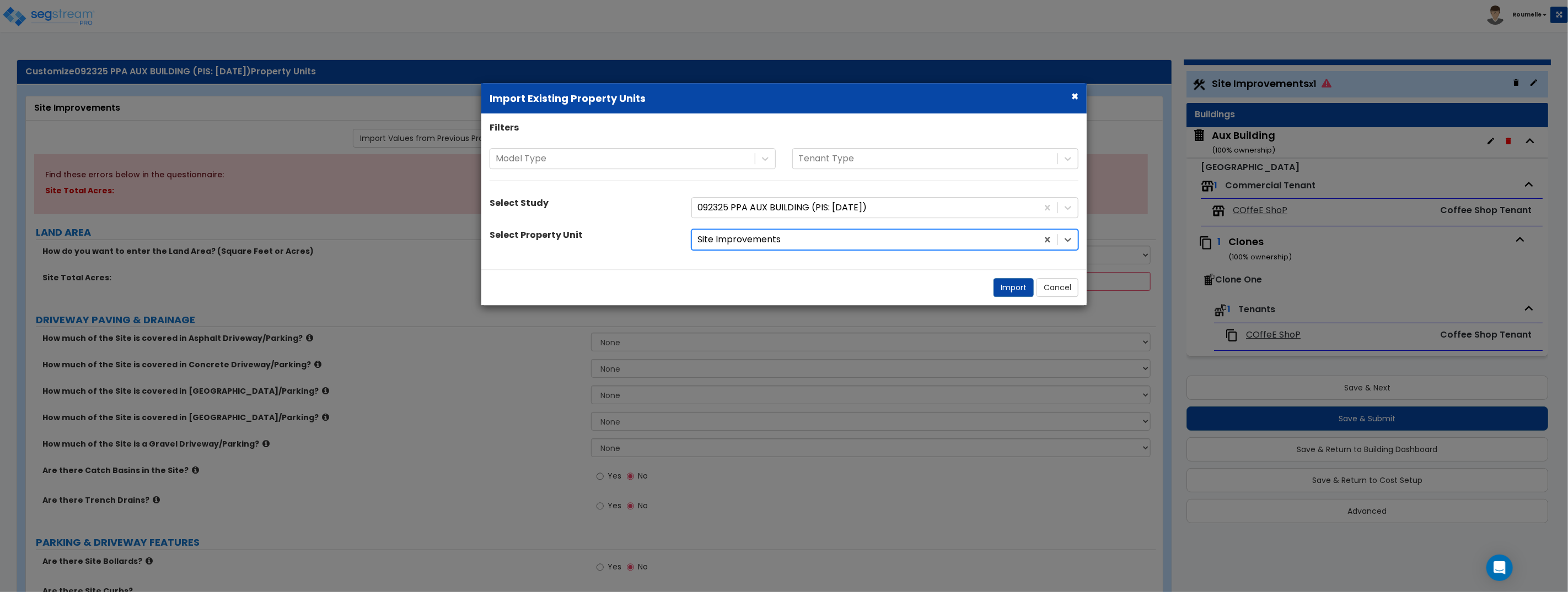
radio input "true"
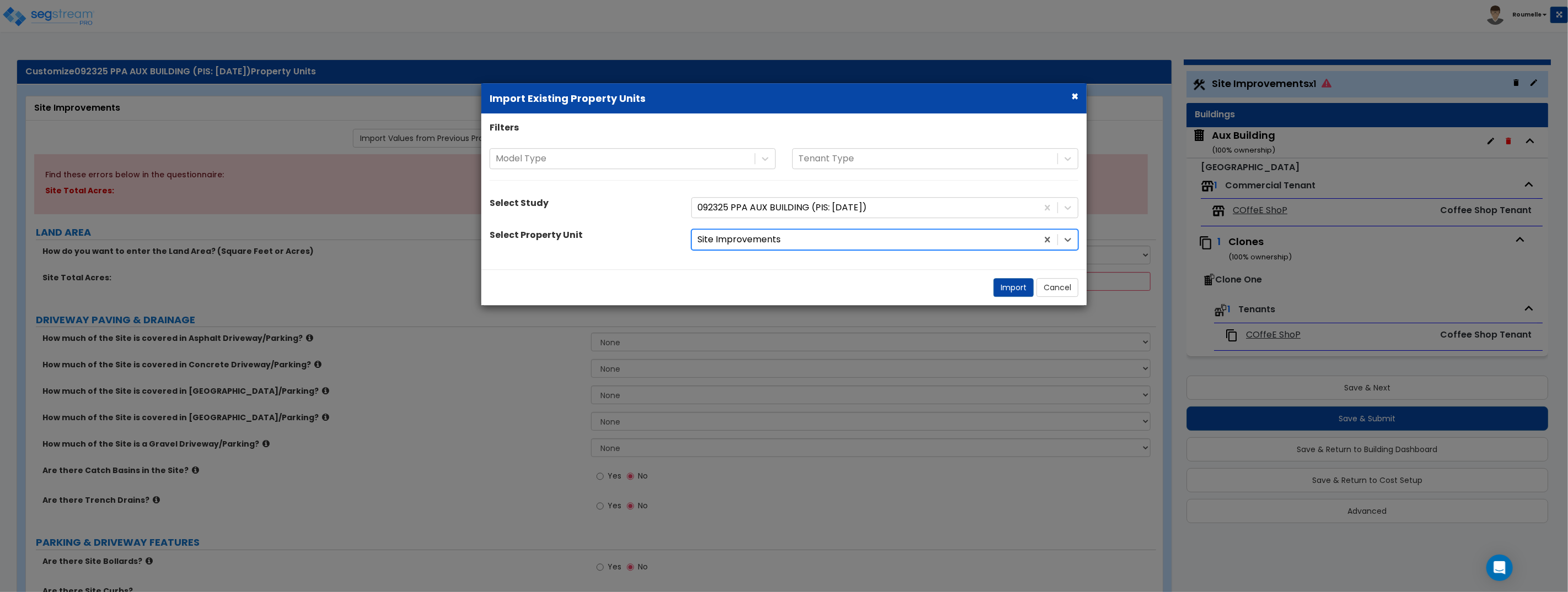
radio input "true"
select select "1"
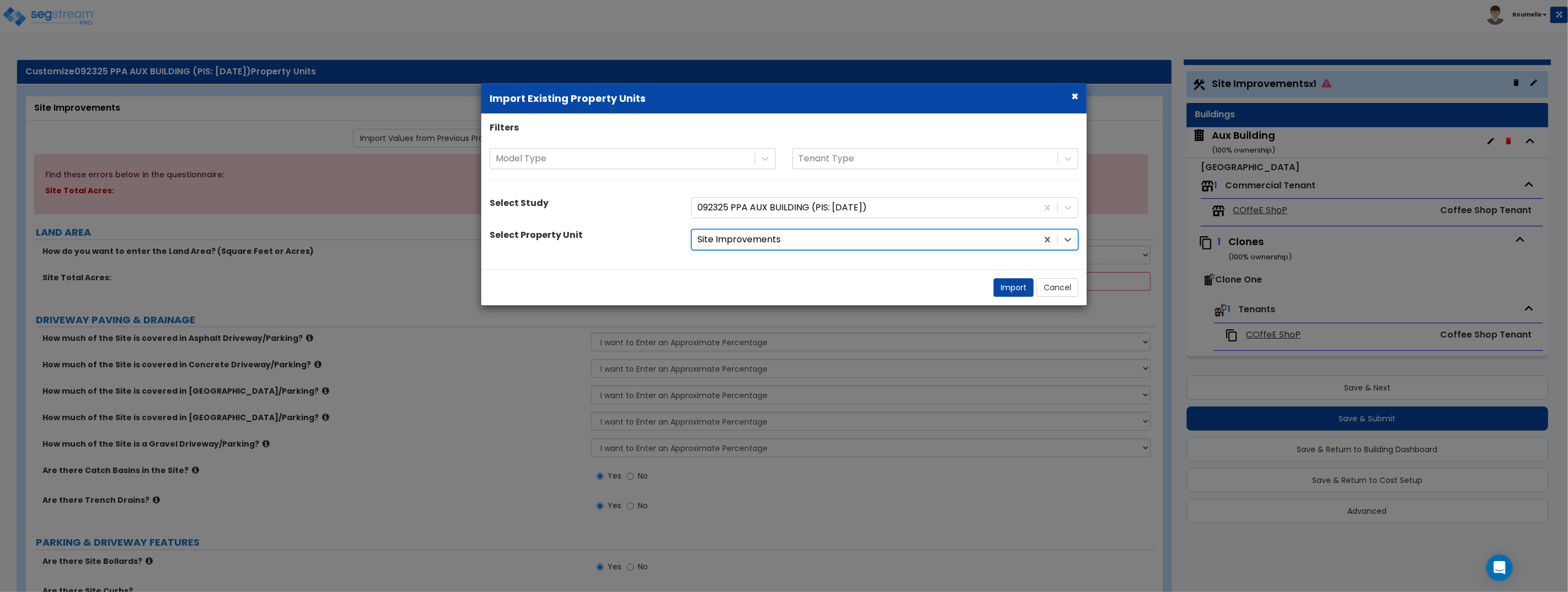
select select "1"
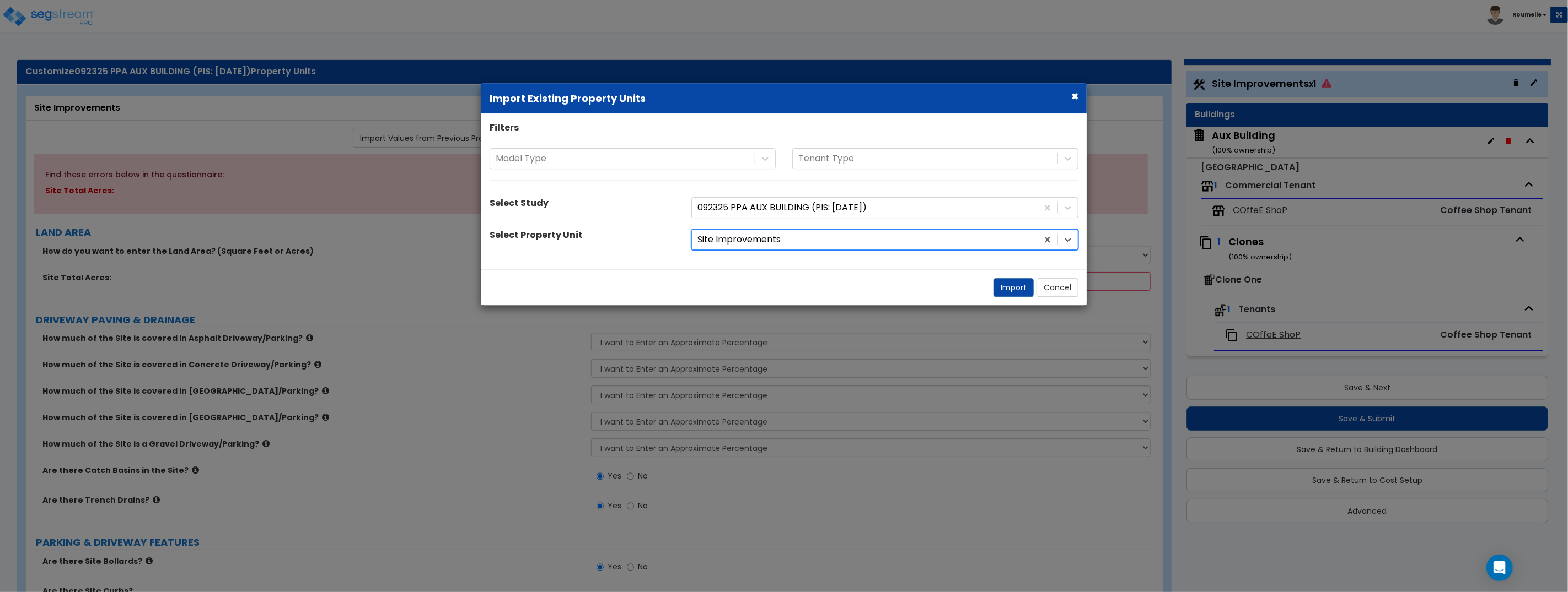
select select "1"
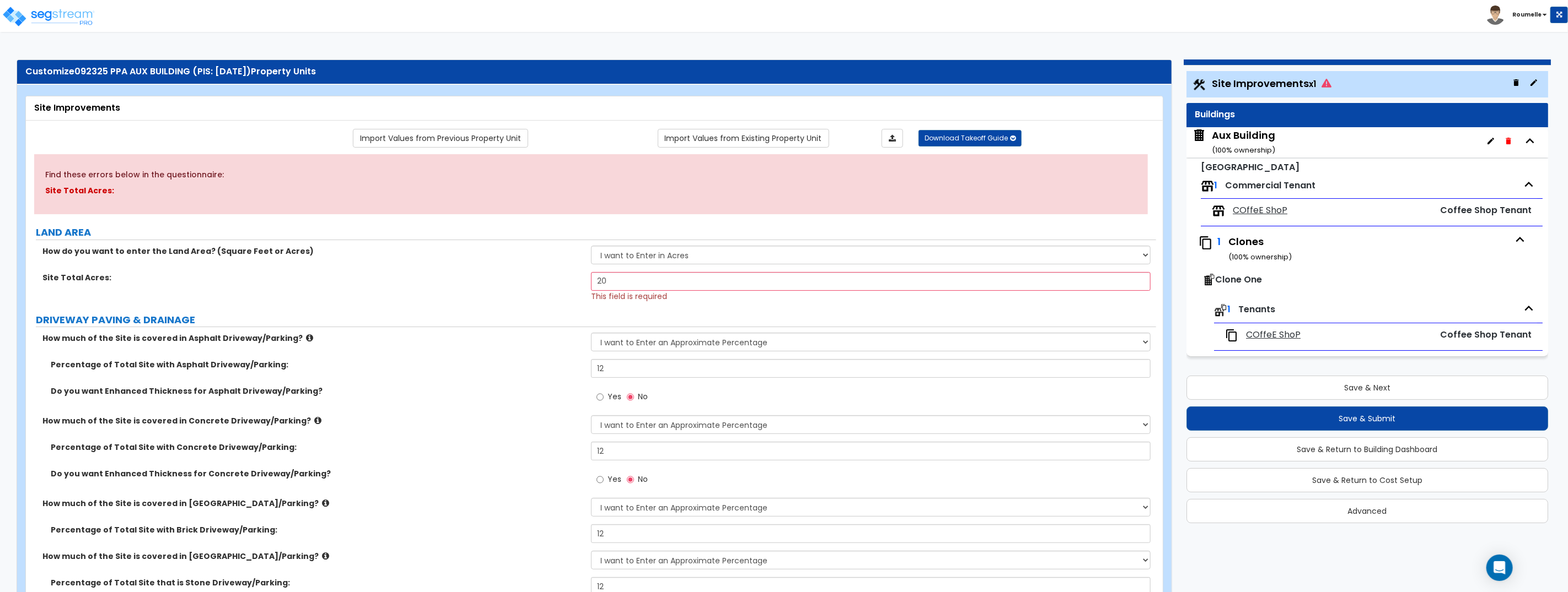
click at [1243, 138] on div "Aux Building ( 100 % ownership)" at bounding box center [1243, 142] width 64 height 28
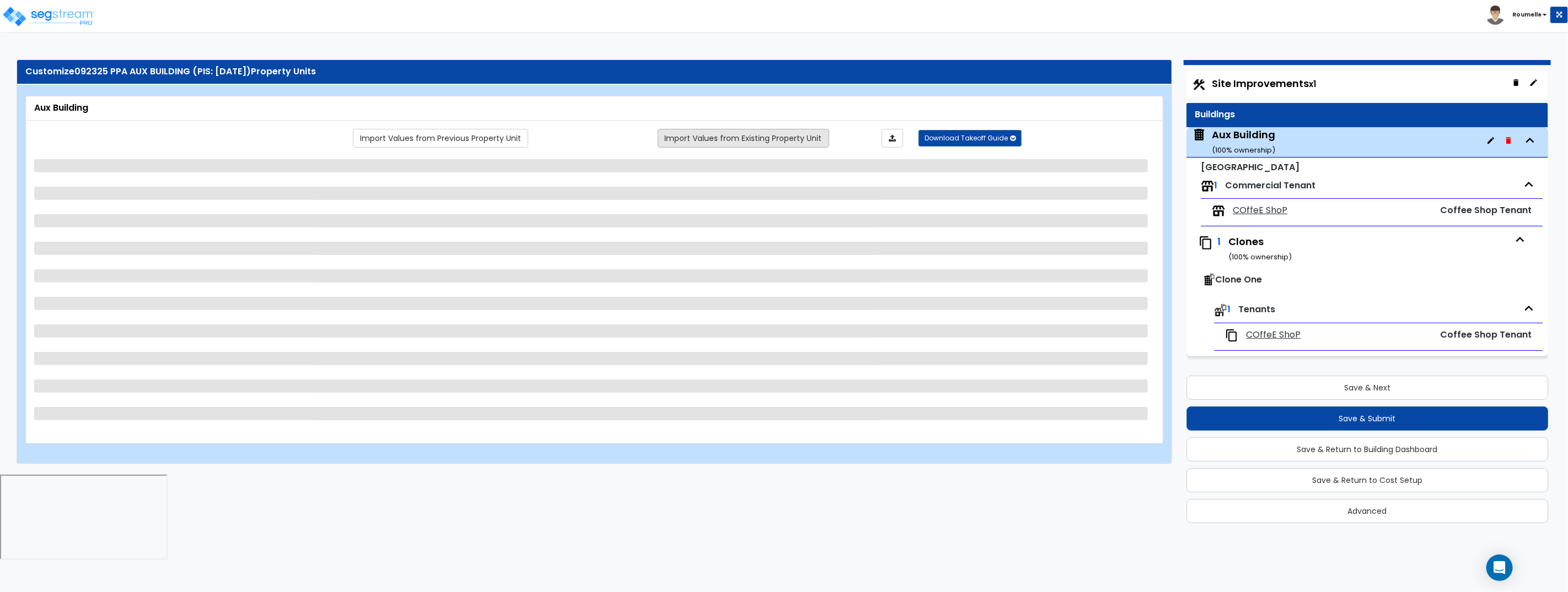
click at [754, 145] on link "Import Values from Existing Property Unit" at bounding box center [743, 139] width 172 height 19
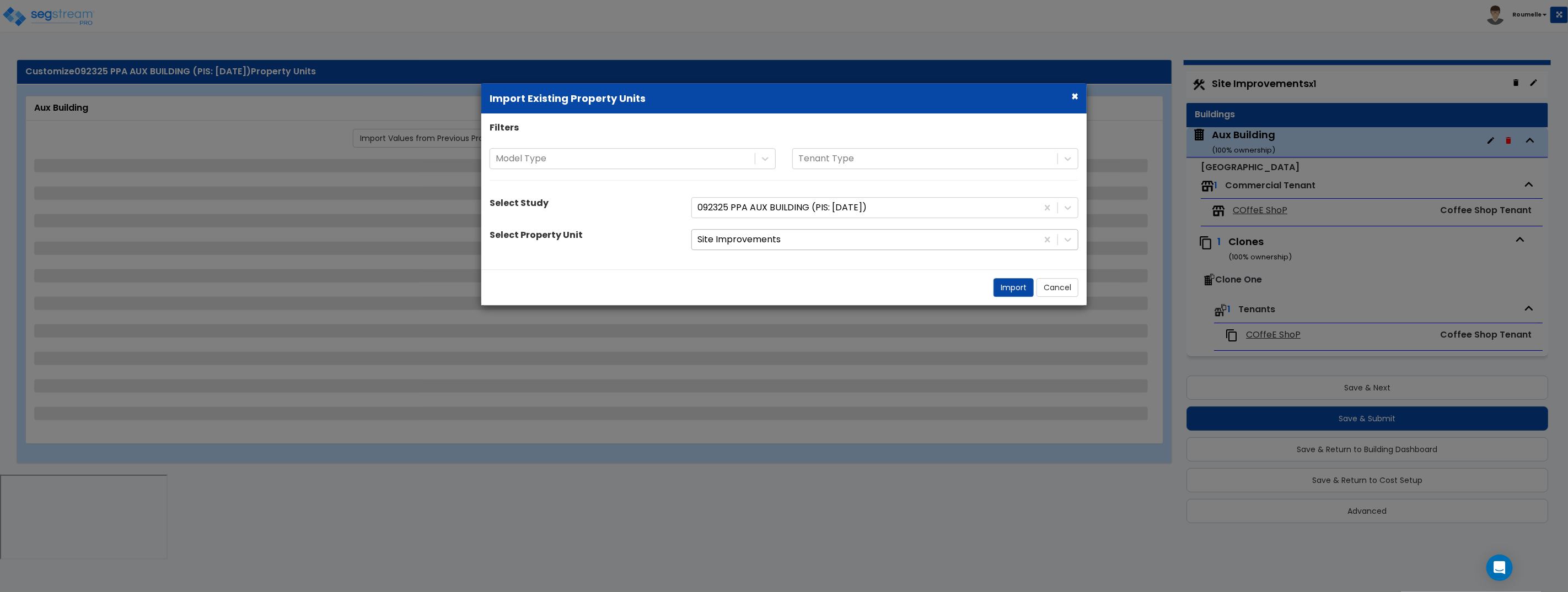
click at [766, 243] on div at bounding box center [865, 240] width 334 height 15
select select "1"
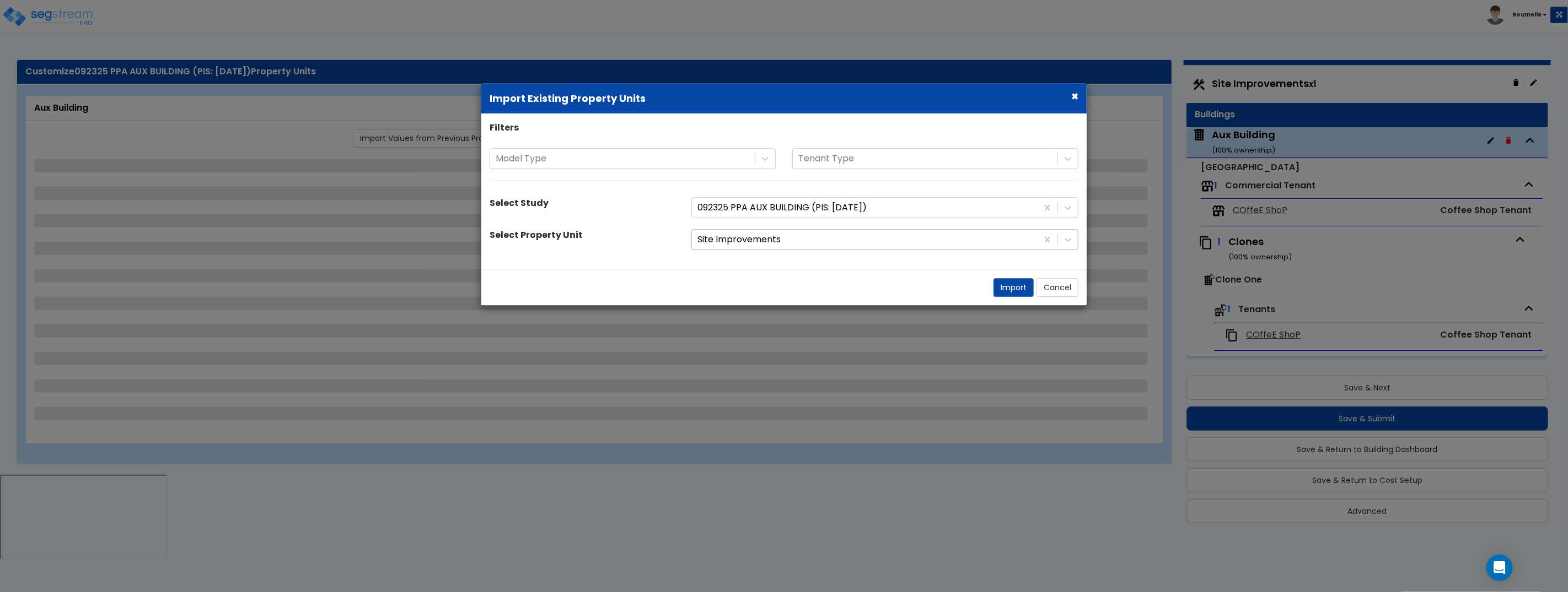
select select "2"
select select "1"
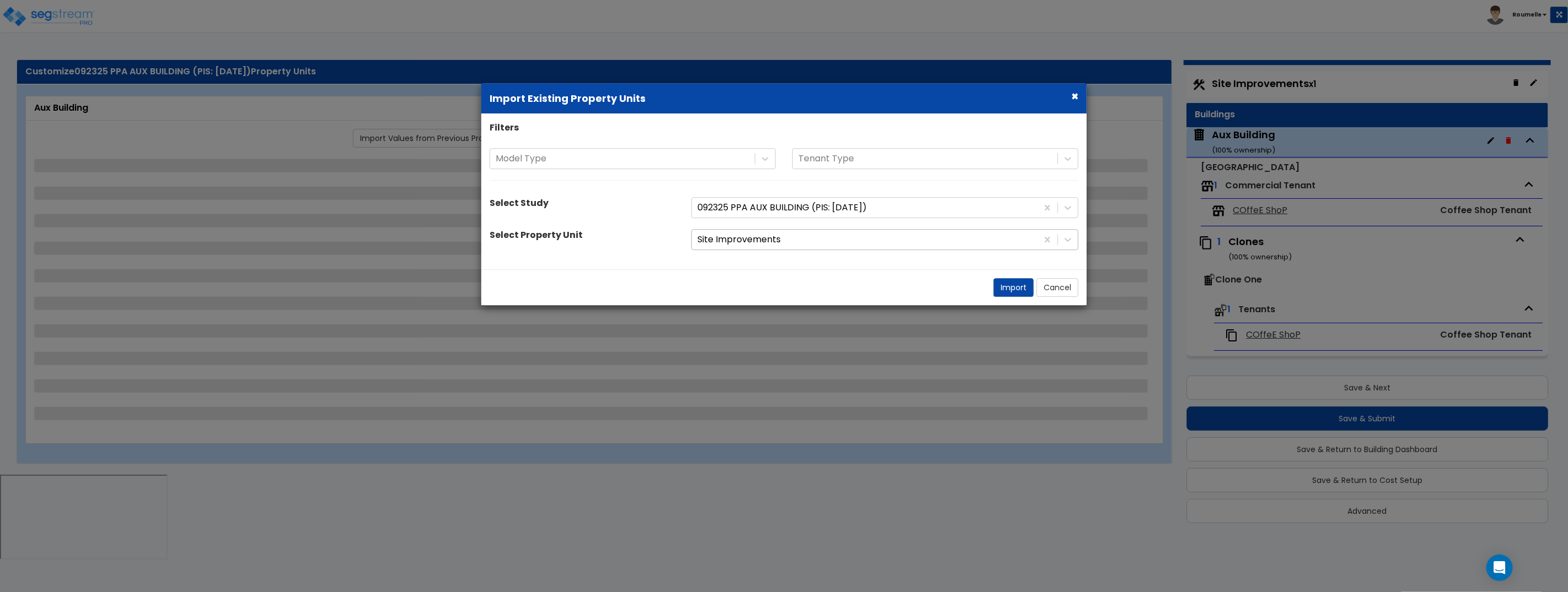
select select "1"
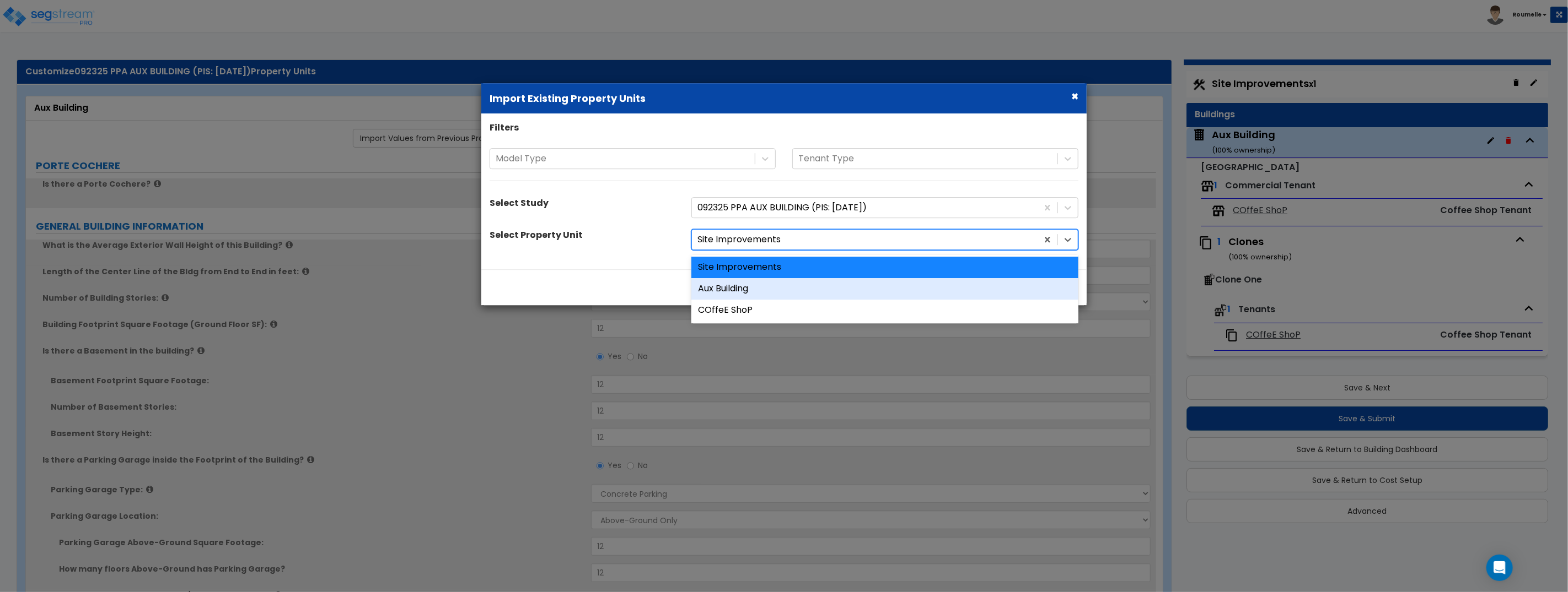
click at [765, 288] on div "Aux Building" at bounding box center [884, 288] width 387 height 21
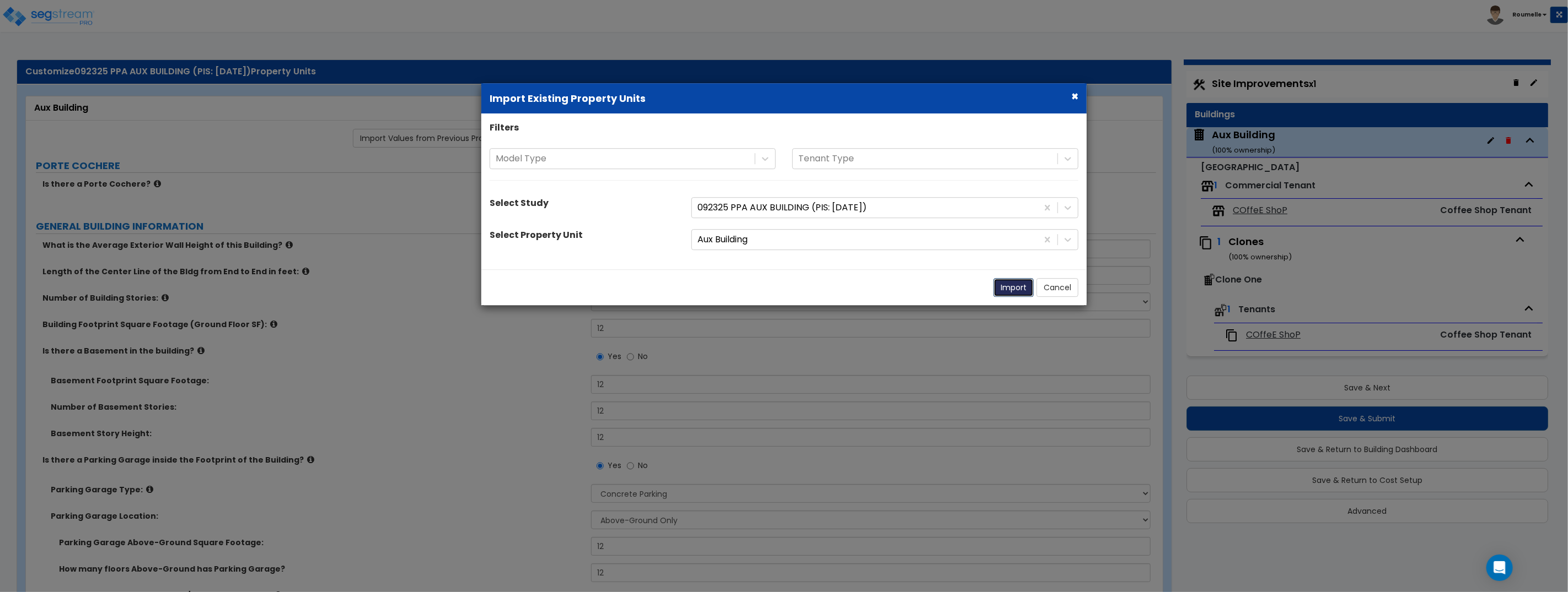
click at [999, 291] on button "Import" at bounding box center [1013, 288] width 40 height 19
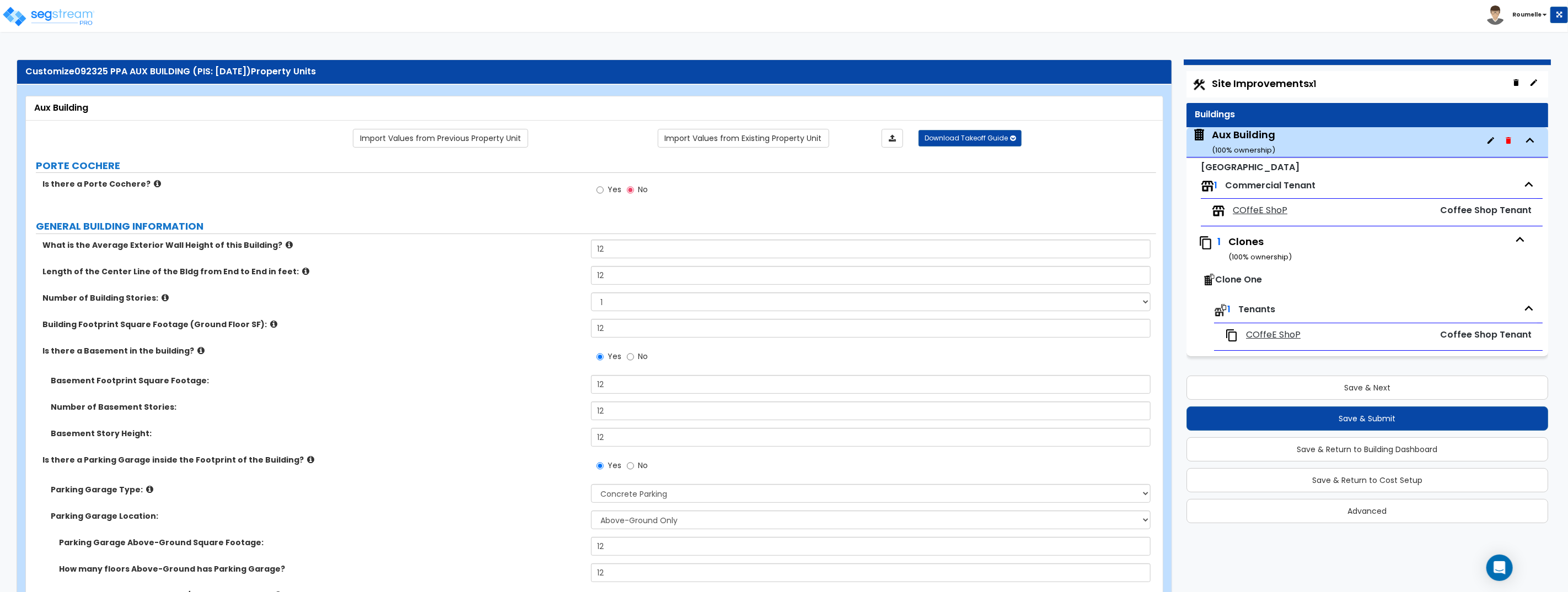
click at [1271, 211] on span "COffeE ShoP" at bounding box center [1260, 210] width 55 height 12
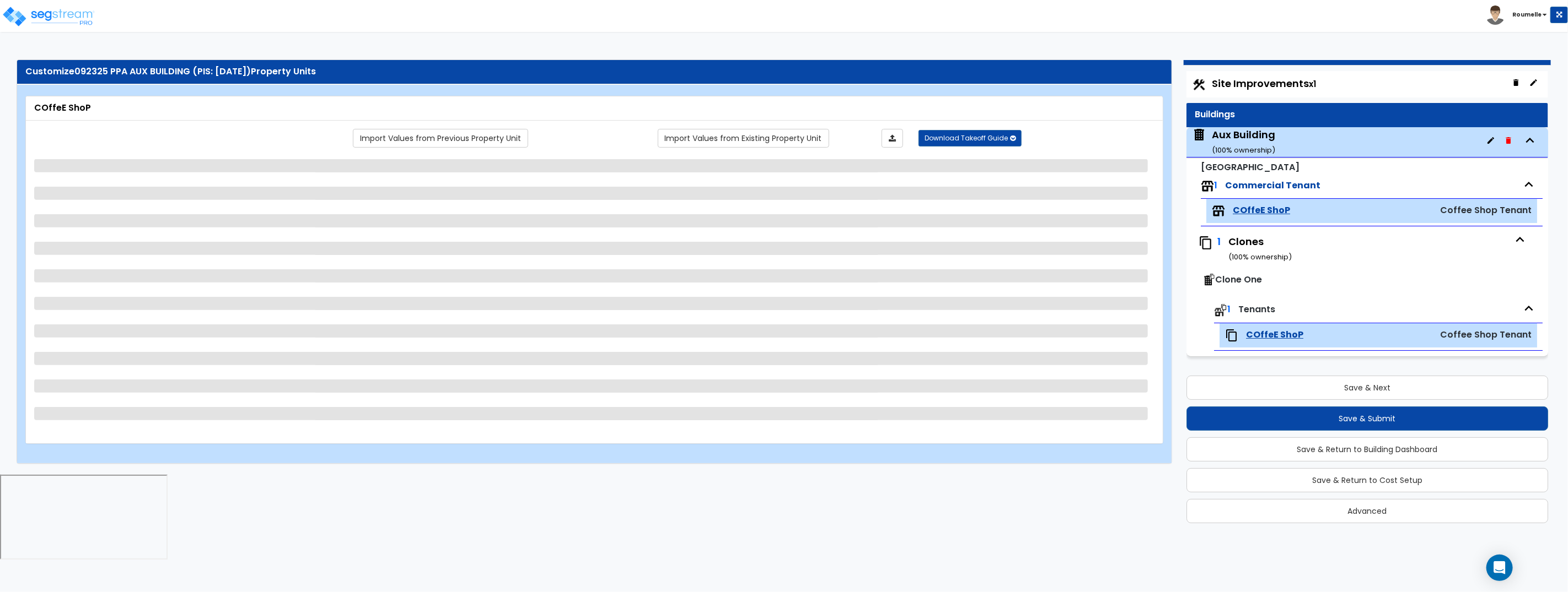
select select "1"
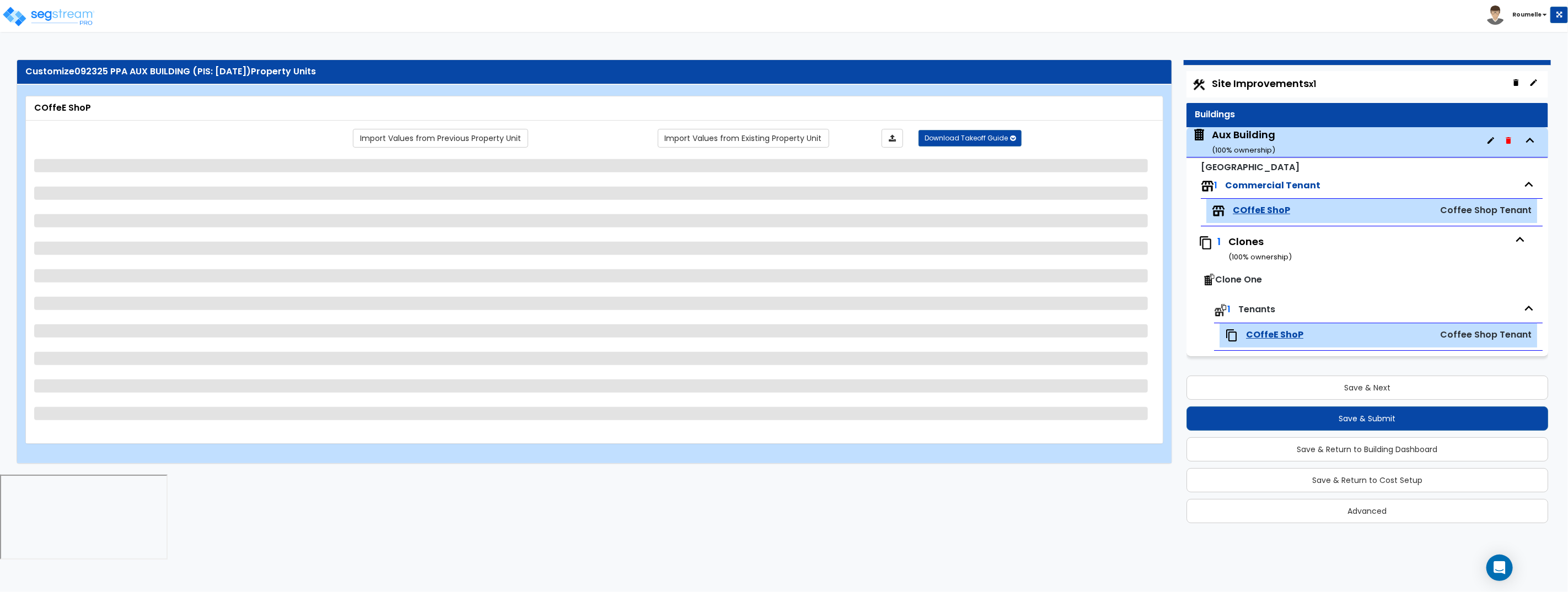
select select "1"
select select "2"
select select "3"
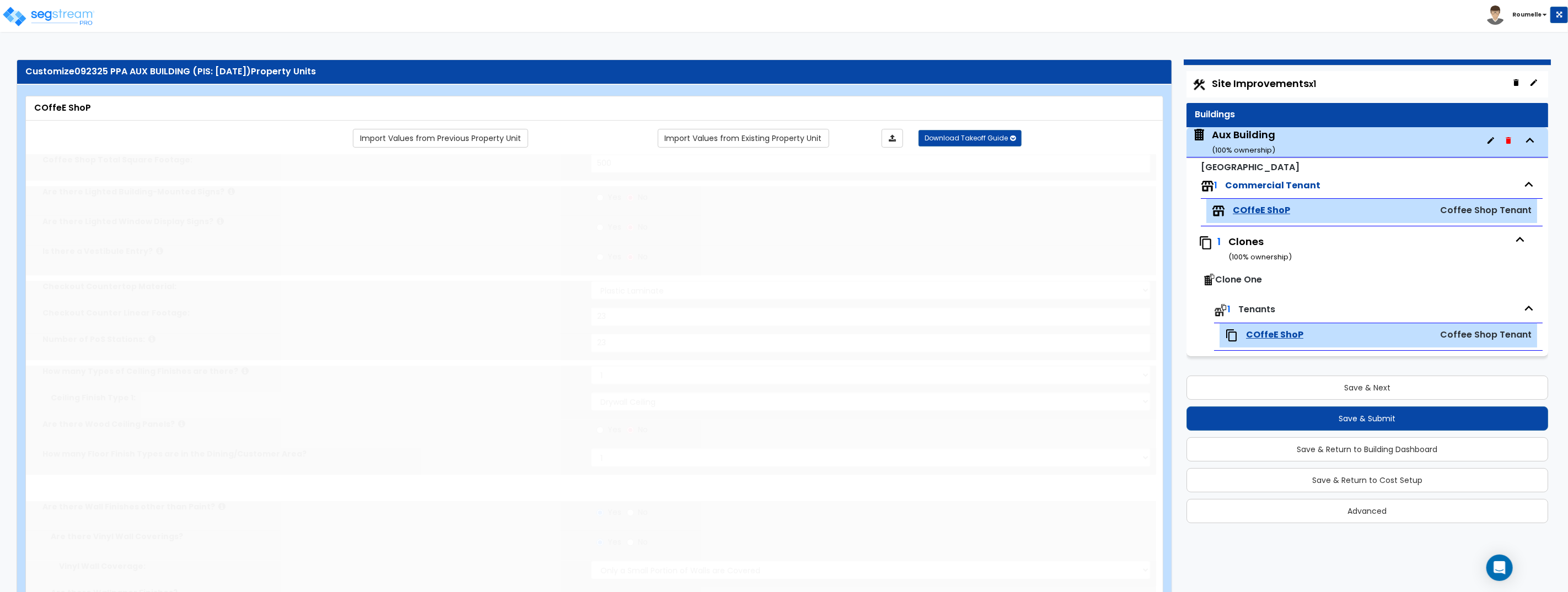
select select "1"
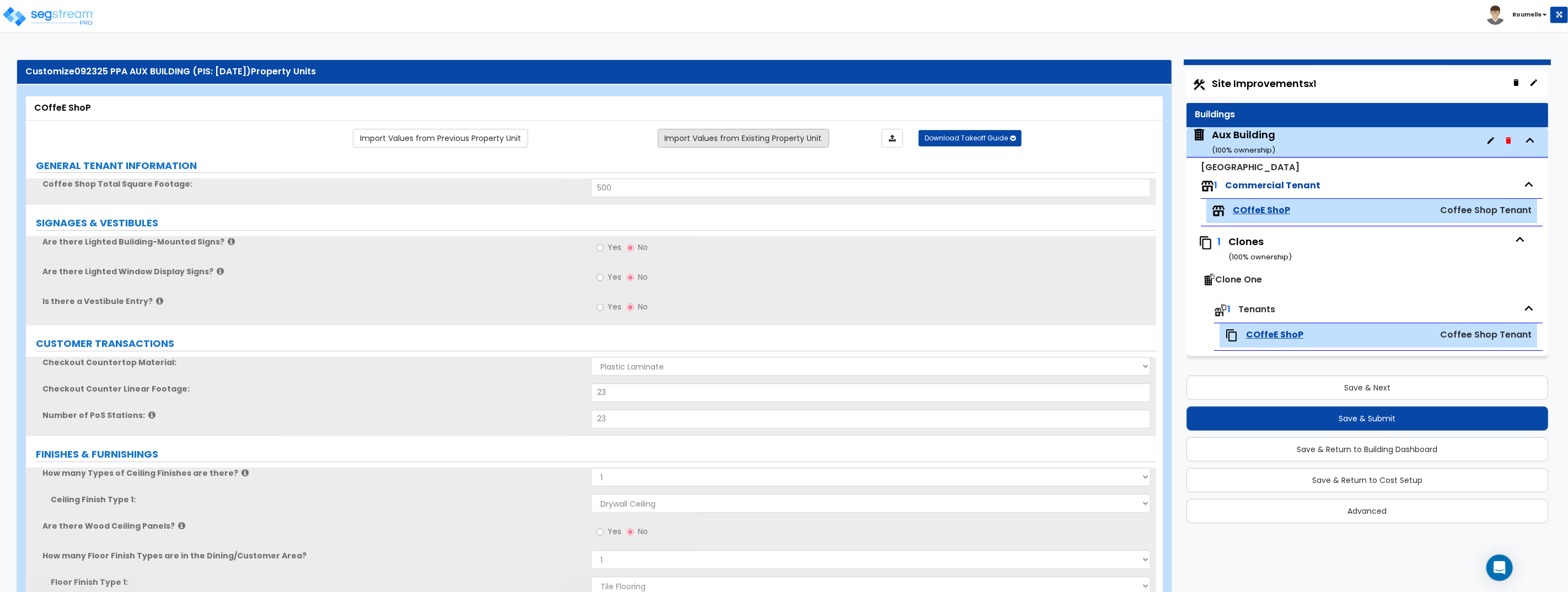
click at [760, 138] on link "Import Values from Existing Property Unit" at bounding box center [743, 139] width 172 height 19
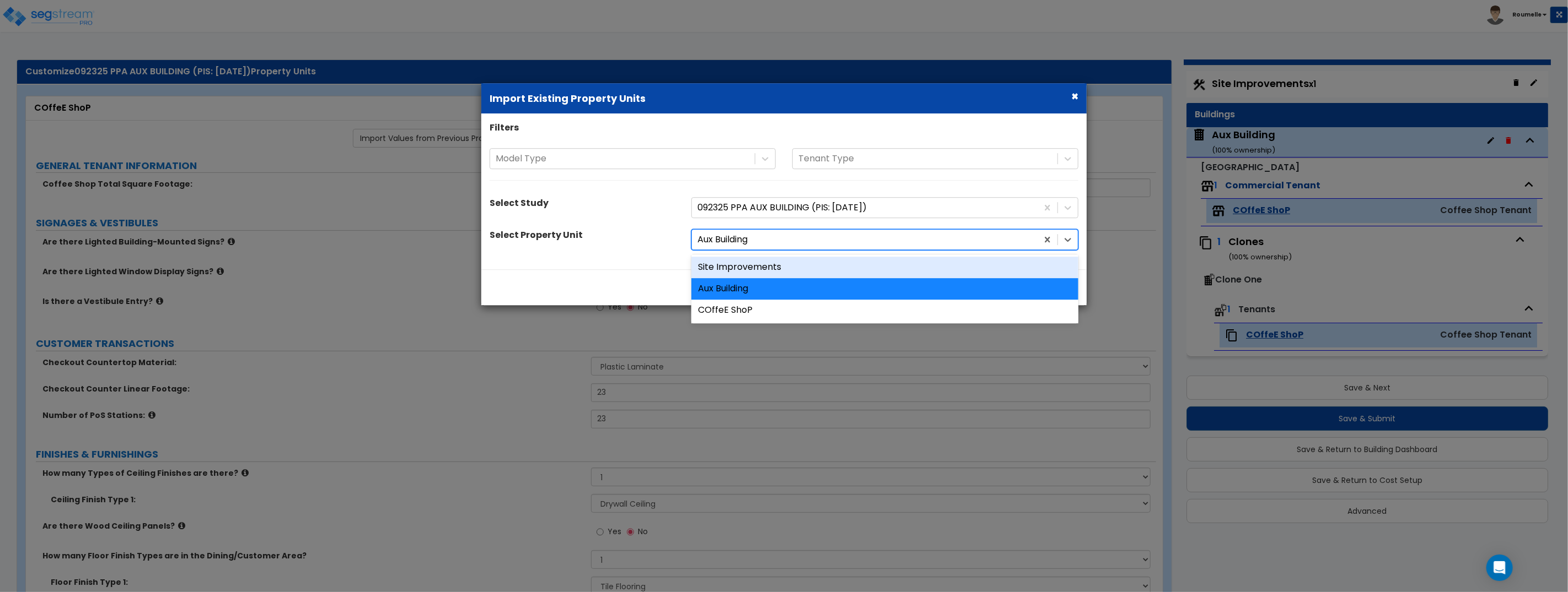
drag, startPoint x: 732, startPoint y: 239, endPoint x: 727, endPoint y: 264, distance: 25.5
click at [733, 239] on div at bounding box center [865, 240] width 334 height 15
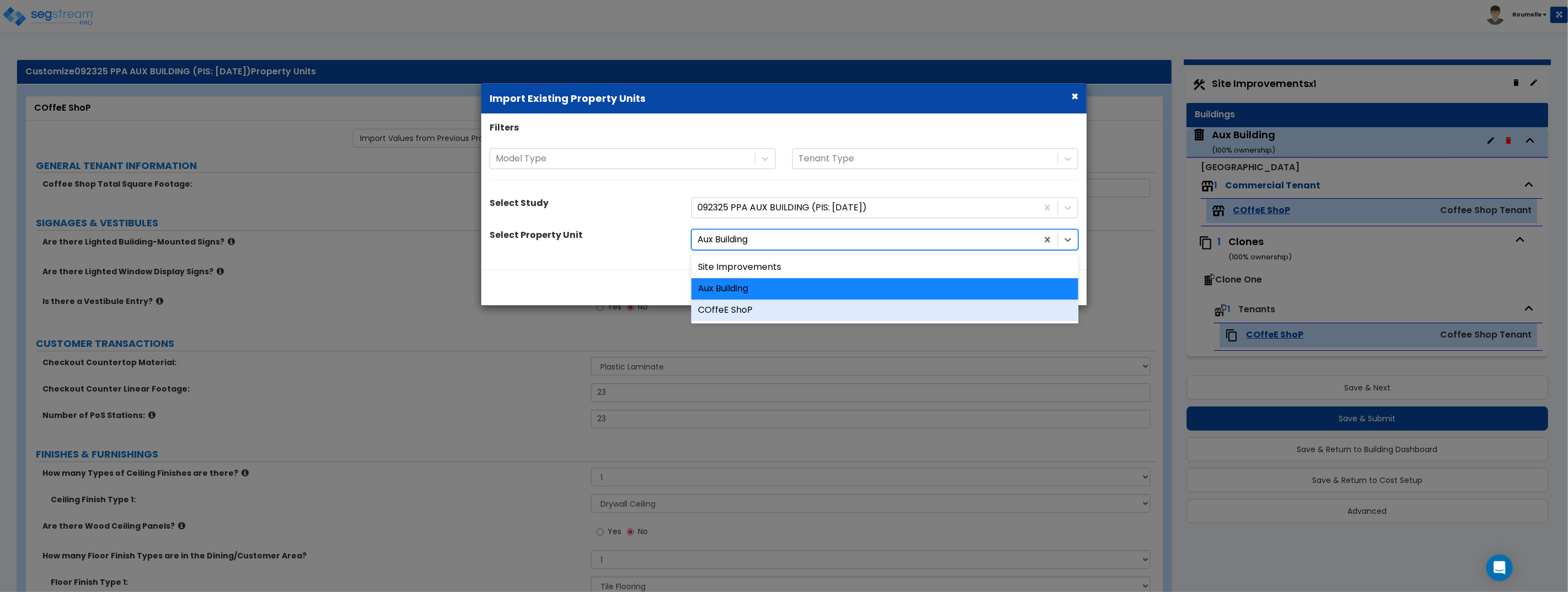
drag, startPoint x: 743, startPoint y: 309, endPoint x: 752, endPoint y: 309, distance: 9.0
click at [746, 309] on div "COffeE ShoP" at bounding box center [884, 310] width 387 height 21
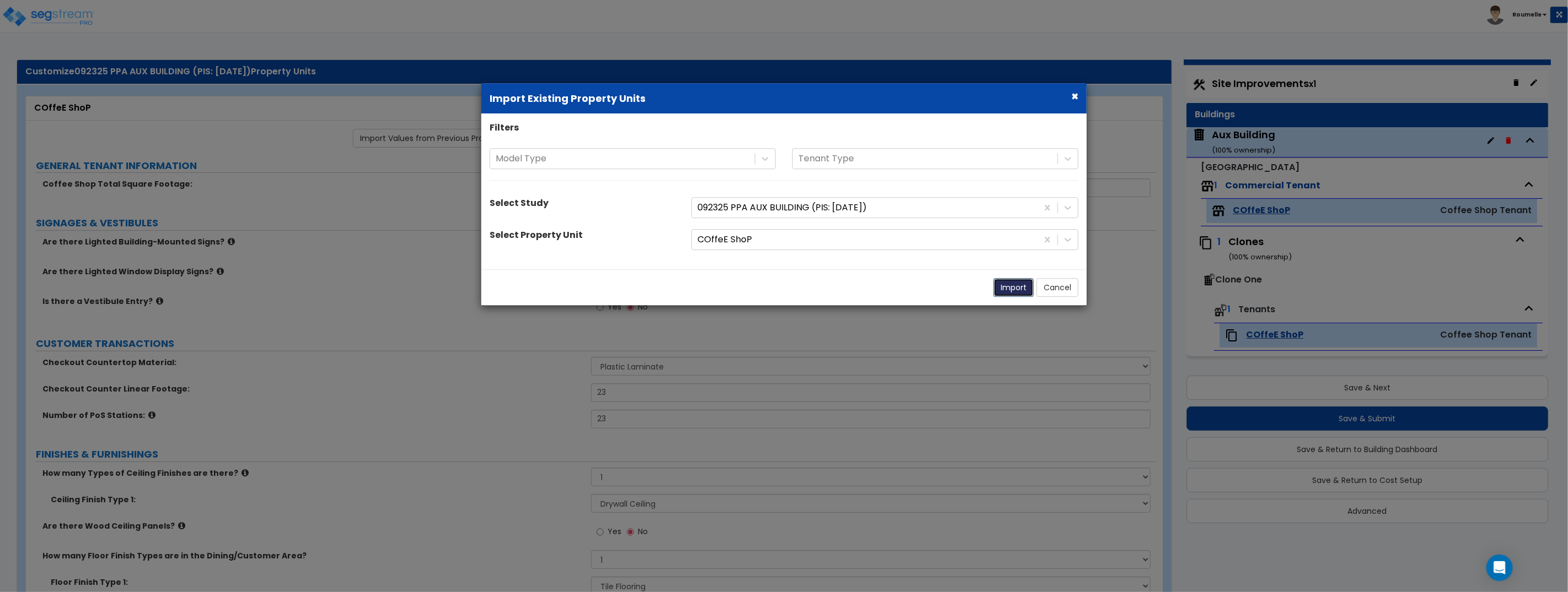
click at [1003, 288] on button "Import" at bounding box center [1013, 288] width 40 height 19
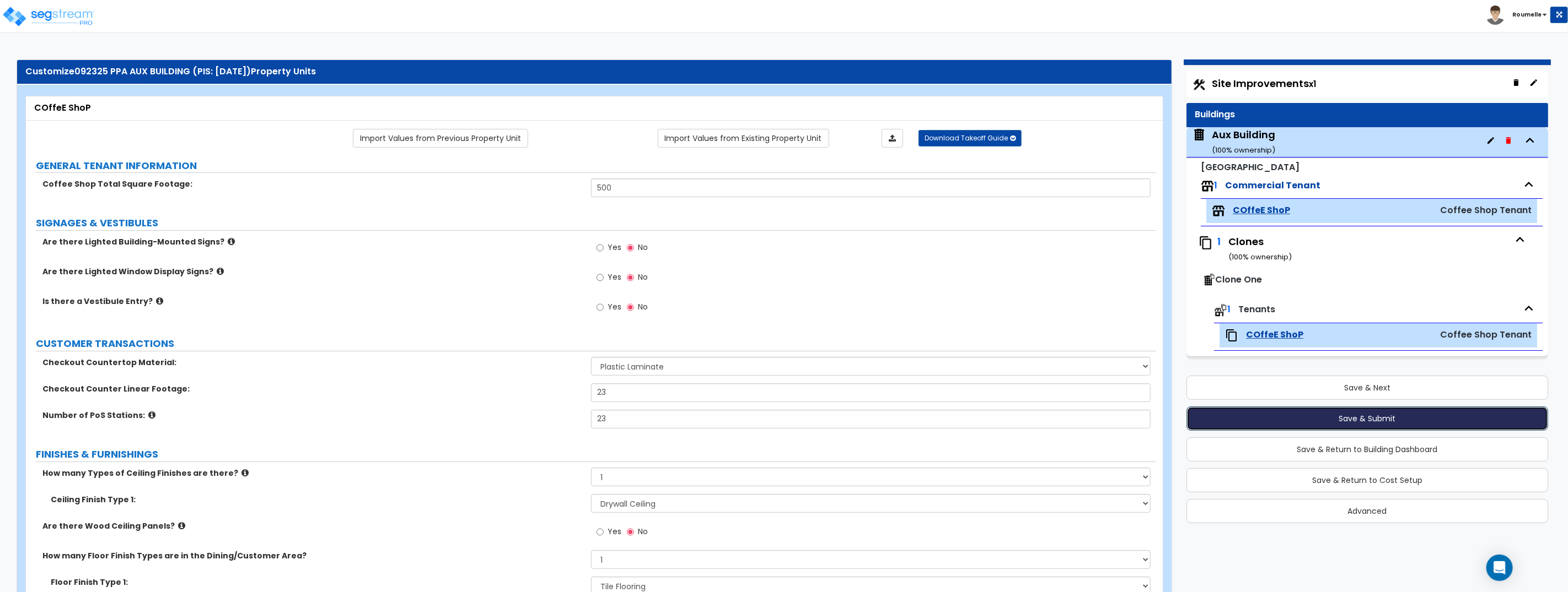
click at [1374, 418] on button "Save & Submit" at bounding box center [1366, 418] width 362 height 24
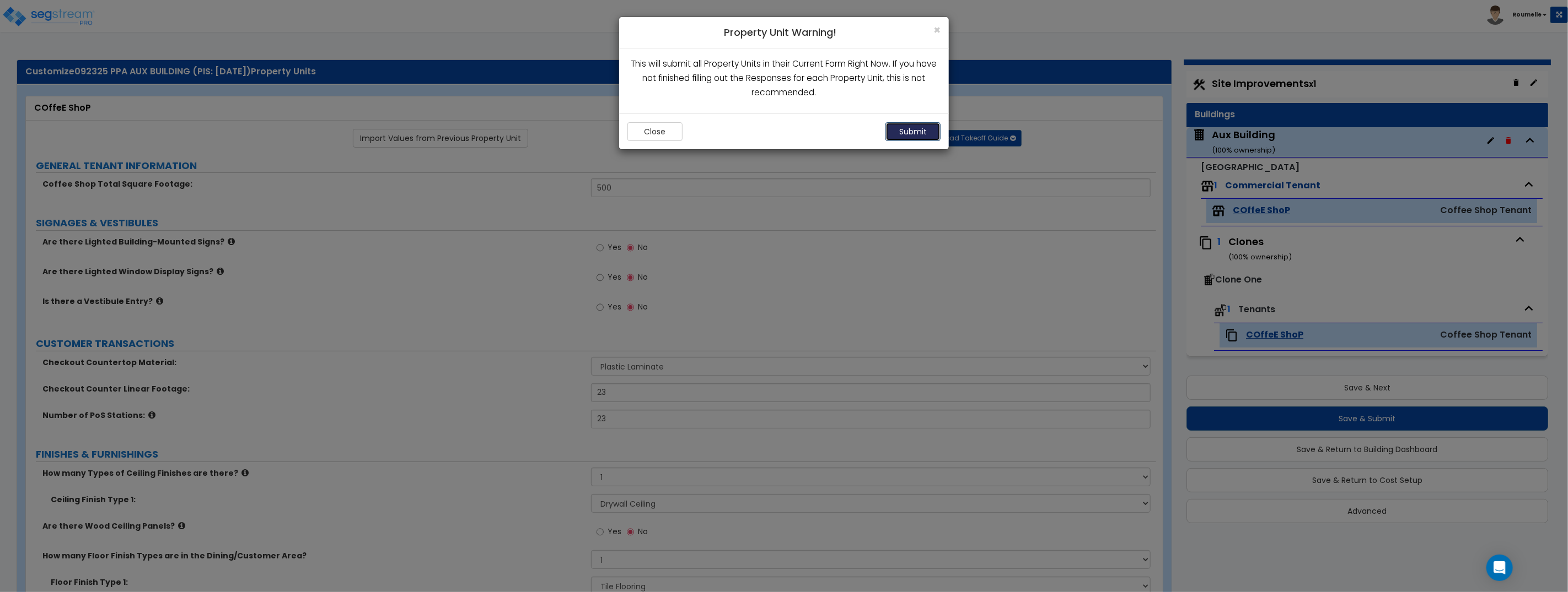
click at [916, 133] on button "Submit" at bounding box center [912, 132] width 55 height 19
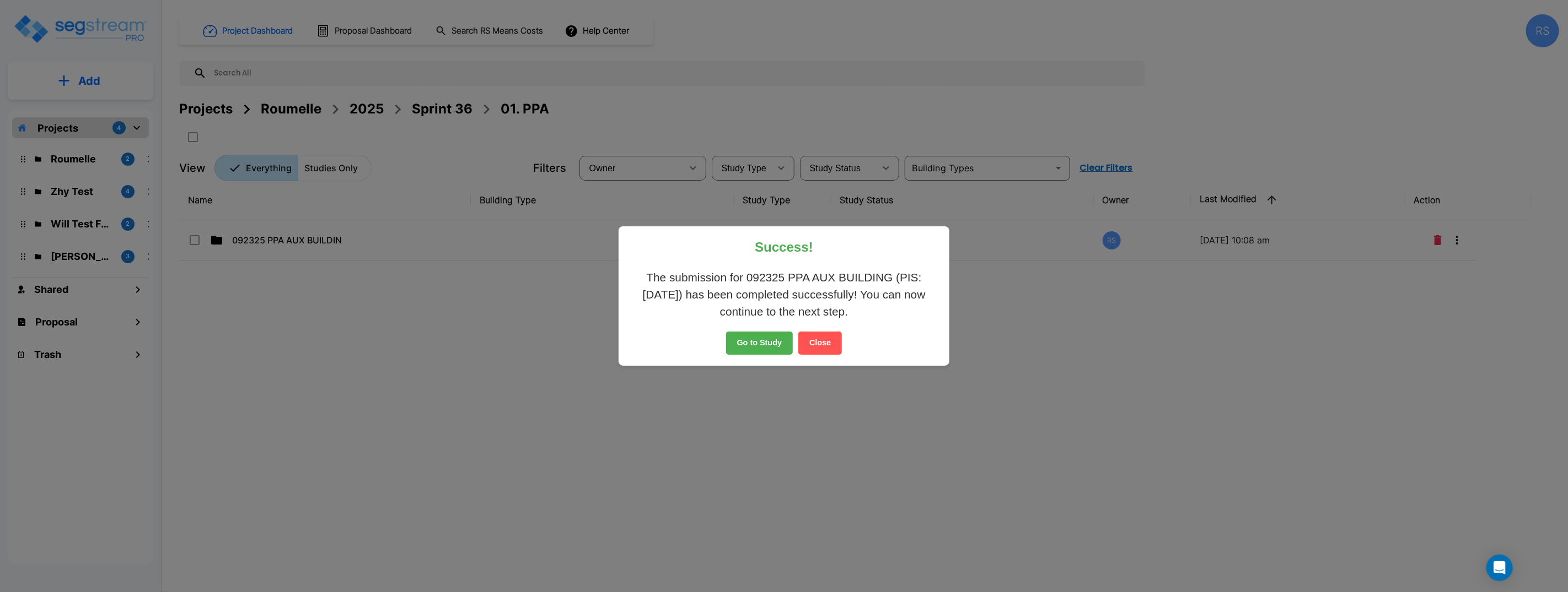
click at [754, 345] on button "Go to Study" at bounding box center [760, 343] width 67 height 23
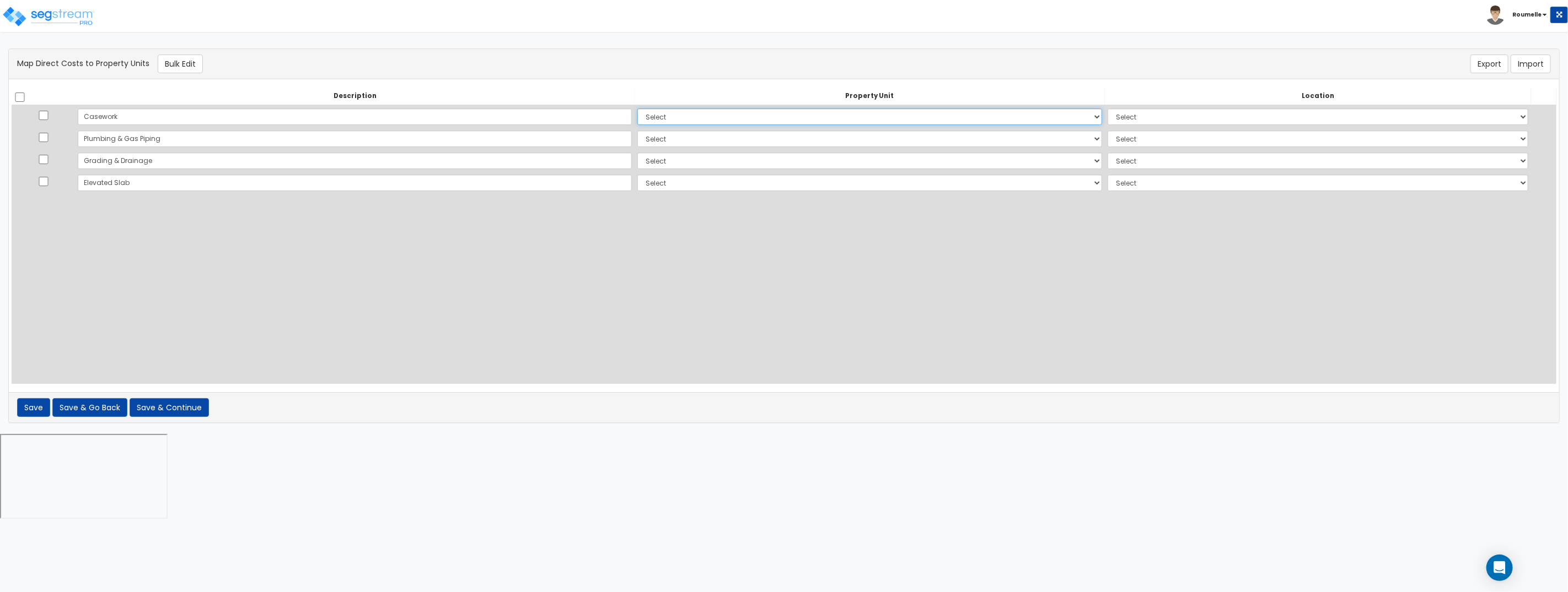
click at [638, 117] on select "Select Aux Building Clone One Site Improvements Add Additional Property Unit" at bounding box center [870, 117] width 464 height 17
select select "172029"
click at [638, 109] on select "Select Aux Building Clone One Site Improvements Add Additional Property Unit" at bounding box center [870, 117] width 464 height 17
select select
click at [638, 145] on select "Select Aux Building Clone One Site Improvements Add Additional Property Unit" at bounding box center [870, 139] width 464 height 17
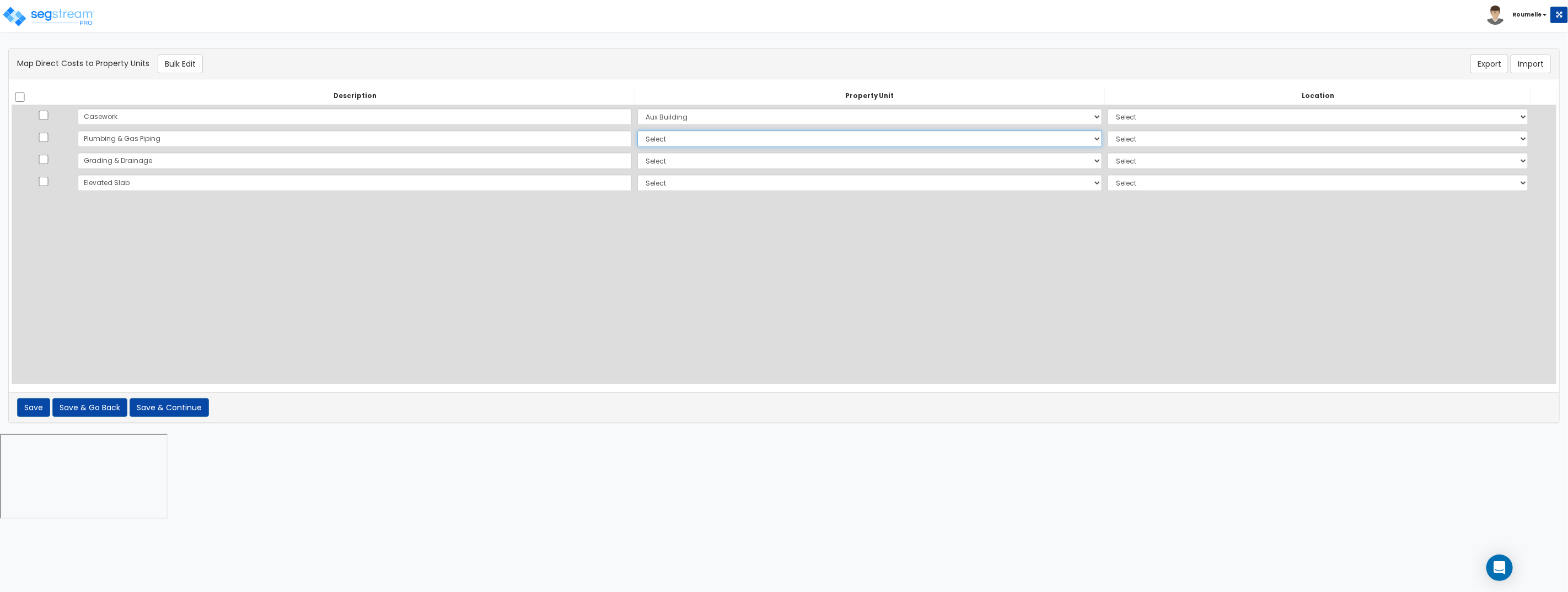
select select "172029"
click at [638, 131] on select "Select Aux Building Clone One Site Improvements Add Additional Property Unit" at bounding box center [870, 139] width 464 height 17
select select
click at [638, 156] on select "Select Aux Building Clone One Site Improvements Add Additional Property Unit" at bounding box center [870, 161] width 464 height 17
select select "172030"
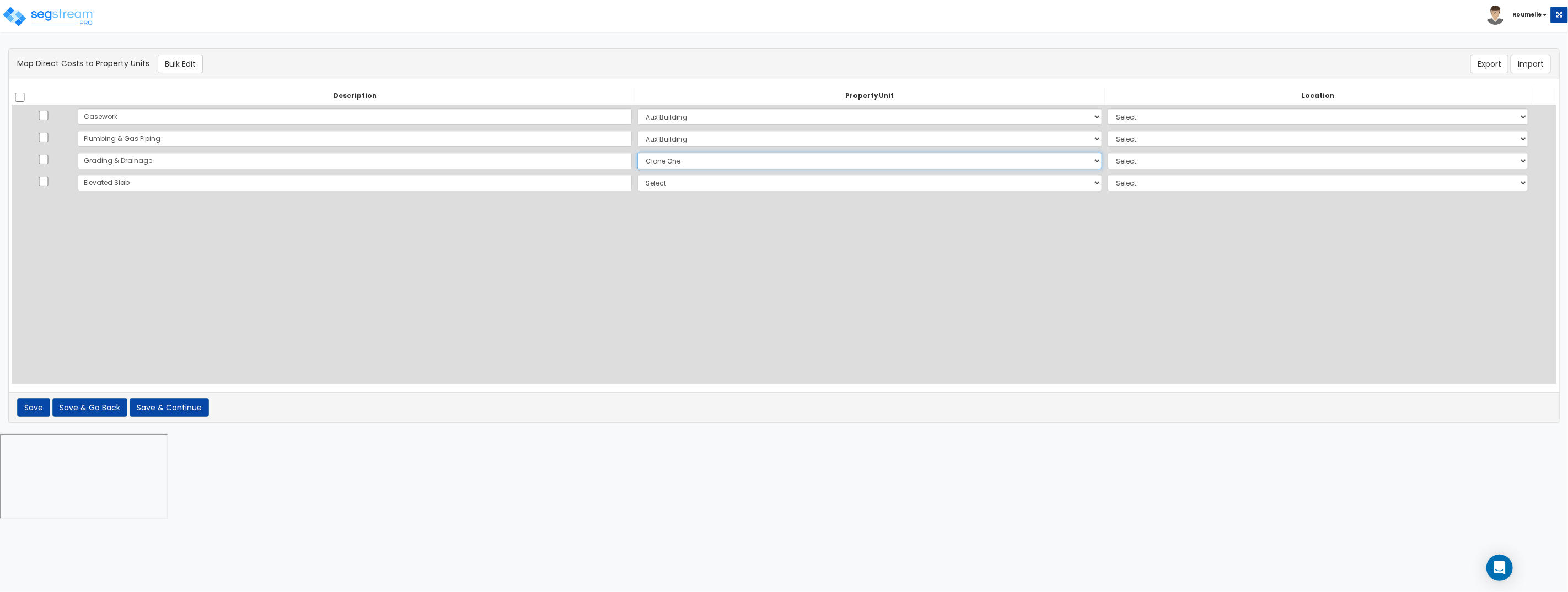
click at [638, 153] on select "Select Aux Building Clone One Site Improvements Add Additional Property Unit" at bounding box center [870, 161] width 464 height 17
select select
click at [638, 181] on select "Select Aux Building Clone One Site Improvements Add Additional Property Unit" at bounding box center [870, 182] width 464 height 17
select select "172037"
click at [638, 174] on select "Select Aux Building Clone One Site Improvements Add Additional Property Unit" at bounding box center [870, 182] width 464 height 17
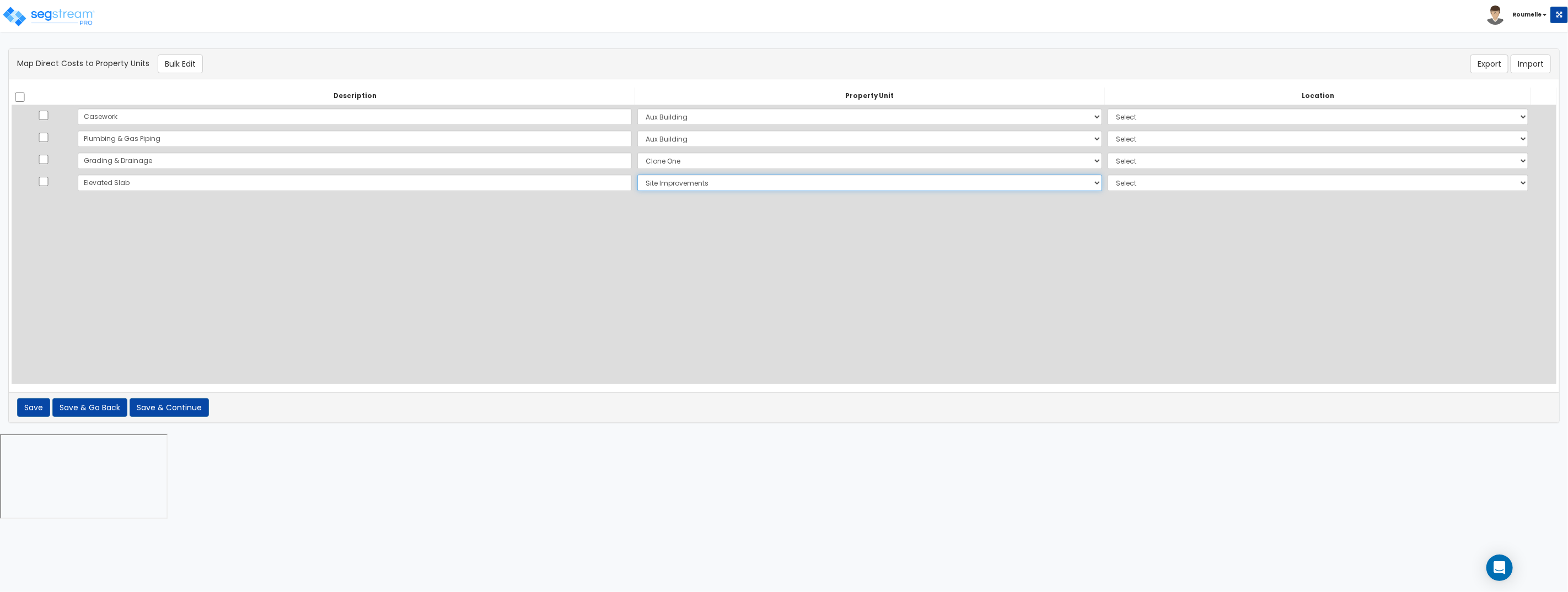
select select
click at [1125, 119] on select "Select Add Additional Location Building Building Interior Parking Garage Coffee…" at bounding box center [1317, 117] width 421 height 17
select select "6"
click at [1107, 109] on select "Select Add Additional Location Building Building Interior Parking Garage Coffee…" at bounding box center [1317, 117] width 421 height 17
click at [1113, 140] on select "Select Add Additional Location Building Building Interior Parking Garage Coffee…" at bounding box center [1317, 139] width 421 height 17
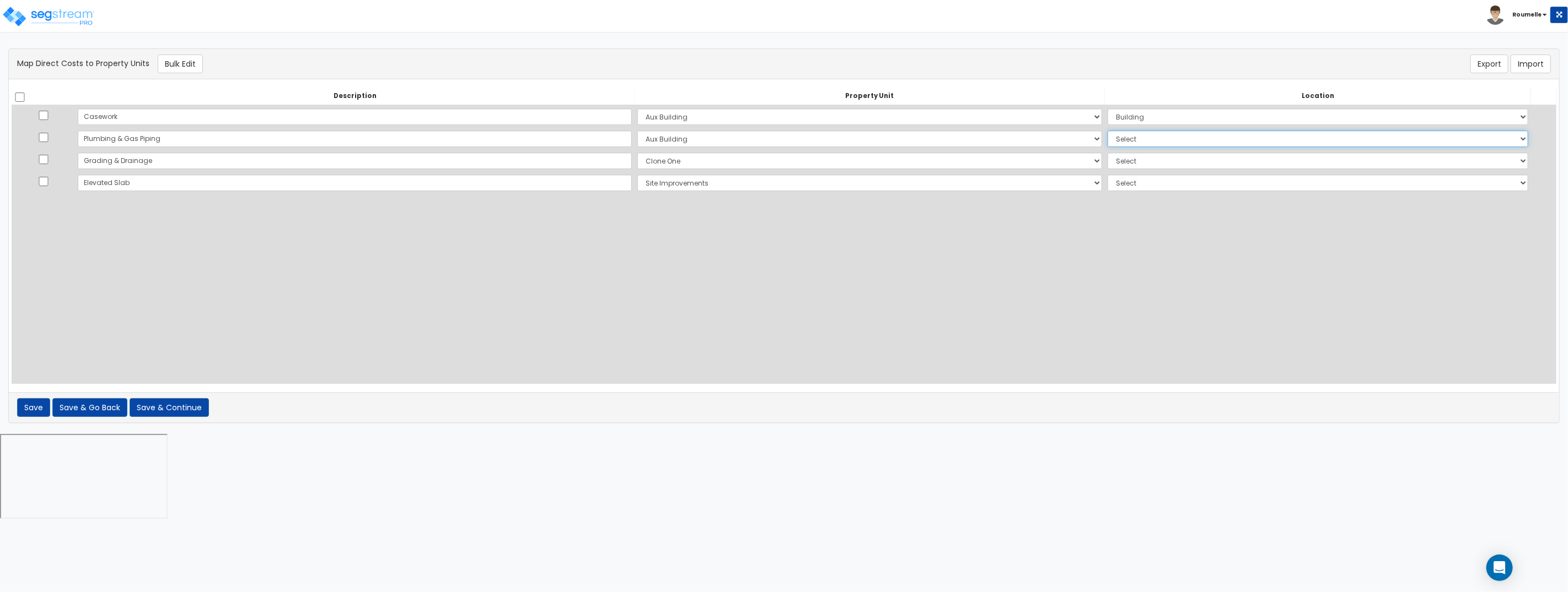
select select "461"
click at [1107, 131] on select "Select Add Additional Location Building Building Interior Parking Garage Coffee…" at bounding box center [1317, 139] width 421 height 17
click at [1107, 159] on select "Select Add Additional Location Building Building Interior Parking Garage Coffee…" at bounding box center [1317, 161] width 421 height 17
click at [1107, 153] on select "Select Add Additional Location Building Building Interior Parking Garage Coffee…" at bounding box center [1317, 161] width 421 height 17
click at [1107, 162] on select "Select Add Additional Location Building Building Interior Parking Garage Coffee…" at bounding box center [1317, 161] width 421 height 17
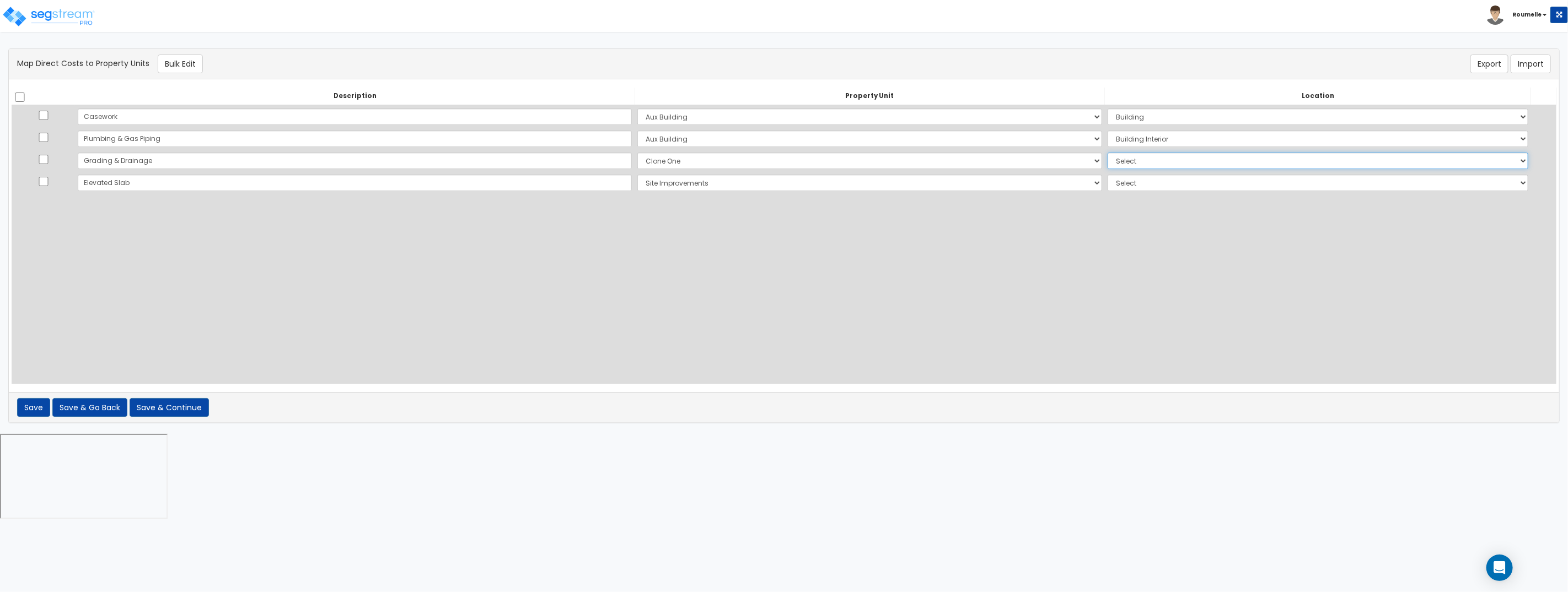
click at [1107, 153] on select "Select Add Additional Location Building Building Interior Parking Garage Coffee…" at bounding box center [1317, 161] width 421 height 17
click at [1105, 191] on td "Select Add Additional Location Site Exterior Carport" at bounding box center [1317, 182] width 426 height 22
click at [1107, 155] on select "Select Add Additional Location Building Building Interior Parking Garage Coffee…" at bounding box center [1317, 161] width 421 height 17
select select "6"
click at [1107, 153] on select "Select Add Additional Location Building Building Interior Parking Garage Coffee…" at bounding box center [1317, 161] width 421 height 17
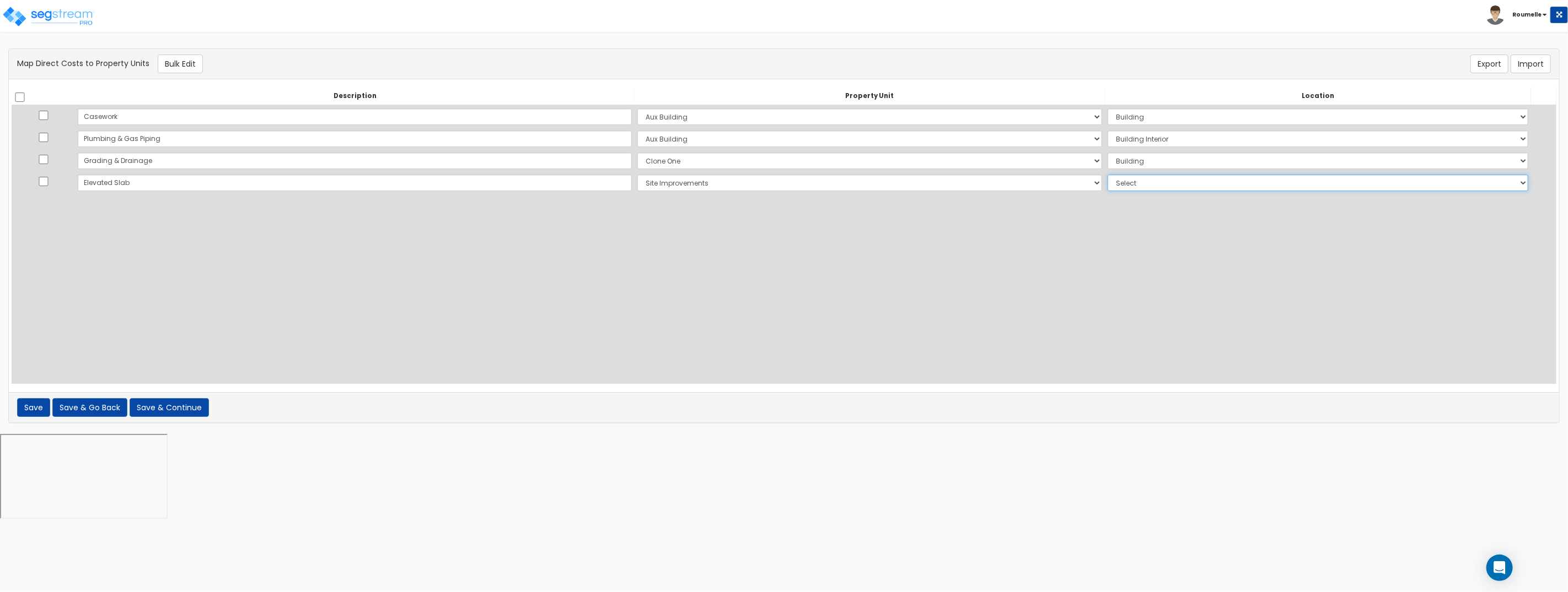
click at [1107, 183] on select "Select Add Additional Location Site Exterior Carport" at bounding box center [1317, 182] width 421 height 17
select select "462"
click at [1107, 174] on select "Select Add Additional Location Site Exterior Carport" at bounding box center [1317, 182] width 421 height 17
drag, startPoint x: 601, startPoint y: 302, endPoint x: 206, endPoint y: 383, distance: 403.2
click at [585, 303] on div "Description Property Unit Location Do nothing Aux Building Clone One Site Impro…" at bounding box center [784, 236] width 1545 height 296
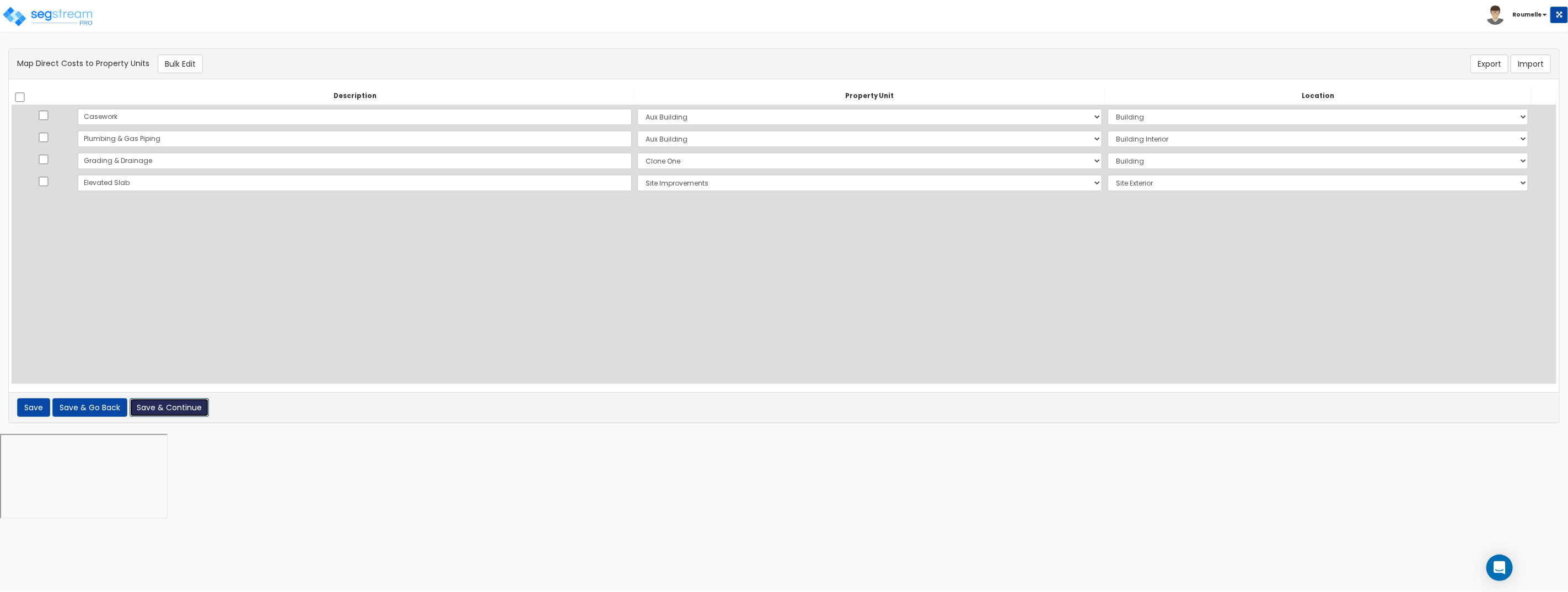
click at [172, 411] on button "Save & Continue" at bounding box center [169, 408] width 80 height 19
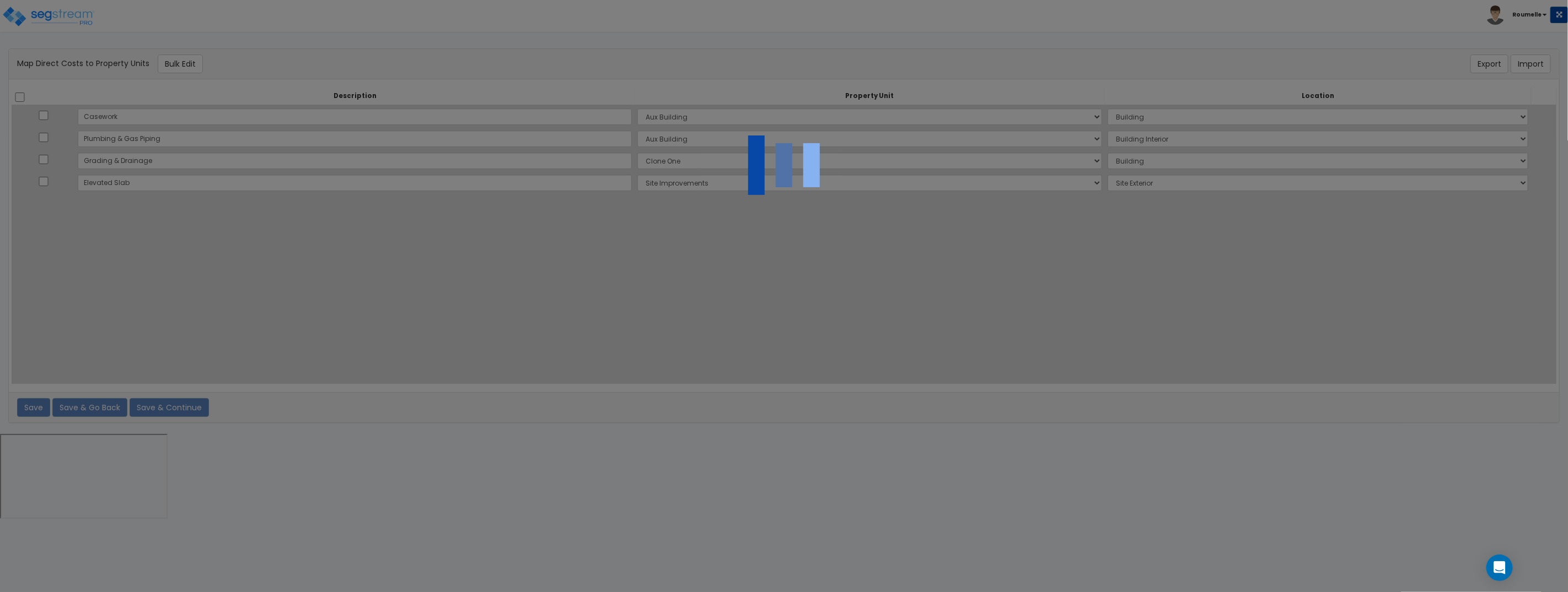
click at [173, 410] on div at bounding box center [784, 296] width 1568 height 592
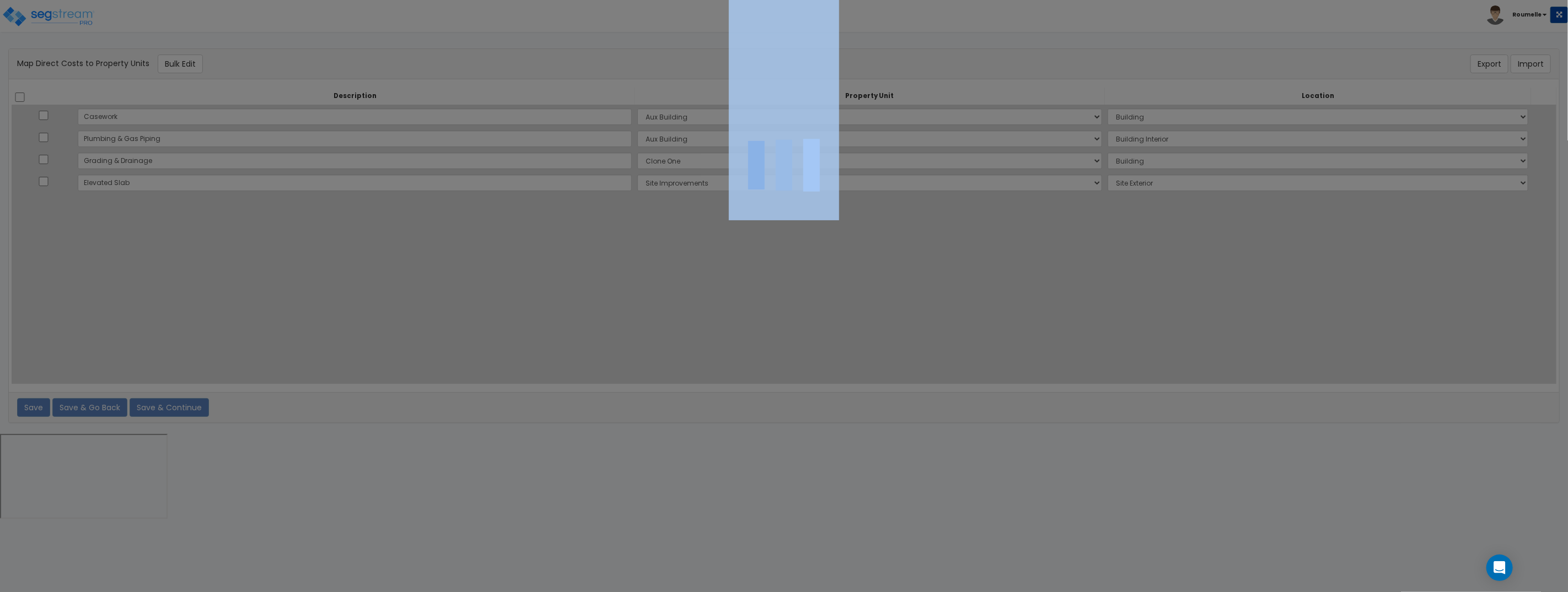
drag, startPoint x: 173, startPoint y: 410, endPoint x: 313, endPoint y: 304, distance: 175.6
click at [175, 410] on div at bounding box center [784, 296] width 1568 height 592
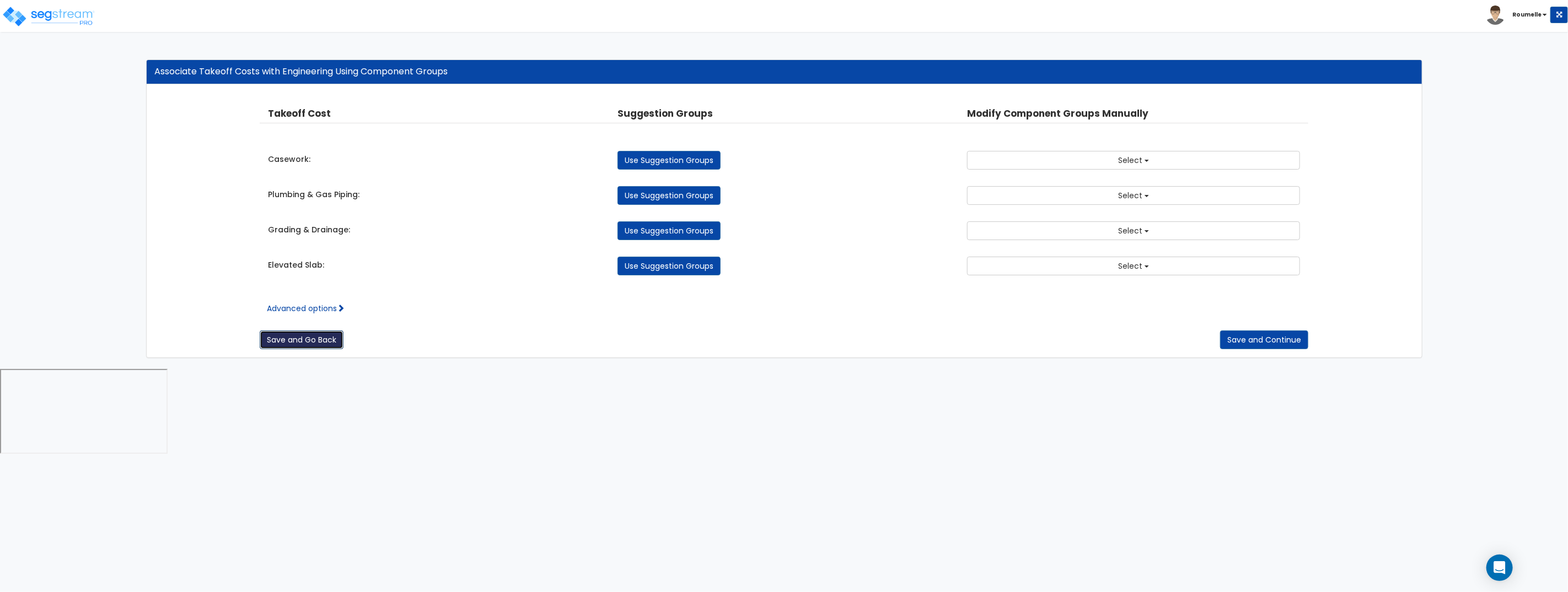
click at [329, 335] on button "Save and Go Back" at bounding box center [301, 340] width 84 height 19
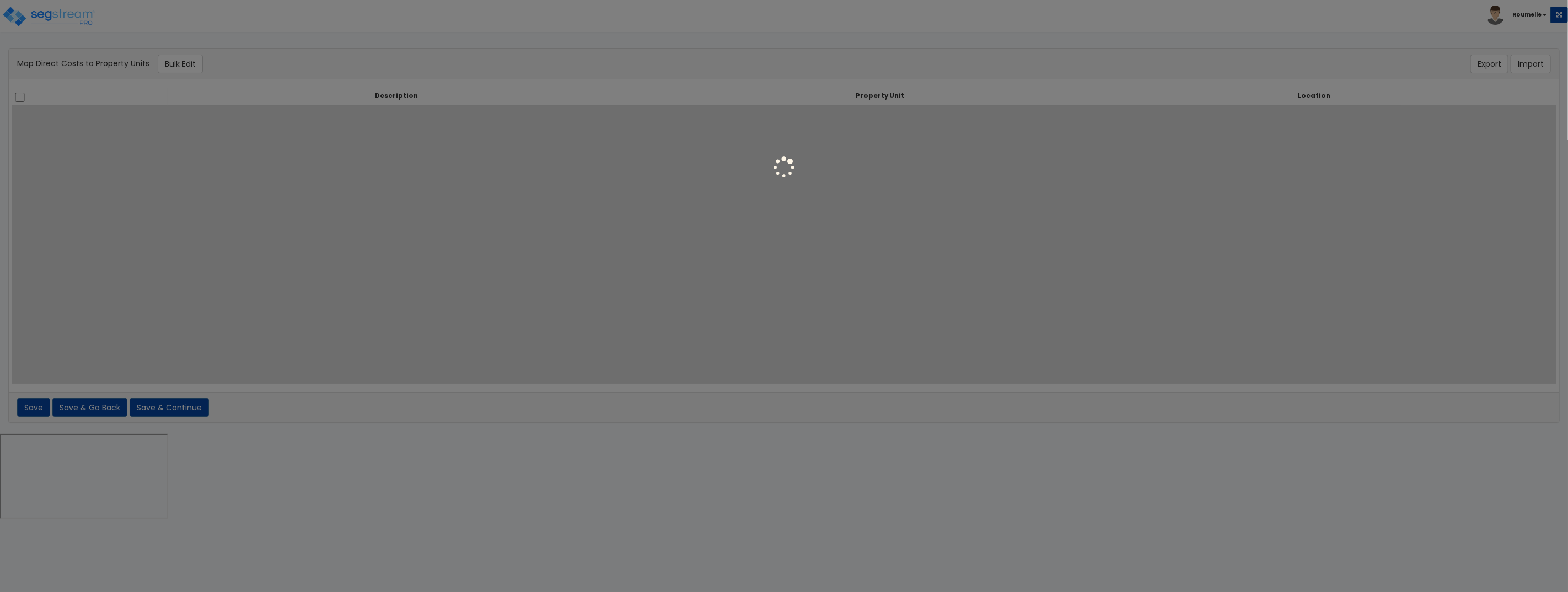
select select "6"
select select "461"
select select "6"
select select "462"
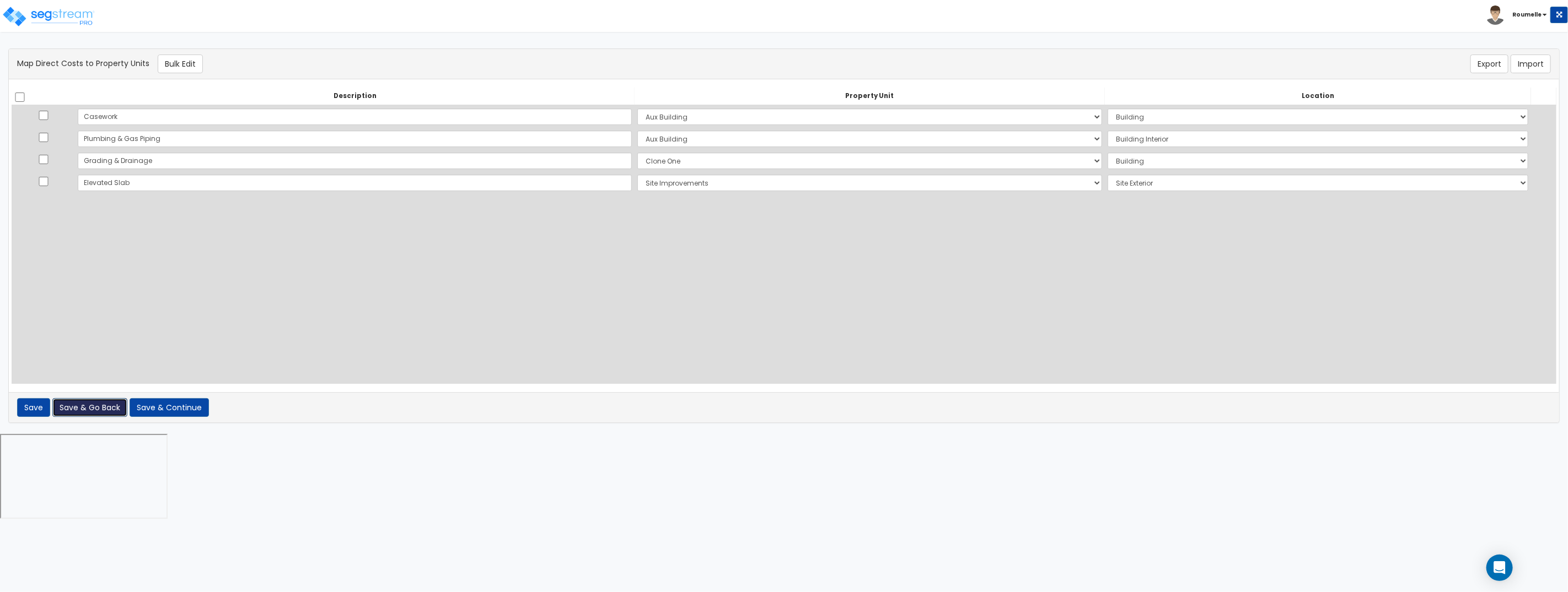
click at [84, 408] on button "Save & Go Back" at bounding box center [90, 408] width 75 height 19
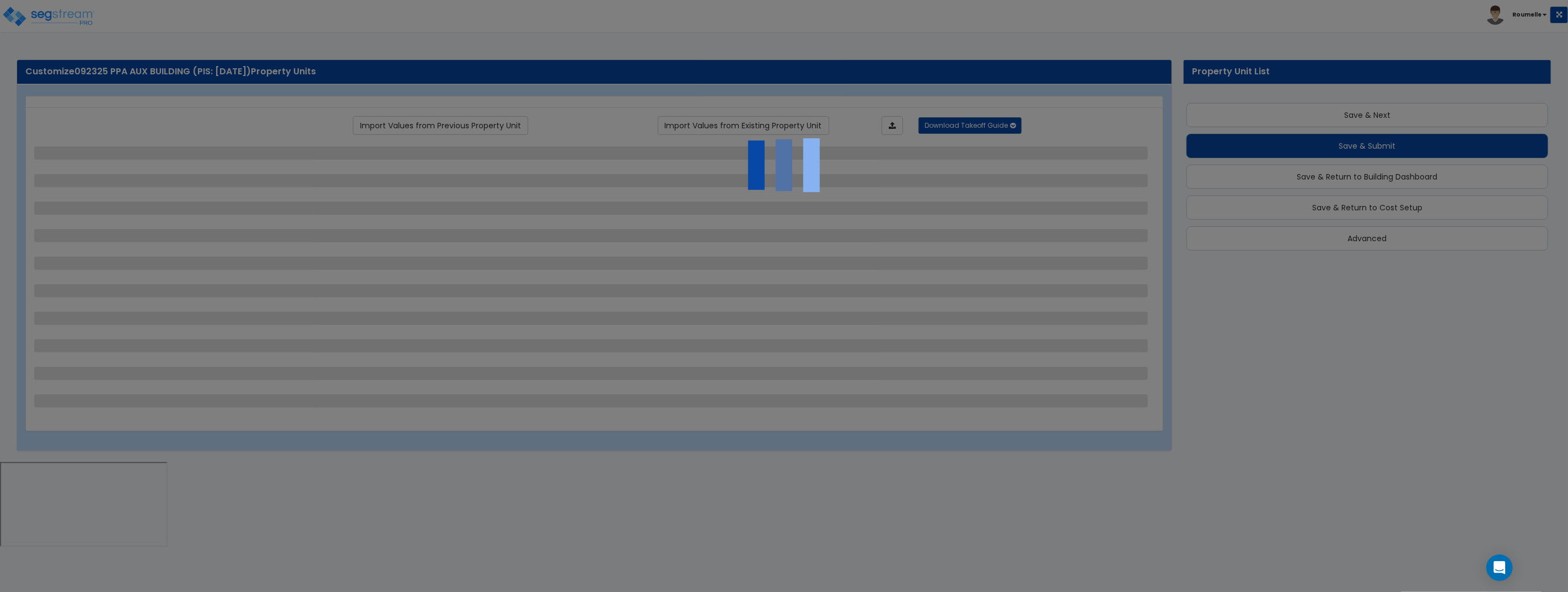
scroll to position [20, 0]
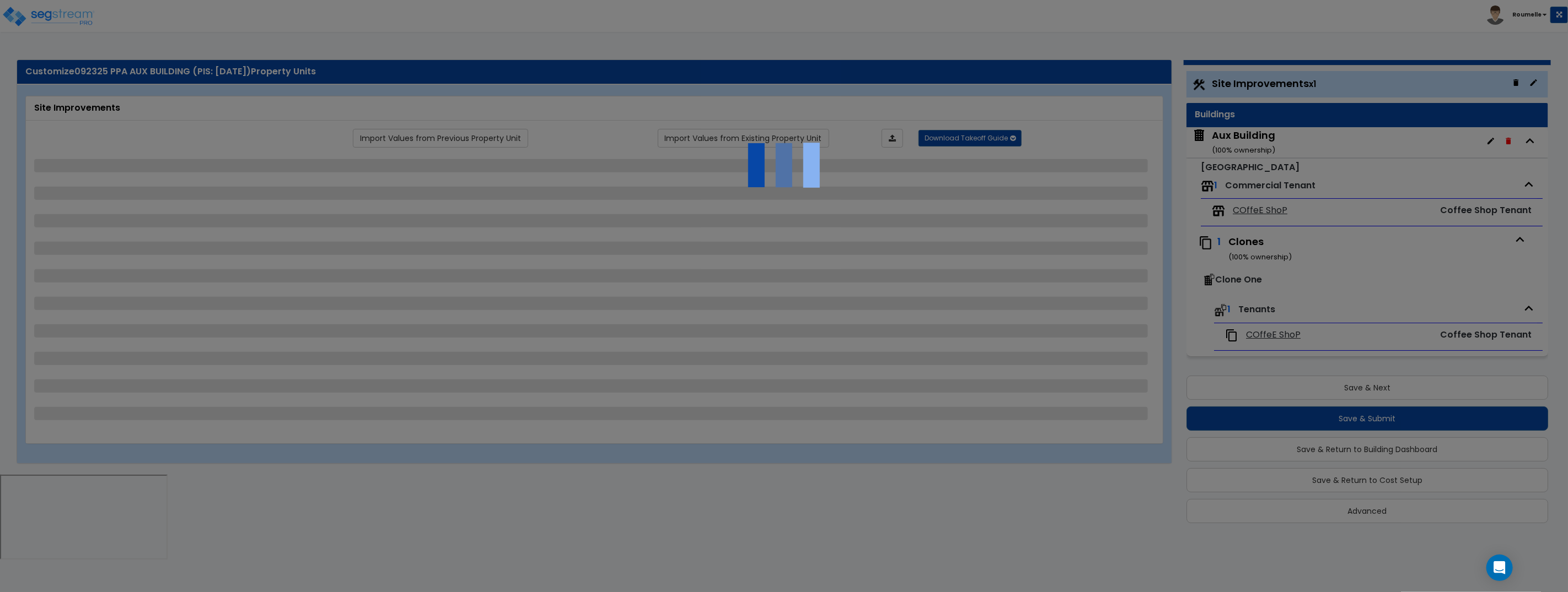
select select "1"
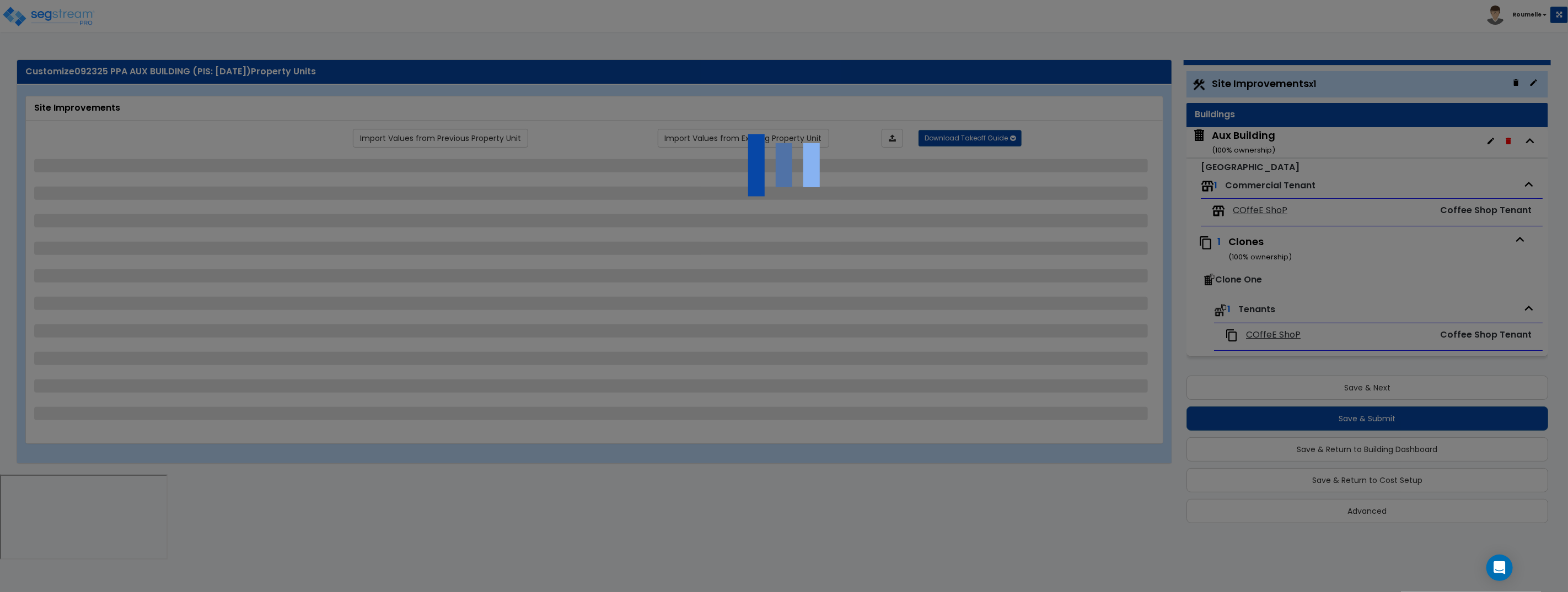
select select "1"
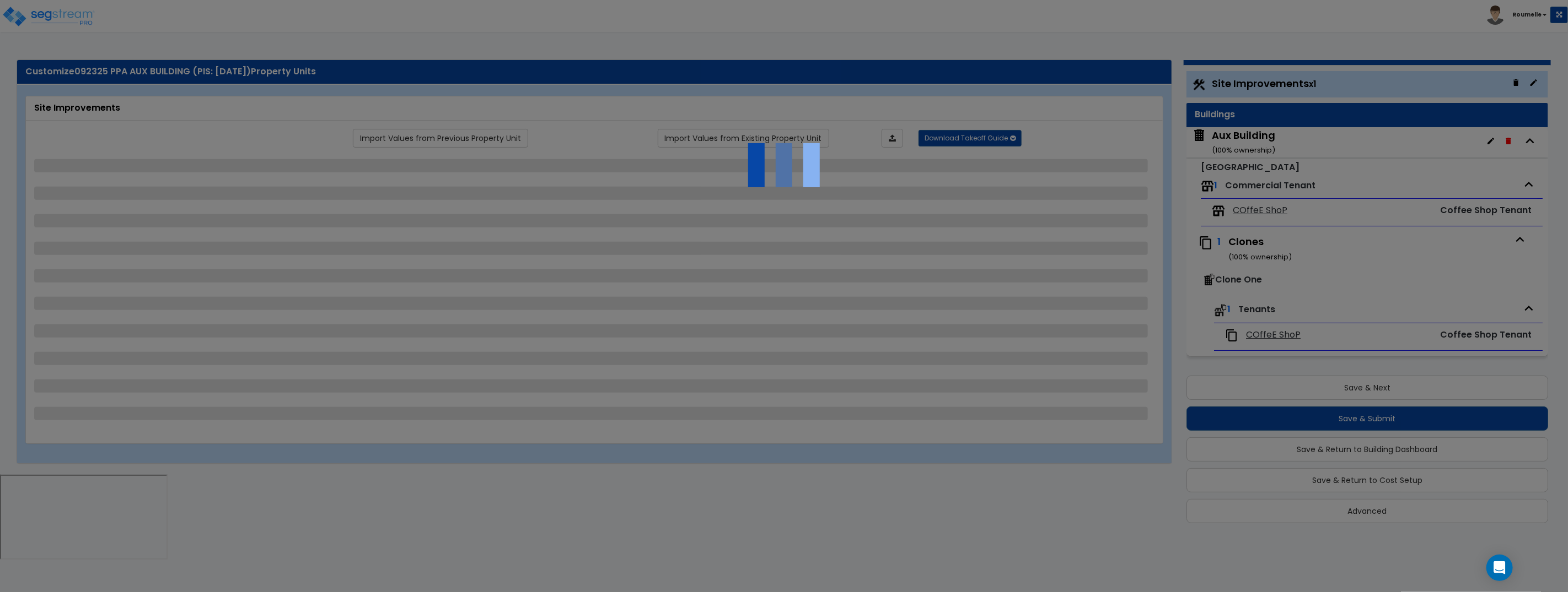
select select "1"
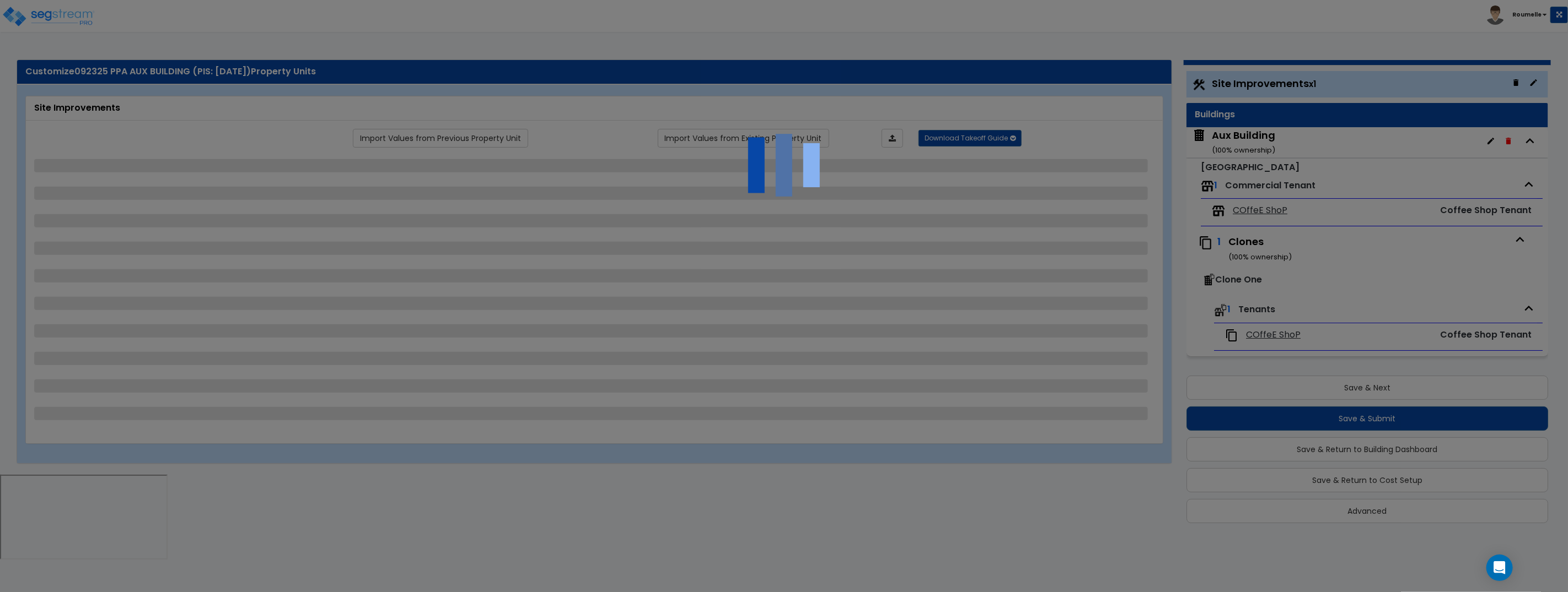
select select "1"
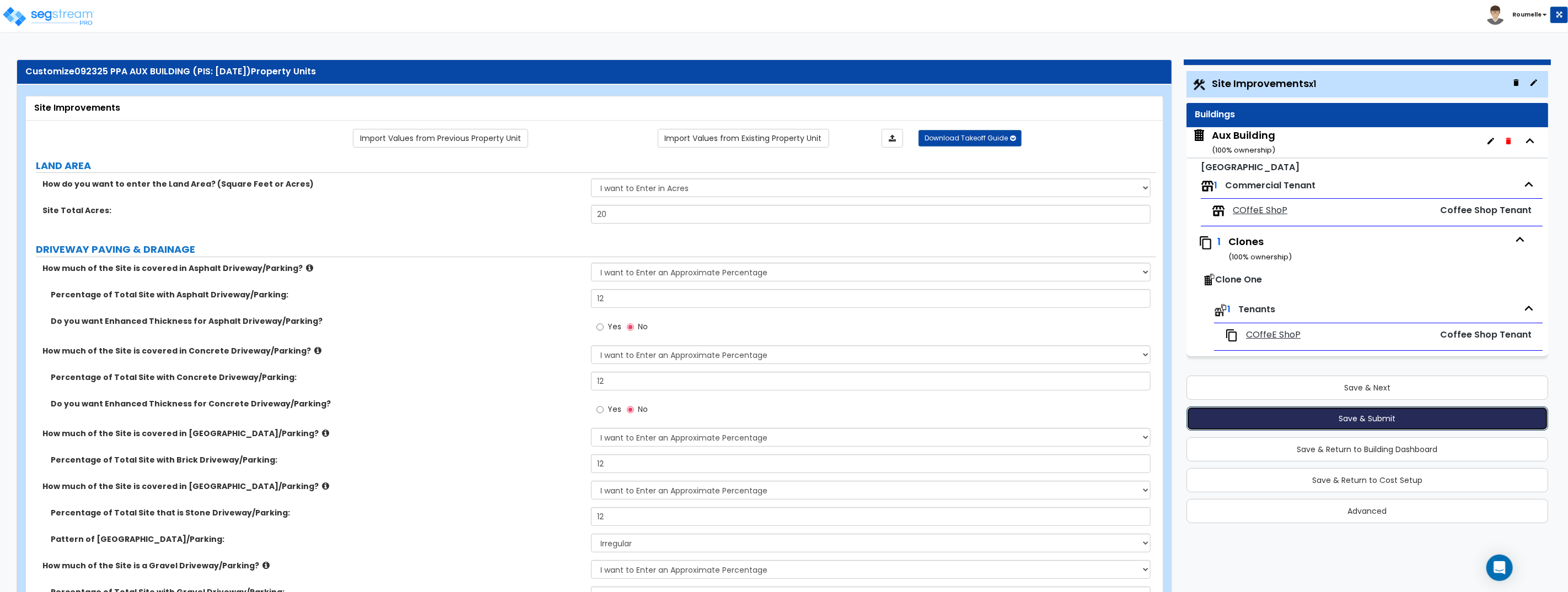
click at [1339, 422] on button "Save & Submit" at bounding box center [1366, 418] width 362 height 24
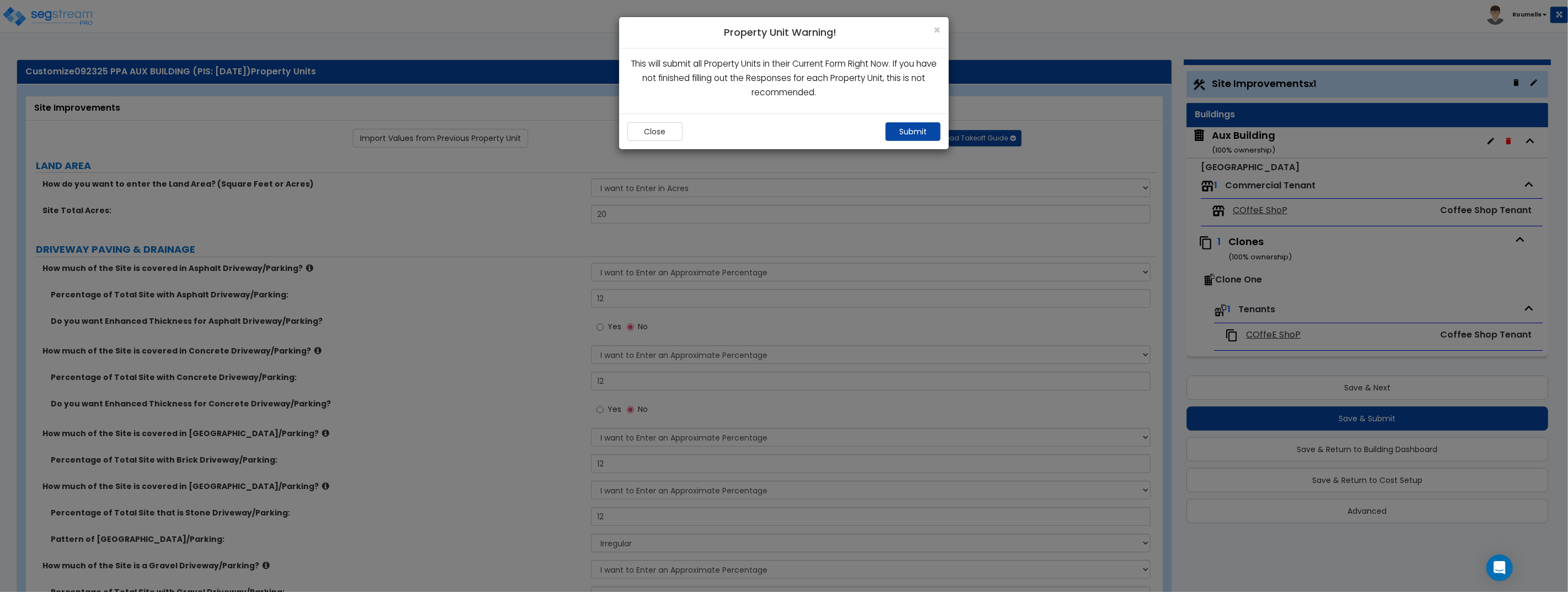
click at [808, 120] on div "Close Submit" at bounding box center [784, 131] width 329 height 36
click at [925, 129] on button "Submit" at bounding box center [912, 132] width 55 height 19
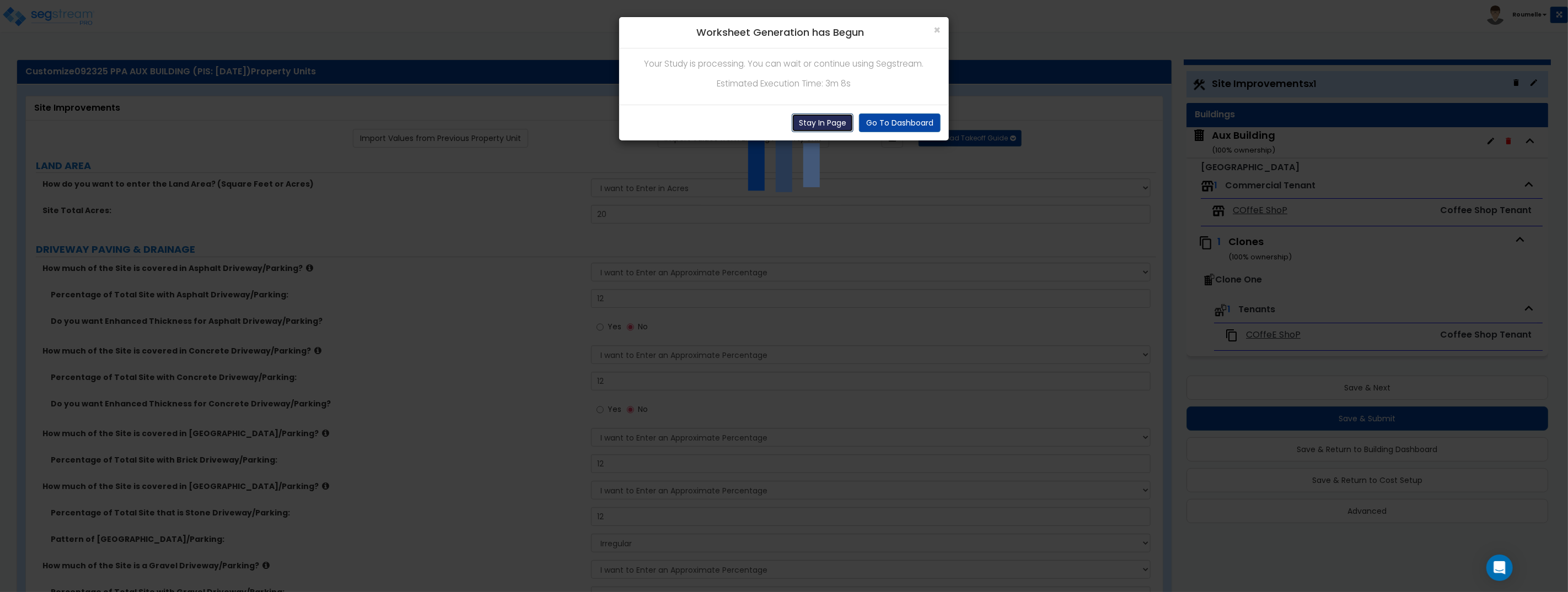
click at [810, 123] on button "Stay In Page" at bounding box center [822, 123] width 62 height 19
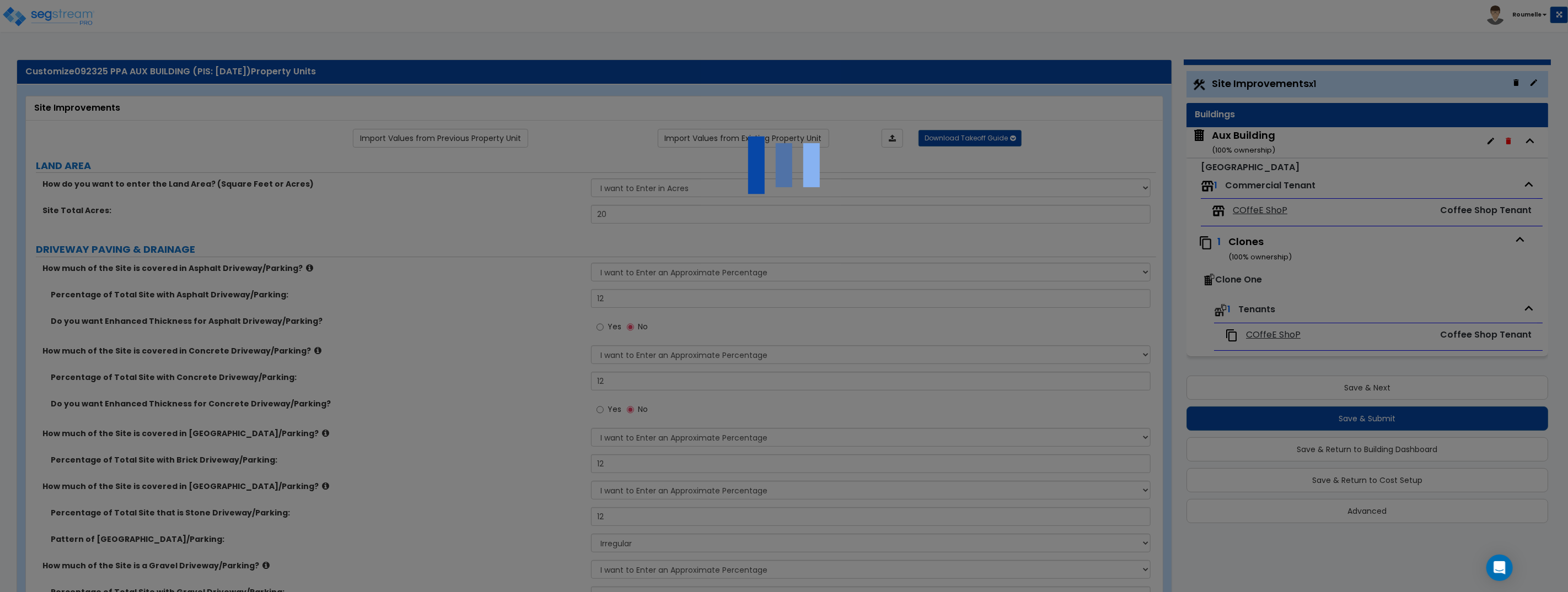
scroll to position [1, 0]
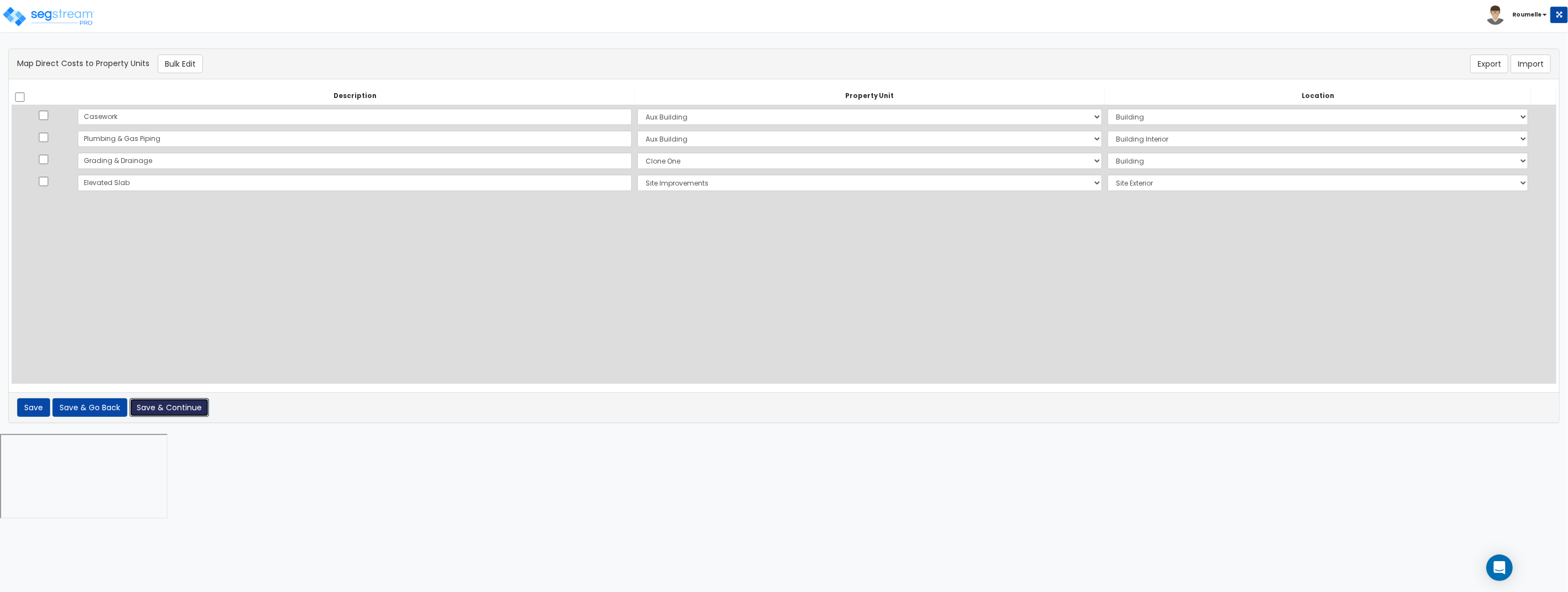
click at [161, 399] on button "Save & Continue" at bounding box center [169, 408] width 80 height 19
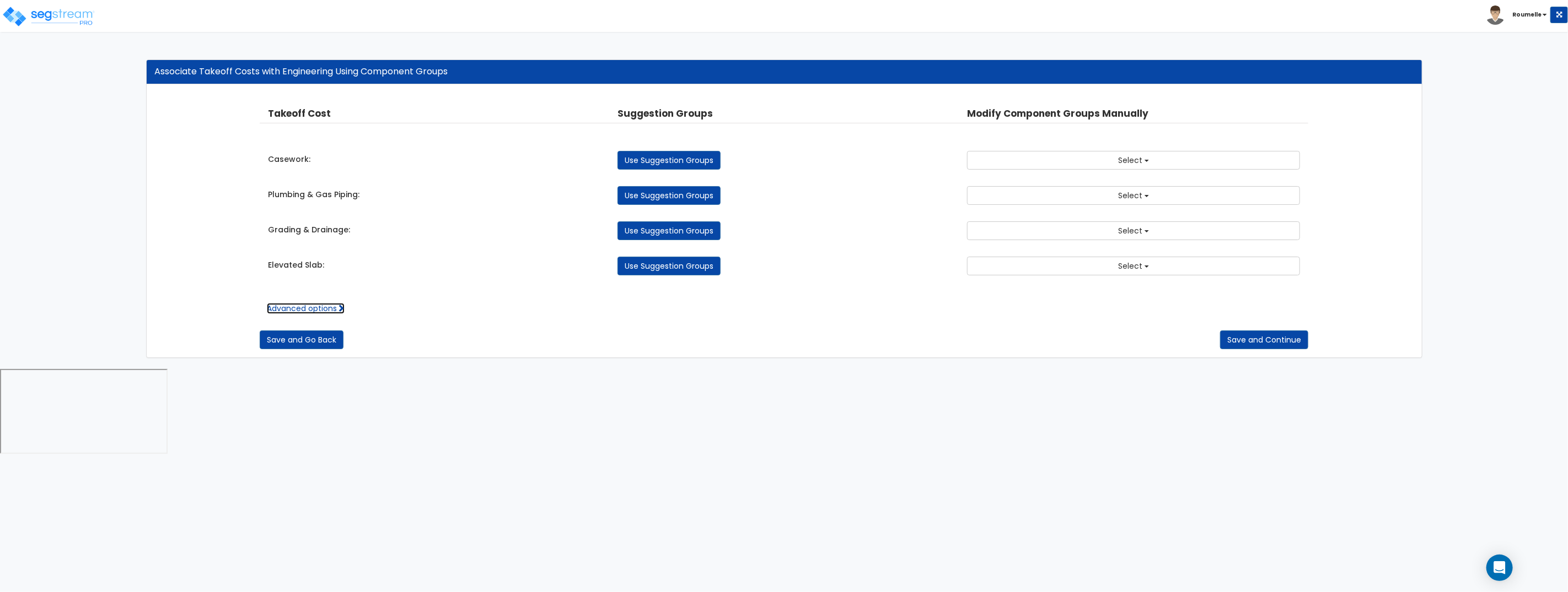
click at [332, 307] on link "Advanced options" at bounding box center [305, 308] width 77 height 11
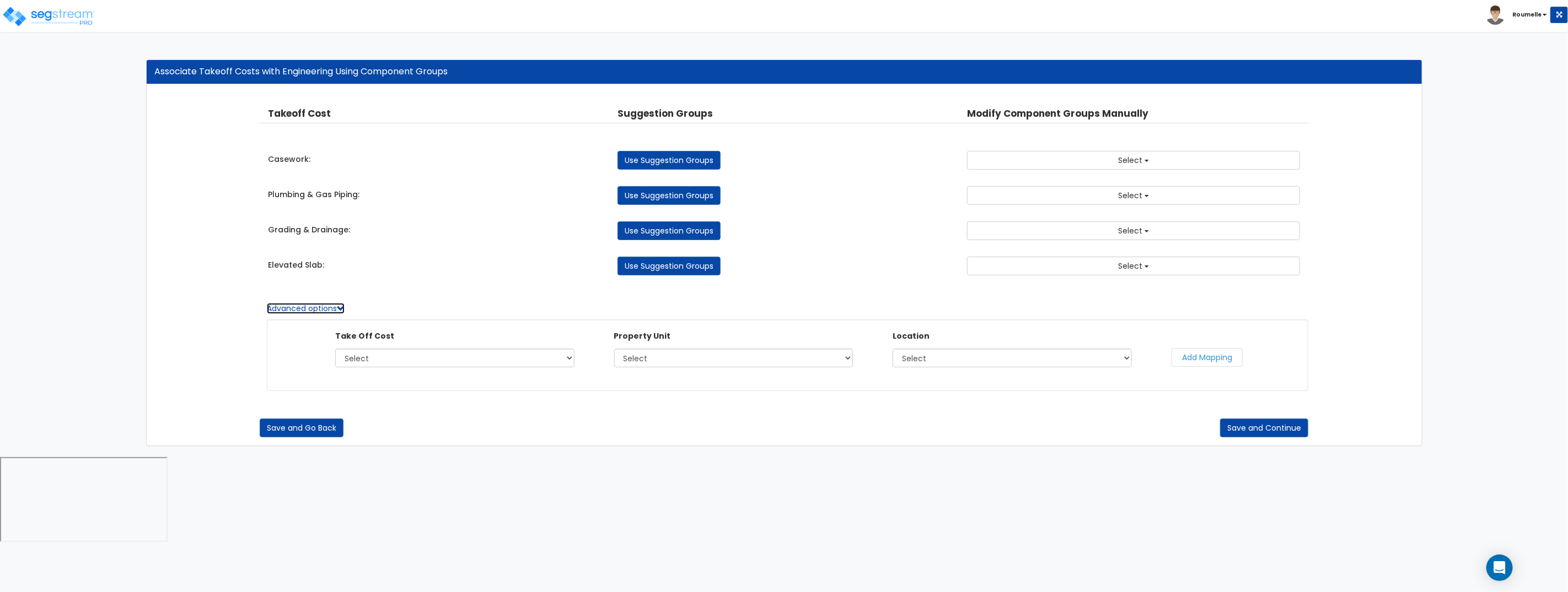
click at [332, 307] on link "Advanced options" at bounding box center [305, 308] width 77 height 11
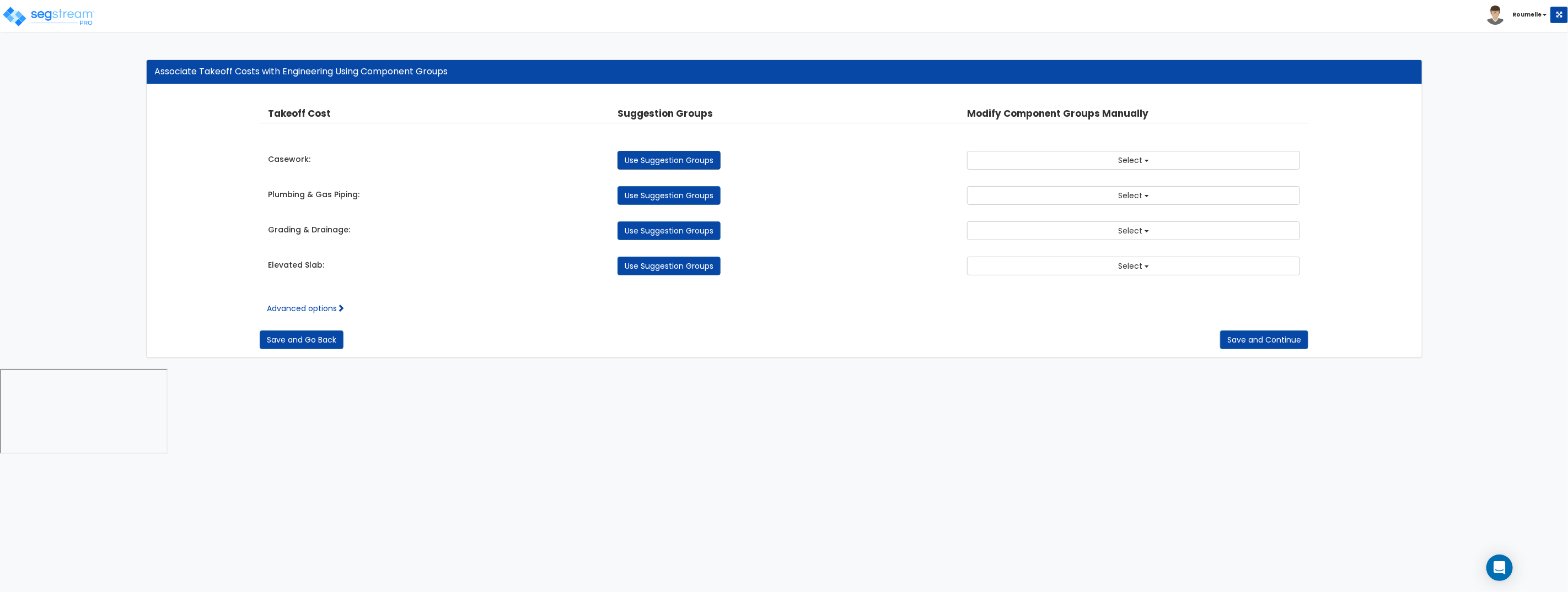
click at [687, 161] on link "Use Suggestion Groups" at bounding box center [668, 161] width 103 height 19
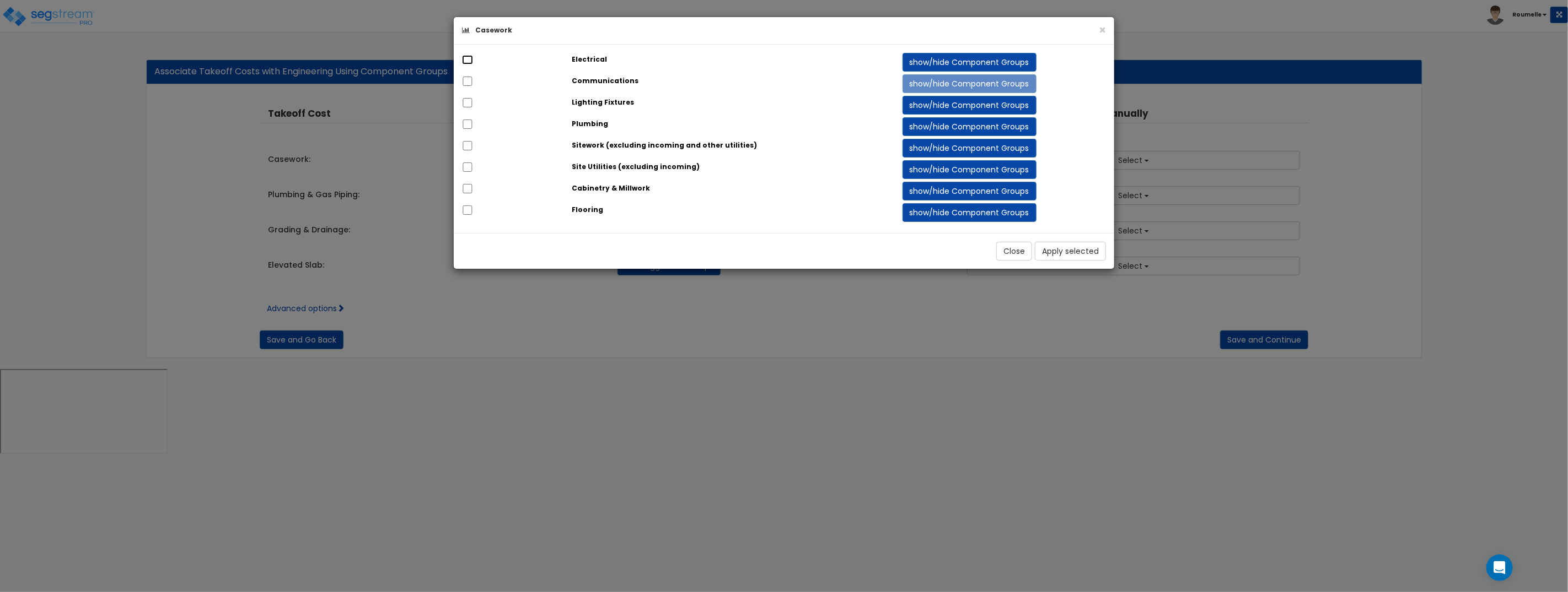
drag, startPoint x: 465, startPoint y: 57, endPoint x: 473, endPoint y: 60, distance: 8.5
click at [465, 58] on input "checkbox" at bounding box center [467, 59] width 11 height 9
drag, startPoint x: 1063, startPoint y: 251, endPoint x: 1052, endPoint y: 249, distance: 11.2
click at [1063, 251] on button "Apply selected" at bounding box center [1070, 251] width 71 height 19
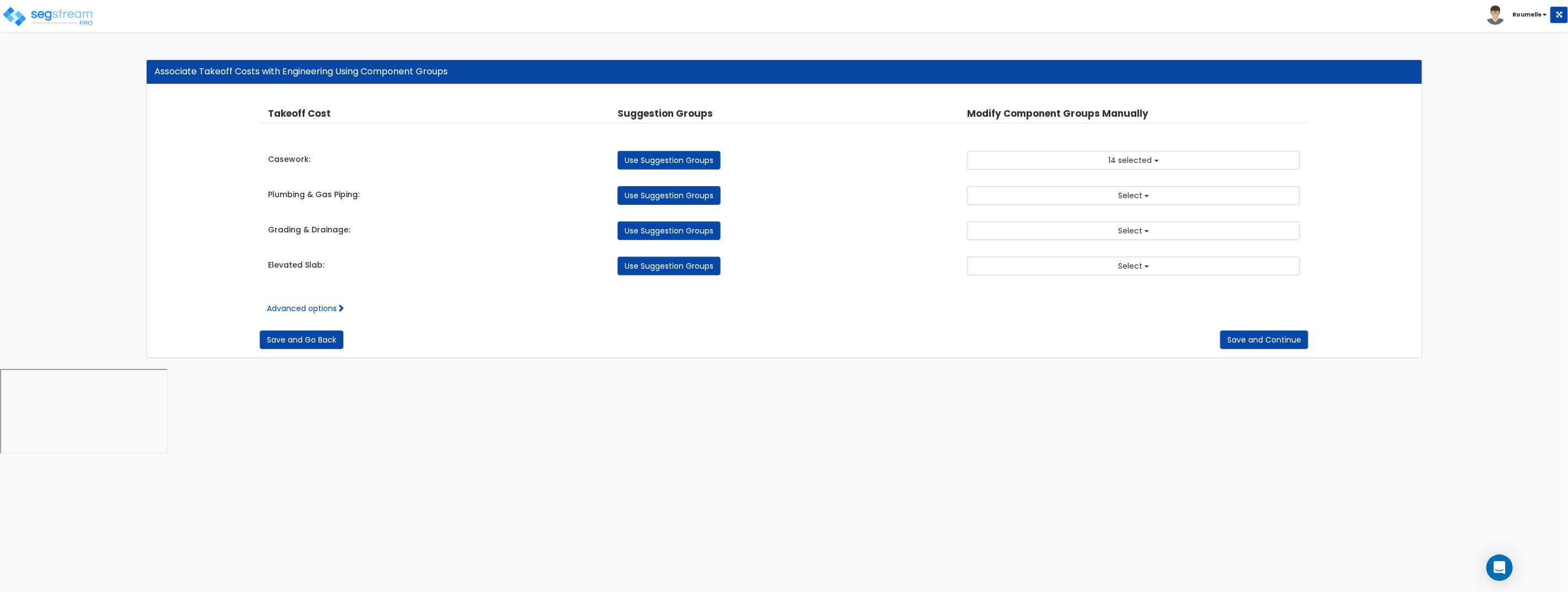
drag, startPoint x: 640, startPoint y: 198, endPoint x: 665, endPoint y: 177, distance: 32.6
click at [641, 198] on link "Use Suggestion Groups" at bounding box center [668, 196] width 103 height 19
checkbox input "false"
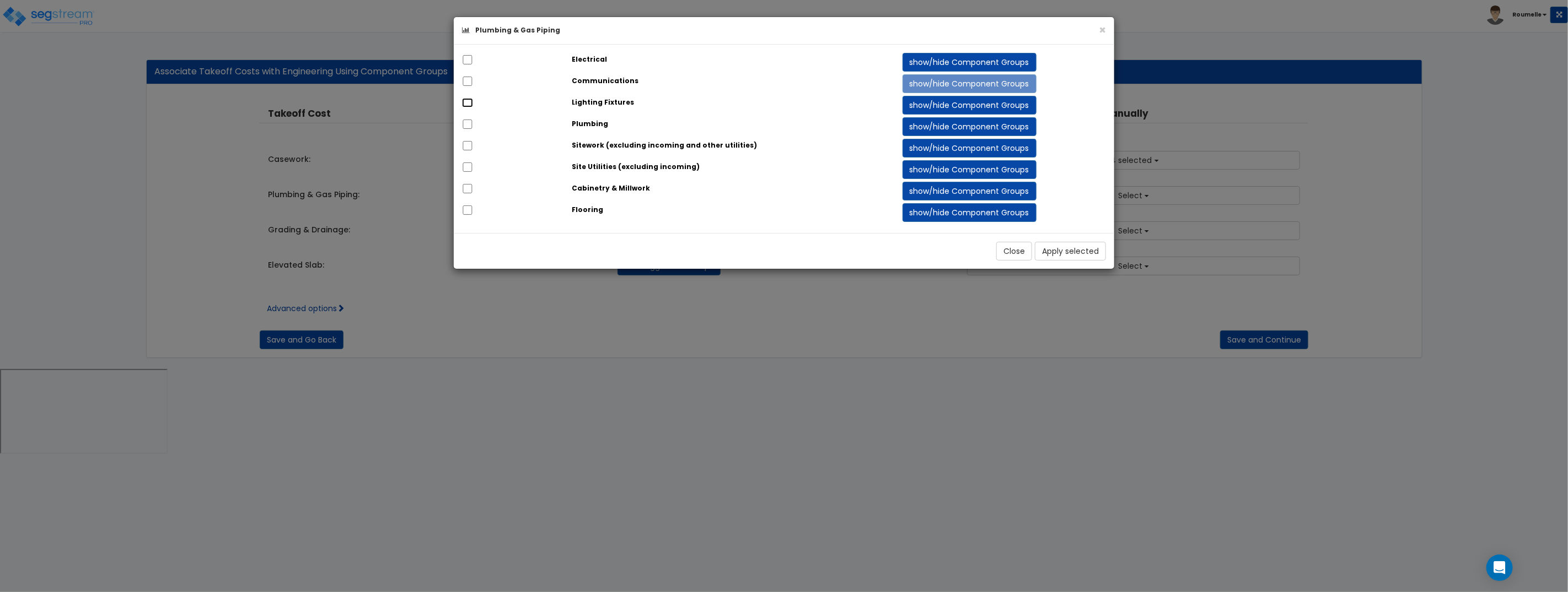
drag, startPoint x: 470, startPoint y: 105, endPoint x: 469, endPoint y: 118, distance: 13.0
click at [470, 107] on input "checkbox" at bounding box center [467, 102] width 11 height 9
checkbox input "true"
drag, startPoint x: 469, startPoint y: 125, endPoint x: 762, endPoint y: 140, distance: 293.4
click at [471, 125] on input "checkbox" at bounding box center [467, 124] width 11 height 9
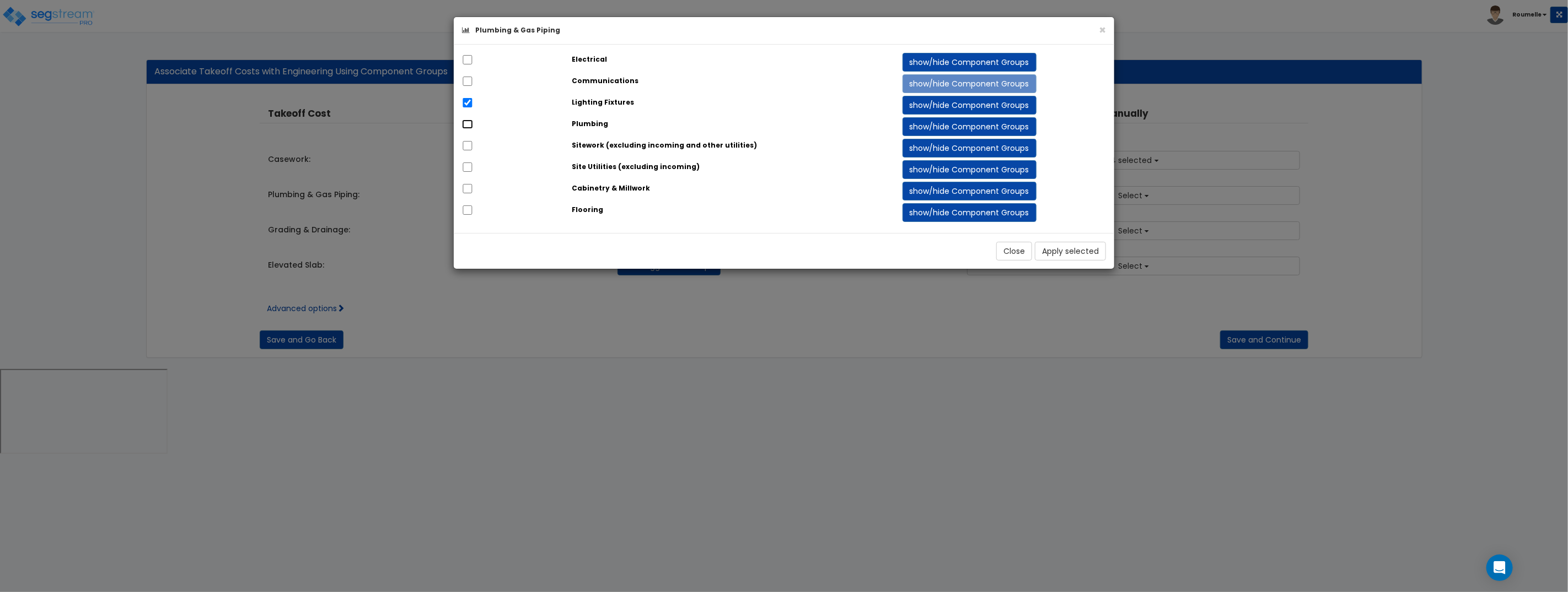
checkbox input "true"
drag, startPoint x: 1078, startPoint y: 245, endPoint x: 1012, endPoint y: 234, distance: 66.9
click at [1078, 245] on button "Apply selected" at bounding box center [1070, 251] width 71 height 19
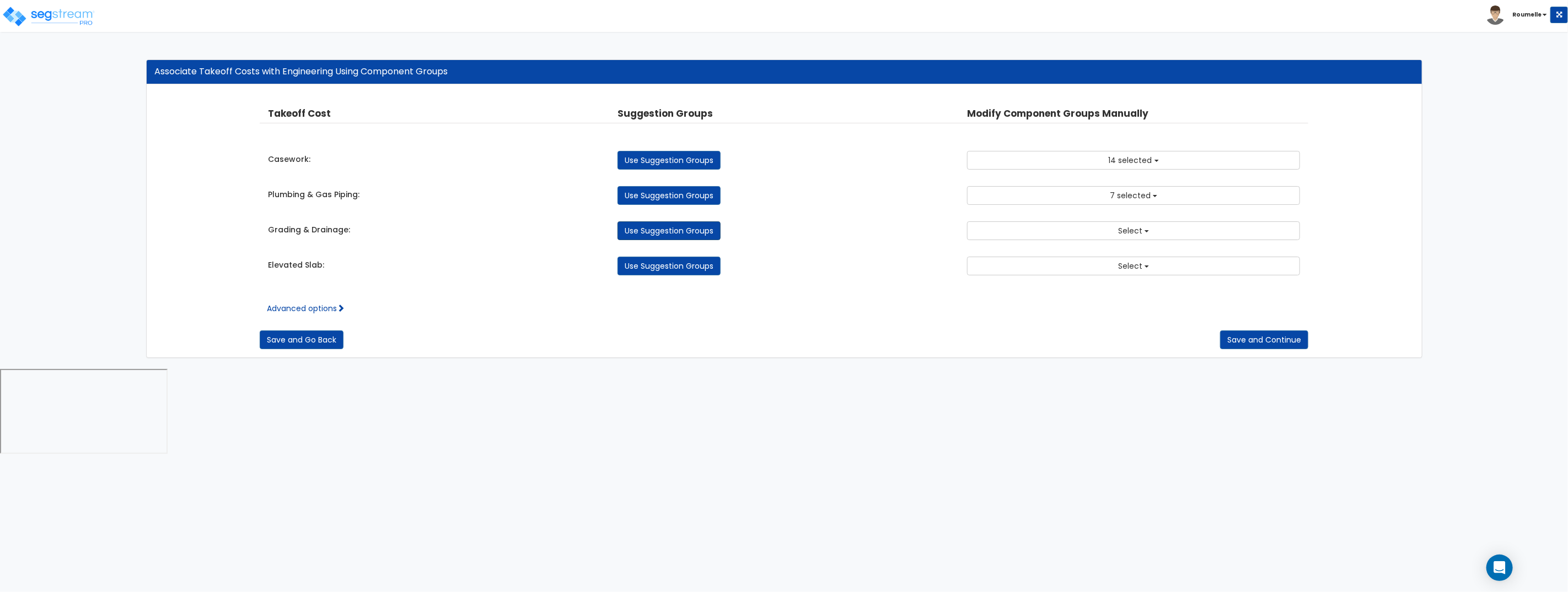
click at [676, 237] on link "Use Suggestion Groups" at bounding box center [668, 231] width 103 height 19
checkbox input "false"
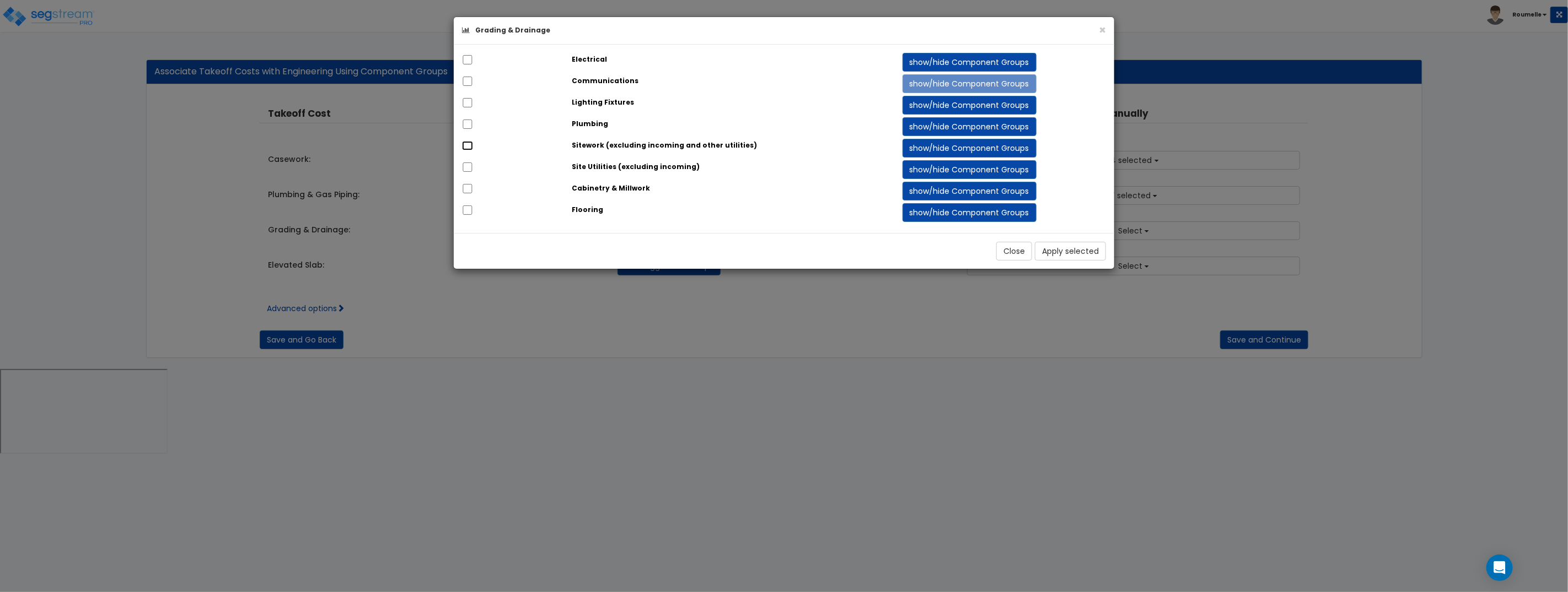
drag, startPoint x: 468, startPoint y: 145, endPoint x: 471, endPoint y: 162, distance: 17.3
click at [469, 147] on input "checkbox" at bounding box center [467, 145] width 11 height 9
checkbox input "true"
drag, startPoint x: 467, startPoint y: 166, endPoint x: 736, endPoint y: 208, distance: 272.3
click at [468, 166] on input "checkbox" at bounding box center [467, 167] width 11 height 9
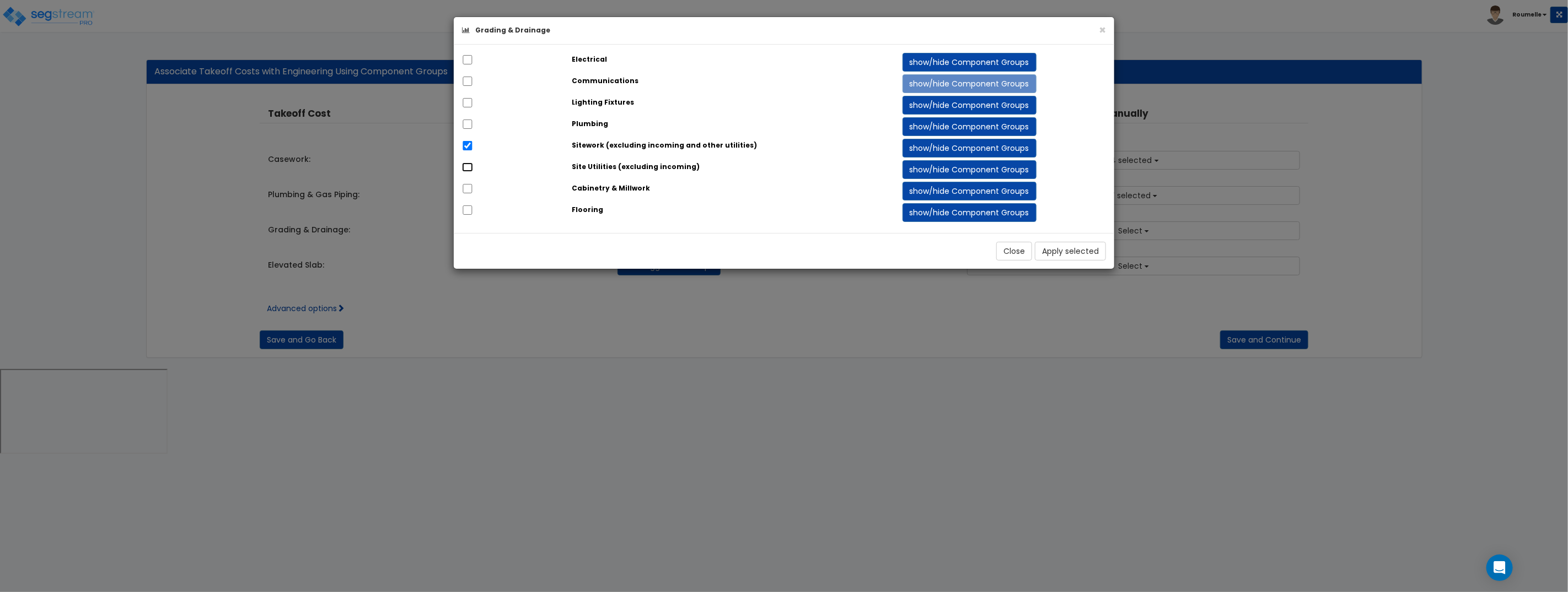
checkbox input "true"
drag, startPoint x: 1071, startPoint y: 247, endPoint x: 853, endPoint y: 259, distance: 218.3
click at [1068, 248] on button "Apply selected" at bounding box center [1070, 251] width 71 height 19
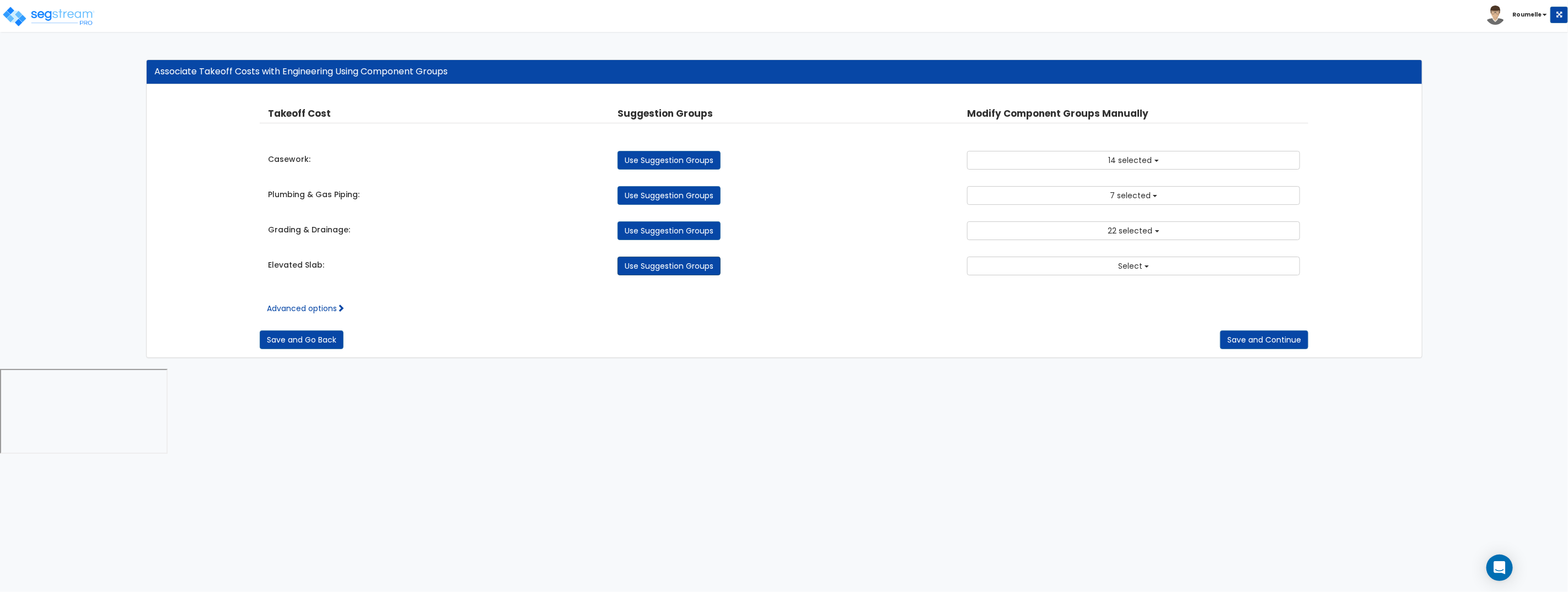
click at [689, 264] on link "Use Suggestion Groups" at bounding box center [668, 266] width 103 height 19
checkbox input "false"
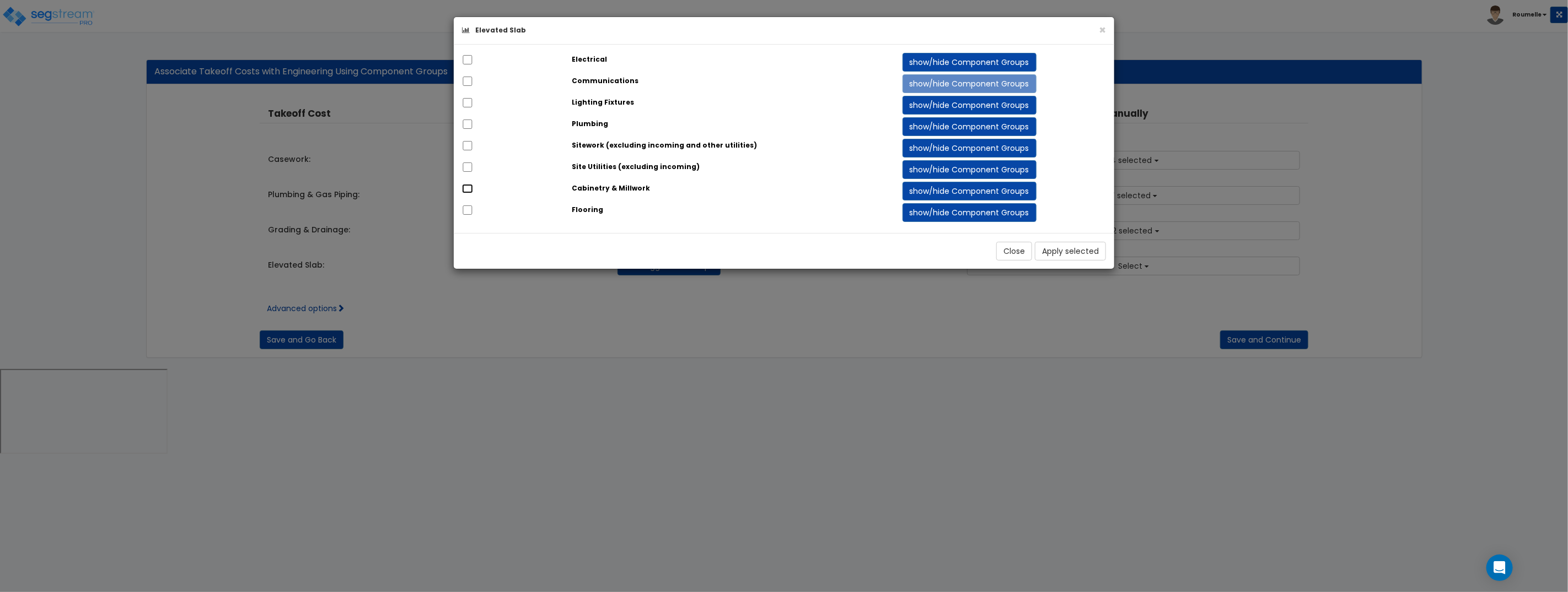
drag, startPoint x: 469, startPoint y: 188, endPoint x: 467, endPoint y: 207, distance: 19.1
click at [469, 189] on input "checkbox" at bounding box center [467, 188] width 11 height 9
checkbox input "true"
drag, startPoint x: 469, startPoint y: 210, endPoint x: 487, endPoint y: 211, distance: 18.0
click at [469, 211] on input "checkbox" at bounding box center [467, 210] width 11 height 9
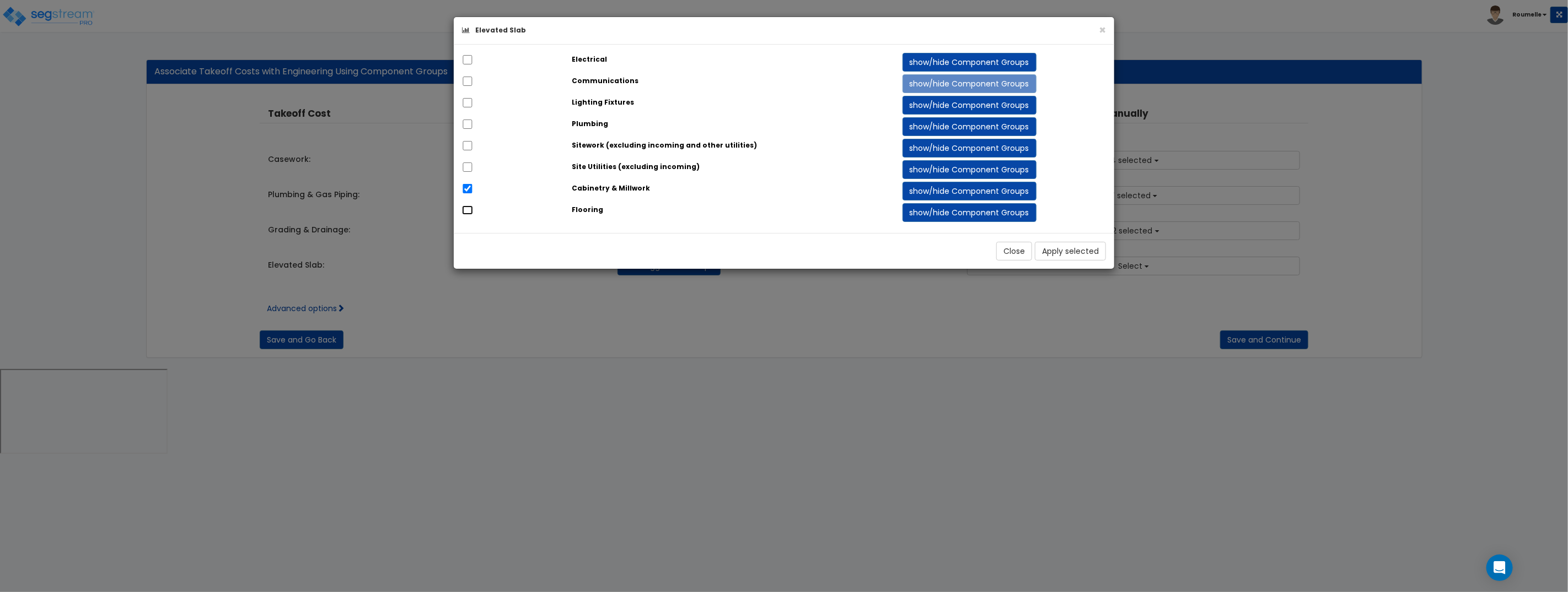
checkbox input "true"
click at [1065, 251] on button "Apply selected" at bounding box center [1070, 251] width 71 height 19
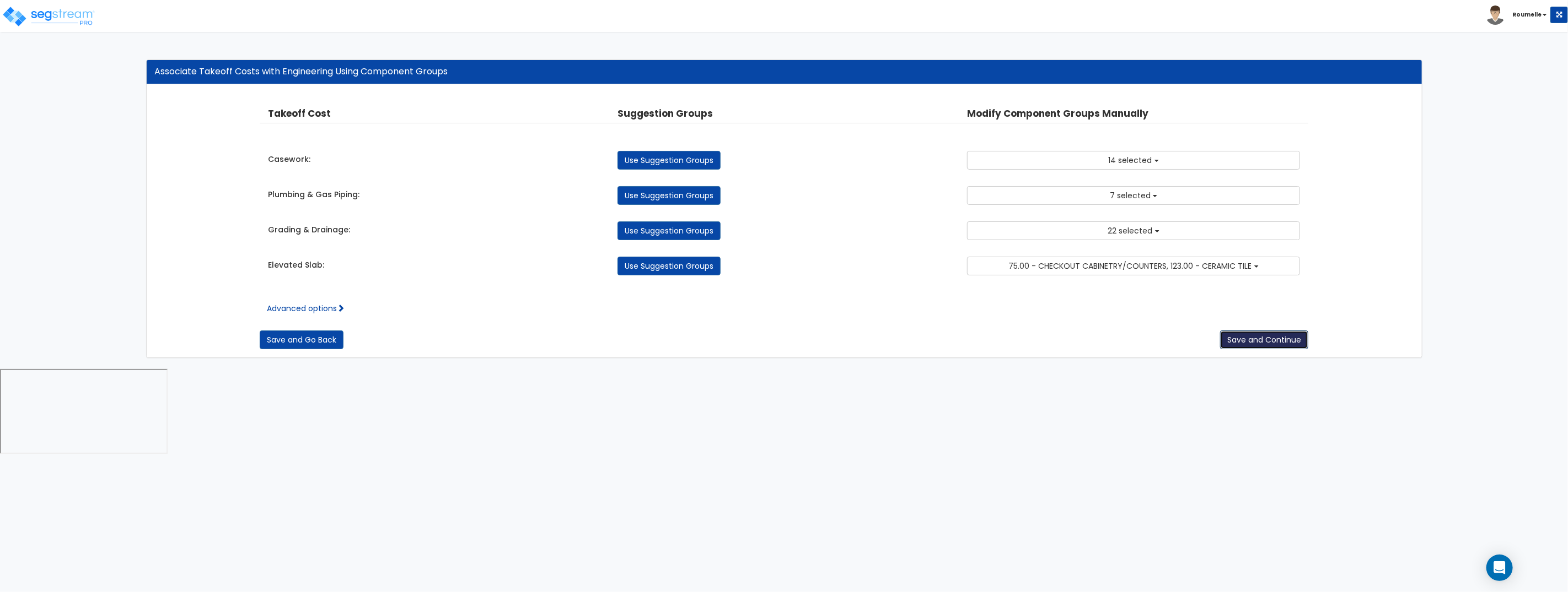
click at [1255, 336] on button "Save and Continue" at bounding box center [1263, 340] width 88 height 19
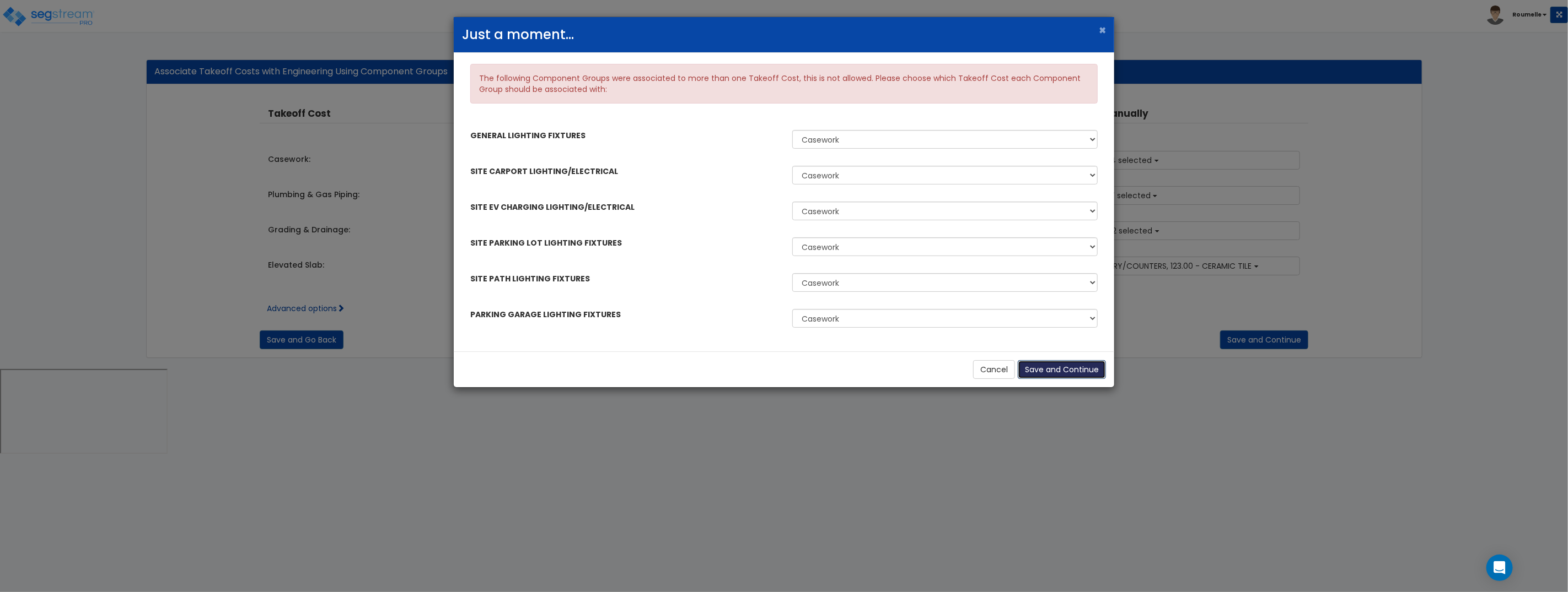
click at [1067, 371] on button "Save and Continue" at bounding box center [1061, 370] width 88 height 19
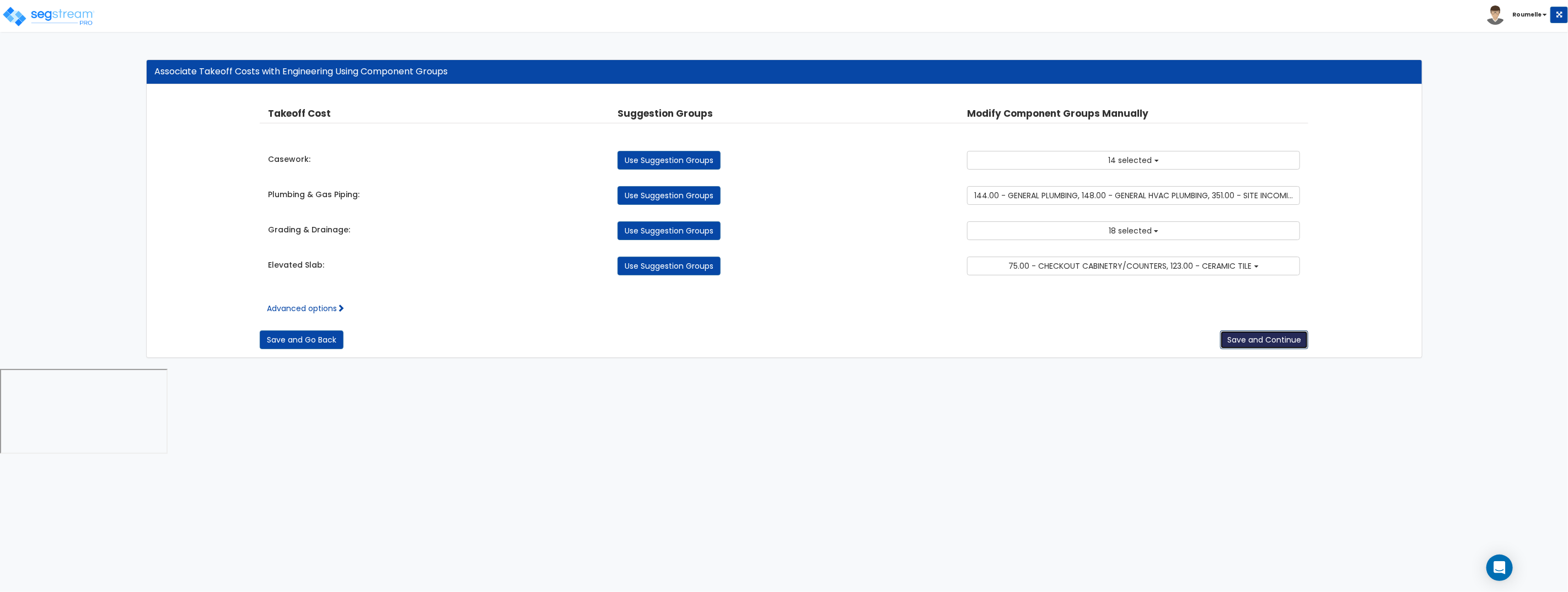
click at [1276, 337] on button "Save and Continue" at bounding box center [1263, 340] width 88 height 19
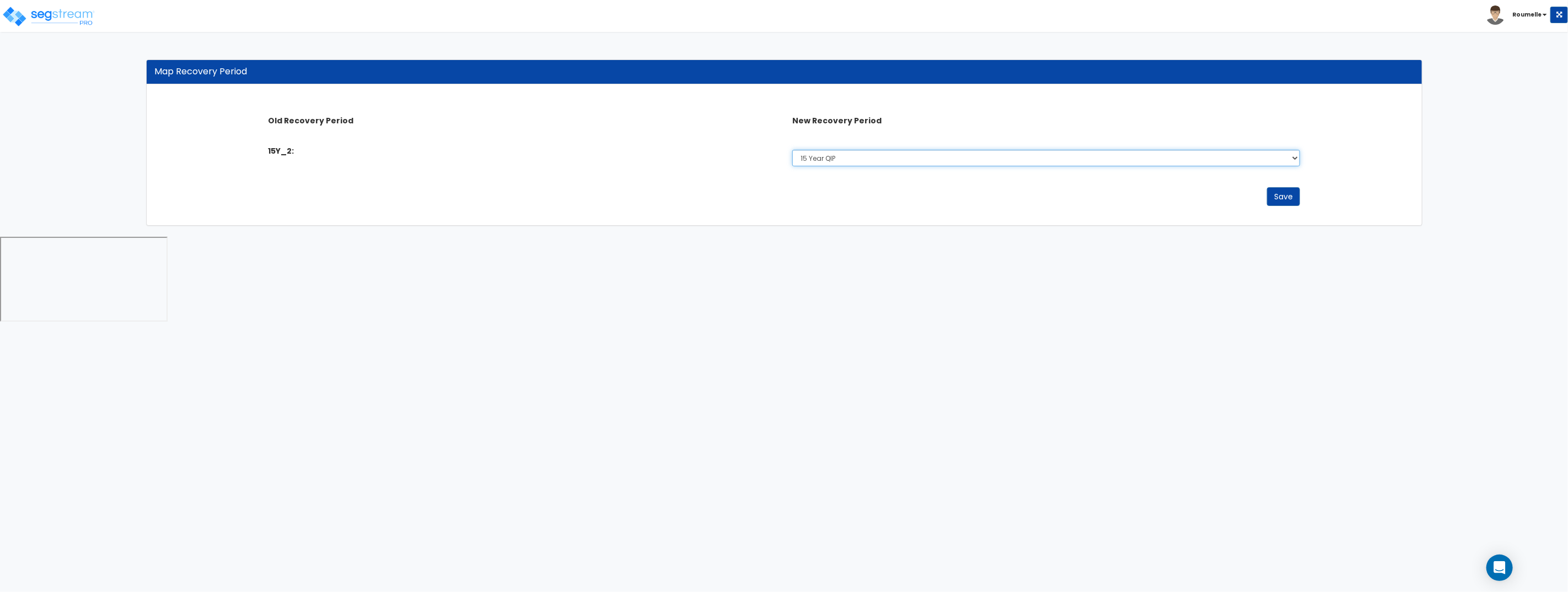
click at [838, 163] on select "Select Non-Depreciable Land 5 Year 7 Year 15 Year 15 Year QIP 39 Year" at bounding box center [1046, 158] width 508 height 17
click at [792, 150] on select "Select Non-Depreciable Land 5 Year 7 Year 15 Year 15 Year QIP 39 Year" at bounding box center [1046, 158] width 508 height 17
click at [1286, 199] on button "Save" at bounding box center [1282, 197] width 33 height 19
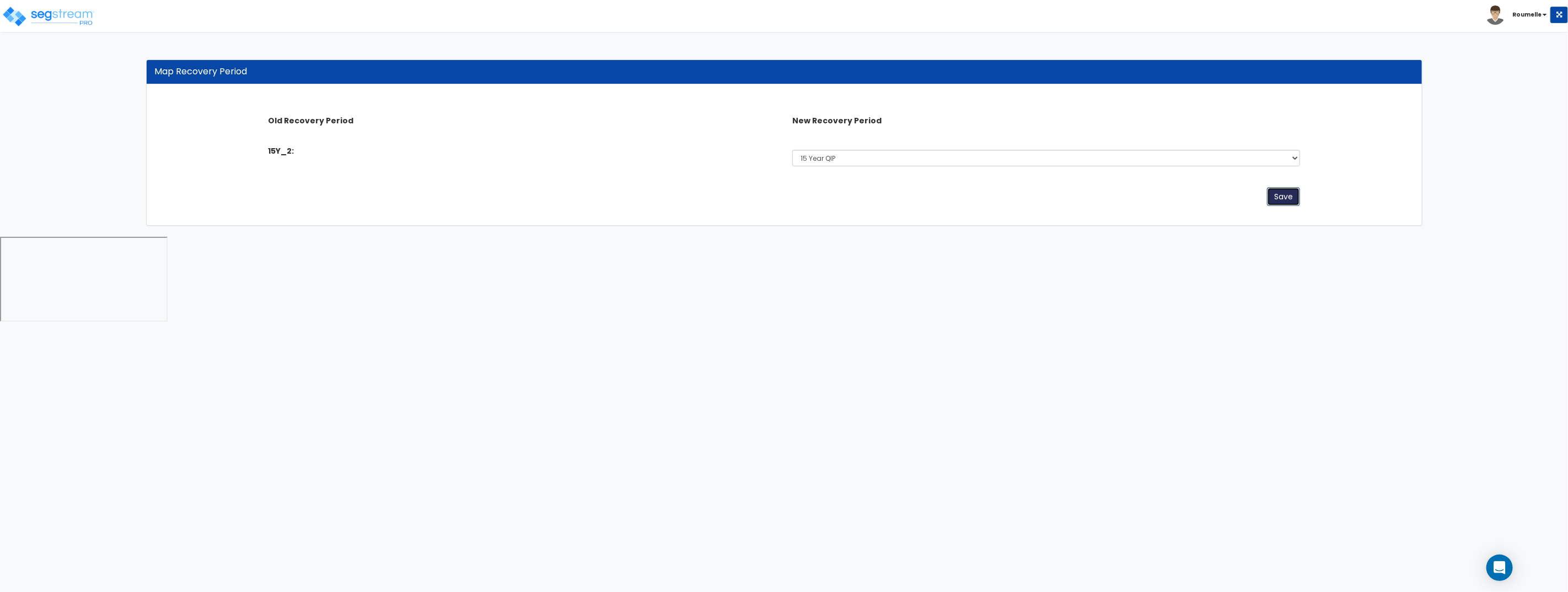
click at [1286, 199] on button "Save" at bounding box center [1282, 197] width 33 height 19
click at [1268, 196] on button "Save" at bounding box center [1282, 197] width 33 height 19
click at [1280, 196] on button "Save" at bounding box center [1282, 197] width 33 height 19
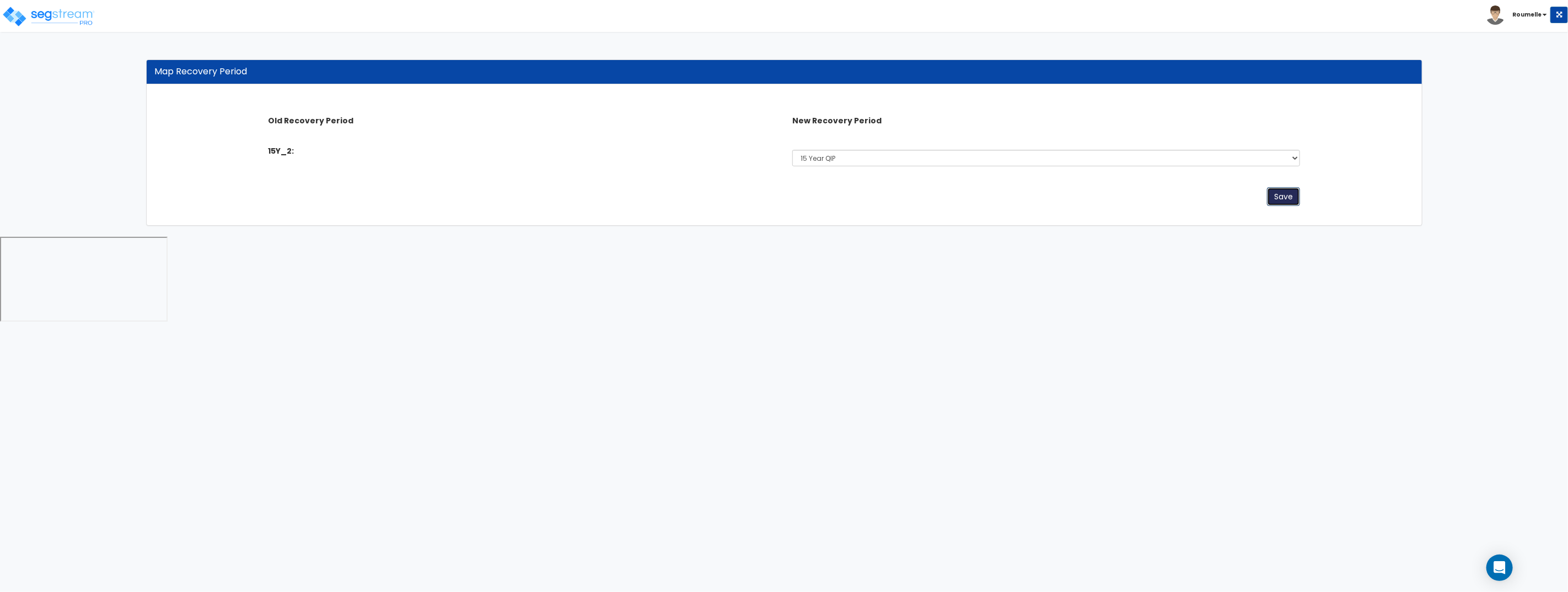
click at [1280, 196] on button "Save" at bounding box center [1282, 197] width 33 height 19
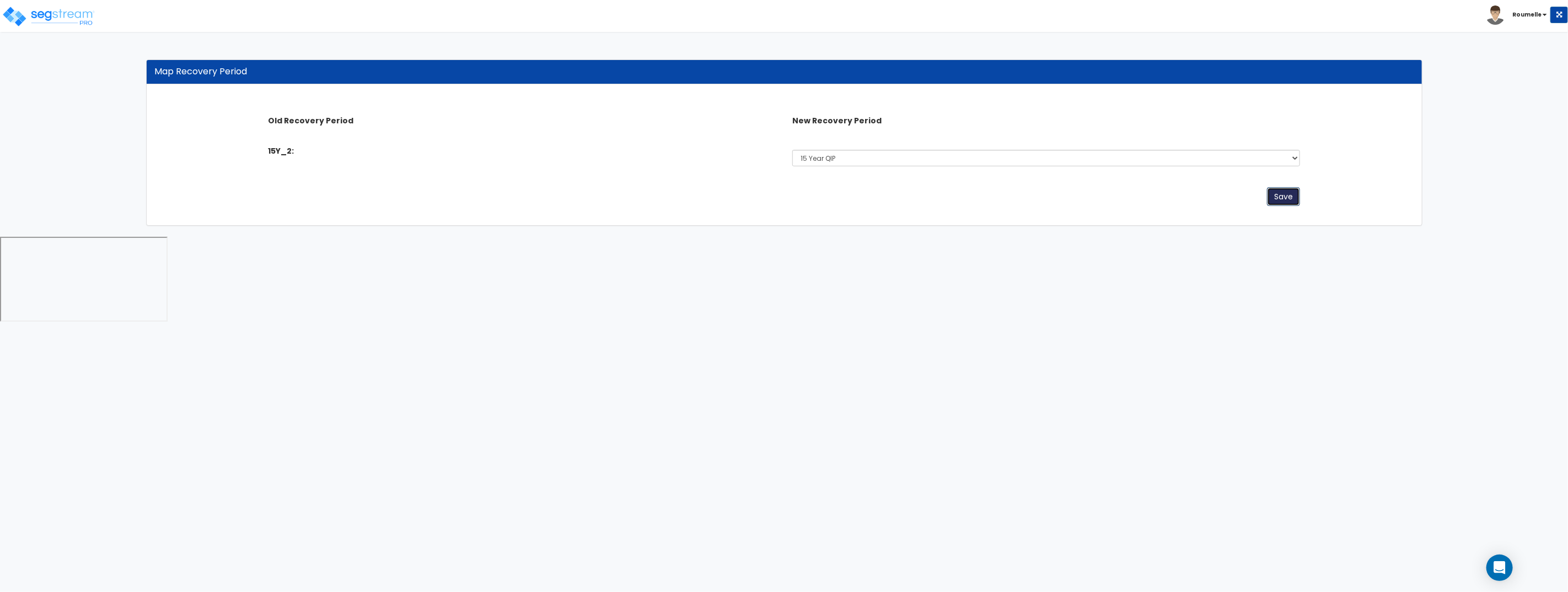
click at [1280, 196] on button "Save" at bounding box center [1282, 197] width 33 height 19
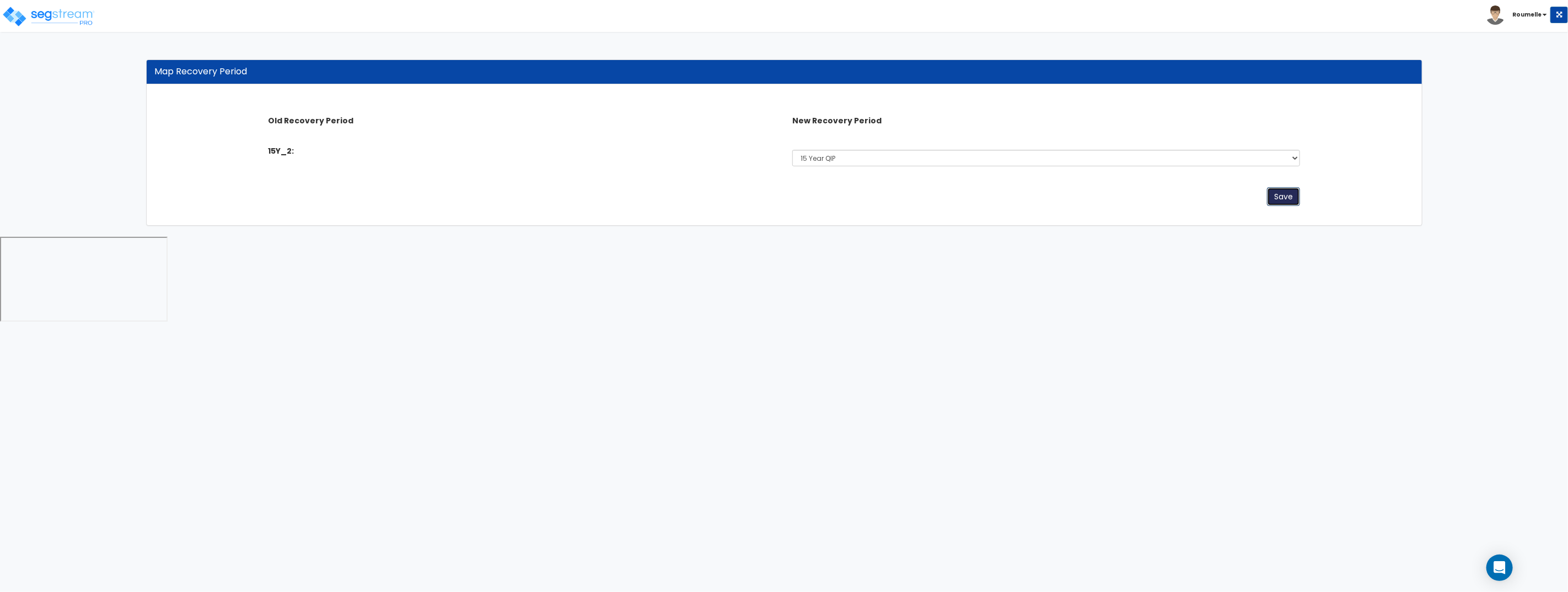
click at [1282, 196] on button "Save" at bounding box center [1282, 197] width 33 height 19
click at [928, 157] on select "Select Non-Depreciable Land 5 Year 7 Year 15 Year 15 Year QIP 39 Year" at bounding box center [1046, 158] width 508 height 17
select select "15Y_1"
click at [792, 150] on select "Select Non-Depreciable Land 5 Year 7 Year 15 Year 15 Year QIP 39 Year" at bounding box center [1046, 158] width 508 height 17
click at [1285, 201] on button "Save" at bounding box center [1282, 197] width 33 height 19
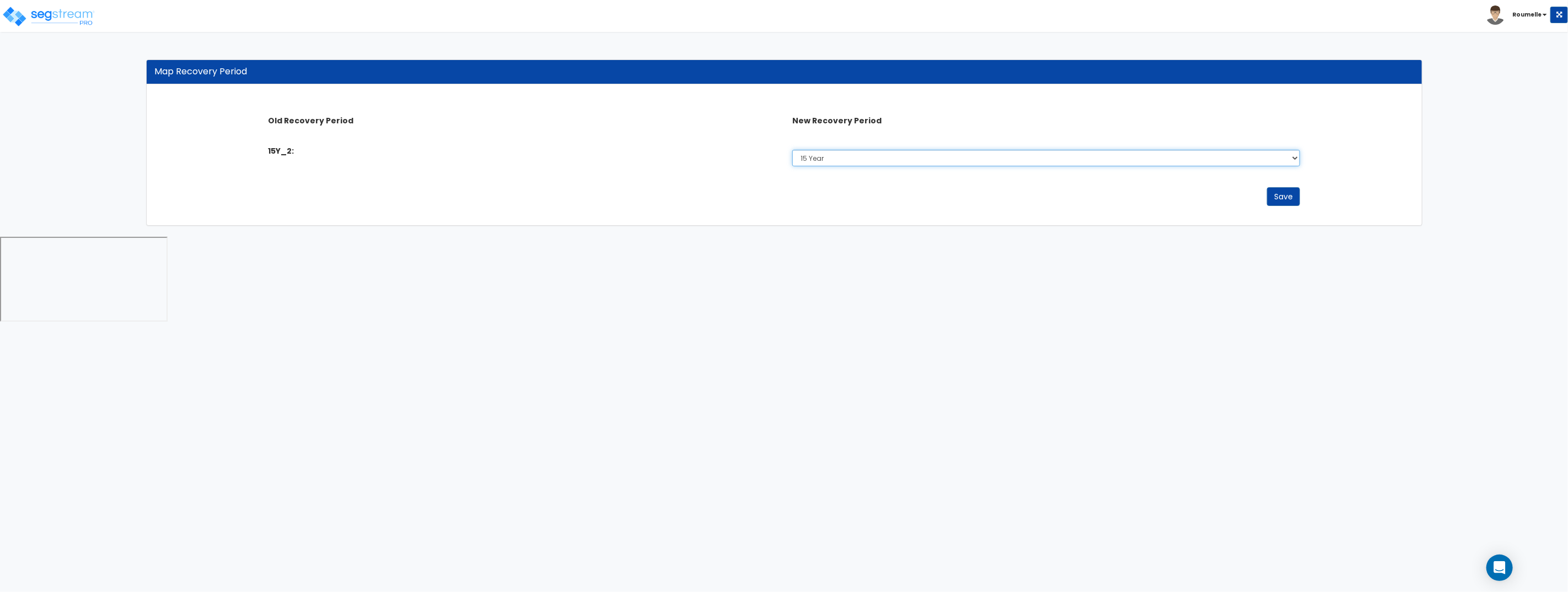
click at [947, 153] on select "Select Non-Depreciable Land 5 Year 7 Year 15 Year 15 Year QIP 39 Year" at bounding box center [1046, 158] width 508 height 17
click at [792, 150] on select "Select Non-Depreciable Land 5 Year 7 Year 15 Year 15 Year QIP 39 Year" at bounding box center [1046, 158] width 508 height 17
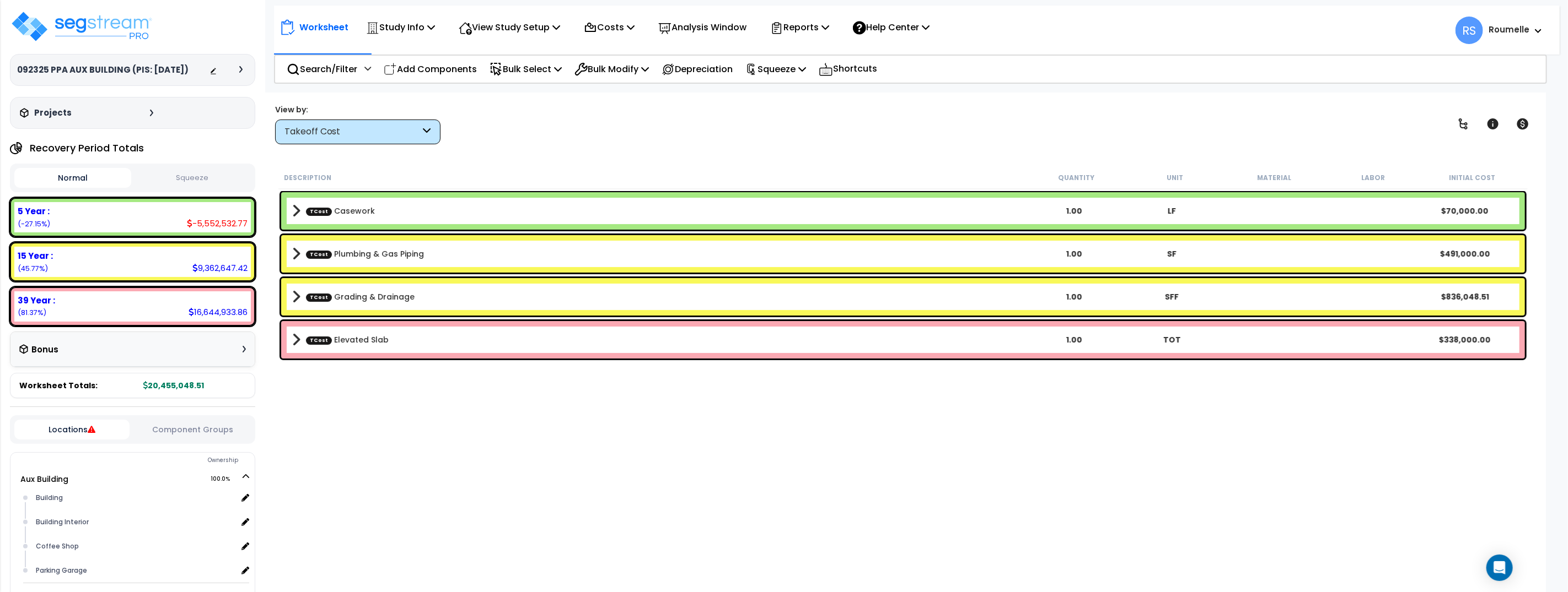
click at [536, 208] on b "TCost Casework" at bounding box center [659, 211] width 733 height 15
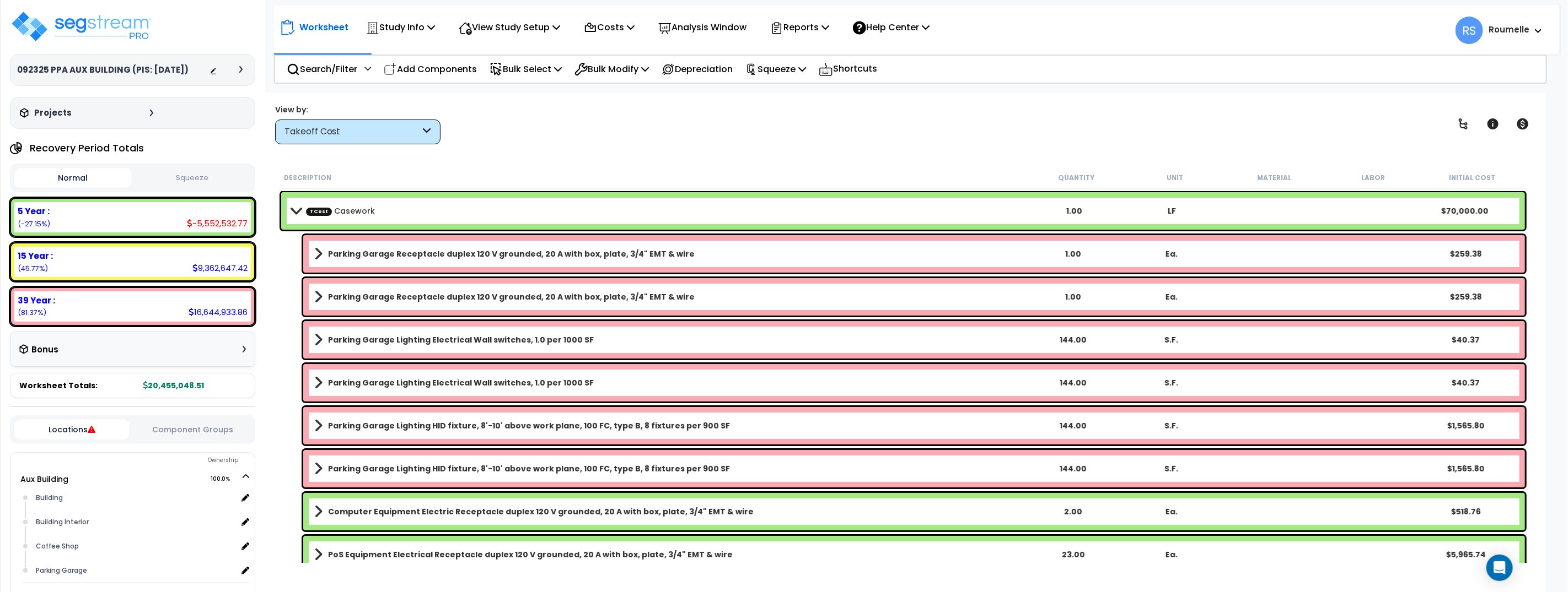
click at [536, 208] on b "TCost Casework" at bounding box center [659, 211] width 733 height 15
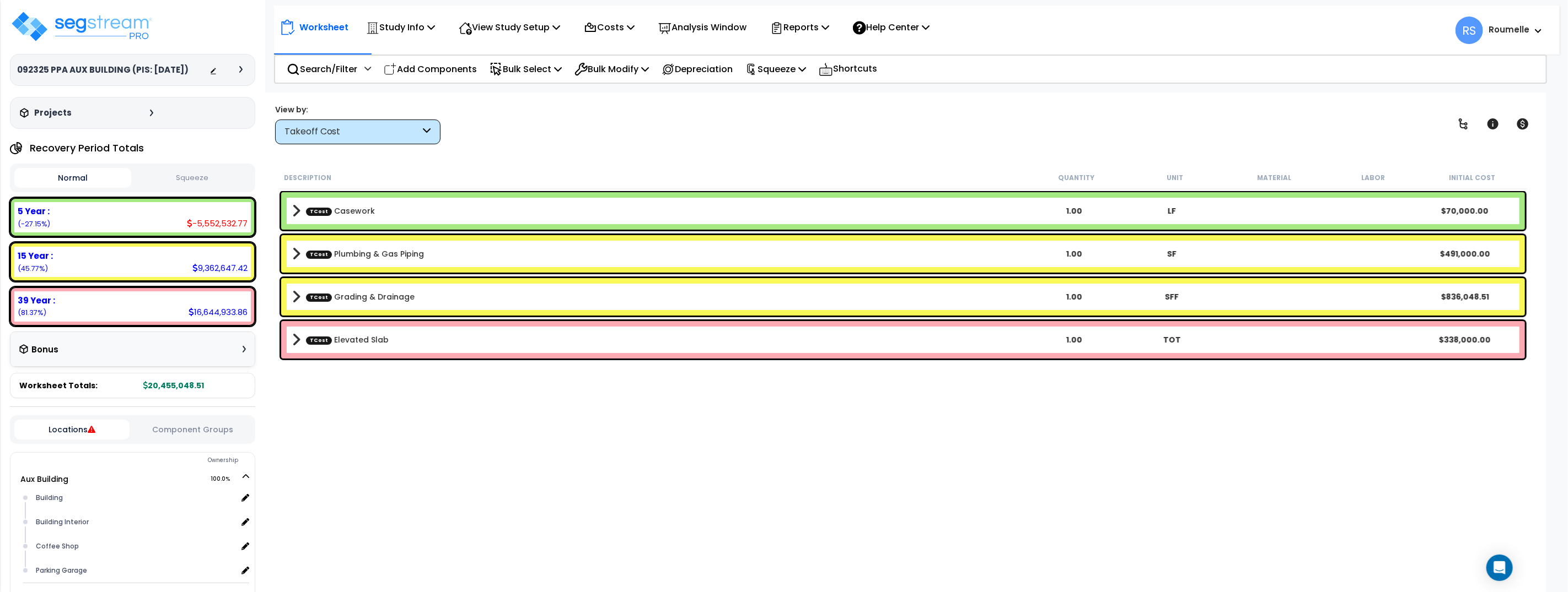
click at [536, 235] on div "TCost Plumbing & Gas Piping 1.00 SF $491,000.00" at bounding box center [903, 253] width 1244 height 37
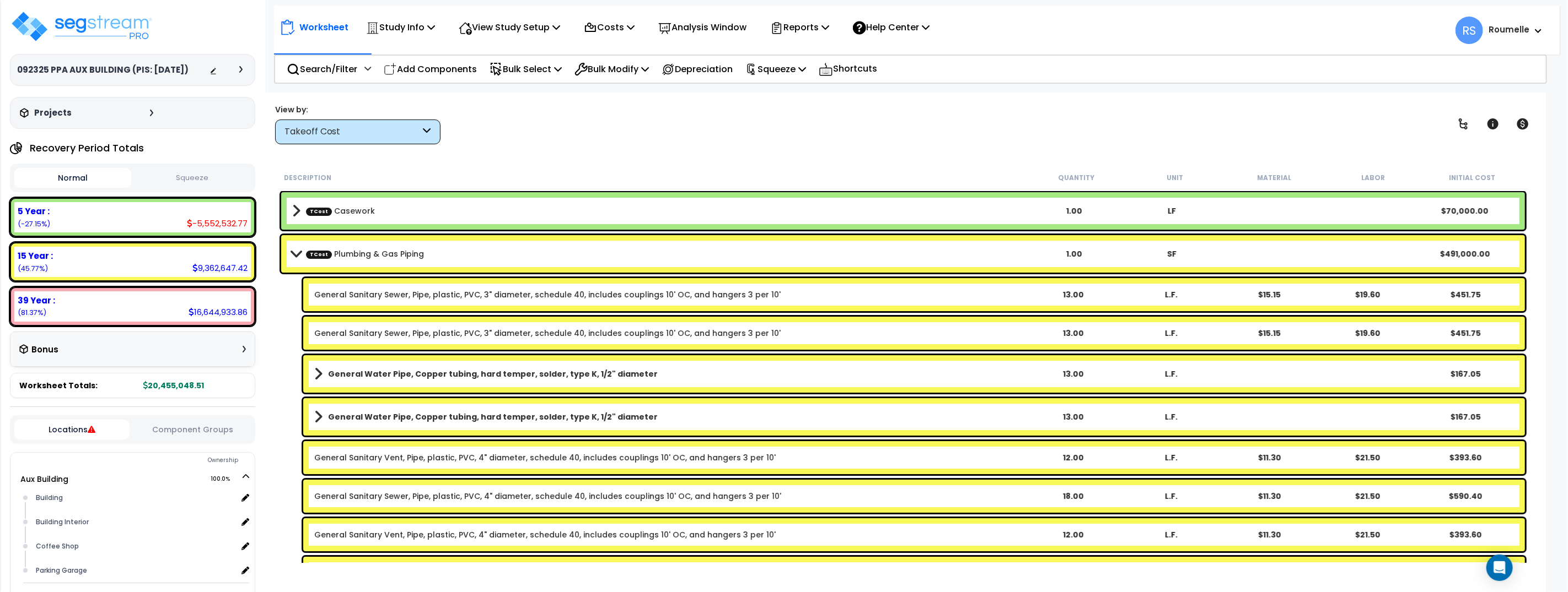
drag, startPoint x: 543, startPoint y: 250, endPoint x: 540, endPoint y: 266, distance: 16.3
click at [543, 250] on b "TCost Plumbing & Gas Piping" at bounding box center [659, 253] width 733 height 15
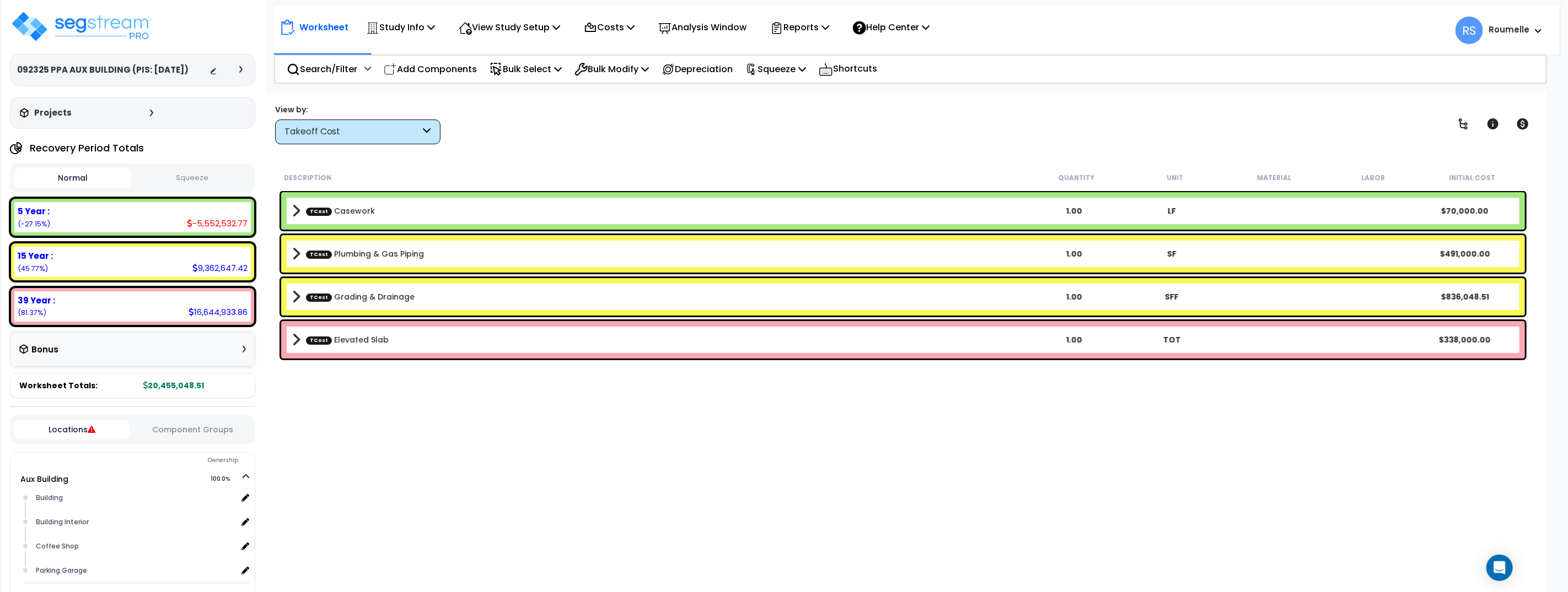
click at [540, 286] on div "TCost Grading & Drainage 1.00 SFF $836,048.51" at bounding box center [903, 296] width 1244 height 37
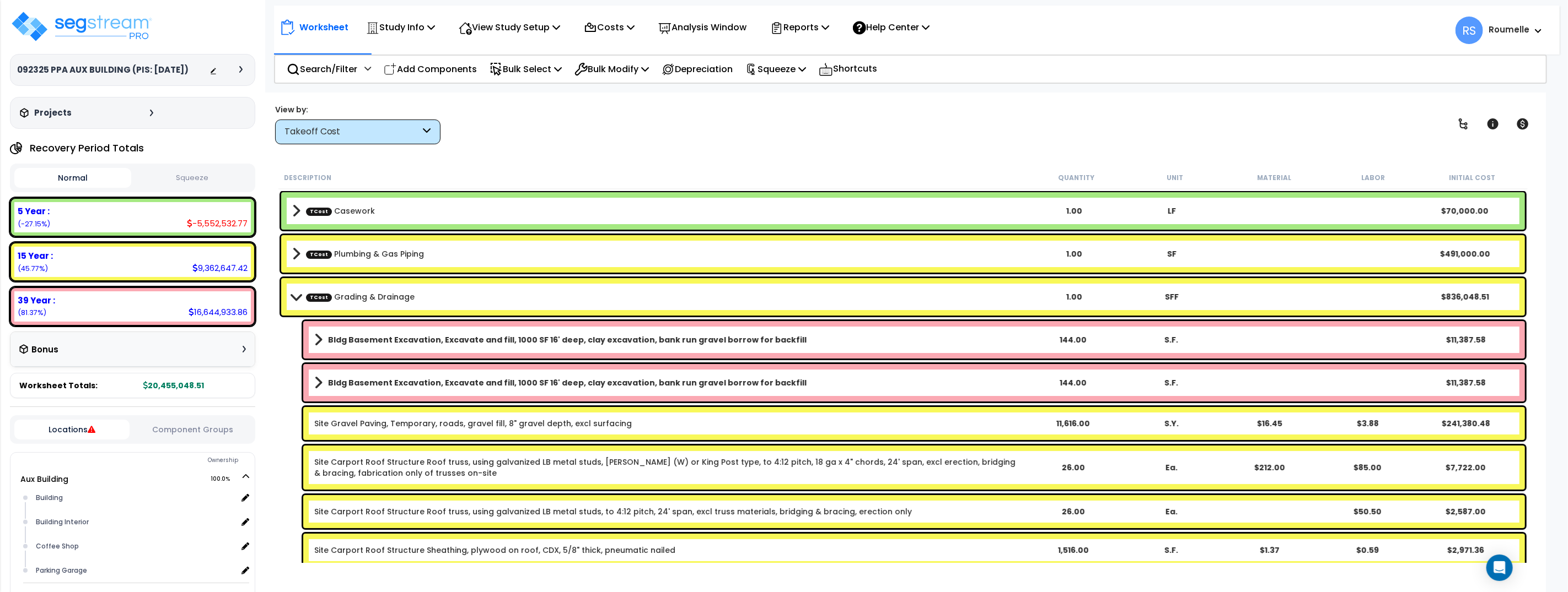
drag, startPoint x: 548, startPoint y: 304, endPoint x: 543, endPoint y: 314, distance: 11.2
click at [548, 304] on div "TCost Grading & Drainage 1.00 SFF $836,048.51" at bounding box center [903, 296] width 1244 height 37
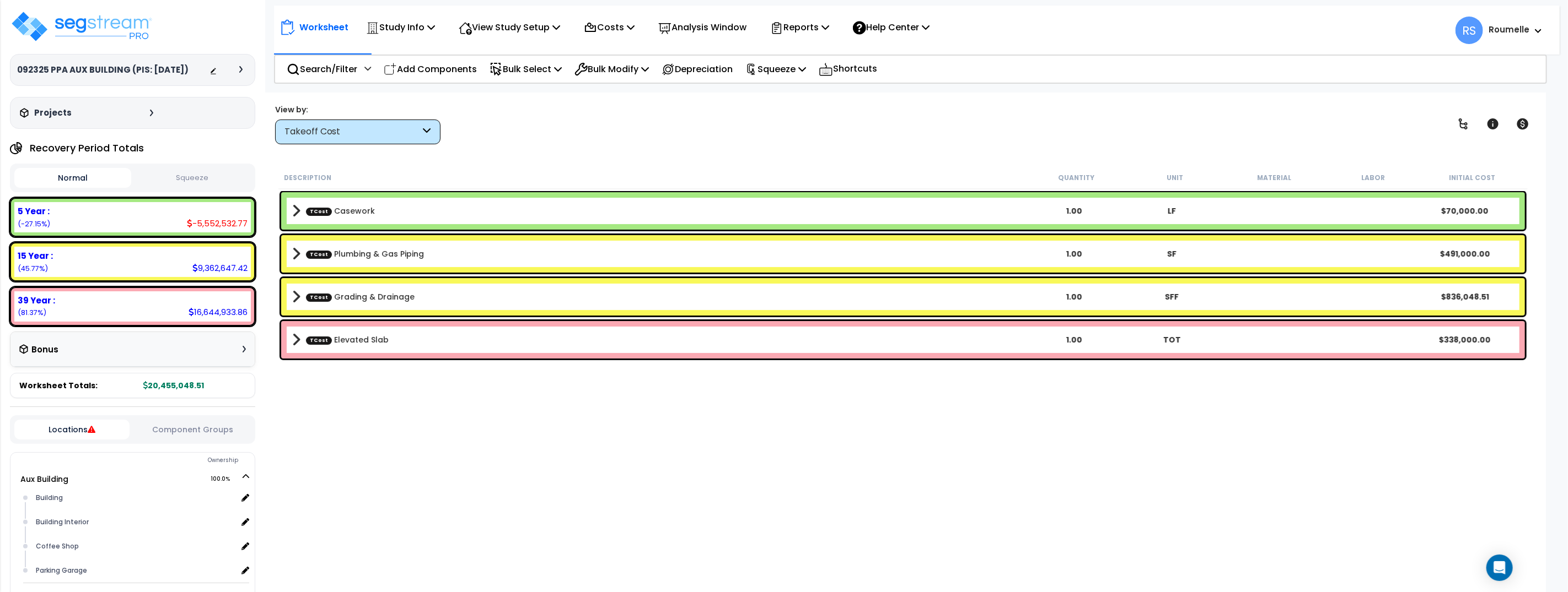
click at [546, 345] on b "TCost Elevated Slab" at bounding box center [659, 339] width 733 height 15
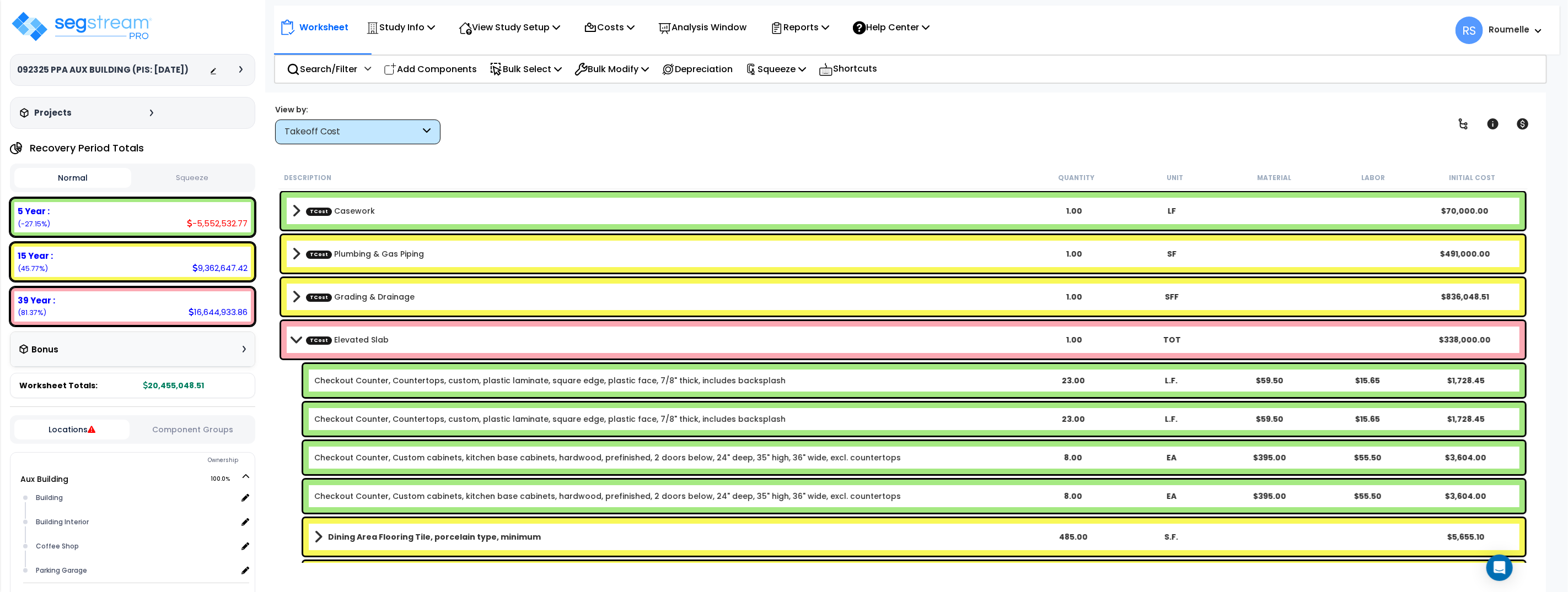
drag, startPoint x: 546, startPoint y: 345, endPoint x: 475, endPoint y: 324, distance: 74.0
click at [541, 343] on b "TCost Elevated Slab" at bounding box center [659, 339] width 733 height 15
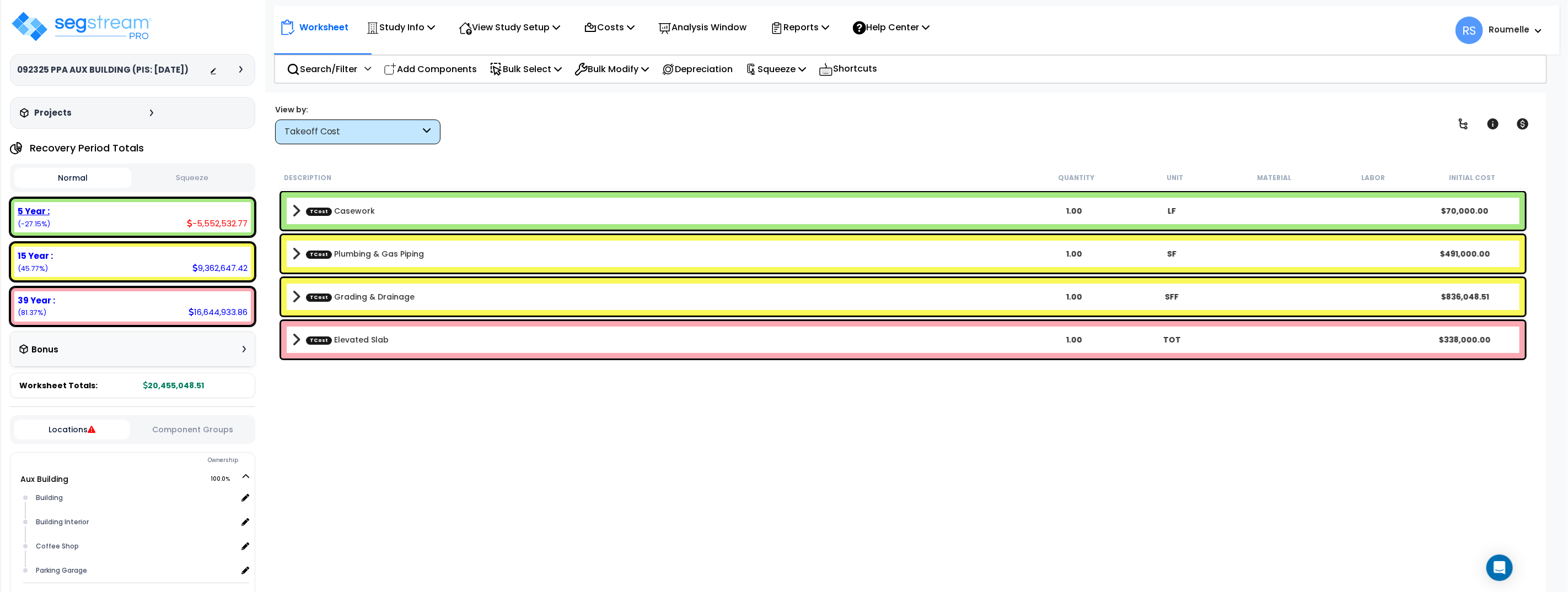
click at [226, 220] on div "-5,552,532.77" at bounding box center [217, 223] width 61 height 12
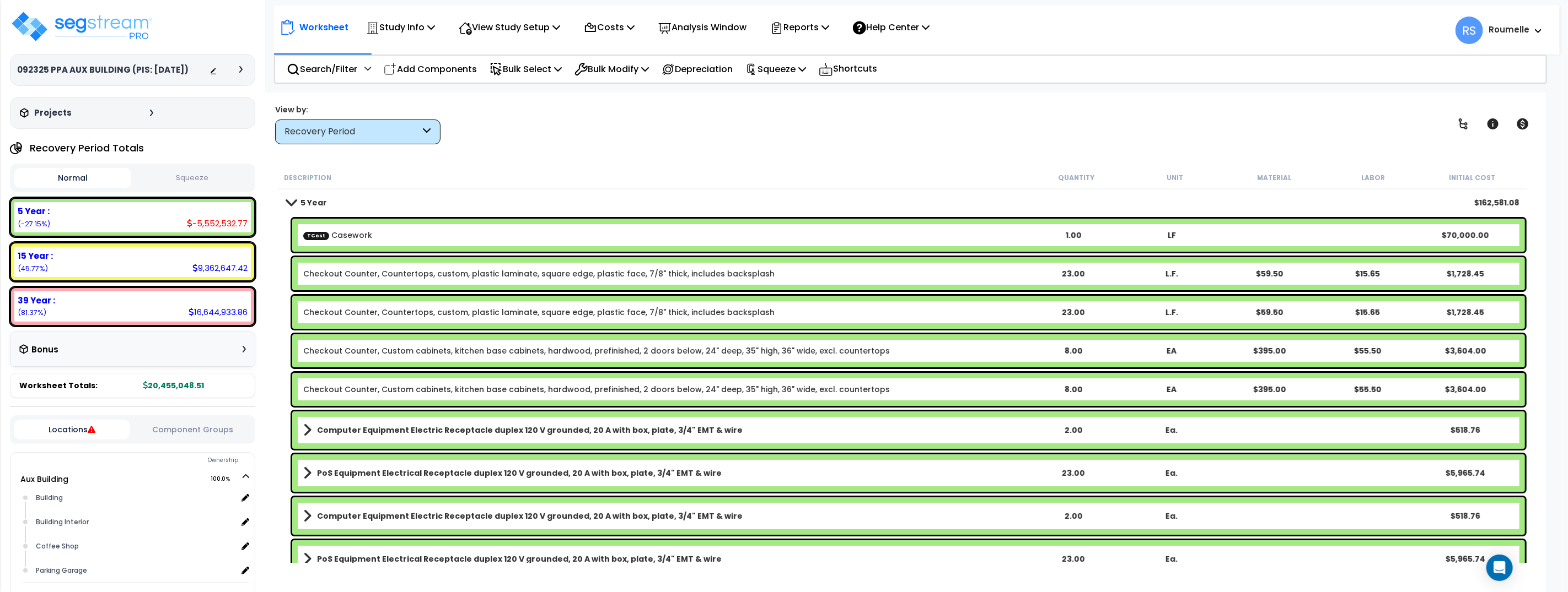
click at [185, 185] on button "Squeeze" at bounding box center [192, 178] width 117 height 19
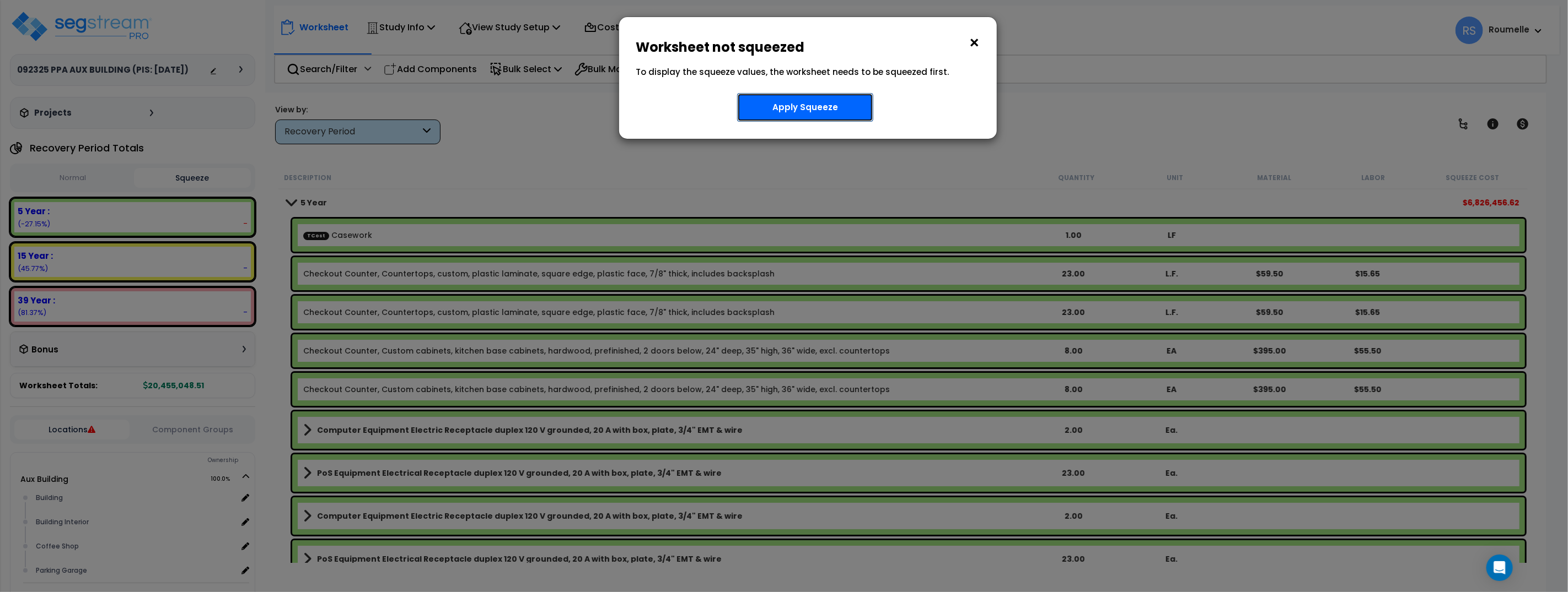
click at [820, 107] on button "Apply Squeeze" at bounding box center [805, 107] width 136 height 28
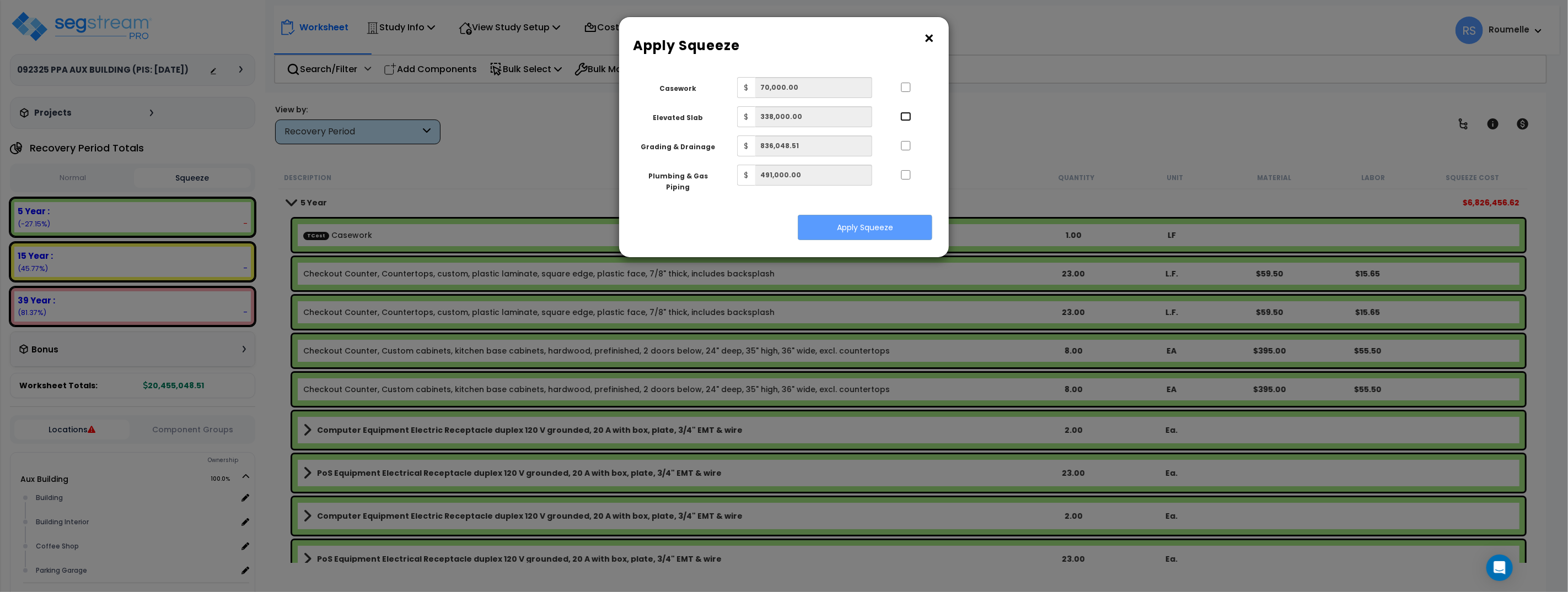
drag, startPoint x: 907, startPoint y: 116, endPoint x: 906, endPoint y: 165, distance: 49.0
click at [906, 117] on input "..." at bounding box center [906, 116] width 11 height 9
checkbox input "true"
click at [891, 215] on button "Apply Squeeze" at bounding box center [865, 227] width 134 height 26
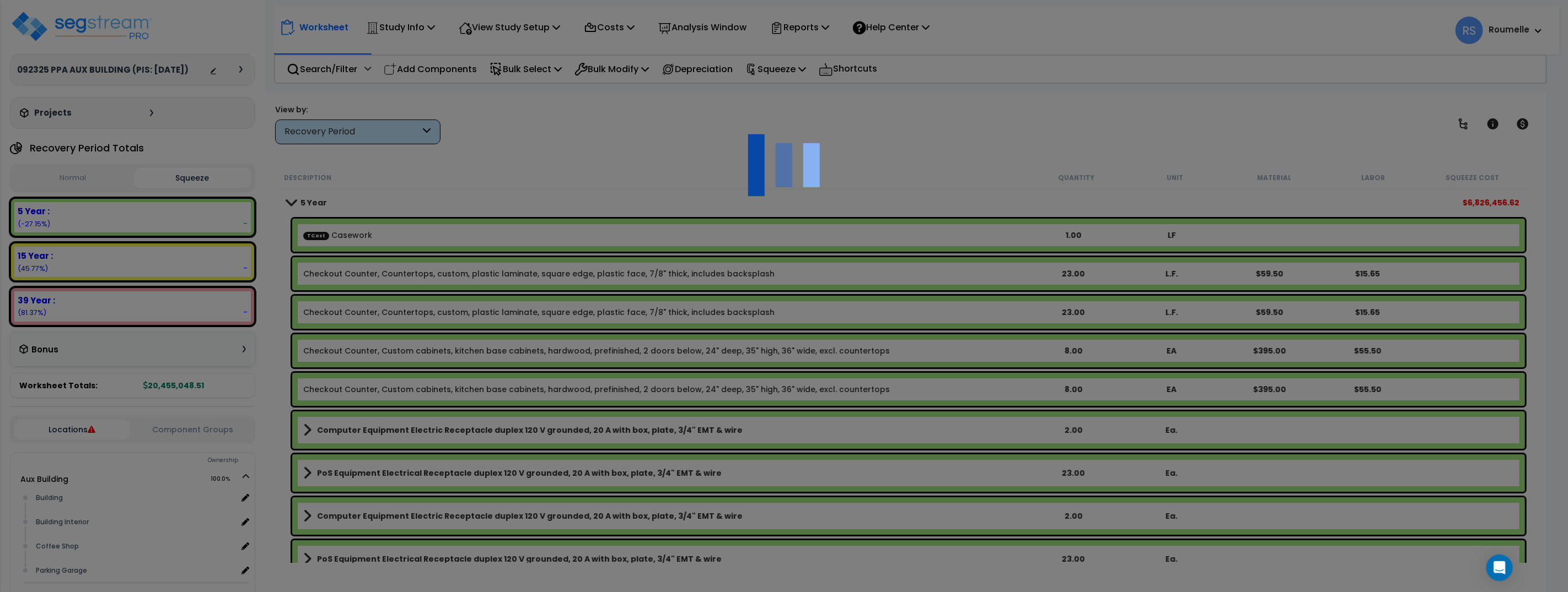
scroll to position [4, 0]
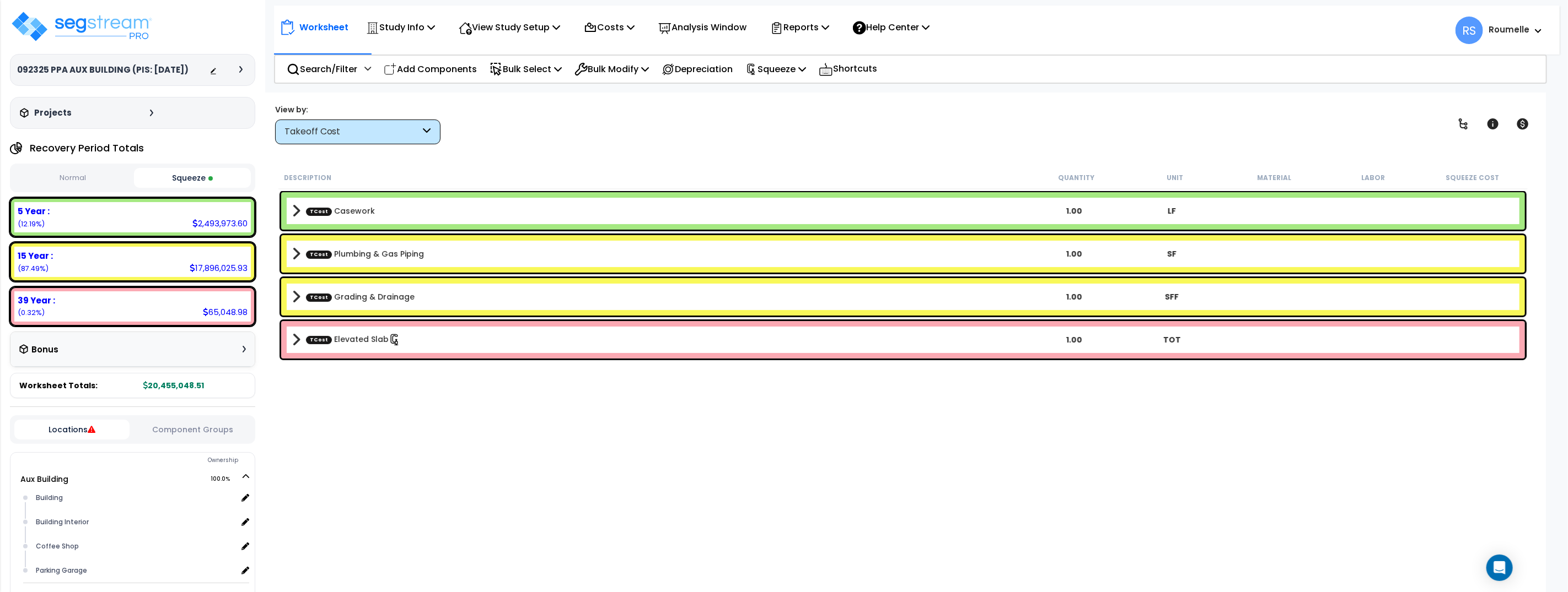
scroll to position [8, 0]
click at [1041, 461] on div "Description Quantity Unit Material Labor Squeeze Cost TCost Casework 1.00 LF TC…" at bounding box center [903, 364] width 1253 height 396
click at [1040, 461] on div "Description Quantity Unit Material Labor Squeeze Cost TCost Casework 1.00 LF TC…" at bounding box center [903, 364] width 1253 height 396
click at [1039, 461] on div "Description Quantity Unit Material Labor Squeeze Cost TCost Casework 1.00 LF TC…" at bounding box center [903, 364] width 1253 height 396
drag, startPoint x: 1039, startPoint y: 461, endPoint x: 1060, endPoint y: 455, distance: 21.8
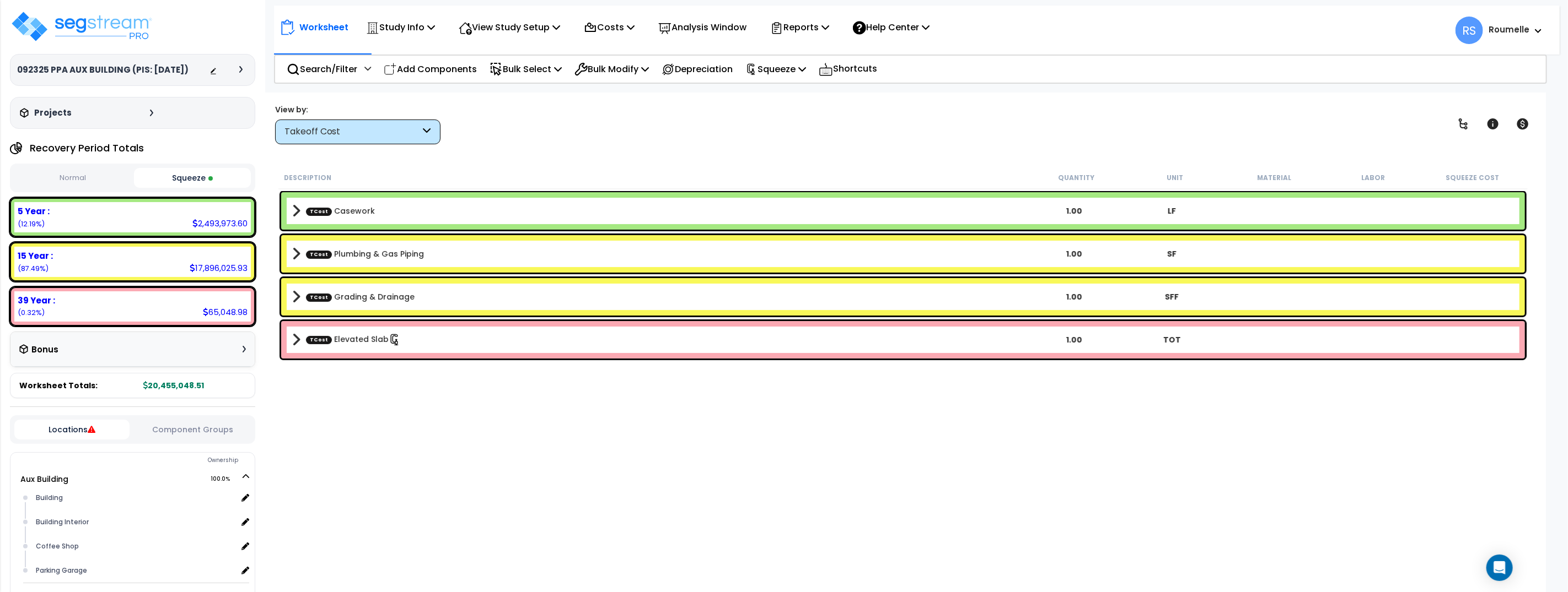
click at [1039, 461] on div "Description Quantity Unit Material Labor Squeeze Cost TCost Casework 1.00 LF TC…" at bounding box center [903, 364] width 1253 height 396
click at [95, 23] on img at bounding box center [82, 26] width 143 height 33
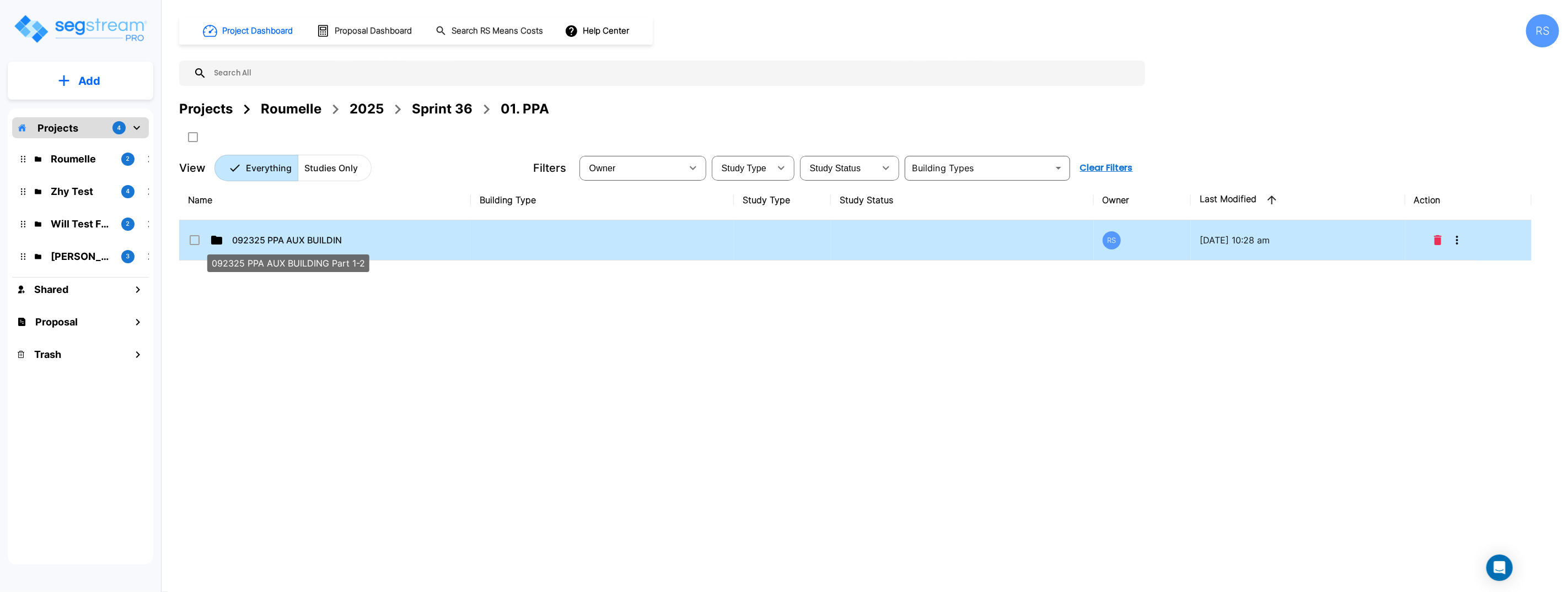
click at [342, 239] on p "092325 PPA AUX BUILDING Part 1-2" at bounding box center [287, 240] width 110 height 13
checkbox input "true"
click at [342, 239] on p "092325 PPA AUX BUILDING Part 1-2" at bounding box center [287, 240] width 110 height 13
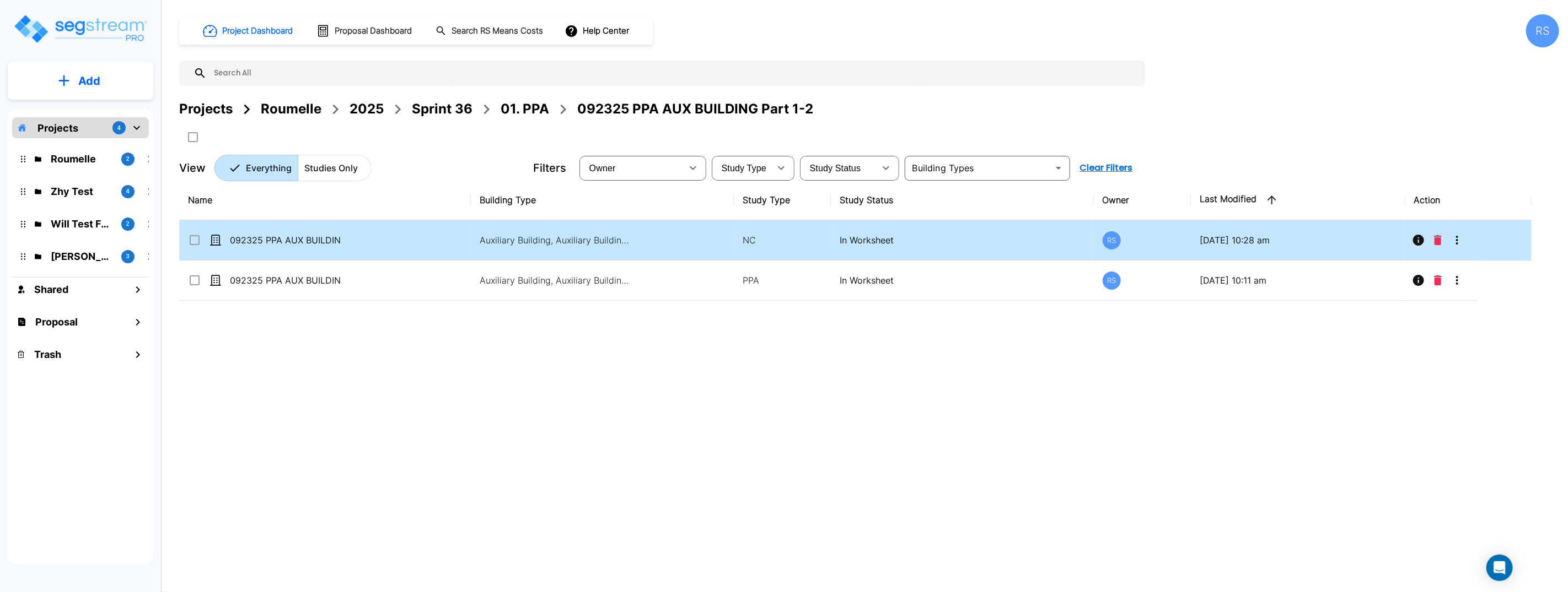
click at [193, 238] on input "select row 092325 PPA AUX BUILDING (PIS: 2023-01-22)" at bounding box center [193, 238] width 11 height 9
click at [308, 137] on icon "Move" at bounding box center [302, 137] width 13 height 13
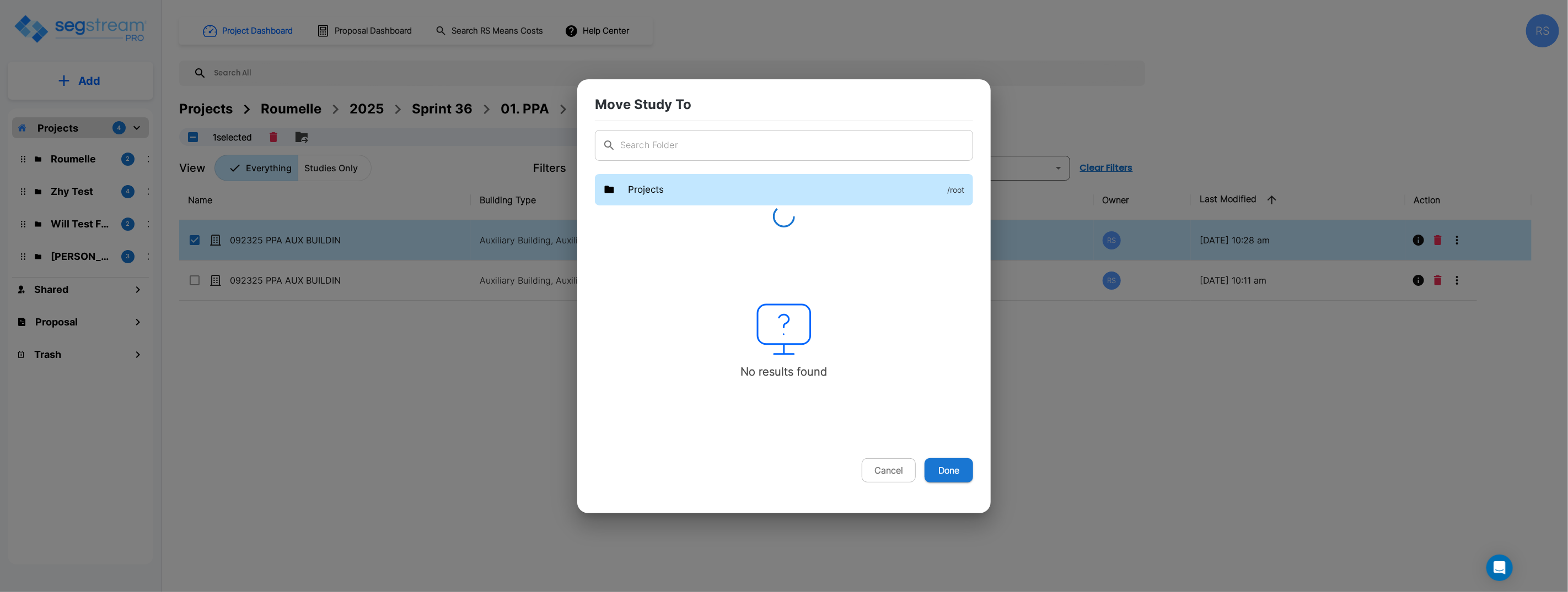
click at [658, 189] on p "Projects" at bounding box center [646, 191] width 36 height 15
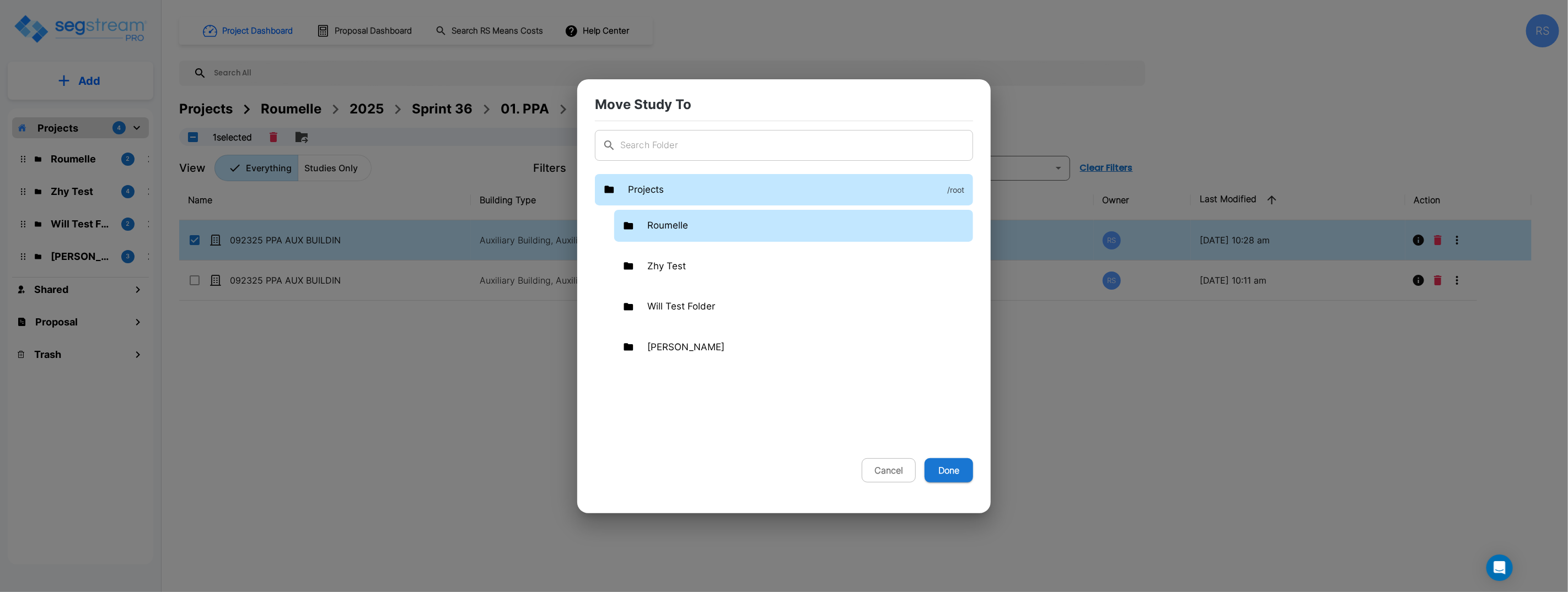
click at [696, 226] on div "Roumelle" at bounding box center [793, 226] width 359 height 32
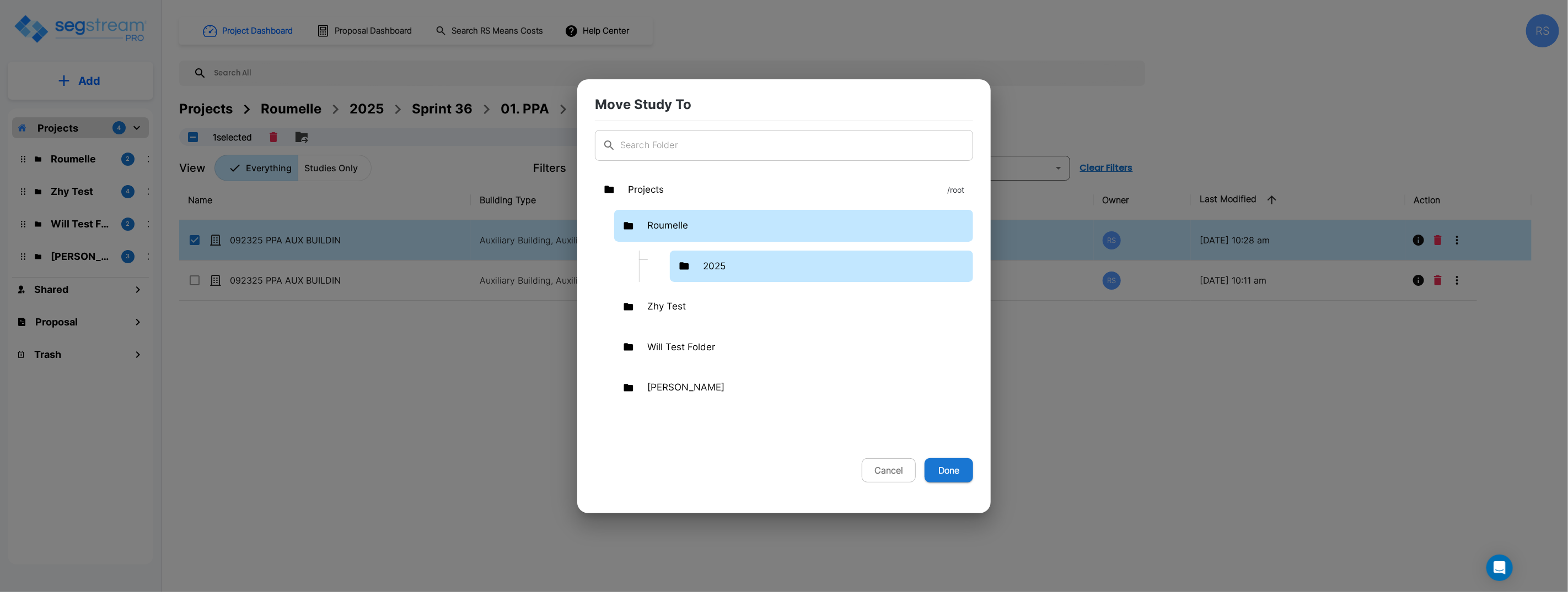
click at [720, 263] on p "2025" at bounding box center [714, 266] width 23 height 15
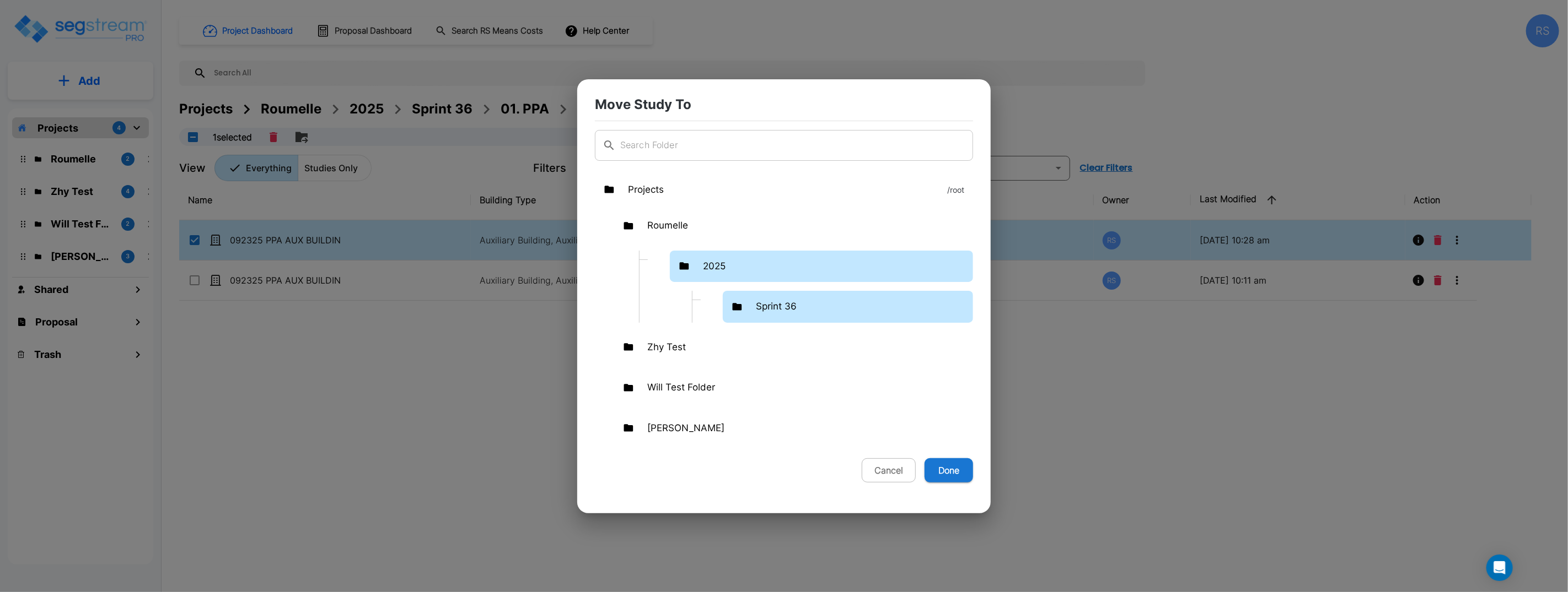
click at [785, 309] on p "Sprint 36" at bounding box center [776, 307] width 41 height 15
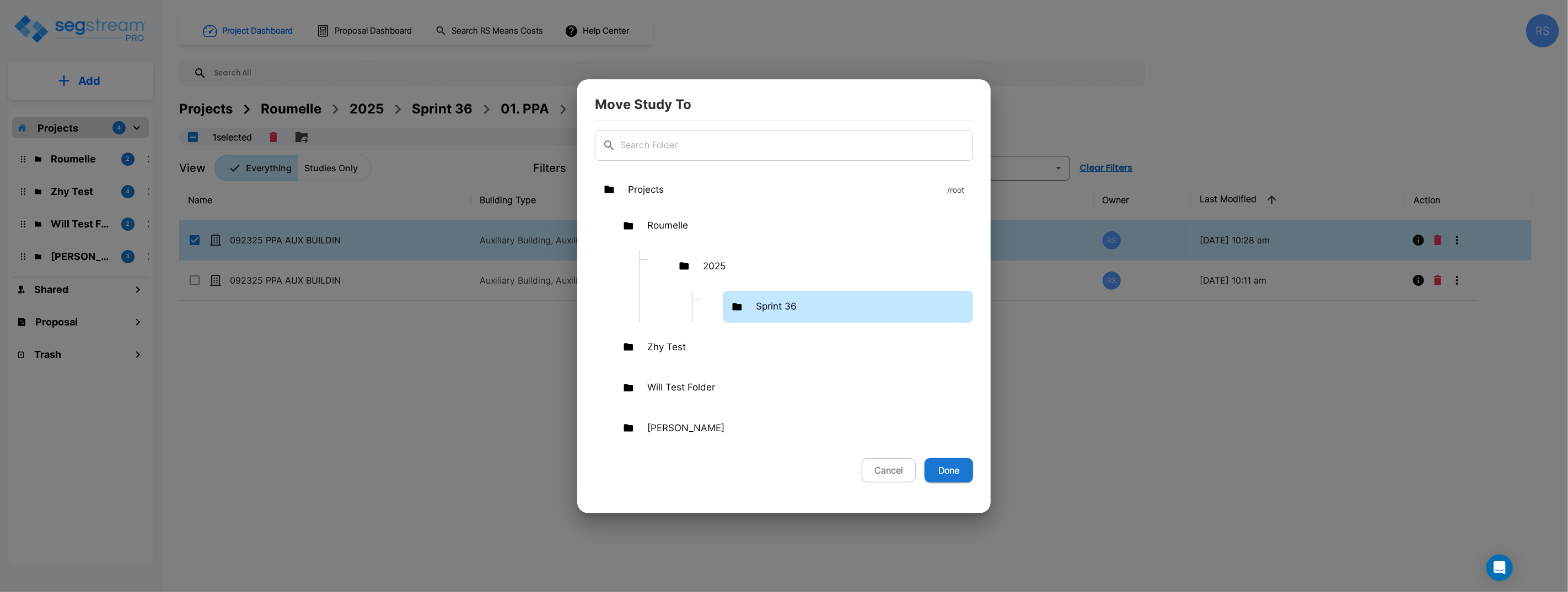
click at [785, 309] on p "Sprint 36" at bounding box center [776, 307] width 41 height 15
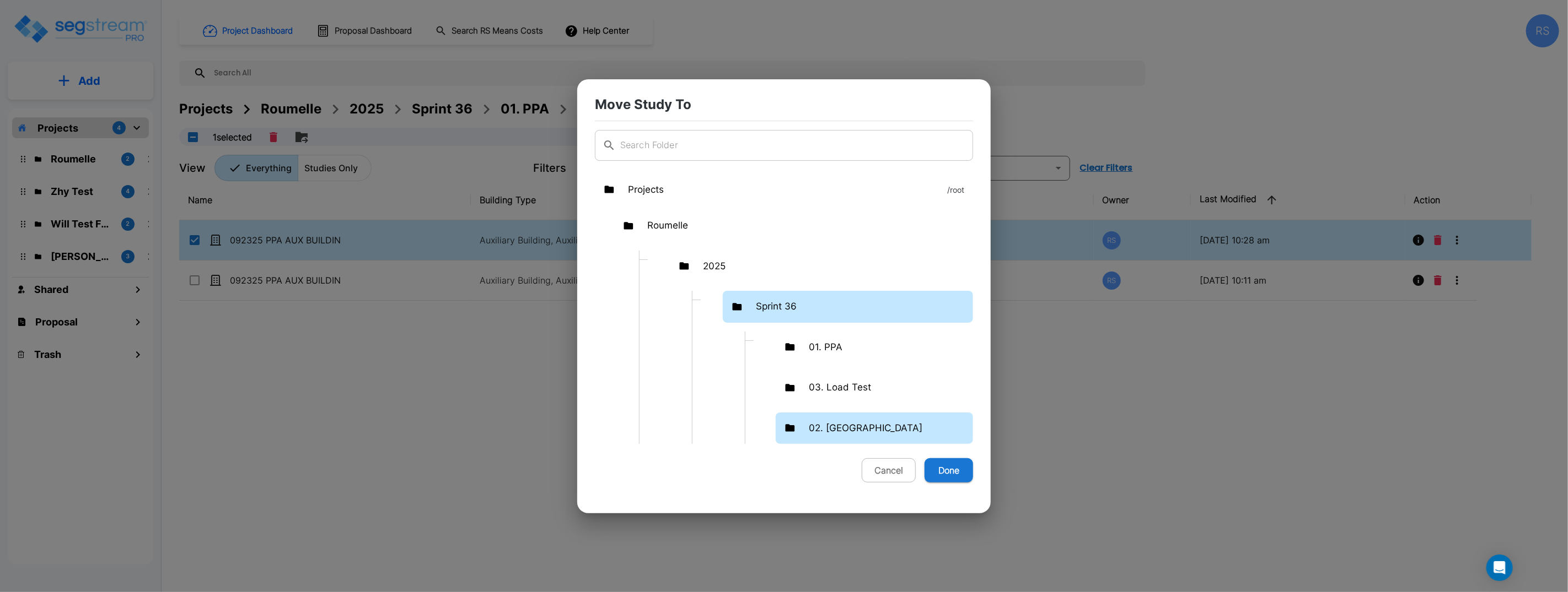
drag, startPoint x: 844, startPoint y: 431, endPoint x: 856, endPoint y: 432, distance: 12.0
click at [844, 431] on div "02. [GEOGRAPHIC_DATA]" at bounding box center [874, 428] width 197 height 32
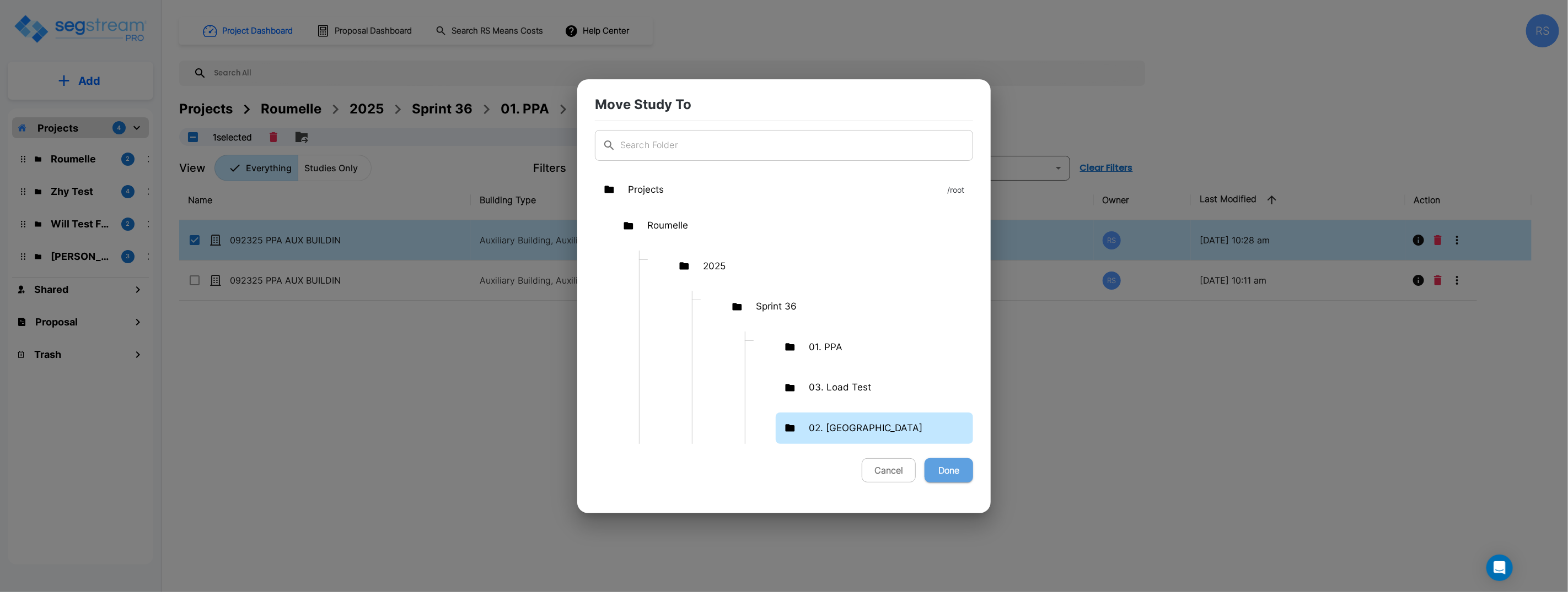
click at [952, 473] on button "Done" at bounding box center [949, 470] width 48 height 24
checkbox input "false"
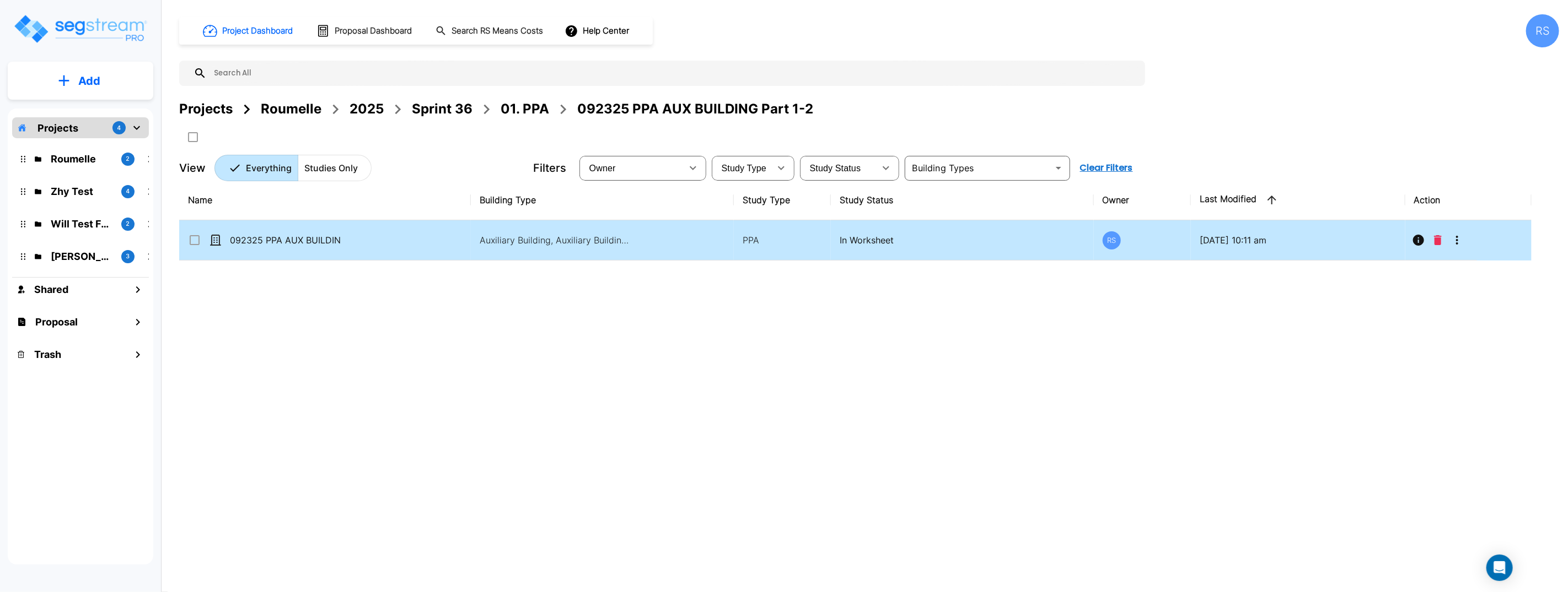
click at [354, 242] on td "092325 PPA AUX BUILDING (PIS: [DATE])" at bounding box center [324, 240] width 291 height 40
click at [297, 127] on button "Move" at bounding box center [302, 137] width 22 height 22
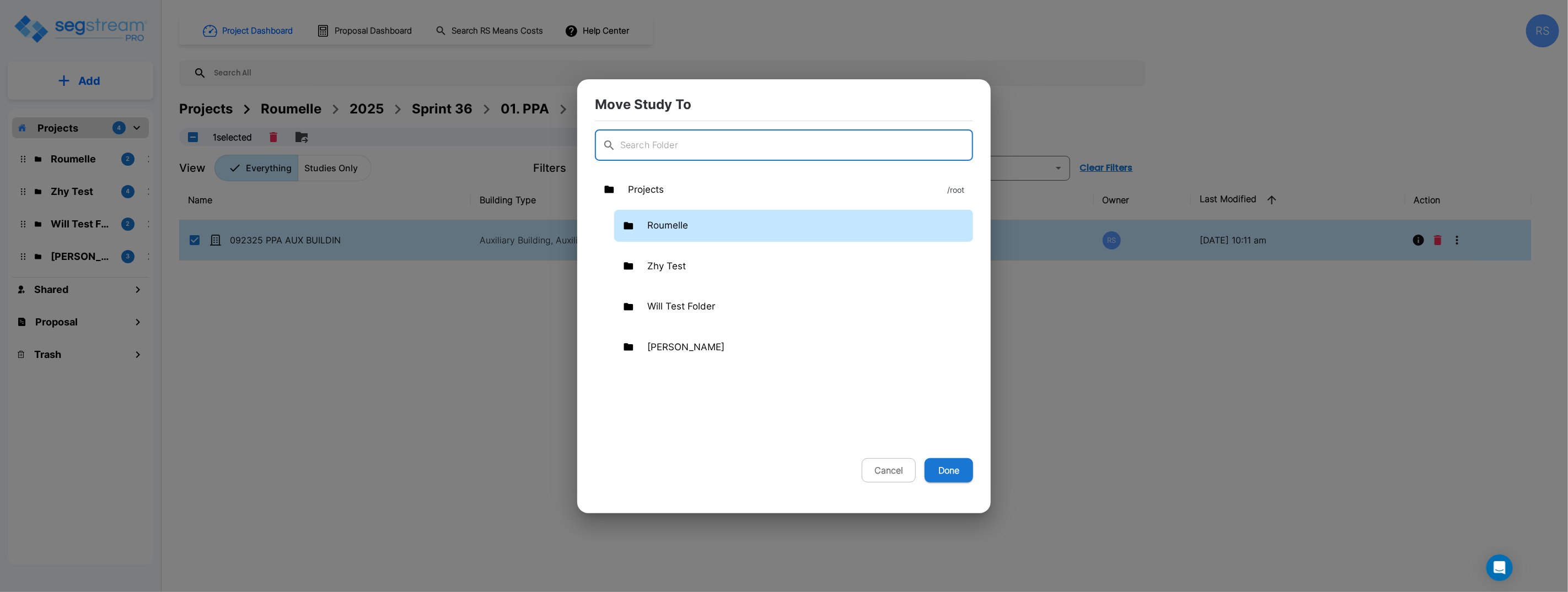
click at [727, 230] on div "Roumelle" at bounding box center [793, 226] width 359 height 32
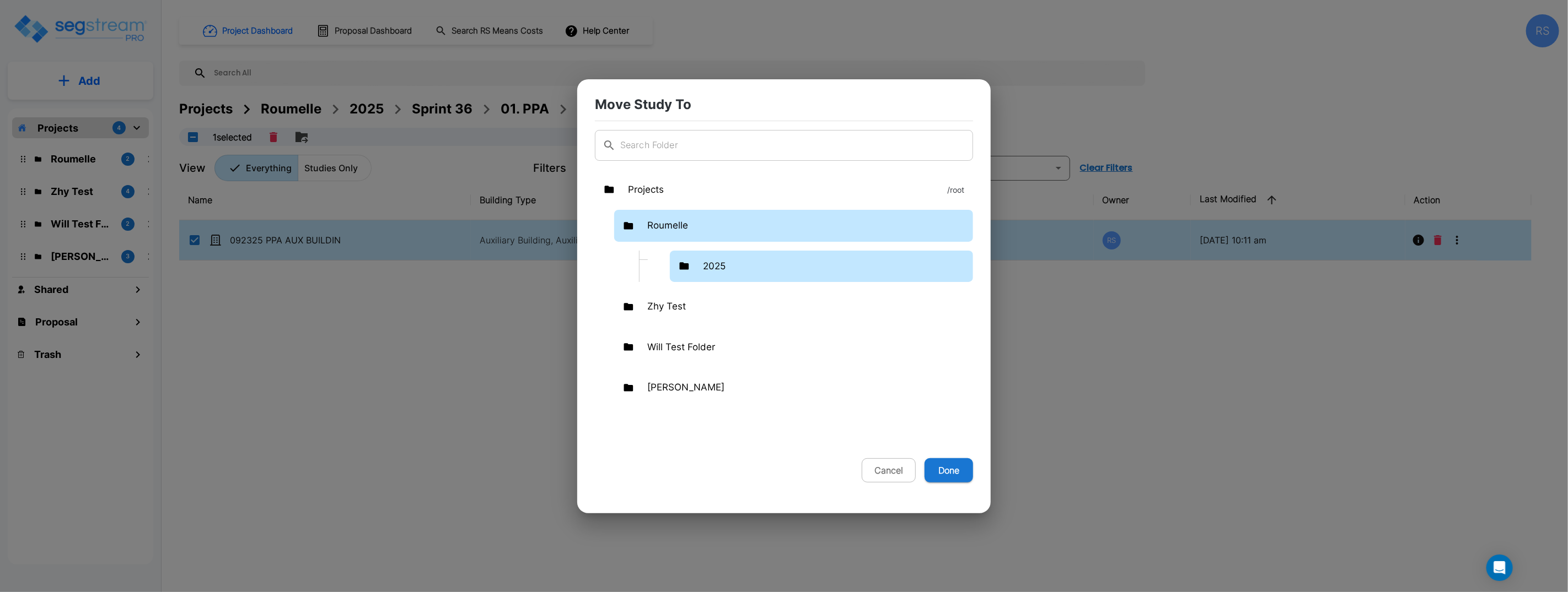
click at [743, 261] on div "2025" at bounding box center [821, 266] width 303 height 32
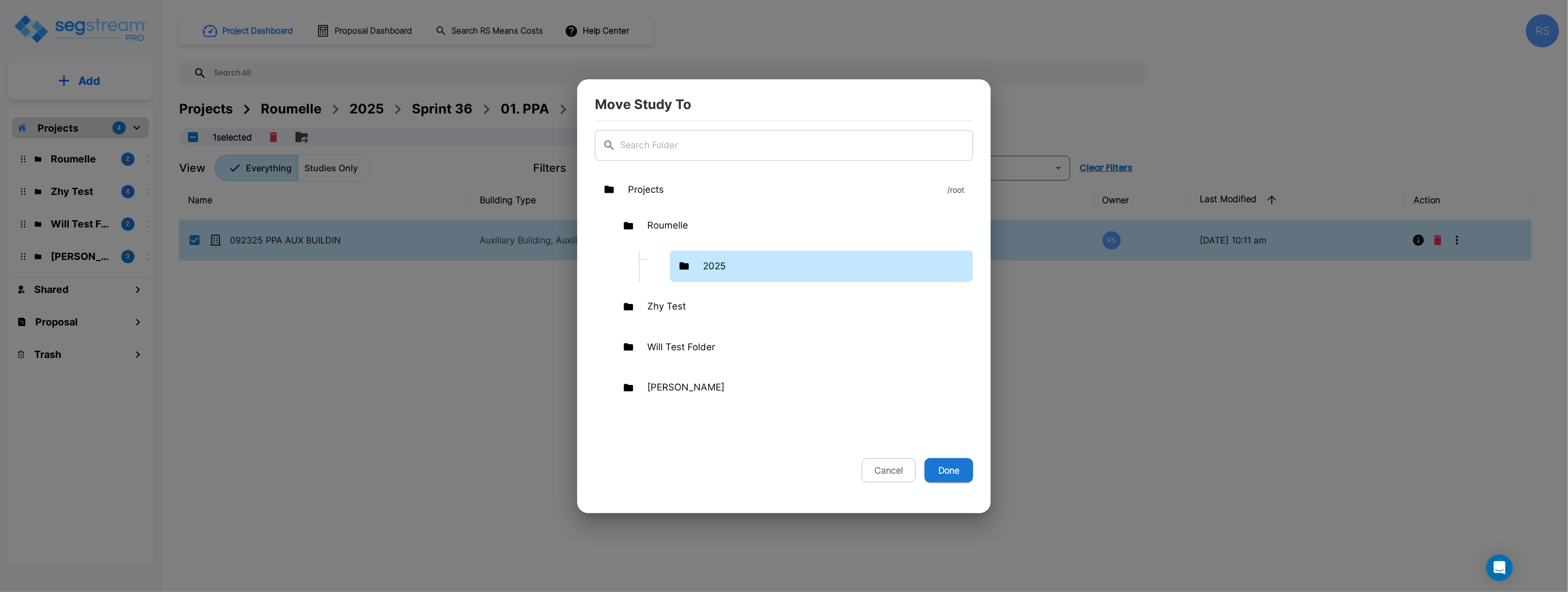
click at [743, 261] on div "2025" at bounding box center [821, 266] width 303 height 32
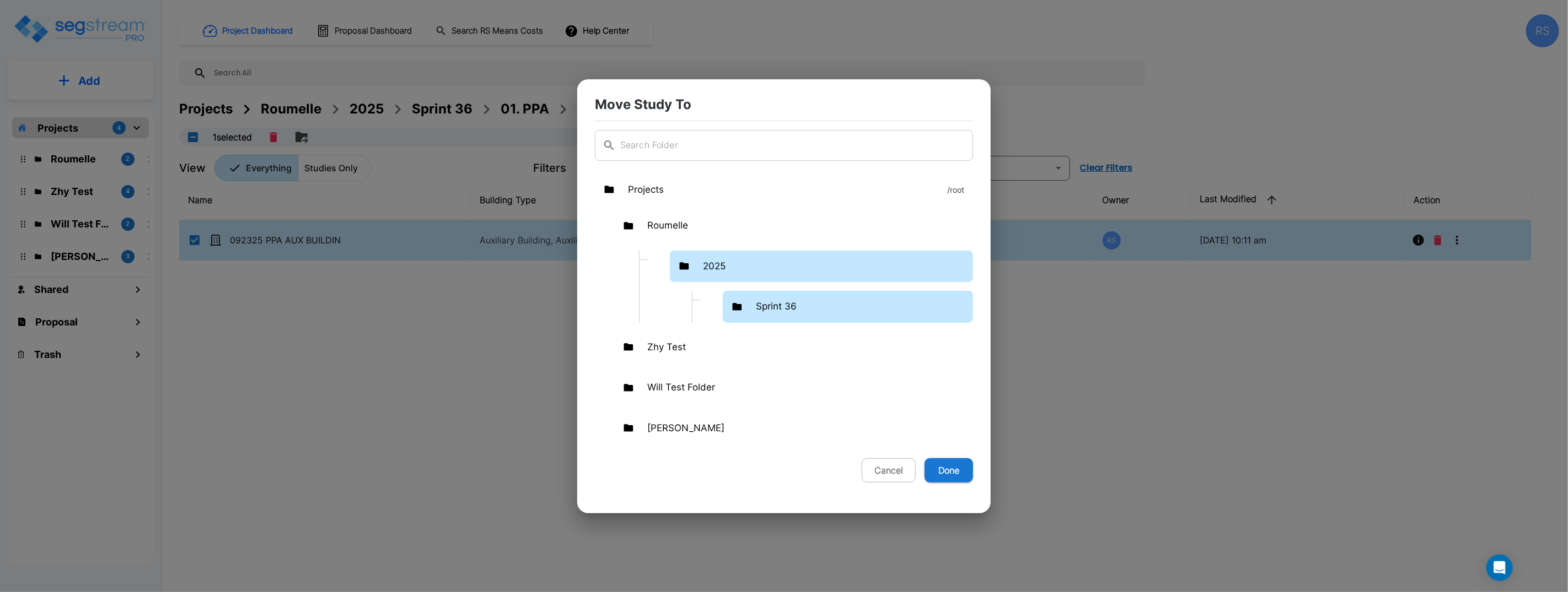
click at [799, 311] on div "Sprint 36" at bounding box center [847, 307] width 251 height 32
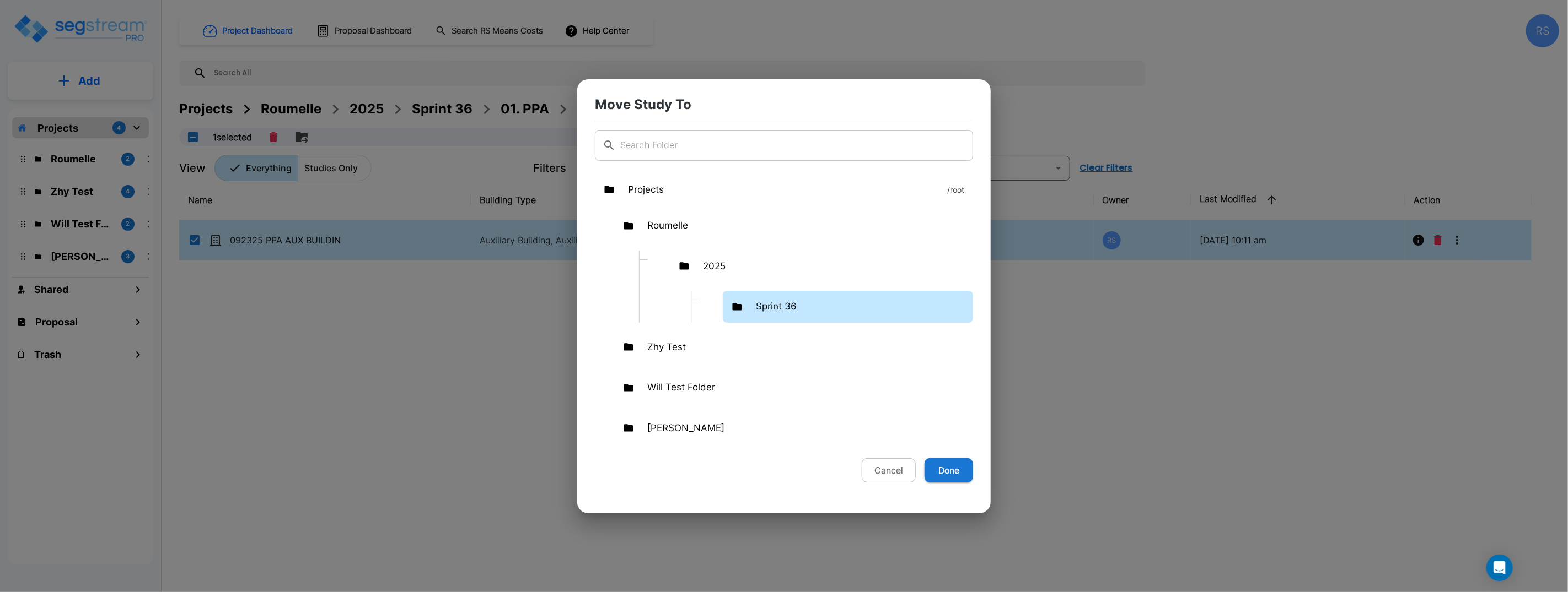
click at [799, 311] on div "Sprint 36" at bounding box center [847, 307] width 251 height 32
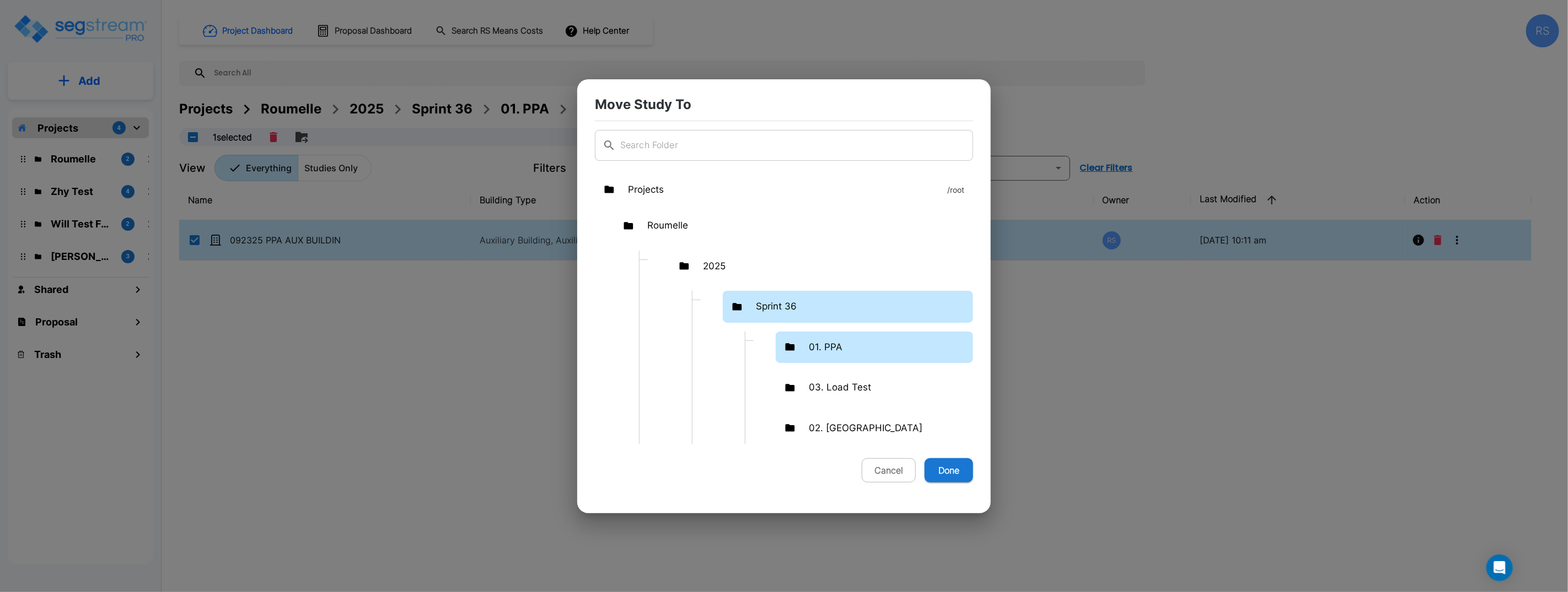
click at [842, 349] on div "01. PPA" at bounding box center [874, 347] width 197 height 32
click at [954, 468] on button "Done" at bounding box center [949, 470] width 48 height 24
checkbox input "false"
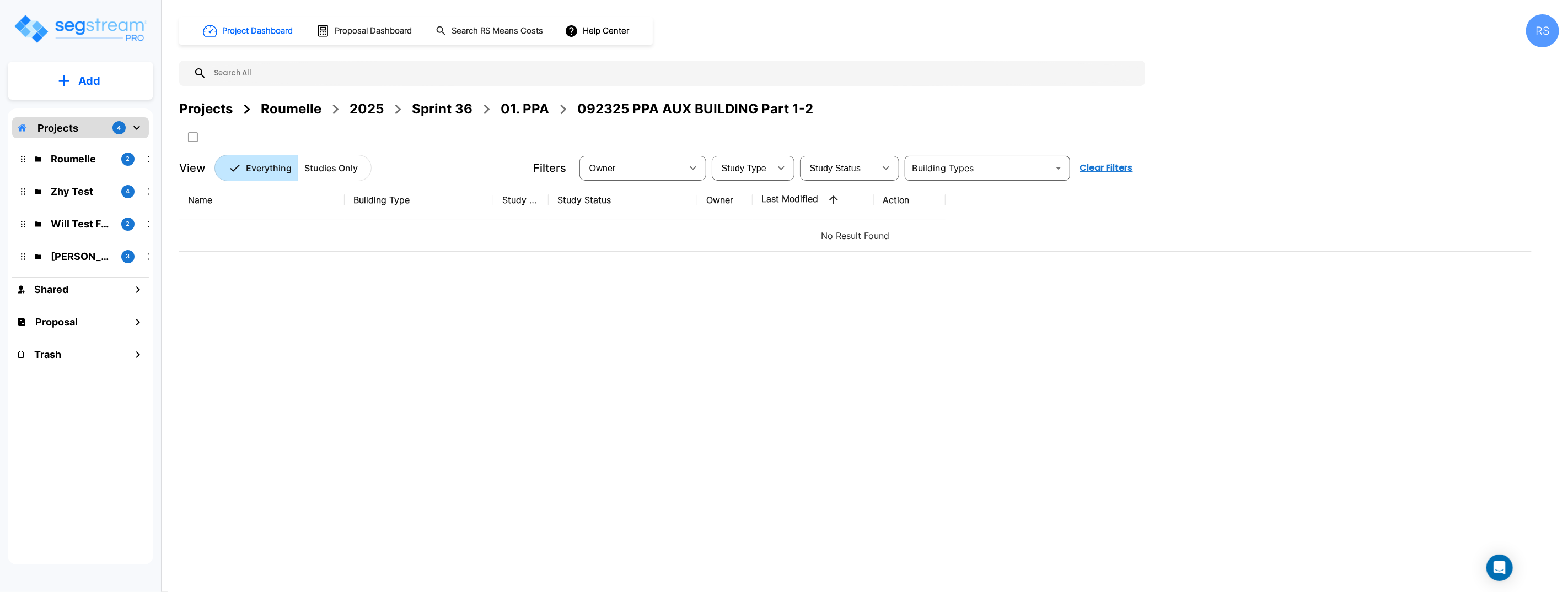
click at [543, 109] on div "01. PPA" at bounding box center [524, 109] width 48 height 20
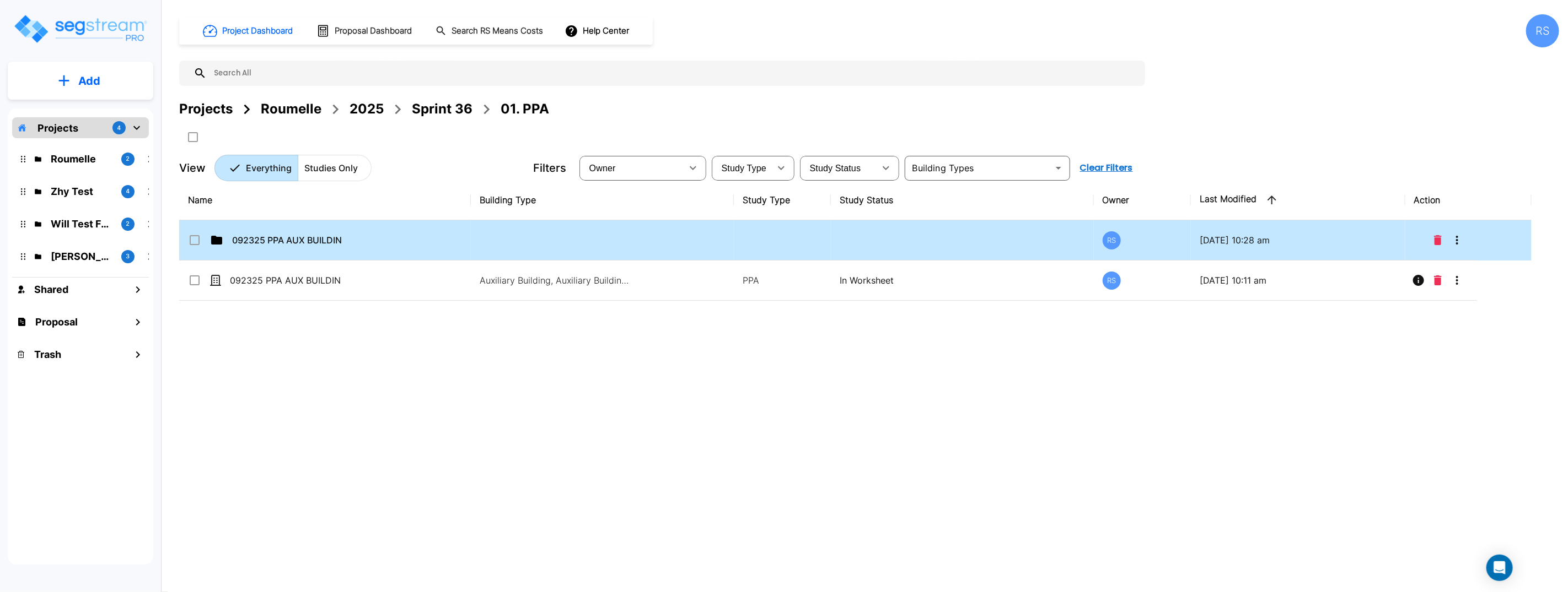
click at [197, 240] on input "select row 092325 PPA AUX BUILDING Part 1-2" at bounding box center [193, 238] width 11 height 9
click at [280, 137] on button "Delete" at bounding box center [273, 137] width 17 height 19
checkbox input "false"
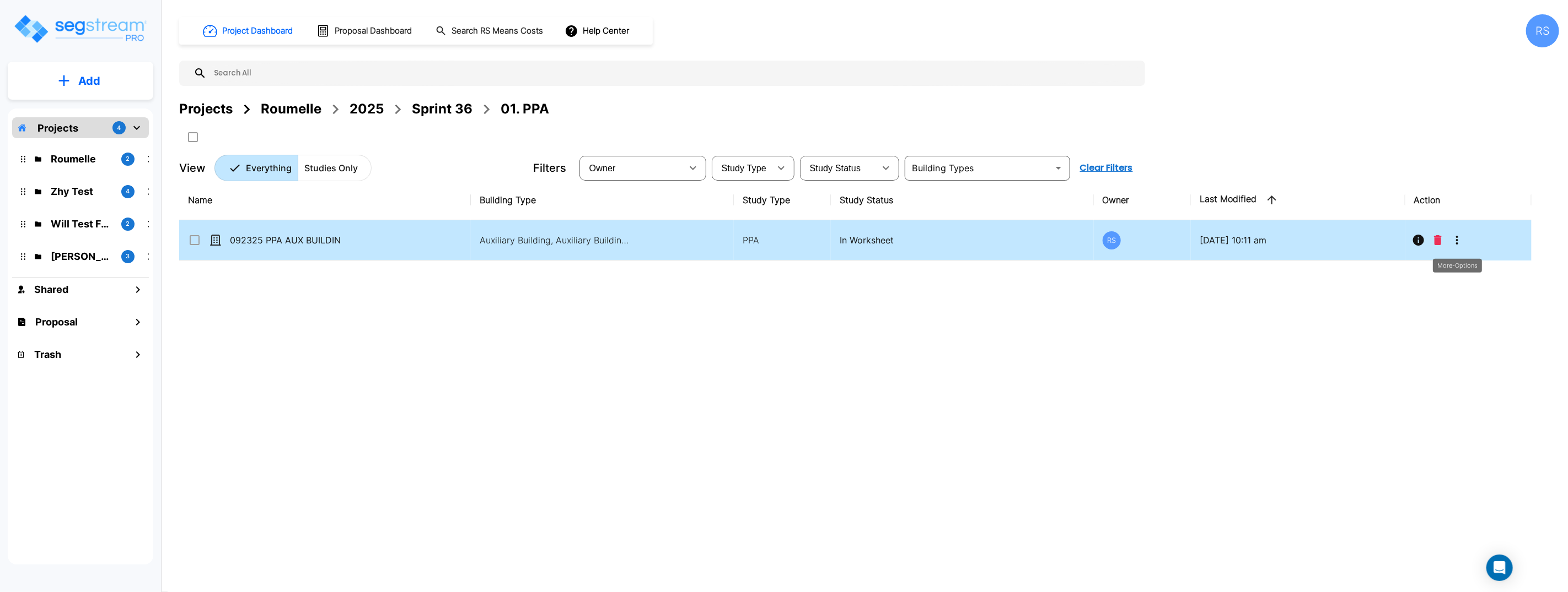
click at [1453, 239] on icon "More-Options" at bounding box center [1457, 240] width 13 height 13
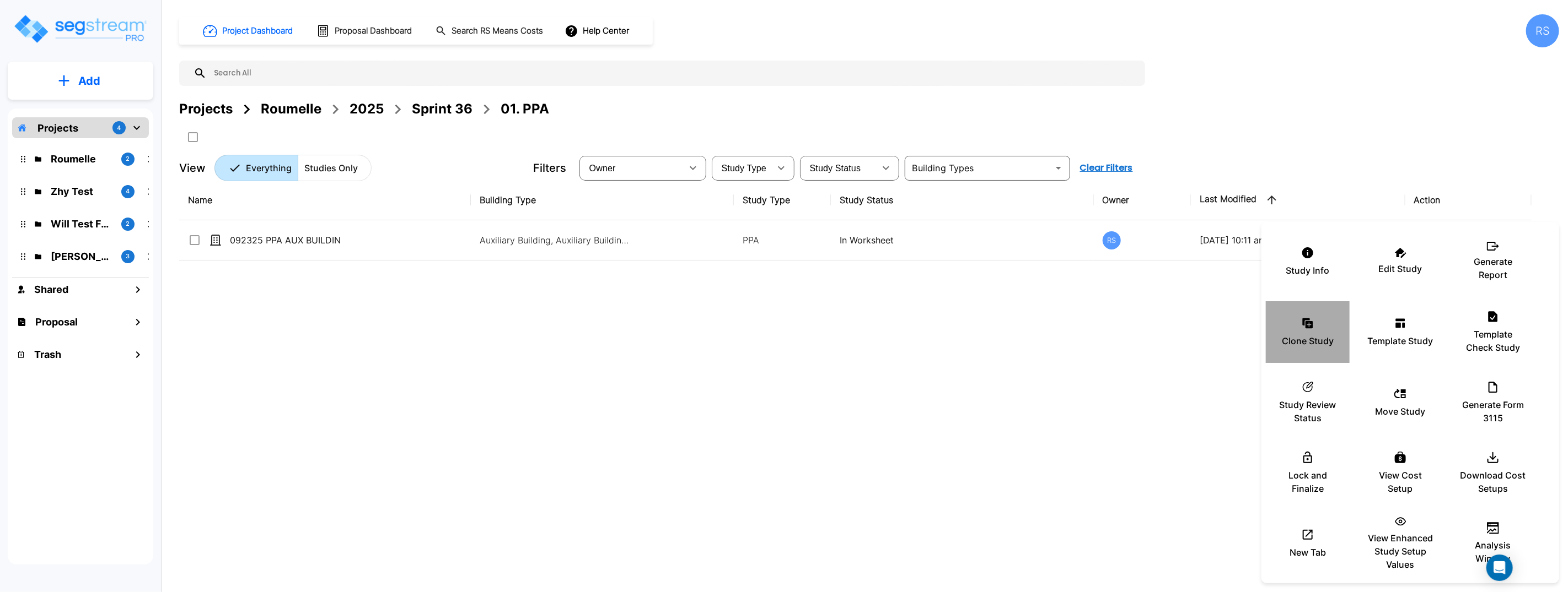
click at [1299, 328] on div "Clone Study" at bounding box center [1307, 331] width 66 height 55
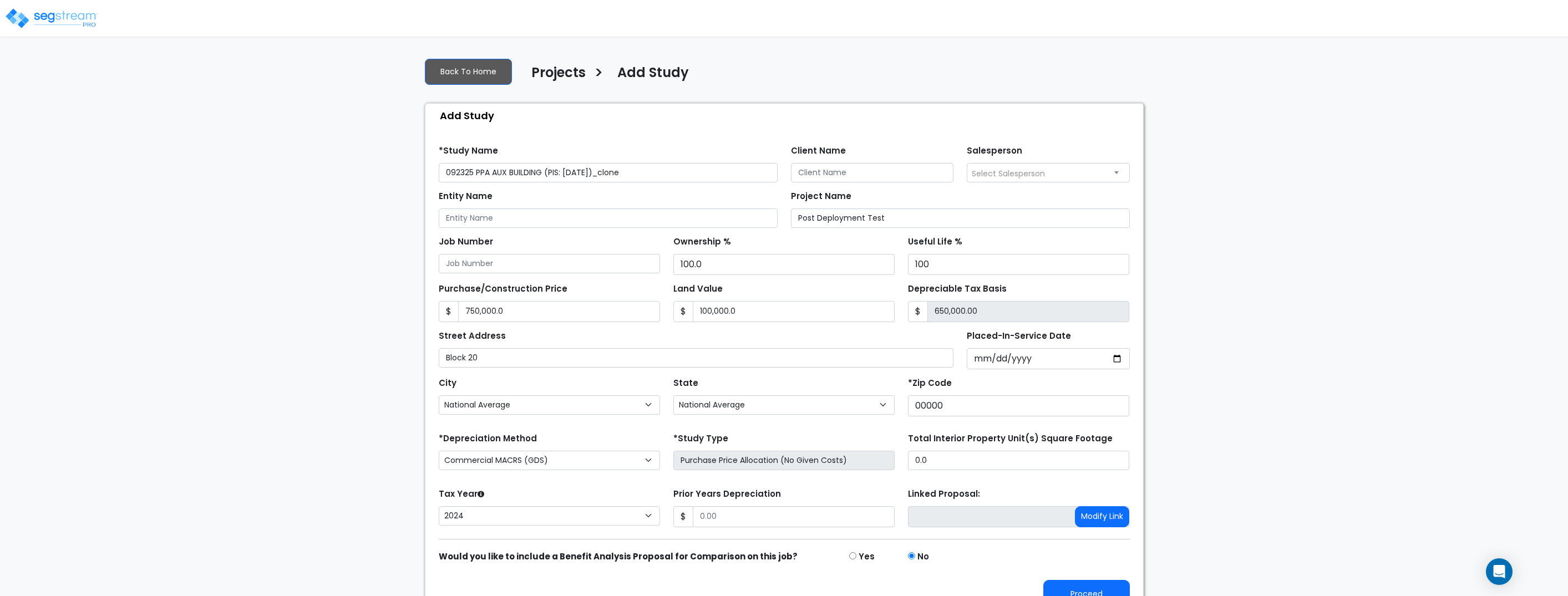
select select "National Average"
select select "2024"
